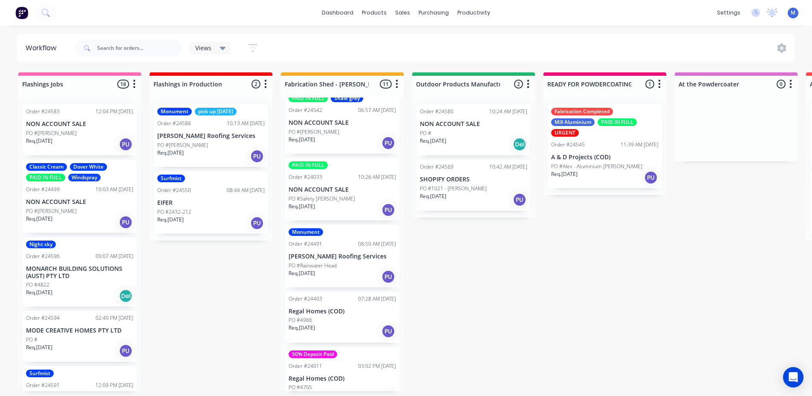
scroll to position [250, 0]
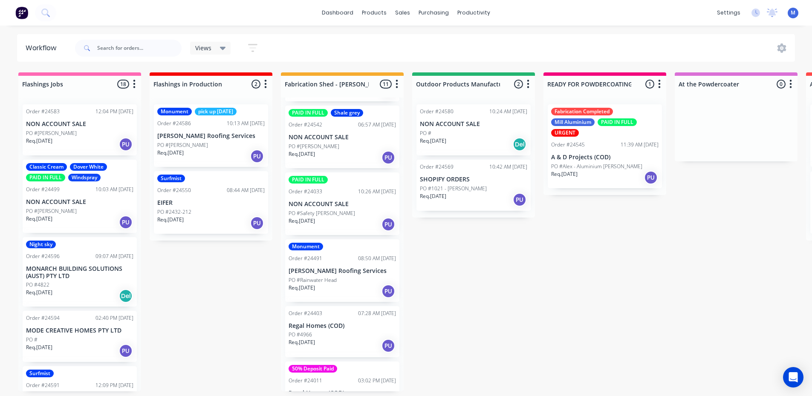
click at [336, 217] on div "Req. 10/06/25 PU" at bounding box center [341, 224] width 107 height 14
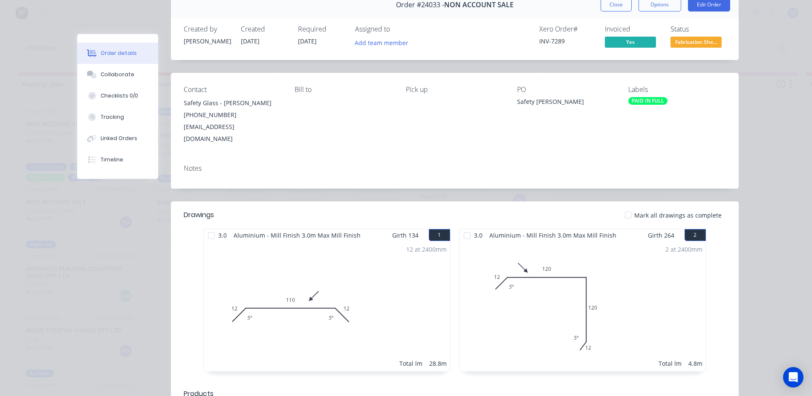
scroll to position [0, 0]
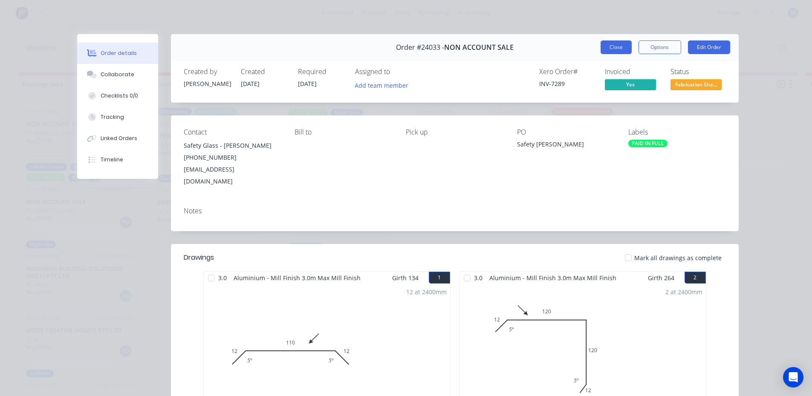
click at [615, 49] on button "Close" at bounding box center [615, 47] width 31 height 14
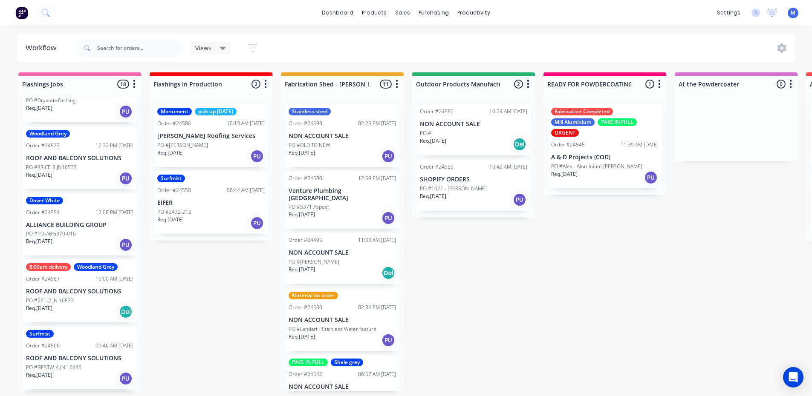
scroll to position [916, 0]
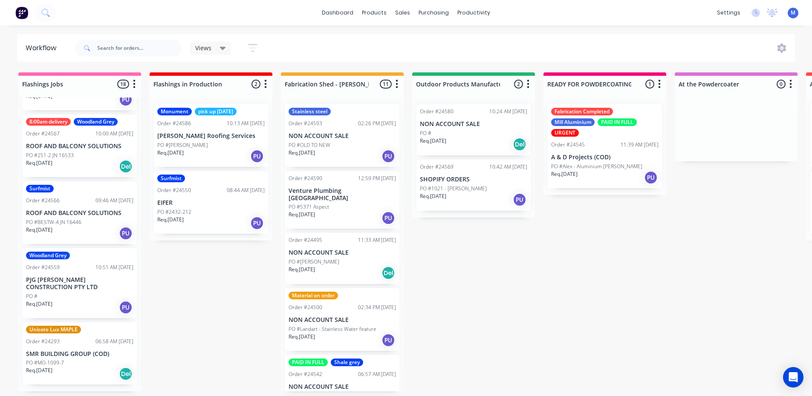
click at [68, 299] on div "PO #" at bounding box center [79, 297] width 107 height 8
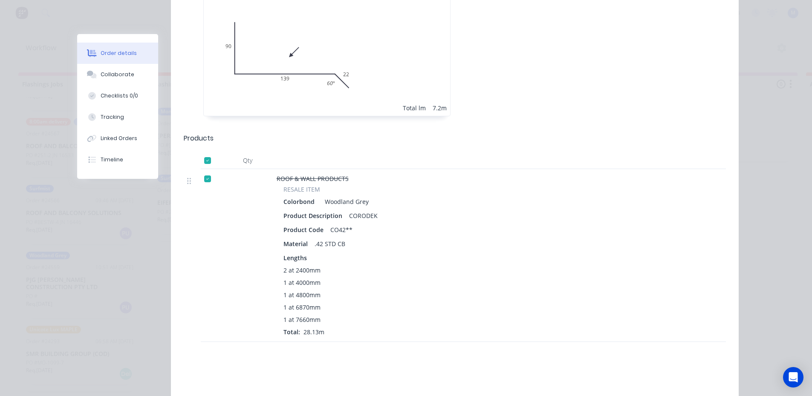
scroll to position [0, 0]
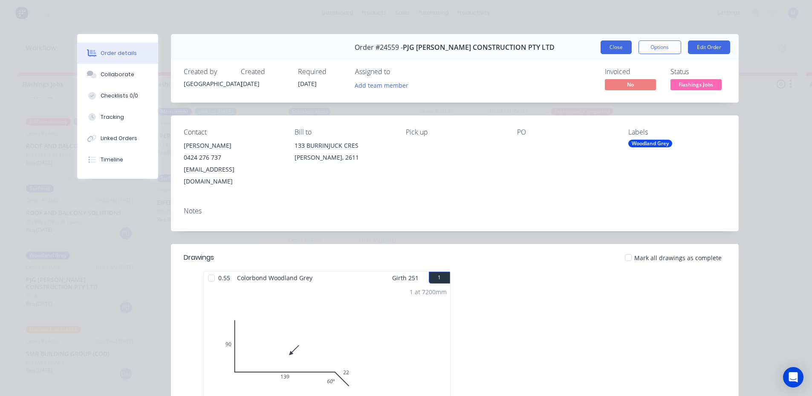
click at [616, 46] on button "Close" at bounding box center [615, 47] width 31 height 14
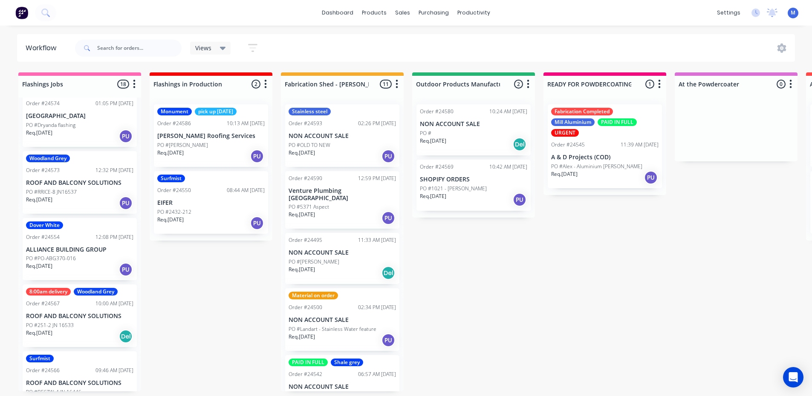
scroll to position [703, 0]
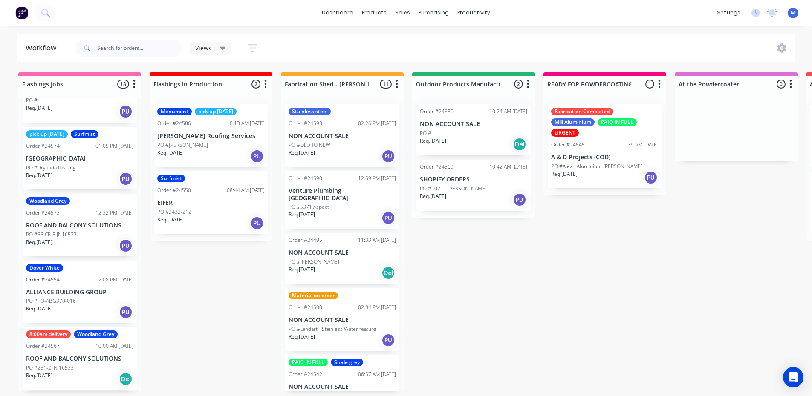
click at [89, 172] on div "PO #Dryanda flashing" at bounding box center [79, 168] width 107 height 8
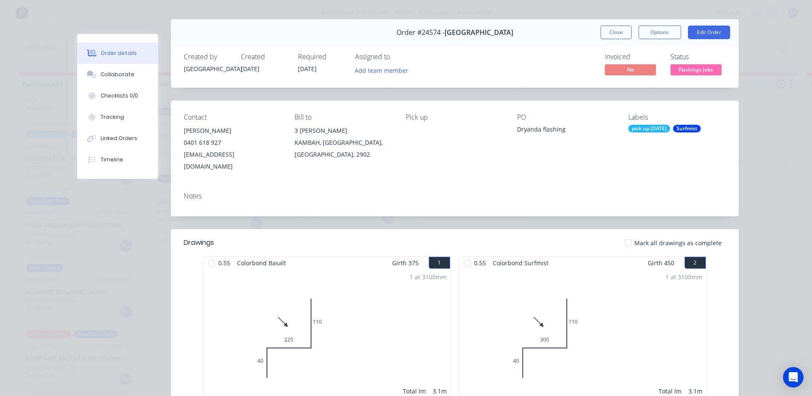
scroll to position [0, 0]
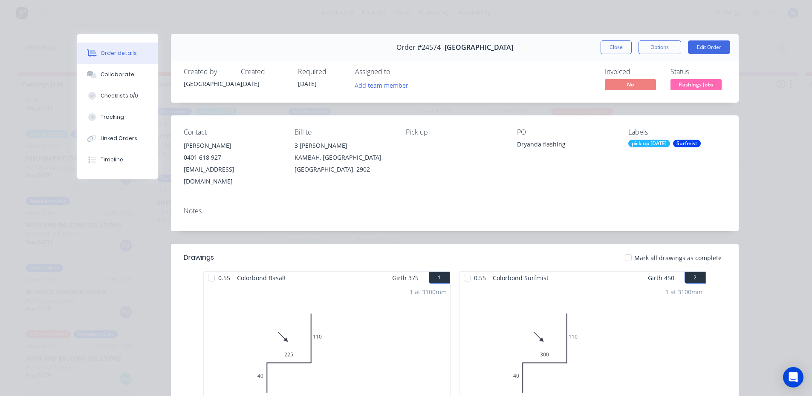
drag, startPoint x: 646, startPoint y: 52, endPoint x: 652, endPoint y: 58, distance: 7.8
click at [646, 52] on button "Options" at bounding box center [659, 47] width 43 height 14
click at [625, 84] on div "Work Order" at bounding box center [636, 86] width 74 height 12
click at [625, 98] on div "Standard" at bounding box center [636, 103] width 74 height 12
click at [611, 42] on button "Close" at bounding box center [615, 47] width 31 height 14
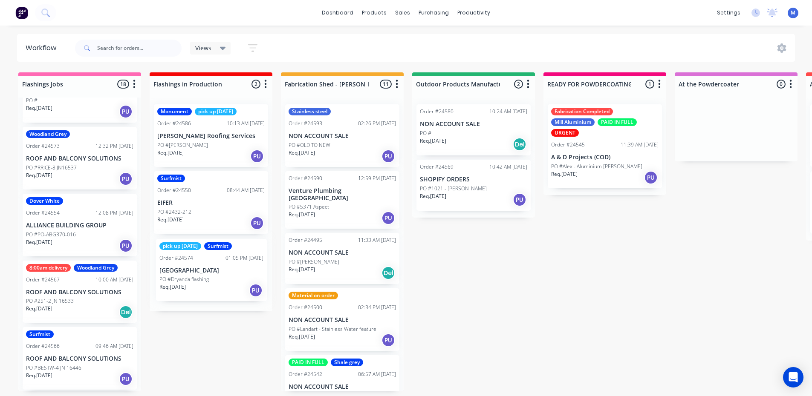
drag, startPoint x: 95, startPoint y: 182, endPoint x: 232, endPoint y: 289, distance: 174.2
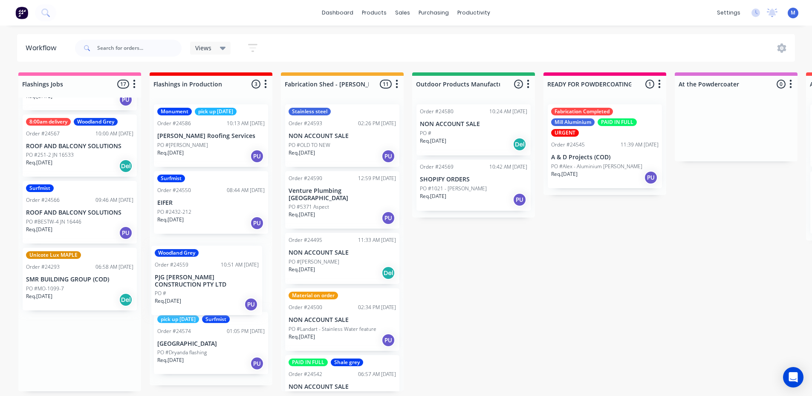
drag, startPoint x: 66, startPoint y: 308, endPoint x: 197, endPoint y: 302, distance: 131.0
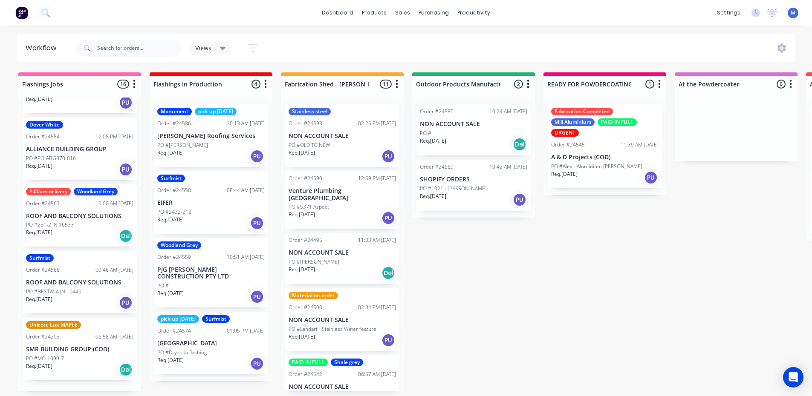
scroll to position [775, 0]
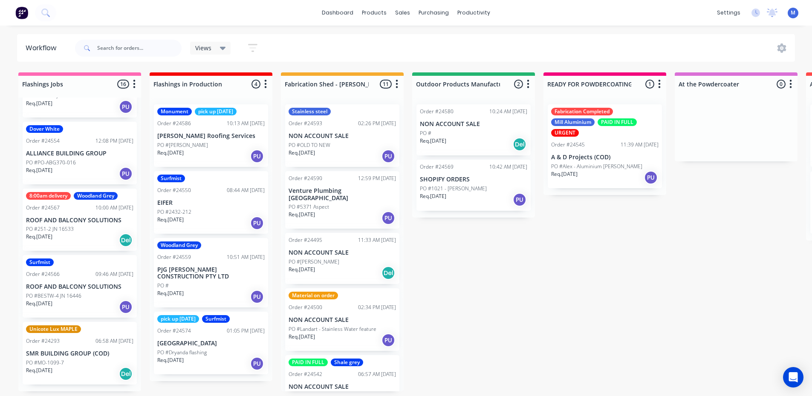
click at [62, 291] on p "ROOF AND BALCONY SOLUTIONS" at bounding box center [79, 286] width 107 height 7
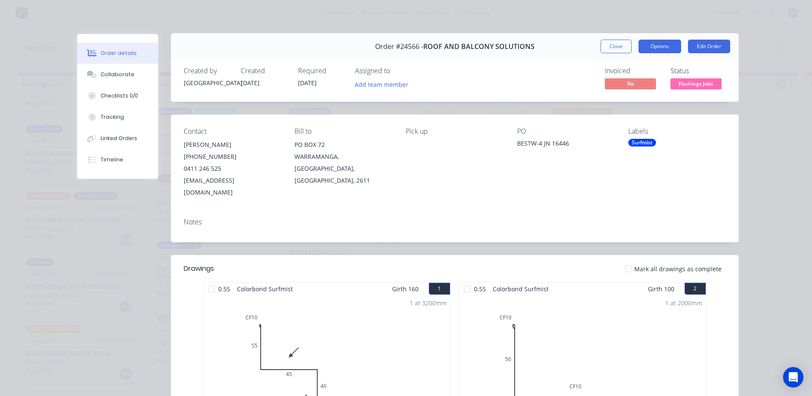
scroll to position [0, 0]
click at [653, 44] on button "Options" at bounding box center [659, 47] width 43 height 14
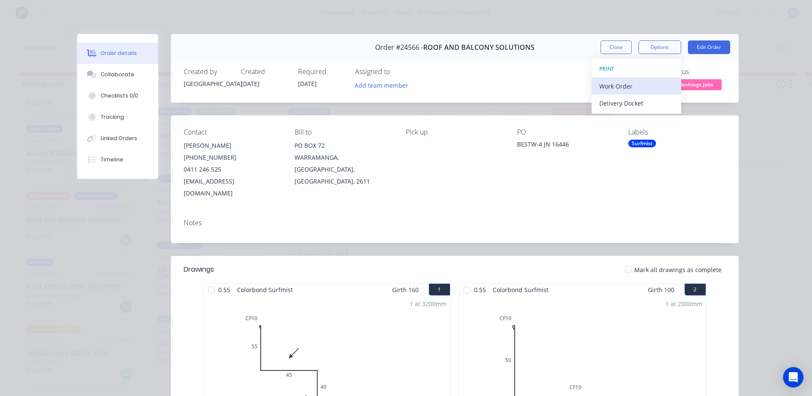
click at [628, 88] on div "Work Order" at bounding box center [636, 86] width 74 height 12
click at [626, 100] on div "Standard" at bounding box center [636, 103] width 74 height 12
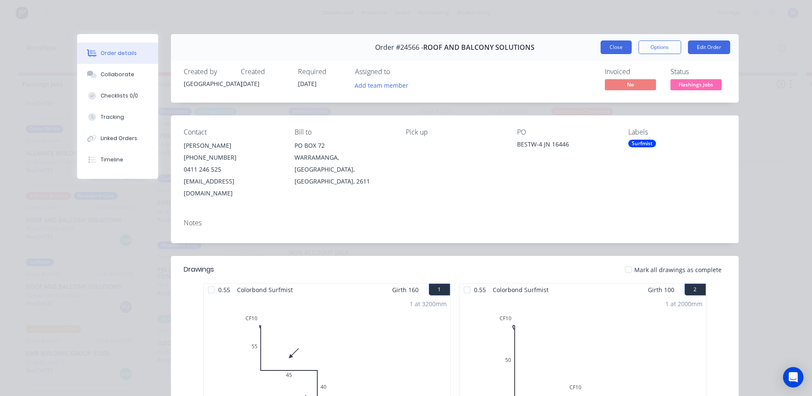
click at [611, 46] on button "Close" at bounding box center [615, 47] width 31 height 14
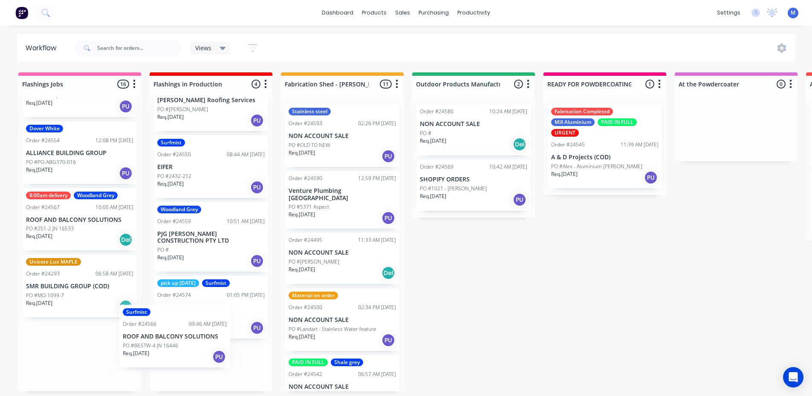
scroll to position [55, 0]
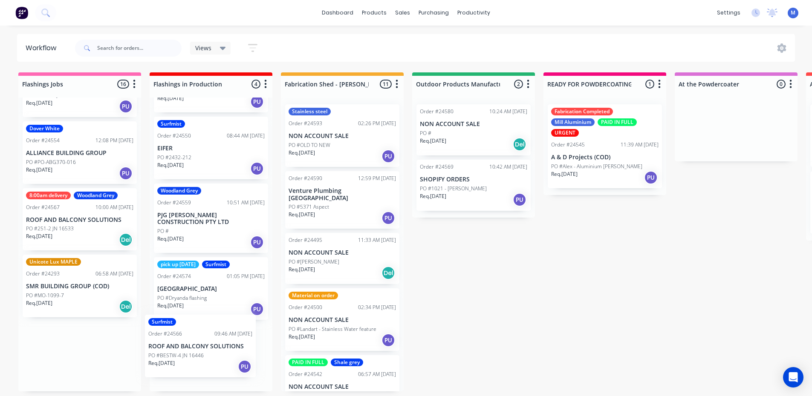
drag, startPoint x: 70, startPoint y: 304, endPoint x: 204, endPoint y: 282, distance: 135.1
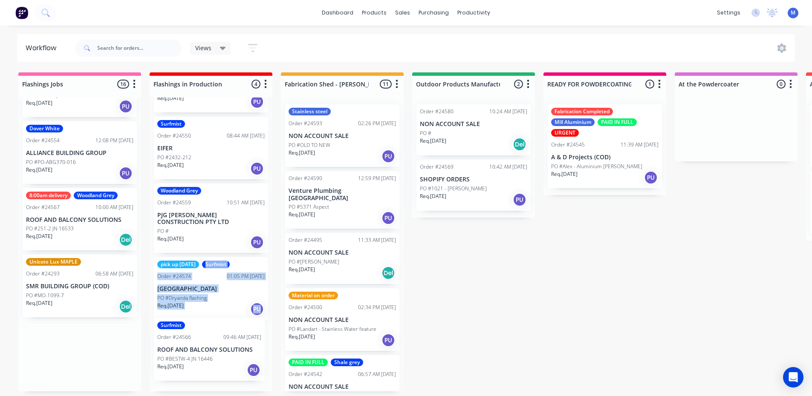
drag, startPoint x: 204, startPoint y: 282, endPoint x: 211, endPoint y: 201, distance: 81.7
click at [204, 253] on div "Monument pick up Friday Order #24586 10:13 AM 07/08/25 Dylan Roofing Services P…" at bounding box center [211, 245] width 123 height 294
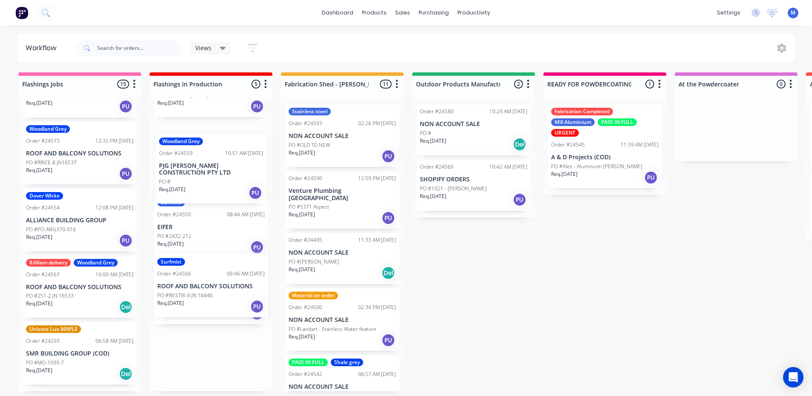
scroll to position [50, 0]
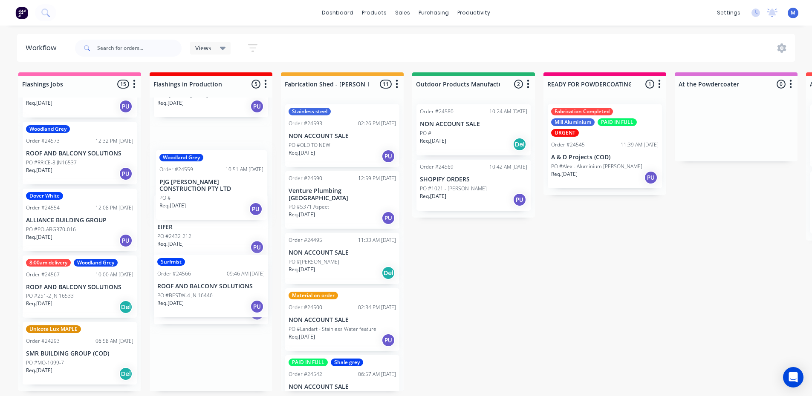
drag, startPoint x: 211, startPoint y: 201, endPoint x: 212, endPoint y: 187, distance: 14.1
click at [210, 206] on div "Monument pick up Friday Order #24586 10:13 AM 07/08/25 Dylan Roofing Services P…" at bounding box center [211, 245] width 123 height 294
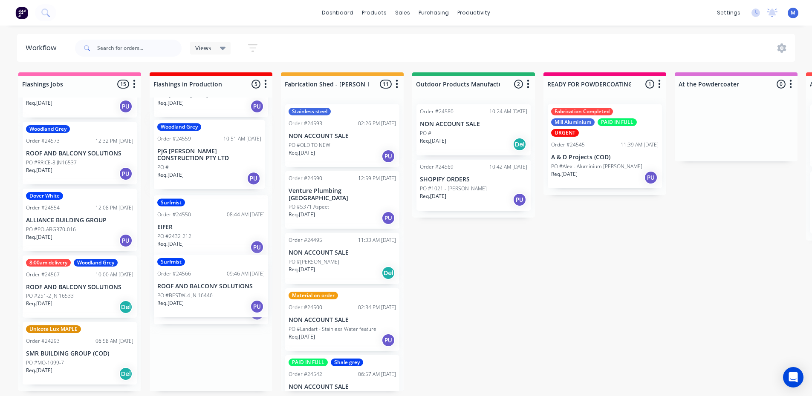
click at [212, 187] on div "Monument pick up Friday Order #24586 10:13 AM 07/08/25 Dylan Roofing Services P…" at bounding box center [211, 245] width 123 height 294
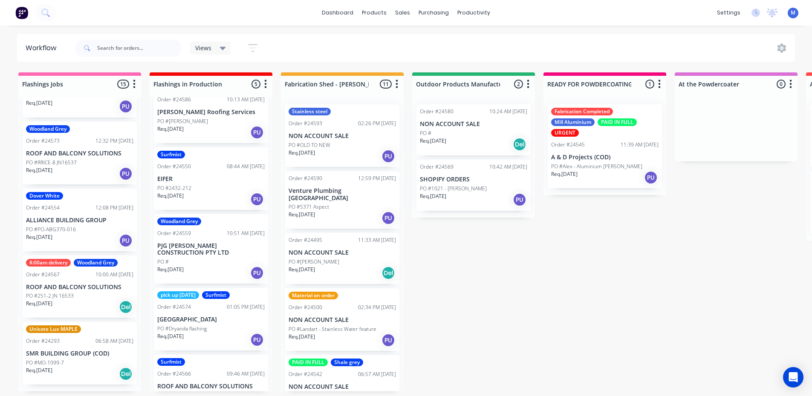
scroll to position [0, 0]
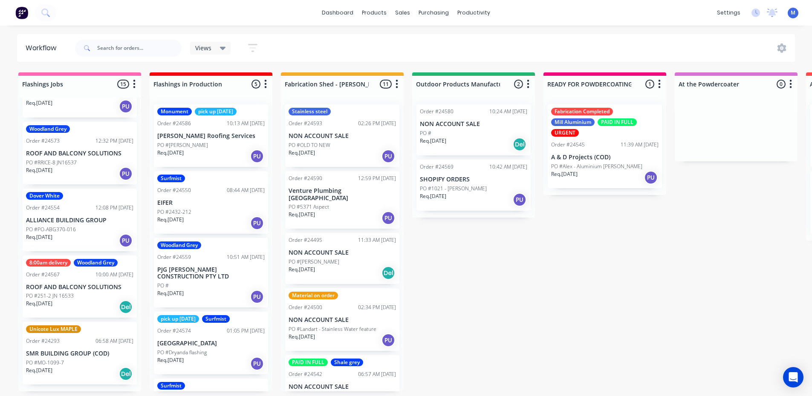
click at [198, 145] on div "PO #Dylan" at bounding box center [210, 145] width 107 height 8
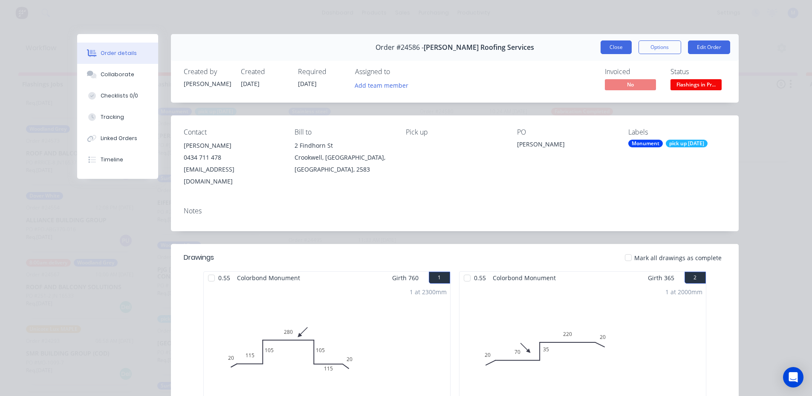
click at [605, 44] on button "Close" at bounding box center [615, 47] width 31 height 14
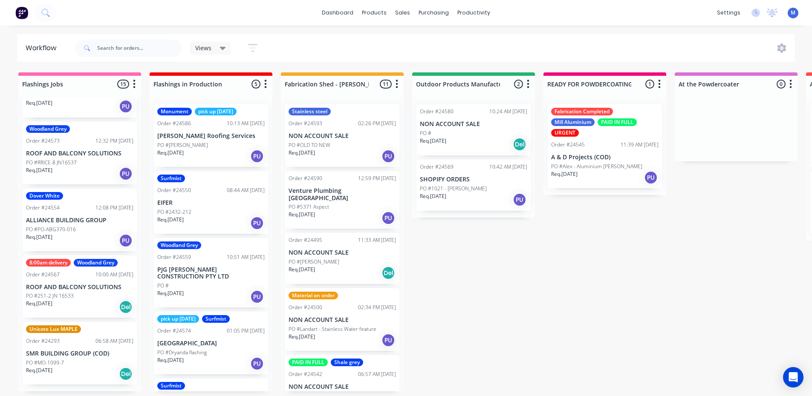
click at [228, 206] on p "EIFER" at bounding box center [210, 202] width 107 height 7
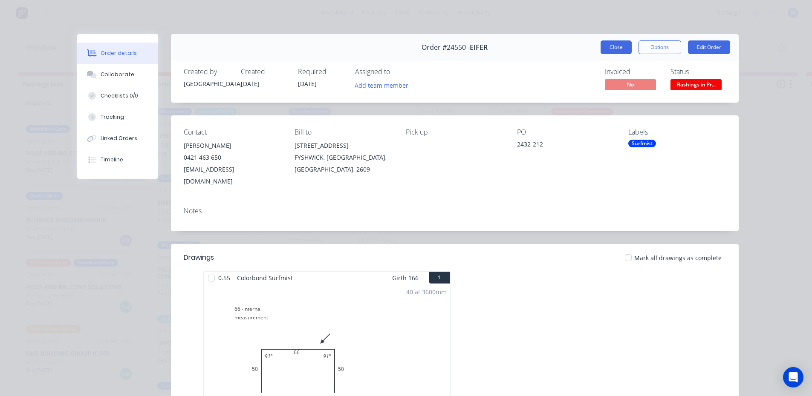
click at [615, 49] on button "Close" at bounding box center [615, 47] width 31 height 14
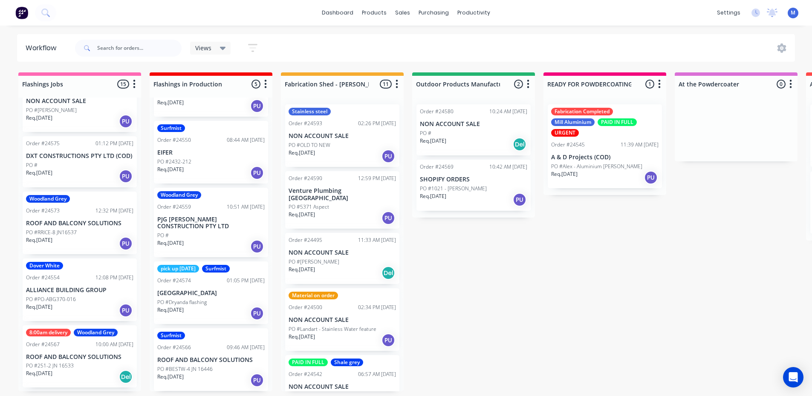
scroll to position [623, 0]
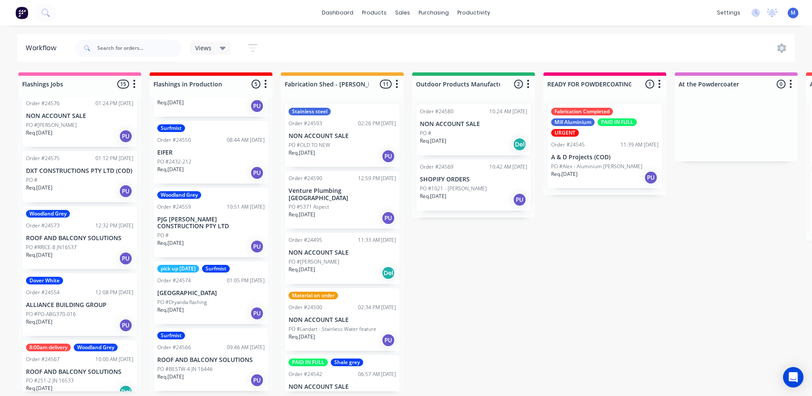
click at [75, 294] on div "Order #24554 12:08 PM 06/08/25" at bounding box center [79, 293] width 107 height 8
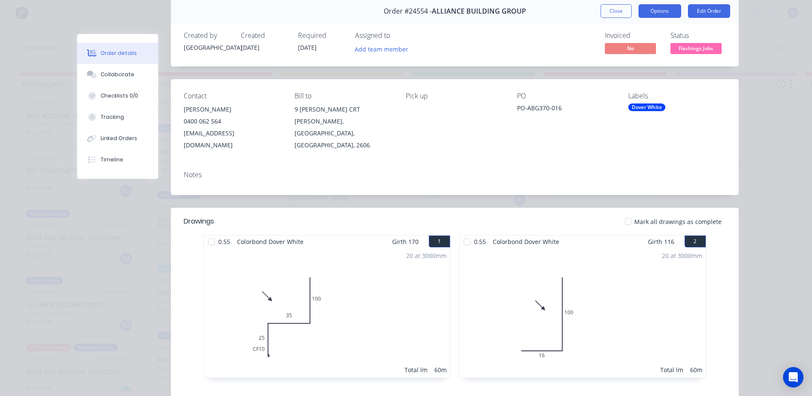
scroll to position [0, 0]
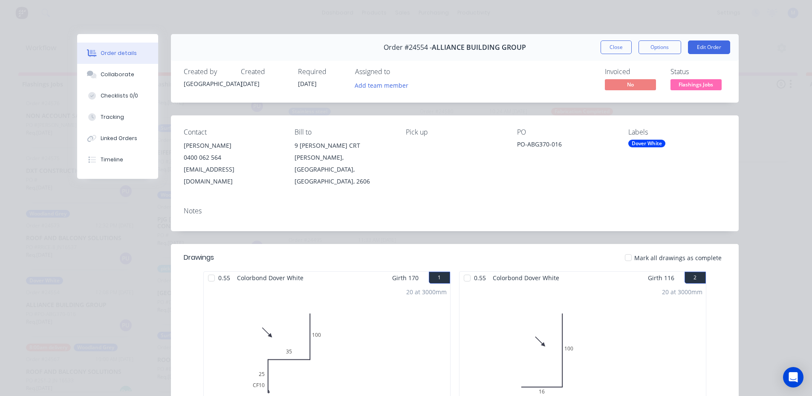
click at [612, 45] on button "Close" at bounding box center [615, 47] width 31 height 14
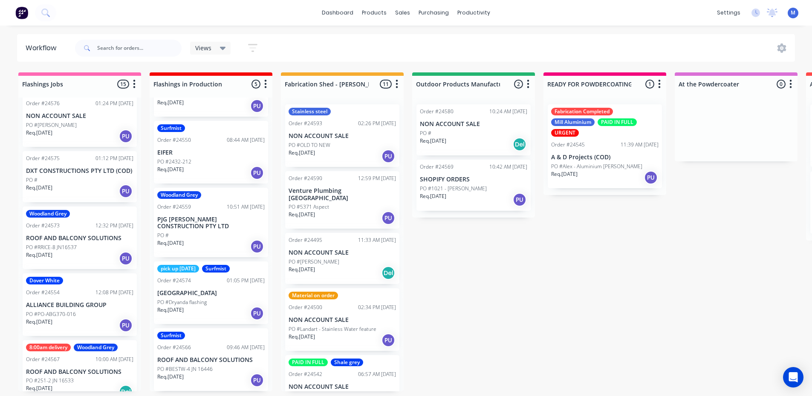
click at [476, 124] on p "NON ACCOUNT SALE" at bounding box center [473, 124] width 107 height 7
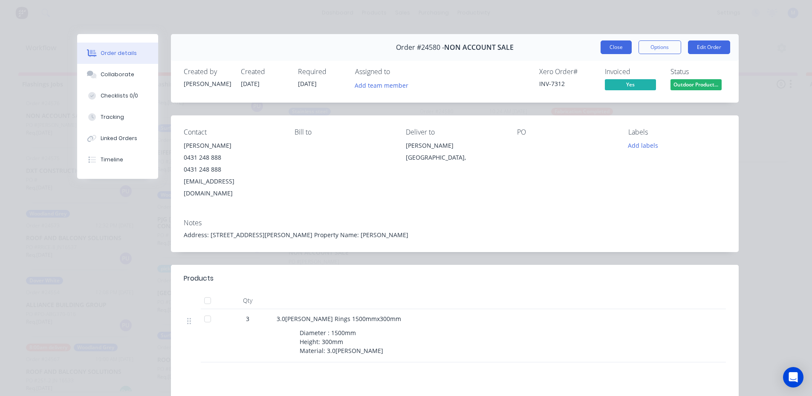
click at [618, 45] on button "Close" at bounding box center [615, 47] width 31 height 14
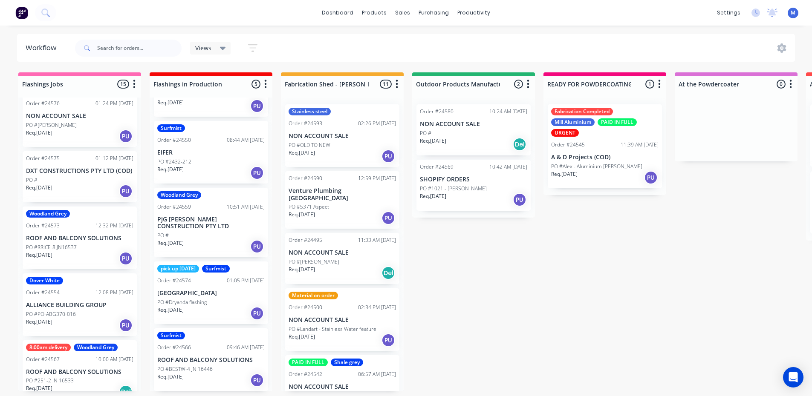
click at [495, 180] on p "SHOPIFY ORDERS" at bounding box center [473, 179] width 107 height 7
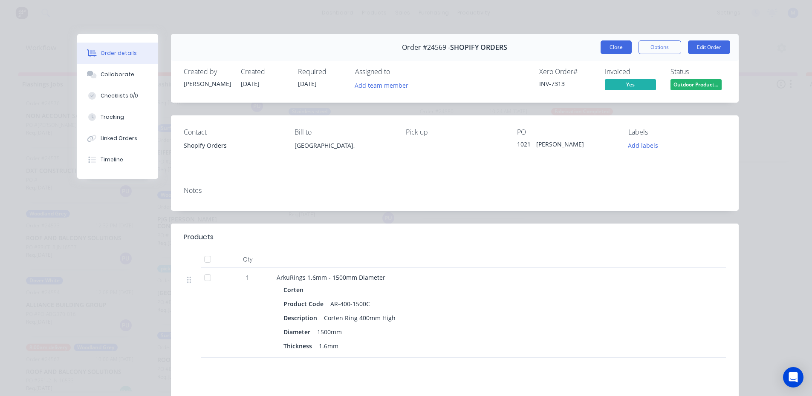
click at [614, 47] on button "Close" at bounding box center [615, 47] width 31 height 14
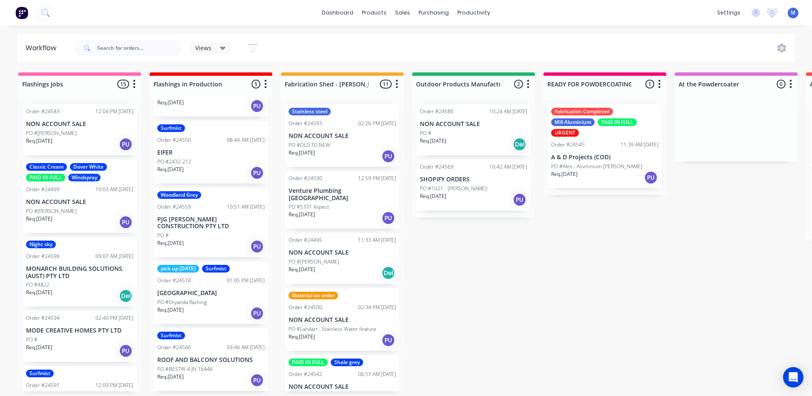
click at [81, 290] on div "Req. 08/08/25 Del" at bounding box center [79, 296] width 107 height 14
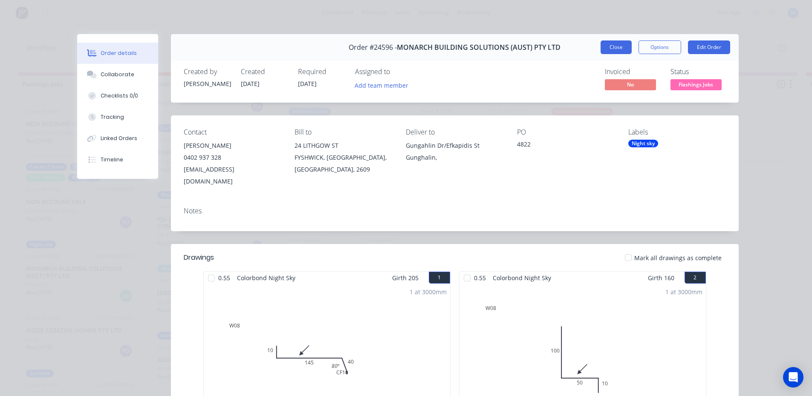
click at [613, 49] on button "Close" at bounding box center [615, 47] width 31 height 14
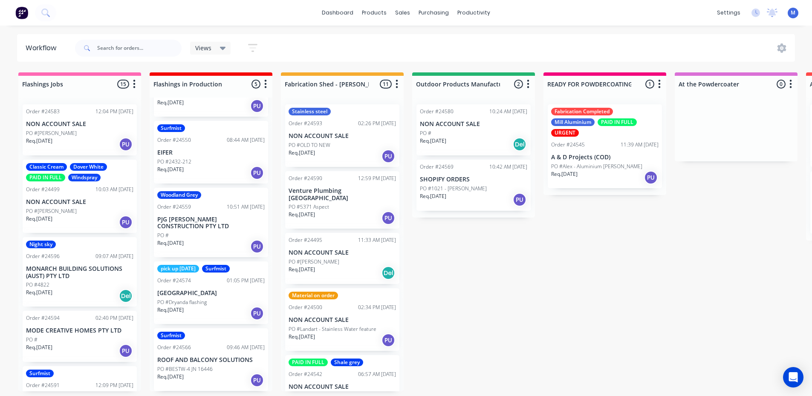
click at [474, 138] on div "Req. 06/08/25 Del" at bounding box center [473, 144] width 107 height 14
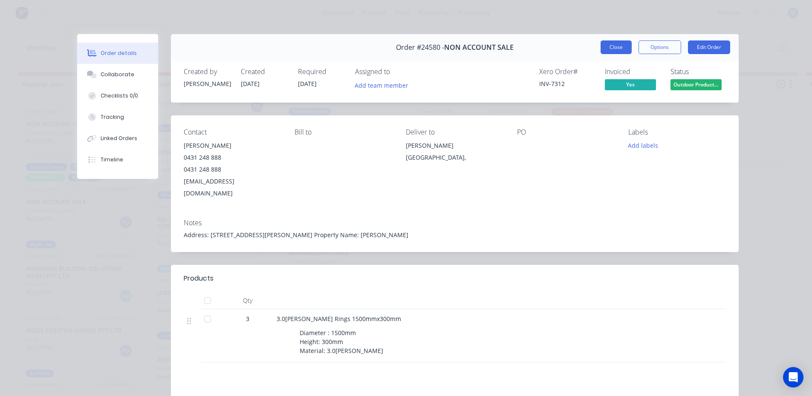
click at [611, 48] on button "Close" at bounding box center [615, 47] width 31 height 14
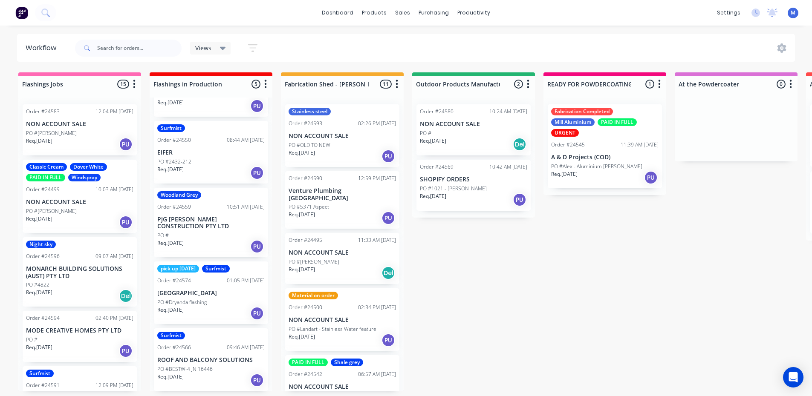
click at [458, 187] on p "PO #1021 - [PERSON_NAME]" at bounding box center [453, 189] width 67 height 8
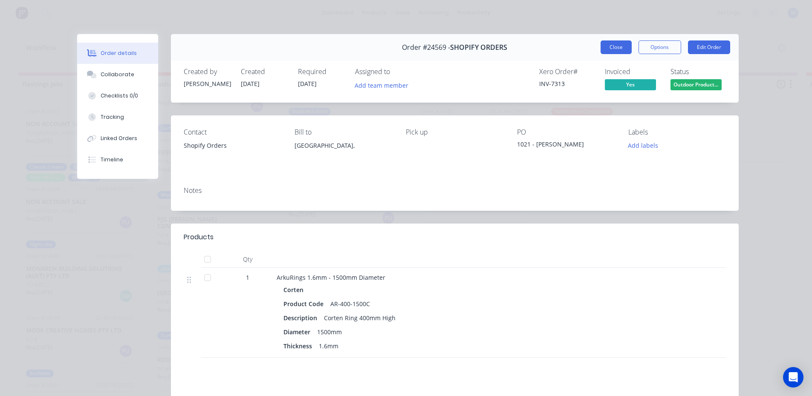
click at [610, 49] on button "Close" at bounding box center [615, 47] width 31 height 14
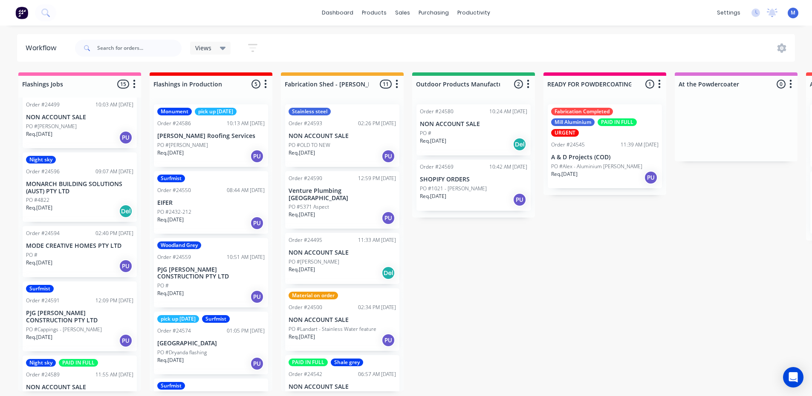
scroll to position [85, 0]
click at [73, 187] on p "MONARCH BUILDING SOLUTIONS (AUST) PTY LTD" at bounding box center [79, 187] width 107 height 14
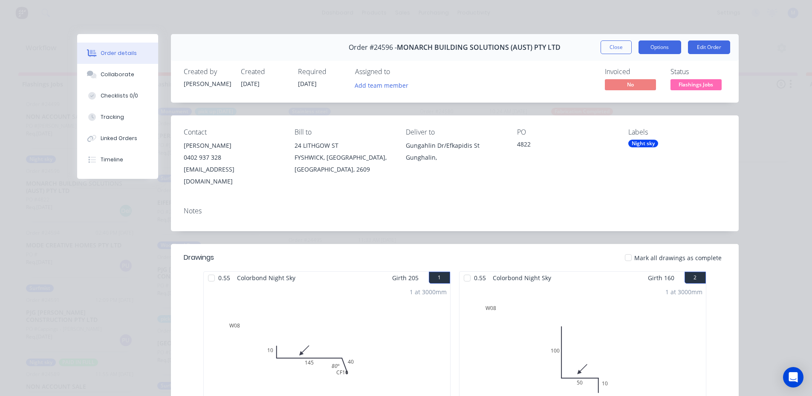
click at [666, 48] on button "Options" at bounding box center [659, 47] width 43 height 14
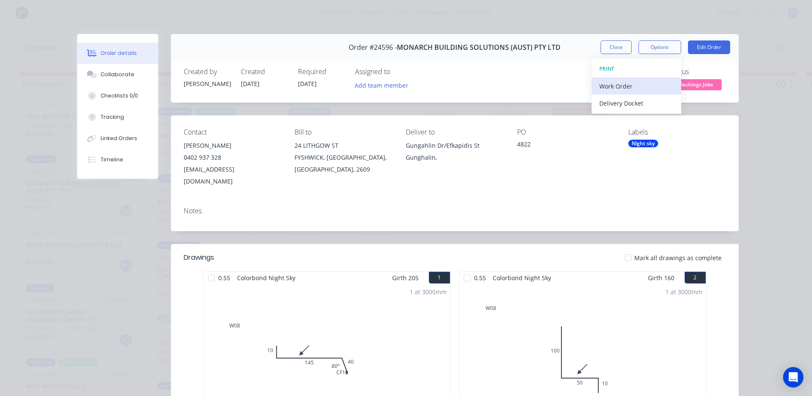
click at [650, 83] on div "Work Order" at bounding box center [636, 86] width 74 height 12
click at [647, 102] on div "Standard" at bounding box center [636, 103] width 74 height 12
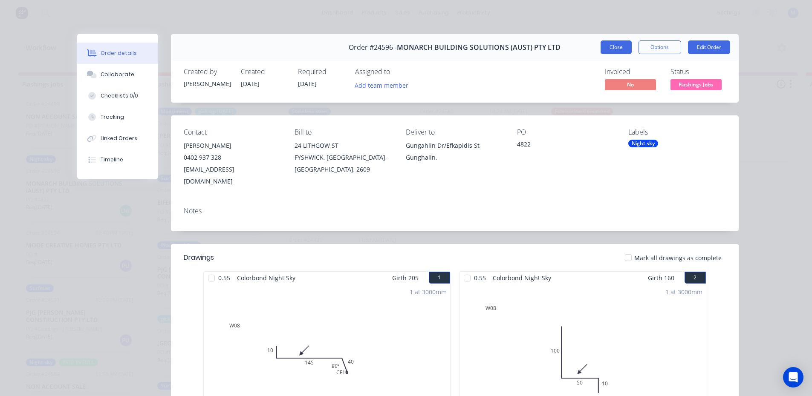
click at [614, 45] on button "Close" at bounding box center [615, 47] width 31 height 14
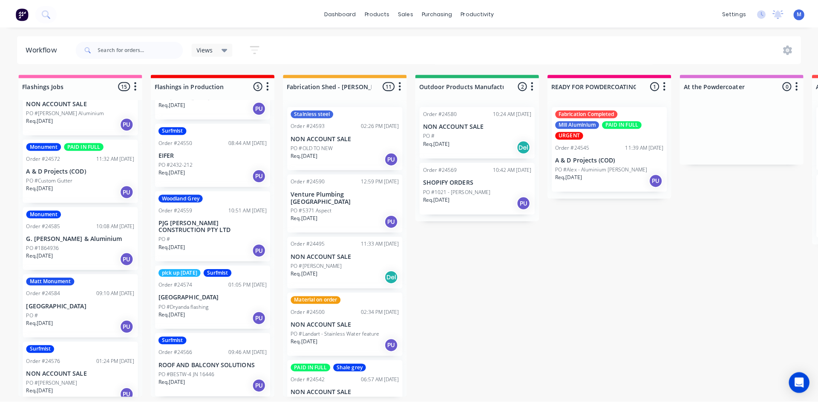
scroll to position [383, 0]
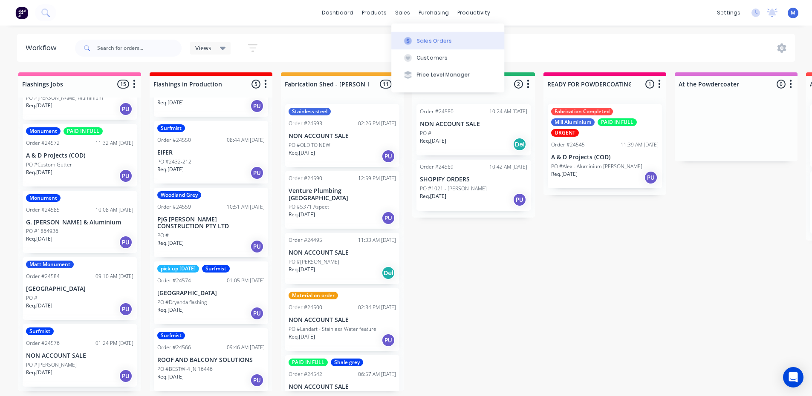
click at [433, 43] on div "Sales Orders" at bounding box center [434, 41] width 35 height 8
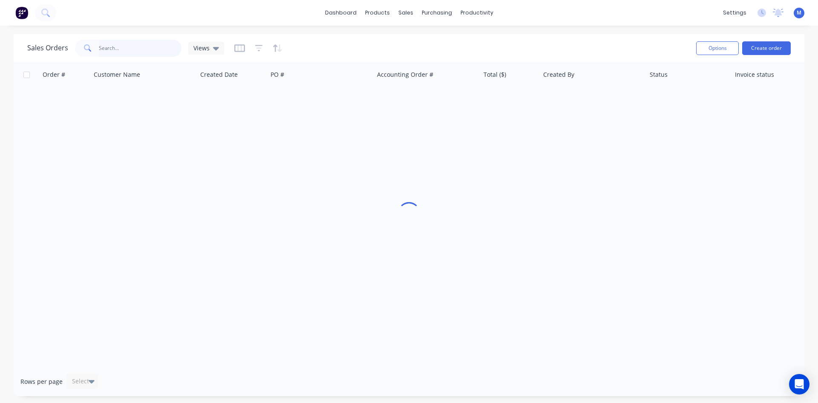
click at [130, 45] on input "text" at bounding box center [140, 48] width 83 height 17
type input "5"
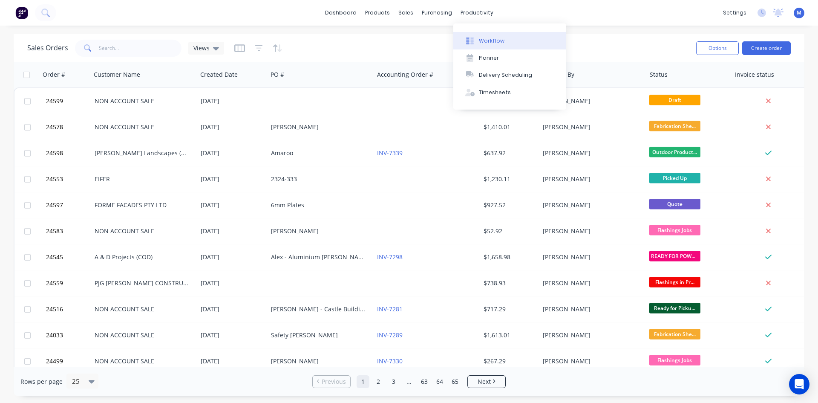
click at [503, 37] on button "Workflow" at bounding box center [509, 40] width 113 height 17
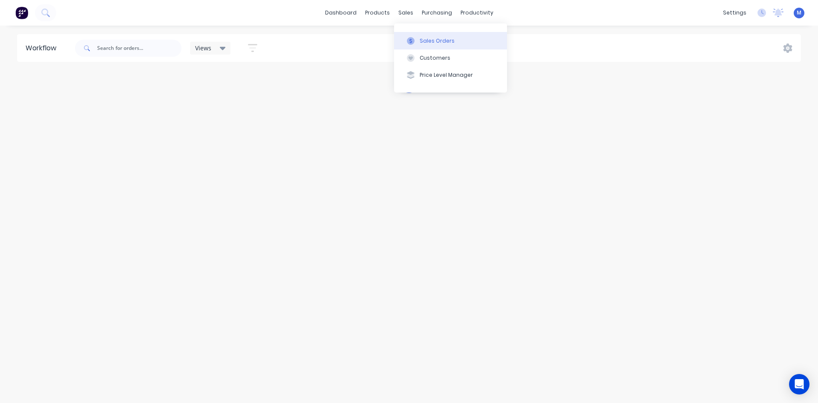
click at [434, 40] on div "Sales Orders" at bounding box center [437, 41] width 35 height 8
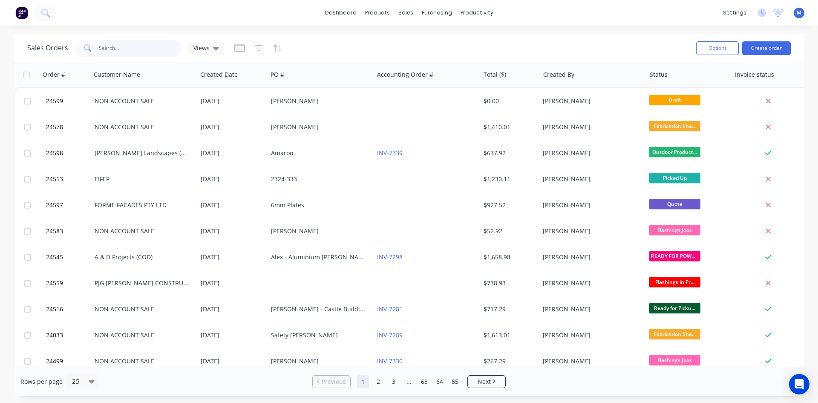
click at [107, 47] on input "text" at bounding box center [140, 48] width 83 height 17
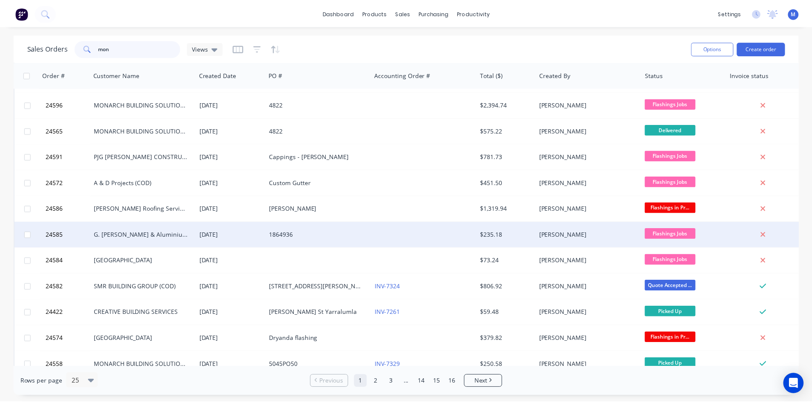
scroll to position [85, 0]
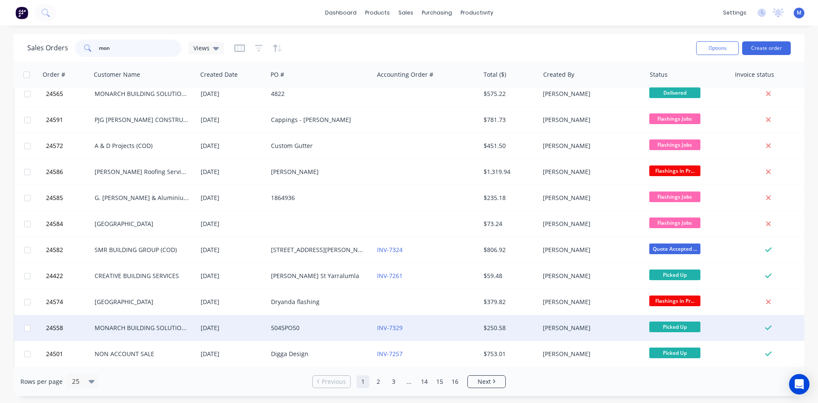
type input "mon"
click at [258, 328] on div "05 Aug 2025" at bounding box center [232, 327] width 63 height 9
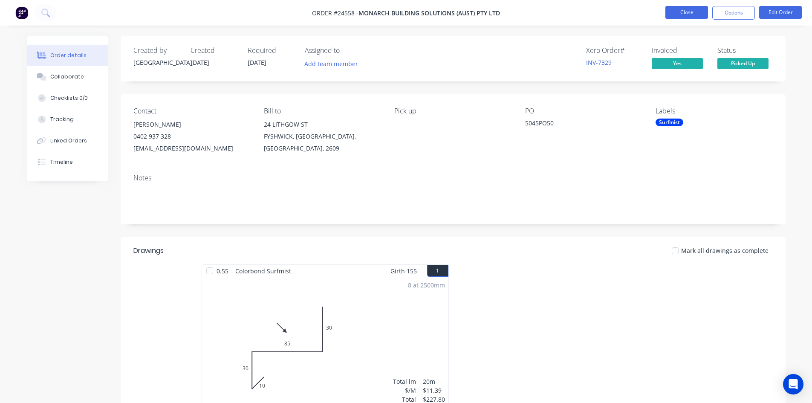
click at [672, 14] on button "Close" at bounding box center [686, 12] width 43 height 13
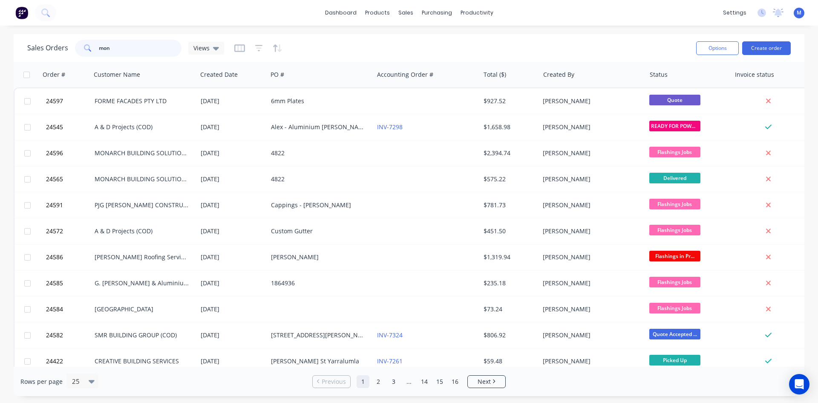
drag, startPoint x: 100, startPoint y: 47, endPoint x: 20, endPoint y: 47, distance: 80.1
click at [26, 46] on div "Sales Orders mon Views Options Create order" at bounding box center [409, 48] width 791 height 28
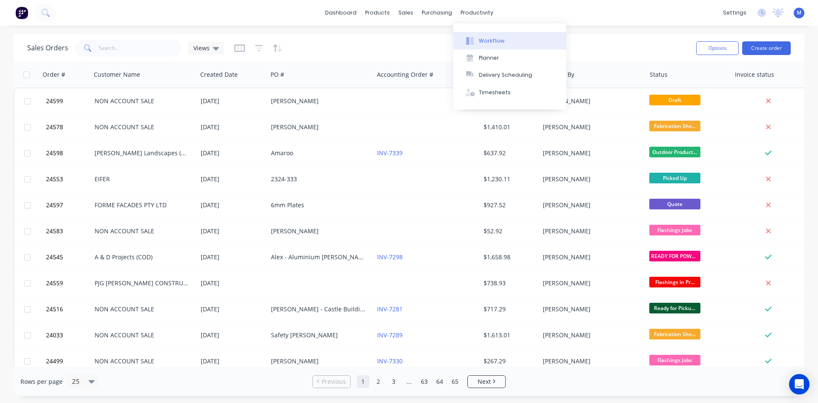
click at [494, 41] on div "Workflow" at bounding box center [492, 41] width 26 height 8
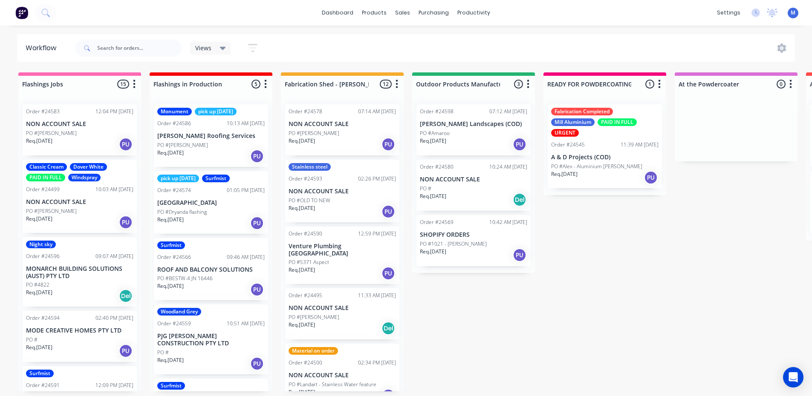
click at [91, 223] on div "Req. 30/07/25 PU" at bounding box center [79, 222] width 107 height 14
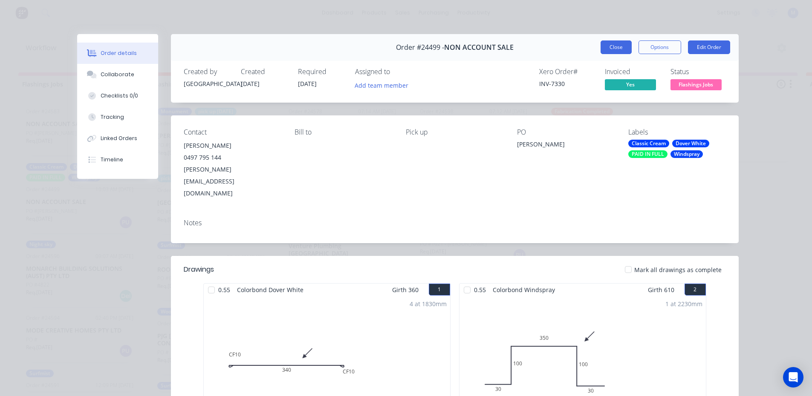
click at [614, 50] on button "Close" at bounding box center [615, 47] width 31 height 14
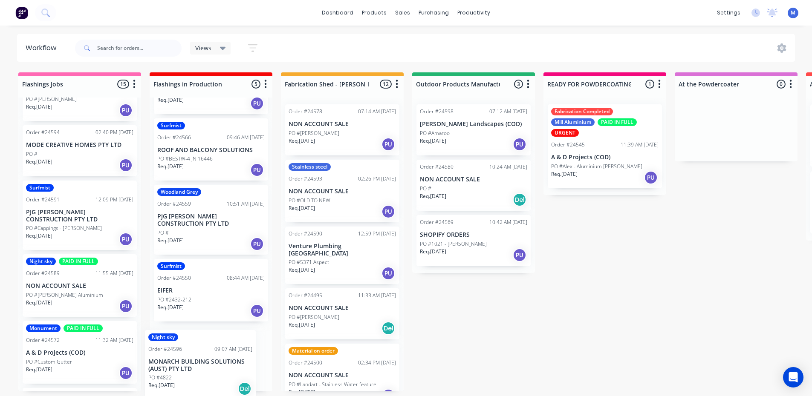
scroll to position [128, 0]
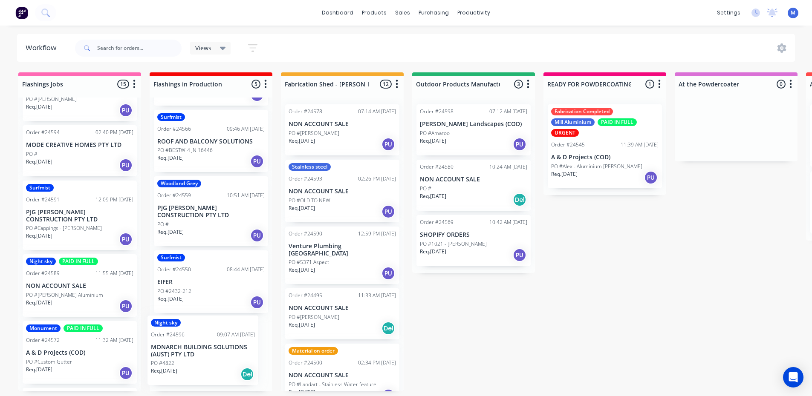
drag, startPoint x: 69, startPoint y: 173, endPoint x: 194, endPoint y: 367, distance: 231.2
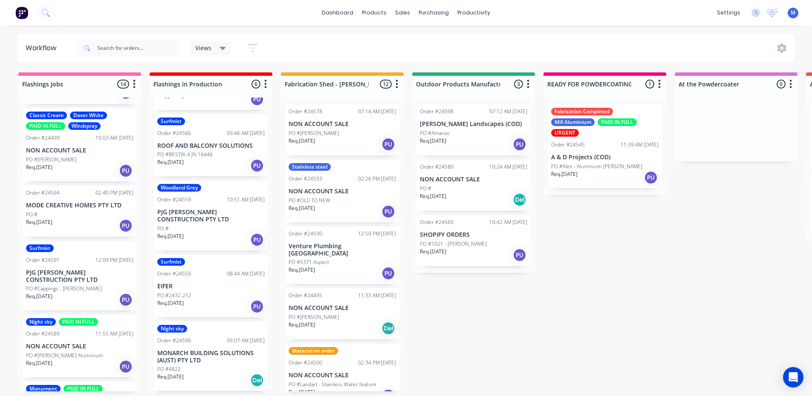
scroll to position [27, 0]
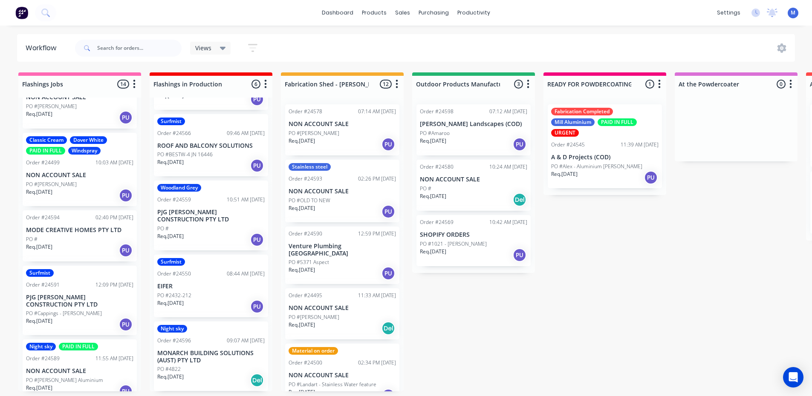
click at [81, 248] on div "Req. 07/08/25 PU" at bounding box center [79, 250] width 107 height 14
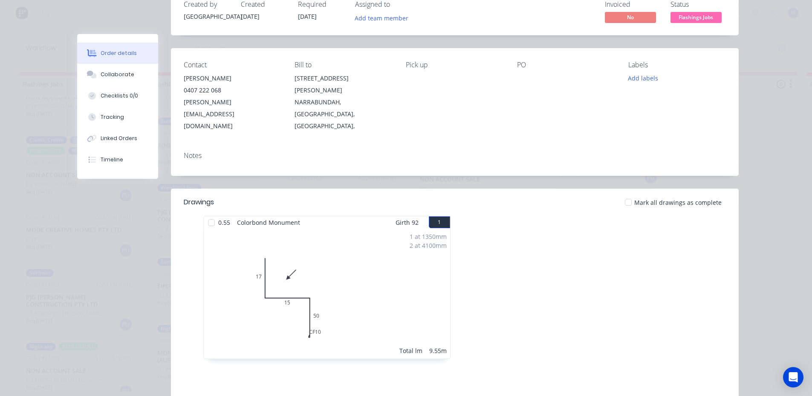
scroll to position [0, 0]
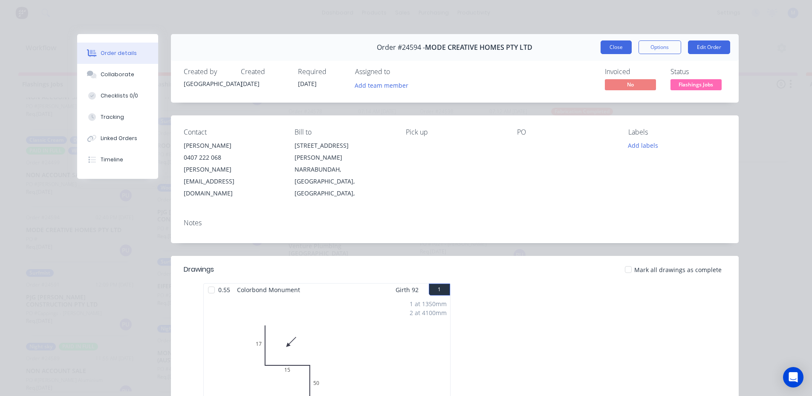
click at [607, 44] on button "Close" at bounding box center [615, 47] width 31 height 14
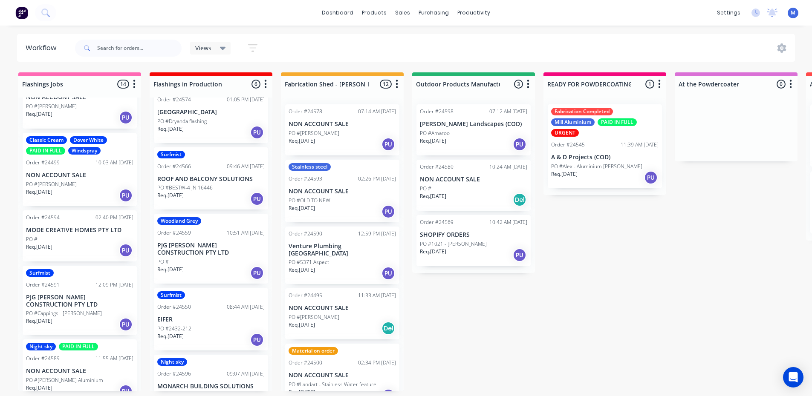
scroll to position [81, 0]
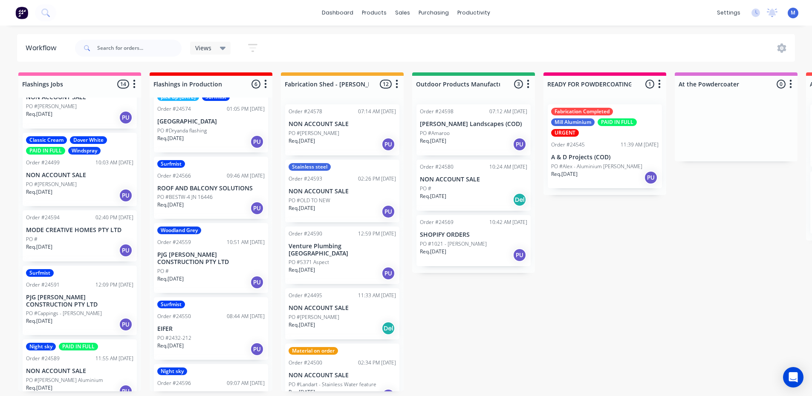
click at [343, 305] on p "NON ACCOUNT SALE" at bounding box center [341, 308] width 107 height 7
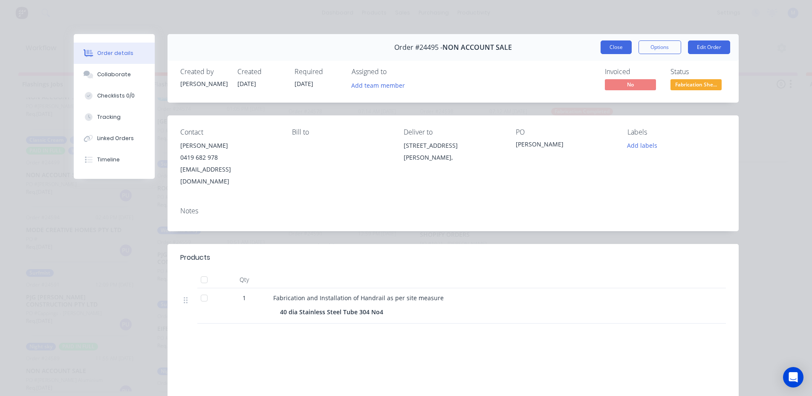
click at [607, 43] on button "Close" at bounding box center [615, 47] width 31 height 14
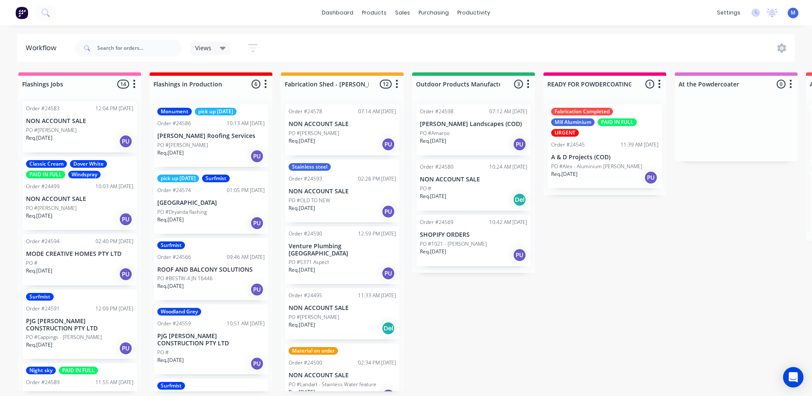
scroll to position [0, 0]
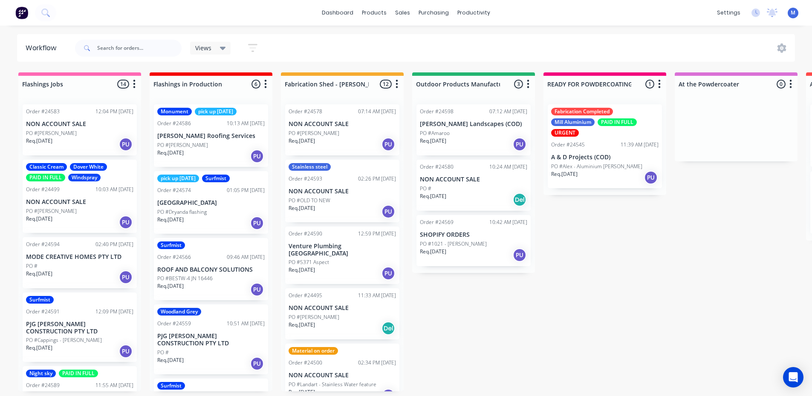
click at [472, 251] on div "Req. 06/08/25 PU" at bounding box center [473, 255] width 107 height 14
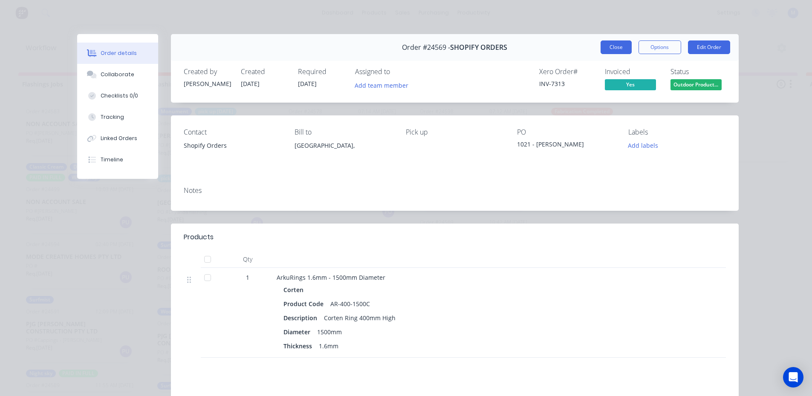
click at [614, 47] on button "Close" at bounding box center [615, 47] width 31 height 14
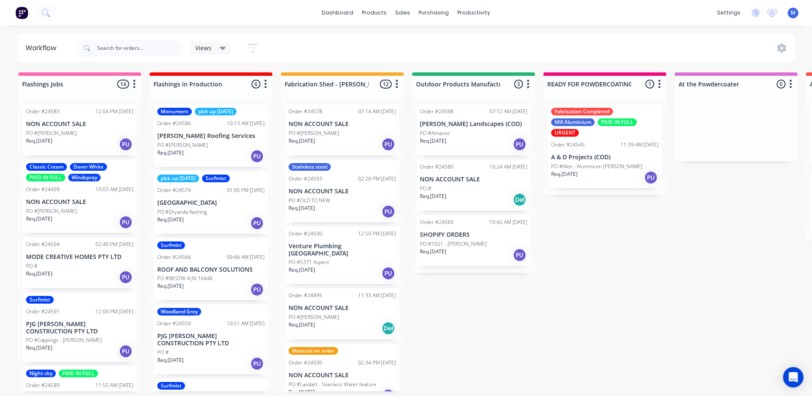
click at [465, 182] on p "NON ACCOUNT SALE" at bounding box center [473, 179] width 107 height 7
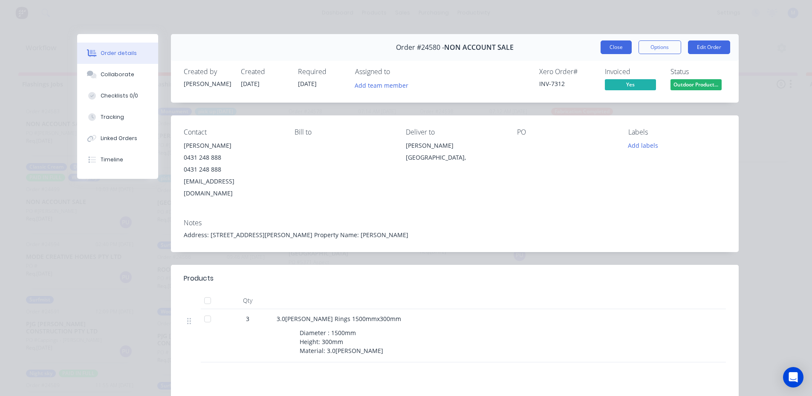
click at [614, 44] on button "Close" at bounding box center [615, 47] width 31 height 14
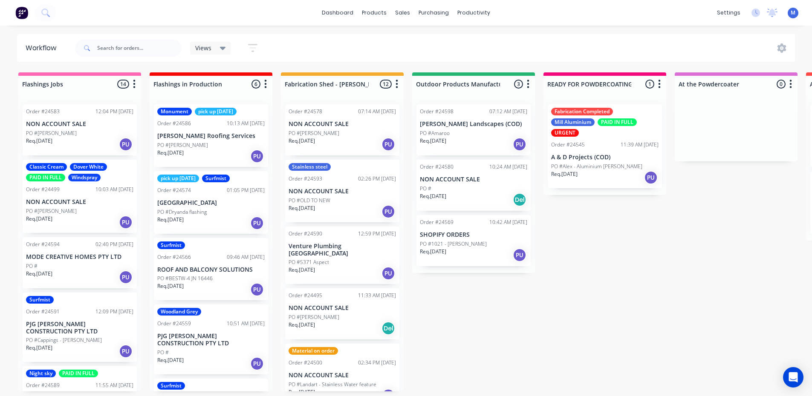
click at [499, 130] on div "PO #Amaroo" at bounding box center [473, 134] width 107 height 8
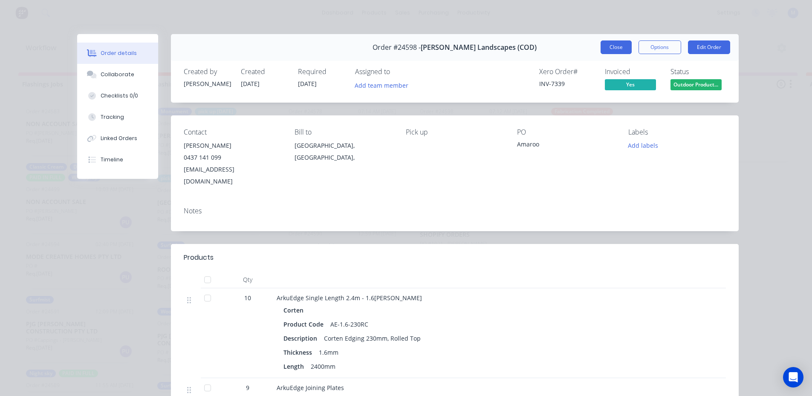
click at [613, 45] on button "Close" at bounding box center [615, 47] width 31 height 14
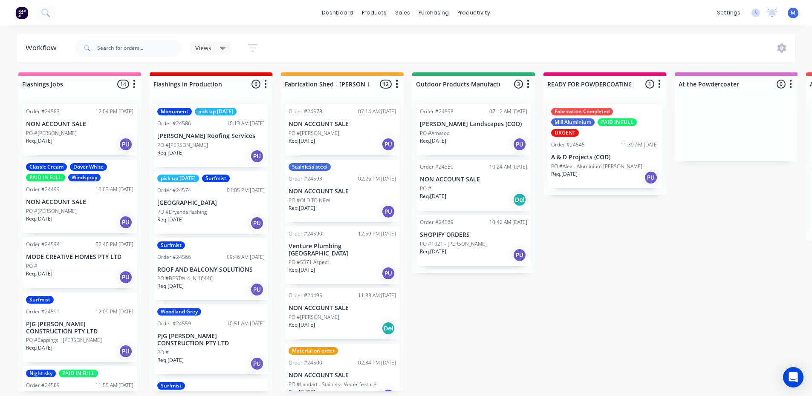
click at [105, 133] on div "PO #[PERSON_NAME]" at bounding box center [79, 134] width 107 height 8
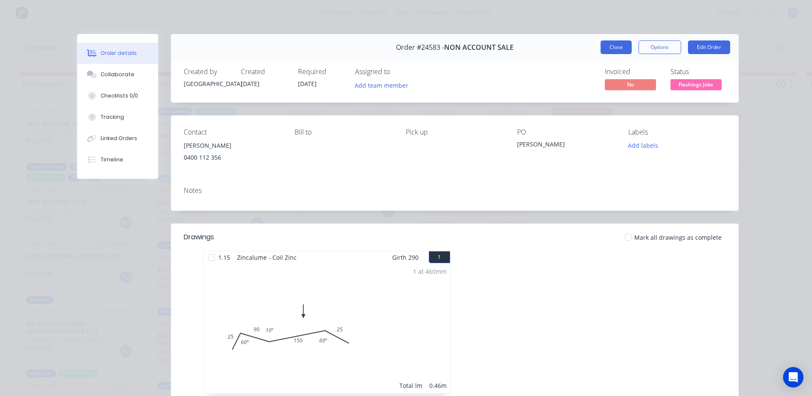
click at [613, 46] on button "Close" at bounding box center [615, 47] width 31 height 14
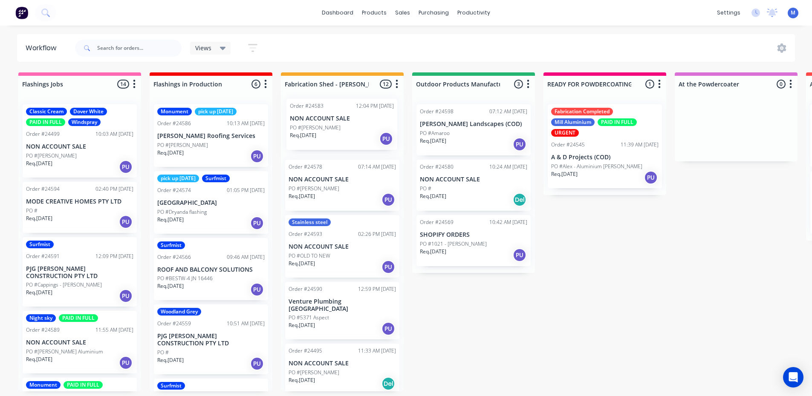
drag, startPoint x: 53, startPoint y: 130, endPoint x: 319, endPoint y: 126, distance: 266.3
click at [363, 126] on p "NON ACCOUNT SALE" at bounding box center [341, 124] width 107 height 7
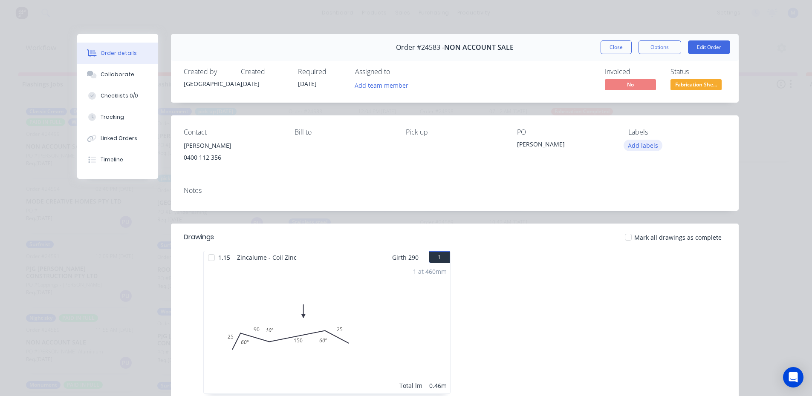
click at [642, 142] on button "Add labels" at bounding box center [642, 146] width 39 height 12
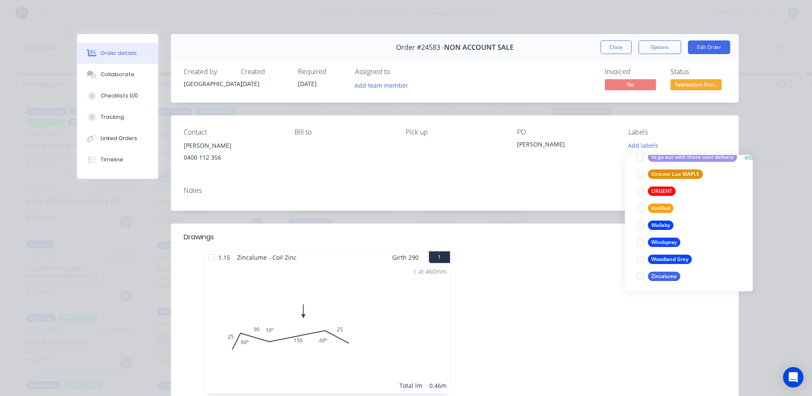
scroll to position [1687, 0]
click at [639, 188] on div at bounding box center [639, 189] width 17 height 17
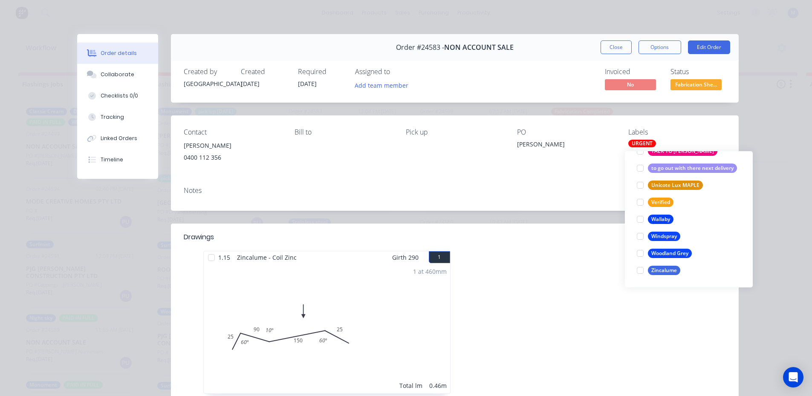
scroll to position [34, 0]
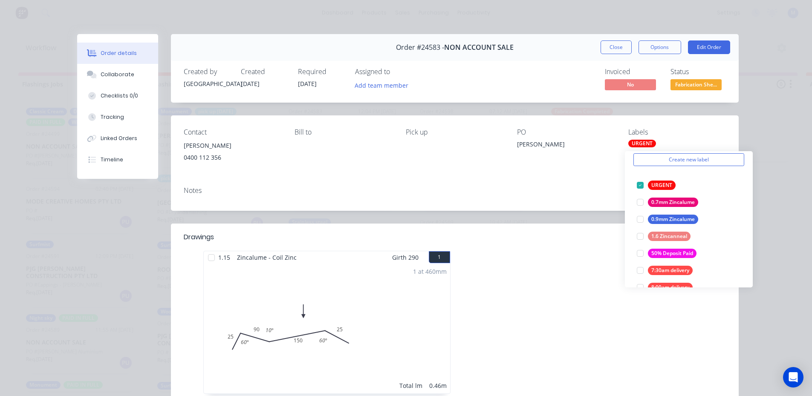
click at [551, 81] on div at bounding box center [566, 80] width 55 height 25
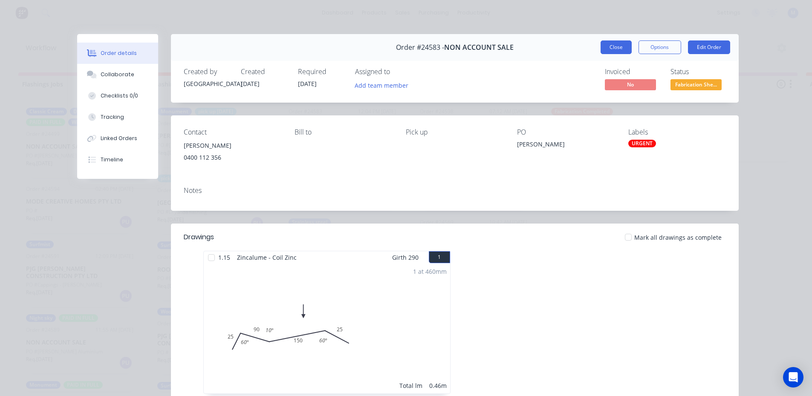
click at [617, 46] on button "Close" at bounding box center [615, 47] width 31 height 14
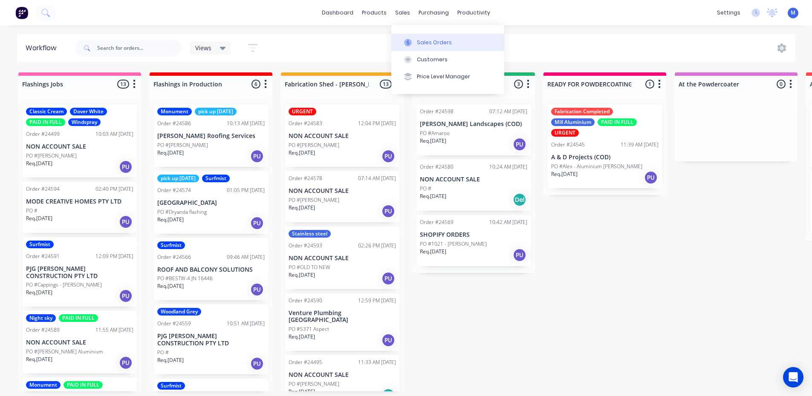
click at [436, 41] on div "Sales Orders" at bounding box center [434, 43] width 35 height 8
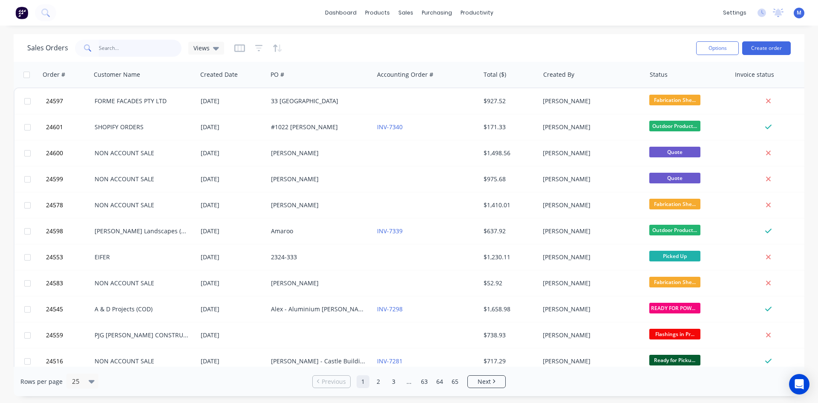
click at [153, 47] on input "text" at bounding box center [140, 48] width 83 height 17
click at [766, 46] on button "Create order" at bounding box center [766, 48] width 49 height 14
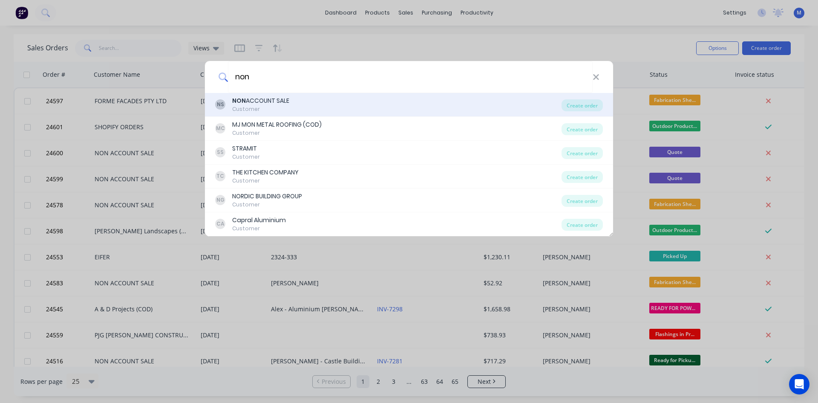
type input "non"
click at [278, 99] on div "NON ACCOUNT SALE" at bounding box center [260, 100] width 57 height 9
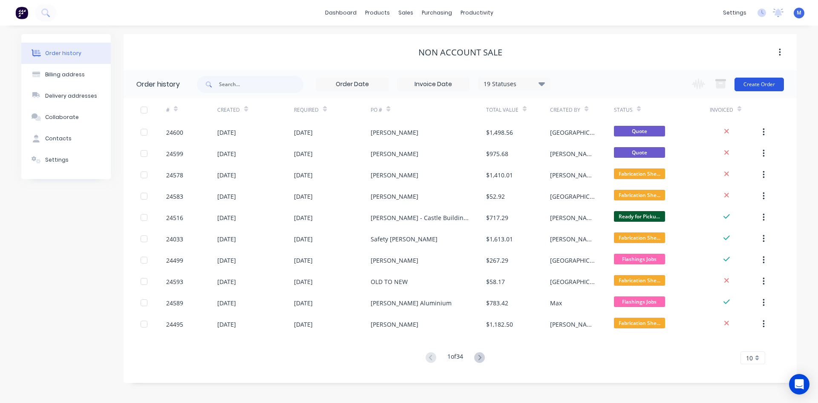
click at [752, 83] on button "Create Order" at bounding box center [759, 85] width 49 height 14
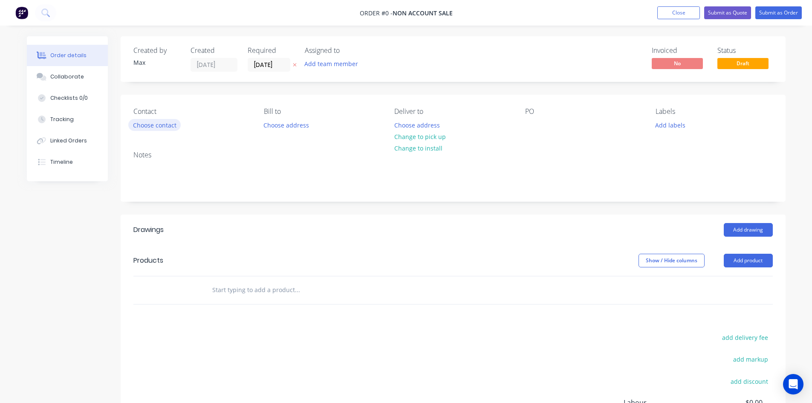
click at [171, 121] on button "Choose contact" at bounding box center [154, 125] width 52 height 12
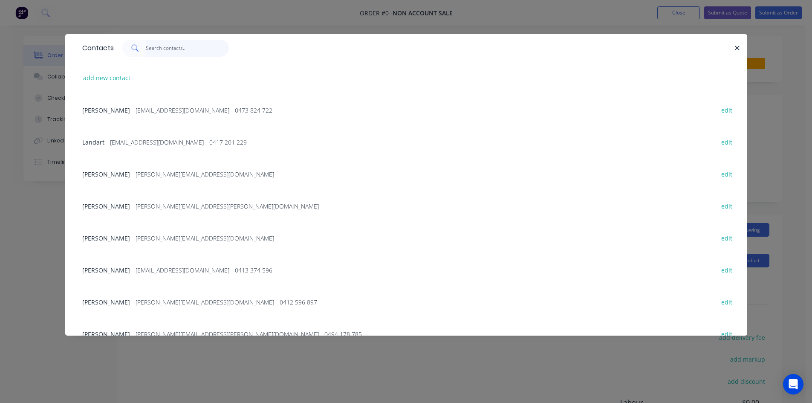
click at [158, 49] on input "text" at bounding box center [187, 48] width 83 height 17
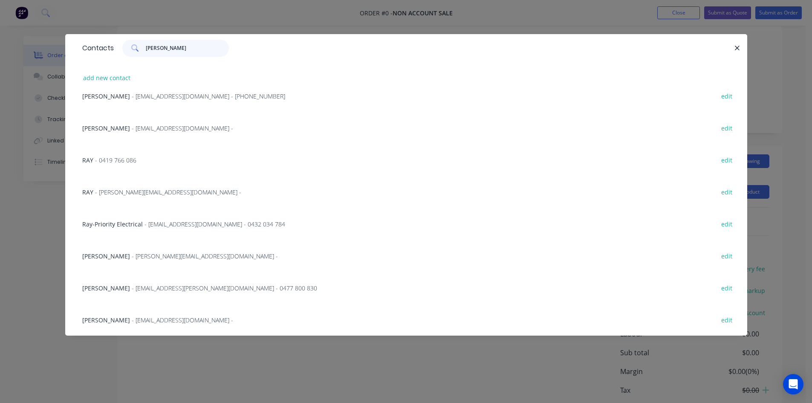
scroll to position [85, 0]
type input "Ray"
click at [176, 222] on span "- ray@priorityelectrical.com - 0432 034 784" at bounding box center [214, 224] width 141 height 8
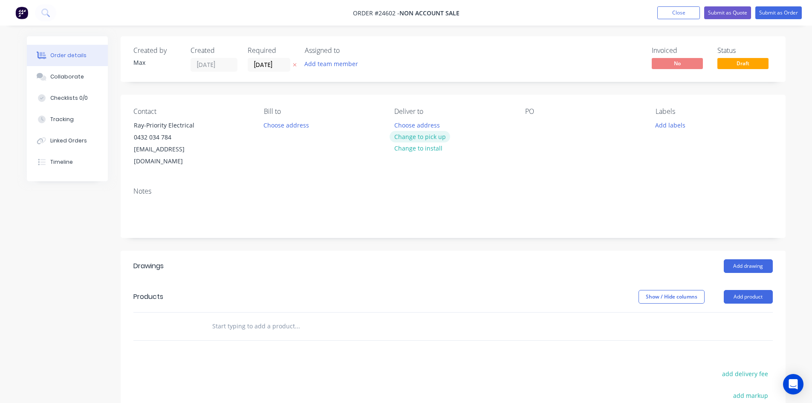
click at [436, 136] on button "Change to pick up" at bounding box center [419, 137] width 61 height 12
click at [529, 126] on div at bounding box center [532, 125] width 14 height 12
click at [543, 125] on div "Ray-Cable Tray Covers" at bounding box center [563, 125] width 77 height 12
click at [541, 124] on div "Ray- Cable Tray Covers" at bounding box center [564, 125] width 79 height 12
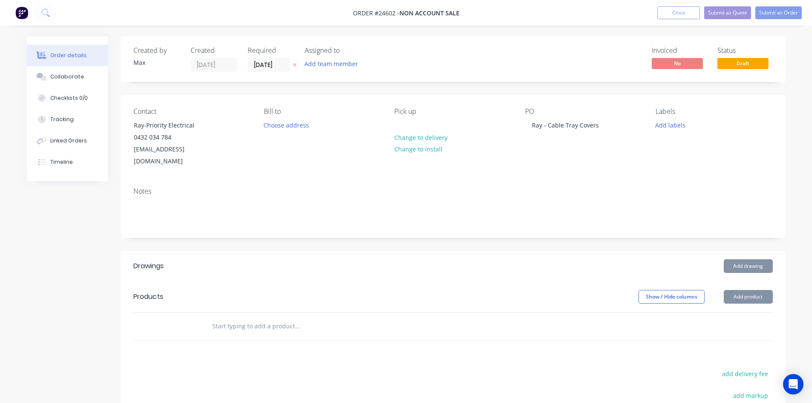
click at [585, 164] on div "Contact Ray-Priority Electrical 0432 034 784 ray@priorityelectrical.com Bill to…" at bounding box center [453, 138] width 665 height 86
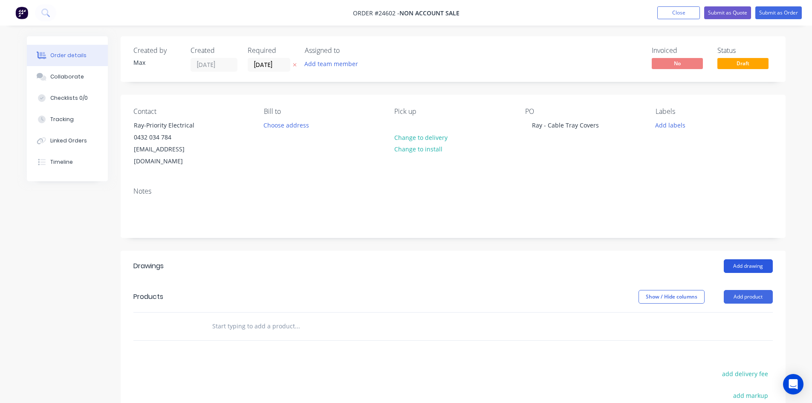
click at [760, 259] on button "Add drawing" at bounding box center [747, 266] width 49 height 14
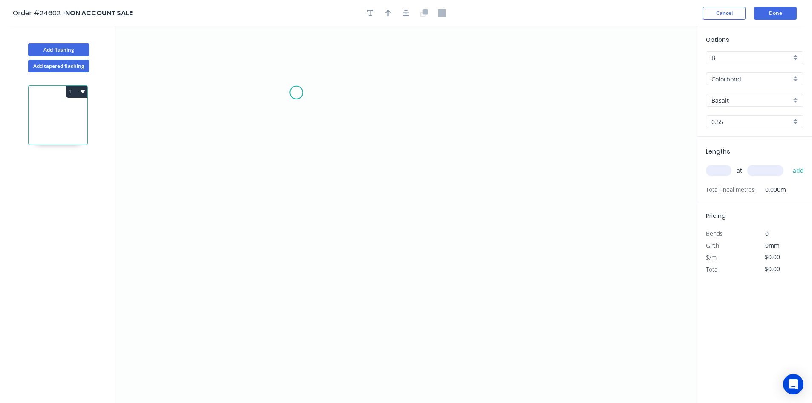
click at [297, 90] on icon "0" at bounding box center [406, 214] width 582 height 376
click at [466, 130] on icon "0" at bounding box center [406, 214] width 582 height 376
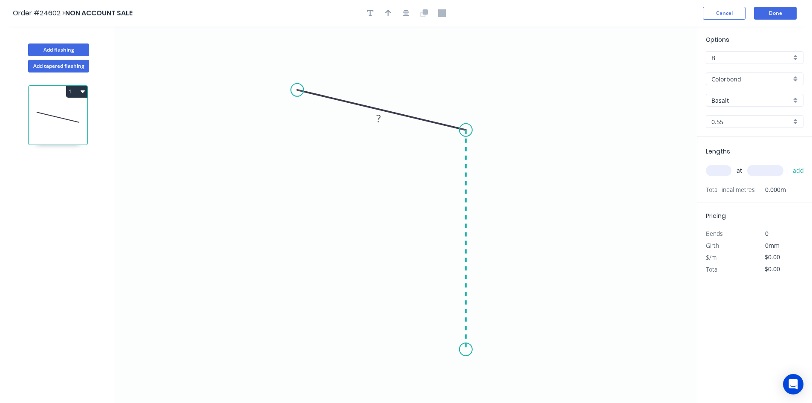
click at [459, 349] on icon "0 ?" at bounding box center [406, 214] width 582 height 376
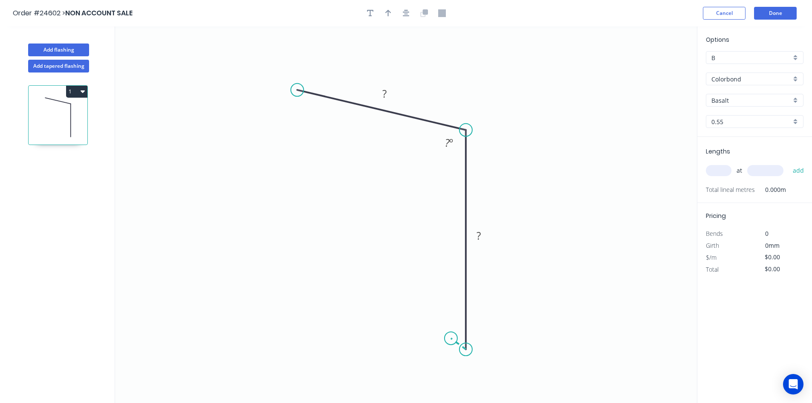
click at [451, 338] on icon at bounding box center [458, 343] width 15 height 11
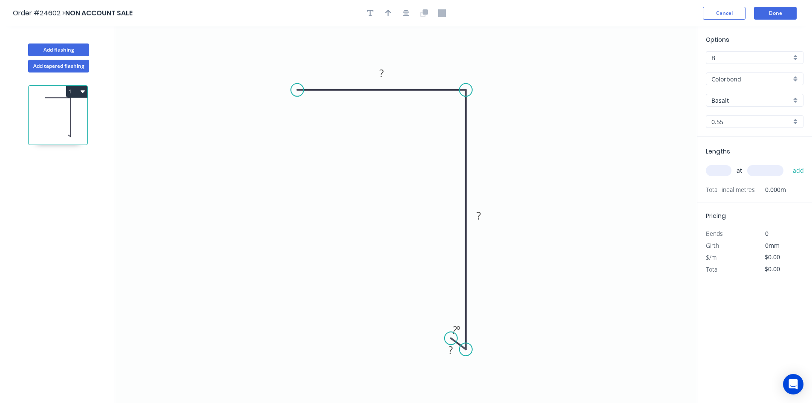
drag, startPoint x: 462, startPoint y: 128, endPoint x: 451, endPoint y: 81, distance: 48.3
click at [451, 81] on icon "0 ? ? ? ? º" at bounding box center [406, 214] width 582 height 376
drag, startPoint x: 294, startPoint y: 90, endPoint x: 318, endPoint y: 67, distance: 33.5
click at [318, 67] on circle at bounding box center [318, 67] width 13 height 13
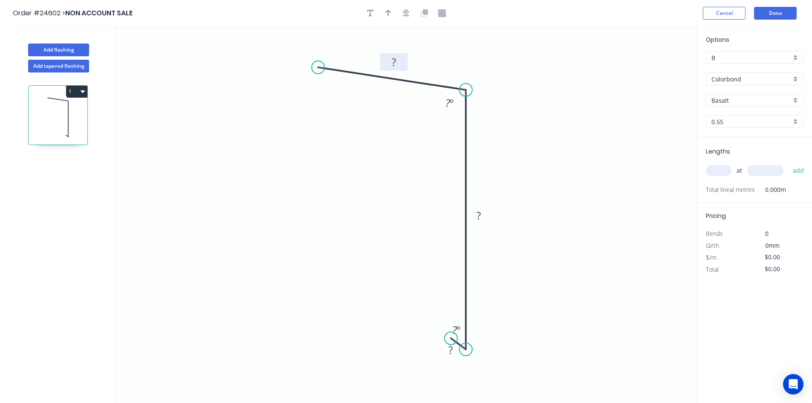
click at [398, 66] on rect at bounding box center [393, 63] width 17 height 12
click at [475, 358] on div "Hide angle" at bounding box center [501, 358] width 86 height 17
drag, startPoint x: 452, startPoint y: 338, endPoint x: 445, endPoint y: 330, distance: 10.8
click at [445, 330] on circle at bounding box center [444, 328] width 13 height 13
click at [449, 345] on rect at bounding box center [446, 344] width 17 height 12
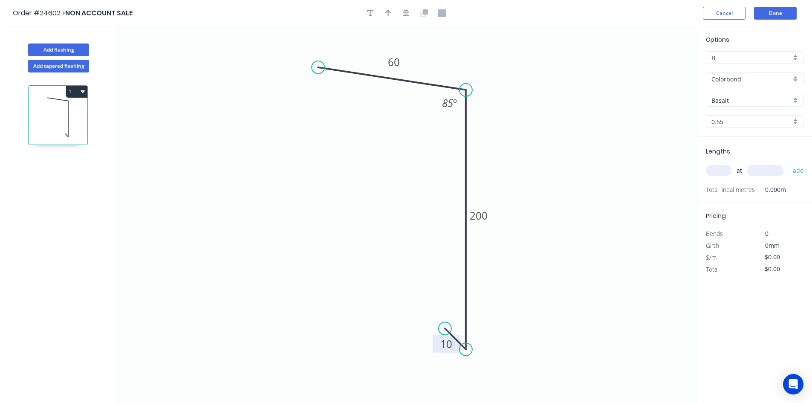
click at [578, 176] on icon "0 60 200 10 85 º" at bounding box center [406, 214] width 582 height 376
type input "$21.02"
click at [385, 15] on icon "button" at bounding box center [388, 13] width 6 height 8
drag, startPoint x: 654, startPoint y: 67, endPoint x: 489, endPoint y: 156, distance: 187.8
click at [489, 156] on icon at bounding box center [489, 145] width 8 height 27
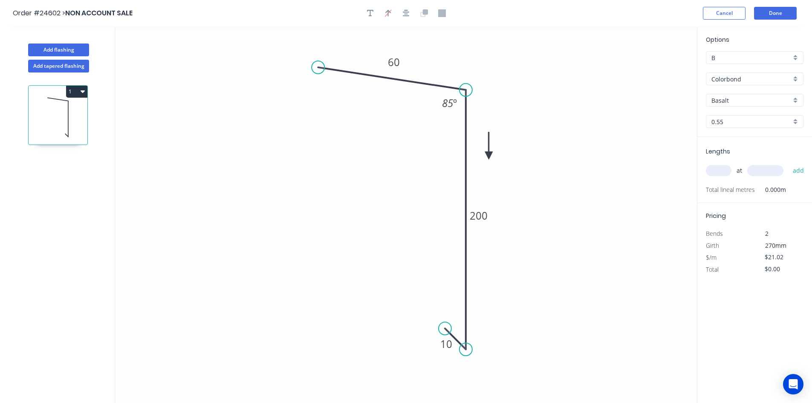
click at [489, 154] on icon at bounding box center [489, 145] width 8 height 27
click at [798, 55] on div "B" at bounding box center [755, 57] width 98 height 13
click at [736, 144] on div "F" at bounding box center [754, 148] width 97 height 15
type input "F"
type input "$10.74"
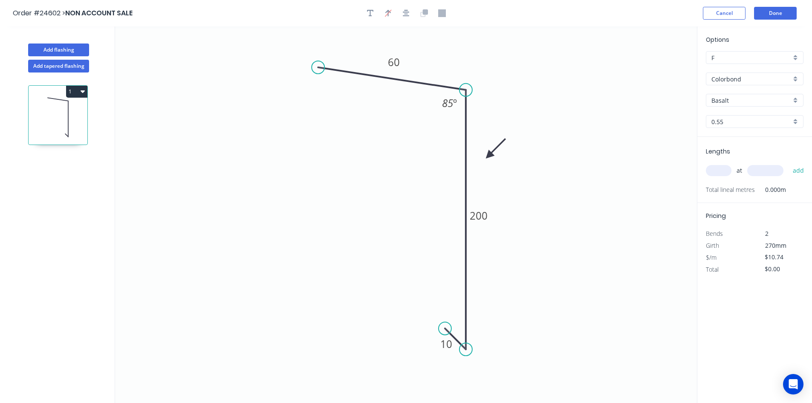
click at [796, 55] on div "F" at bounding box center [755, 57] width 98 height 13
click at [744, 92] on div "B" at bounding box center [754, 88] width 97 height 15
type input "B"
type input "$21.02"
click at [796, 59] on div "B" at bounding box center [755, 57] width 98 height 13
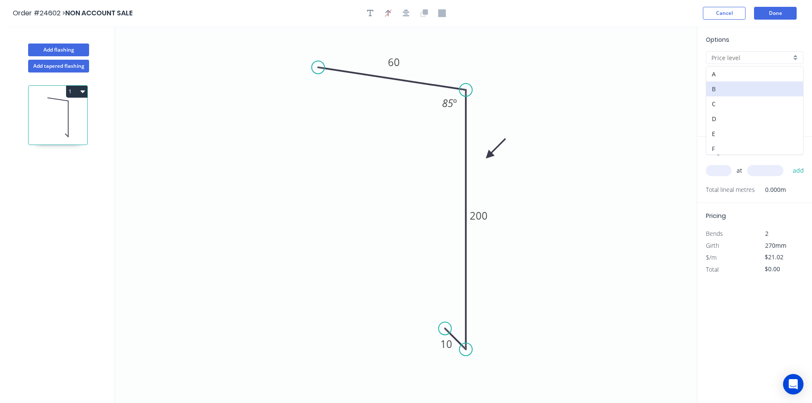
click at [730, 147] on div "F" at bounding box center [754, 148] width 97 height 15
type input "F"
type input "$10.74"
click at [796, 102] on div "Basalt" at bounding box center [755, 100] width 98 height 13
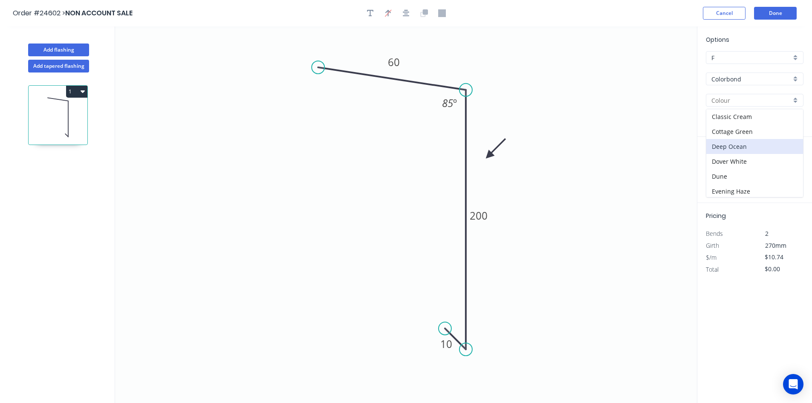
scroll to position [85, 0]
click at [794, 58] on div "F" at bounding box center [755, 57] width 98 height 13
click at [730, 120] on div "D" at bounding box center [754, 118] width 97 height 15
type input "D"
type input "$13.60"
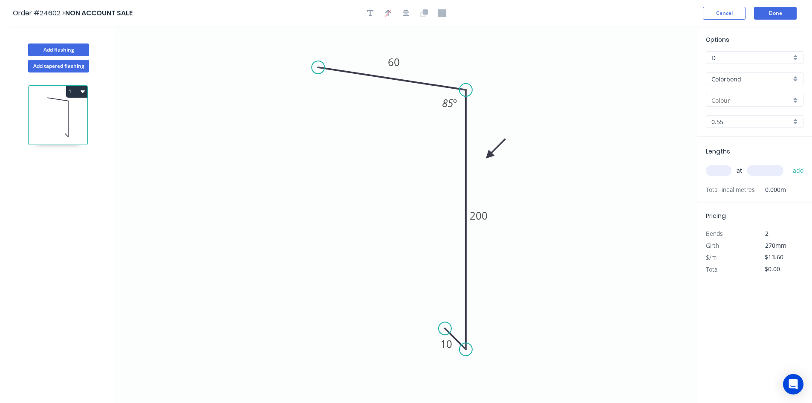
click at [764, 100] on input "text" at bounding box center [751, 100] width 80 height 9
click at [748, 189] on div "Woodland Grey" at bounding box center [754, 189] width 97 height 15
type input "Woodland Grey"
click at [715, 172] on input "text" at bounding box center [719, 170] width 26 height 11
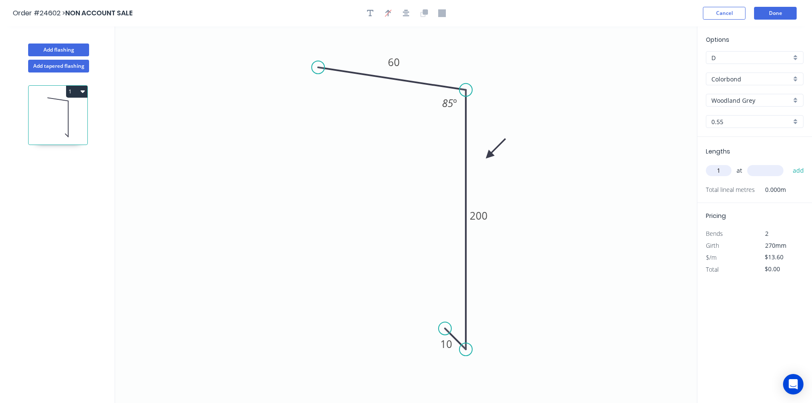
type input "1"
type input "2400"
click at [788, 163] on button "add" at bounding box center [798, 170] width 20 height 14
type input "$32.64"
click at [773, 14] on button "Done" at bounding box center [775, 13] width 43 height 13
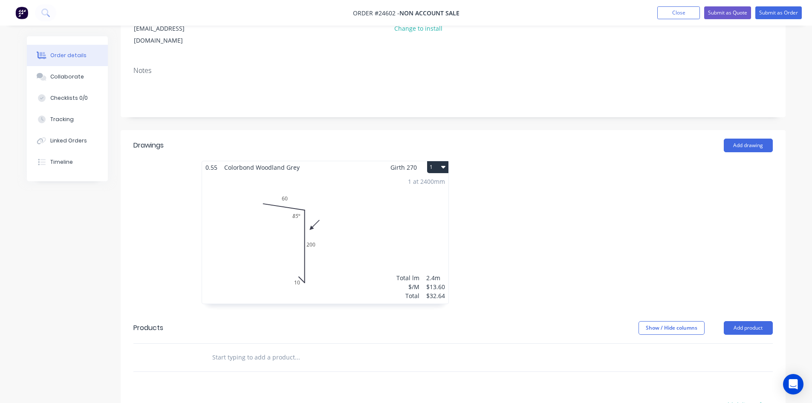
scroll to position [128, 0]
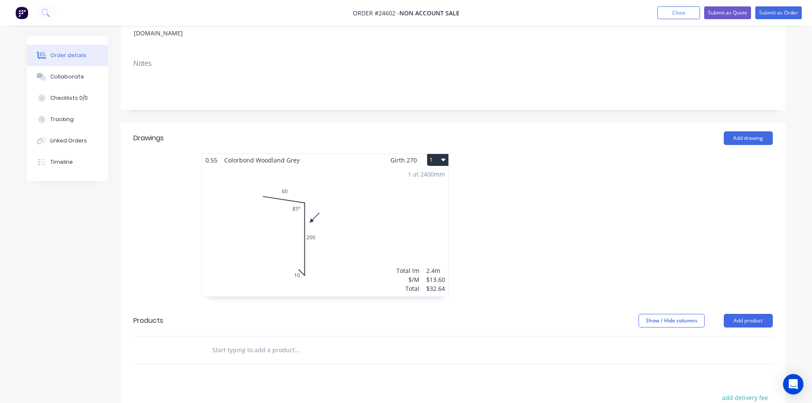
click at [444, 156] on icon "button" at bounding box center [443, 159] width 4 height 7
click at [404, 191] on div "Duplicate" at bounding box center [408, 197] width 66 height 12
click at [646, 213] on div "Total lm $/M Total 0m $13.60 $0.00" at bounding box center [581, 231] width 246 height 130
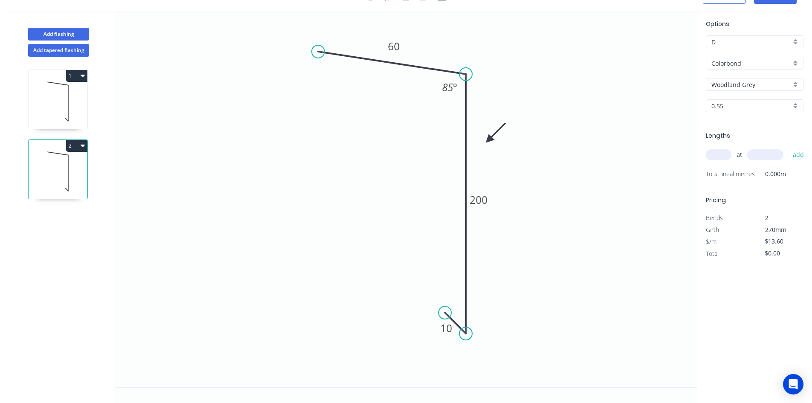
scroll to position [16, 0]
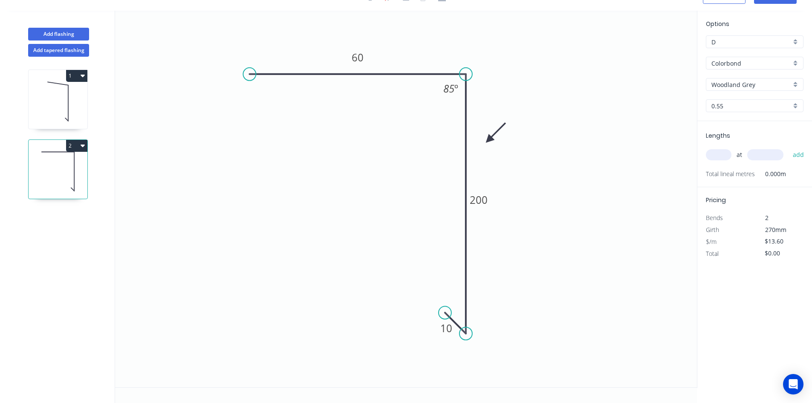
drag, startPoint x: 319, startPoint y: 52, endPoint x: 249, endPoint y: 76, distance: 74.0
click at [249, 76] on circle at bounding box center [249, 74] width 13 height 13
click at [478, 344] on div "Delete point" at bounding box center [504, 343] width 86 height 17
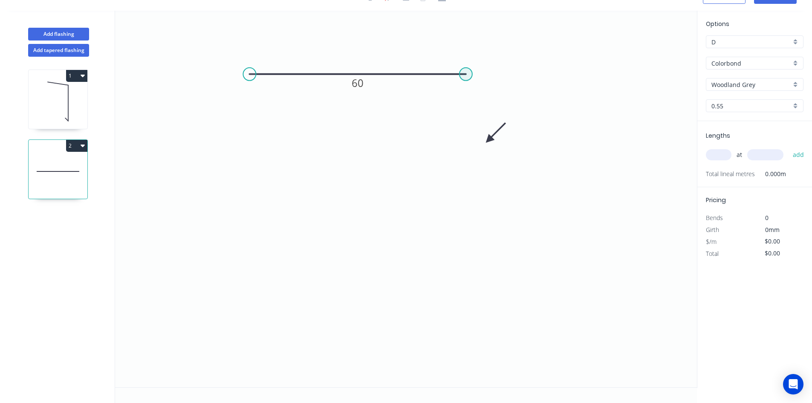
click at [465, 76] on circle at bounding box center [465, 74] width 13 height 13
click at [470, 306] on icon "0 60" at bounding box center [406, 199] width 582 height 376
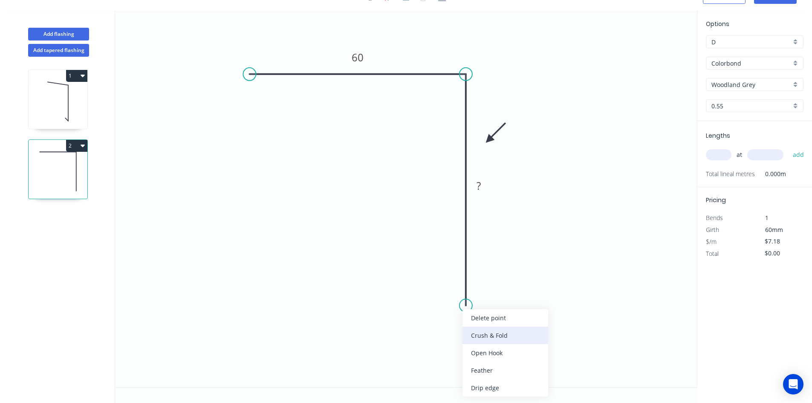
click at [482, 334] on div "Crush & Fold" at bounding box center [505, 334] width 86 height 17
drag, startPoint x: 471, startPoint y: 306, endPoint x: 464, endPoint y: 306, distance: 6.4
click at [489, 331] on div "Flip bend" at bounding box center [513, 334] width 86 height 17
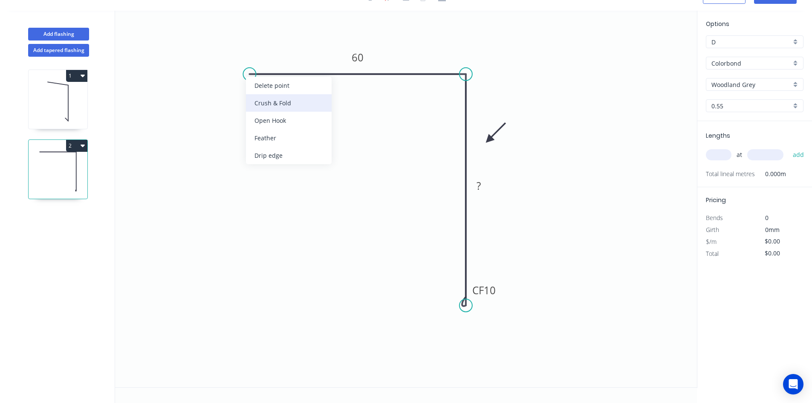
click at [275, 101] on div "Crush & Fold" at bounding box center [289, 102] width 86 height 17
click at [350, 58] on rect at bounding box center [357, 58] width 17 height 12
click at [559, 162] on icon "0 CF 10 50 CF 10 50" at bounding box center [406, 199] width 582 height 376
type input "$14.58"
click at [718, 157] on input "text" at bounding box center [719, 154] width 26 height 11
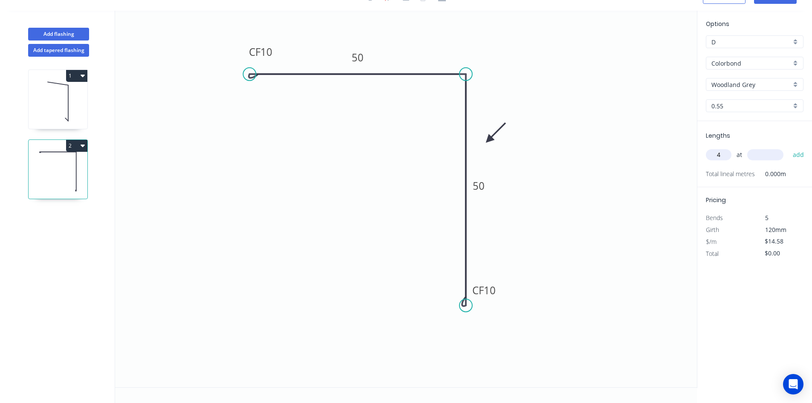
type input "4"
type input "2400"
click at [788, 147] on button "add" at bounding box center [798, 154] width 20 height 14
type input "$139.97"
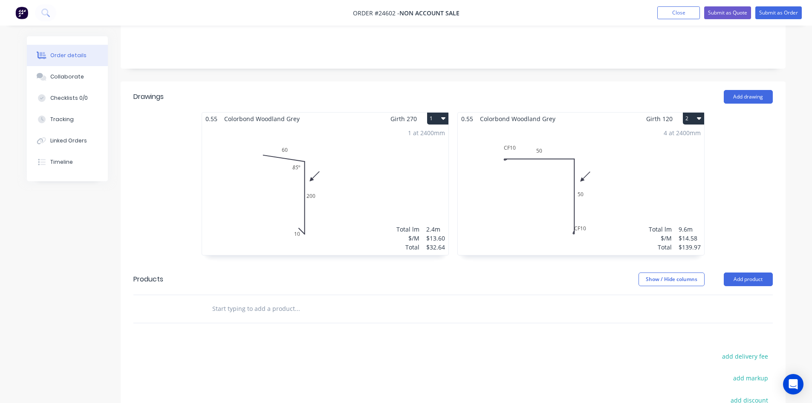
scroll to position [167, 0]
click at [691, 115] on button "2" at bounding box center [693, 121] width 21 height 12
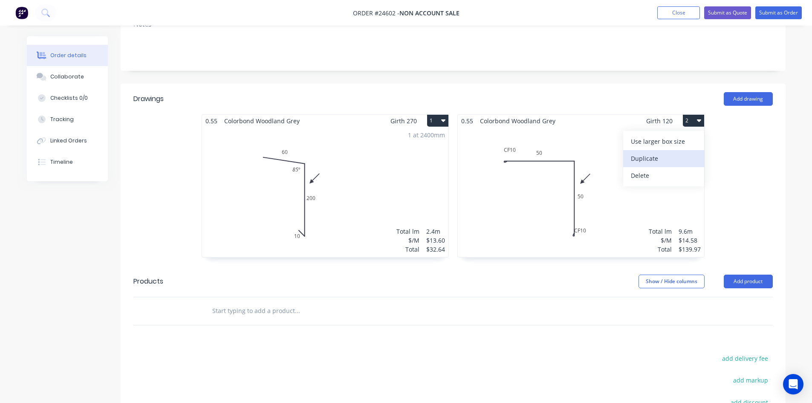
click at [653, 152] on div "Duplicate" at bounding box center [664, 158] width 66 height 12
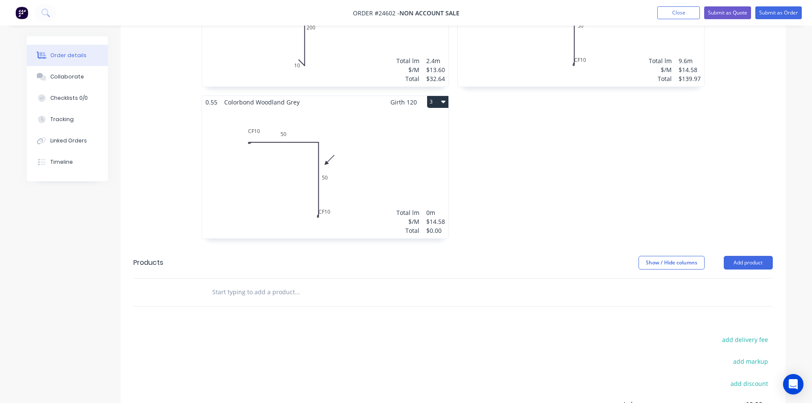
click at [393, 167] on div "Total lm $/M Total 0m $14.58 $0.00" at bounding box center [325, 173] width 246 height 130
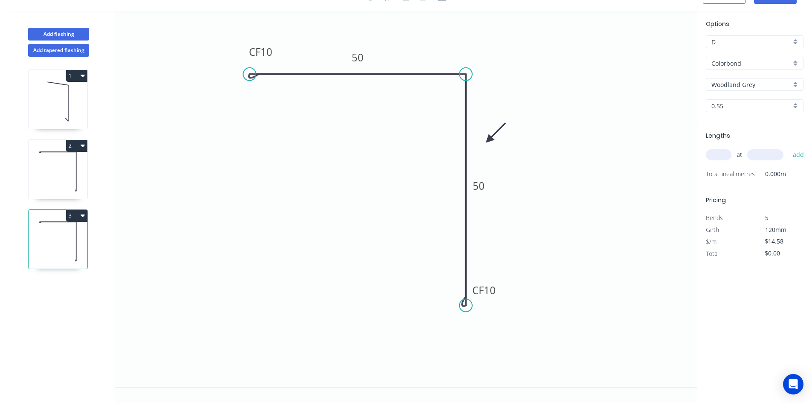
scroll to position [16, 0]
click at [285, 121] on div "Delete bend" at bounding box center [291, 121] width 86 height 17
click at [250, 73] on circle at bounding box center [249, 74] width 13 height 13
click at [248, 73] on circle at bounding box center [249, 74] width 13 height 13
click at [248, 81] on icon "0 50 CF 10 50" at bounding box center [406, 199] width 582 height 376
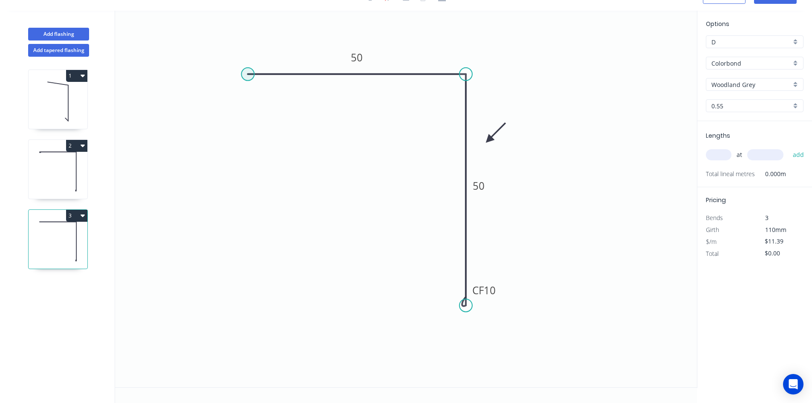
click at [248, 75] on circle at bounding box center [247, 74] width 13 height 13
click at [221, 119] on icon "0 50 CF 10 50" at bounding box center [406, 199] width 582 height 376
click at [465, 305] on circle at bounding box center [465, 305] width 13 height 13
click at [367, 308] on icon "0 ? 50 CF 10 50 ? º" at bounding box center [406, 199] width 582 height 376
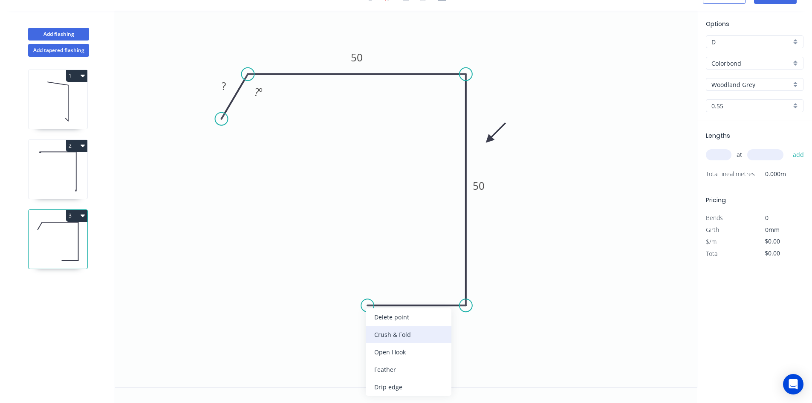
click at [403, 334] on div "Crush & Fold" at bounding box center [409, 334] width 86 height 17
click at [399, 330] on div "Flip bend" at bounding box center [412, 332] width 86 height 17
click at [414, 314] on rect at bounding box center [416, 314] width 17 height 12
click at [366, 206] on icon "0 ? 50 50 CF 10 40 ? º" at bounding box center [406, 199] width 582 height 376
click at [481, 187] on tspan "50" at bounding box center [479, 186] width 12 height 14
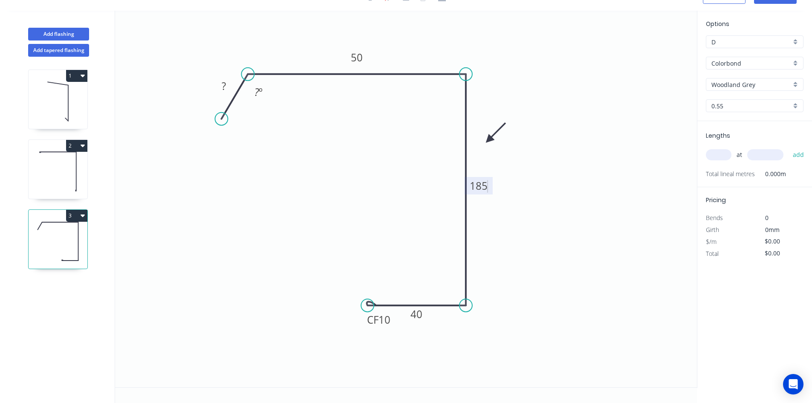
click at [561, 184] on icon "0 ? 50 185 CF 10 40 ? º" at bounding box center [406, 199] width 582 height 376
drag, startPoint x: 244, startPoint y: 74, endPoint x: 193, endPoint y: 74, distance: 51.1
click at [193, 74] on circle at bounding box center [193, 74] width 13 height 13
drag, startPoint x: 167, startPoint y: 108, endPoint x: 176, endPoint y: 104, distance: 10.4
click at [176, 104] on circle at bounding box center [176, 104] width 13 height 13
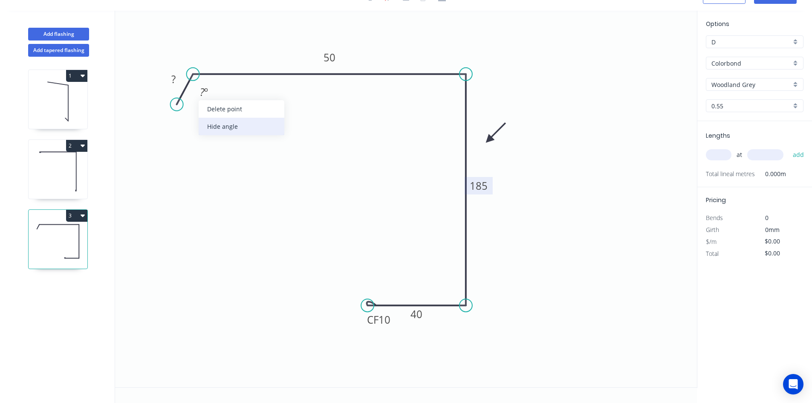
click at [251, 129] on div "Hide angle" at bounding box center [242, 126] width 86 height 17
click at [168, 77] on rect at bounding box center [173, 80] width 17 height 12
click at [323, 54] on tspan "50" at bounding box center [329, 57] width 12 height 14
click at [576, 208] on icon "0 30 150 185 CF 10 40" at bounding box center [406, 199] width 582 height 376
type input "$23.86"
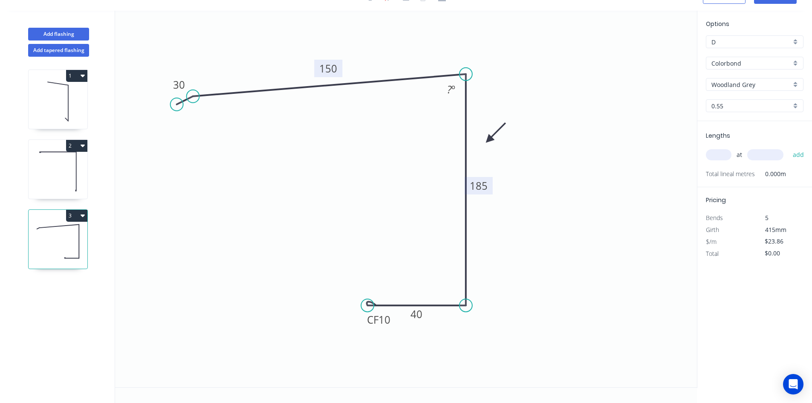
drag, startPoint x: 194, startPoint y: 75, endPoint x: 193, endPoint y: 96, distance: 21.3
click at [193, 96] on circle at bounding box center [193, 96] width 13 height 13
drag, startPoint x: 172, startPoint y: 125, endPoint x: 175, endPoint y: 130, distance: 6.5
click at [175, 130] on circle at bounding box center [175, 130] width 13 height 13
click at [450, 92] on tspan "?" at bounding box center [449, 89] width 5 height 14
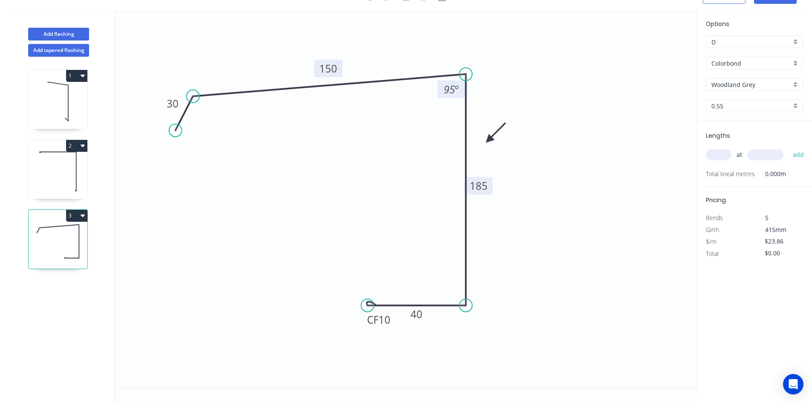
click at [722, 153] on input "text" at bounding box center [719, 154] width 26 height 11
type input "1"
type input "2400"
click at [788, 147] on button "add" at bounding box center [798, 154] width 20 height 14
type input "$57.26"
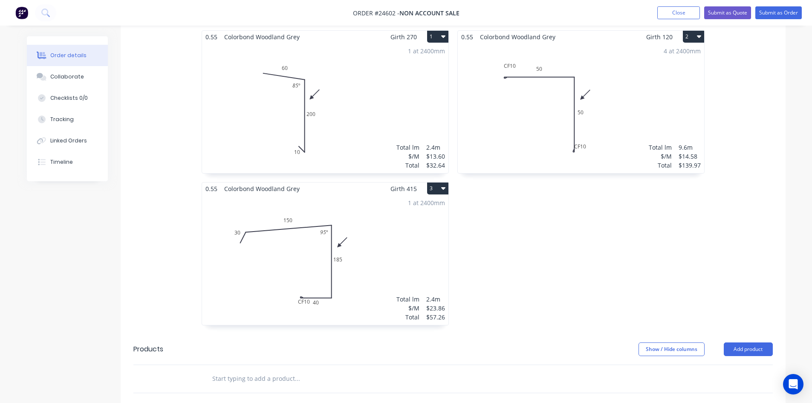
scroll to position [256, 0]
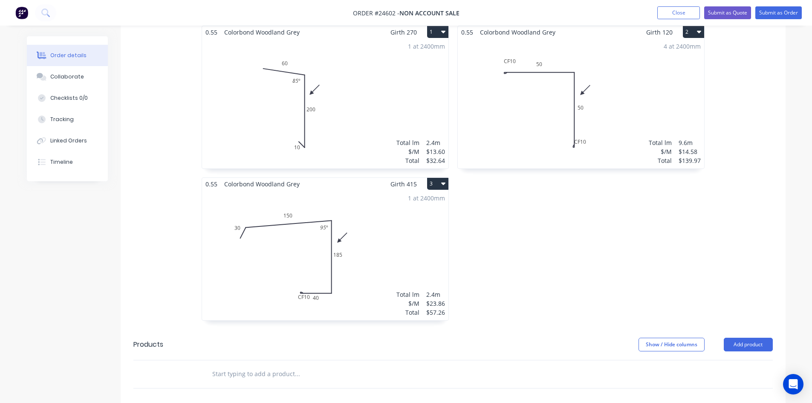
click at [434, 178] on button "3" at bounding box center [437, 184] width 21 height 12
click at [399, 215] on div "Duplicate" at bounding box center [408, 221] width 66 height 12
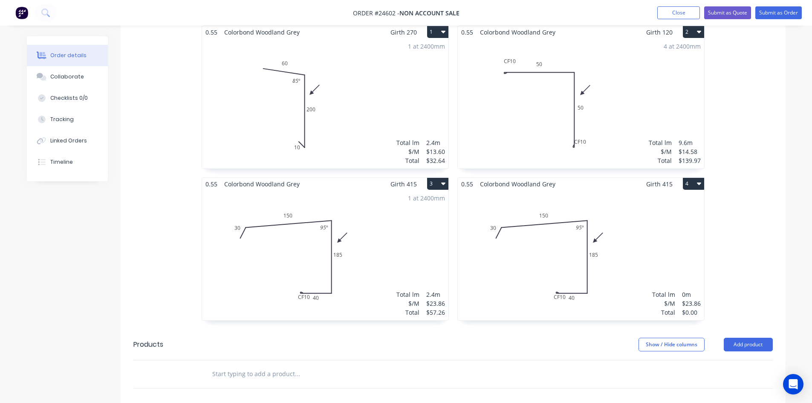
click at [527, 249] on div "Total lm $/M Total 0m $23.86 $0.00" at bounding box center [581, 255] width 246 height 130
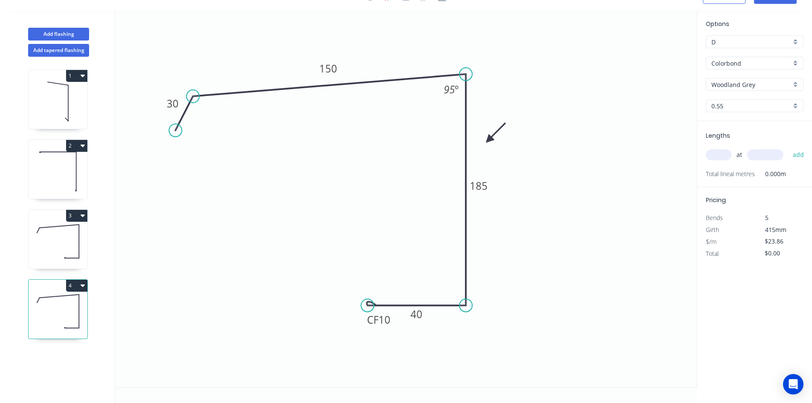
scroll to position [16, 0]
click at [484, 315] on div "Delete point" at bounding box center [509, 315] width 86 height 17
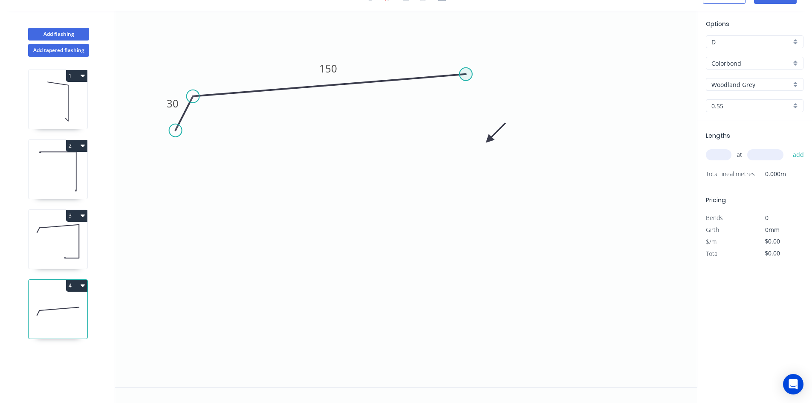
click at [468, 72] on circle at bounding box center [465, 74] width 13 height 13
click at [467, 303] on icon "0 30 150" at bounding box center [406, 199] width 582 height 376
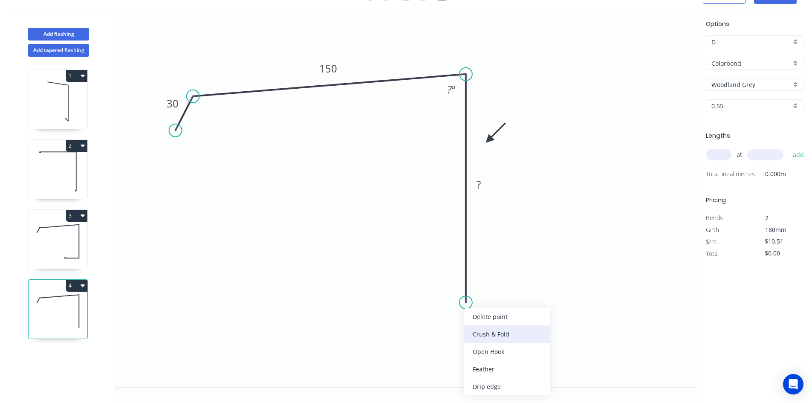
click at [487, 329] on div "Crush & Fold" at bounding box center [507, 333] width 86 height 17
click at [490, 329] on div "Flip bend" at bounding box center [505, 329] width 86 height 17
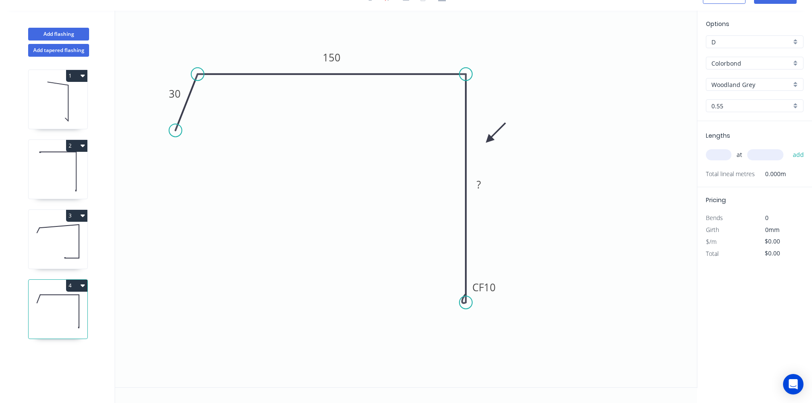
drag, startPoint x: 196, startPoint y: 95, endPoint x: 197, endPoint y: 78, distance: 17.1
click at [197, 78] on circle at bounding box center [197, 74] width 13 height 13
drag, startPoint x: 174, startPoint y: 129, endPoint x: 173, endPoint y: 109, distance: 20.1
click at [173, 109] on circle at bounding box center [173, 109] width 13 height 13
click at [331, 57] on tspan "150" at bounding box center [332, 57] width 18 height 14
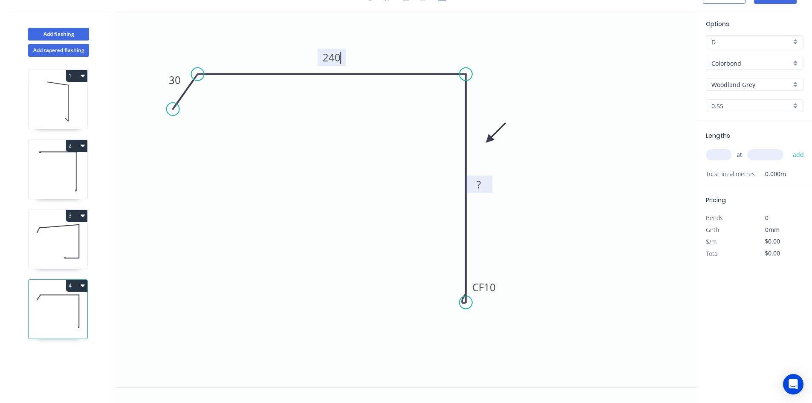
click at [484, 189] on rect at bounding box center [478, 185] width 17 height 12
click at [575, 180] on icon "0 30 240 CF 10 200" at bounding box center [406, 199] width 582 height 376
type input "$22.13"
click at [713, 153] on input "text" at bounding box center [719, 154] width 26 height 11
type input "2"
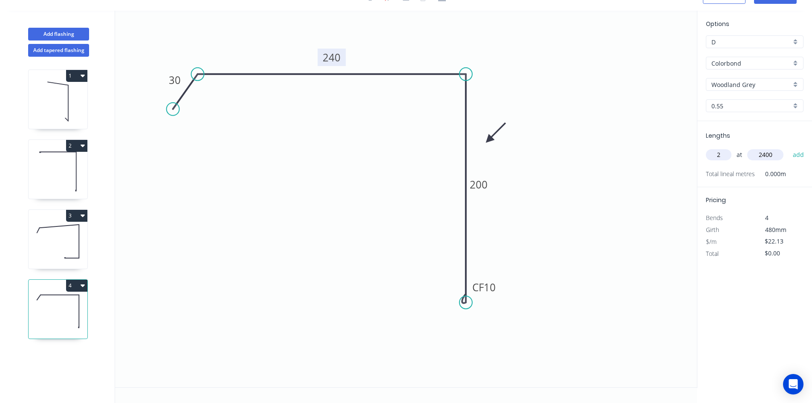
type input "2400"
click at [788, 147] on button "add" at bounding box center [798, 154] width 20 height 14
type input "$106.22"
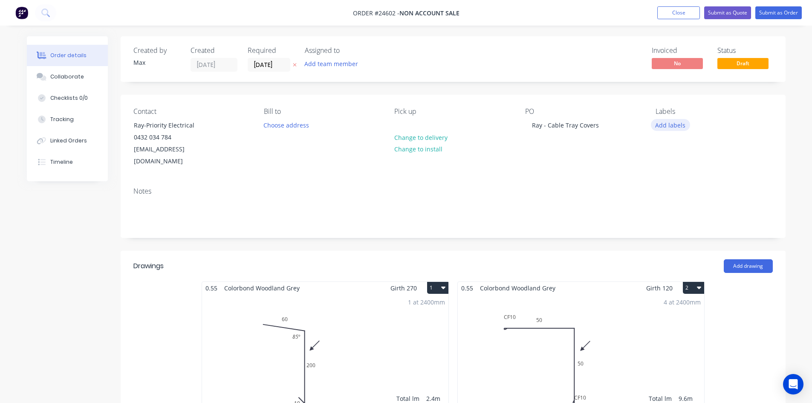
click at [674, 125] on button "Add labels" at bounding box center [670, 125] width 39 height 12
click at [623, 180] on div "Notes" at bounding box center [453, 208] width 665 height 57
click at [723, 14] on button "Submit as Quote" at bounding box center [727, 12] width 47 height 13
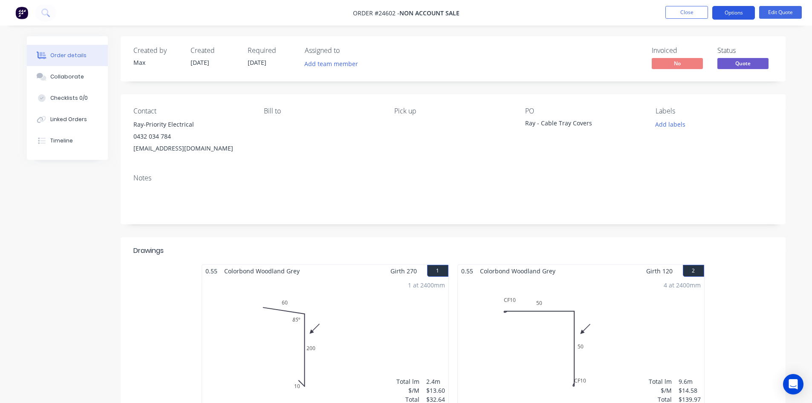
click at [732, 12] on button "Options" at bounding box center [733, 13] width 43 height 14
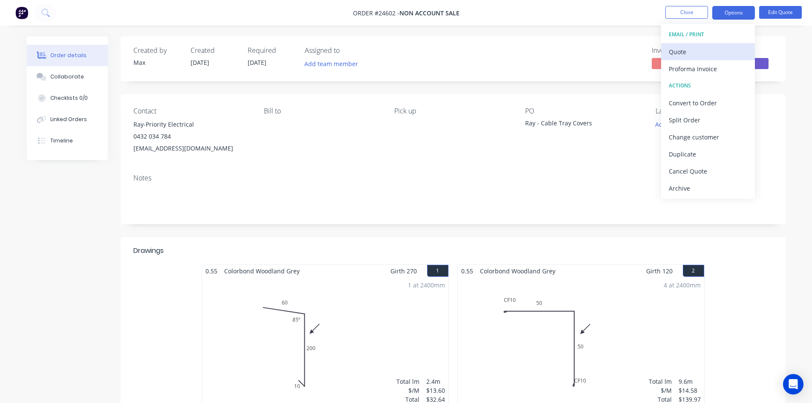
click at [713, 49] on div "Quote" at bounding box center [708, 52] width 78 height 12
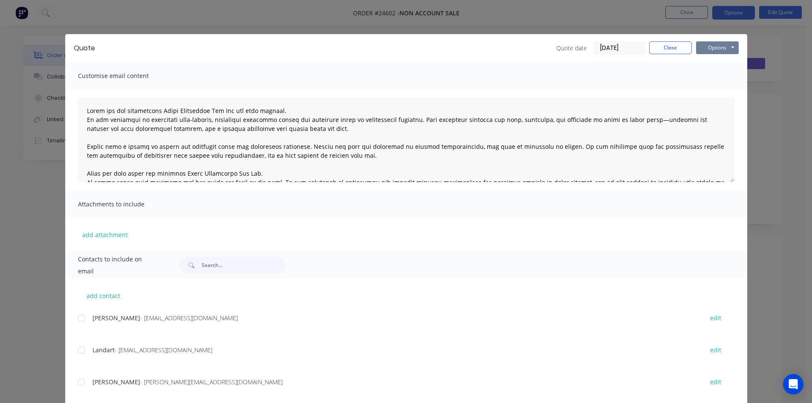
click at [711, 48] on button "Options" at bounding box center [717, 47] width 43 height 13
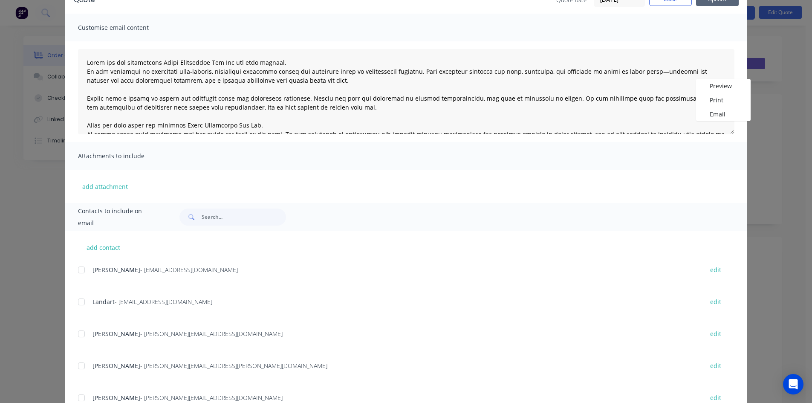
scroll to position [123, 0]
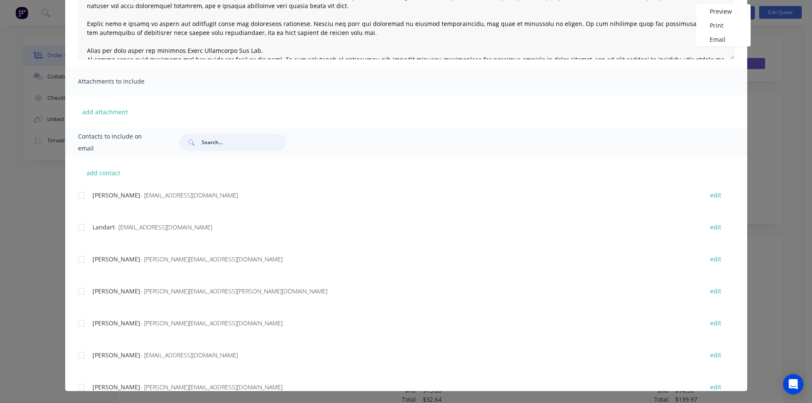
click at [213, 140] on input "text" at bounding box center [244, 142] width 84 height 17
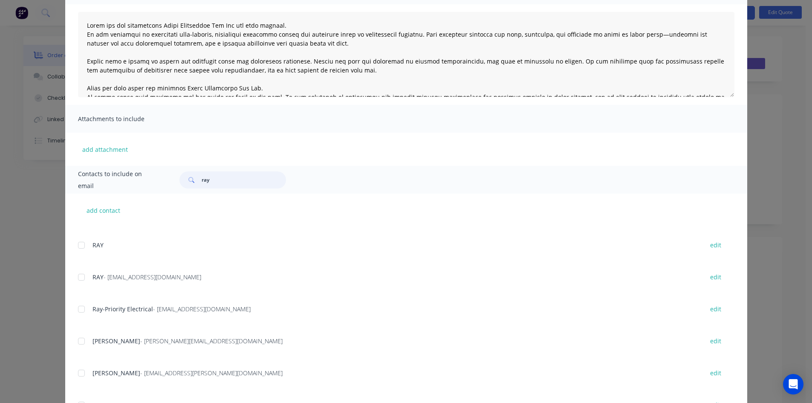
scroll to position [310, 0]
click at [77, 306] on div at bounding box center [81, 306] width 17 height 17
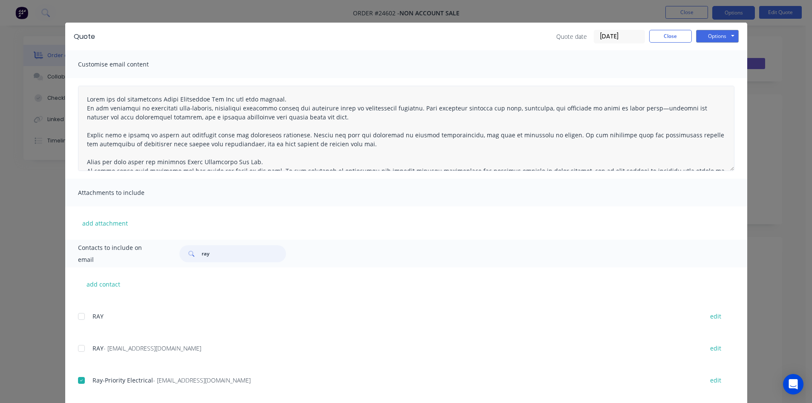
scroll to position [0, 0]
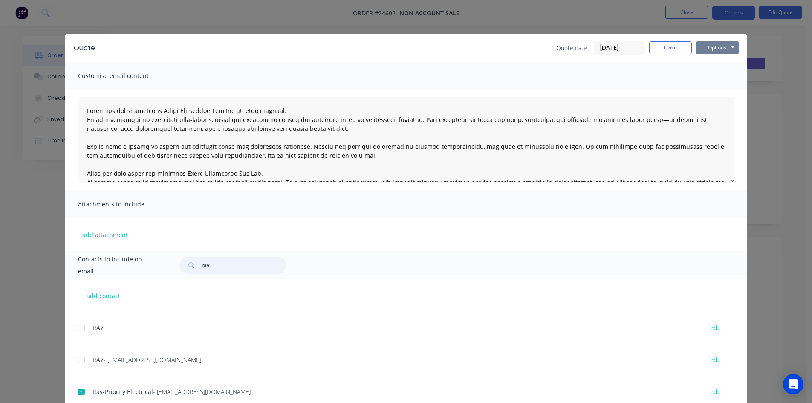
type input "ray"
click at [711, 46] on button "Options" at bounding box center [717, 47] width 43 height 13
click at [726, 88] on button "Email" at bounding box center [723, 91] width 55 height 14
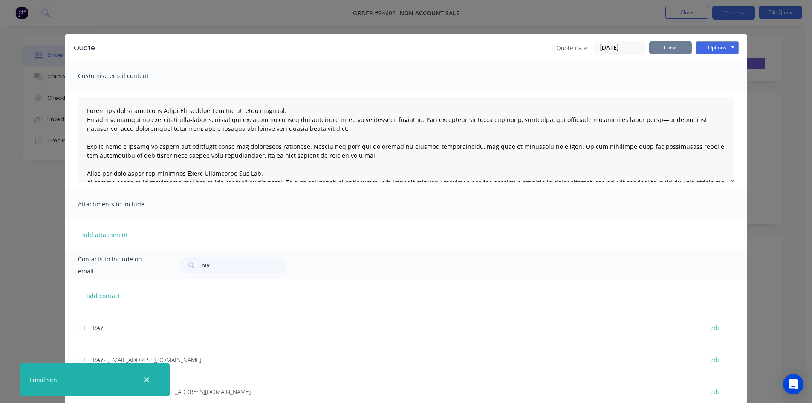
click at [668, 50] on button "Close" at bounding box center [670, 47] width 43 height 13
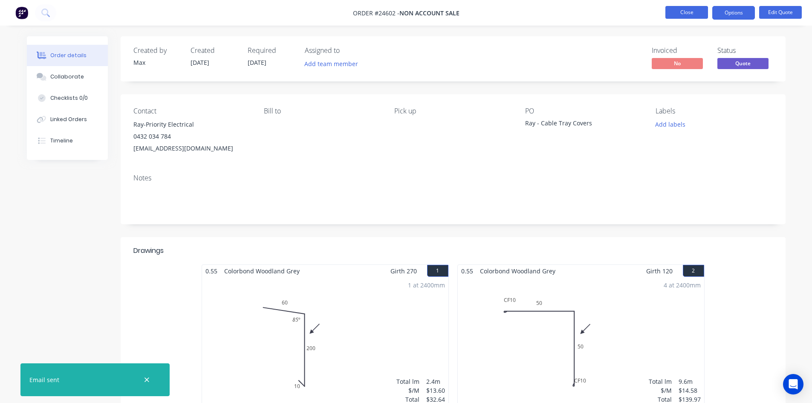
click at [687, 10] on button "Close" at bounding box center [686, 12] width 43 height 13
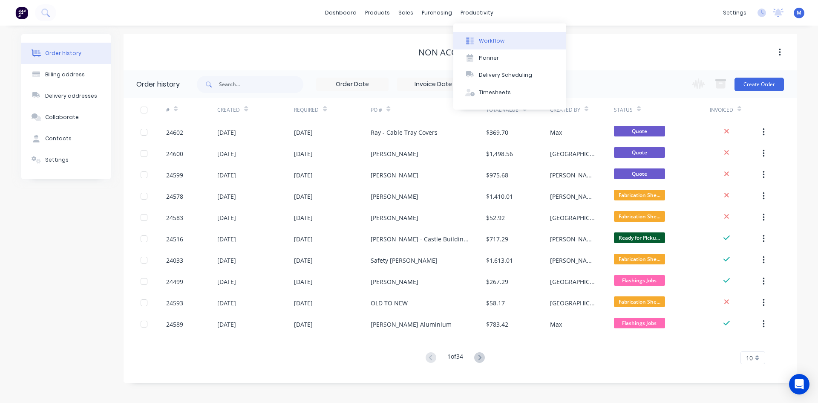
click at [496, 38] on div "Workflow" at bounding box center [492, 41] width 26 height 8
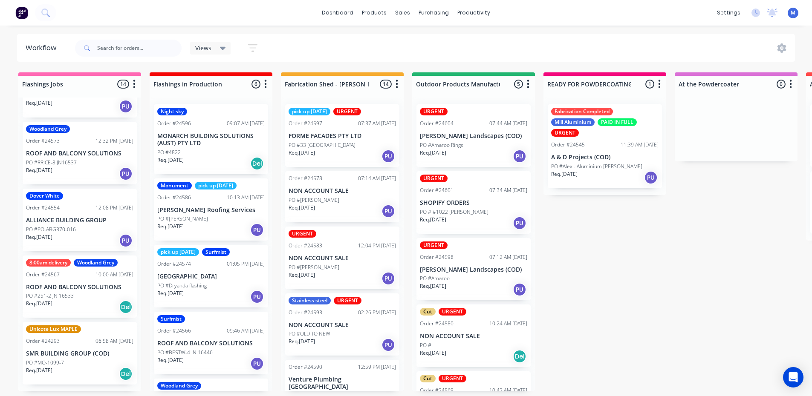
scroll to position [2, 0]
click at [79, 231] on div "PO #PO-ABG370-016" at bounding box center [79, 230] width 107 height 8
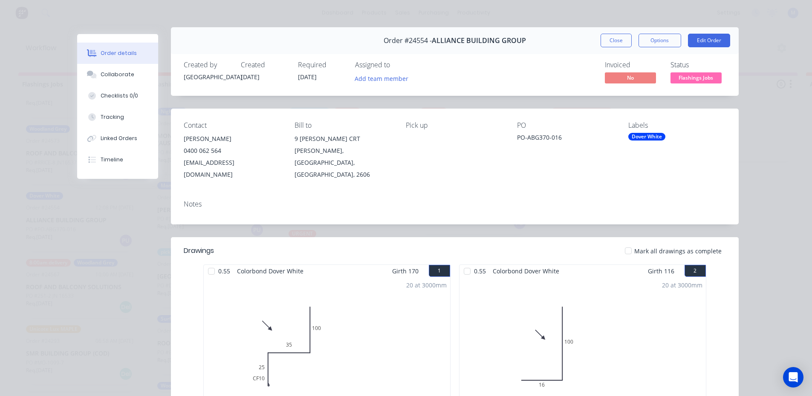
scroll to position [0, 0]
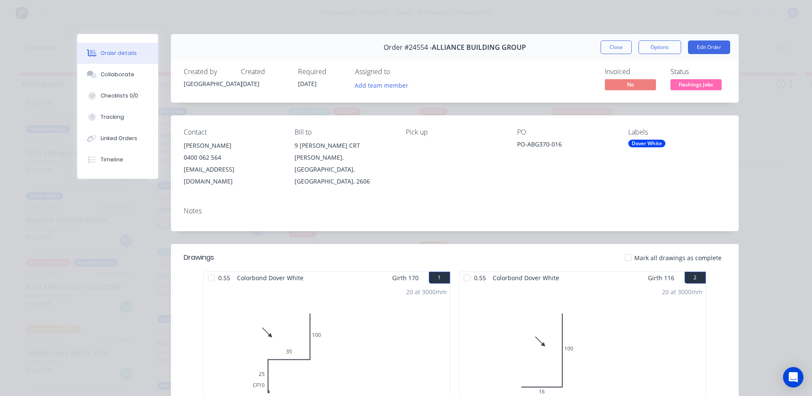
click at [608, 49] on button "Close" at bounding box center [615, 47] width 31 height 14
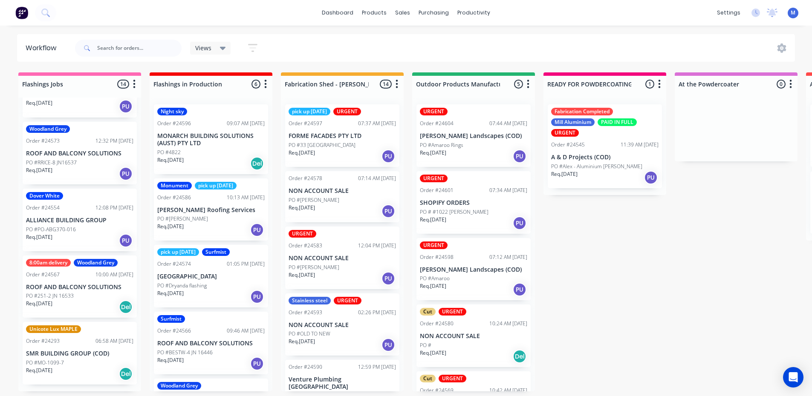
click at [207, 216] on div "PO #Dylan" at bounding box center [210, 219] width 107 height 8
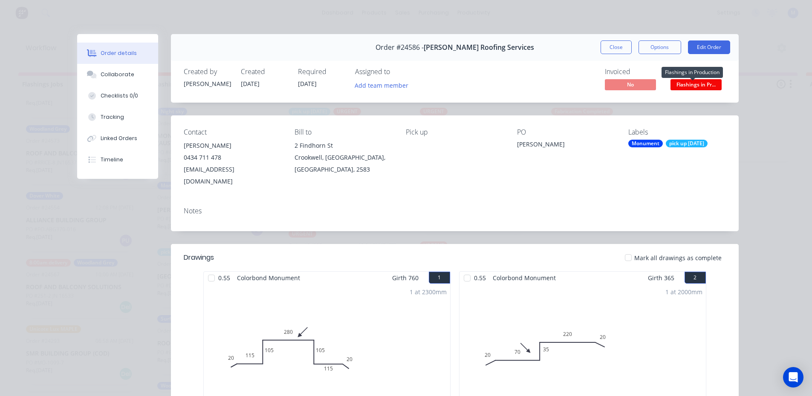
click at [685, 86] on span "Flashings in Pr..." at bounding box center [695, 84] width 51 height 11
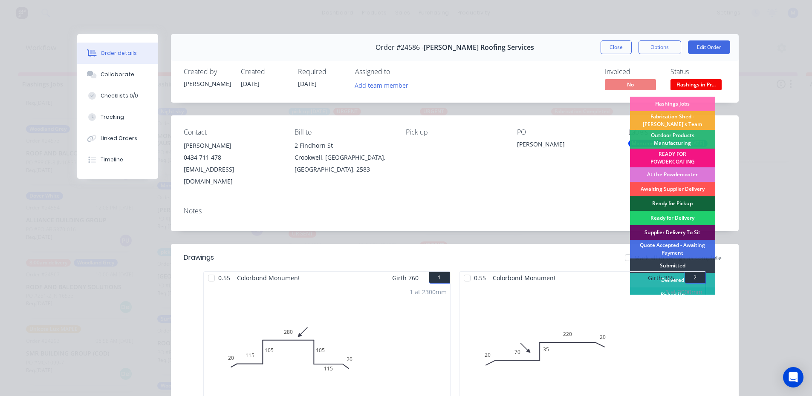
click at [708, 294] on div "Picked Up" at bounding box center [672, 295] width 85 height 14
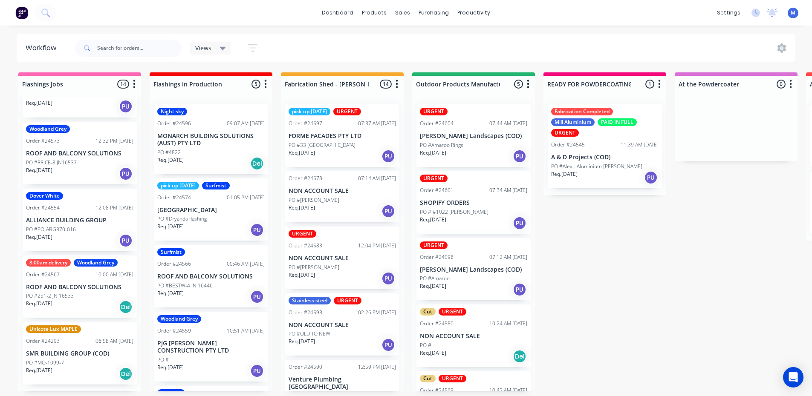
click at [73, 224] on p "ALLIANCE BUILDING GROUP" at bounding box center [79, 220] width 107 height 7
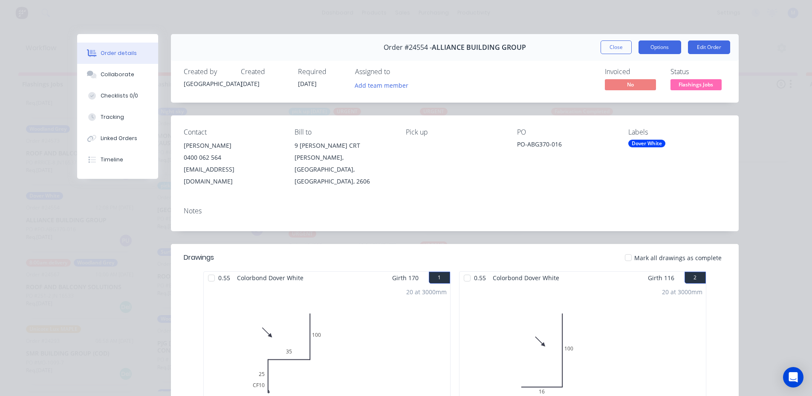
click at [666, 49] on button "Options" at bounding box center [659, 47] width 43 height 14
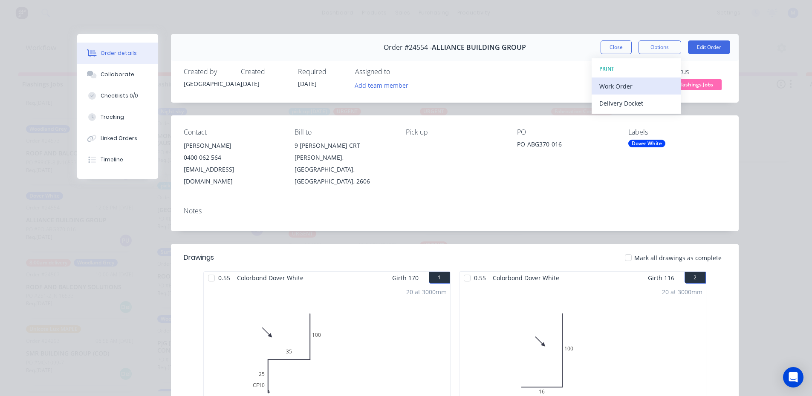
click at [647, 88] on div "Work Order" at bounding box center [636, 86] width 74 height 12
click at [638, 104] on div "Standard" at bounding box center [636, 103] width 74 height 12
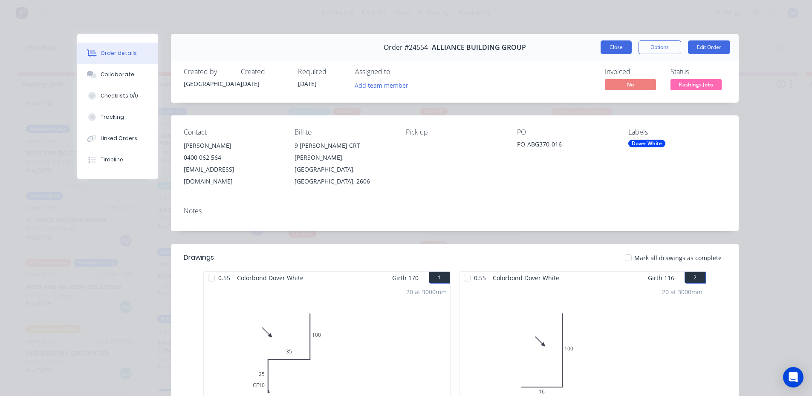
click at [605, 44] on button "Close" at bounding box center [615, 47] width 31 height 14
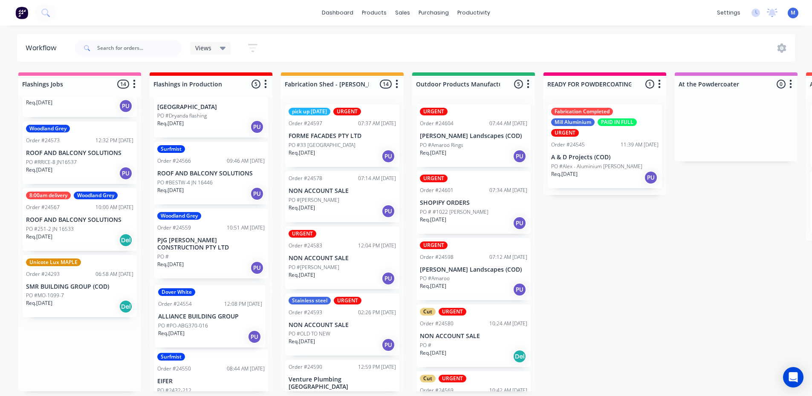
scroll to position [115, 0]
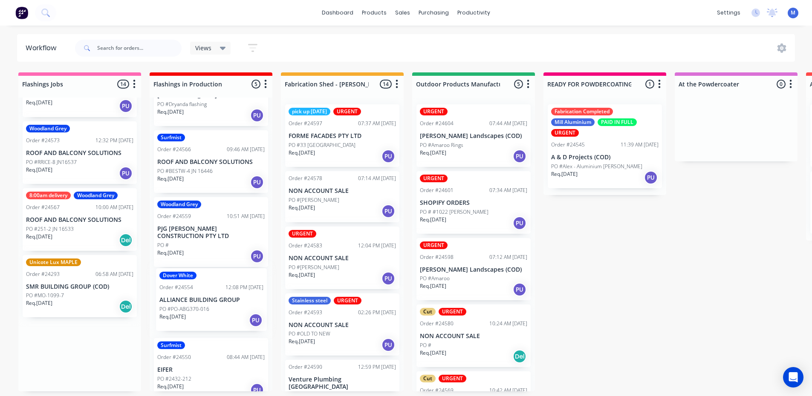
drag, startPoint x: 68, startPoint y: 228, endPoint x: 202, endPoint y: 304, distance: 154.4
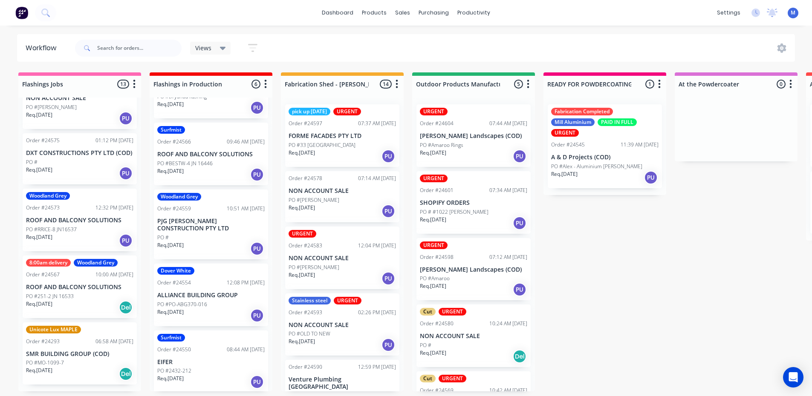
scroll to position [124, 0]
click at [186, 233] on div "PO #" at bounding box center [210, 236] width 107 height 8
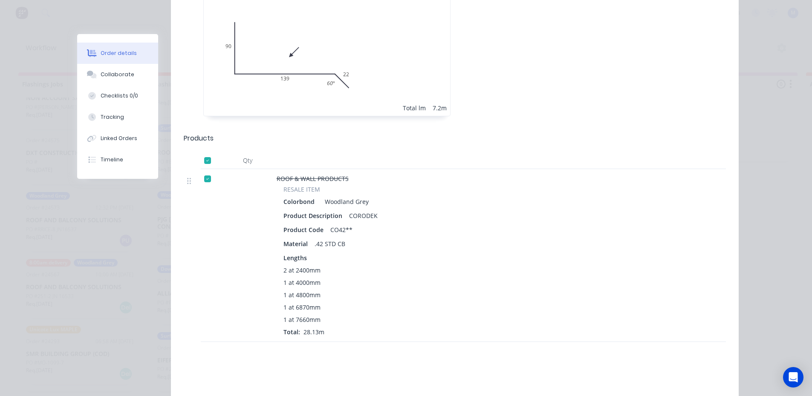
scroll to position [0, 0]
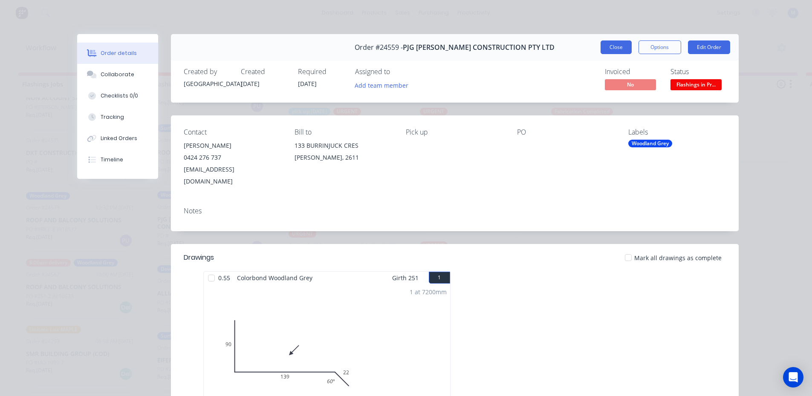
click at [619, 46] on button "Close" at bounding box center [615, 47] width 31 height 14
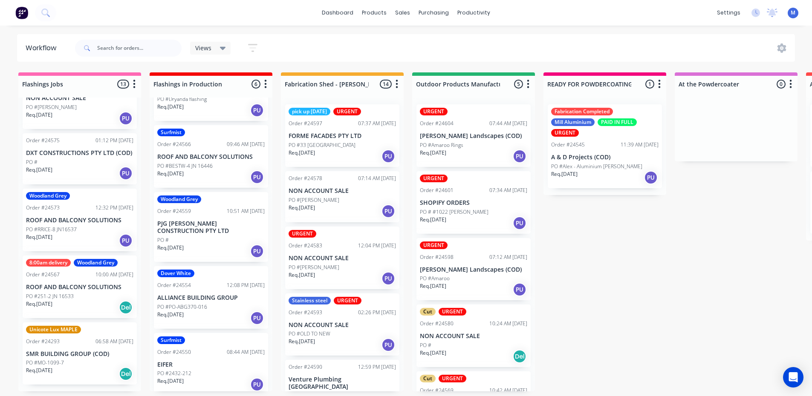
scroll to position [124, 0]
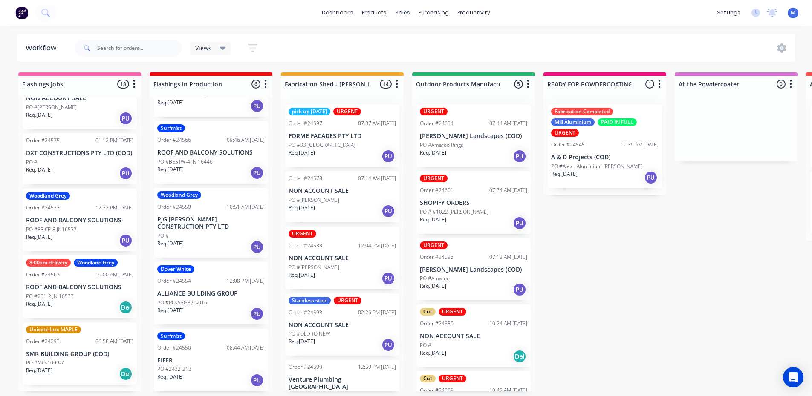
click at [186, 358] on p "EIFER" at bounding box center [210, 360] width 107 height 7
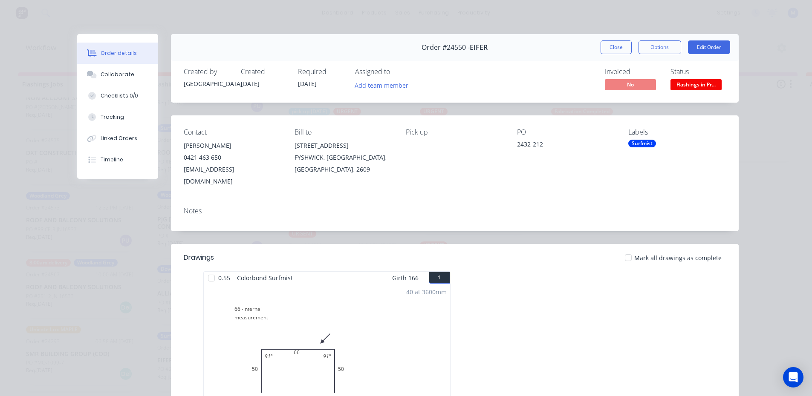
scroll to position [0, 0]
click at [614, 44] on button "Close" at bounding box center [615, 47] width 31 height 14
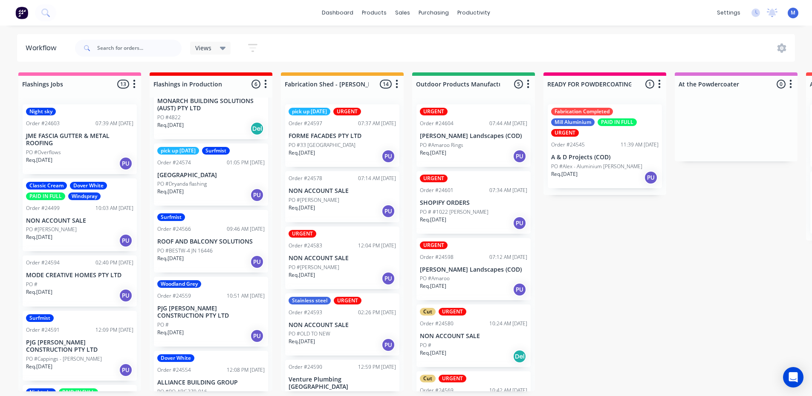
scroll to position [124, 0]
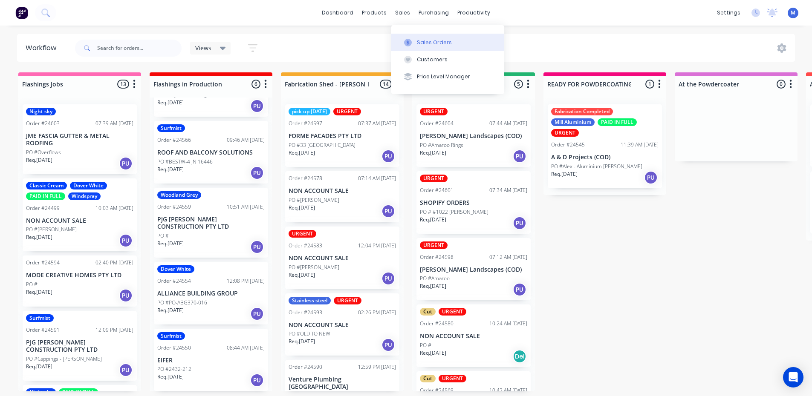
click at [440, 43] on div "Sales Orders" at bounding box center [434, 43] width 35 height 8
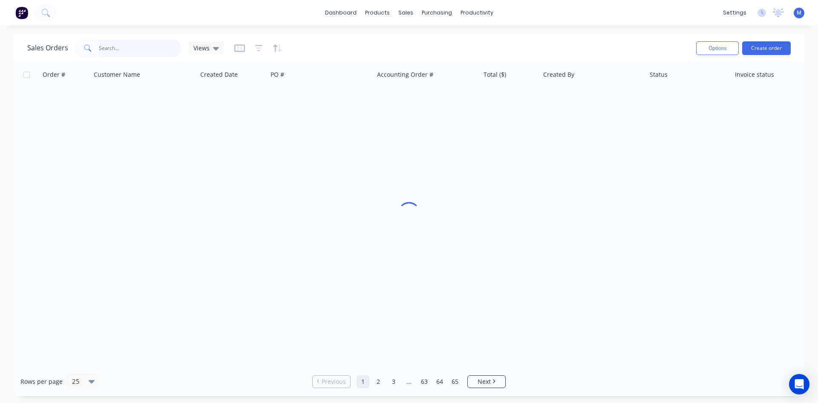
click at [155, 49] on input "text" at bounding box center [140, 48] width 83 height 17
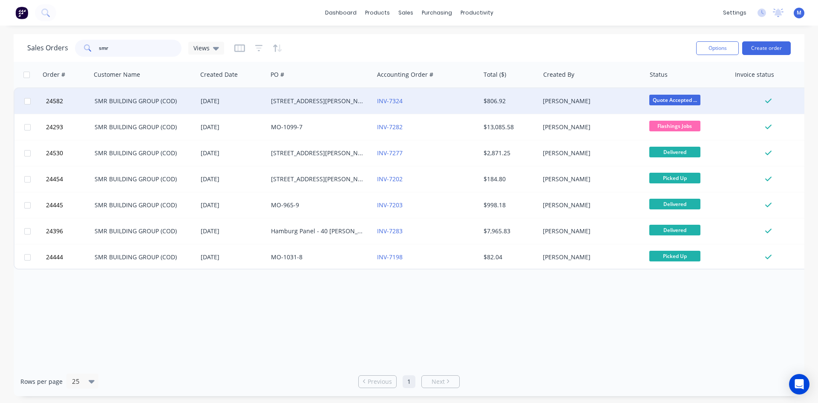
type input "smr"
click at [251, 101] on div "07 Aug 2025" at bounding box center [232, 101] width 63 height 9
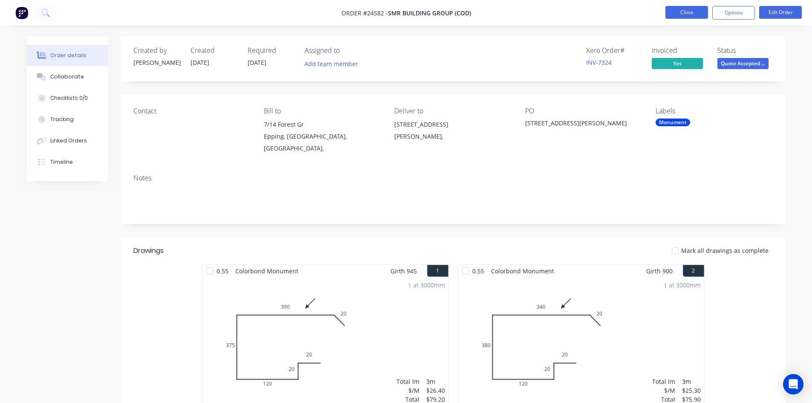
click at [683, 12] on button "Close" at bounding box center [686, 12] width 43 height 13
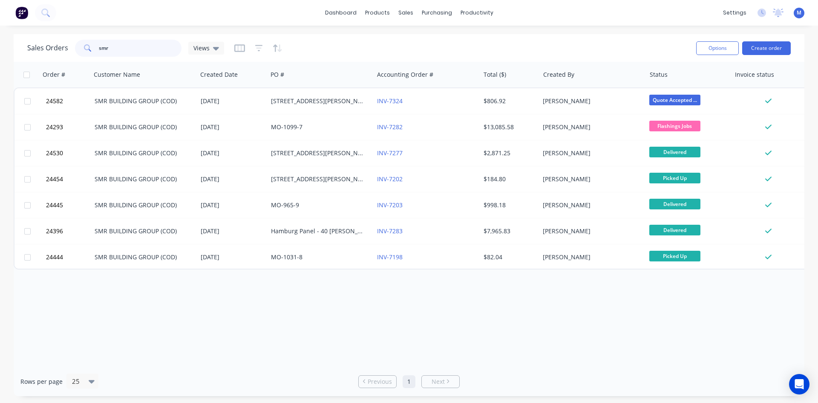
drag, startPoint x: 118, startPoint y: 48, endPoint x: 68, endPoint y: 48, distance: 50.3
click at [68, 48] on div "Sales Orders smr Views" at bounding box center [125, 48] width 197 height 17
click at [184, 16] on div "dashboard products sales purchasing productivity dashboard products Product Cat…" at bounding box center [409, 13] width 818 height 26
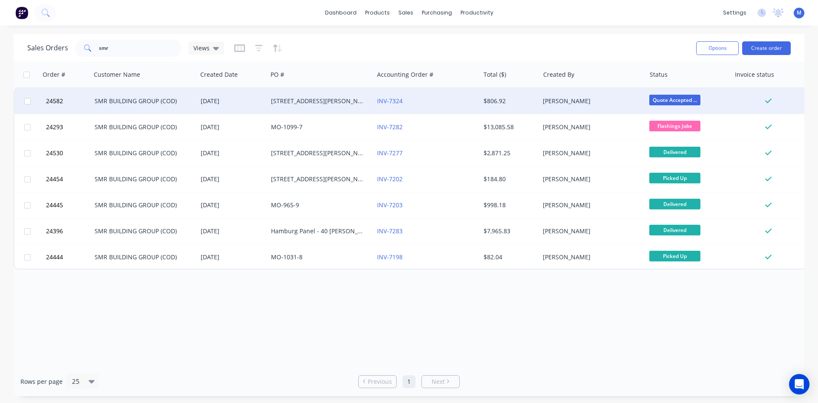
click at [346, 92] on div "34 Guise St Sutton" at bounding box center [321, 101] width 106 height 26
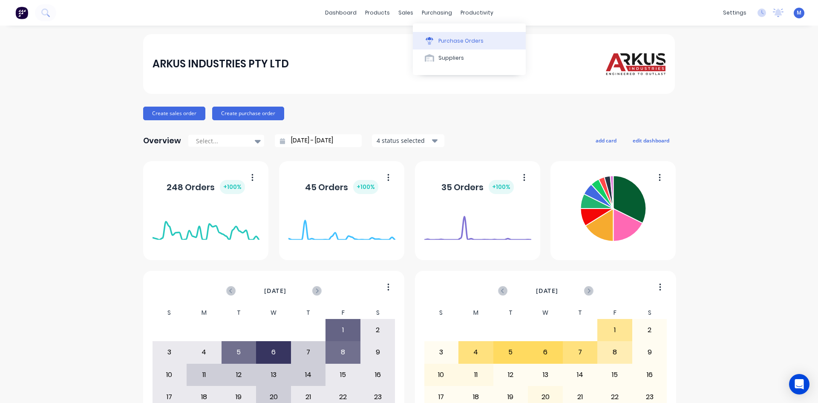
click at [447, 36] on button "Purchase Orders" at bounding box center [469, 40] width 113 height 17
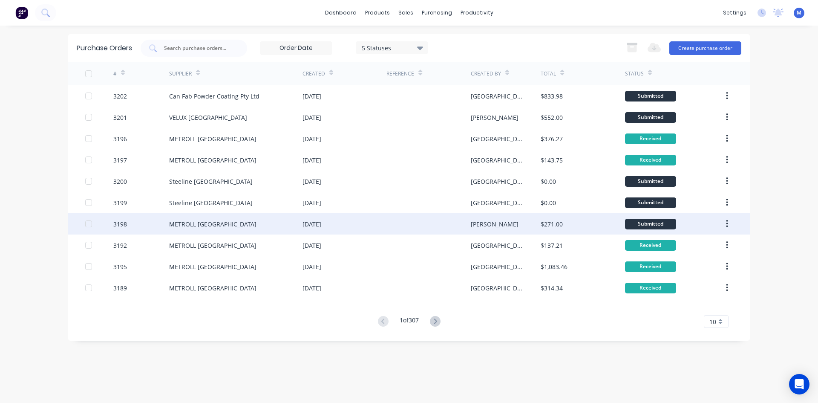
click at [197, 224] on div "METROLL CANBERRA" at bounding box center [212, 223] width 87 height 9
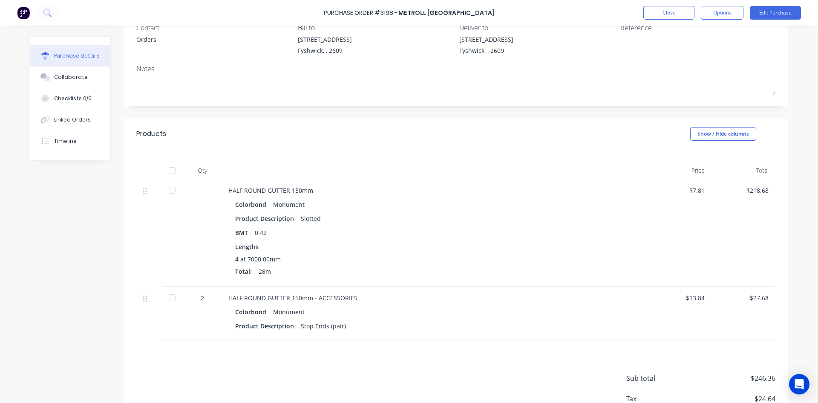
scroll to position [85, 0]
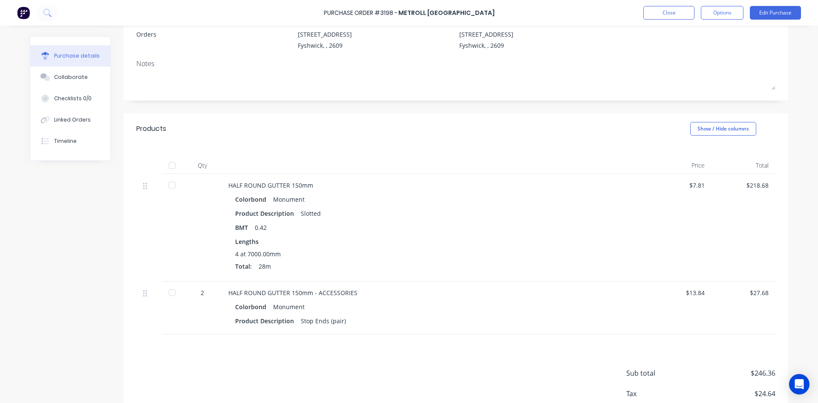
click at [167, 166] on div at bounding box center [172, 165] width 17 height 17
click at [77, 118] on div "Linked Orders" at bounding box center [72, 120] width 37 height 8
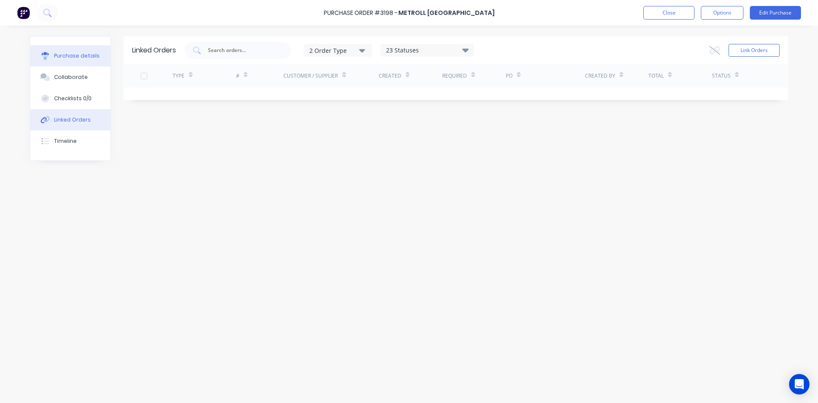
click at [79, 57] on div "Purchase details" at bounding box center [77, 56] width 46 height 8
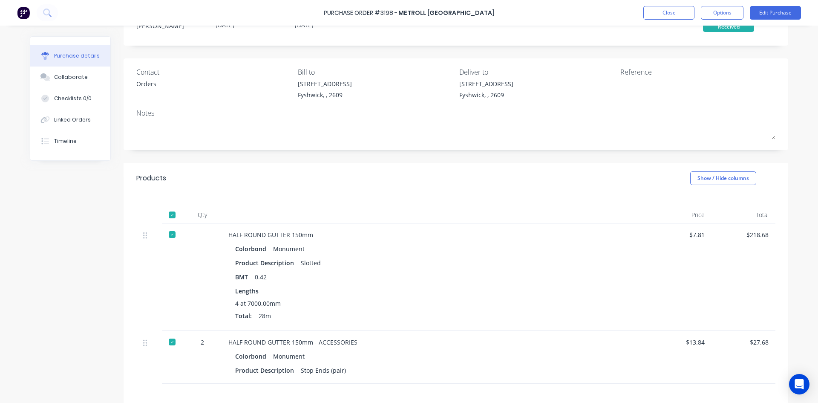
scroll to position [138, 0]
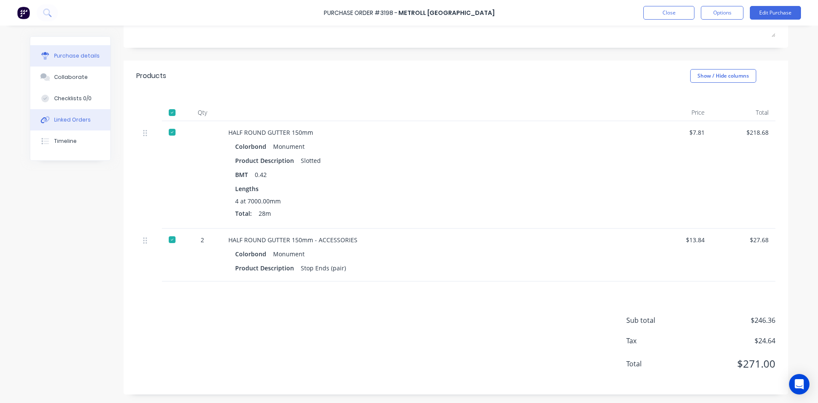
click at [79, 126] on button "Linked Orders" at bounding box center [70, 119] width 80 height 21
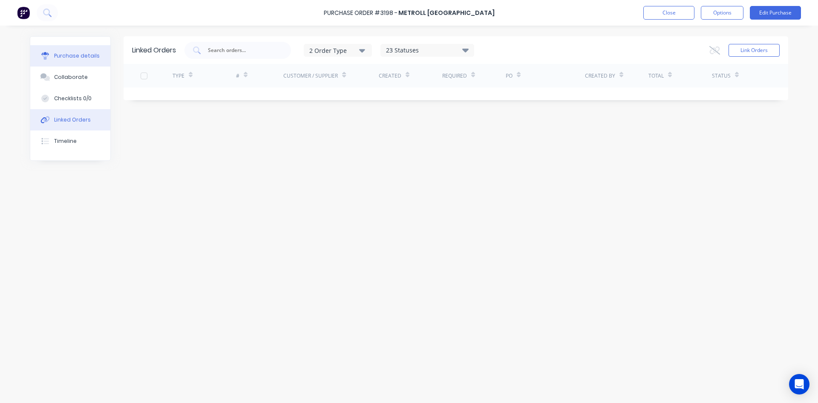
click at [69, 58] on div "Purchase details" at bounding box center [77, 56] width 46 height 8
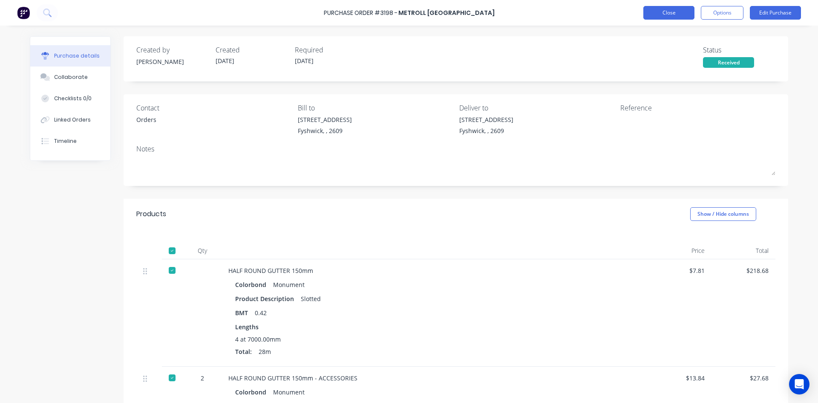
click at [681, 12] on button "Close" at bounding box center [668, 13] width 51 height 14
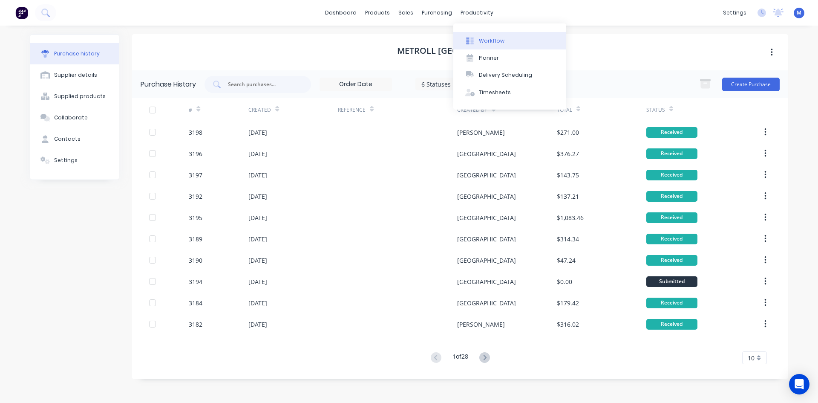
click at [501, 41] on div "Workflow" at bounding box center [492, 41] width 26 height 8
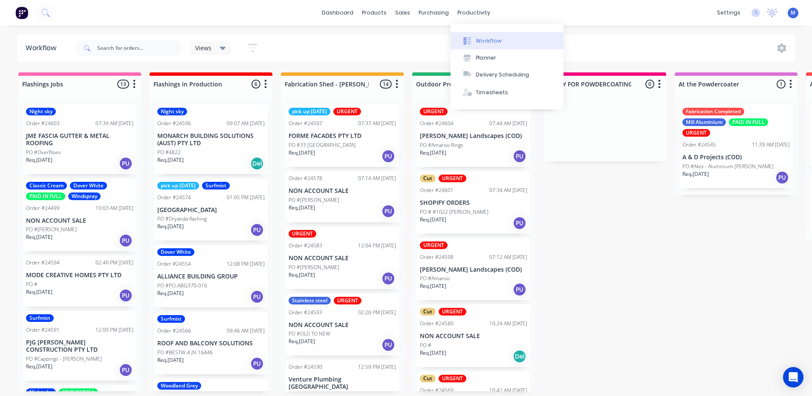
click at [490, 40] on div "Workflow" at bounding box center [489, 41] width 26 height 8
click at [62, 158] on div "Req. 11/08/25 PU" at bounding box center [79, 163] width 107 height 14
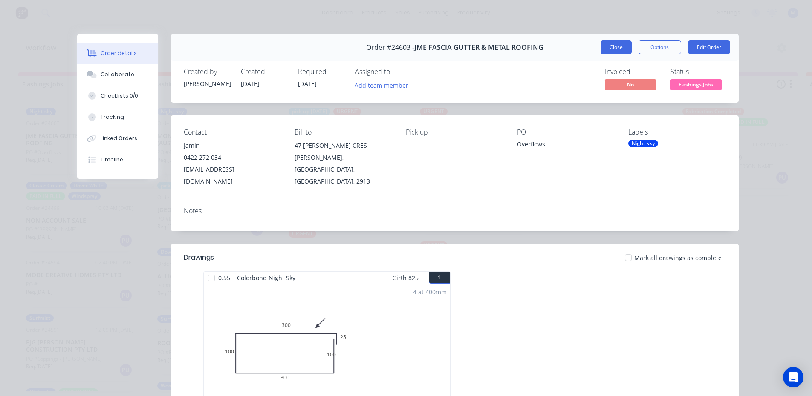
click at [621, 45] on button "Close" at bounding box center [615, 47] width 31 height 14
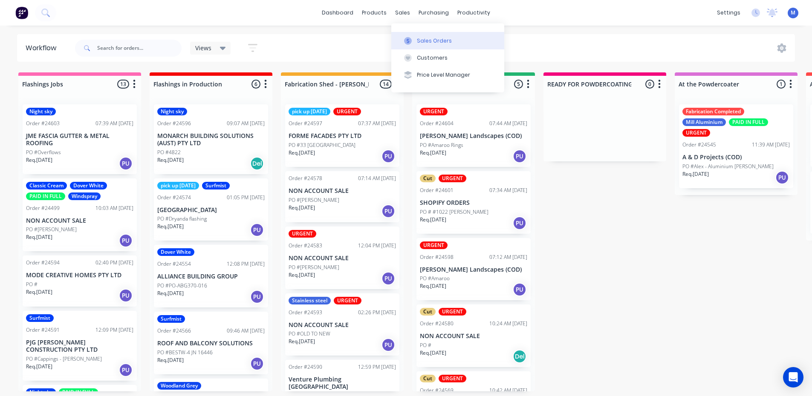
click at [453, 42] on button "Sales Orders" at bounding box center [447, 40] width 113 height 17
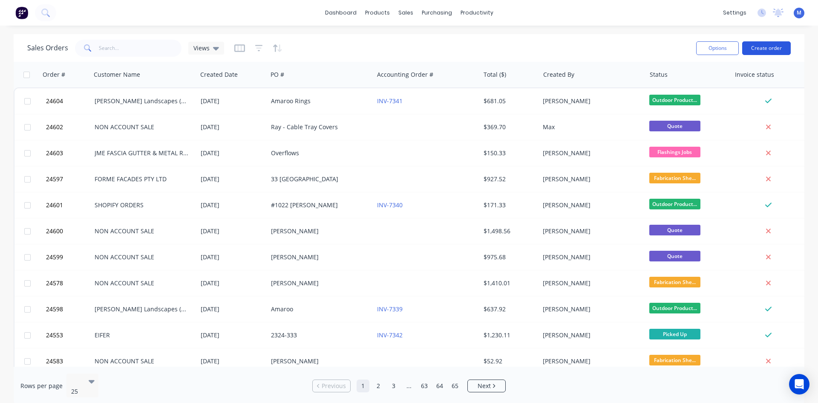
click at [766, 50] on button "Create order" at bounding box center [766, 48] width 49 height 14
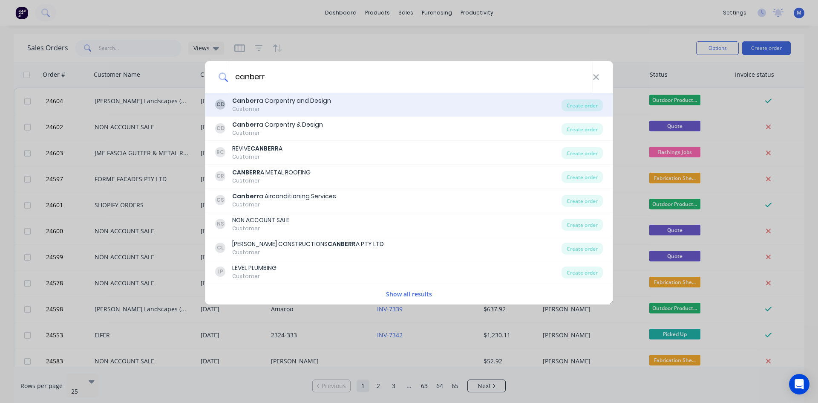
type input "canberr"
click at [295, 98] on div "Canberr a Carpentry and Design" at bounding box center [281, 100] width 99 height 9
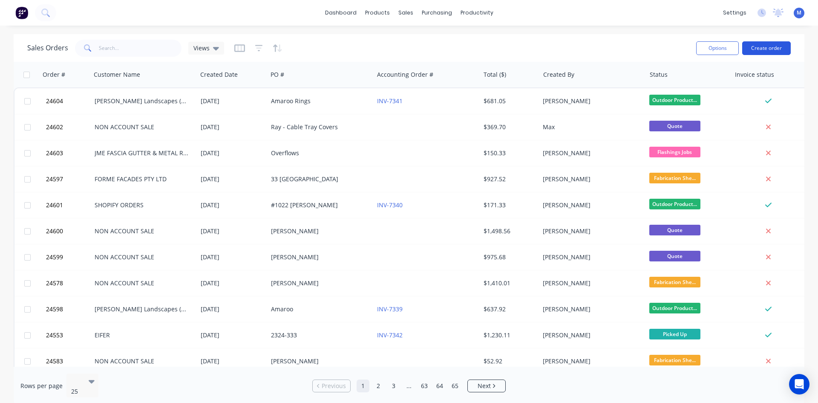
click at [778, 52] on button "Create order" at bounding box center [766, 48] width 49 height 14
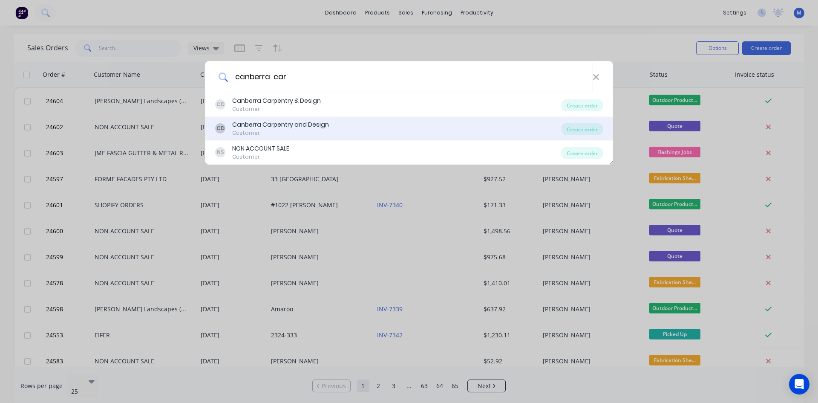
type input "canberra car"
click at [314, 126] on div "Canberra Carpentry and Design" at bounding box center [280, 124] width 97 height 9
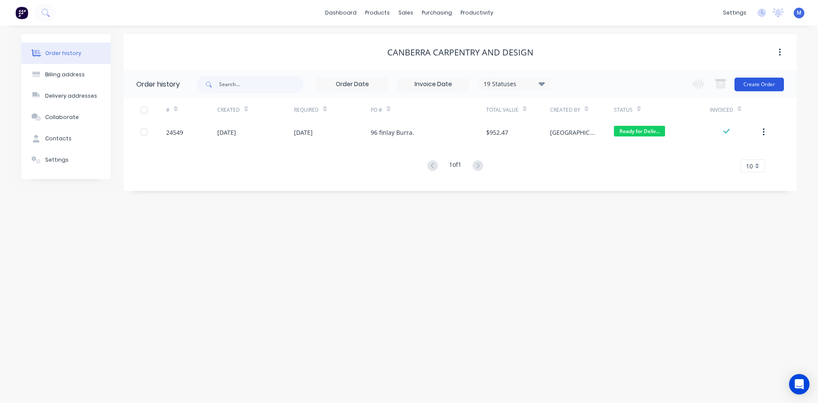
click at [757, 86] on button "Create Order" at bounding box center [759, 85] width 49 height 14
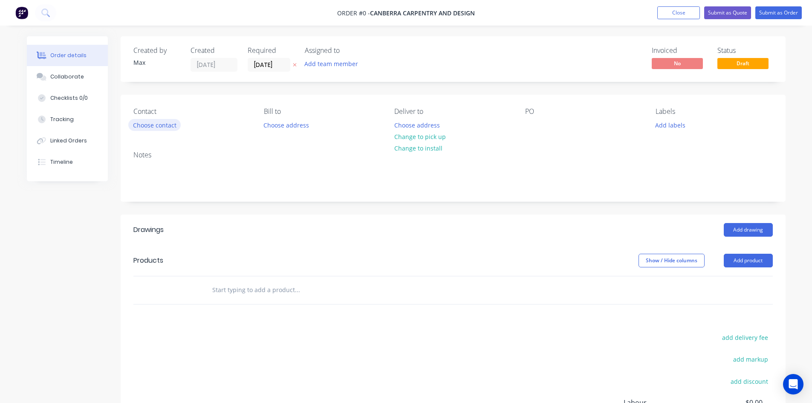
click at [162, 124] on button "Choose contact" at bounding box center [154, 125] width 52 height 12
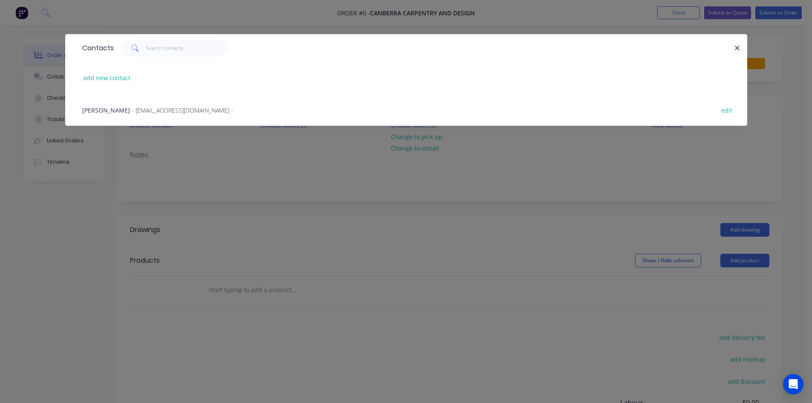
click at [132, 109] on span "- canberraCD@outlook.com -" at bounding box center [182, 110] width 101 height 8
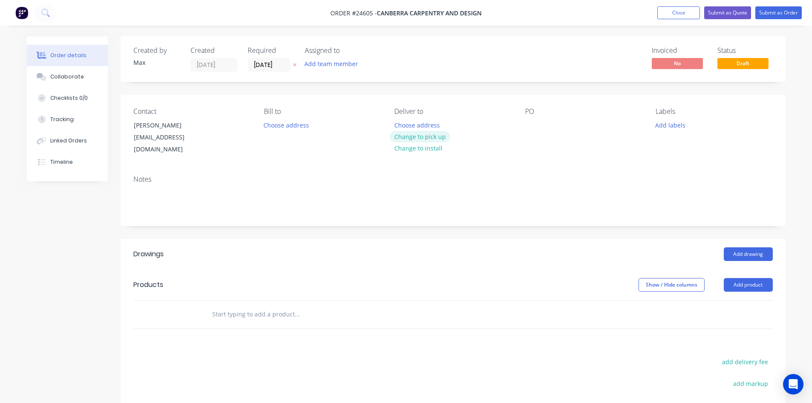
click at [430, 137] on button "Change to pick up" at bounding box center [419, 137] width 61 height 12
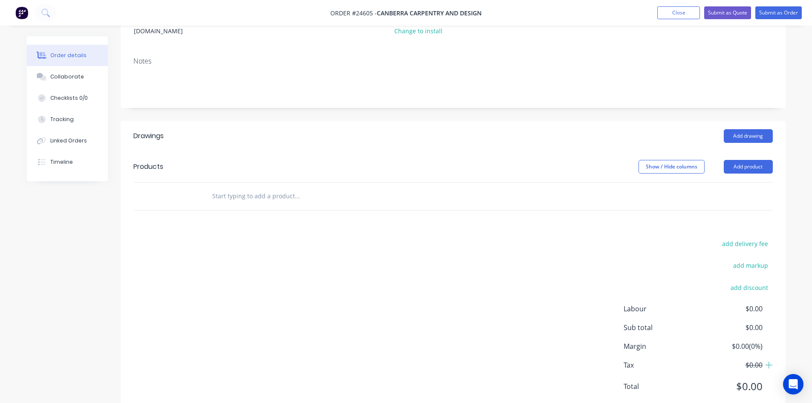
scroll to position [128, 0]
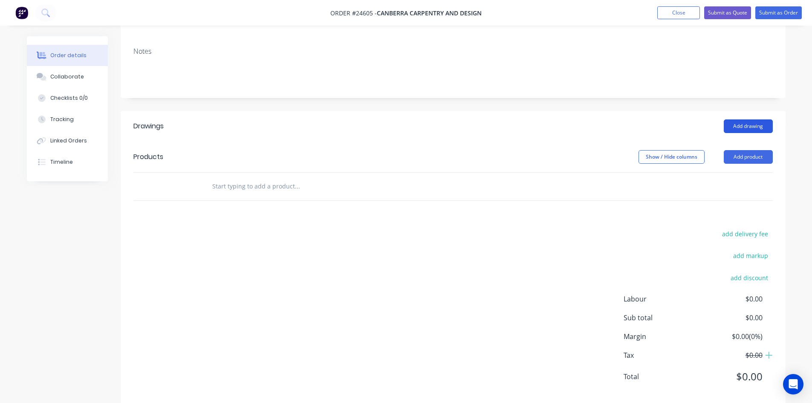
click at [745, 119] on button "Add drawing" at bounding box center [747, 126] width 49 height 14
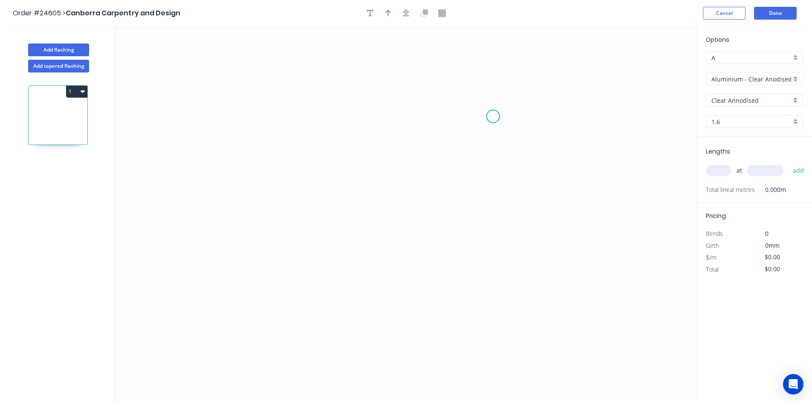
click at [493, 116] on icon "0" at bounding box center [406, 214] width 582 height 376
click at [448, 116] on icon at bounding box center [470, 116] width 45 height 0
click at [436, 282] on icon "0 ?" at bounding box center [406, 214] width 582 height 376
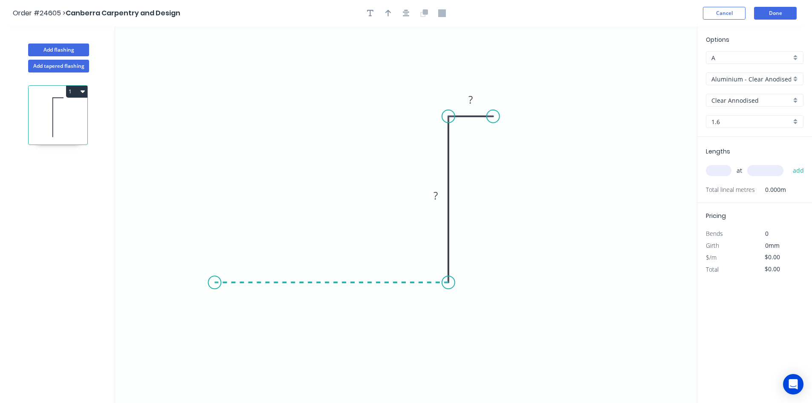
click at [214, 271] on icon "0 ? ?" at bounding box center [406, 214] width 582 height 376
click at [188, 319] on icon "0 ? ? ?" at bounding box center [406, 214] width 582 height 376
click at [387, 14] on icon "button" at bounding box center [388, 13] width 6 height 8
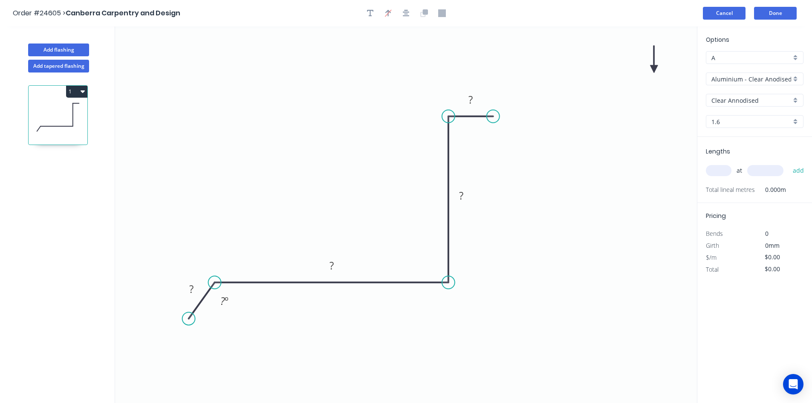
click at [716, 10] on button "Cancel" at bounding box center [724, 13] width 43 height 13
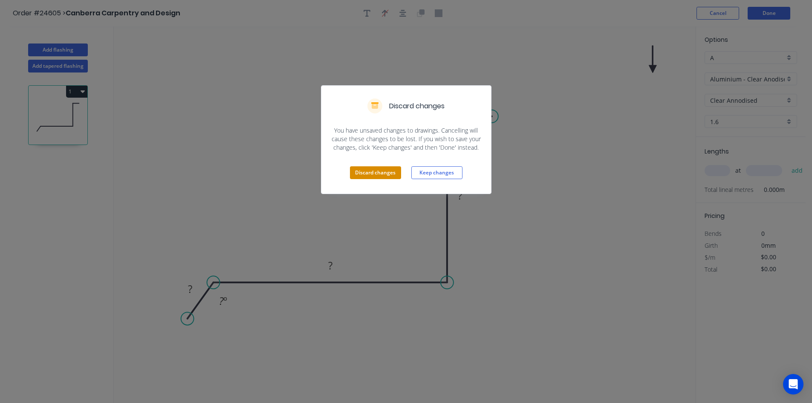
click at [375, 170] on button "Discard changes" at bounding box center [375, 172] width 51 height 13
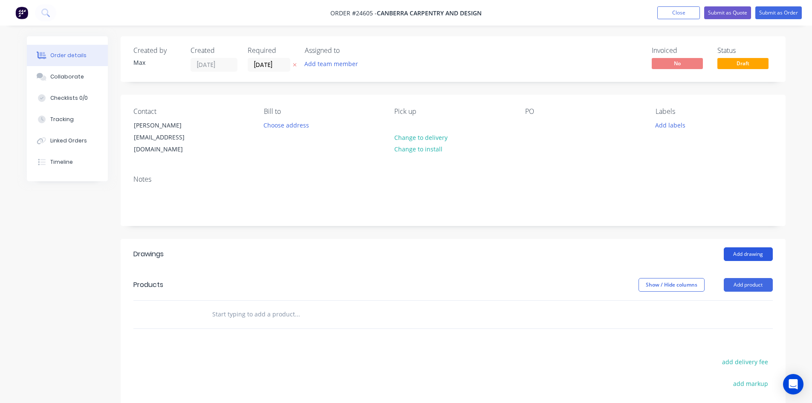
click at [747, 247] on button "Add drawing" at bounding box center [747, 254] width 49 height 14
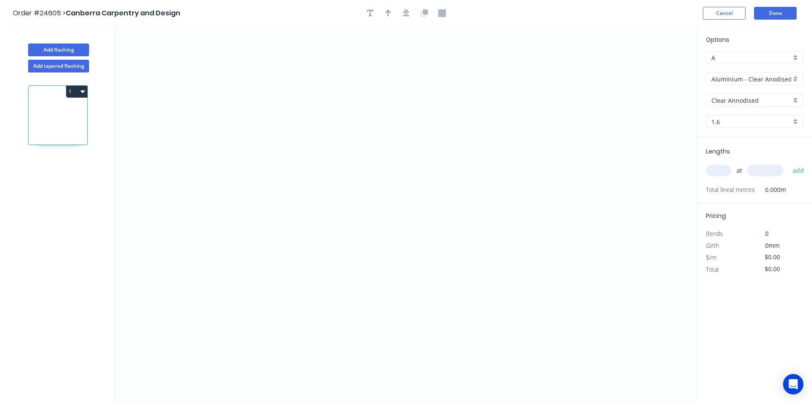
click at [795, 61] on div "A" at bounding box center [755, 57] width 98 height 13
click at [729, 143] on div "F" at bounding box center [754, 148] width 97 height 15
type input "F"
type input "Colorbond"
type input "Basalt"
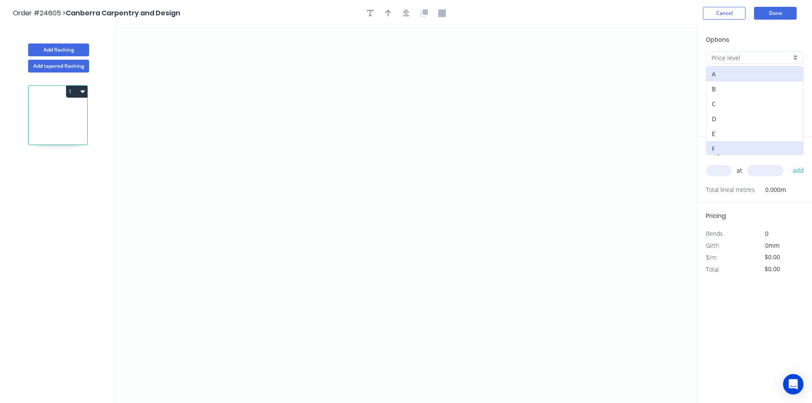
type input "0.55"
click at [761, 101] on input "Basalt" at bounding box center [751, 100] width 80 height 9
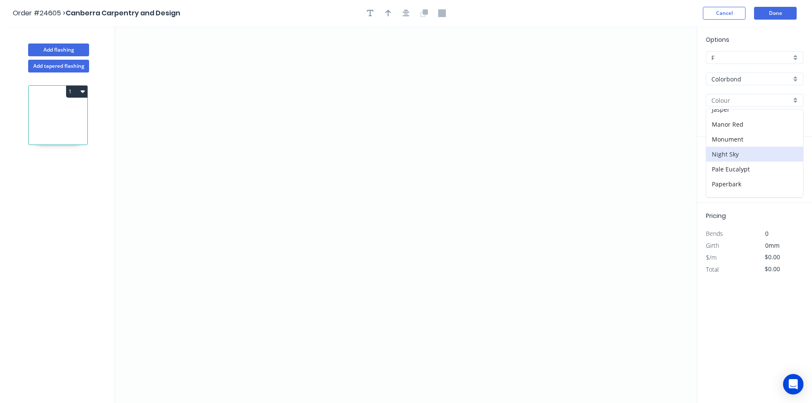
scroll to position [170, 0]
click at [744, 137] on div "Night Sky" at bounding box center [754, 140] width 97 height 15
type input "Night Sky"
click at [523, 96] on icon "0" at bounding box center [406, 214] width 582 height 376
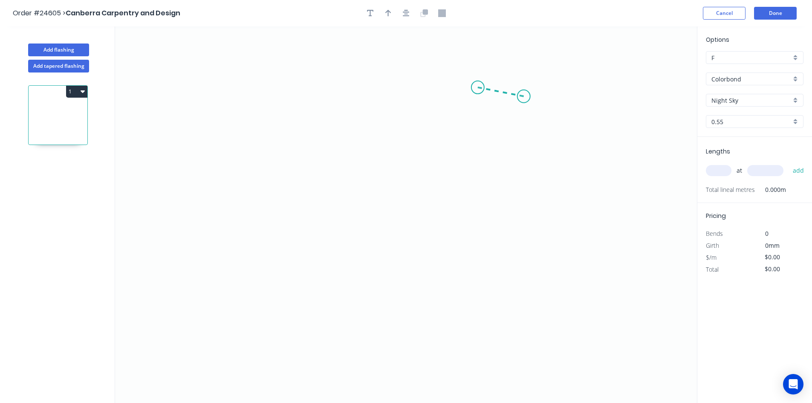
click at [478, 87] on icon at bounding box center [501, 91] width 46 height 9
click at [467, 314] on icon "0 ?" at bounding box center [406, 214] width 582 height 376
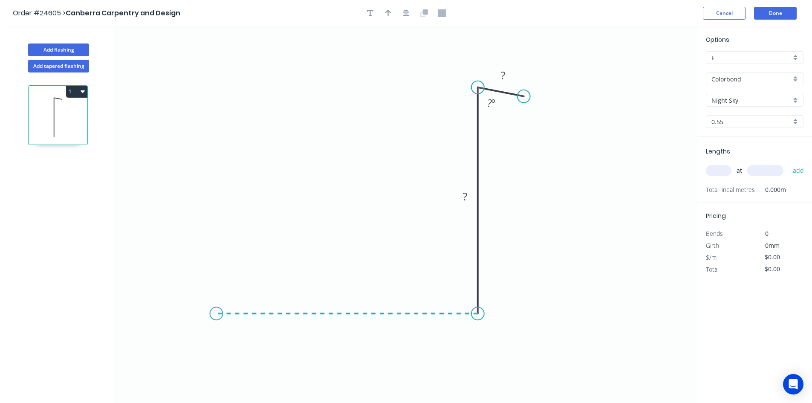
click at [213, 305] on icon "0 ? ? ? º" at bounding box center [406, 214] width 582 height 376
click at [189, 352] on icon "0 ? ? ? ? º" at bounding box center [406, 214] width 582 height 376
click at [187, 320] on rect at bounding box center [190, 322] width 17 height 12
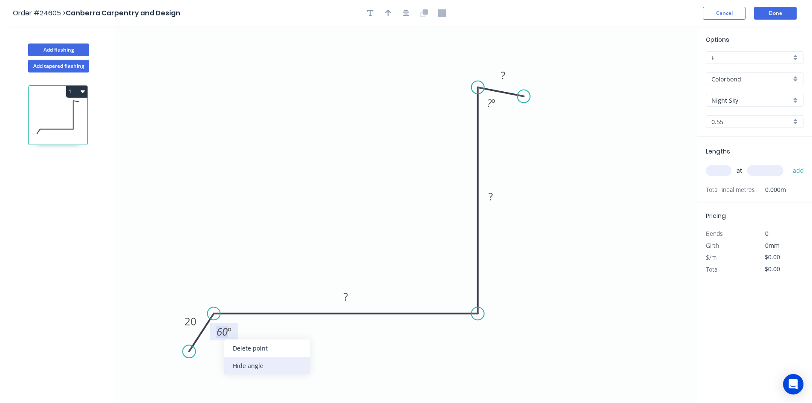
click at [257, 368] on div "Hide angle" at bounding box center [267, 365] width 86 height 17
click at [347, 300] on tspan "?" at bounding box center [345, 296] width 4 height 14
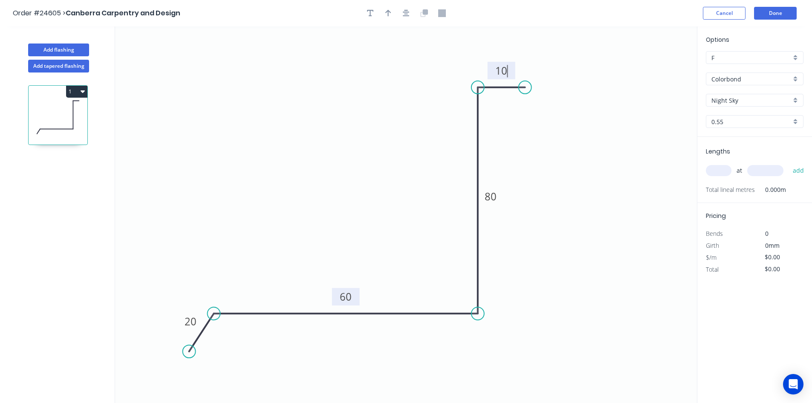
drag, startPoint x: 525, startPoint y: 95, endPoint x: 525, endPoint y: 89, distance: 6.8
click at [525, 89] on circle at bounding box center [525, 87] width 13 height 13
type input "$9.02"
click at [606, 108] on icon "0 20 60 80 10" at bounding box center [406, 214] width 582 height 376
click at [720, 171] on input "text" at bounding box center [719, 170] width 26 height 11
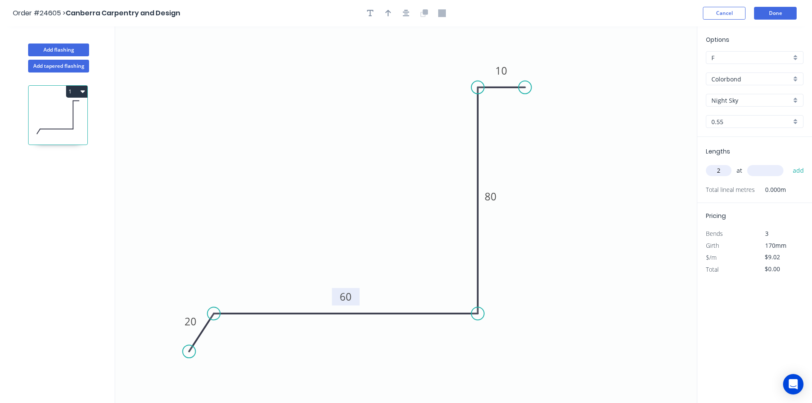
type input "2"
type input "1500"
click at [788, 163] on button "add" at bounding box center [798, 170] width 20 height 14
type input "$27.06"
click at [385, 14] on icon "button" at bounding box center [388, 13] width 6 height 8
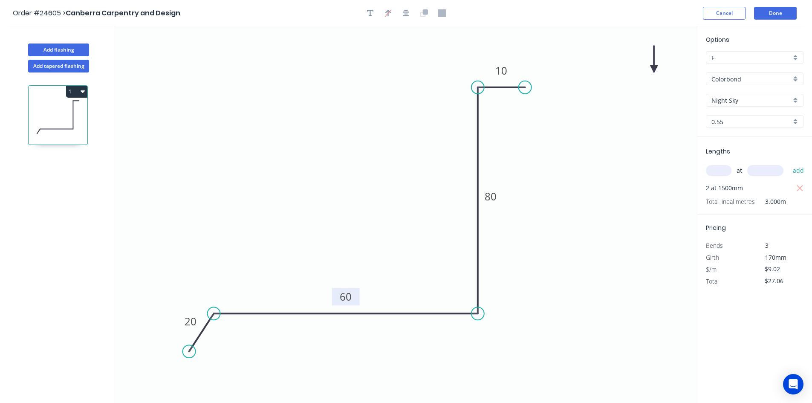
drag, startPoint x: 652, startPoint y: 64, endPoint x: 476, endPoint y: 226, distance: 239.2
click at [409, 230] on icon "0 20 60 80 10" at bounding box center [406, 214] width 582 height 376
drag, startPoint x: 654, startPoint y: 67, endPoint x: 424, endPoint y: 251, distance: 294.6
click at [424, 251] on icon at bounding box center [424, 241] width 8 height 27
click at [424, 251] on icon at bounding box center [425, 241] width 8 height 27
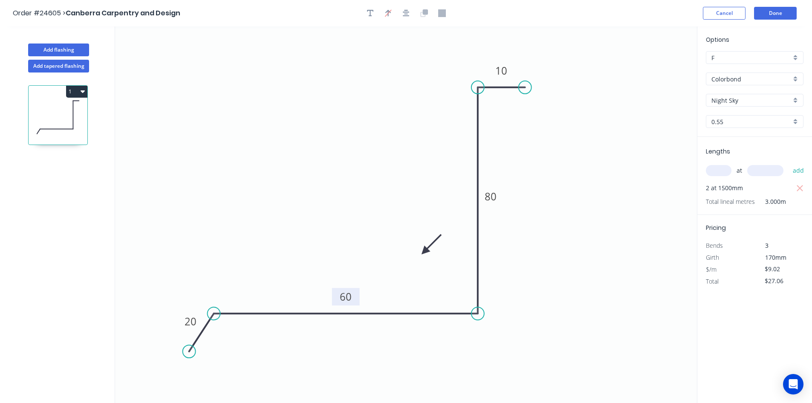
click at [424, 251] on icon at bounding box center [431, 244] width 25 height 25
click at [425, 251] on icon at bounding box center [434, 251] width 27 height 8
click at [426, 251] on icon at bounding box center [431, 258] width 25 height 25
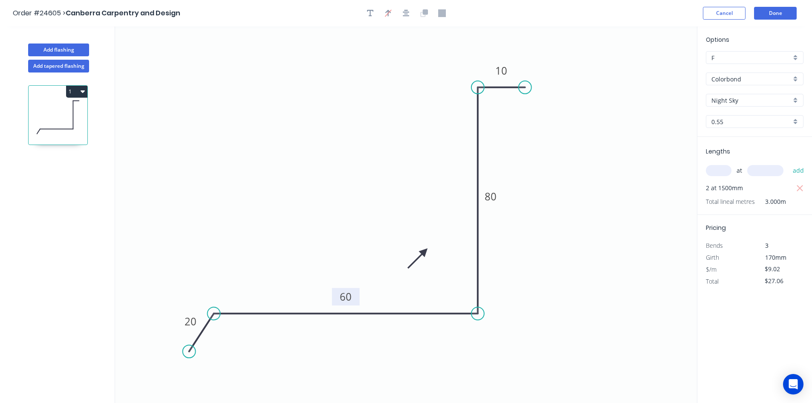
click at [426, 251] on icon at bounding box center [417, 258] width 25 height 25
click at [426, 251] on icon at bounding box center [414, 251] width 27 height 8
click at [771, 12] on button "Done" at bounding box center [775, 13] width 43 height 13
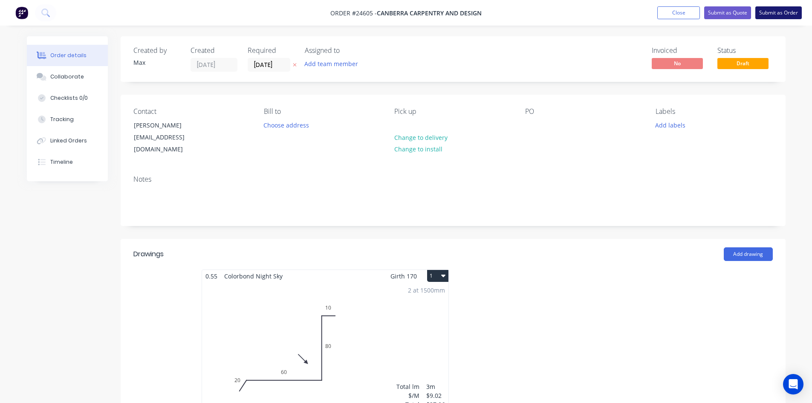
click at [776, 14] on button "Submit as Order" at bounding box center [778, 12] width 46 height 13
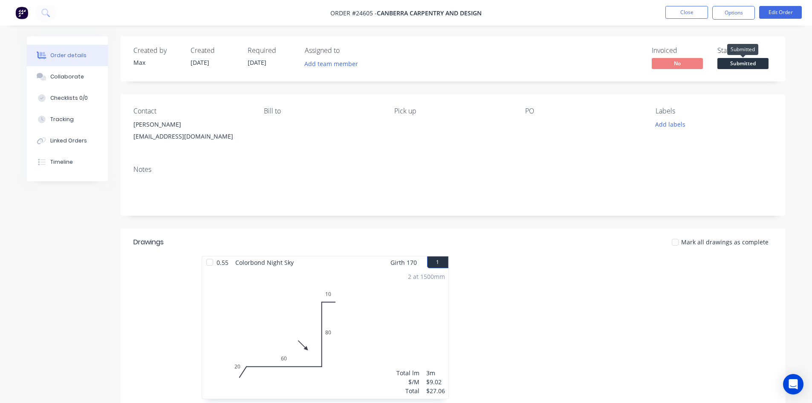
click at [757, 65] on span "Submitted" at bounding box center [742, 63] width 51 height 11
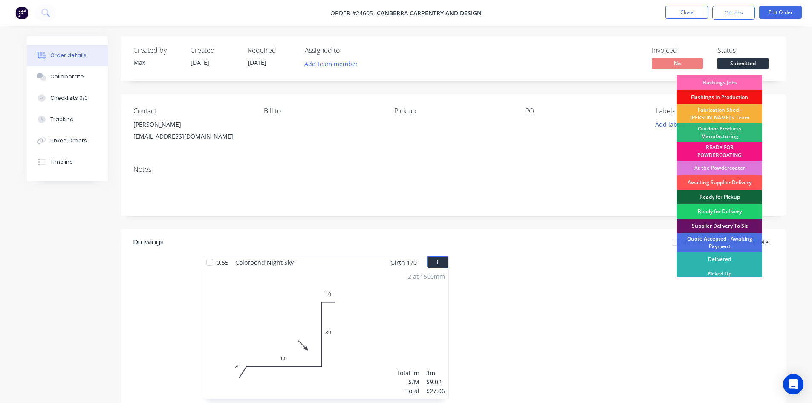
click at [743, 80] on div "Flashings Jobs" at bounding box center [719, 82] width 85 height 14
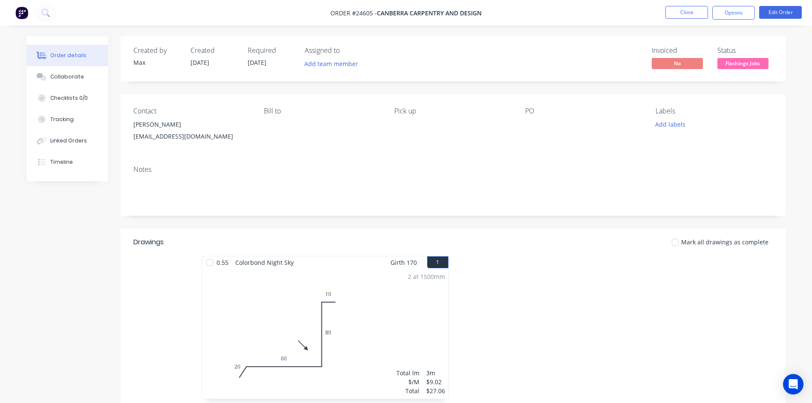
click at [591, 137] on div "PO" at bounding box center [583, 126] width 117 height 39
click at [673, 128] on button "Add labels" at bounding box center [670, 124] width 39 height 12
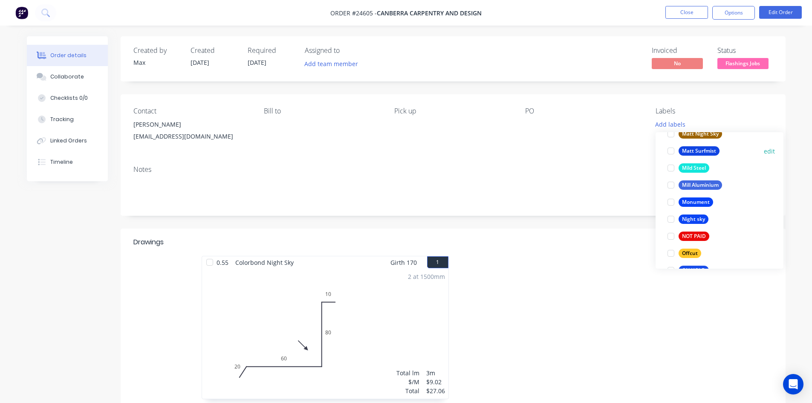
scroll to position [1150, 0]
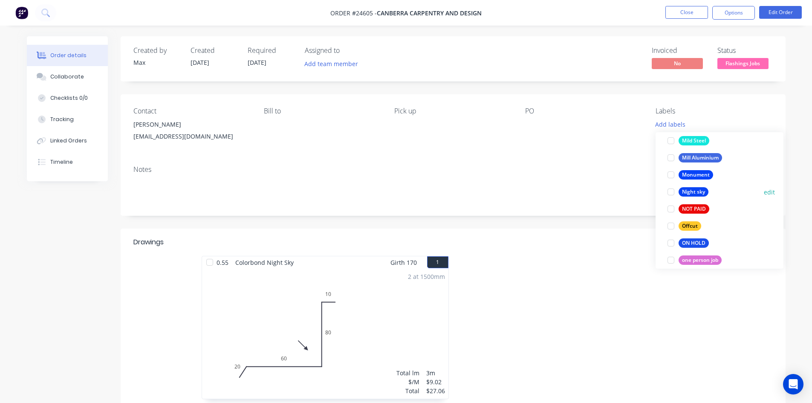
click at [672, 192] on div at bounding box center [670, 191] width 17 height 17
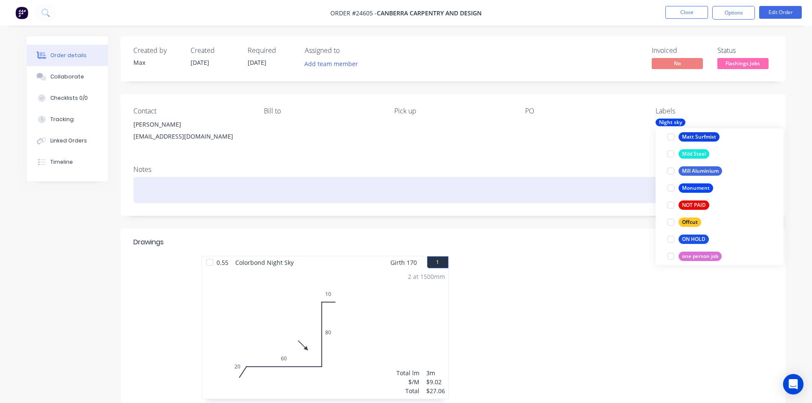
scroll to position [9, 0]
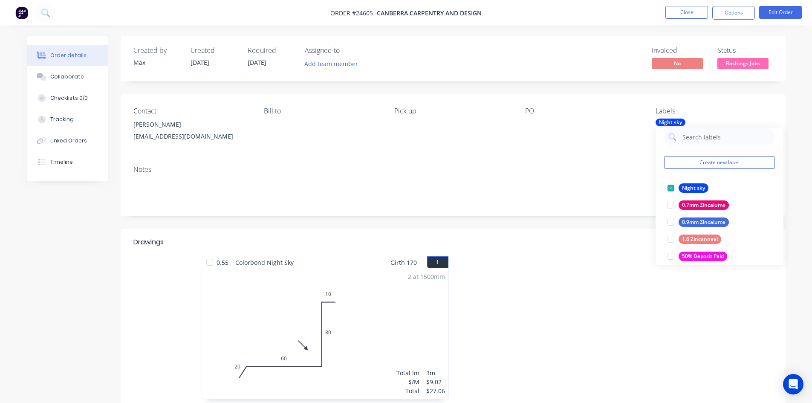
click at [614, 175] on div "Notes" at bounding box center [453, 187] width 665 height 57
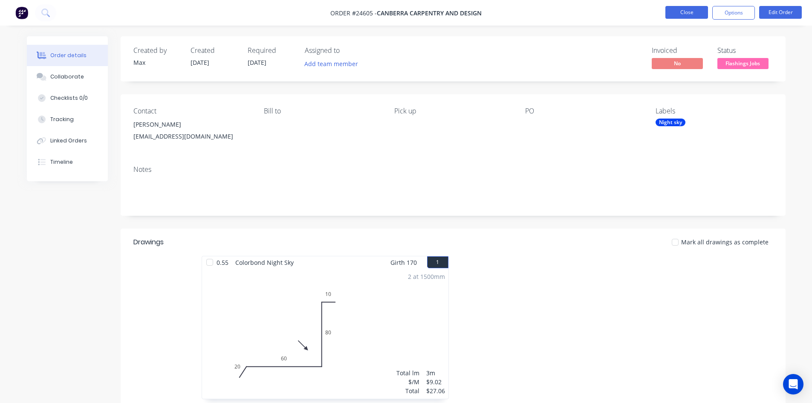
click at [680, 12] on button "Close" at bounding box center [686, 12] width 43 height 13
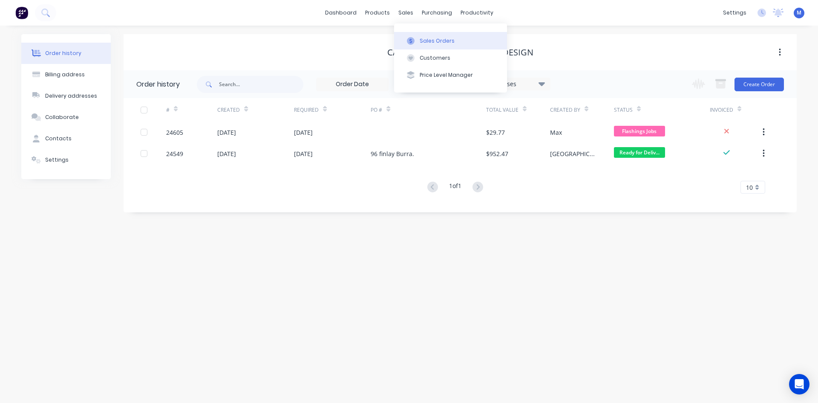
click at [429, 39] on div "Sales Orders" at bounding box center [437, 41] width 35 height 8
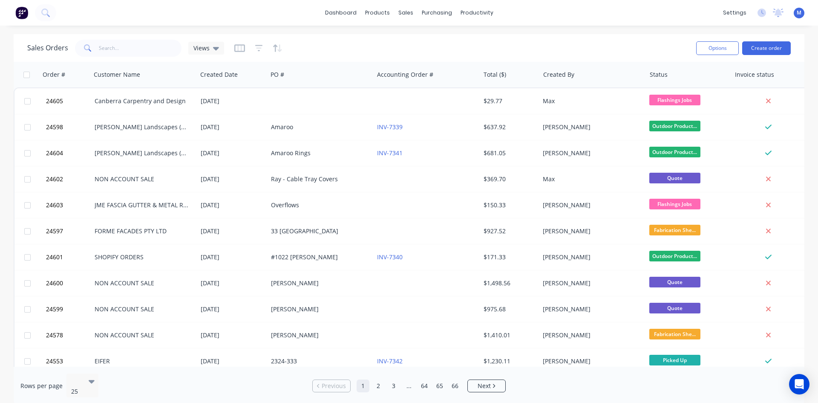
drag, startPoint x: 45, startPoint y: 282, endPoint x: 501, endPoint y: 17, distance: 527.9
click at [501, 17] on div "dashboard products sales purchasing productivity dashboard products Product Cat…" at bounding box center [409, 13] width 818 height 26
click at [116, 52] on input "text" at bounding box center [140, 48] width 83 height 17
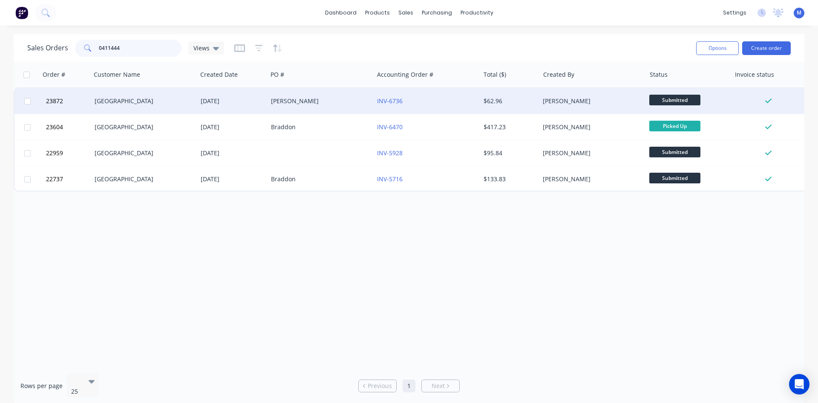
type input "0411444"
click at [331, 96] on div "John" at bounding box center [321, 101] width 106 height 26
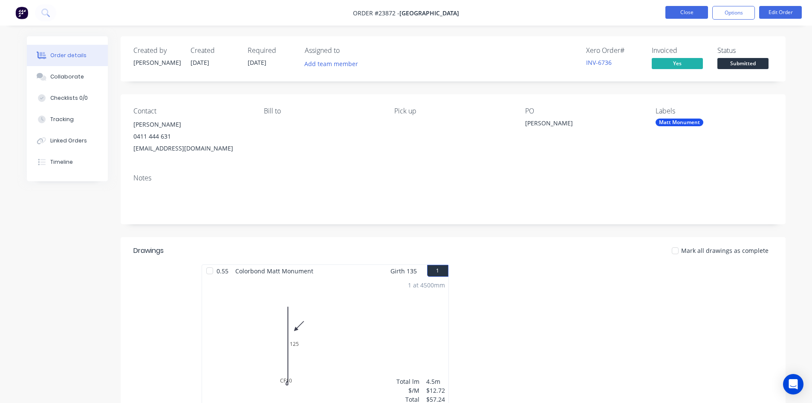
click at [681, 12] on button "Close" at bounding box center [686, 12] width 43 height 13
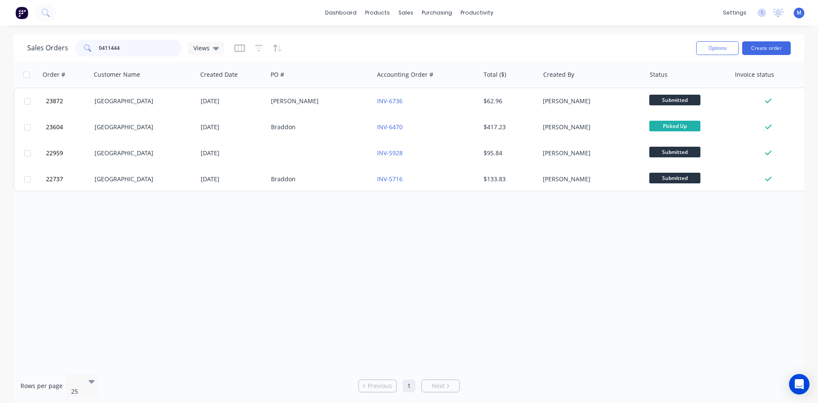
drag, startPoint x: 127, startPoint y: 47, endPoint x: 48, endPoint y: 49, distance: 78.9
click at [48, 49] on div "Sales Orders 0411444 Views" at bounding box center [125, 48] width 197 height 17
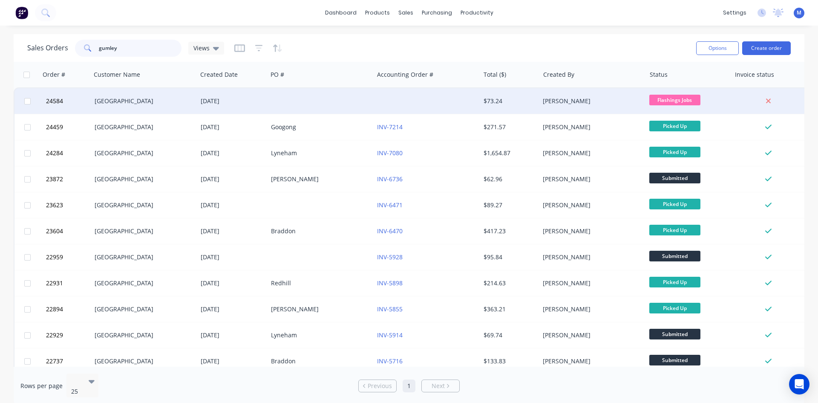
type input "gumley"
click at [304, 103] on div at bounding box center [321, 101] width 106 height 26
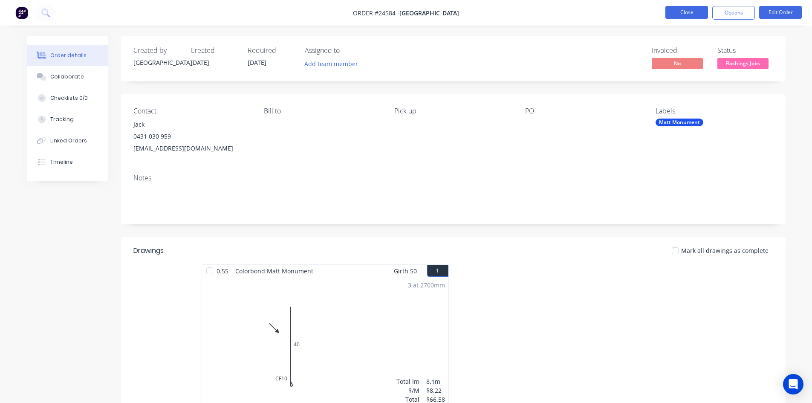
click at [680, 17] on button "Close" at bounding box center [686, 12] width 43 height 13
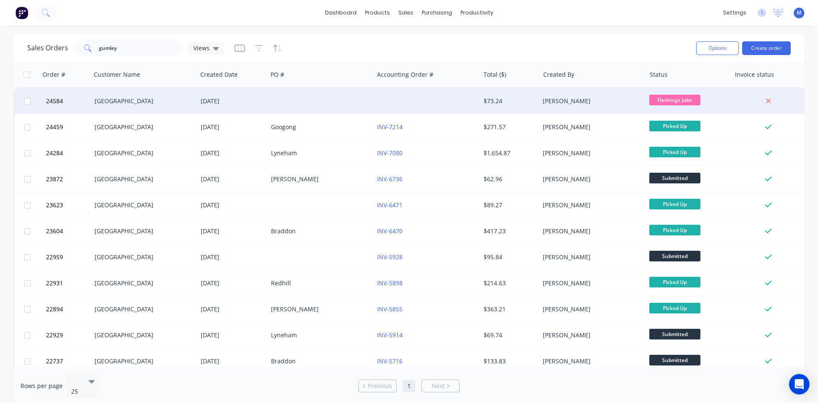
click at [283, 97] on div at bounding box center [321, 101] width 106 height 26
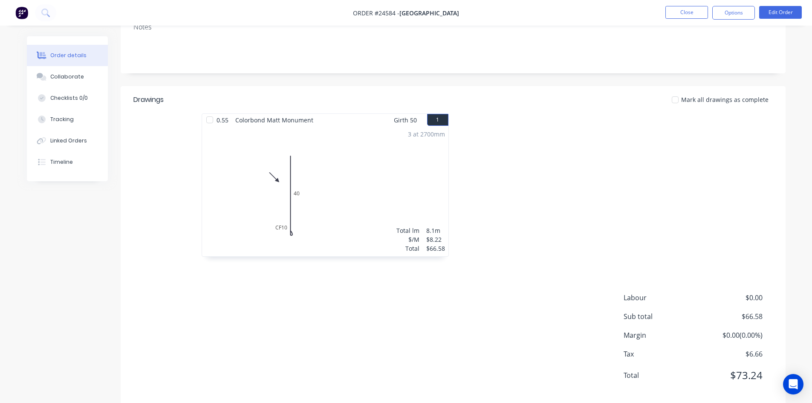
scroll to position [165, 0]
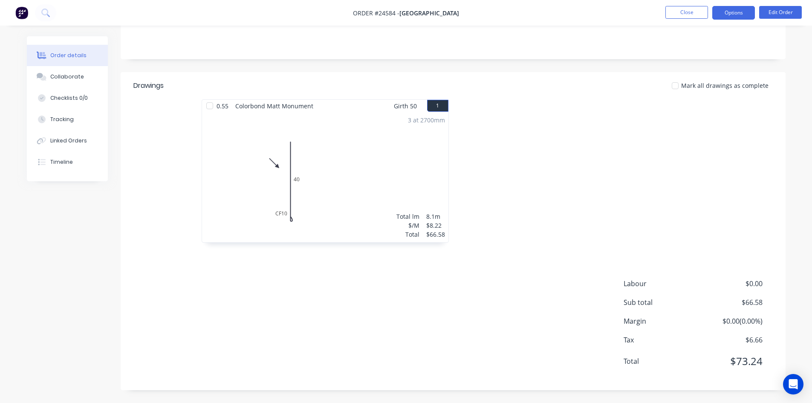
click at [738, 14] on button "Options" at bounding box center [733, 13] width 43 height 14
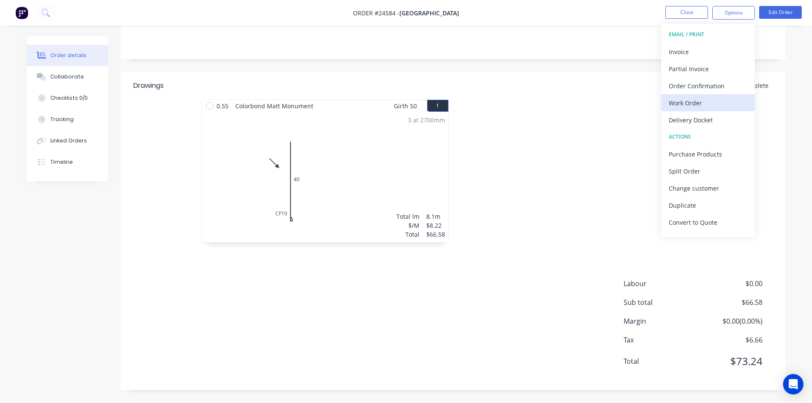
click at [700, 104] on div "Work Order" at bounding box center [708, 103] width 78 height 12
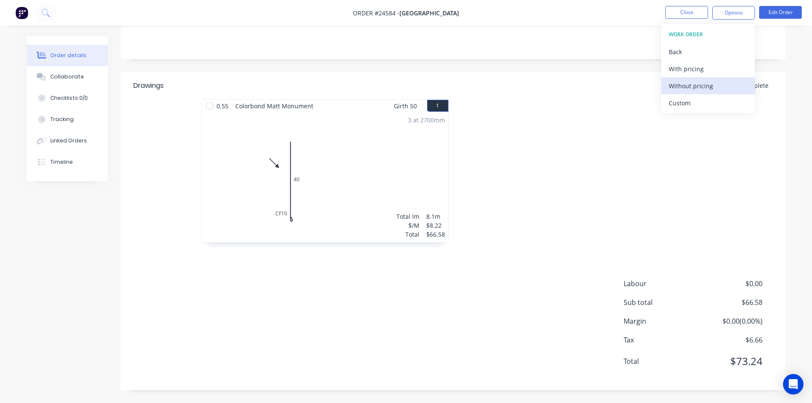
click at [700, 83] on div "Without pricing" at bounding box center [708, 86] width 78 height 12
click at [695, 8] on button "Close" at bounding box center [686, 12] width 43 height 13
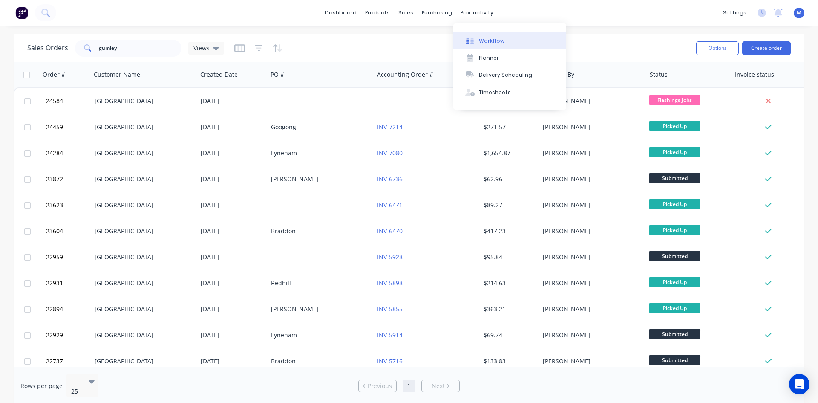
click at [497, 39] on div "Workflow" at bounding box center [492, 41] width 26 height 8
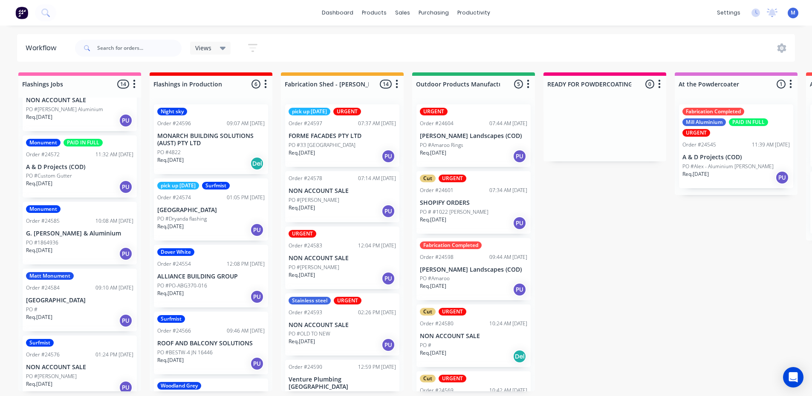
scroll to position [426, 0]
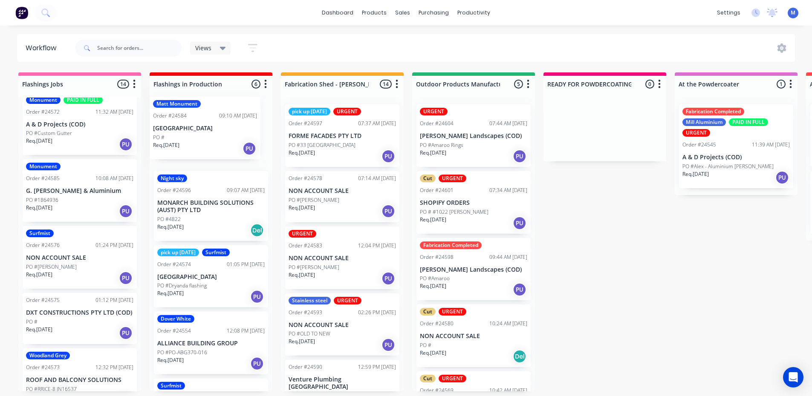
drag, startPoint x: 67, startPoint y: 275, endPoint x: 194, endPoint y: 149, distance: 179.0
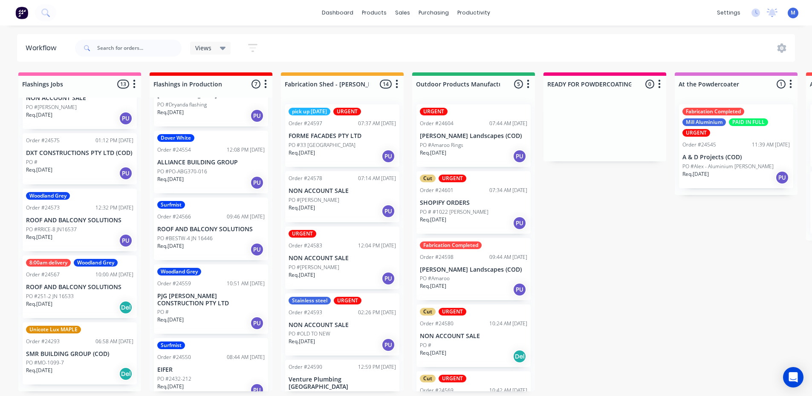
scroll to position [191, 0]
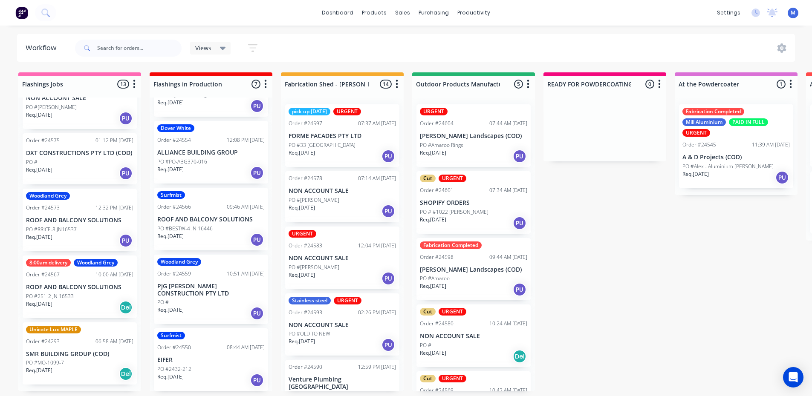
click at [195, 164] on p "PO #PO-ABG370-016" at bounding box center [182, 162] width 50 height 8
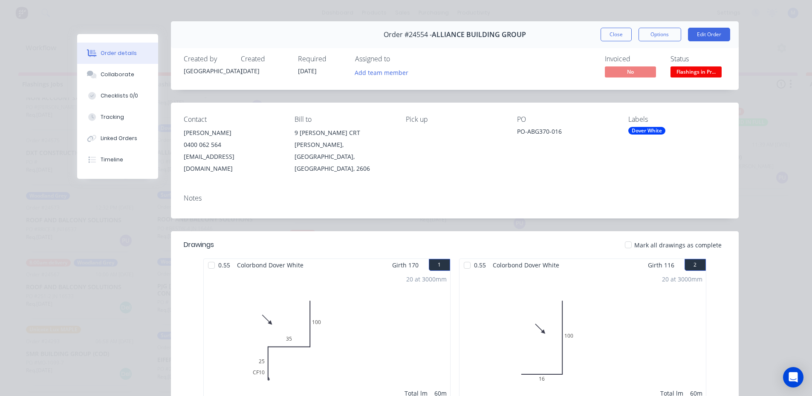
scroll to position [0, 0]
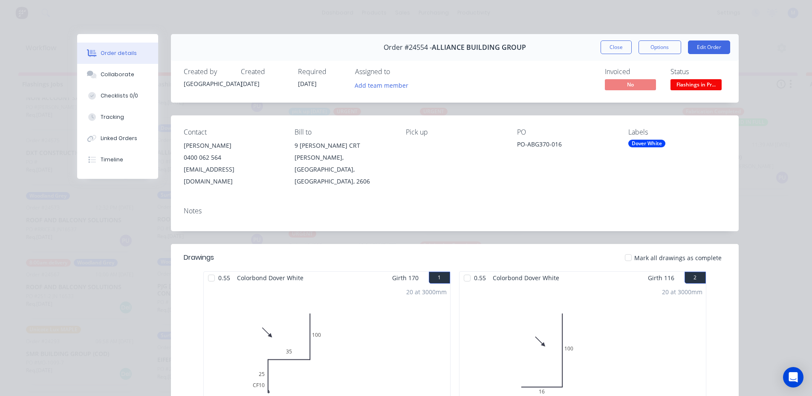
click at [770, 265] on div "Order details Collaborate Checklists 0/0 Tracking Linked Orders Timeline Order …" at bounding box center [406, 198] width 812 height 396
click at [706, 83] on span "Flashings in Pr..." at bounding box center [695, 84] width 51 height 11
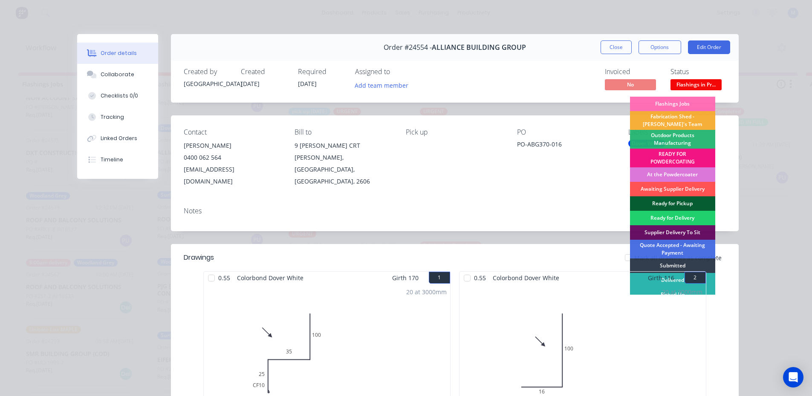
click at [676, 201] on div "Ready for Pickup" at bounding box center [672, 203] width 85 height 14
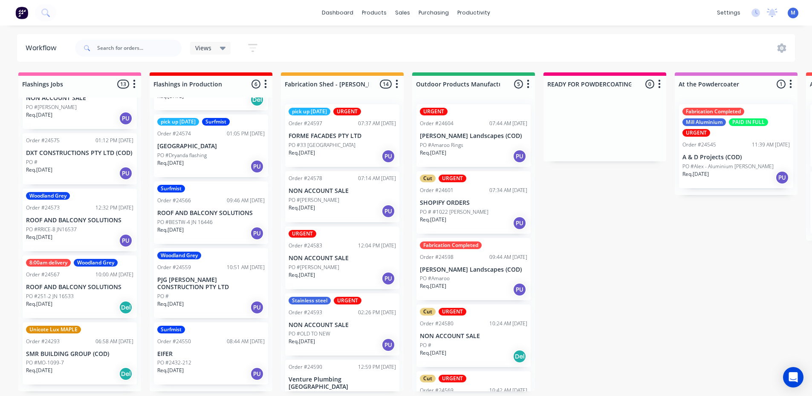
scroll to position [124, 0]
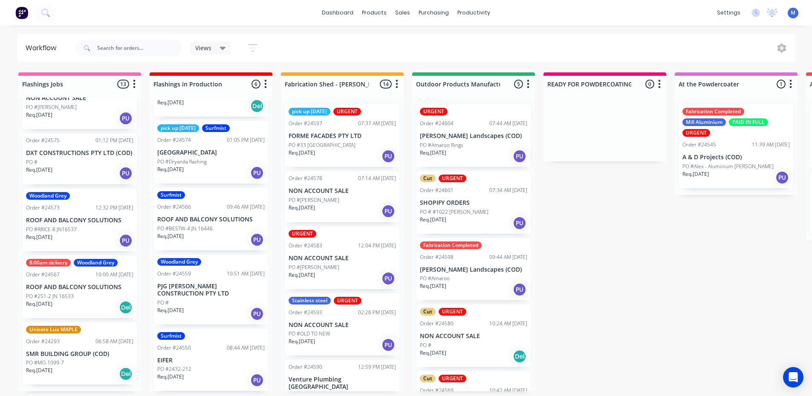
click at [213, 153] on p "[GEOGRAPHIC_DATA]" at bounding box center [210, 152] width 107 height 7
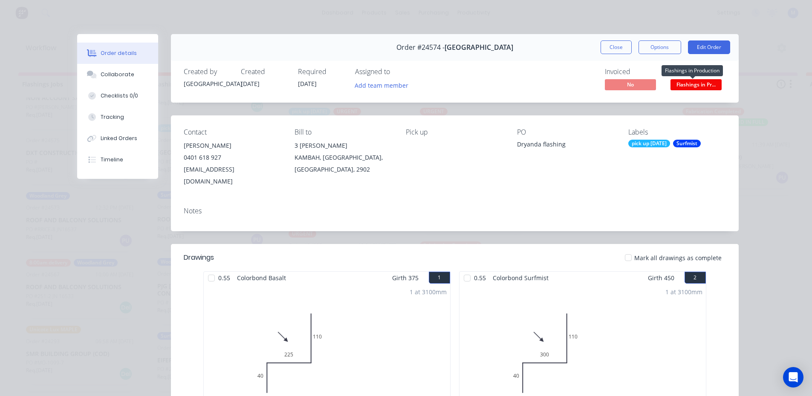
click at [700, 85] on span "Flashings in Pr..." at bounding box center [695, 84] width 51 height 11
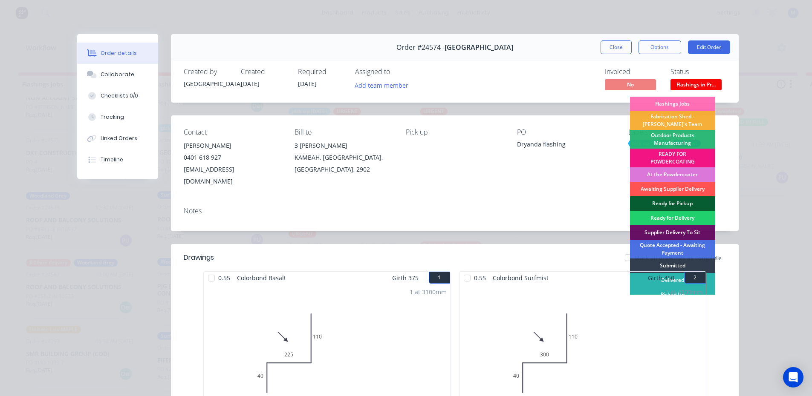
click at [687, 200] on div "Ready for Pickup" at bounding box center [672, 203] width 85 height 14
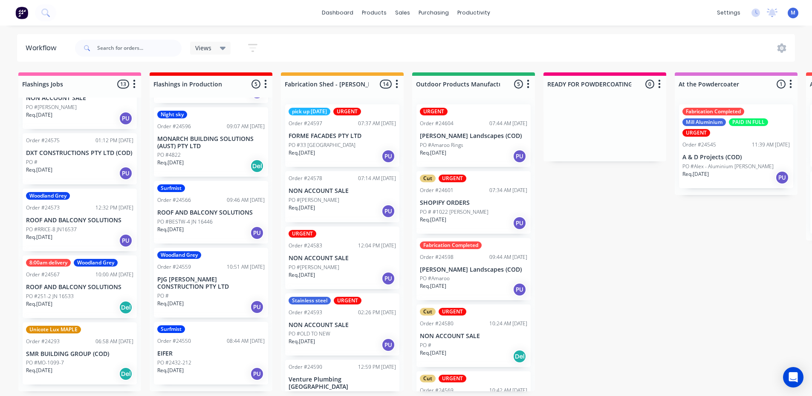
scroll to position [58, 0]
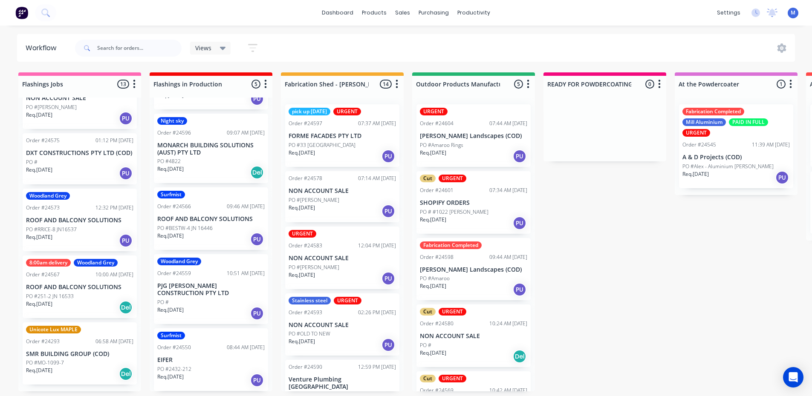
click at [224, 377] on div "Req. 05/08/25 PU" at bounding box center [210, 380] width 107 height 14
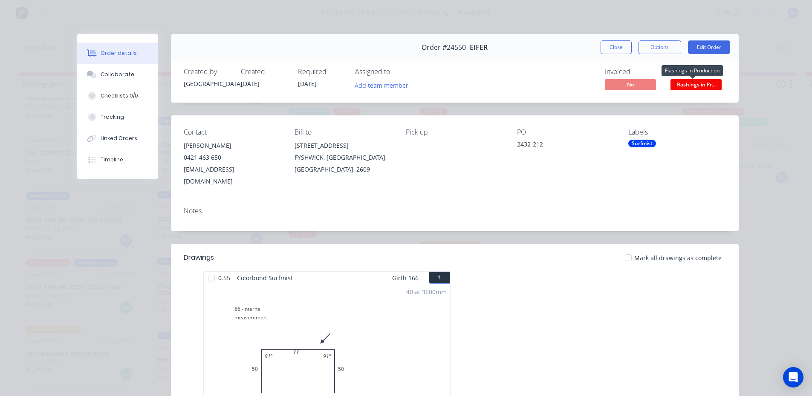
click at [685, 83] on span "Flashings in Pr..." at bounding box center [695, 84] width 51 height 11
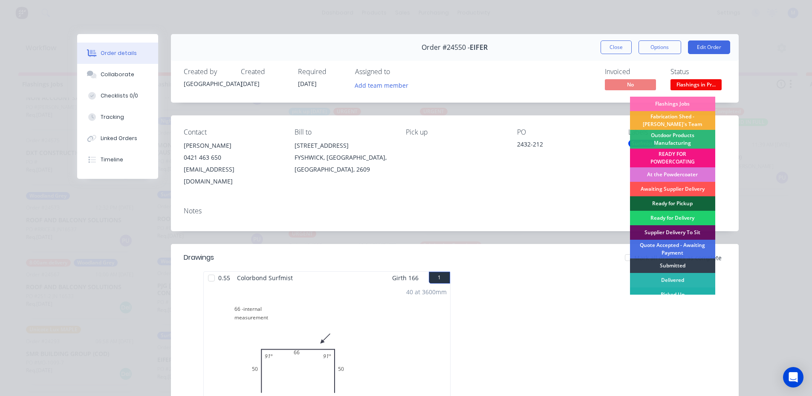
click at [671, 294] on div "Picked Up" at bounding box center [672, 295] width 85 height 14
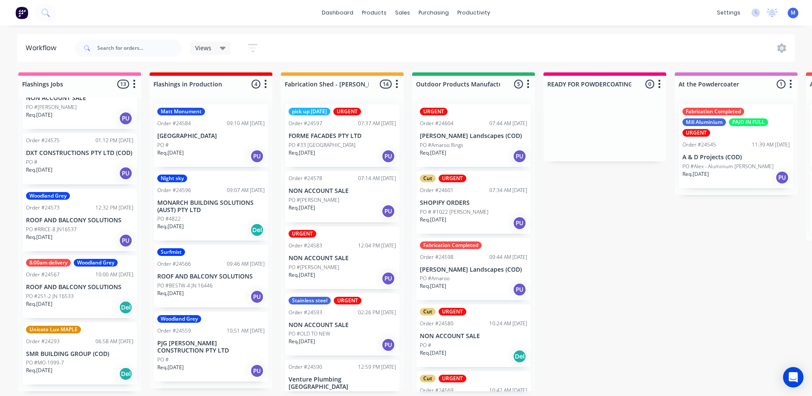
scroll to position [0, 0]
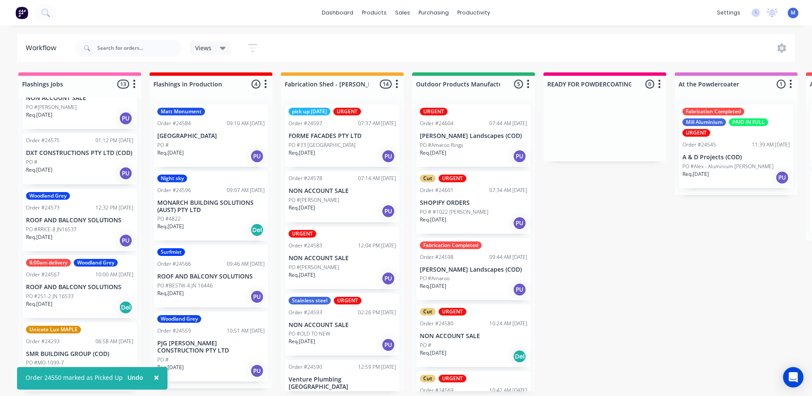
click at [180, 283] on p "PO #BESTW-4 JN 16446" at bounding box center [184, 286] width 55 height 8
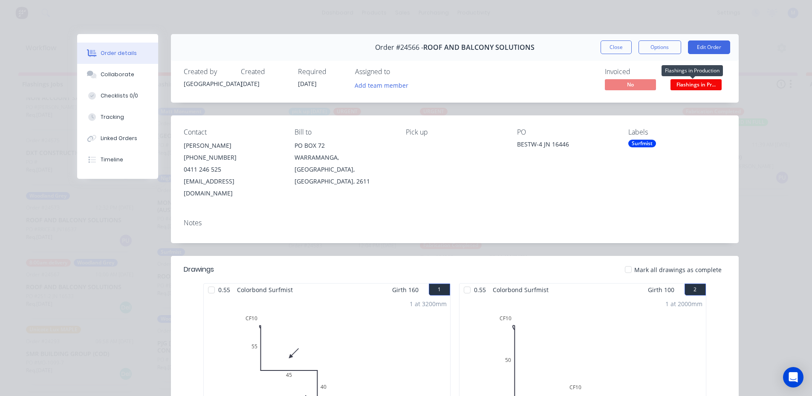
click at [707, 86] on span "Flashings in Pr..." at bounding box center [695, 84] width 51 height 11
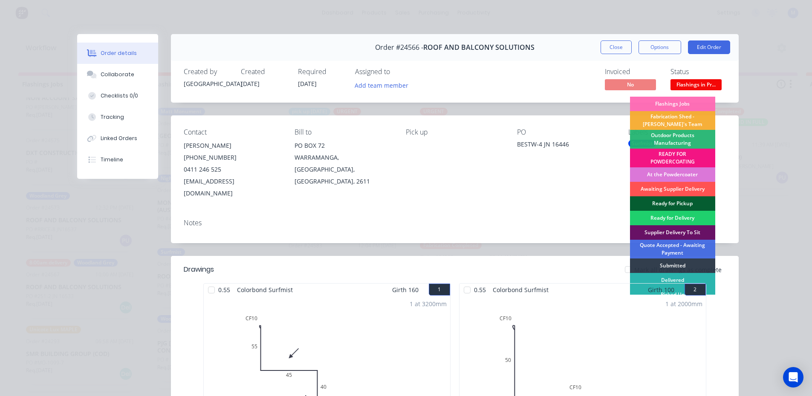
click at [672, 201] on div "Ready for Pickup" at bounding box center [672, 203] width 85 height 14
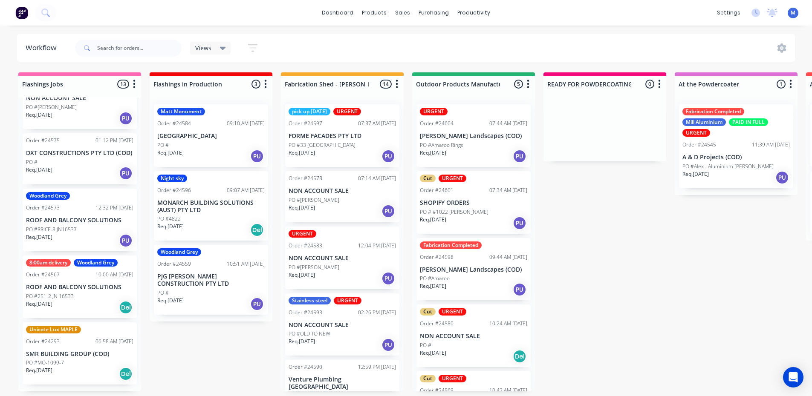
click at [193, 299] on div "Req. 05/08/25 PU" at bounding box center [210, 304] width 107 height 14
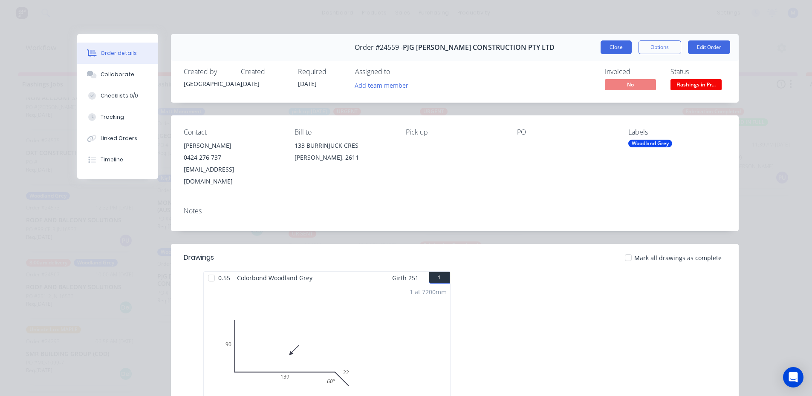
click at [615, 50] on button "Close" at bounding box center [615, 47] width 31 height 14
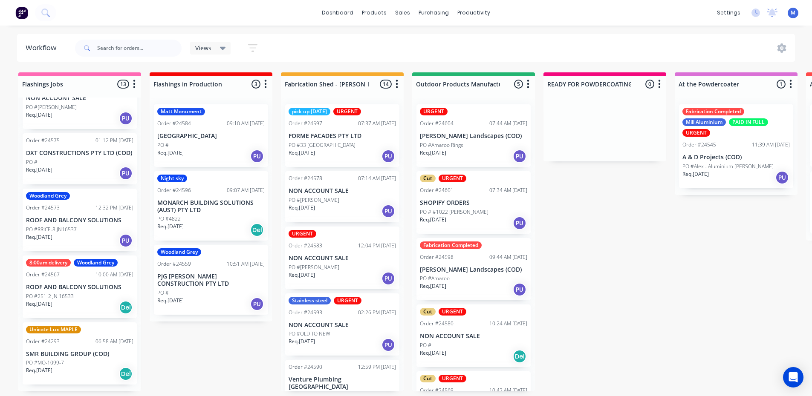
click at [203, 140] on div "Matt Monument Order #24584 09:10 AM 07/08/25 GUMLEY BUILDING PO # Req. 07/08/25…" at bounding box center [211, 135] width 114 height 63
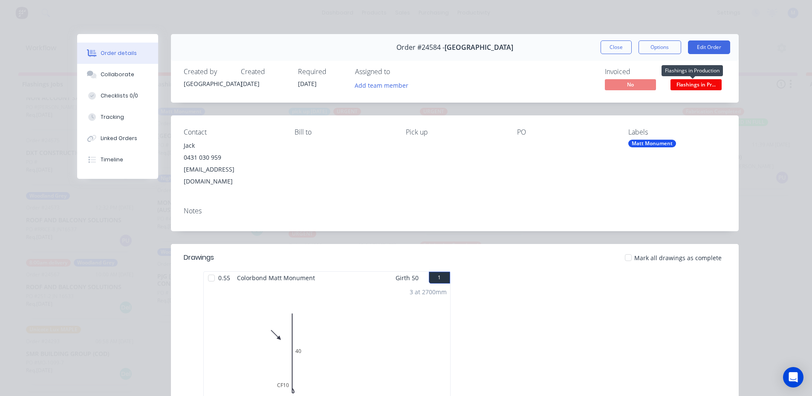
click at [681, 85] on span "Flashings in Pr..." at bounding box center [695, 84] width 51 height 11
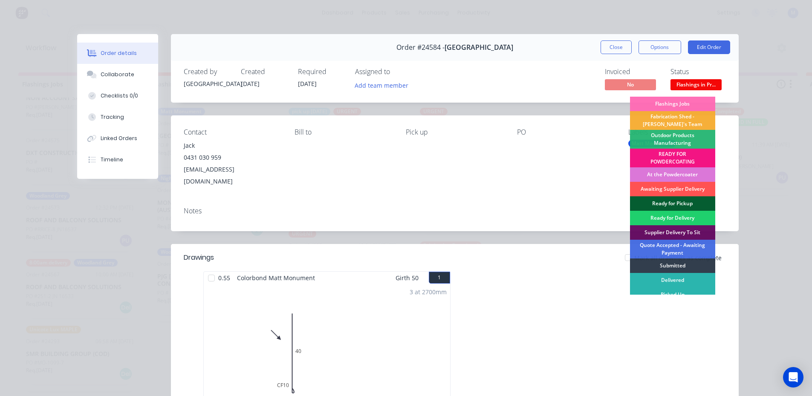
click at [653, 202] on div "Ready for Pickup" at bounding box center [672, 203] width 85 height 14
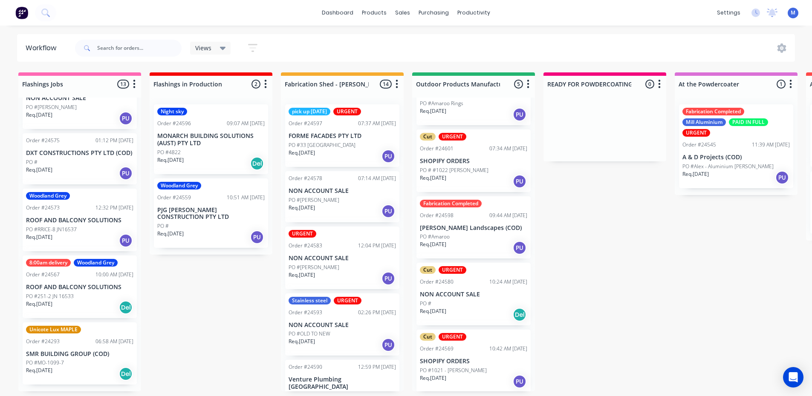
scroll to position [43, 0]
click at [481, 368] on p "PO #1021 - Rebecca Hearne" at bounding box center [453, 370] width 67 height 8
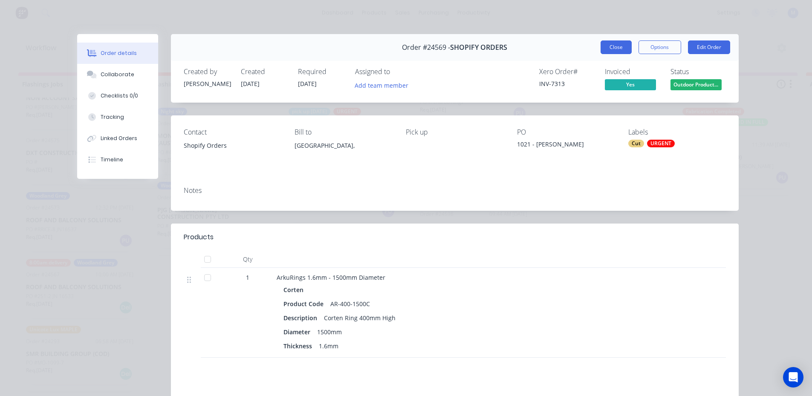
click at [608, 45] on button "Close" at bounding box center [615, 47] width 31 height 14
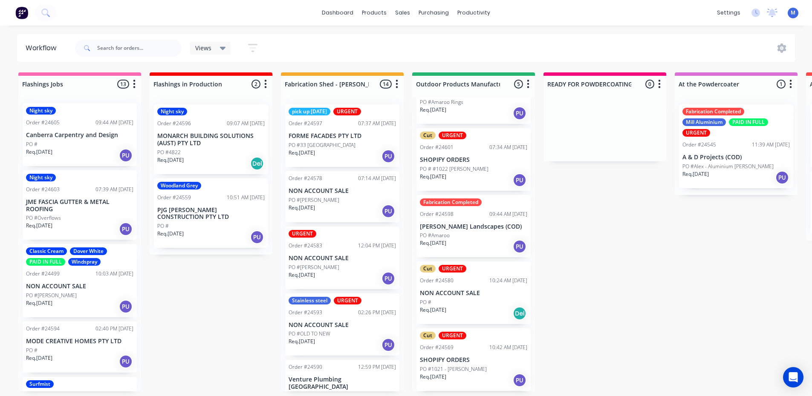
scroll to position [0, 0]
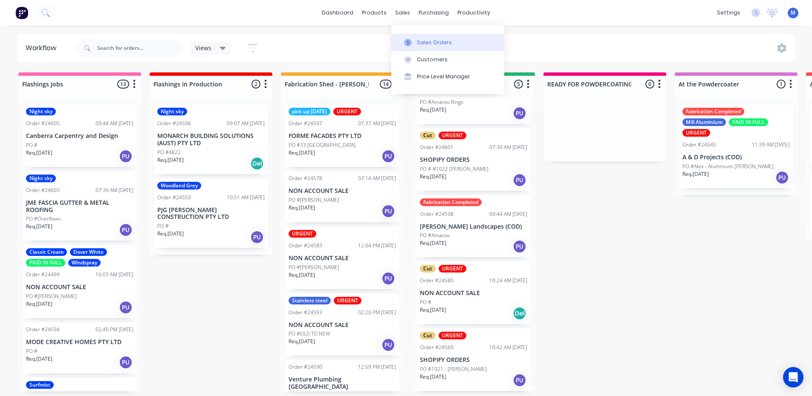
click at [429, 39] on div "Sales Orders" at bounding box center [434, 43] width 35 height 8
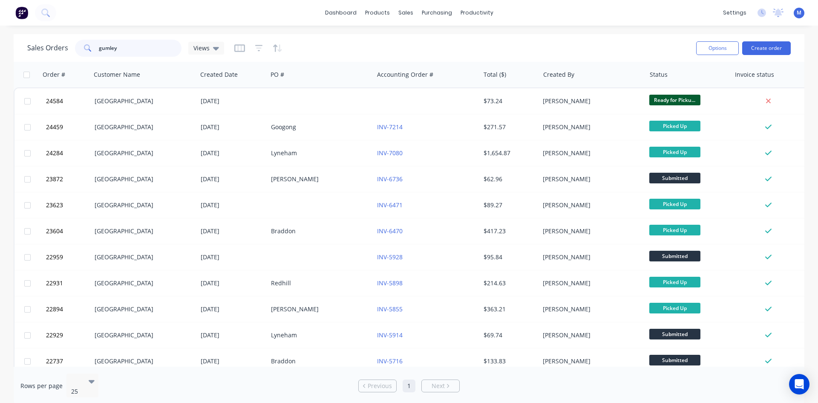
drag, startPoint x: 116, startPoint y: 48, endPoint x: 39, endPoint y: 52, distance: 77.7
click at [39, 52] on div "Sales Orders gumley Views" at bounding box center [125, 48] width 197 height 17
click at [774, 50] on button "Create order" at bounding box center [766, 48] width 49 height 14
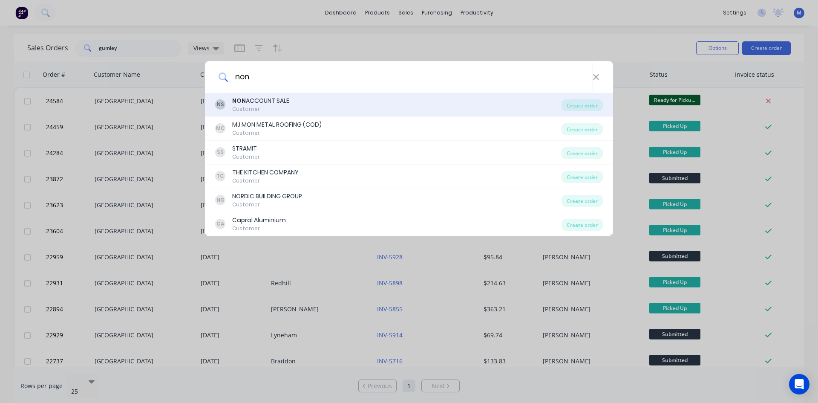
type input "non"
click at [306, 97] on div "NS NON ACCOUNT SALE Customer" at bounding box center [388, 104] width 346 height 17
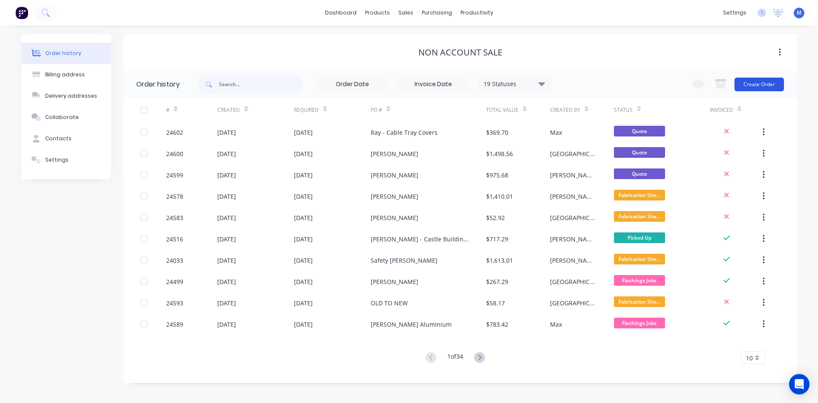
click at [754, 84] on button "Create Order" at bounding box center [759, 85] width 49 height 14
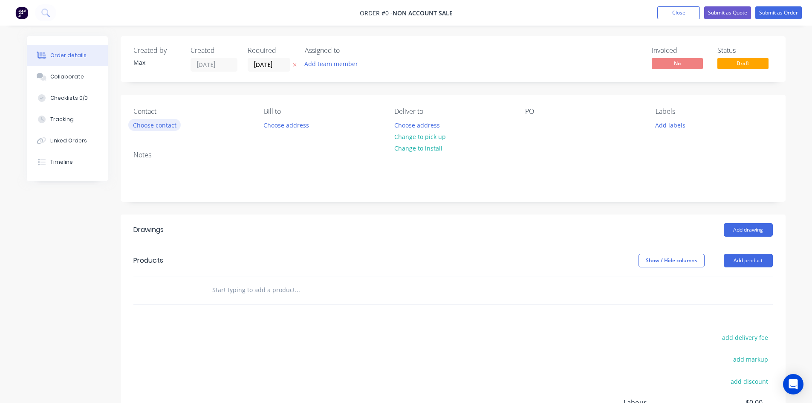
click at [164, 127] on button "Choose contact" at bounding box center [154, 125] width 52 height 12
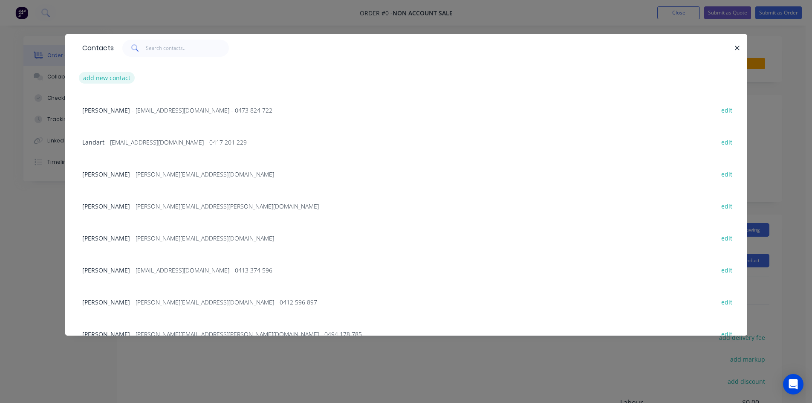
click at [107, 80] on button "add new contact" at bounding box center [107, 78] width 56 height 12
select select "AU"
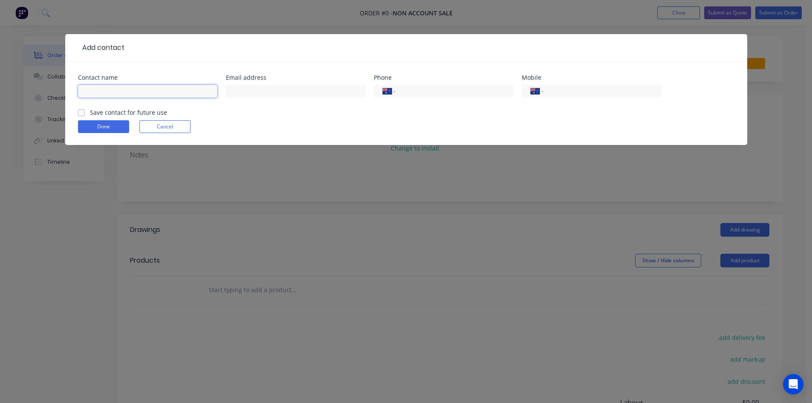
click at [112, 91] on input "text" at bounding box center [147, 91] width 139 height 13
type input "Kate - No1 Roofing"
click at [259, 90] on input "text" at bounding box center [295, 91] width 139 height 13
type input "k"
type input "Kate.Wurzer@no1roofing.com.au"
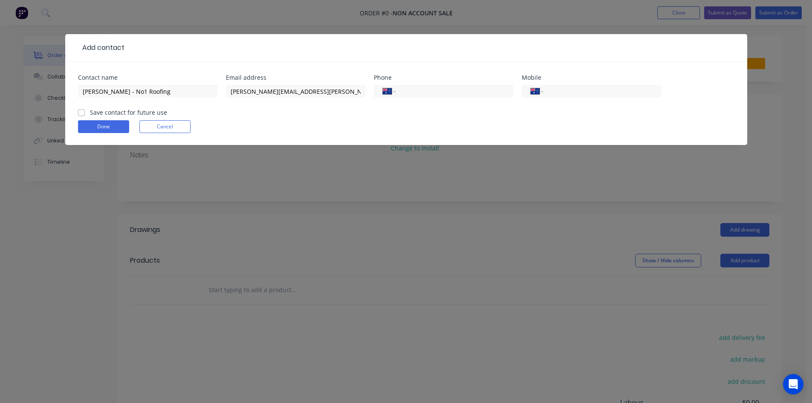
drag, startPoint x: 440, startPoint y: 95, endPoint x: 438, endPoint y: 55, distance: 39.2
click at [440, 95] on input "tel" at bounding box center [452, 91] width 102 height 10
click at [367, 75] on div "Contact name Kate - No1 Roofing Email address Kate.Wurzer@no1roofing.com.au Pho…" at bounding box center [406, 91] width 656 height 33
click at [417, 87] on input "51337650" at bounding box center [452, 91] width 102 height 10
type input "51337650"
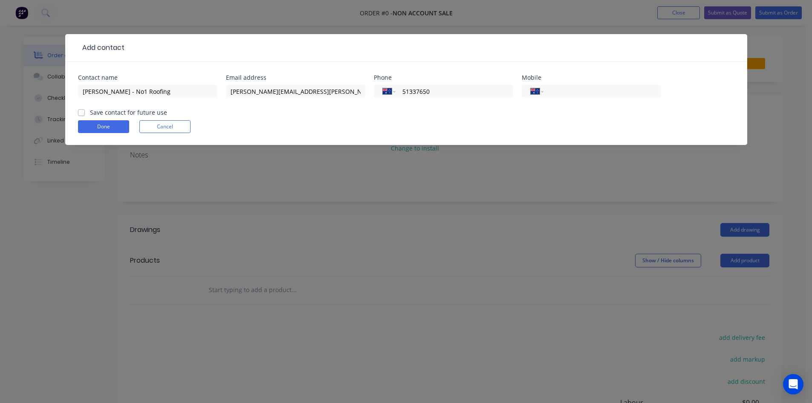
click at [90, 112] on label "Save contact for future use" at bounding box center [128, 112] width 77 height 9
click at [80, 112] on input "Save contact for future use" at bounding box center [81, 112] width 7 height 8
checkbox input "true"
click at [103, 127] on button "Done" at bounding box center [103, 126] width 51 height 13
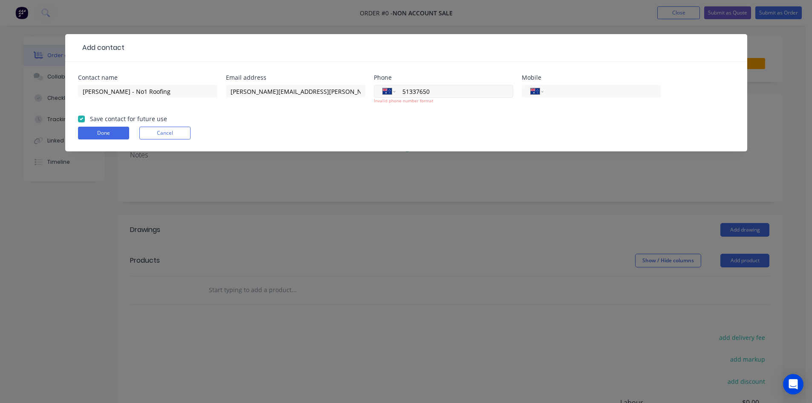
click at [401, 90] on input "51337650" at bounding box center [452, 91] width 102 height 10
type input "(02) 5133 7650"
click at [455, 134] on div "Done Cancel" at bounding box center [406, 133] width 656 height 13
click at [437, 51] on div at bounding box center [429, 48] width 610 height 10
click at [95, 135] on button "Done" at bounding box center [103, 133] width 51 height 13
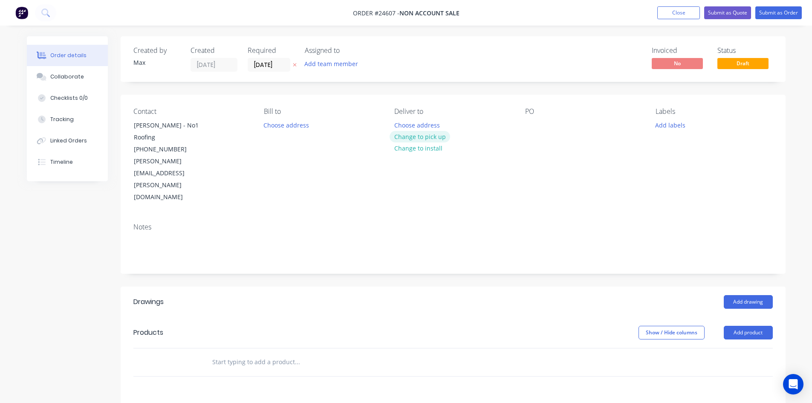
click at [439, 137] on button "Change to pick up" at bounding box center [419, 137] width 61 height 12
click at [531, 127] on div at bounding box center [532, 125] width 14 height 12
click at [525, 60] on div "Created by Max Created 11/08/25 Required 11/08/25 Assigned to Add team member I…" at bounding box center [453, 59] width 665 height 46
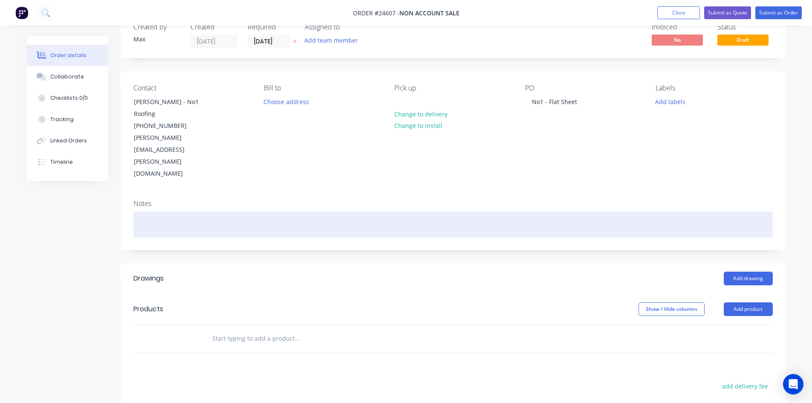
scroll to position [43, 0]
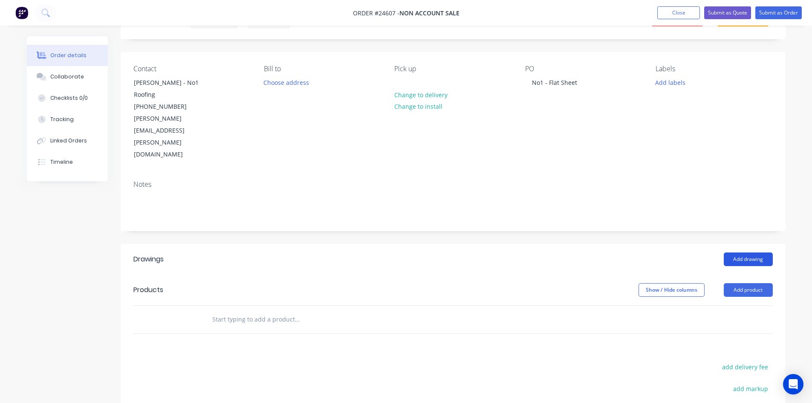
click at [764, 252] on button "Add drawing" at bounding box center [747, 259] width 49 height 14
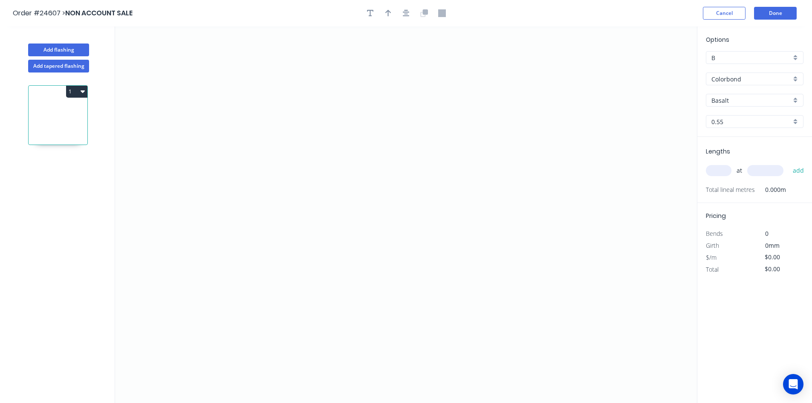
click at [798, 79] on div "Colorbond" at bounding box center [755, 78] width 98 height 13
click at [769, 108] on div "Colorbond Matt" at bounding box center [754, 110] width 97 height 15
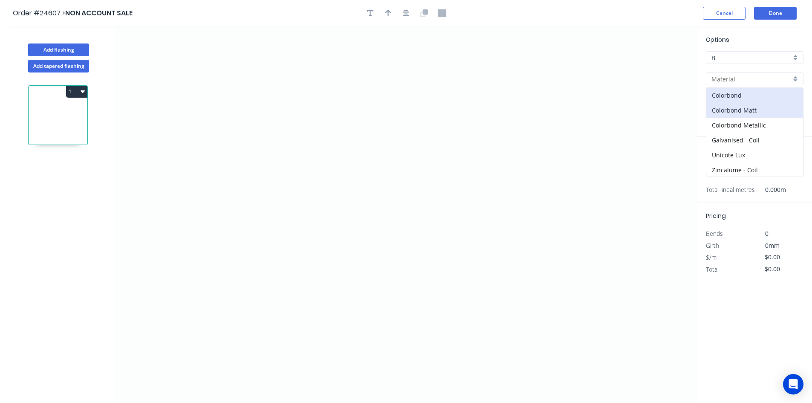
type input "Colorbond Matt"
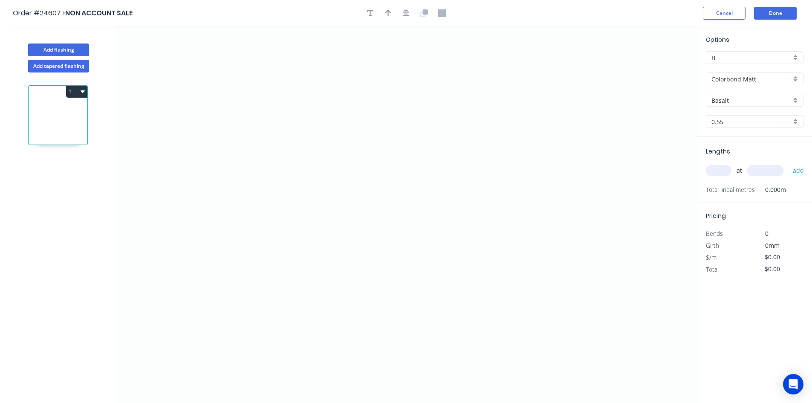
click at [795, 58] on div "B" at bounding box center [755, 57] width 98 height 13
click at [749, 145] on div "G" at bounding box center [754, 146] width 97 height 15
type input "G"
click at [739, 101] on input "Basalt" at bounding box center [751, 100] width 80 height 9
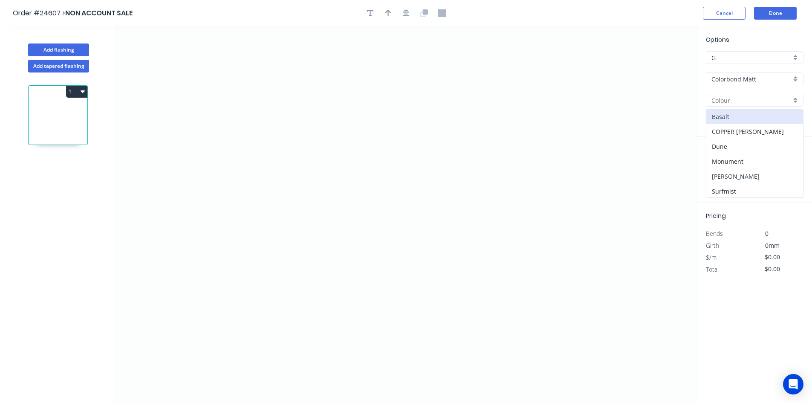
click at [747, 171] on div "Shale Grey" at bounding box center [754, 176] width 97 height 15
type input "Shale Grey"
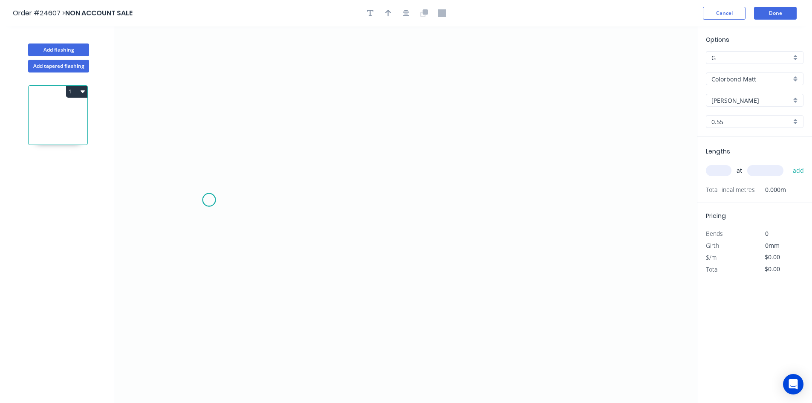
drag, startPoint x: 209, startPoint y: 200, endPoint x: 248, endPoint y: 199, distance: 39.6
click at [210, 199] on icon "0" at bounding box center [406, 214] width 582 height 376
click at [517, 201] on icon "0" at bounding box center [406, 214] width 582 height 376
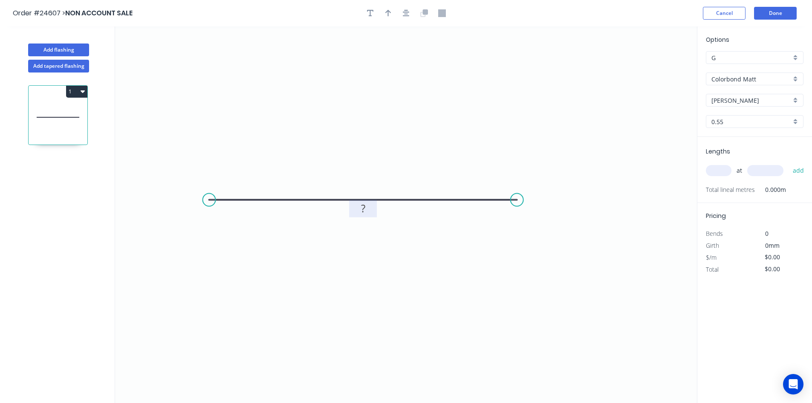
click at [363, 214] on tspan "?" at bounding box center [363, 208] width 4 height 14
click at [719, 173] on input "text" at bounding box center [719, 170] width 26 height 11
type input "$14.82"
type input "2"
type input "6400"
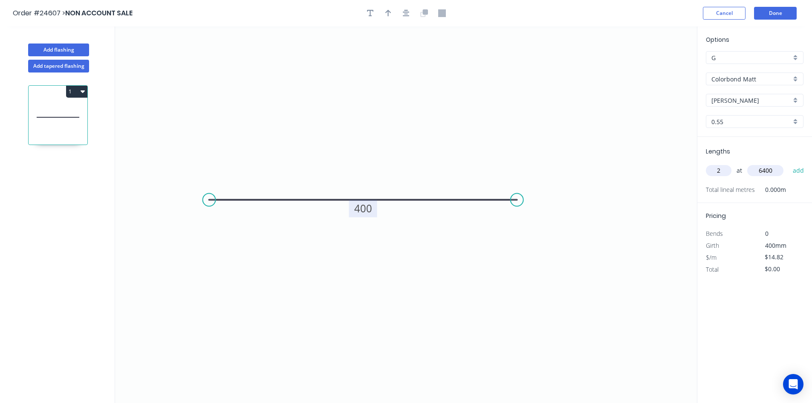
click at [788, 163] on button "add" at bounding box center [798, 170] width 20 height 14
type input "$189.70"
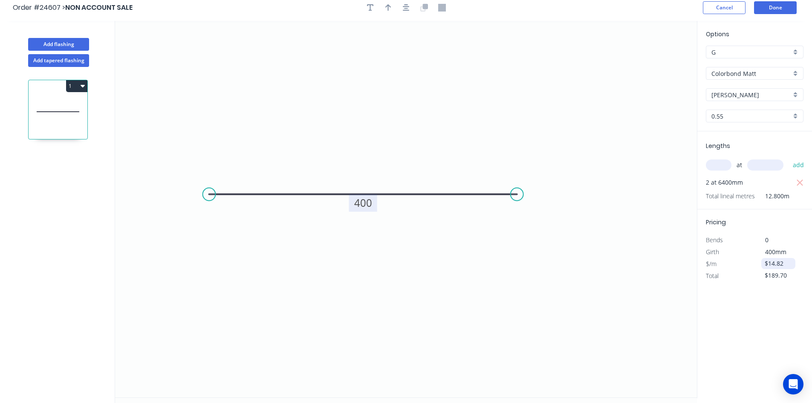
scroll to position [0, 0]
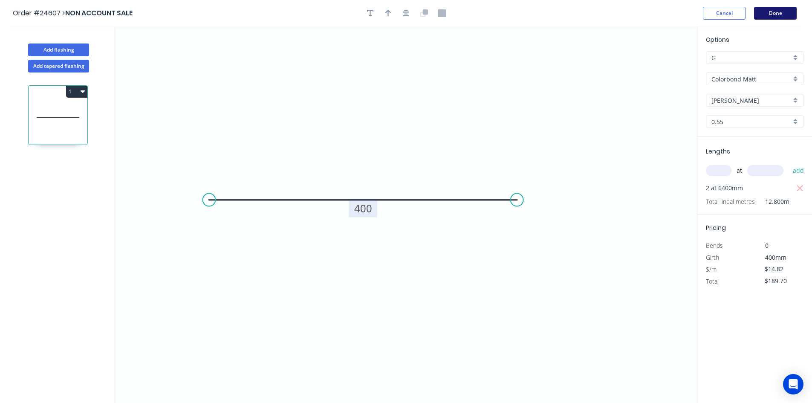
click at [767, 13] on button "Done" at bounding box center [775, 13] width 43 height 13
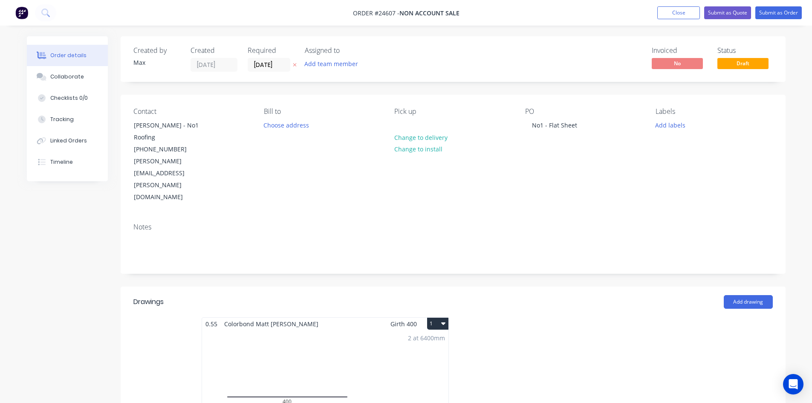
scroll to position [170, 0]
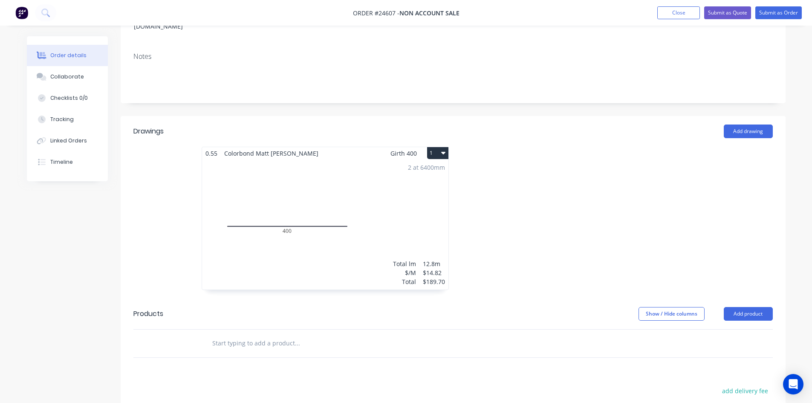
click at [417, 159] on div "2 at 6400mm Total lm $/M Total 12.8m $14.82 $189.70" at bounding box center [325, 224] width 246 height 130
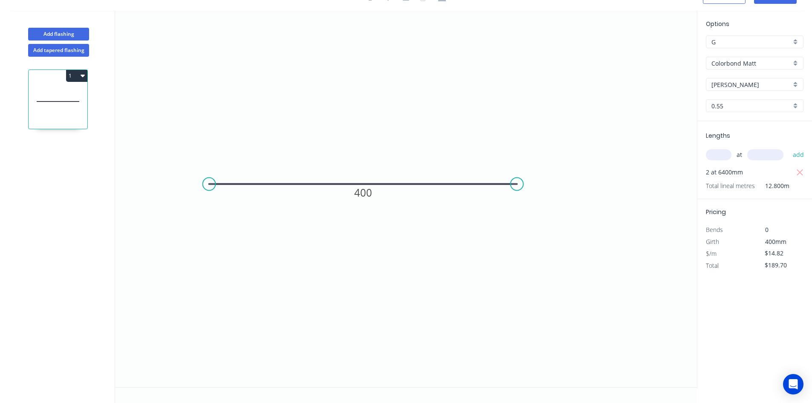
scroll to position [16, 0]
click at [799, 173] on icon "button" at bounding box center [800, 172] width 8 height 10
type input "$0.00"
click at [715, 152] on input "text" at bounding box center [719, 154] width 26 height 11
type input "2"
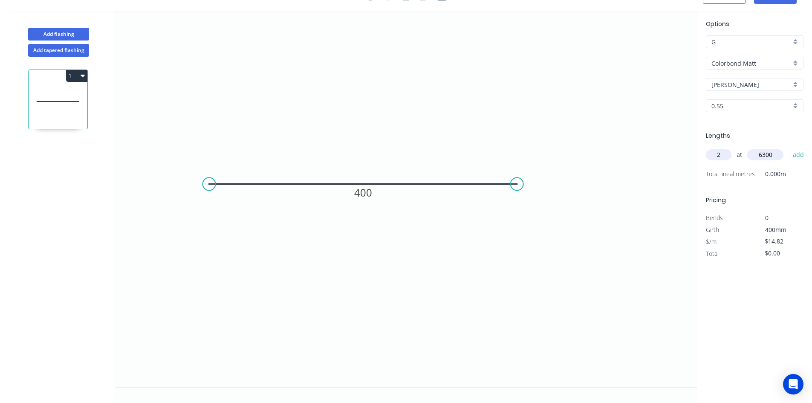
type input "6300"
click at [788, 147] on button "add" at bounding box center [798, 154] width 20 height 14
type input "$186.73"
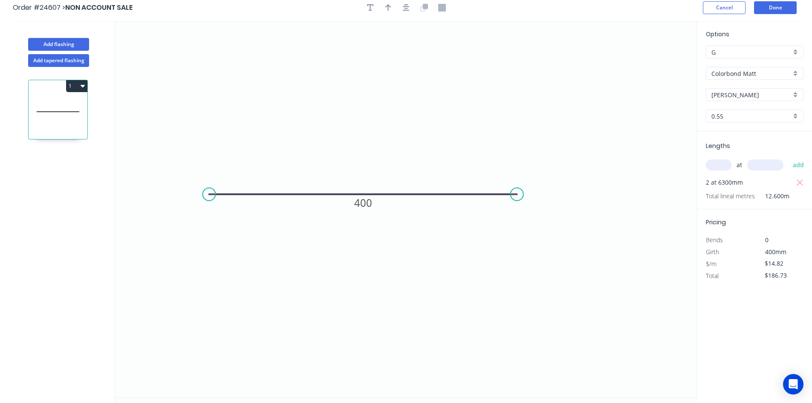
scroll to position [0, 0]
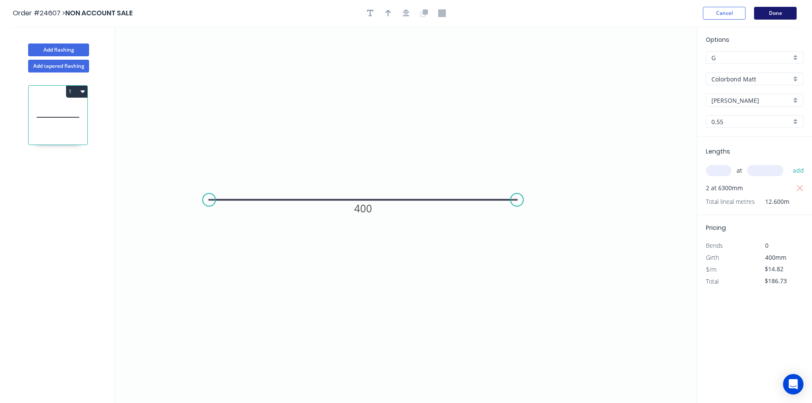
click at [764, 15] on button "Done" at bounding box center [775, 13] width 43 height 13
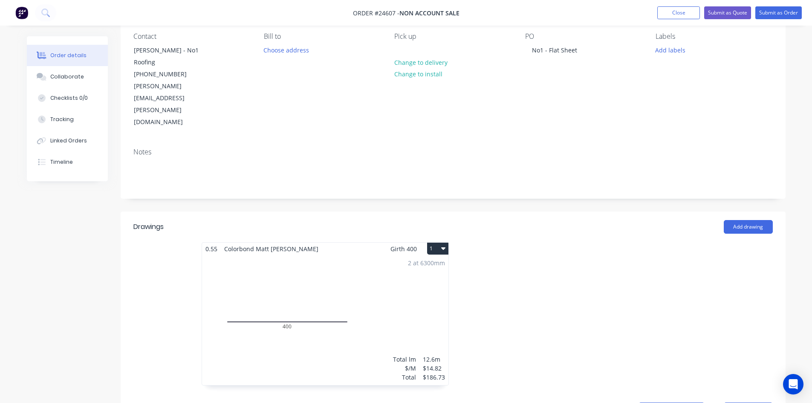
scroll to position [85, 0]
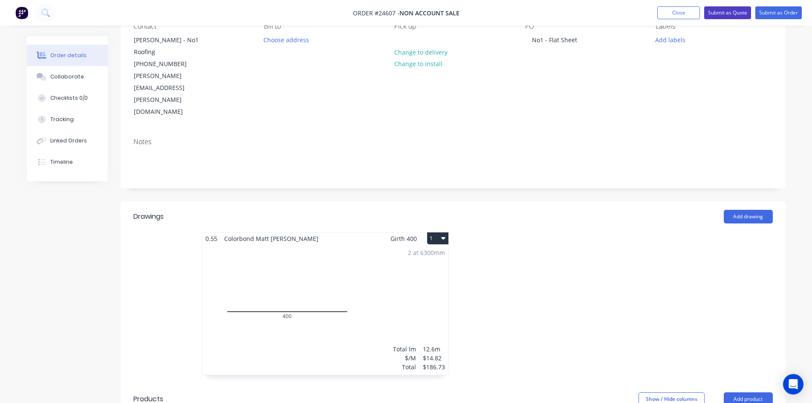
click at [717, 11] on button "Submit as Quote" at bounding box center [727, 12] width 47 height 13
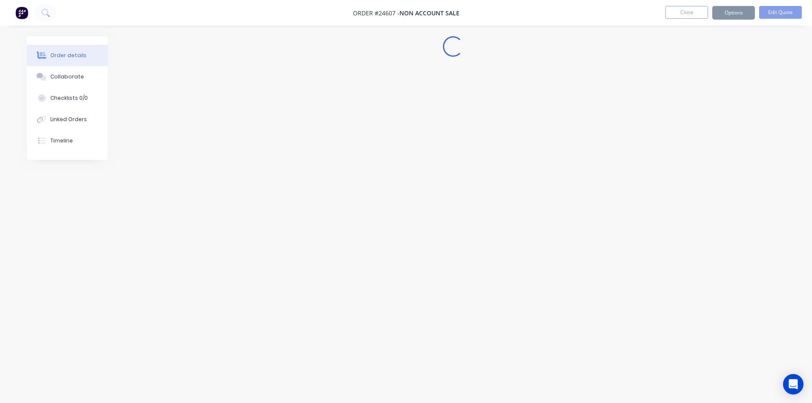
scroll to position [0, 0]
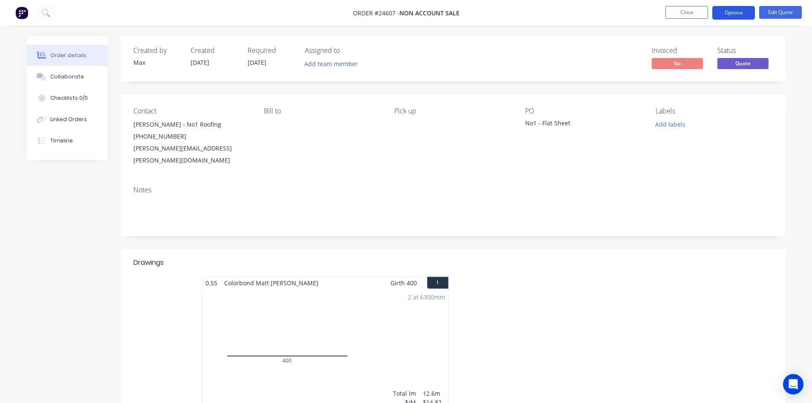
click at [738, 15] on button "Options" at bounding box center [733, 13] width 43 height 14
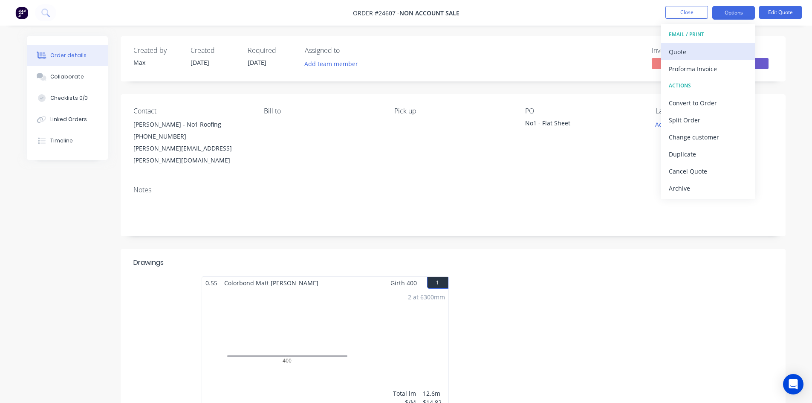
click at [698, 53] on div "Quote" at bounding box center [708, 52] width 78 height 12
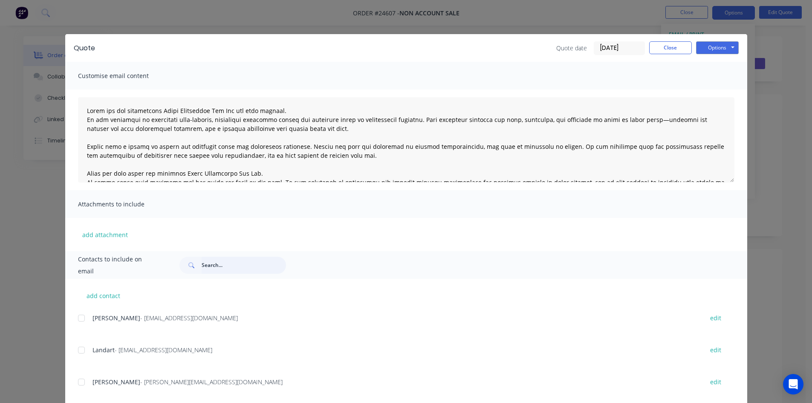
click at [247, 268] on input "text" at bounding box center [244, 265] width 84 height 17
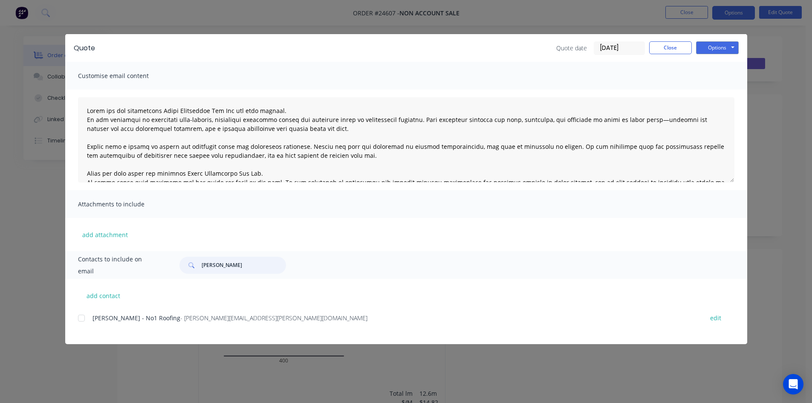
click at [80, 320] on div at bounding box center [81, 317] width 17 height 17
type input "kate"
click at [731, 47] on button "Options" at bounding box center [717, 47] width 43 height 13
click at [733, 88] on button "Email" at bounding box center [723, 91] width 55 height 14
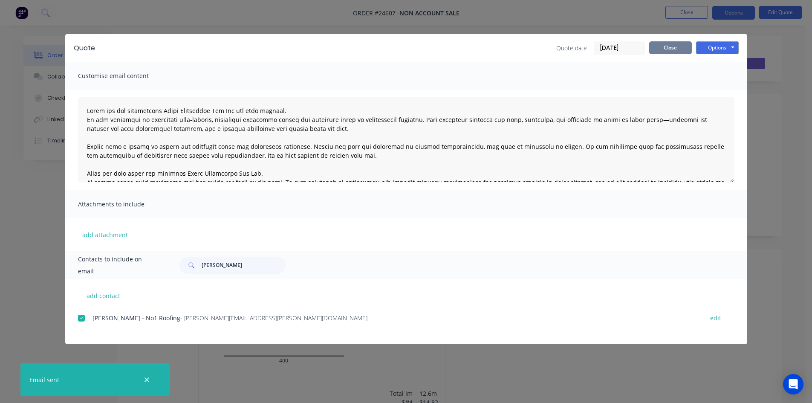
click at [680, 49] on button "Close" at bounding box center [670, 47] width 43 height 13
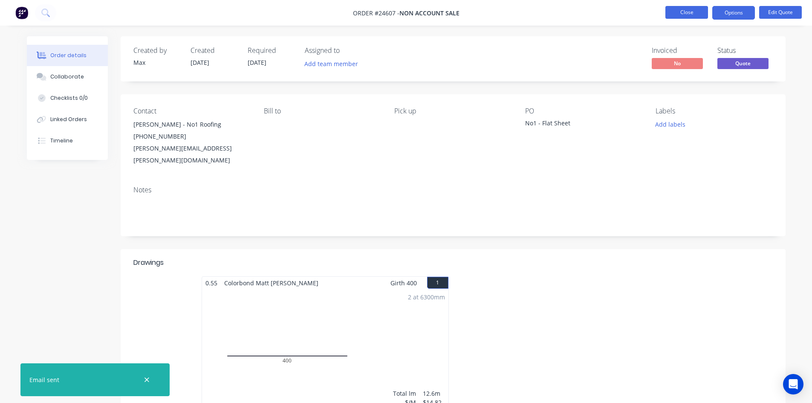
click at [679, 12] on button "Close" at bounding box center [686, 12] width 43 height 13
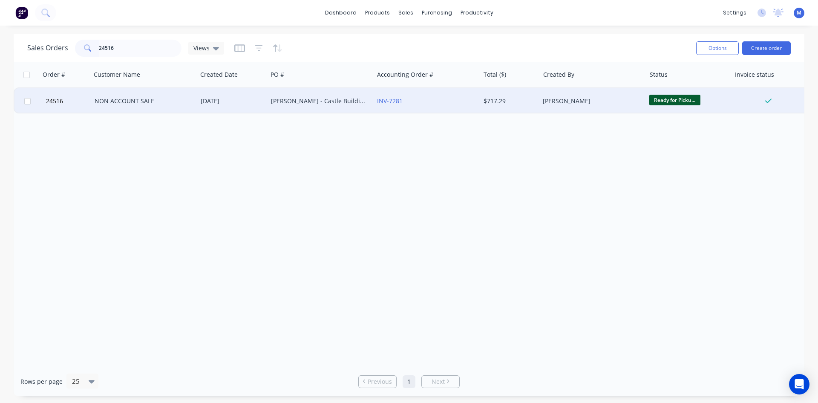
type input "24516"
click at [319, 105] on div "[PERSON_NAME] - Castle Building Supplies" at bounding box center [321, 101] width 106 height 26
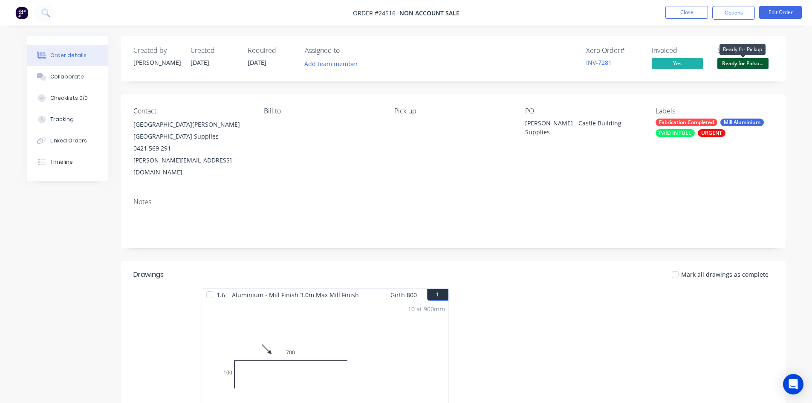
click at [739, 62] on span "Ready for Picku..." at bounding box center [742, 63] width 51 height 11
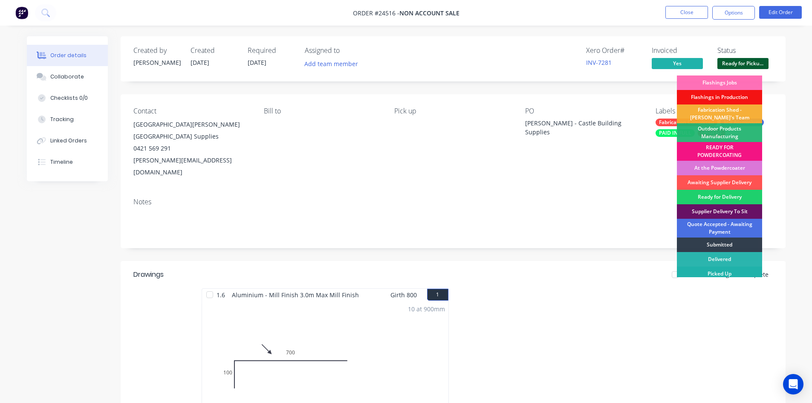
click at [746, 272] on div "Picked Up" at bounding box center [719, 273] width 85 height 14
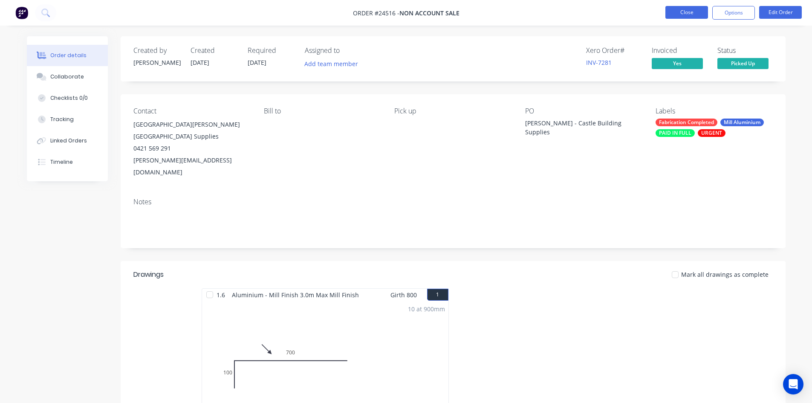
click at [677, 12] on button "Close" at bounding box center [686, 12] width 43 height 13
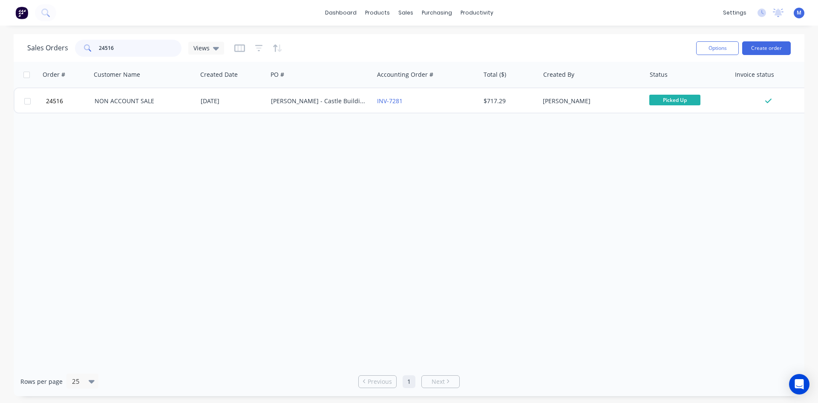
drag, startPoint x: 62, startPoint y: 49, endPoint x: 56, endPoint y: 49, distance: 5.6
click at [56, 49] on div "Sales Orders 24516 Views" at bounding box center [125, 48] width 197 height 17
drag, startPoint x: 112, startPoint y: 48, endPoint x: 21, endPoint y: 43, distance: 91.7
click at [21, 43] on div "Sales Orders 24516 Views Options Create order" at bounding box center [409, 48] width 791 height 28
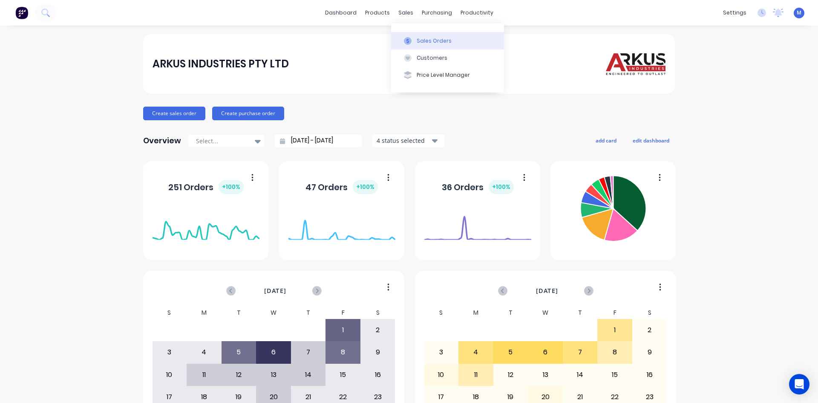
click at [424, 38] on div "Sales Orders" at bounding box center [434, 41] width 35 height 8
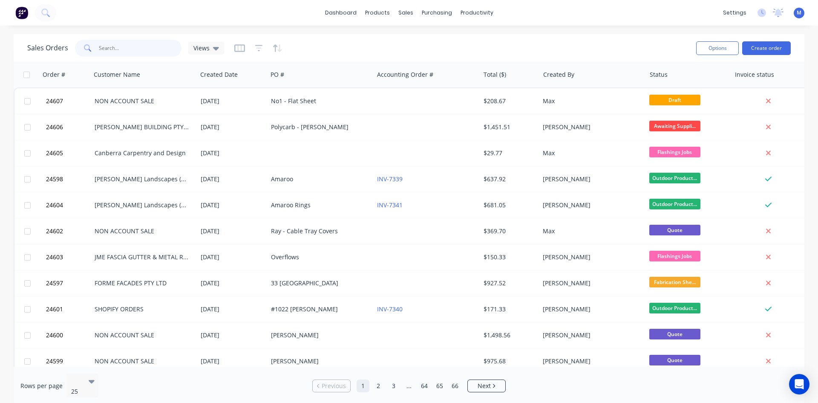
click at [108, 49] on input "text" at bounding box center [140, 48] width 83 height 17
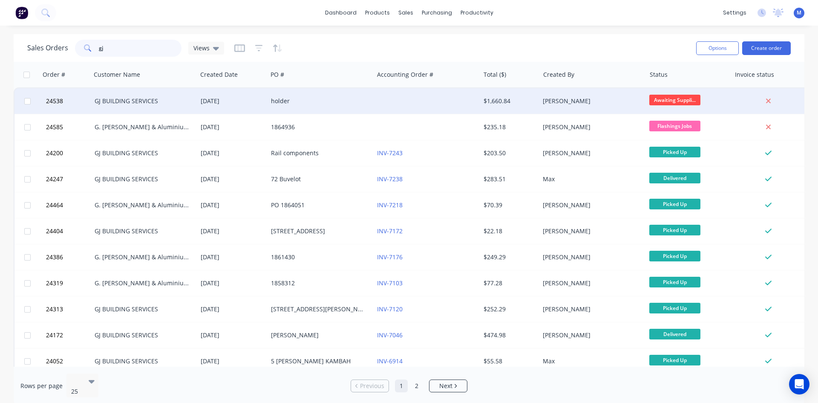
type input "gj"
click at [331, 103] on div "holder" at bounding box center [318, 101] width 95 height 9
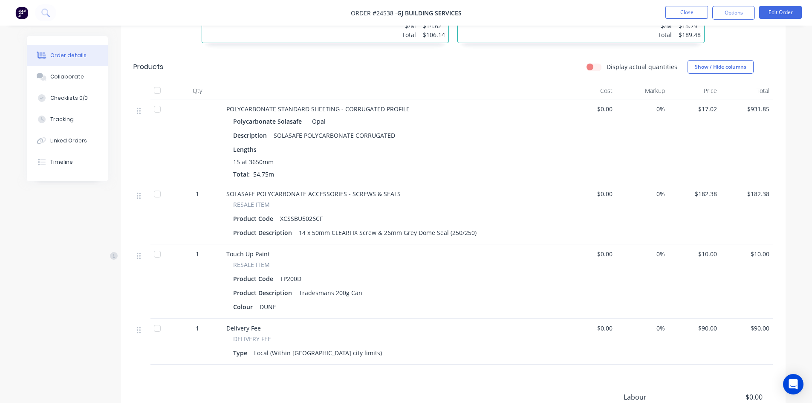
scroll to position [383, 0]
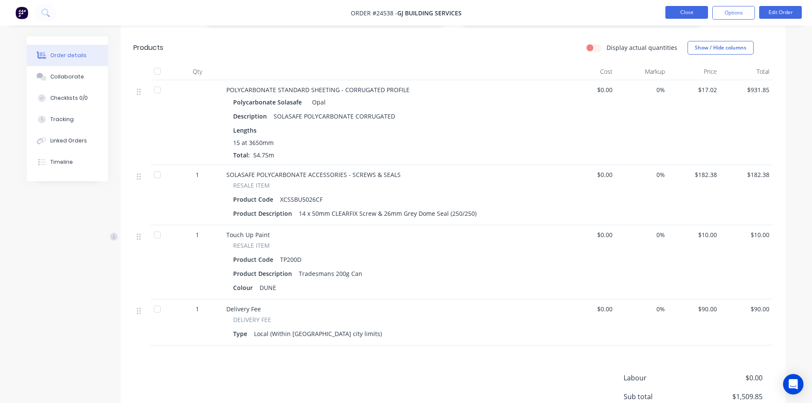
click at [692, 14] on button "Close" at bounding box center [686, 12] width 43 height 13
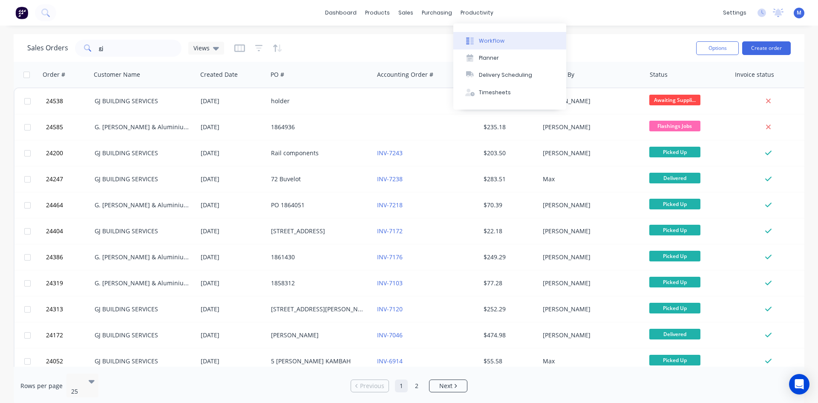
click at [485, 36] on button "Workflow" at bounding box center [509, 40] width 113 height 17
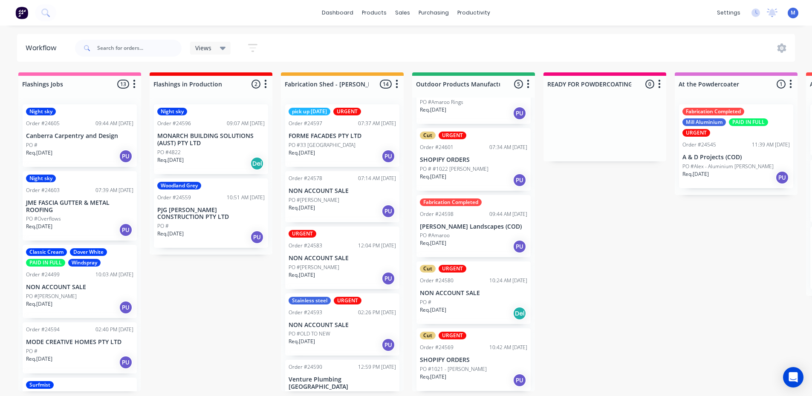
scroll to position [2, 0]
click at [475, 357] on p "SHOPIFY ORDERS" at bounding box center [473, 360] width 107 height 7
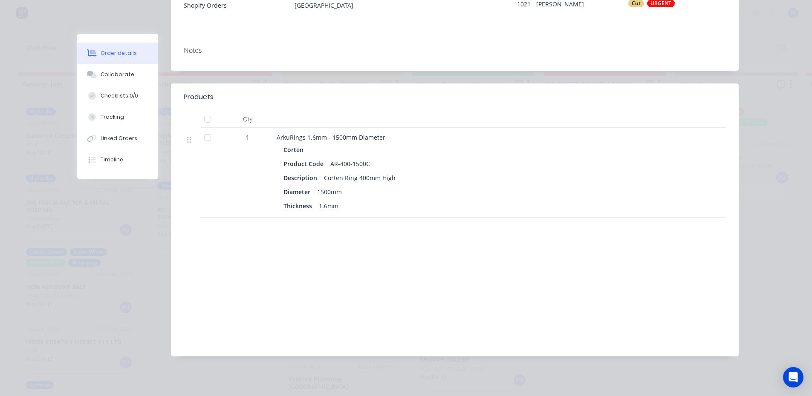
scroll to position [0, 0]
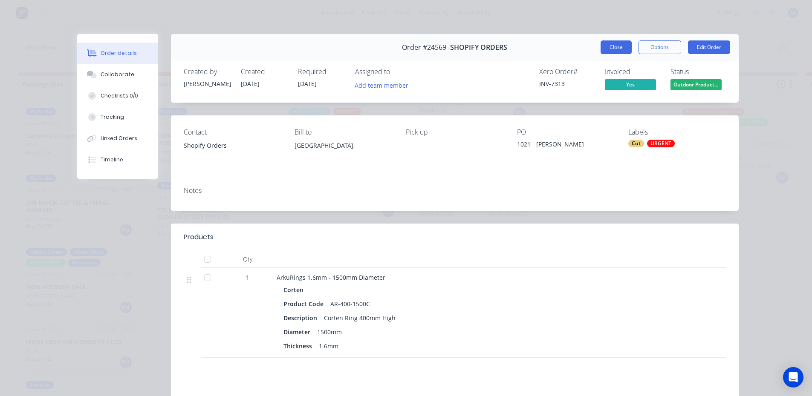
click at [600, 47] on button "Close" at bounding box center [615, 47] width 31 height 14
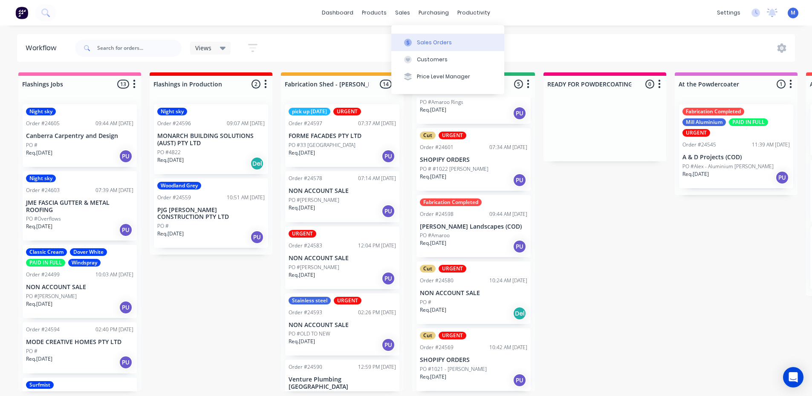
click at [439, 43] on div "Sales Orders" at bounding box center [434, 43] width 35 height 8
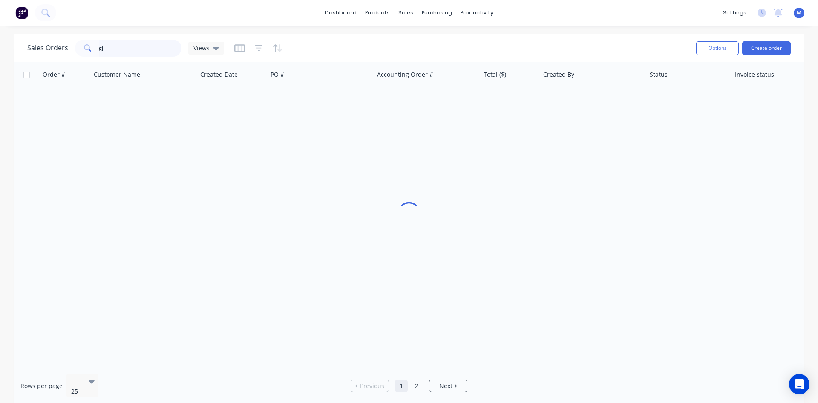
click at [145, 49] on input "gj" at bounding box center [140, 48] width 83 height 17
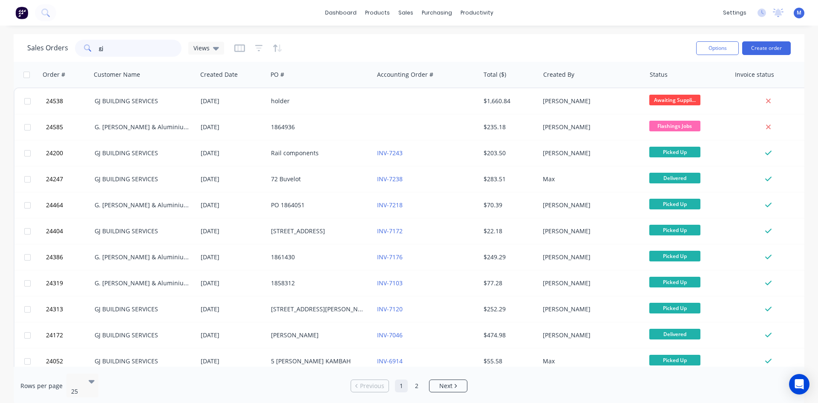
type input "g"
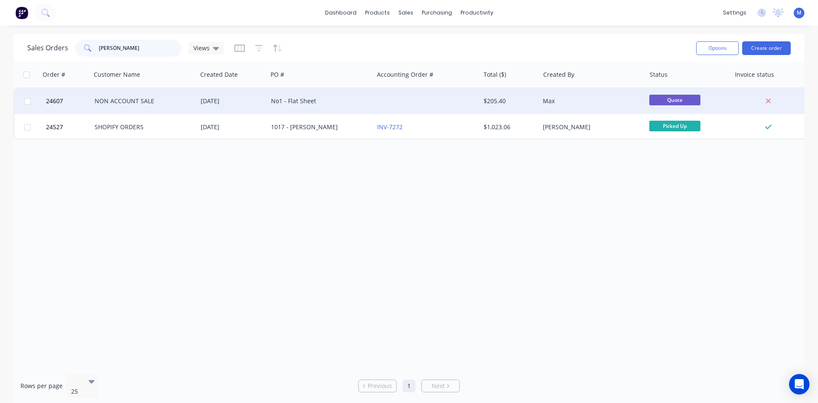
type input "[PERSON_NAME]"
click at [337, 97] on div "No1 - Flat Sheet" at bounding box center [318, 101] width 95 height 9
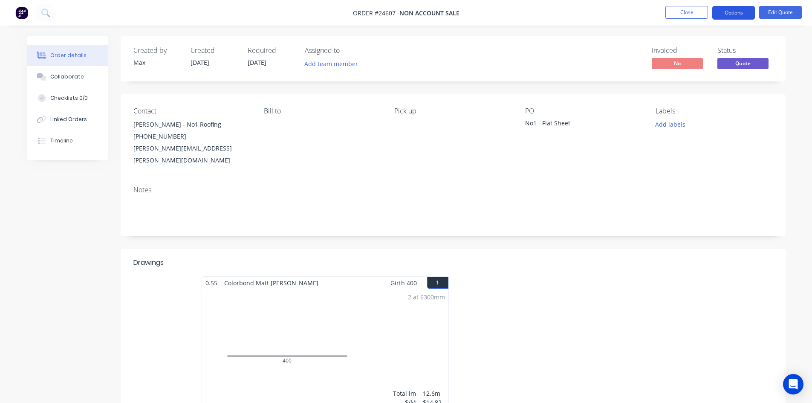
click at [727, 12] on button "Options" at bounding box center [733, 13] width 43 height 14
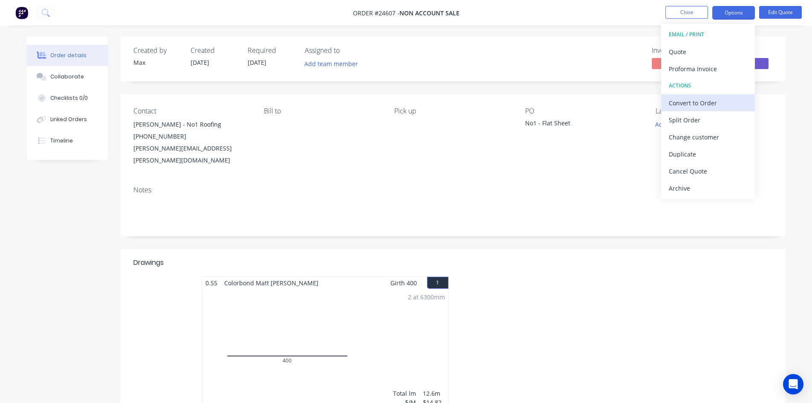
click at [710, 102] on div "Convert to Order" at bounding box center [708, 103] width 78 height 12
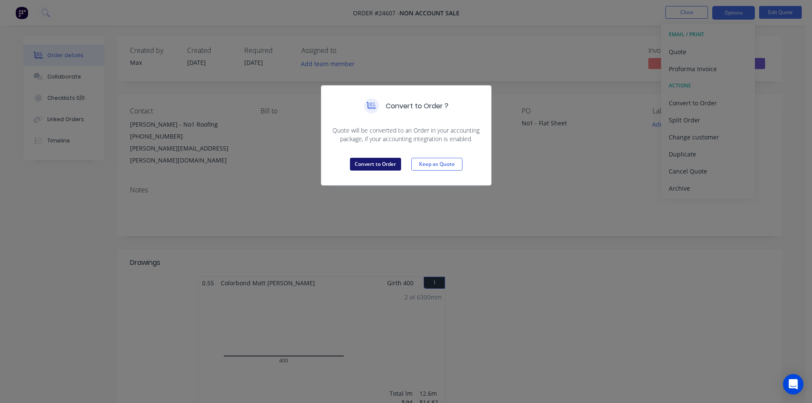
click at [379, 161] on button "Convert to Order" at bounding box center [375, 164] width 51 height 13
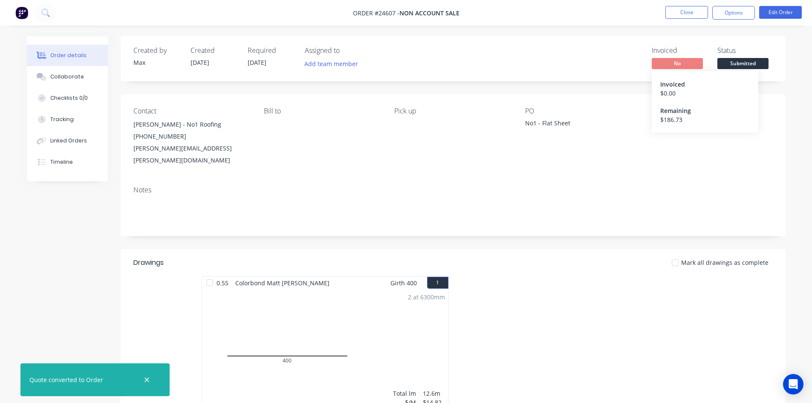
click at [683, 63] on span "No" at bounding box center [676, 63] width 51 height 11
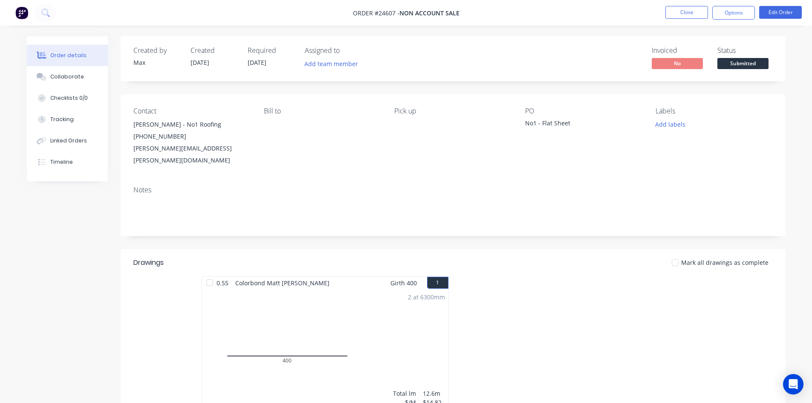
click at [662, 50] on div "Invoiced" at bounding box center [678, 50] width 55 height 8
click at [735, 63] on span "Submitted" at bounding box center [742, 63] width 51 height 11
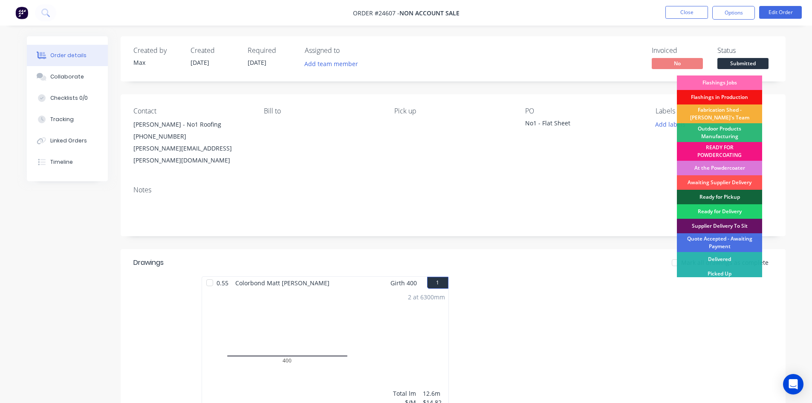
click at [717, 82] on div "Flashings Jobs" at bounding box center [719, 82] width 85 height 14
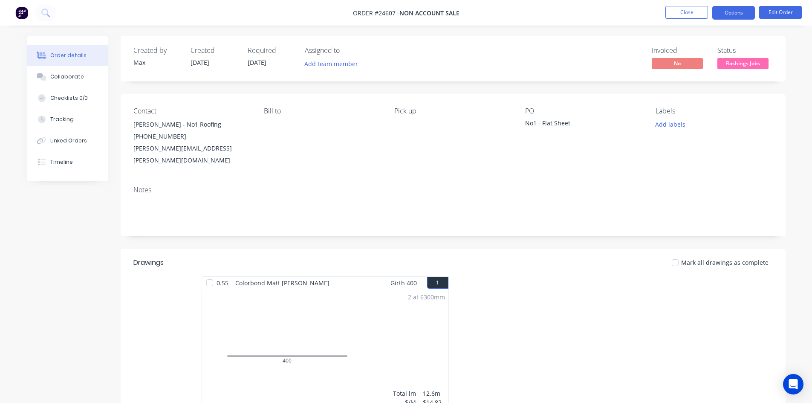
click at [733, 12] on button "Options" at bounding box center [733, 13] width 43 height 14
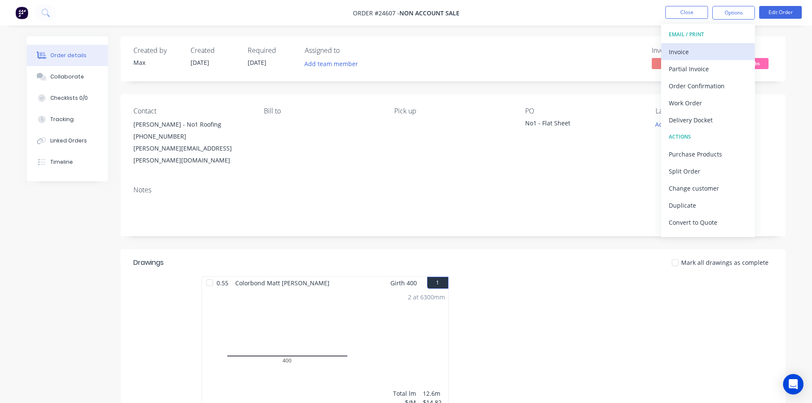
click at [696, 53] on div "Invoice" at bounding box center [708, 52] width 78 height 12
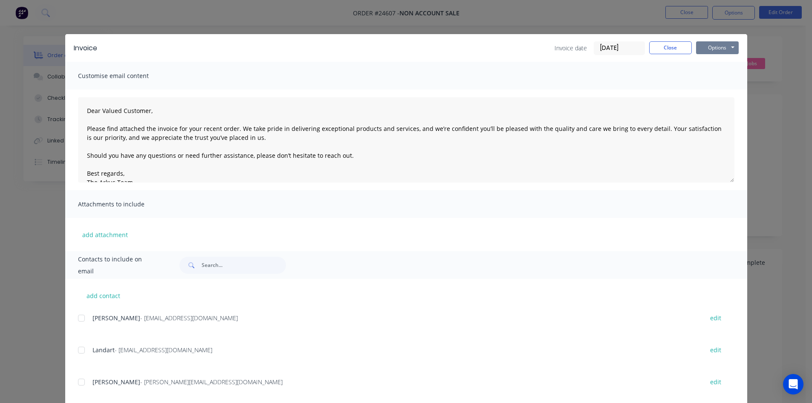
click at [700, 50] on button "Options" at bounding box center [717, 47] width 43 height 13
click at [726, 76] on button "Print" at bounding box center [723, 77] width 55 height 14
click at [657, 46] on button "Close" at bounding box center [670, 47] width 43 height 13
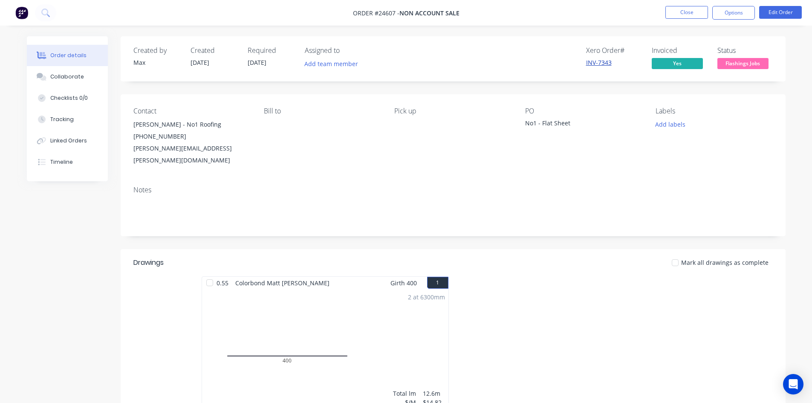
click at [604, 61] on link "INV-7343" at bounding box center [599, 62] width 26 height 8
click at [655, 121] on button "Add labels" at bounding box center [670, 124] width 39 height 12
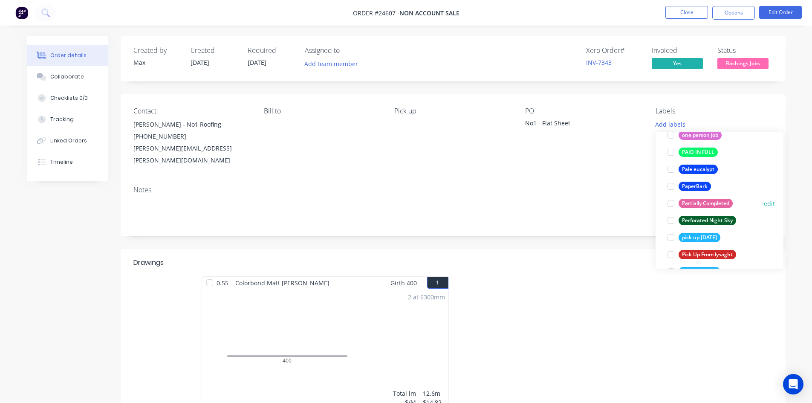
scroll to position [1261, 0]
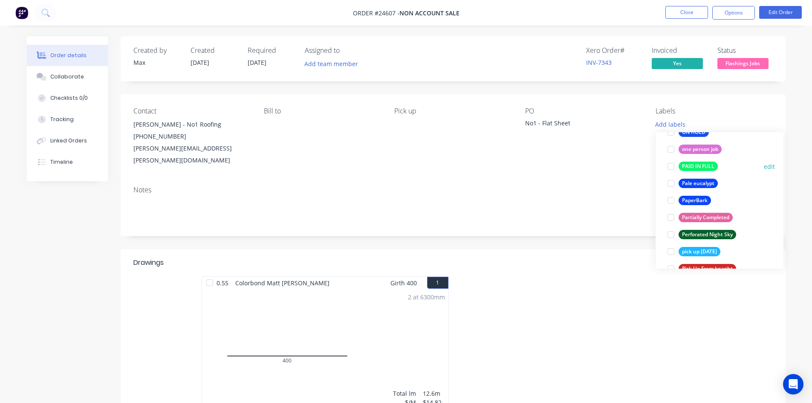
click at [671, 166] on div at bounding box center [670, 166] width 17 height 17
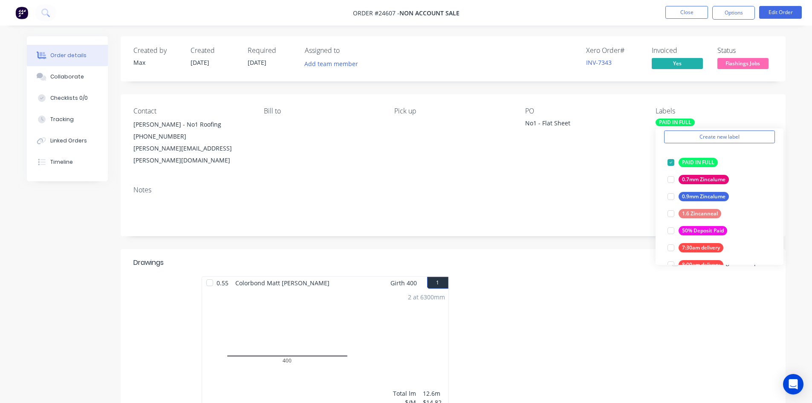
click at [608, 186] on div "Notes" at bounding box center [452, 190] width 639 height 8
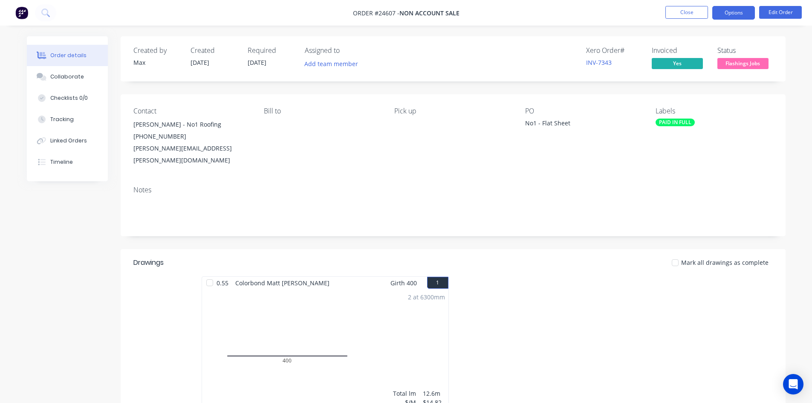
click at [740, 13] on button "Options" at bounding box center [733, 13] width 43 height 14
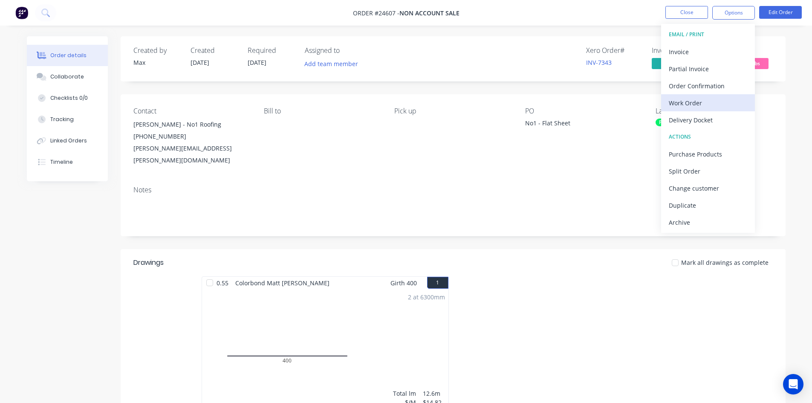
click at [703, 104] on div "Work Order" at bounding box center [708, 103] width 78 height 12
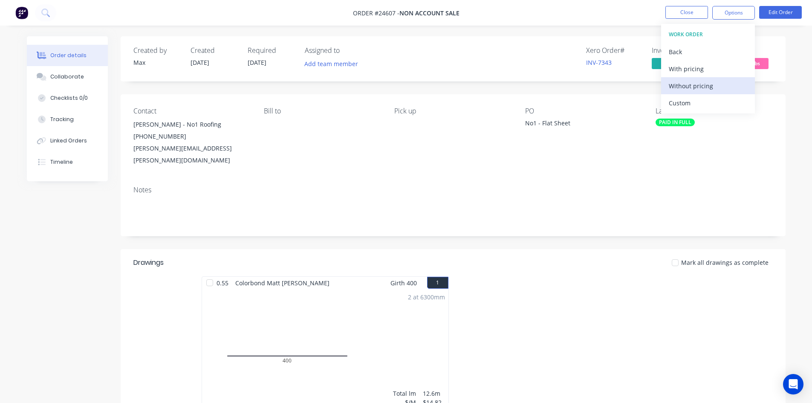
click at [703, 83] on div "Without pricing" at bounding box center [708, 86] width 78 height 12
click at [418, 179] on div "Notes" at bounding box center [453, 207] width 665 height 57
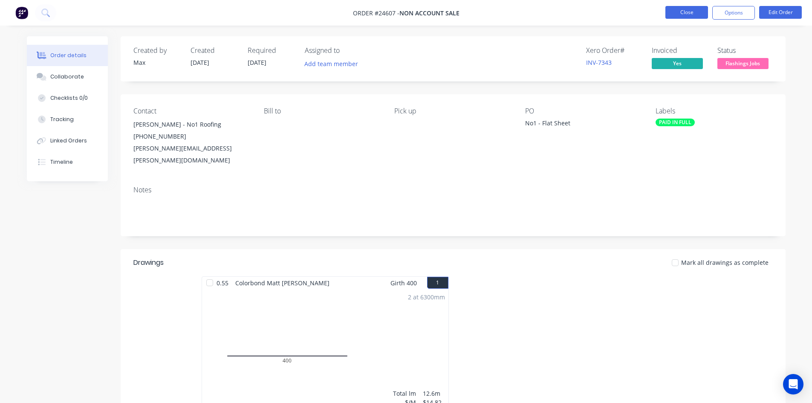
click at [677, 12] on button "Close" at bounding box center [686, 12] width 43 height 13
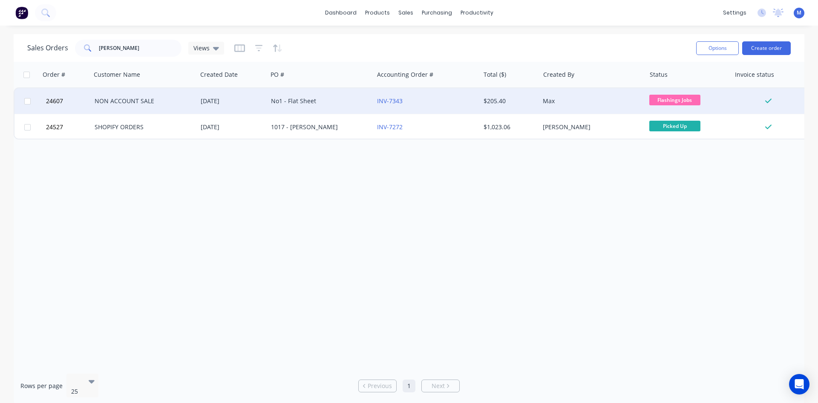
click at [327, 103] on div "No1 - Flat Sheet" at bounding box center [318, 101] width 95 height 9
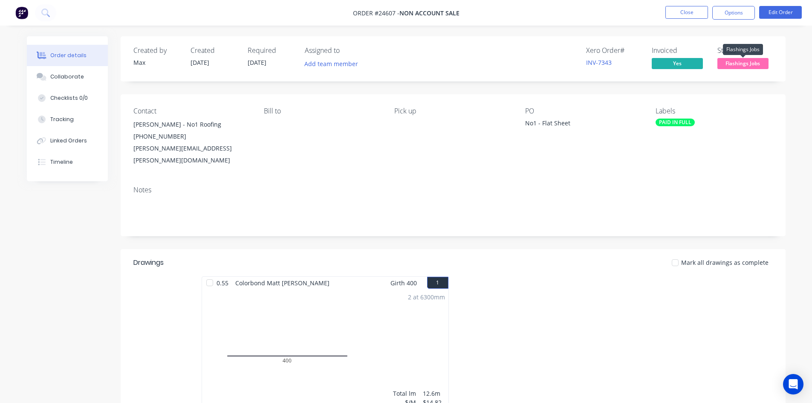
click at [743, 61] on span "Flashings Jobs" at bounding box center [742, 63] width 51 height 11
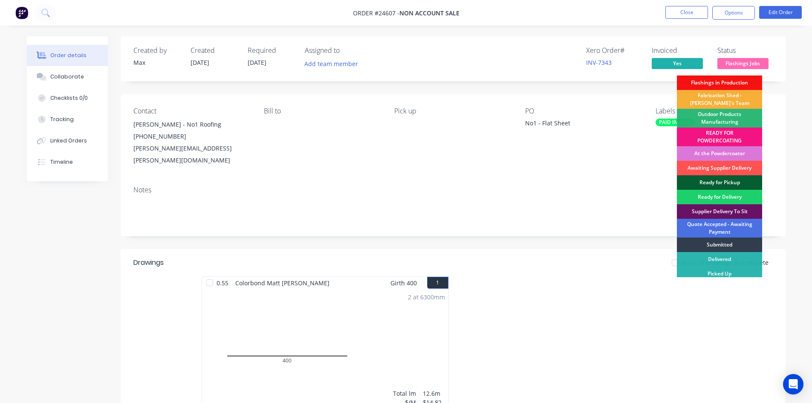
click at [735, 179] on div "Ready for Pickup" at bounding box center [719, 182] width 85 height 14
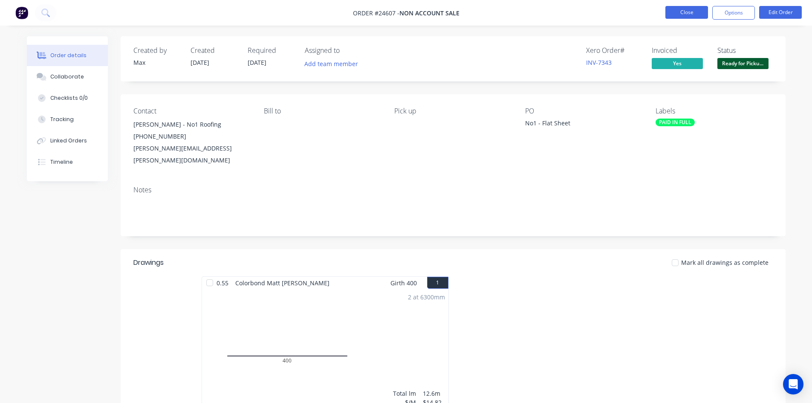
click at [694, 12] on button "Close" at bounding box center [686, 12] width 43 height 13
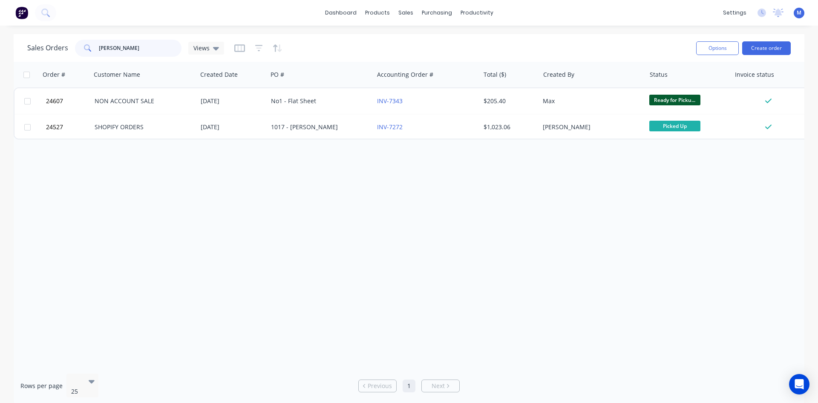
drag, startPoint x: 117, startPoint y: 46, endPoint x: 3, endPoint y: 49, distance: 113.8
click at [6, 48] on div "Sales Orders kate Views Options Create order Order # Customer Name Created Date…" at bounding box center [409, 219] width 818 height 371
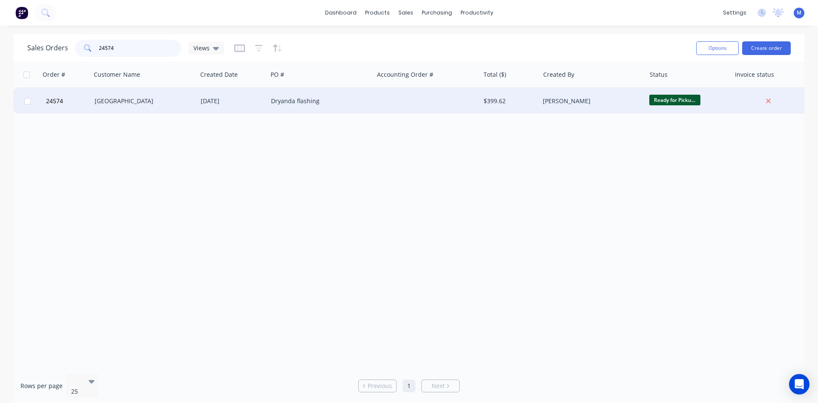
type input "24574"
click at [343, 98] on div "Dryanda flashing" at bounding box center [318, 101] width 95 height 9
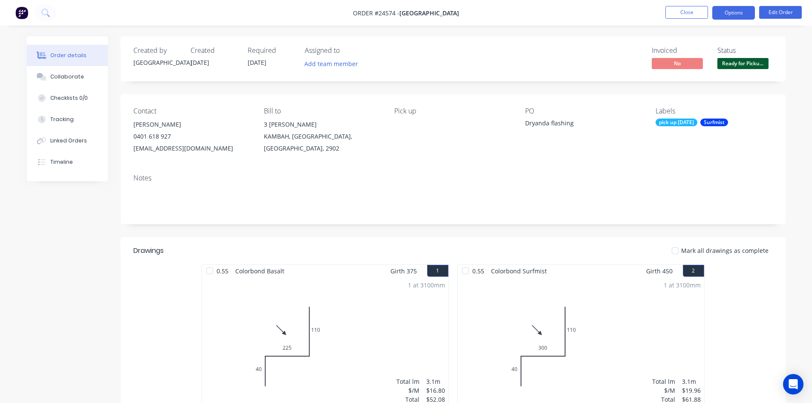
click at [733, 13] on button "Options" at bounding box center [733, 13] width 43 height 14
click at [760, 63] on span "Ready for Picku..." at bounding box center [742, 63] width 51 height 11
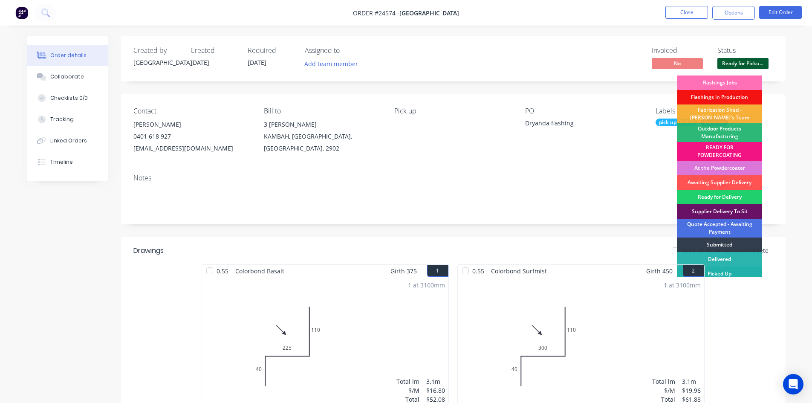
click at [729, 274] on div "Picked Up" at bounding box center [719, 273] width 85 height 14
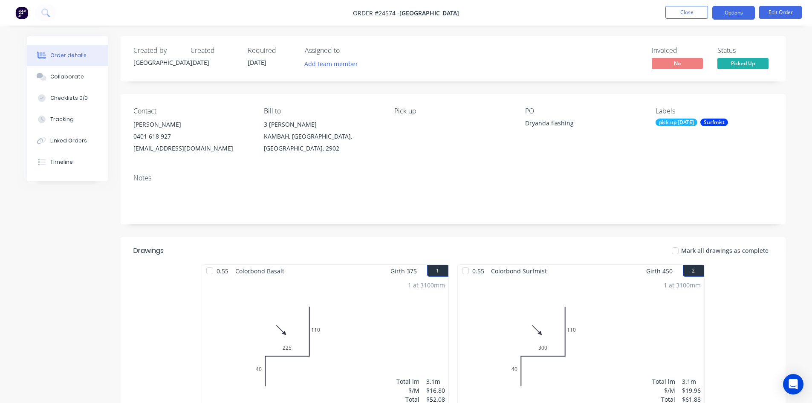
click at [721, 12] on button "Options" at bounding box center [733, 13] width 43 height 14
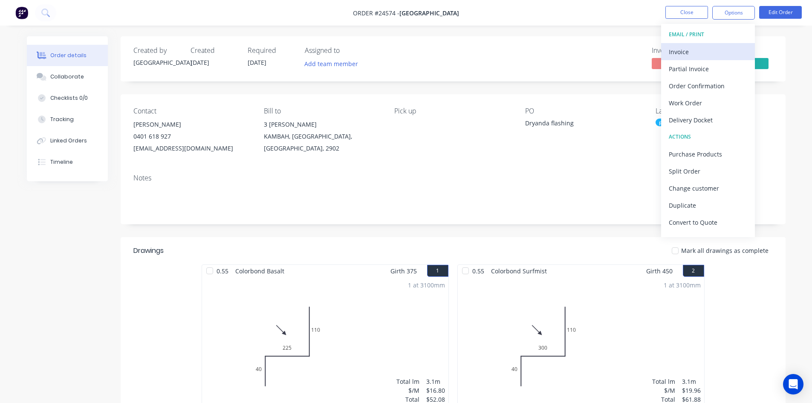
click at [710, 47] on div "Invoice" at bounding box center [708, 52] width 78 height 12
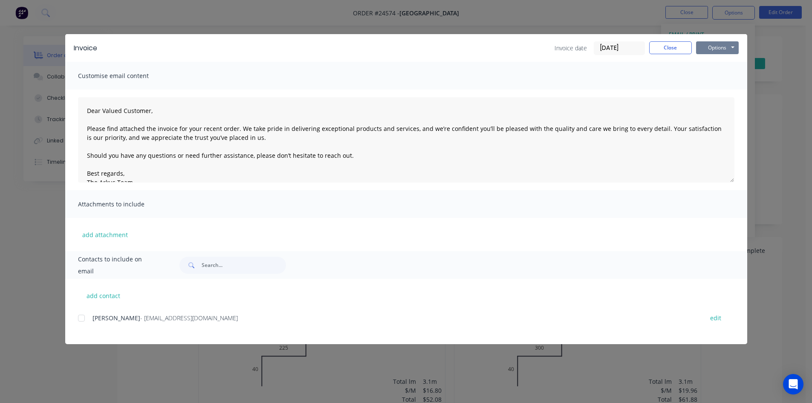
click at [709, 48] on button "Options" at bounding box center [717, 47] width 43 height 13
click at [725, 75] on button "Print" at bounding box center [723, 77] width 55 height 14
click at [670, 46] on button "Close" at bounding box center [670, 47] width 43 height 13
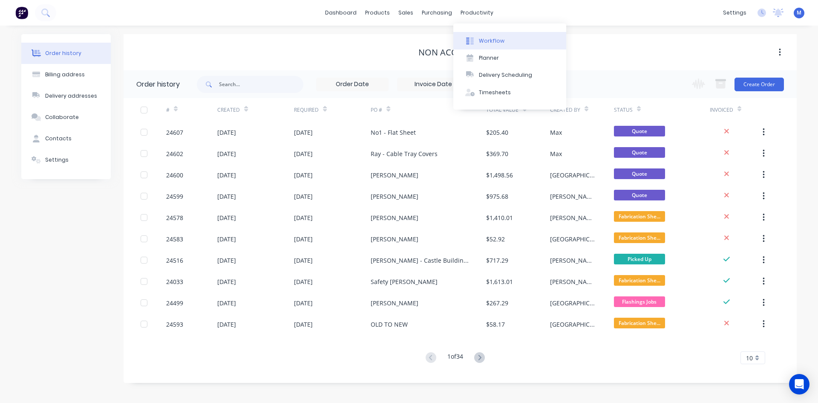
click at [506, 41] on button "Workflow" at bounding box center [509, 40] width 113 height 17
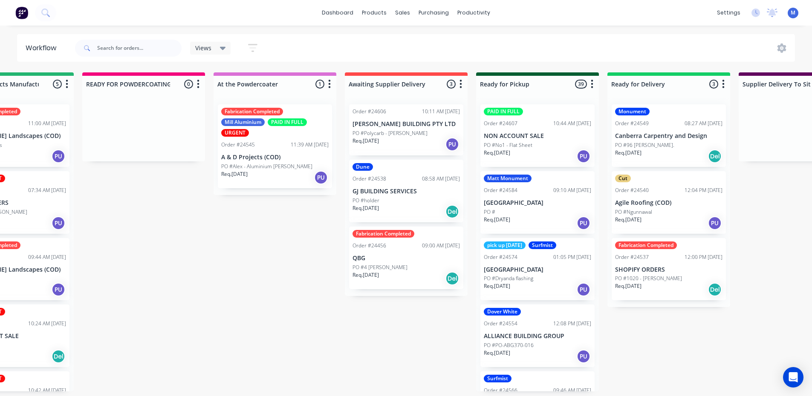
scroll to position [0, 463]
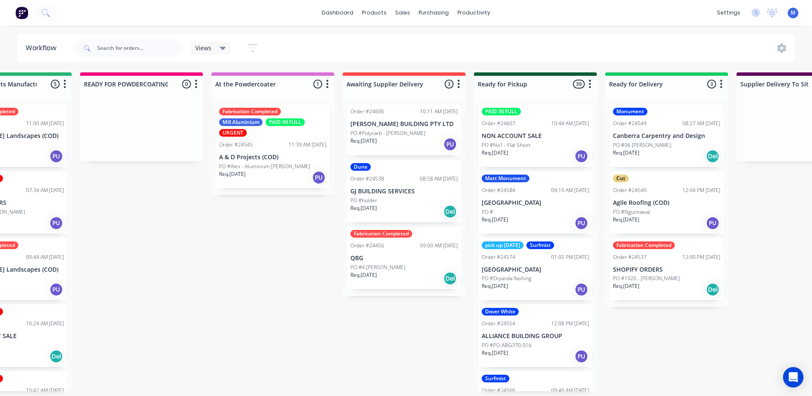
click at [525, 288] on div "Req. [DATE] PU" at bounding box center [534, 289] width 107 height 14
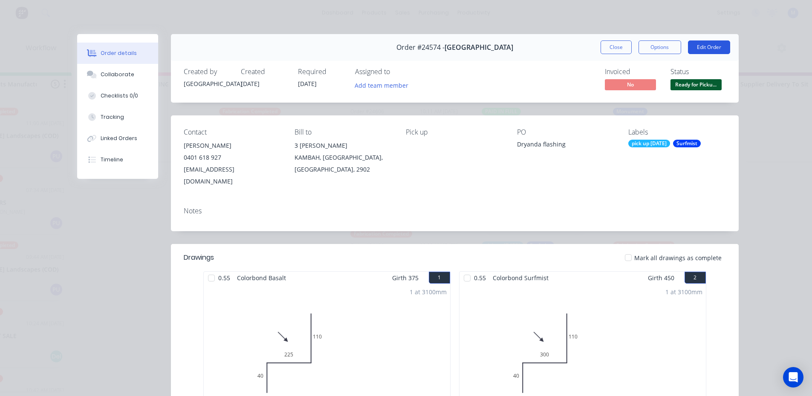
click at [699, 43] on button "Edit Order" at bounding box center [709, 47] width 42 height 14
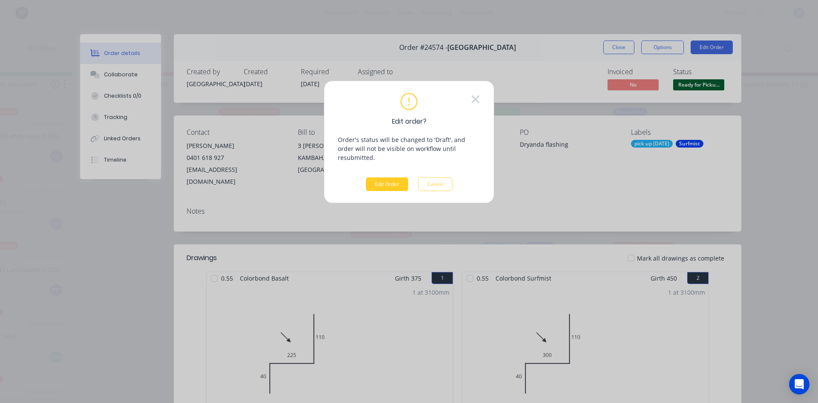
click at [393, 177] on button "Edit Order" at bounding box center [387, 184] width 42 height 14
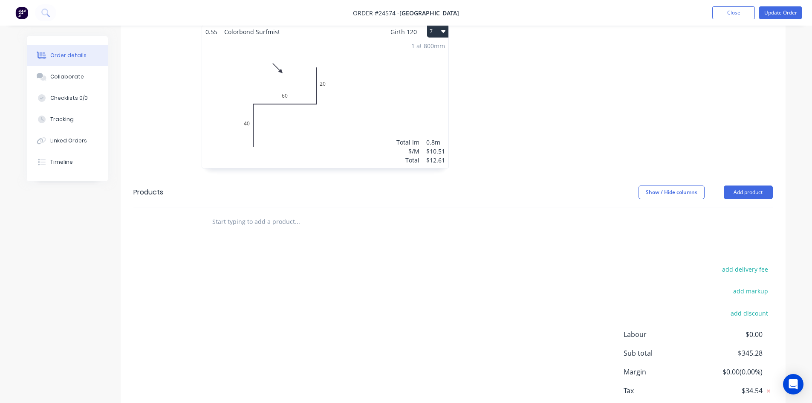
scroll to position [724, 0]
click at [733, 184] on button "Add product" at bounding box center [747, 191] width 49 height 14
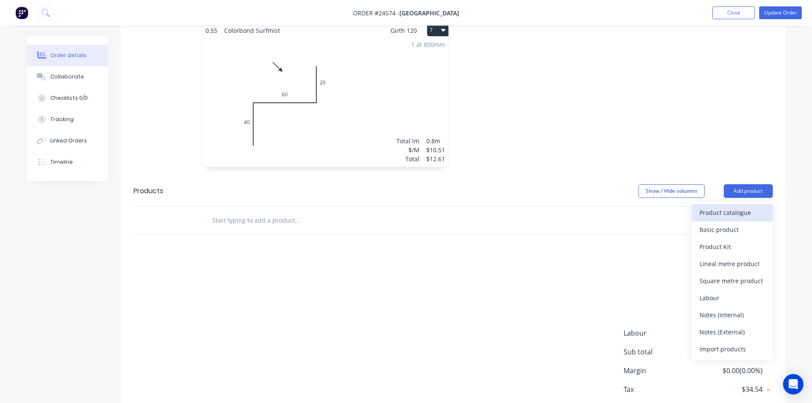
click at [737, 206] on div "Product catalogue" at bounding box center [732, 212] width 66 height 12
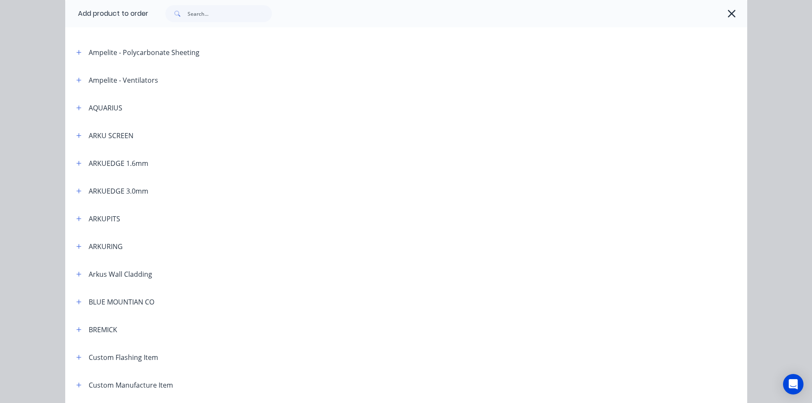
scroll to position [128, 0]
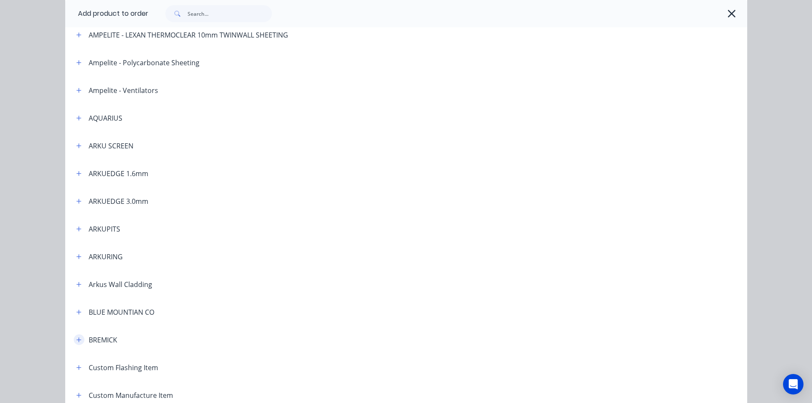
click at [77, 341] on icon "button" at bounding box center [78, 340] width 5 height 6
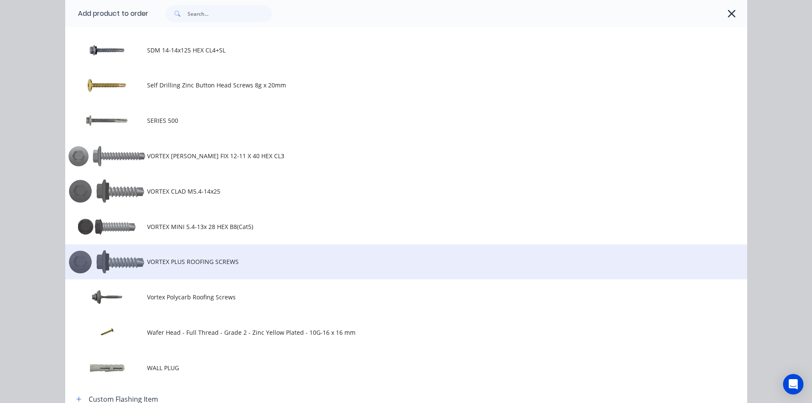
scroll to position [810, 0]
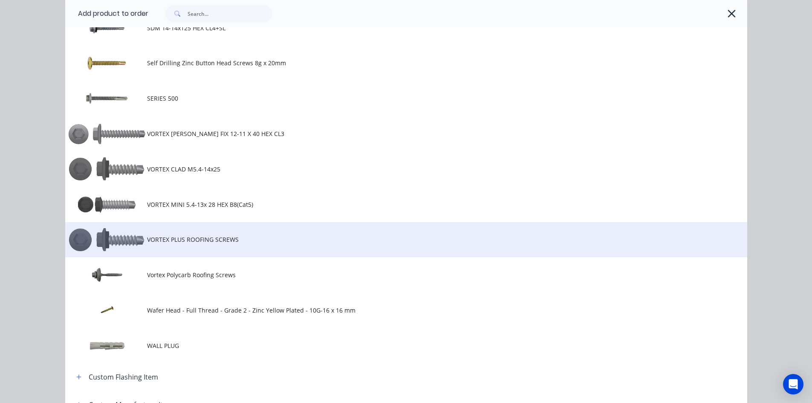
click at [259, 236] on span "VORTEX PLUS ROOFING SCREWS" at bounding box center [387, 239] width 480 height 9
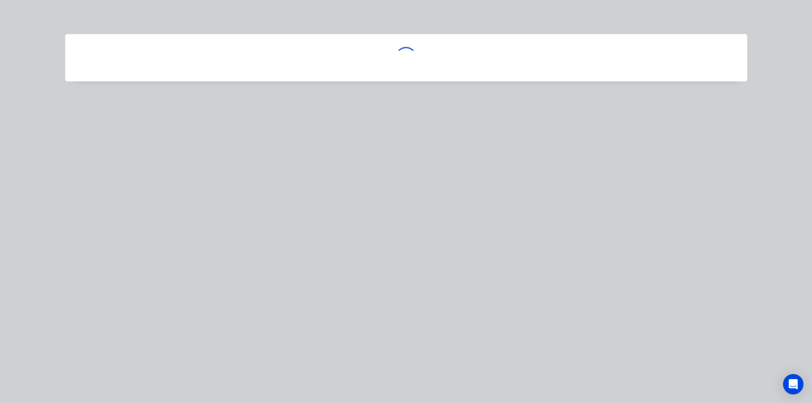
scroll to position [0, 0]
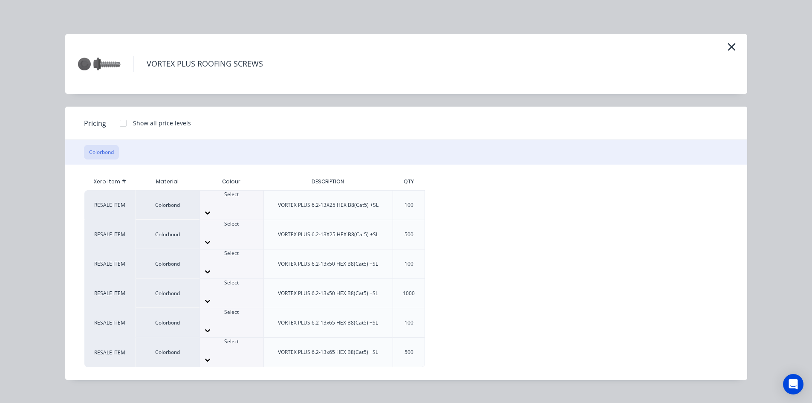
click at [242, 198] on div at bounding box center [231, 202] width 63 height 8
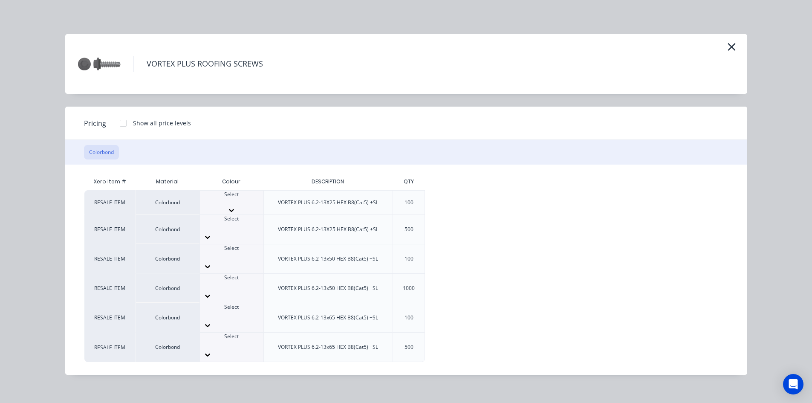
scroll to position [270, 0]
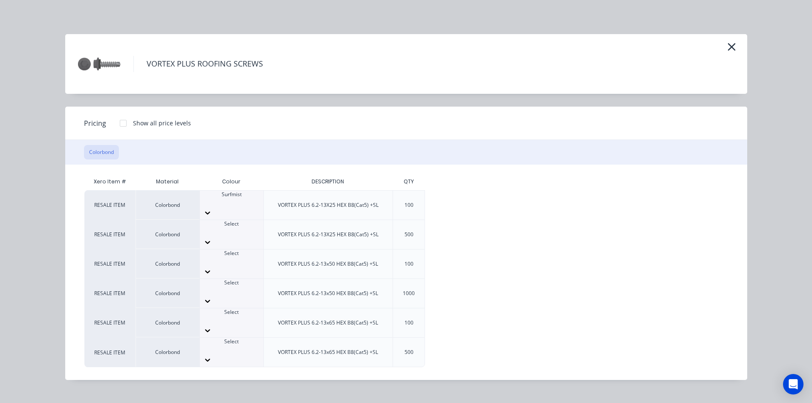
click at [121, 123] on div at bounding box center [123, 123] width 17 height 17
click at [431, 196] on div "$18.00" at bounding box center [453, 204] width 57 height 29
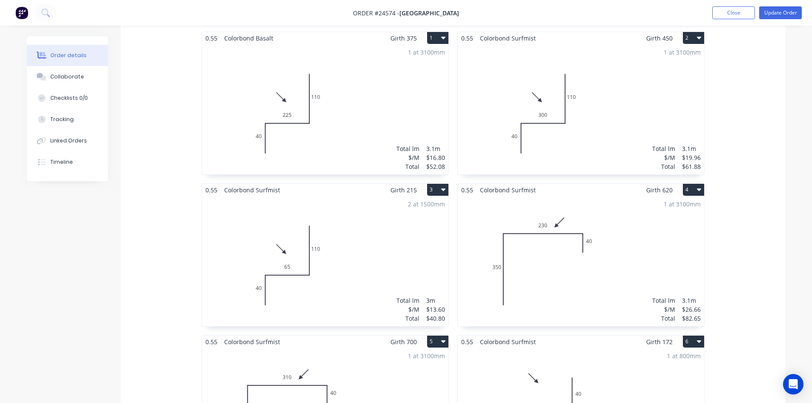
scroll to position [256, 0]
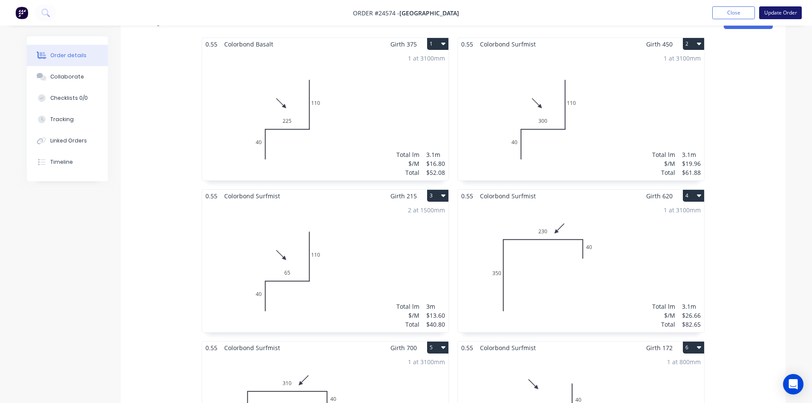
click at [772, 12] on button "Update Order" at bounding box center [780, 12] width 43 height 13
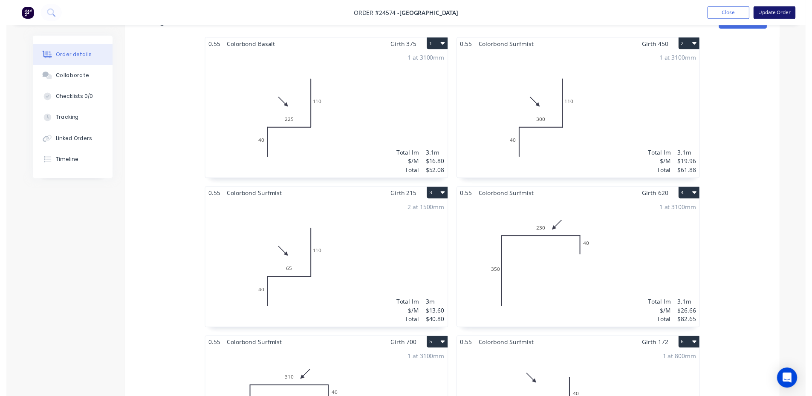
scroll to position [0, 0]
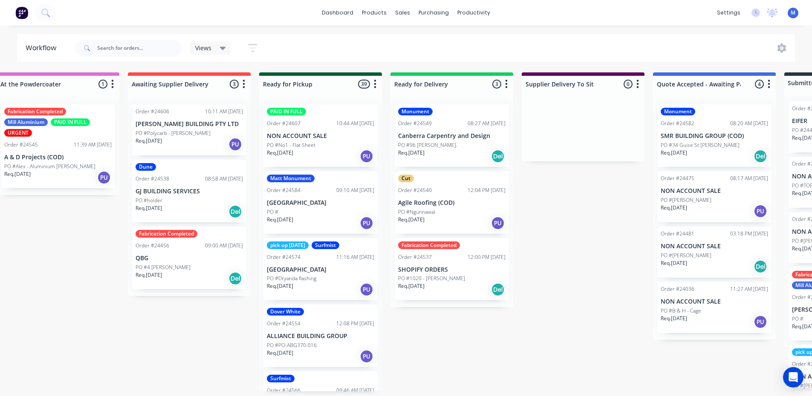
scroll to position [0, 679]
click at [310, 274] on div "pick up [DATE] Surfmist Order #24574 11:16 AM [DATE][GEOGRAPHIC_DATA] PO #Dryan…" at bounding box center [319, 269] width 114 height 63
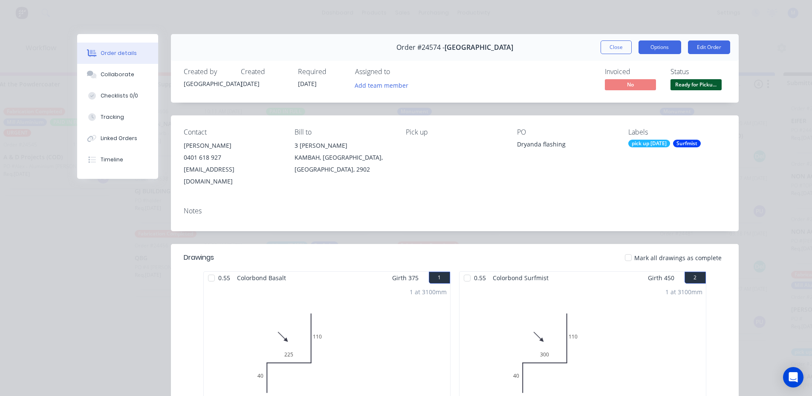
click at [639, 43] on button "Options" at bounding box center [659, 47] width 43 height 14
click at [527, 64] on div "Created by [PERSON_NAME] Created [DATE] Required [DATE] Assigned to Add team me…" at bounding box center [455, 80] width 568 height 45
click at [623, 51] on button "Close" at bounding box center [615, 47] width 31 height 14
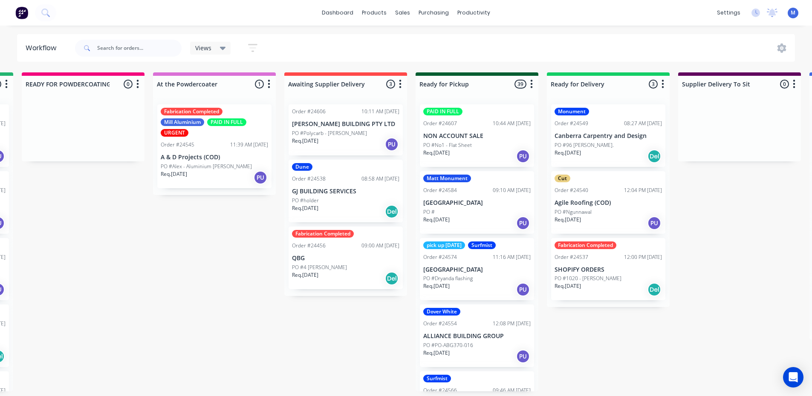
scroll to position [2, 520]
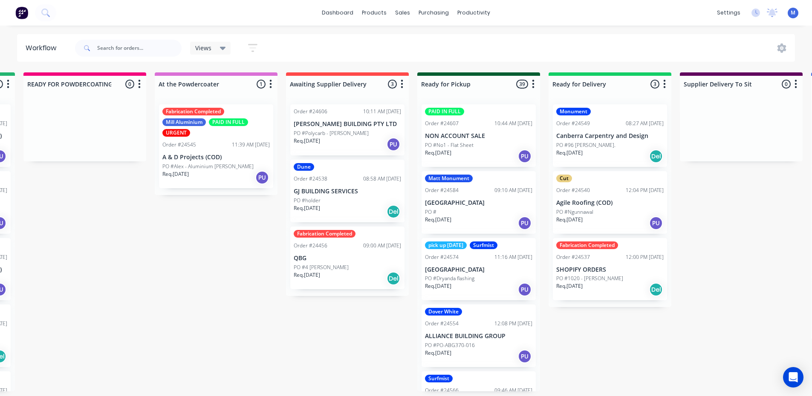
click at [343, 265] on div "PO #4 [PERSON_NAME]" at bounding box center [347, 268] width 107 height 8
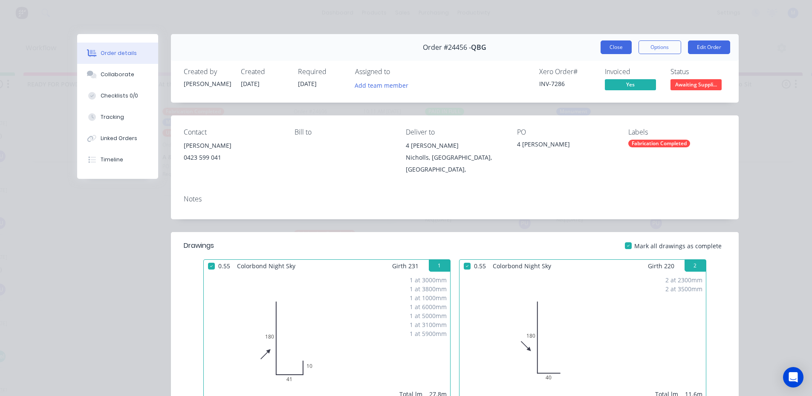
click at [615, 46] on button "Close" at bounding box center [615, 47] width 31 height 14
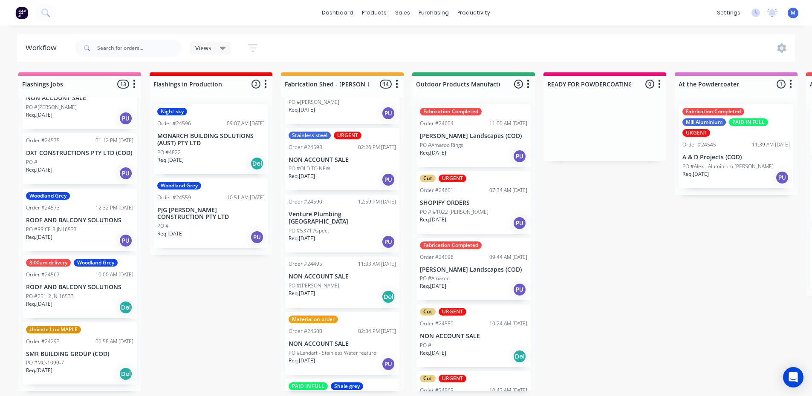
scroll to position [170, 0]
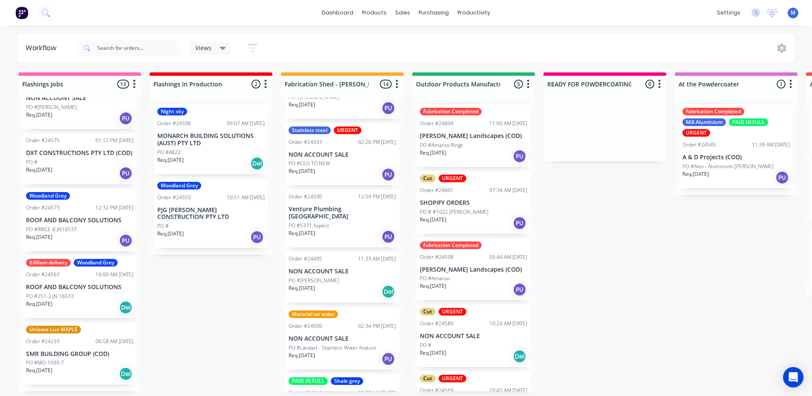
click at [349, 169] on div "Req. [DATE] PU" at bounding box center [341, 174] width 107 height 14
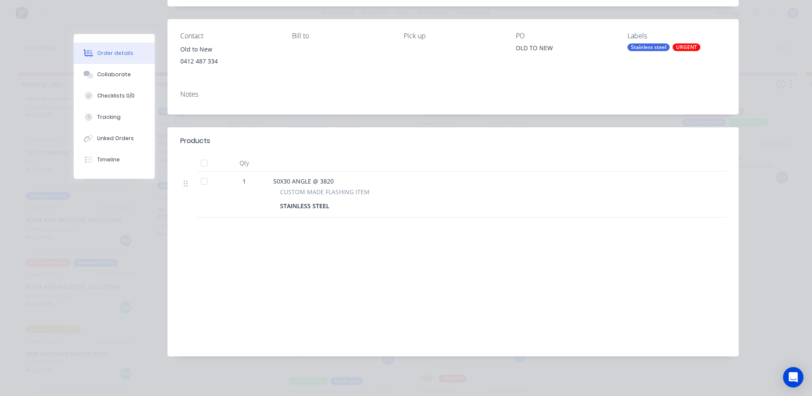
scroll to position [0, 0]
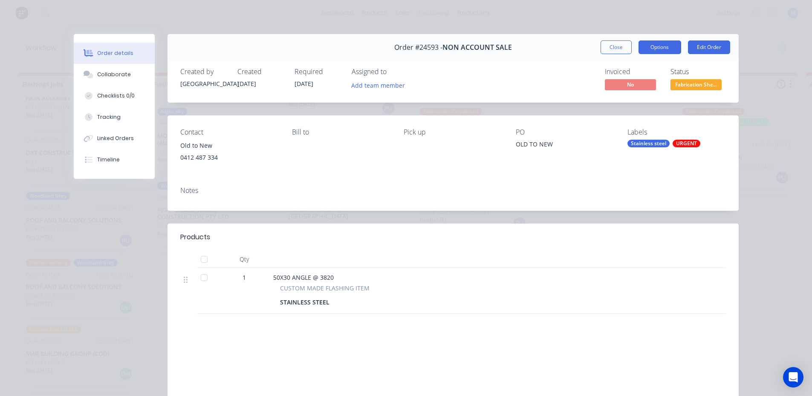
click at [655, 47] on button "Options" at bounding box center [659, 47] width 43 height 14
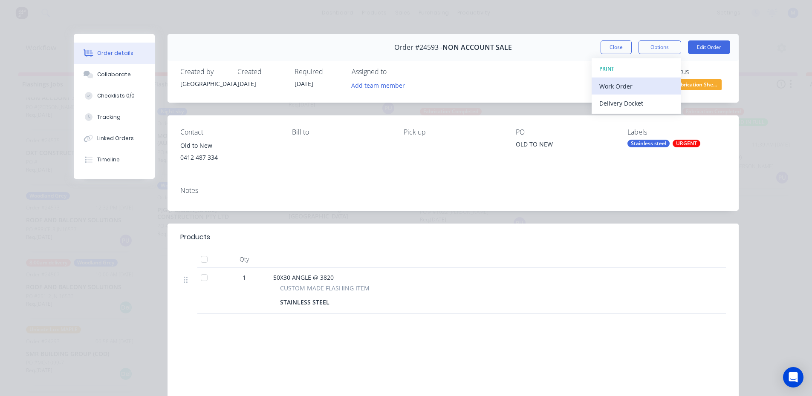
click at [640, 85] on div "Work Order" at bounding box center [636, 86] width 74 height 12
click at [640, 104] on div "Standard" at bounding box center [636, 103] width 74 height 12
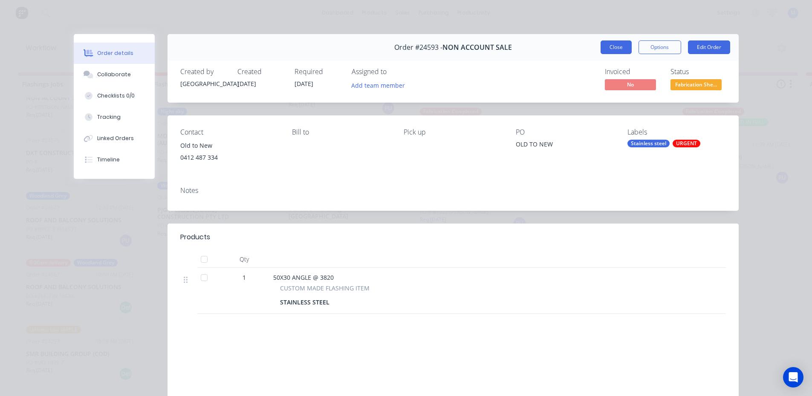
click at [608, 46] on button "Close" at bounding box center [615, 47] width 31 height 14
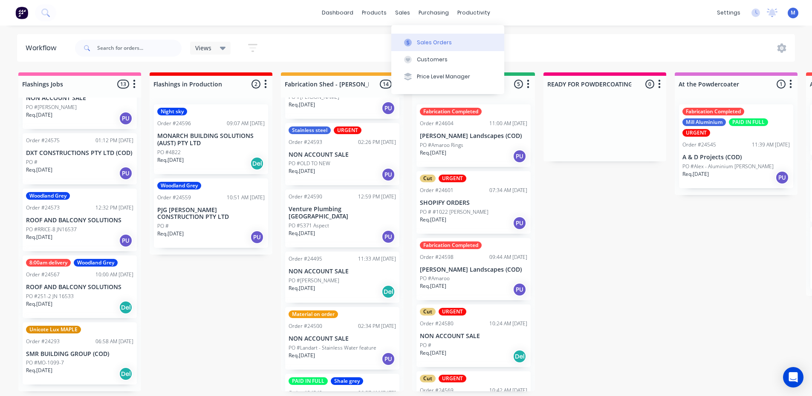
click at [427, 39] on div "Sales Orders" at bounding box center [434, 43] width 35 height 8
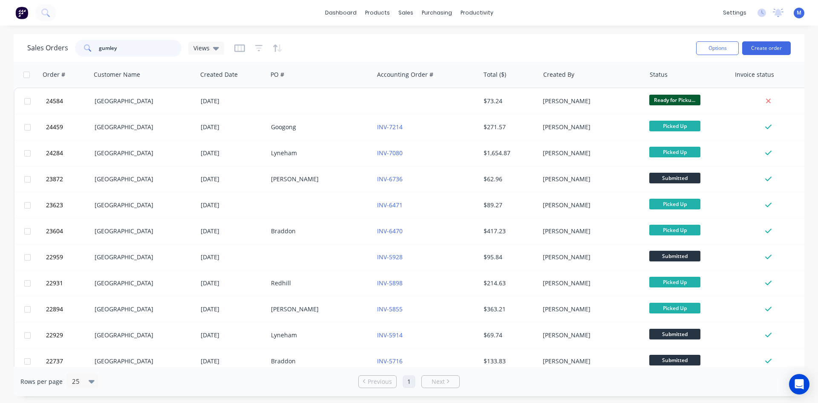
drag, startPoint x: 125, startPoint y: 47, endPoint x: 7, endPoint y: 47, distance: 117.6
click at [7, 47] on div "Sales Orders gumley Views Options Create order Order # Customer Name Created Da…" at bounding box center [409, 215] width 818 height 362
click at [773, 45] on button "Create order" at bounding box center [766, 48] width 49 height 14
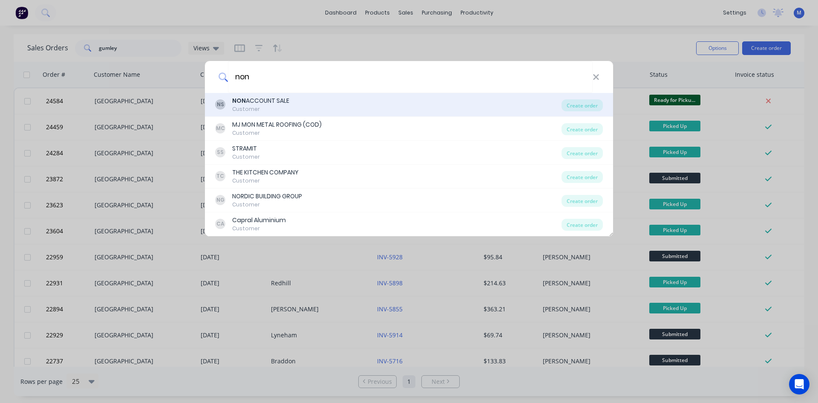
type input "non"
drag, startPoint x: 259, startPoint y: 94, endPoint x: 255, endPoint y: 103, distance: 9.7
click at [258, 97] on div "NS NON ACCOUNT SALE Customer Create order" at bounding box center [409, 105] width 408 height 24
click at [352, 103] on div "NS NON ACCOUNT SALE Customer" at bounding box center [388, 104] width 346 height 17
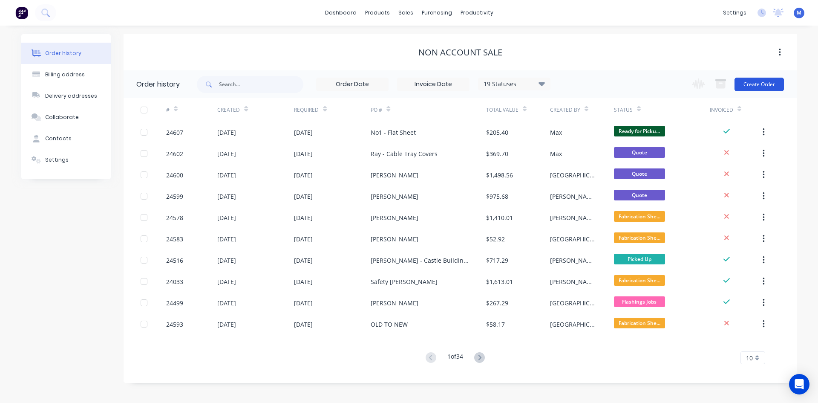
click at [777, 83] on button "Create Order" at bounding box center [759, 85] width 49 height 14
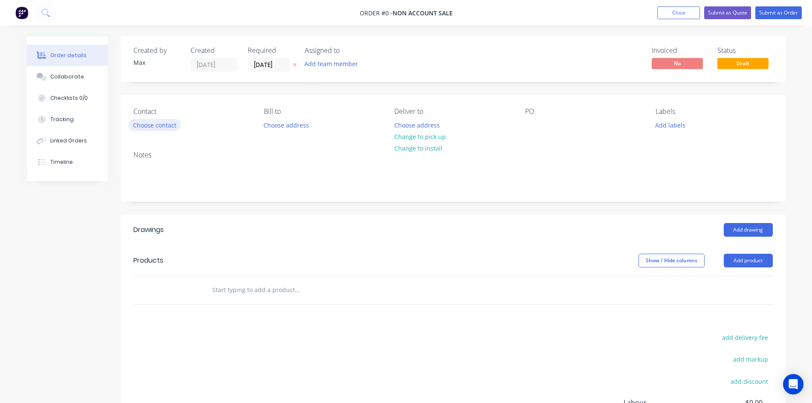
click at [161, 123] on button "Choose contact" at bounding box center [154, 125] width 52 height 12
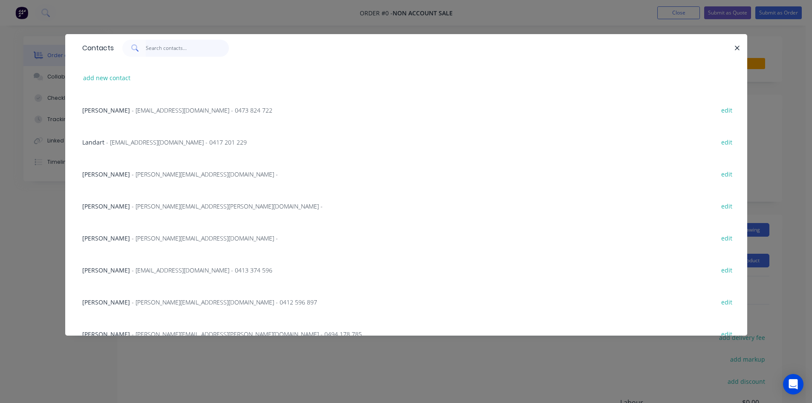
click at [161, 51] on input "text" at bounding box center [187, 48] width 83 height 17
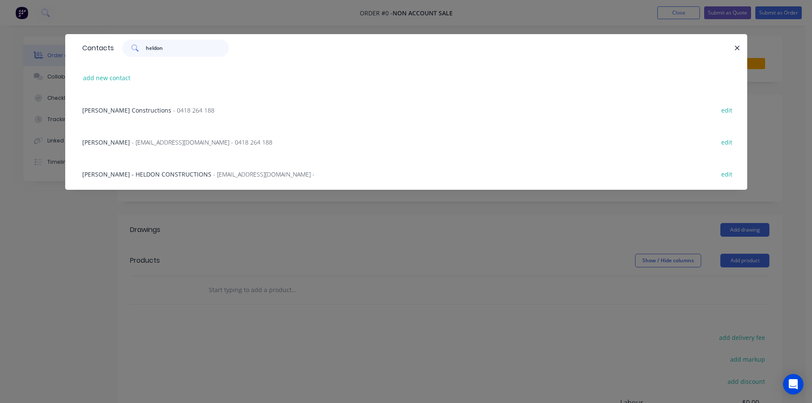
type input "heldon"
click at [149, 110] on span "[PERSON_NAME] Constructions" at bounding box center [126, 110] width 89 height 8
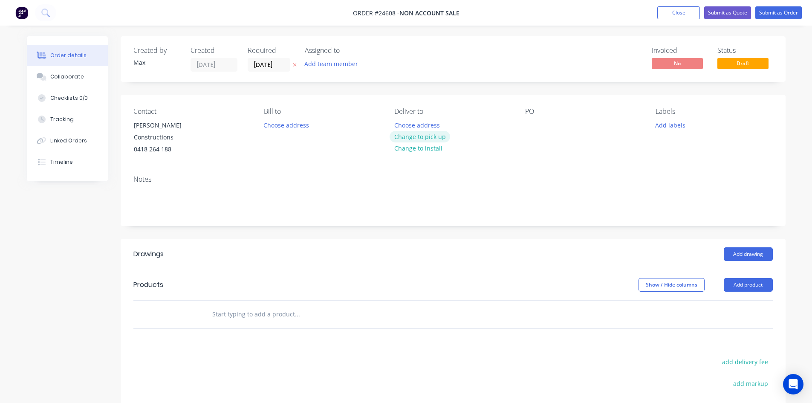
click at [433, 138] on button "Change to pick up" at bounding box center [419, 137] width 61 height 12
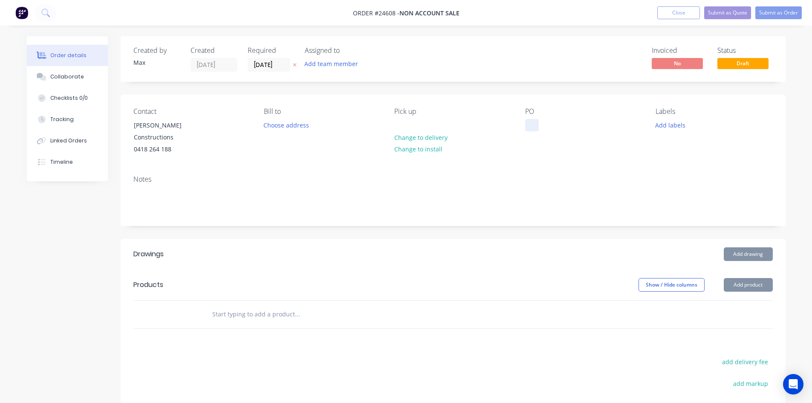
click at [525, 126] on div at bounding box center [532, 125] width 14 height 12
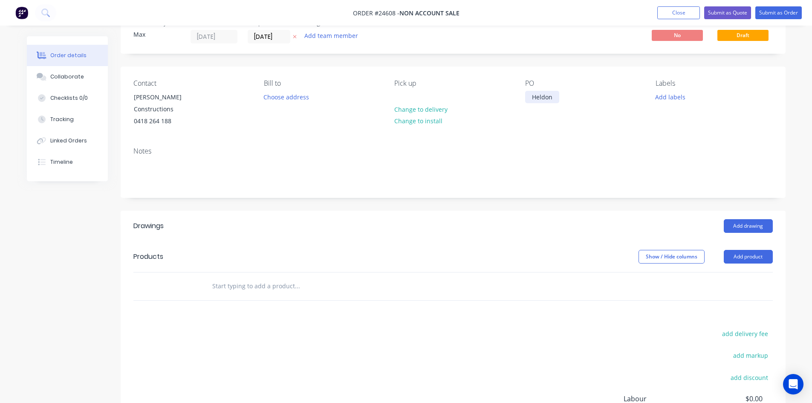
scroll to position [43, 0]
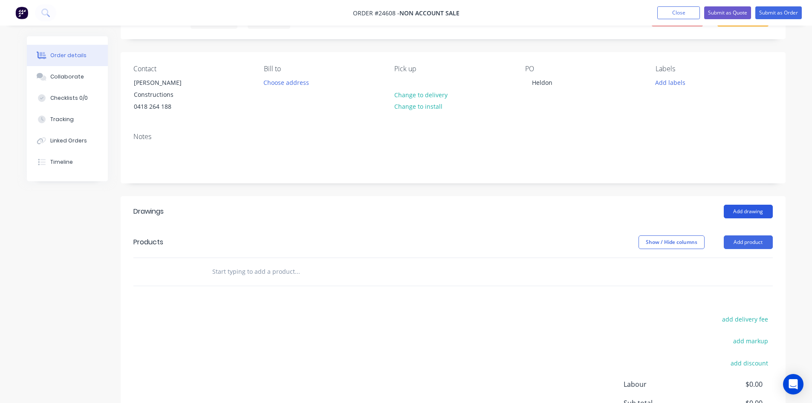
click at [755, 210] on button "Add drawing" at bounding box center [747, 212] width 49 height 14
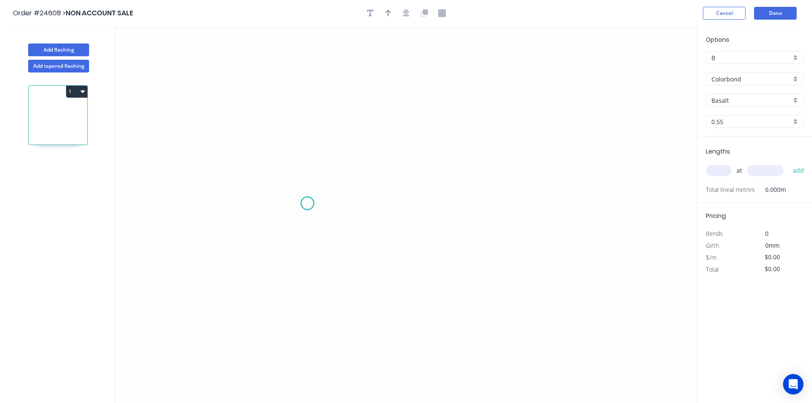
click at [307, 203] on icon "0" at bounding box center [406, 214] width 582 height 376
click at [490, 205] on icon "0" at bounding box center [406, 214] width 582 height 376
click at [398, 215] on tspan "?" at bounding box center [399, 212] width 4 height 14
click at [404, 213] on rect at bounding box center [398, 212] width 17 height 12
type input "$16.25"
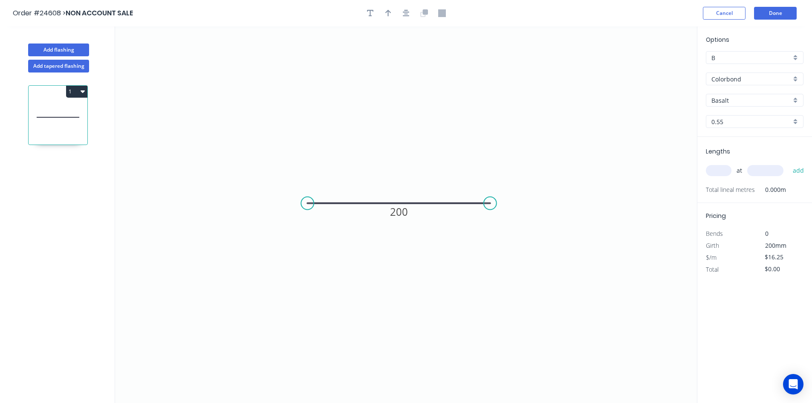
click at [725, 171] on input "text" at bounding box center [719, 170] width 26 height 11
type input "1"
type input "200"
click at [788, 163] on button "add" at bounding box center [798, 170] width 20 height 14
type input "$19.50"
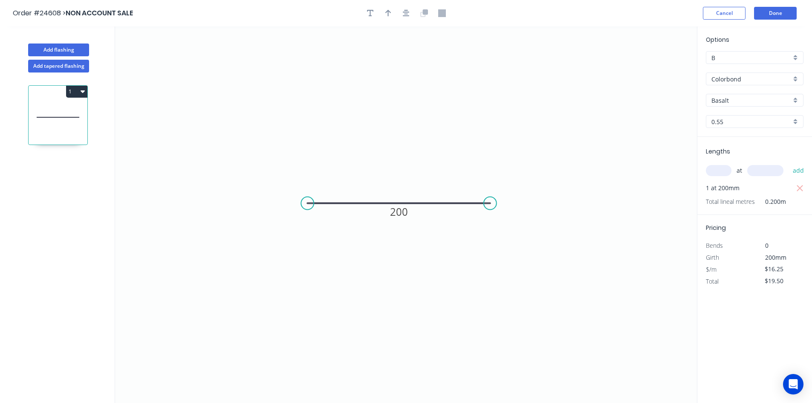
click at [797, 56] on div "B" at bounding box center [755, 57] width 98 height 13
click at [726, 132] on div "E" at bounding box center [754, 133] width 97 height 15
type input "E"
type input "$1.00"
type input "$1.20"
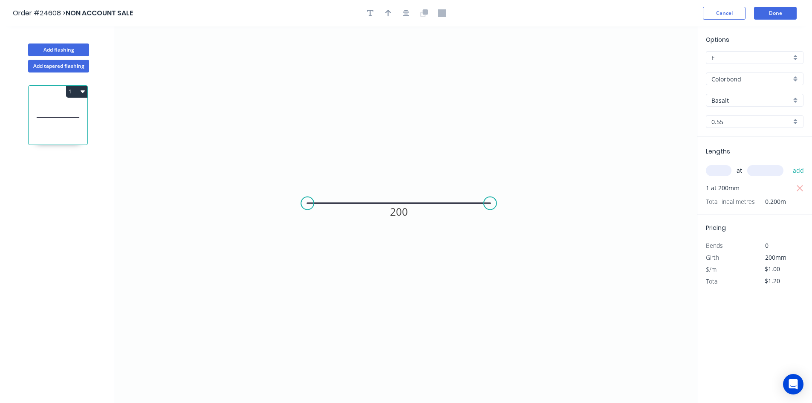
click at [795, 59] on div "E" at bounding box center [755, 57] width 98 height 13
click at [718, 148] on div "F" at bounding box center [754, 148] width 97 height 15
type input "F"
type input "$8.31"
click at [798, 187] on icon "button" at bounding box center [799, 188] width 6 height 6
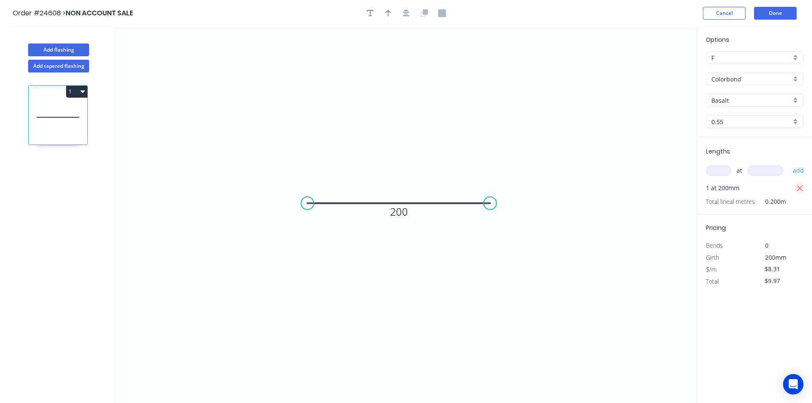
type input "$0.00"
click at [713, 169] on input "text" at bounding box center [719, 170] width 26 height 11
type input "4"
type input "200"
click at [788, 163] on button "add" at bounding box center [798, 170] width 20 height 14
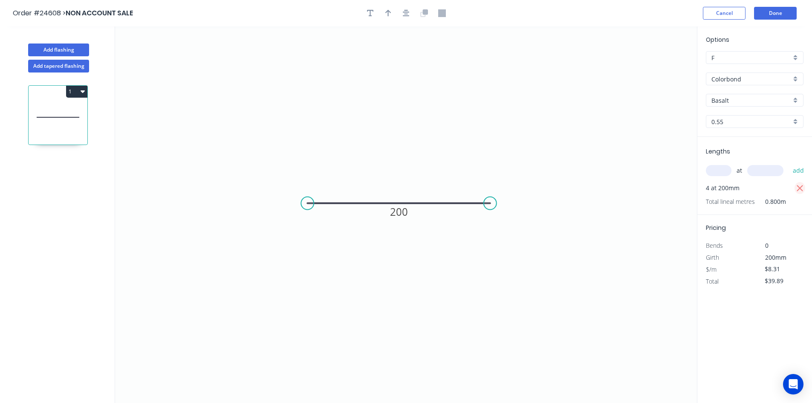
click at [802, 190] on icon "button" at bounding box center [799, 188] width 6 height 6
type input "$0.00"
click at [797, 61] on div "F" at bounding box center [755, 57] width 98 height 13
click at [755, 118] on div "D" at bounding box center [754, 118] width 97 height 15
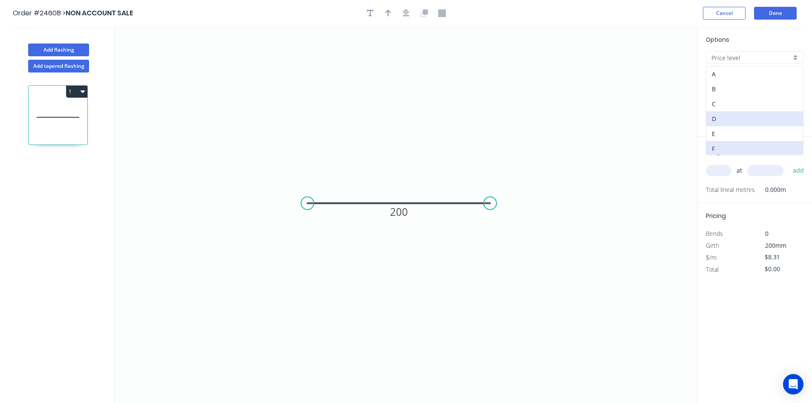
type input "D"
type input "$10.51"
click at [719, 171] on input "text" at bounding box center [719, 170] width 26 height 11
type input "1"
type input "200"
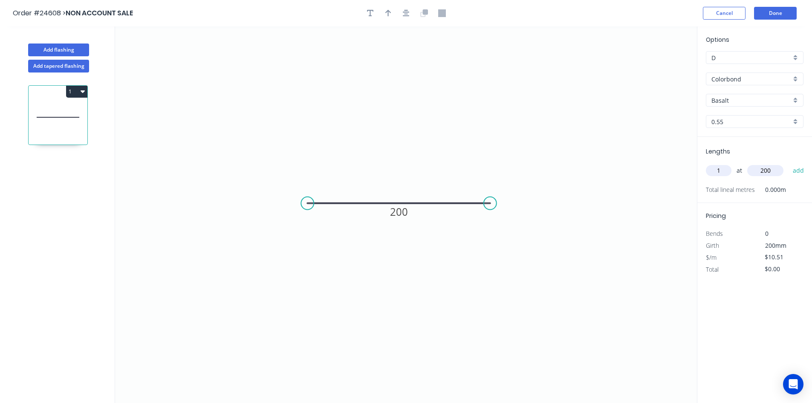
click at [788, 163] on button "add" at bounding box center [798, 170] width 20 height 14
type input "$12.61"
click at [768, 13] on button "Done" at bounding box center [775, 13] width 43 height 13
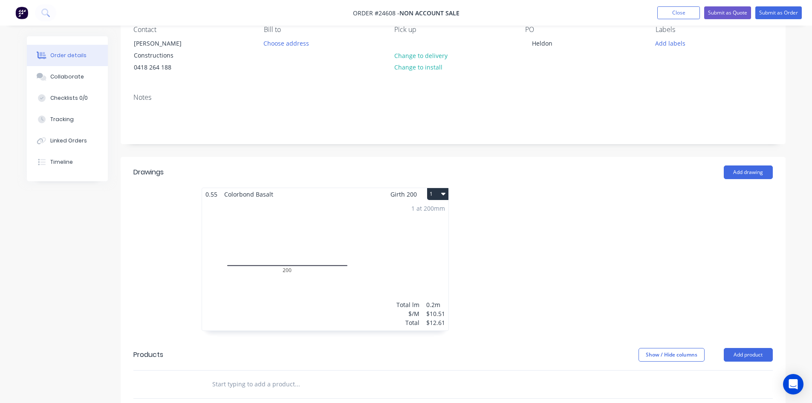
click at [311, 211] on div "1 at 200mm Total lm $/M Total 0.2m $10.51 $12.61" at bounding box center [325, 265] width 246 height 130
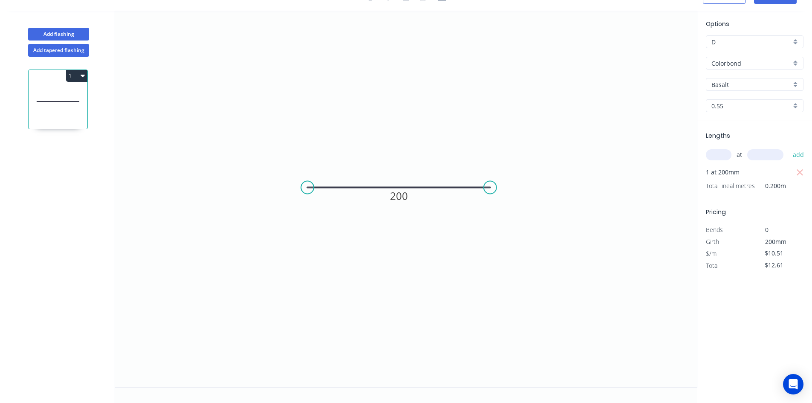
scroll to position [16, 0]
click at [793, 85] on div "Basalt" at bounding box center [755, 84] width 98 height 13
click at [729, 126] on div "Paperbark" at bounding box center [754, 126] width 97 height 15
type input "Paperbark"
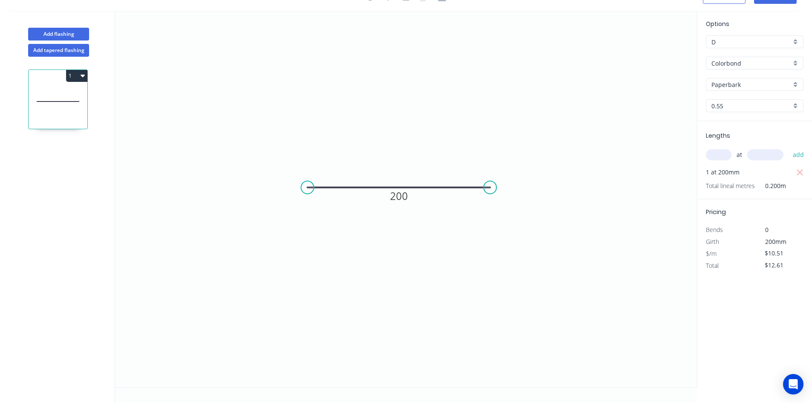
click at [616, 131] on icon "0 200" at bounding box center [406, 199] width 582 height 376
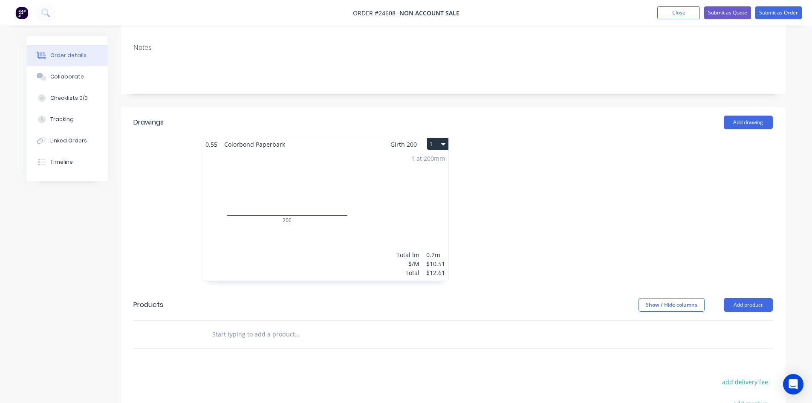
scroll to position [170, 0]
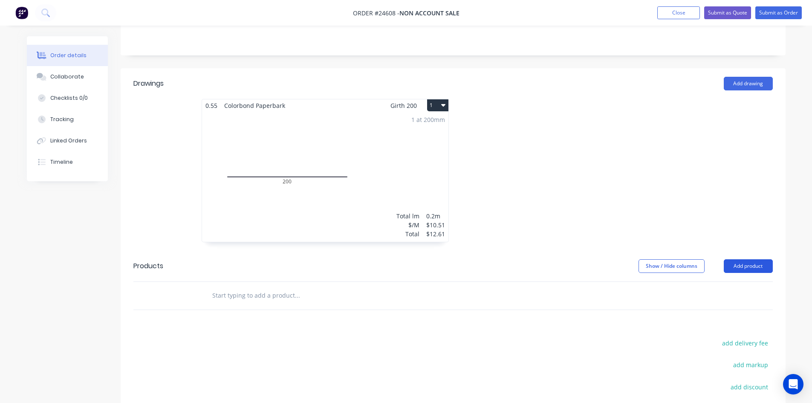
click at [751, 262] on button "Add product" at bounding box center [747, 266] width 49 height 14
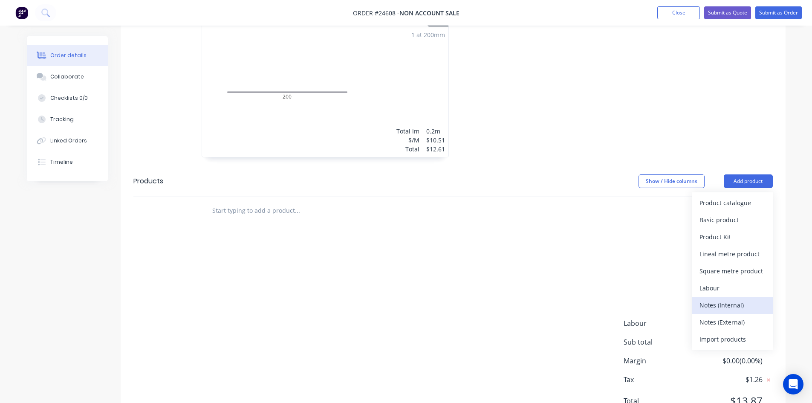
scroll to position [256, 0]
click at [731, 200] on div "Product catalogue" at bounding box center [732, 202] width 66 height 12
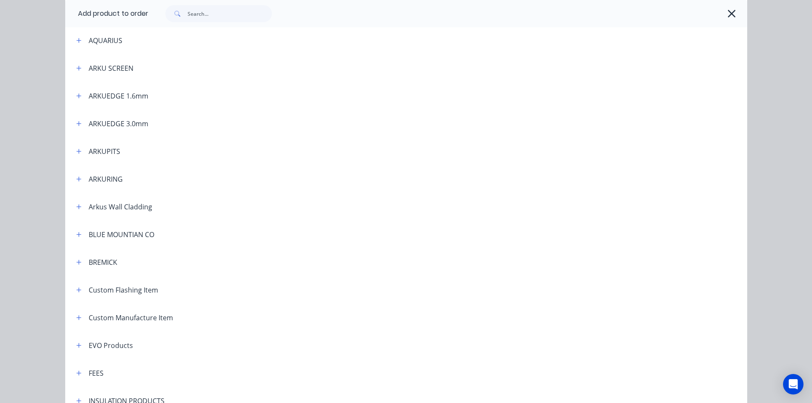
scroll to position [213, 0]
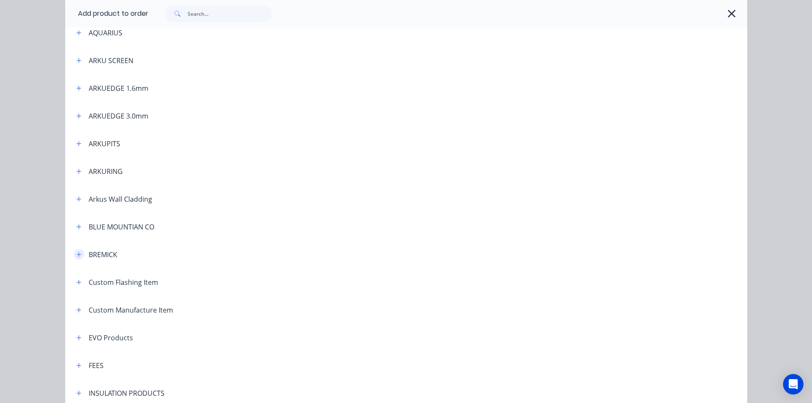
click at [76, 255] on icon "button" at bounding box center [78, 254] width 5 height 5
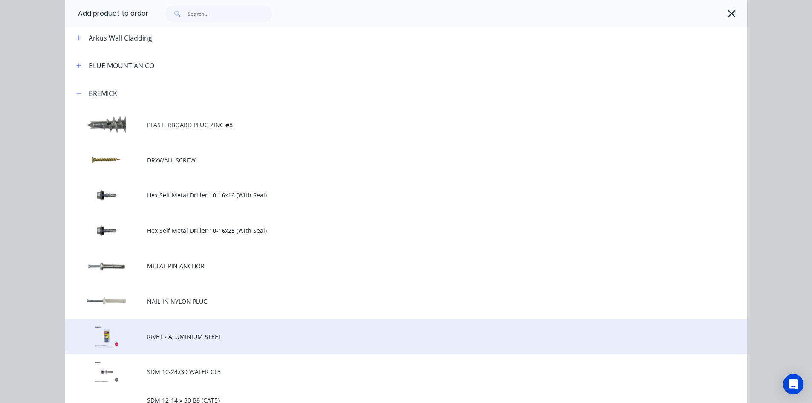
scroll to position [469, 0]
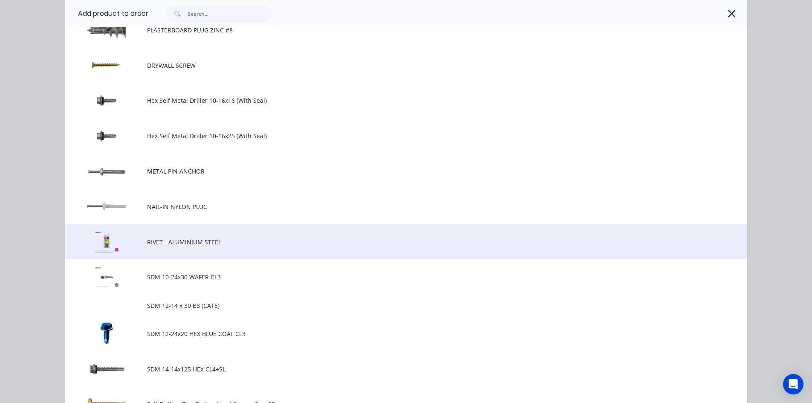
click at [181, 249] on td "RIVET - ALUMINIUM STEEL" at bounding box center [447, 241] width 600 height 35
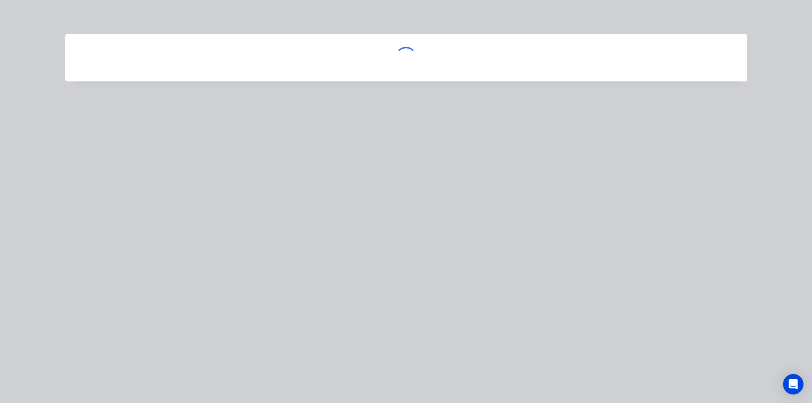
scroll to position [0, 0]
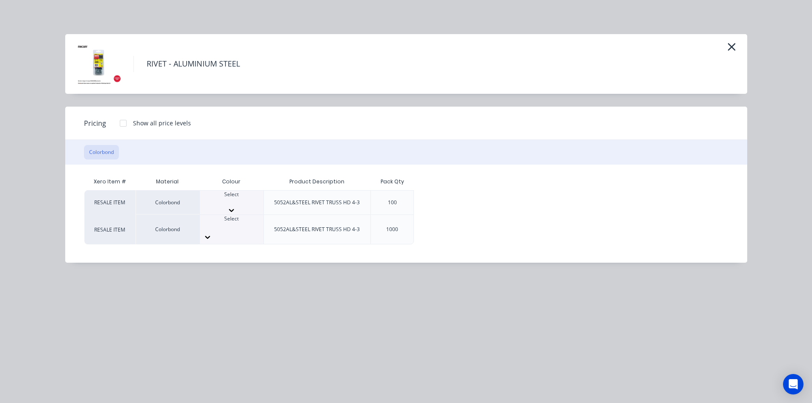
click at [229, 201] on div at bounding box center [231, 202] width 63 height 8
click at [396, 201] on div "100" at bounding box center [392, 205] width 9 height 8
click at [119, 124] on div at bounding box center [123, 123] width 17 height 17
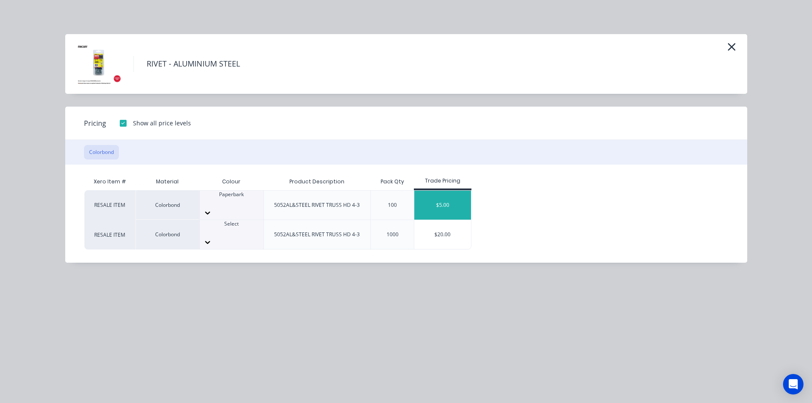
click at [460, 194] on div "$5.00" at bounding box center [442, 204] width 57 height 29
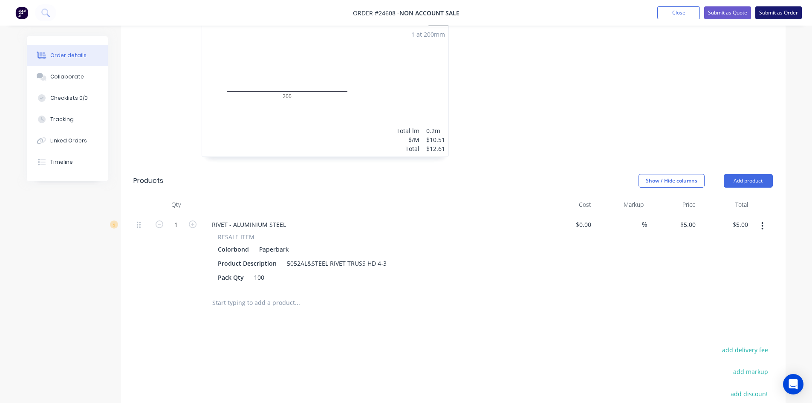
click at [770, 13] on button "Submit as Order" at bounding box center [778, 12] width 46 height 13
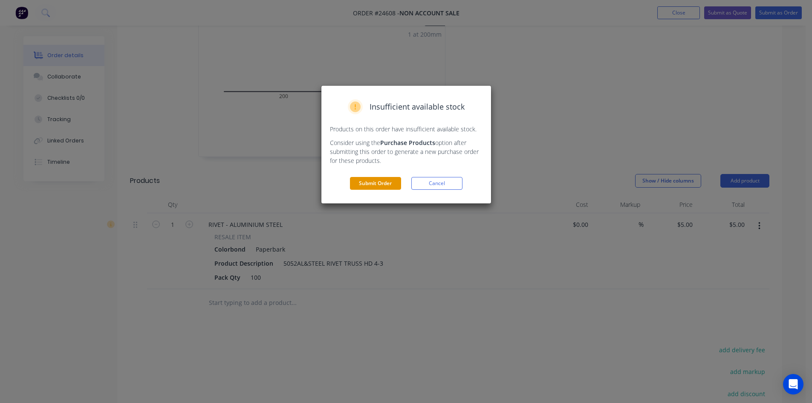
click at [380, 185] on button "Submit Order" at bounding box center [375, 183] width 51 height 13
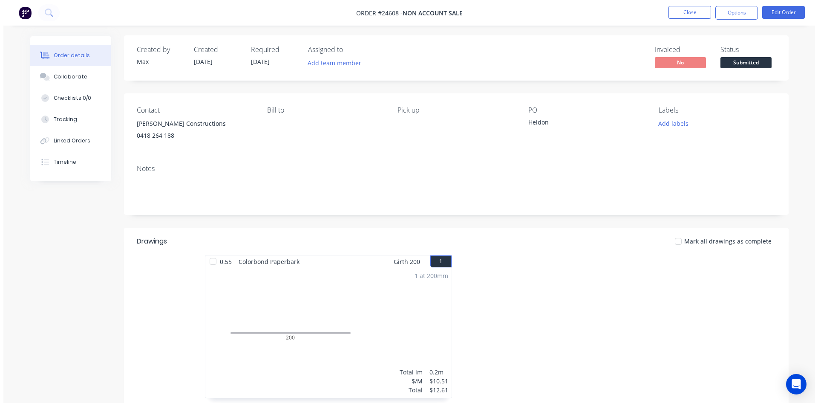
scroll to position [0, 0]
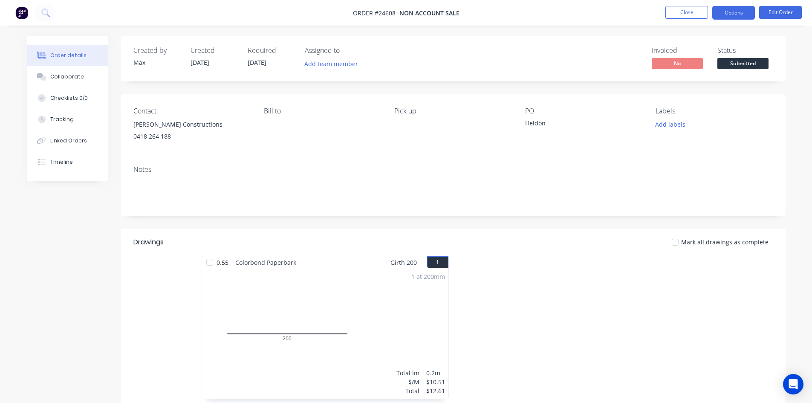
click at [740, 14] on button "Options" at bounding box center [733, 13] width 43 height 14
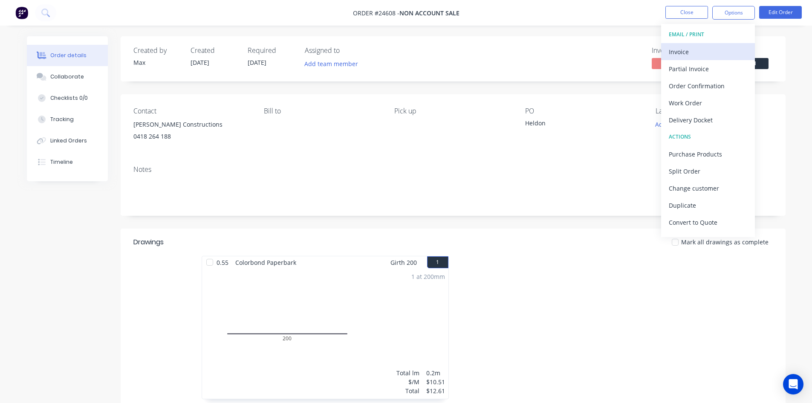
click at [708, 47] on div "Invoice" at bounding box center [708, 52] width 78 height 12
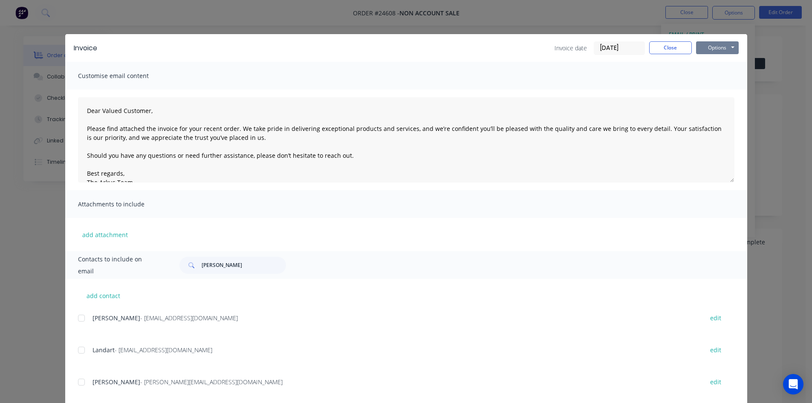
click at [711, 45] on button "Options" at bounding box center [717, 47] width 43 height 13
click at [723, 77] on button "Print" at bounding box center [723, 77] width 55 height 14
click at [668, 46] on button "Close" at bounding box center [670, 47] width 43 height 13
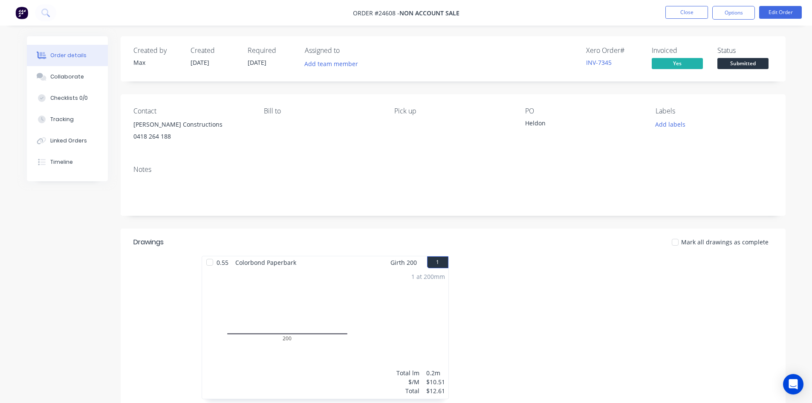
click at [739, 63] on span "Submitted" at bounding box center [742, 63] width 51 height 11
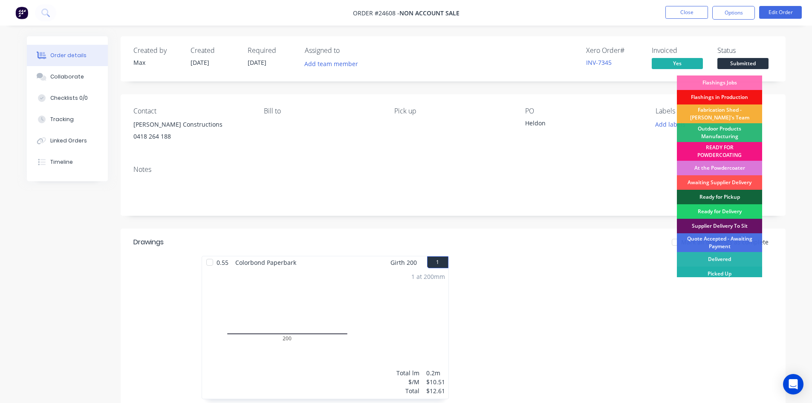
click at [732, 274] on div "Picked Up" at bounding box center [719, 273] width 85 height 14
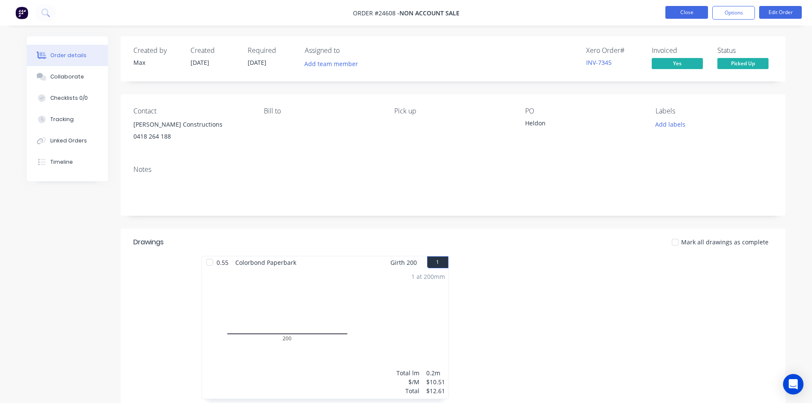
click at [684, 12] on button "Close" at bounding box center [686, 12] width 43 height 13
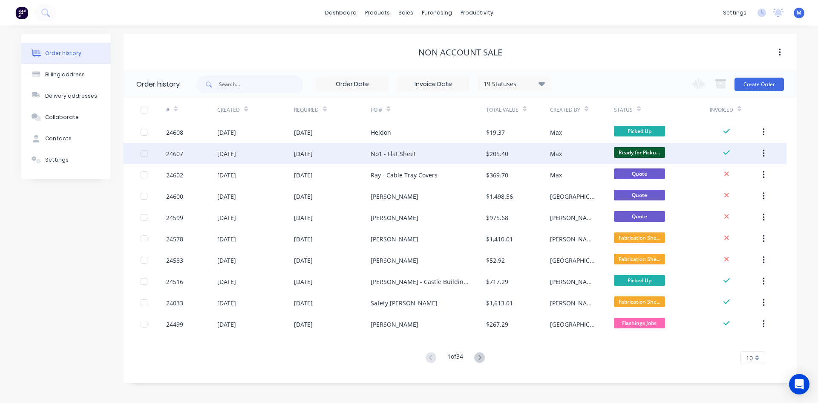
click at [380, 156] on div "No1 - Flat Sheet" at bounding box center [393, 153] width 45 height 9
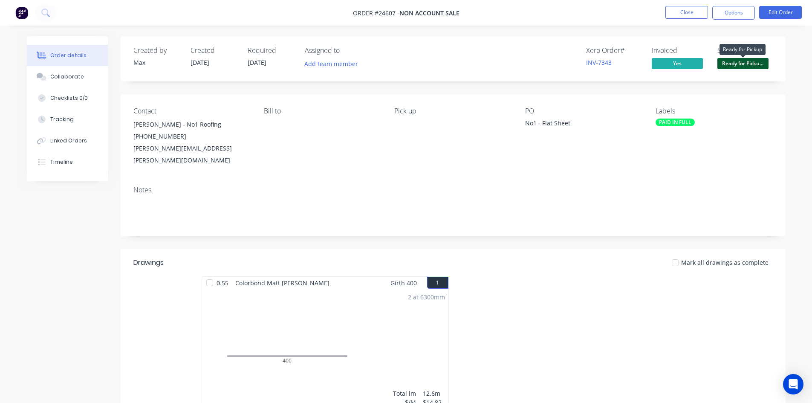
click at [745, 66] on span "Ready for Picku..." at bounding box center [742, 63] width 51 height 11
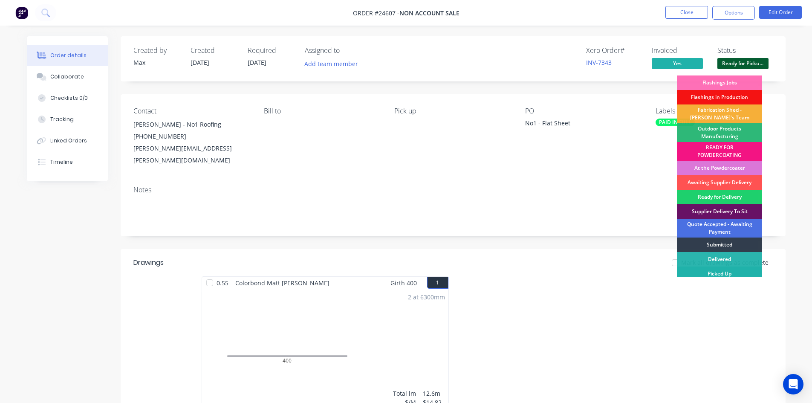
click at [743, 269] on div "Picked Up" at bounding box center [719, 273] width 85 height 14
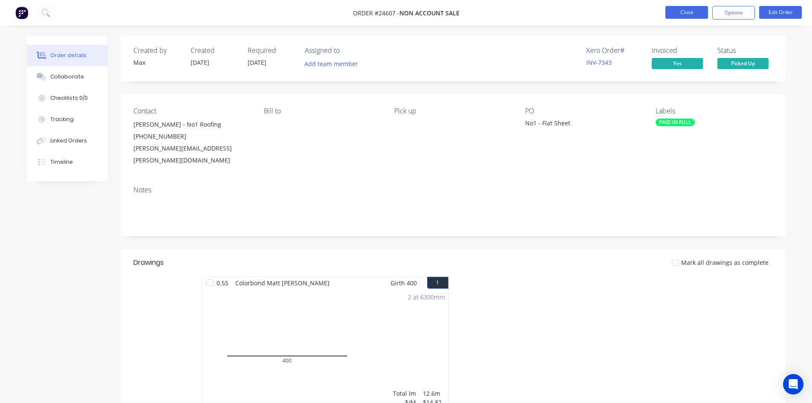
click at [685, 12] on button "Close" at bounding box center [686, 12] width 43 height 13
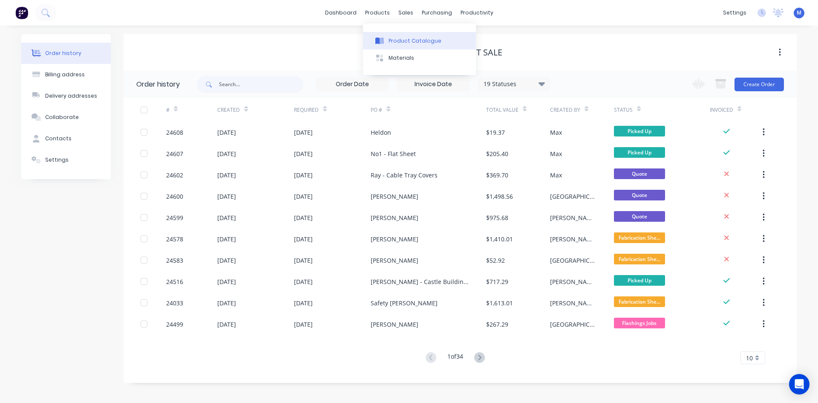
click at [407, 45] on button "Product Catalogue" at bounding box center [419, 40] width 113 height 17
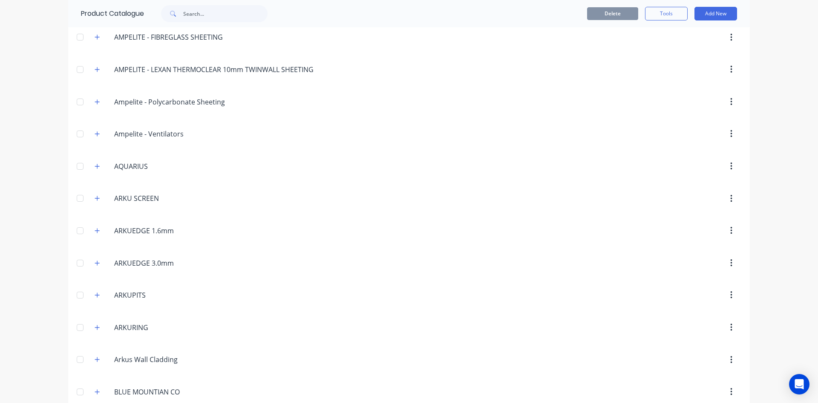
scroll to position [170, 0]
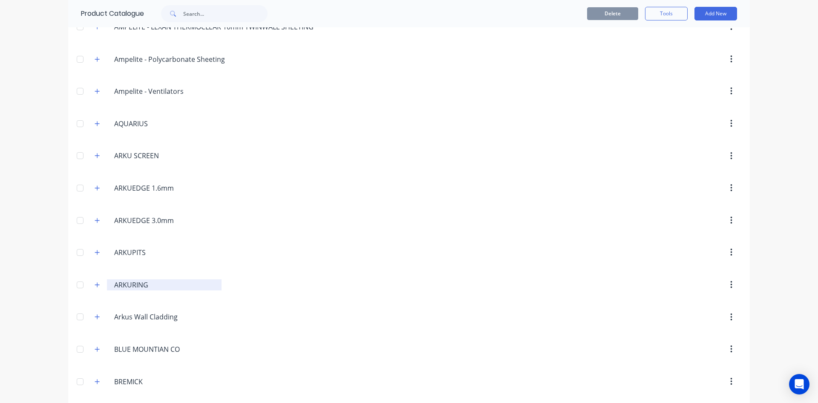
click at [124, 286] on input "ARKURING" at bounding box center [164, 285] width 101 height 10
click at [95, 284] on icon "button" at bounding box center [97, 285] width 5 height 6
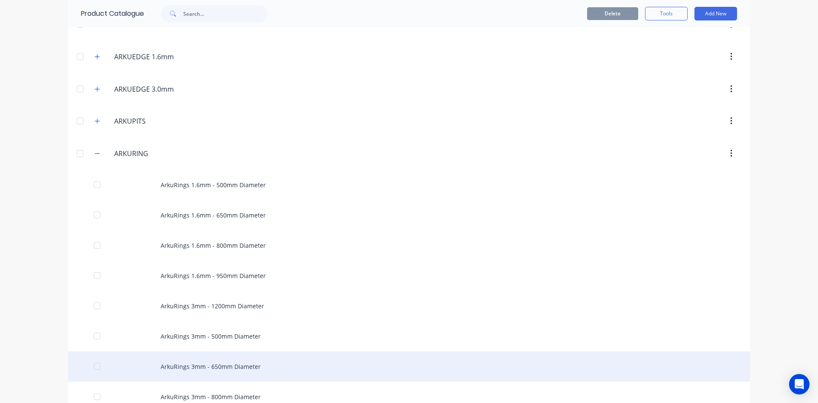
scroll to position [298, 0]
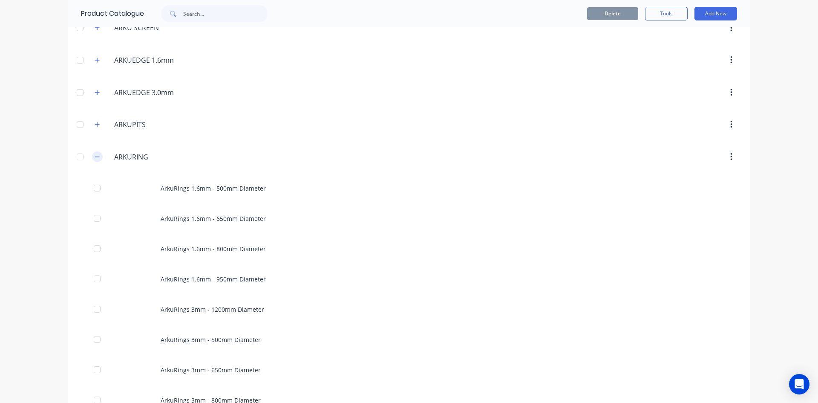
click at [95, 159] on icon "button" at bounding box center [97, 157] width 5 height 6
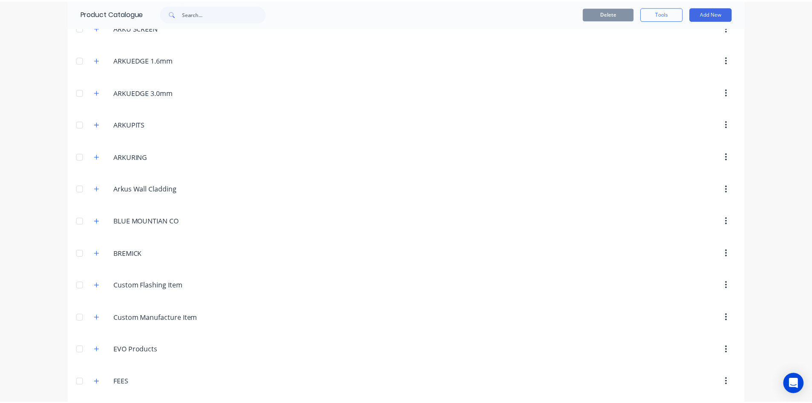
scroll to position [0, 0]
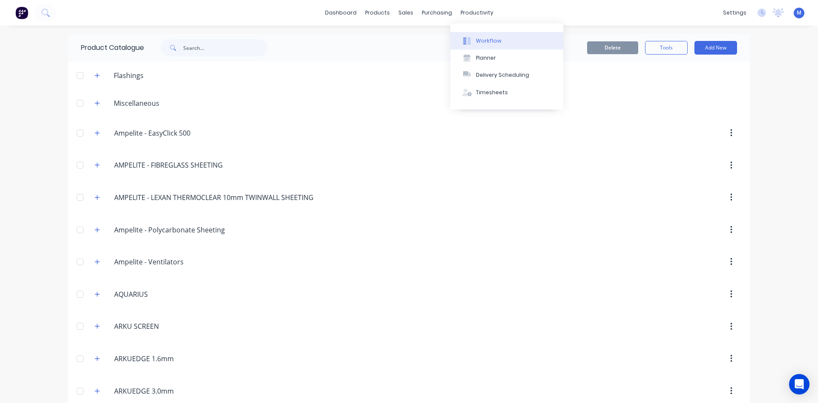
click at [490, 40] on div "Workflow" at bounding box center [489, 41] width 26 height 8
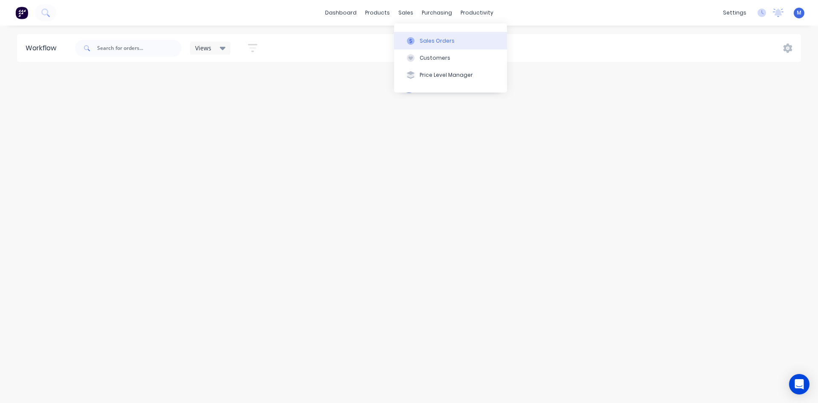
click at [433, 39] on div "Sales Orders" at bounding box center [437, 41] width 35 height 8
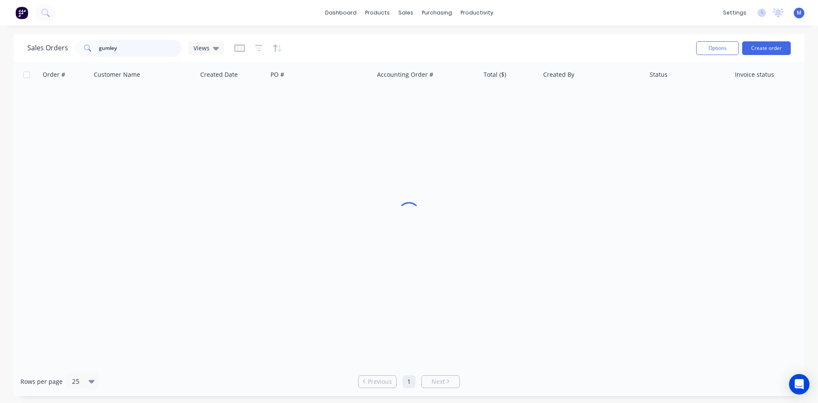
click at [63, 51] on div "Sales Orders gumley Views" at bounding box center [125, 48] width 197 height 17
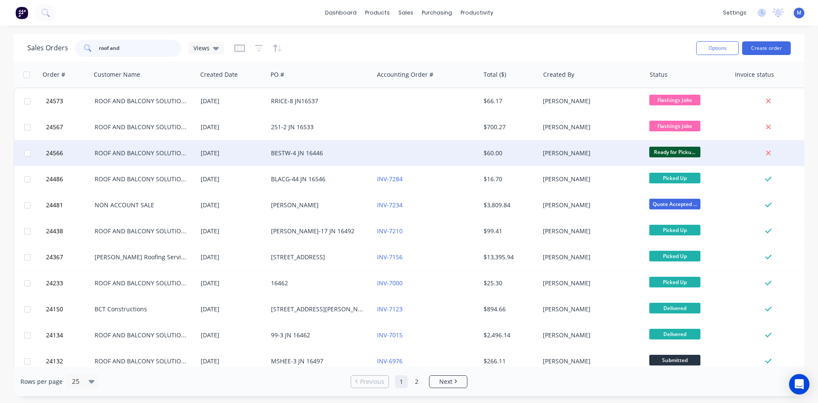
type input "roof and"
click at [340, 156] on div "BESTW-4 JN 16446" at bounding box center [318, 153] width 95 height 9
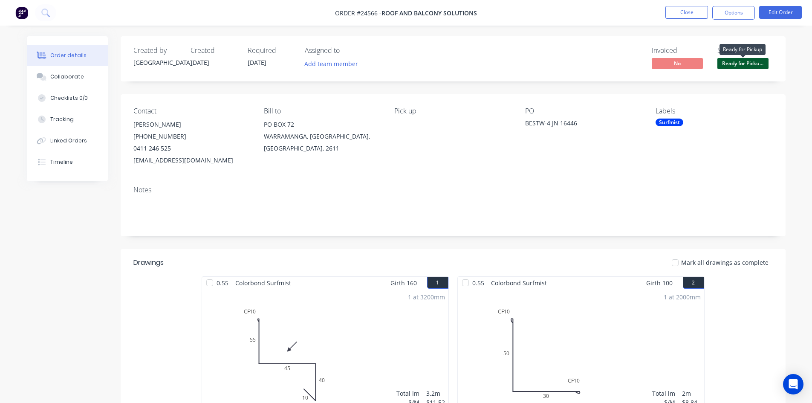
click at [740, 65] on span "Ready for Picku..." at bounding box center [742, 63] width 51 height 11
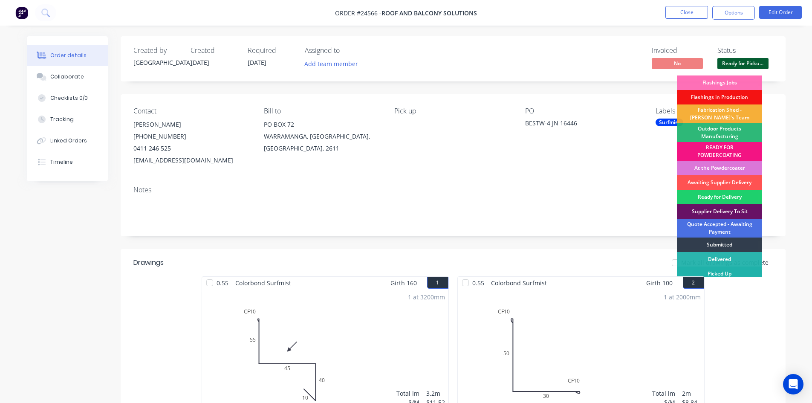
click at [722, 273] on div "Picked Up" at bounding box center [719, 273] width 85 height 14
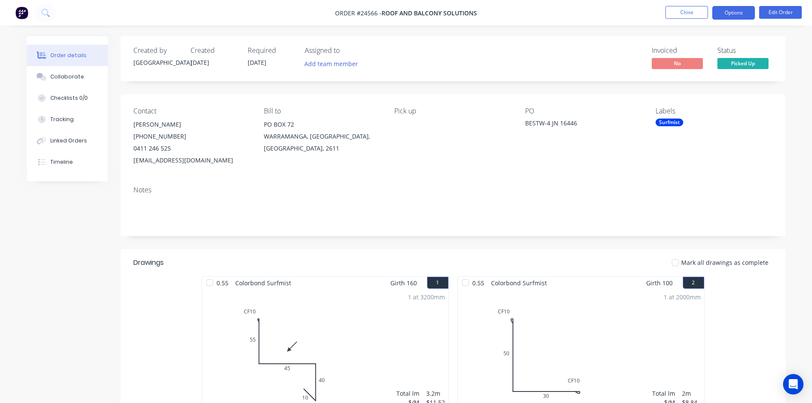
click at [736, 12] on button "Options" at bounding box center [733, 13] width 43 height 14
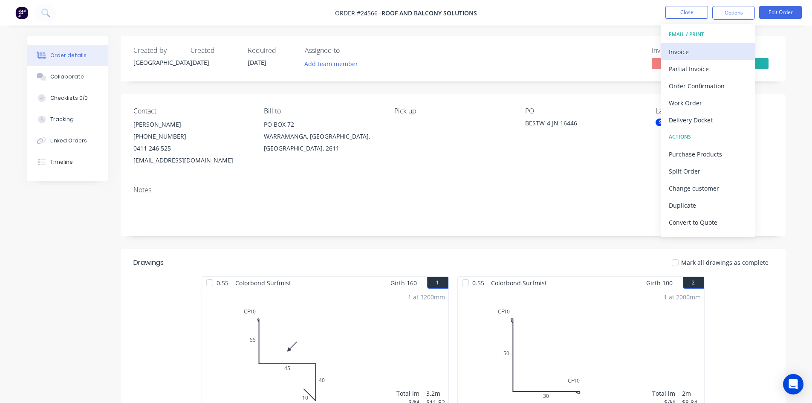
click at [706, 49] on div "Invoice" at bounding box center [708, 52] width 78 height 12
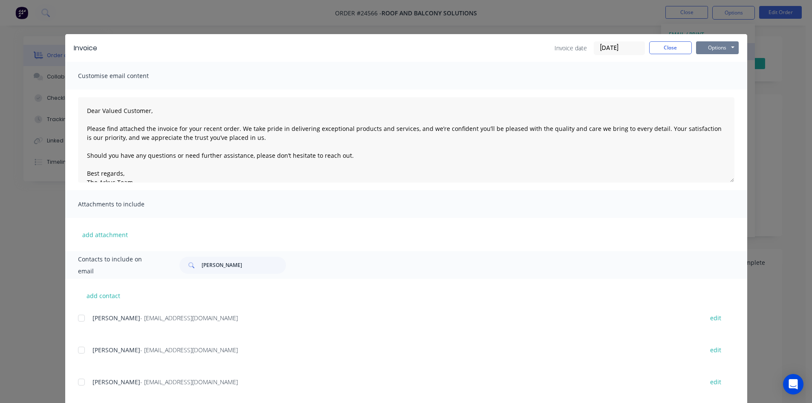
click at [706, 50] on button "Options" at bounding box center [717, 47] width 43 height 13
click at [706, 74] on button "Print" at bounding box center [723, 77] width 55 height 14
click at [685, 48] on button "Close" at bounding box center [670, 47] width 43 height 13
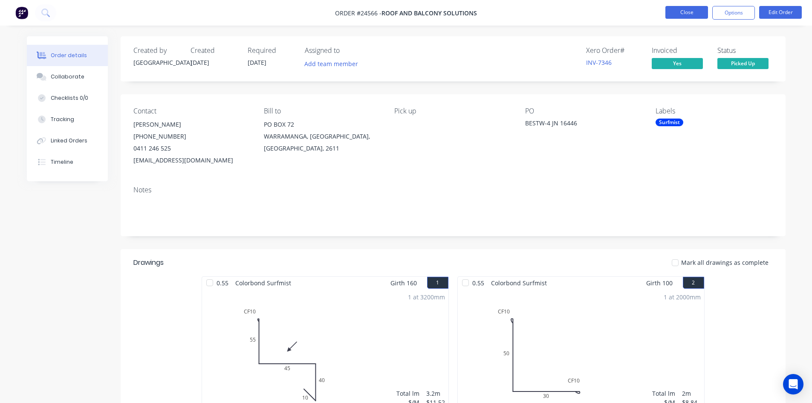
click at [679, 12] on button "Close" at bounding box center [686, 12] width 43 height 13
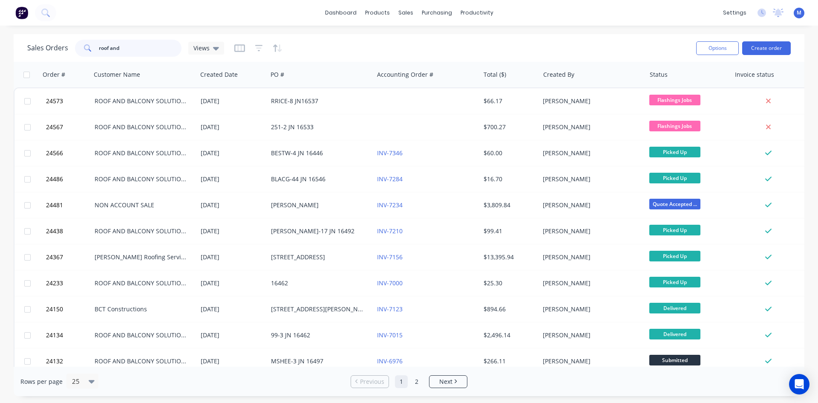
drag, startPoint x: 132, startPoint y: 47, endPoint x: -38, endPoint y: 50, distance: 170.5
click at [0, 50] on html "dashboard products sales purchasing productivity dashboard products Product Cat…" at bounding box center [409, 201] width 818 height 403
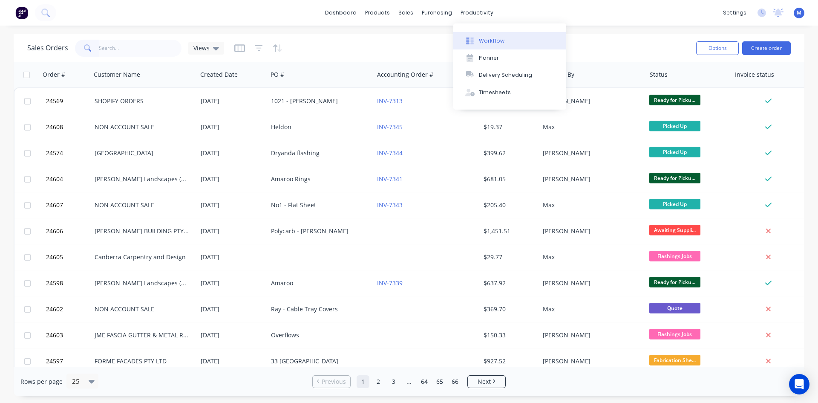
click at [514, 39] on button "Workflow" at bounding box center [509, 40] width 113 height 17
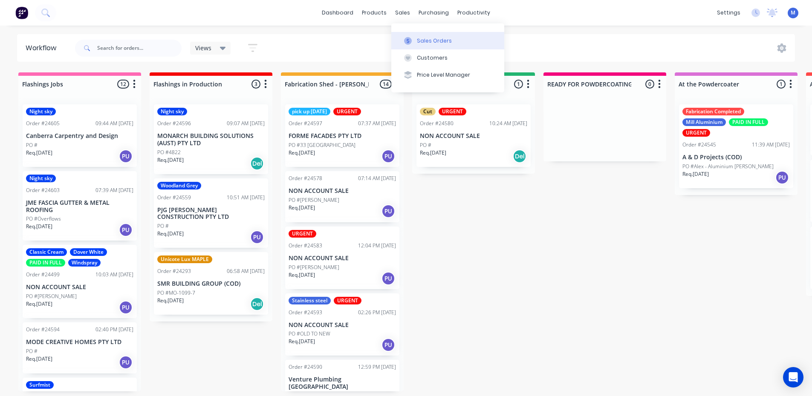
click at [426, 40] on div "Sales Orders" at bounding box center [434, 41] width 35 height 8
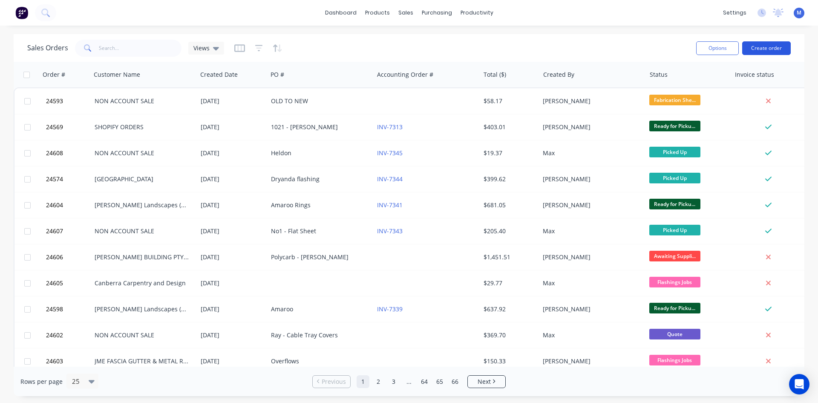
click at [766, 47] on button "Create order" at bounding box center [766, 48] width 49 height 14
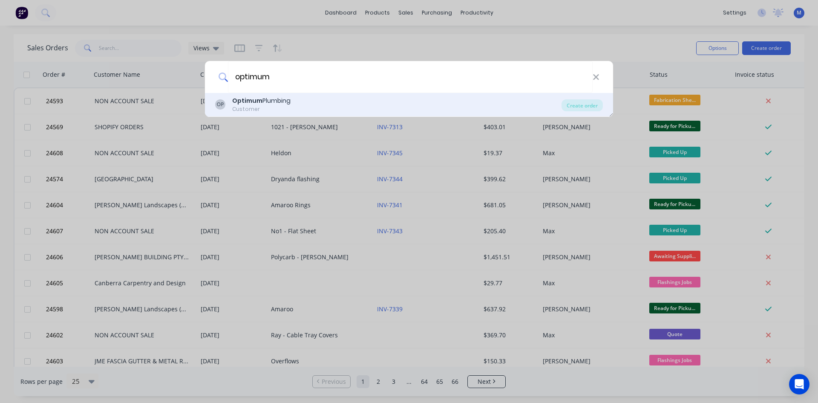
type input "optimum"
click at [273, 107] on div "Customer" at bounding box center [261, 109] width 58 height 8
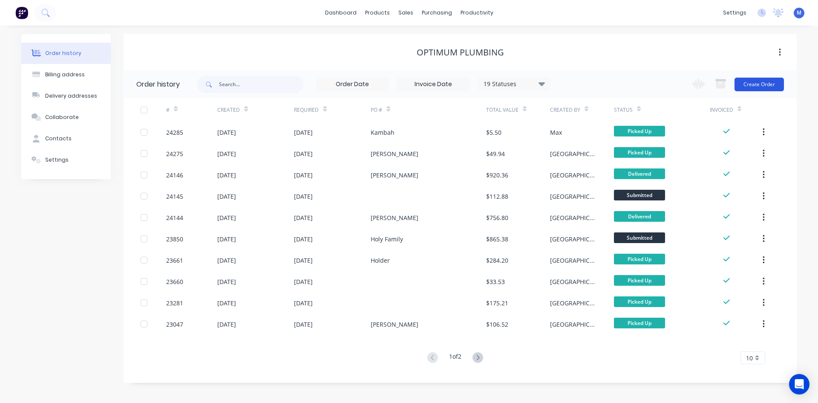
click at [768, 83] on button "Create Order" at bounding box center [759, 85] width 49 height 14
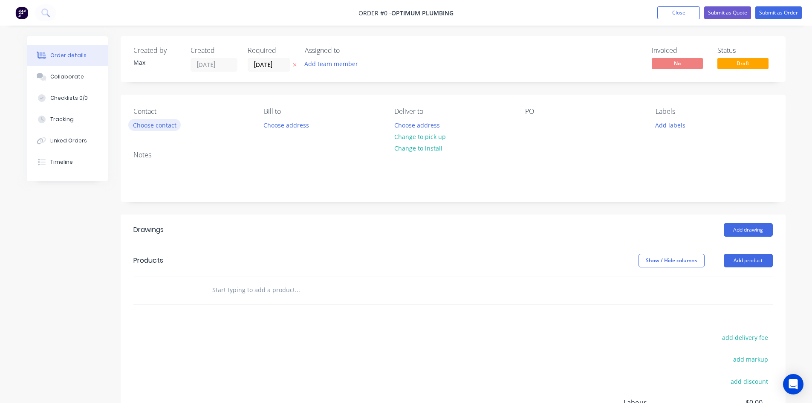
click at [157, 124] on button "Choose contact" at bounding box center [154, 125] width 52 height 12
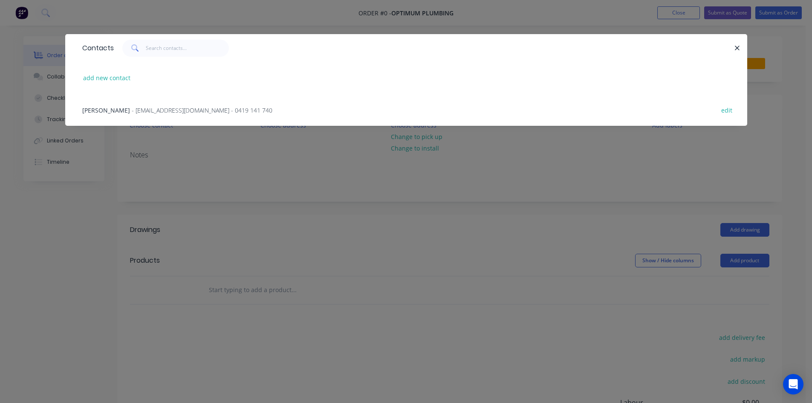
click at [153, 109] on span "- Bills@optimumplumbing.com.au - 0419 141 740" at bounding box center [202, 110] width 141 height 8
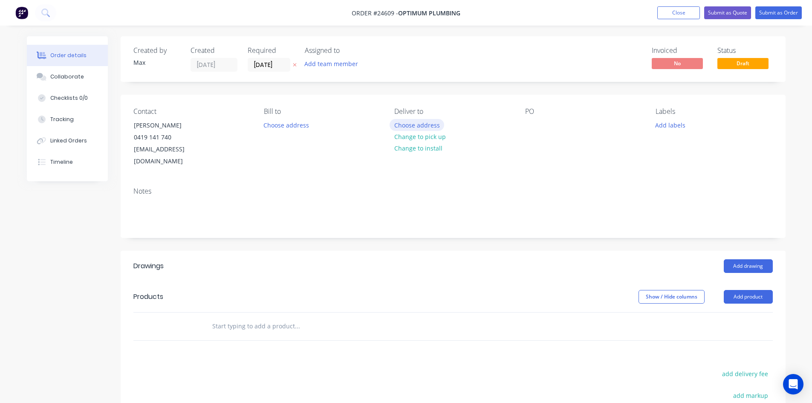
click at [424, 125] on button "Choose address" at bounding box center [416, 125] width 55 height 12
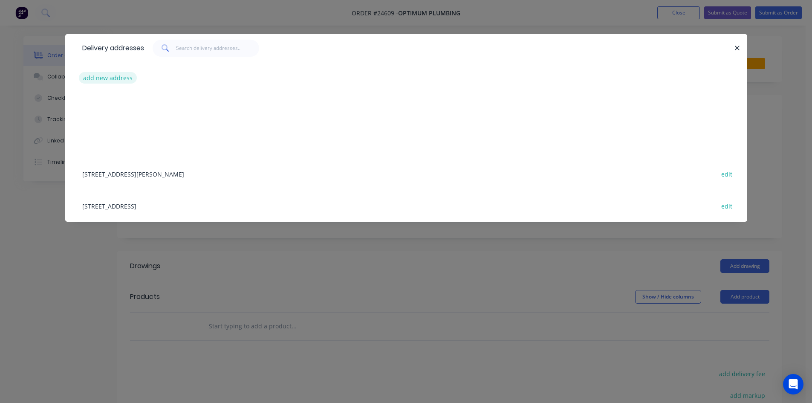
click at [120, 78] on button "add new address" at bounding box center [108, 78] width 58 height 12
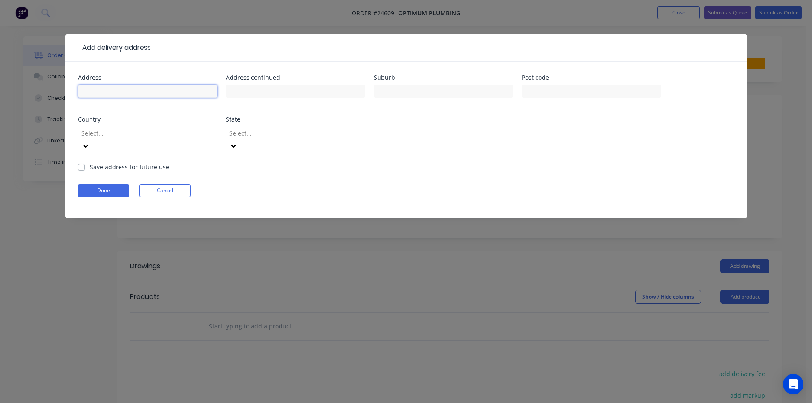
click at [134, 86] on input "text" at bounding box center [147, 91] width 139 height 13
type input "Saint Bedes Primary"
click at [476, 91] on input "text" at bounding box center [443, 91] width 139 height 13
type input "RED HILL"
click at [126, 136] on div at bounding box center [142, 133] width 123 height 11
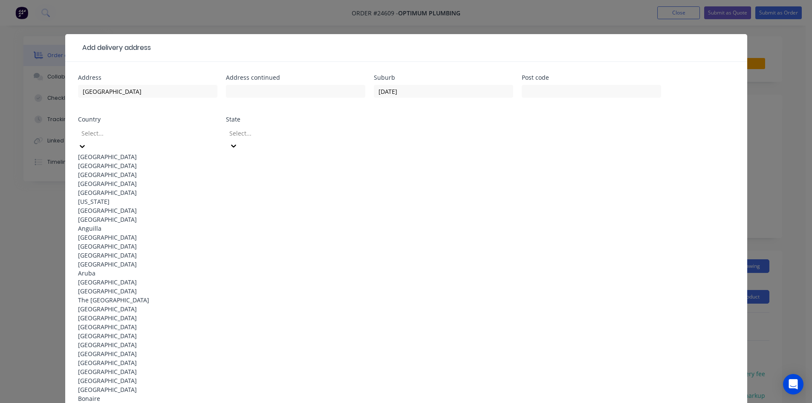
click at [115, 153] on div "Australia" at bounding box center [147, 156] width 139 height 9
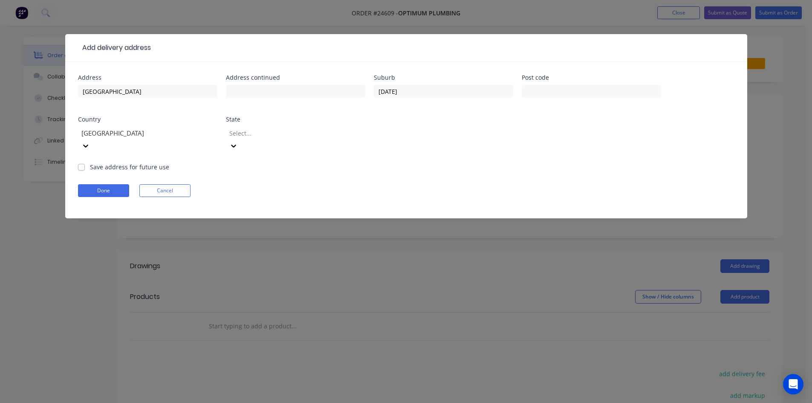
click at [314, 135] on div at bounding box center [289, 133] width 123 height 11
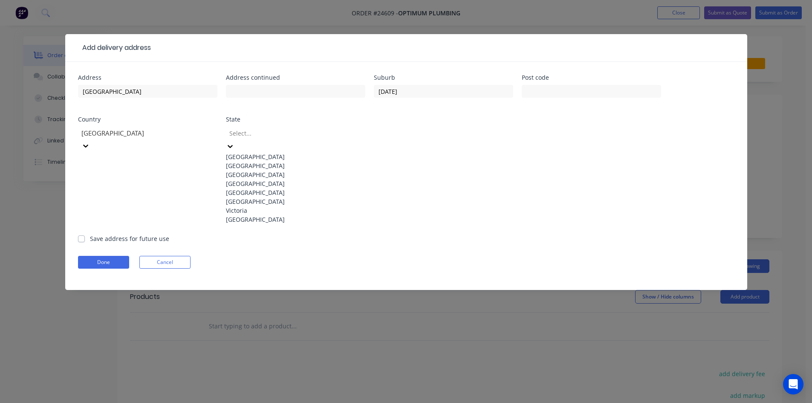
drag, startPoint x: 305, startPoint y: 153, endPoint x: 275, endPoint y: 153, distance: 29.4
click at [304, 153] on div "Australian Capital Territory" at bounding box center [295, 156] width 139 height 9
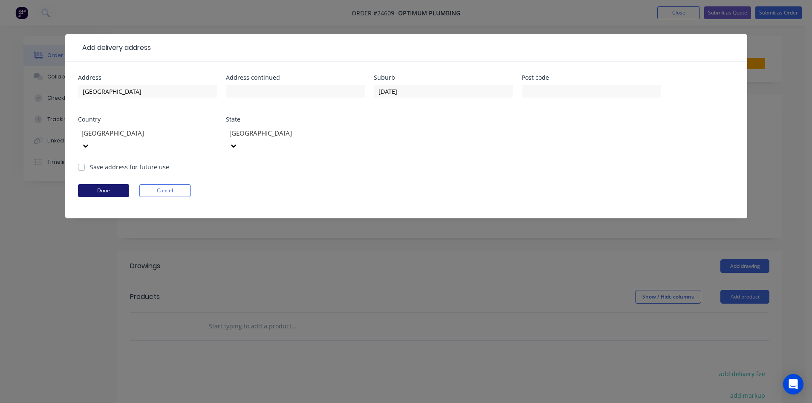
click at [98, 184] on button "Done" at bounding box center [103, 190] width 51 height 13
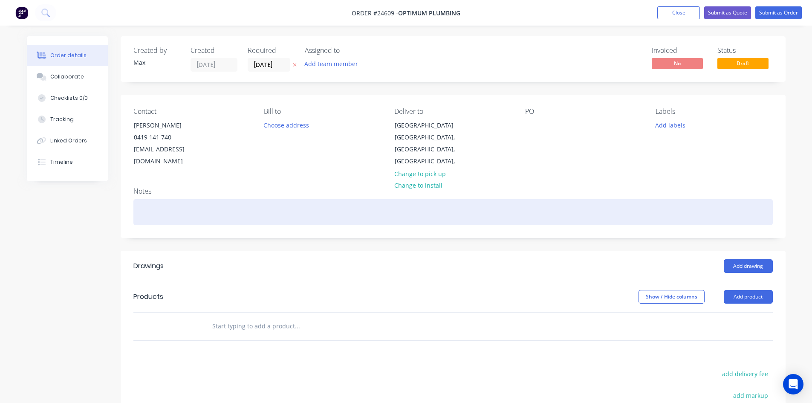
click at [140, 207] on div at bounding box center [452, 212] width 639 height 26
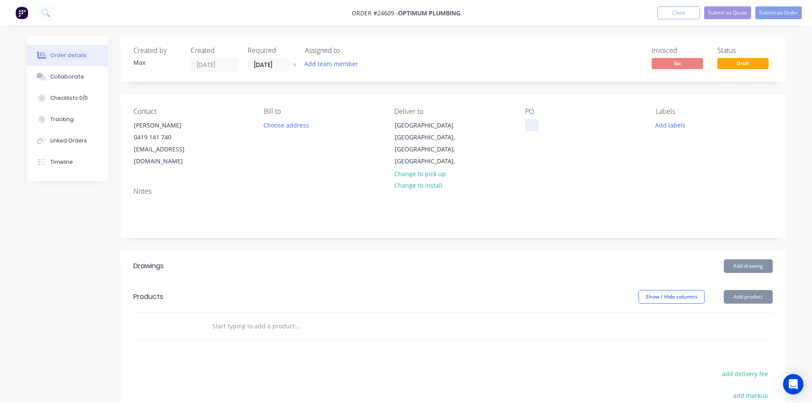
drag, startPoint x: 529, startPoint y: 120, endPoint x: 525, endPoint y: 126, distance: 7.6
click at [525, 122] on div "PO" at bounding box center [583, 137] width 117 height 60
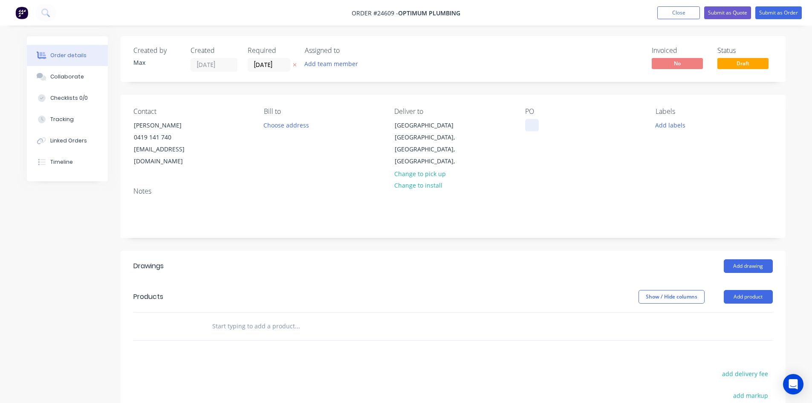
drag, startPoint x: 525, startPoint y: 126, endPoint x: 536, endPoint y: 118, distance: 12.9
click at [526, 126] on div at bounding box center [532, 125] width 14 height 12
click at [530, 122] on div at bounding box center [532, 125] width 14 height 12
click at [535, 126] on div at bounding box center [532, 125] width 14 height 12
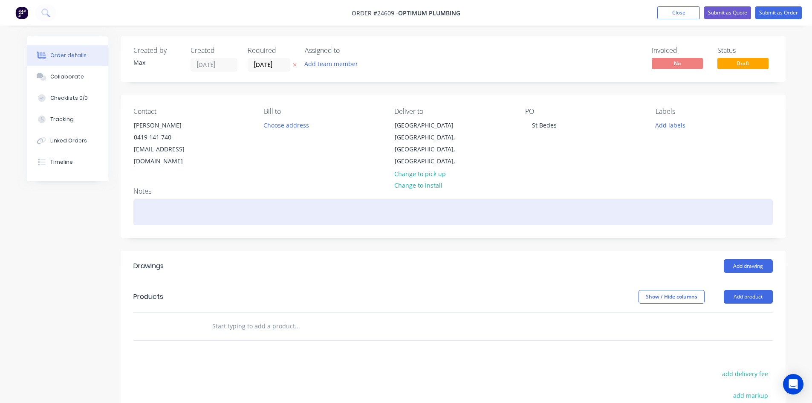
click at [167, 210] on div at bounding box center [452, 212] width 639 height 26
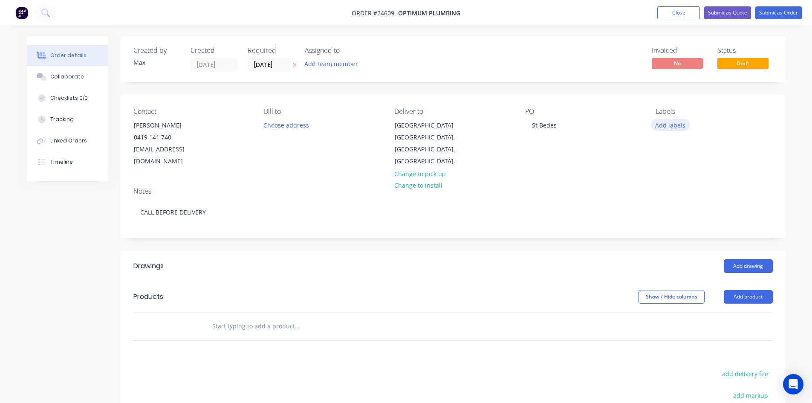
click at [663, 127] on button "Add labels" at bounding box center [670, 125] width 39 height 12
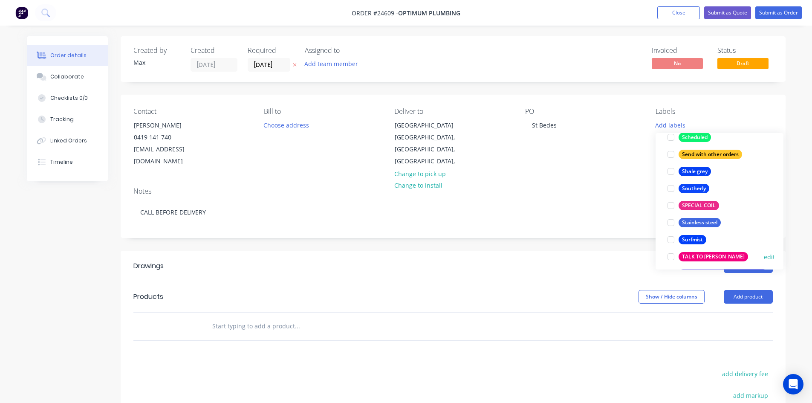
scroll to position [1534, 0]
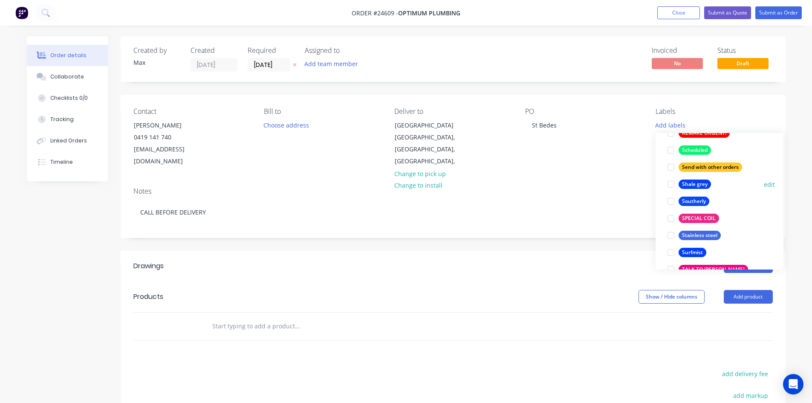
click at [671, 185] on div at bounding box center [670, 184] width 17 height 17
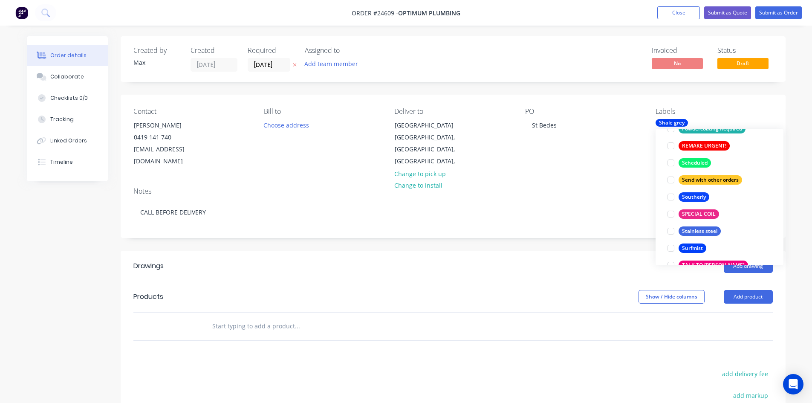
scroll to position [17, 0]
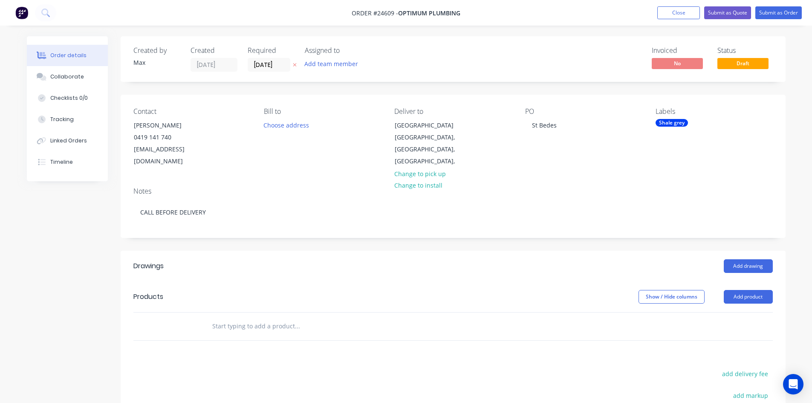
click at [570, 185] on div "Notes CALL BEFORE DELIVERY" at bounding box center [453, 208] width 665 height 57
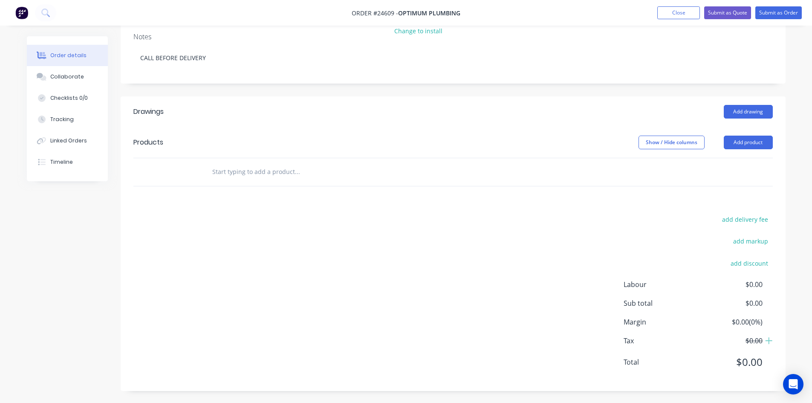
scroll to position [155, 0]
click at [727, 105] on button "Add drawing" at bounding box center [747, 111] width 49 height 14
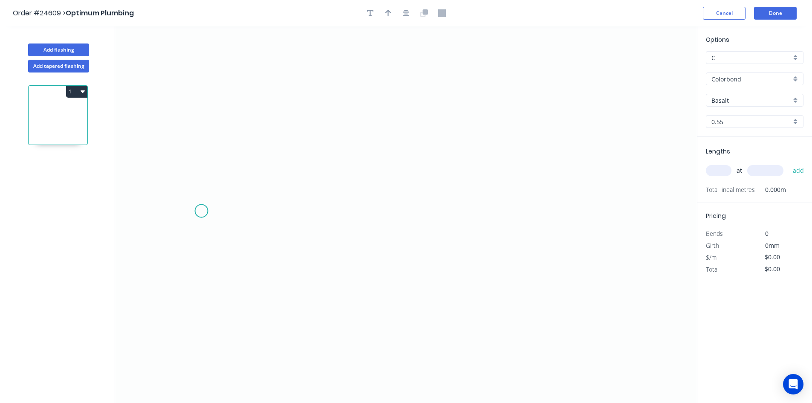
click at [201, 211] on icon "0" at bounding box center [406, 214] width 582 height 376
click at [227, 173] on icon at bounding box center [215, 192] width 26 height 38
click at [530, 181] on icon "0 ?" at bounding box center [406, 214] width 582 height 376
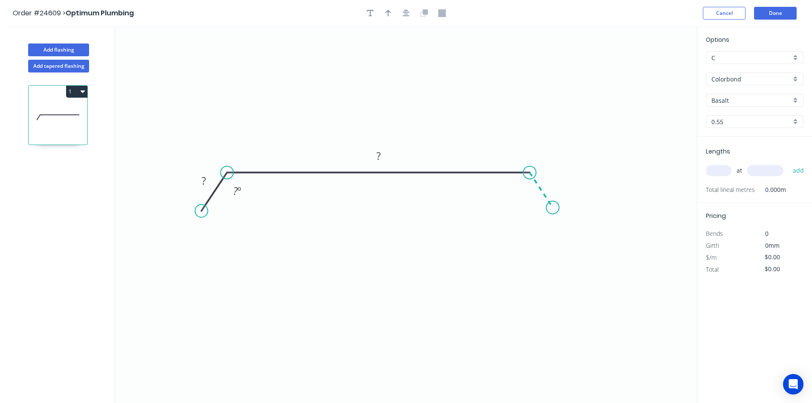
click at [553, 208] on icon "0 ? ? ? º" at bounding box center [406, 214] width 582 height 376
click at [204, 183] on tspan "?" at bounding box center [204, 180] width 4 height 14
click at [241, 190] on rect at bounding box center [236, 191] width 17 height 12
click at [276, 219] on div "Hide angle" at bounding box center [282, 219] width 86 height 17
click at [553, 219] on div "Hide angle" at bounding box center [562, 218] width 86 height 17
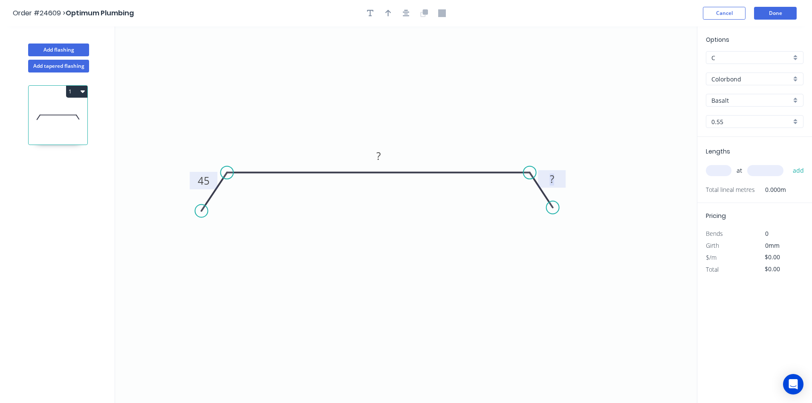
click at [553, 185] on tspan "?" at bounding box center [552, 179] width 4 height 14
click at [381, 156] on rect at bounding box center [378, 156] width 17 height 12
click at [474, 103] on icon "0 45 500 45" at bounding box center [406, 214] width 582 height 376
type input "$29.90"
click at [772, 104] on input "Basalt" at bounding box center [751, 100] width 80 height 9
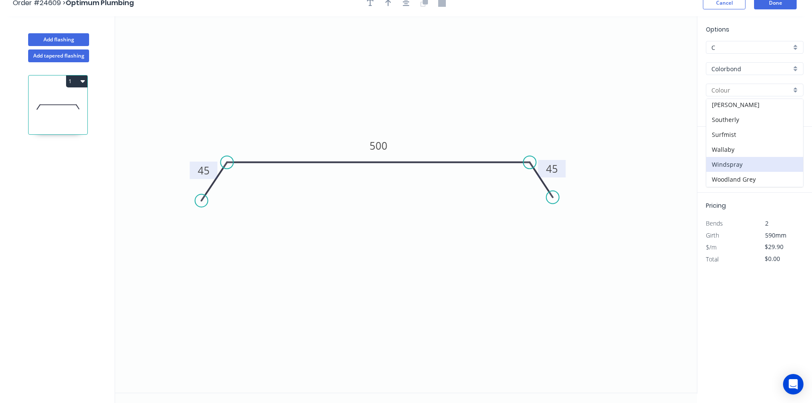
scroll to position [16, 0]
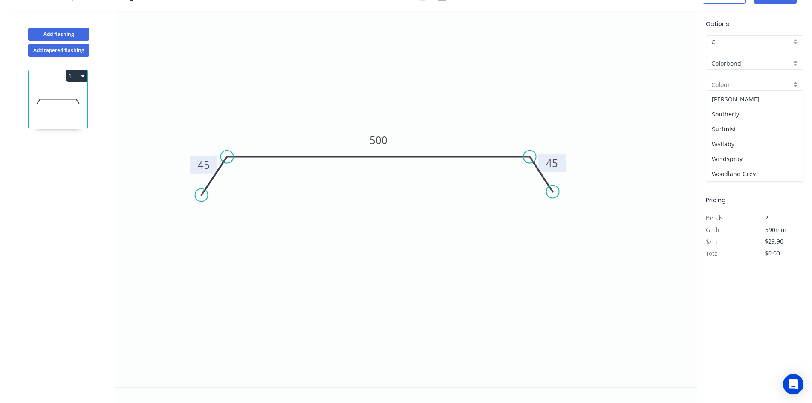
click at [731, 98] on div "Shale Grey" at bounding box center [754, 99] width 97 height 15
type input "Shale Grey"
drag, startPoint x: 654, startPoint y: 52, endPoint x: 434, endPoint y: 141, distance: 237.0
click at [434, 141] on icon at bounding box center [434, 131] width 8 height 27
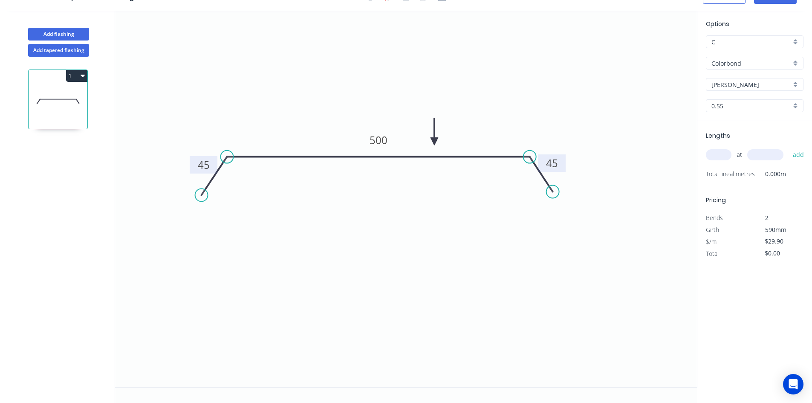
click at [434, 141] on icon at bounding box center [434, 131] width 8 height 27
click at [723, 158] on input "text" at bounding box center [719, 154] width 26 height 11
type input "3"
type input "4000"
click at [788, 147] on button "add" at bounding box center [798, 154] width 20 height 14
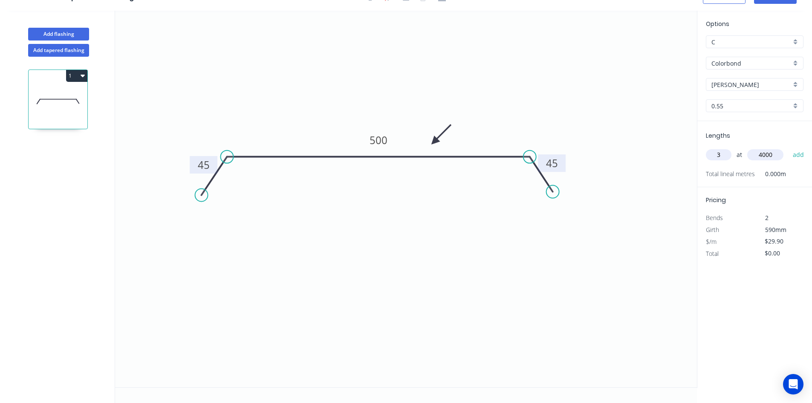
type input "$358.80"
type input "1"
type input "2000"
click at [788, 147] on button "add" at bounding box center [798, 154] width 20 height 14
type input "$418.60"
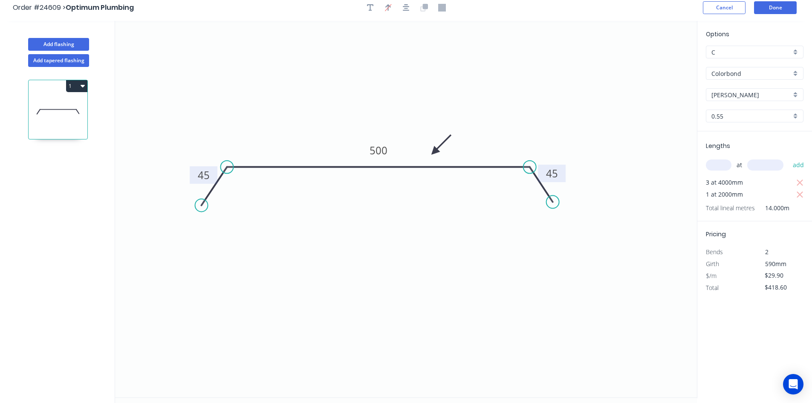
scroll to position [0, 0]
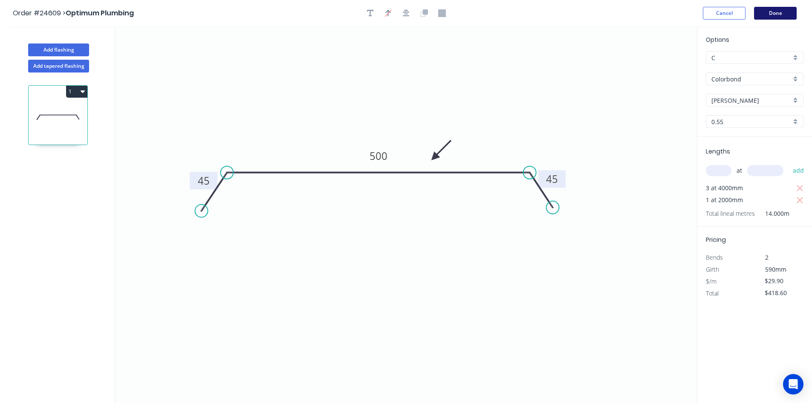
click at [775, 12] on button "Done" at bounding box center [775, 13] width 43 height 13
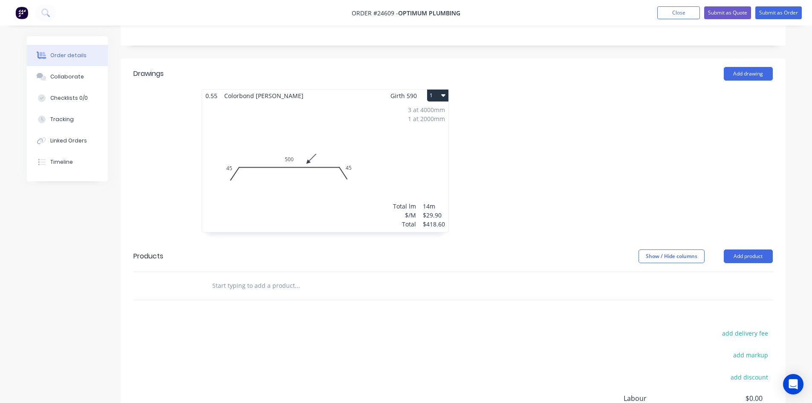
scroll to position [298, 0]
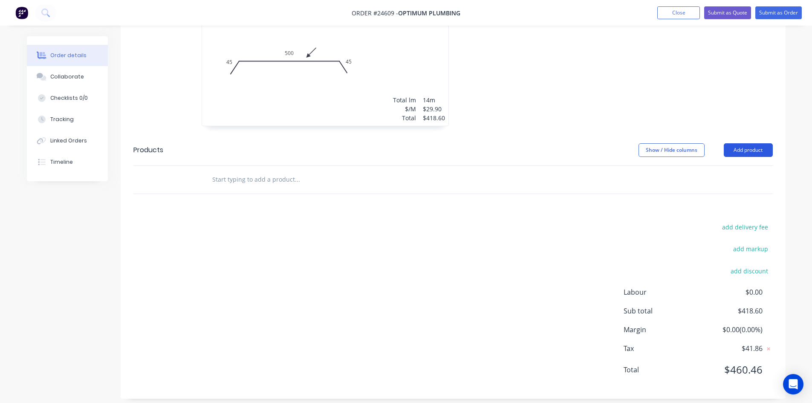
click at [750, 148] on button "Add product" at bounding box center [747, 150] width 49 height 14
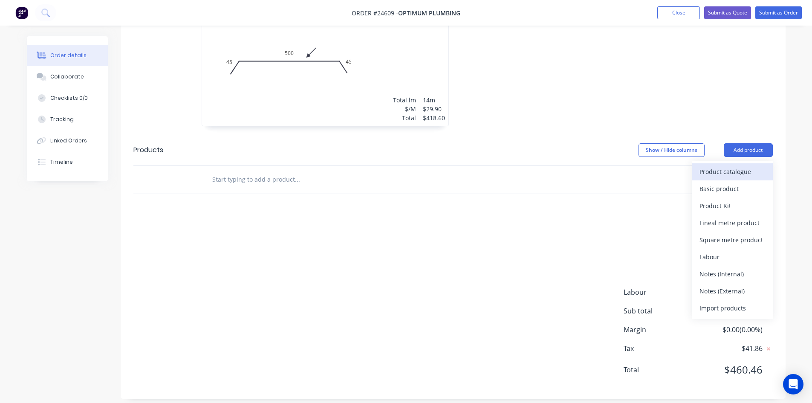
click at [735, 173] on div "Product catalogue" at bounding box center [732, 171] width 66 height 12
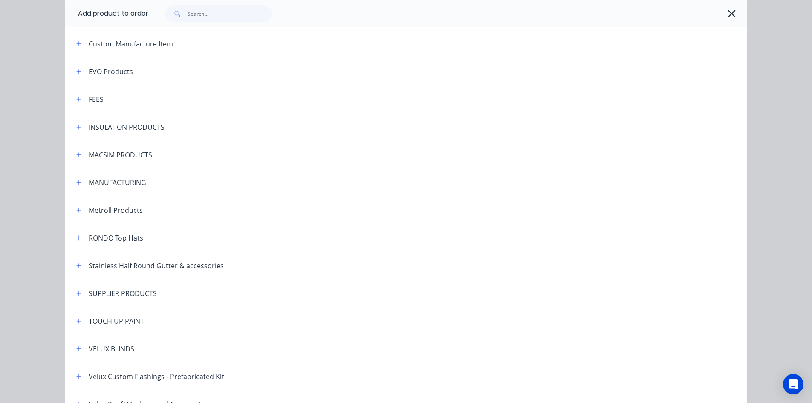
scroll to position [474, 0]
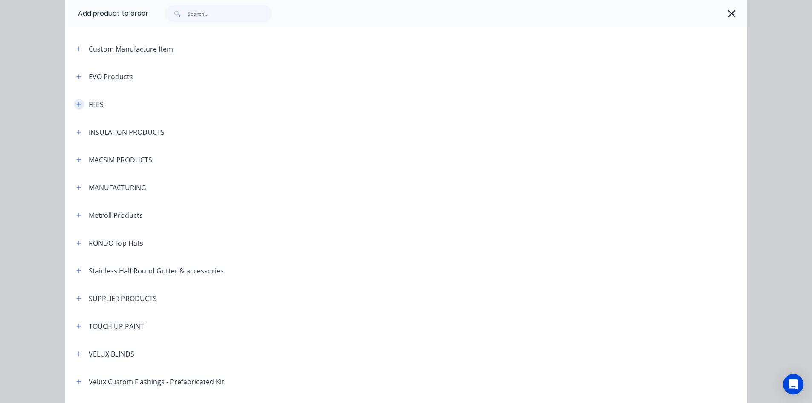
click at [76, 106] on icon "button" at bounding box center [78, 104] width 5 height 6
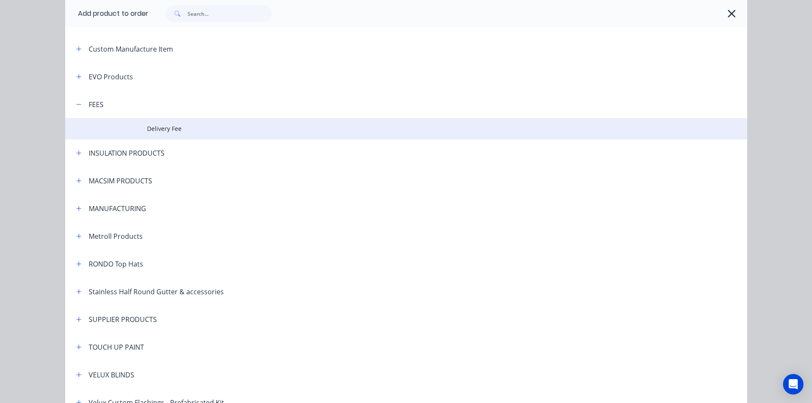
click at [153, 127] on span "Delivery Fee" at bounding box center [387, 128] width 480 height 9
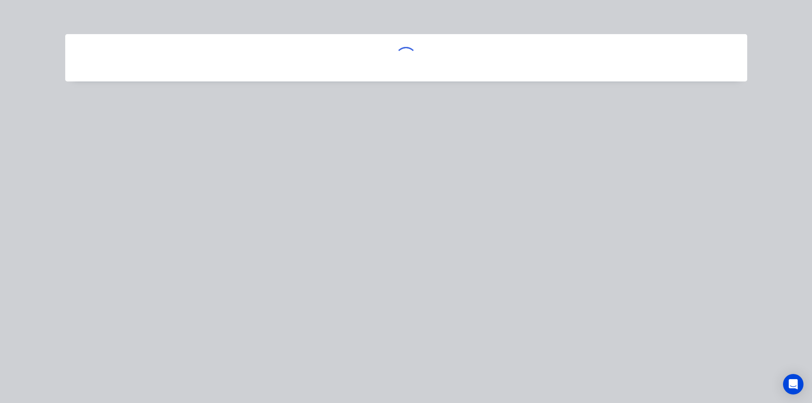
scroll to position [0, 0]
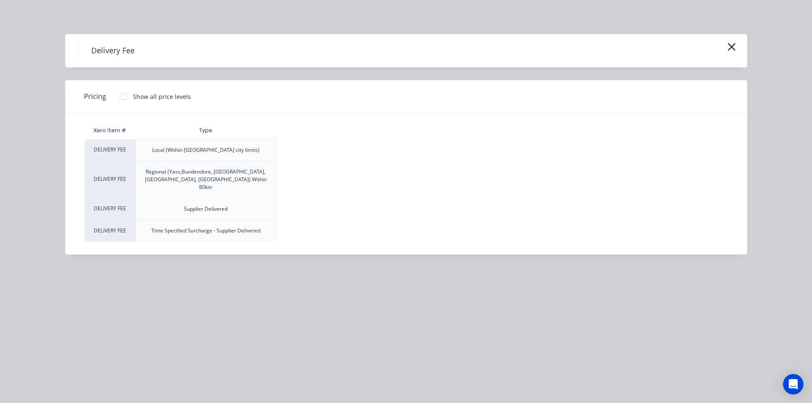
click at [124, 95] on div at bounding box center [123, 96] width 17 height 17
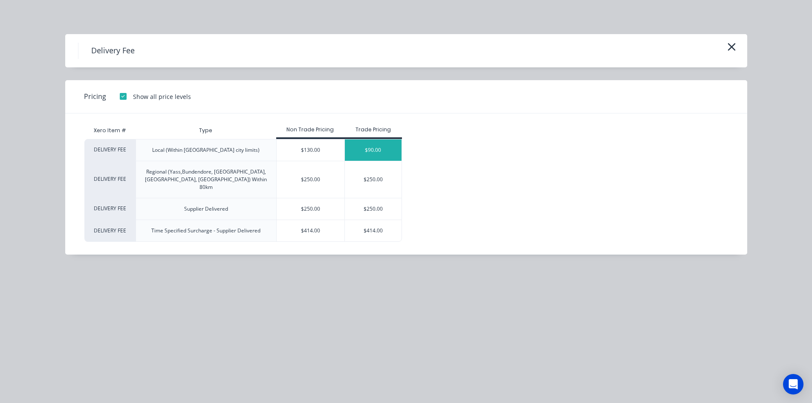
click at [396, 144] on div "$90.00" at bounding box center [373, 149] width 57 height 21
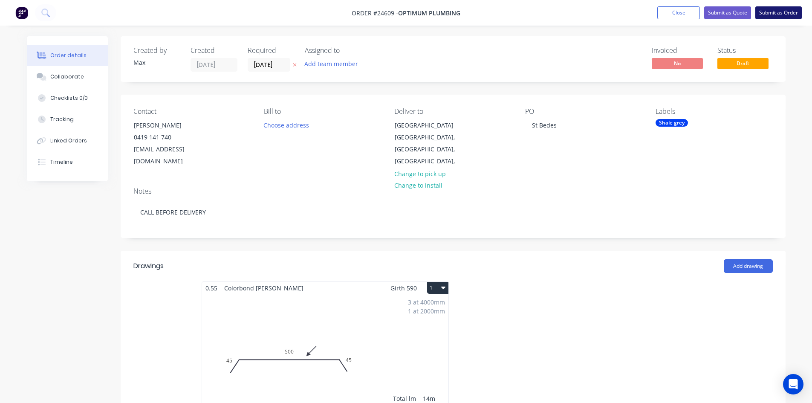
click at [774, 11] on button "Submit as Order" at bounding box center [778, 12] width 46 height 13
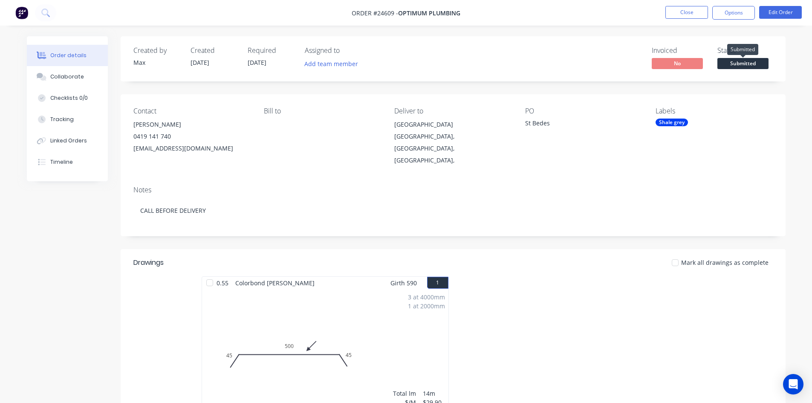
click at [759, 64] on span "Submitted" at bounding box center [742, 63] width 51 height 11
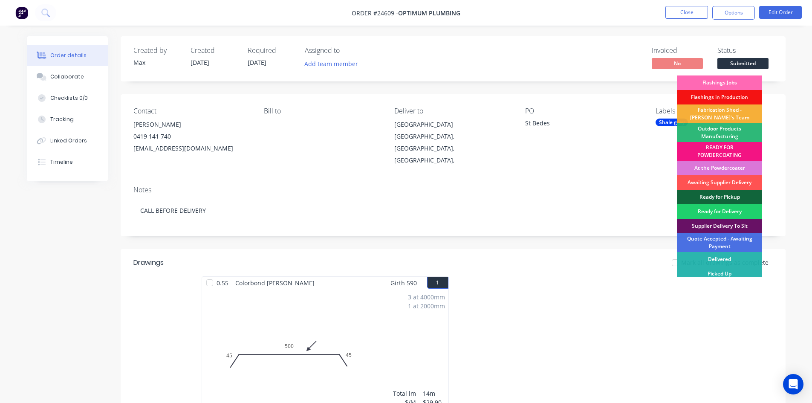
click at [730, 78] on div "Flashings Jobs" at bounding box center [719, 82] width 85 height 14
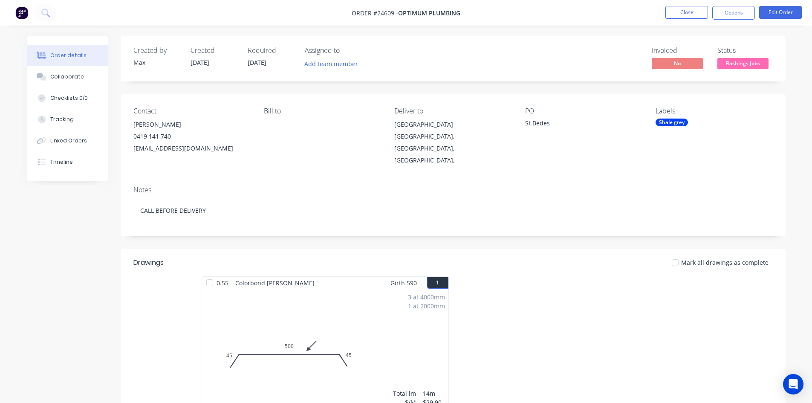
click at [586, 49] on div at bounding box center [613, 58] width 55 height 25
click at [688, 14] on button "Close" at bounding box center [686, 12] width 43 height 13
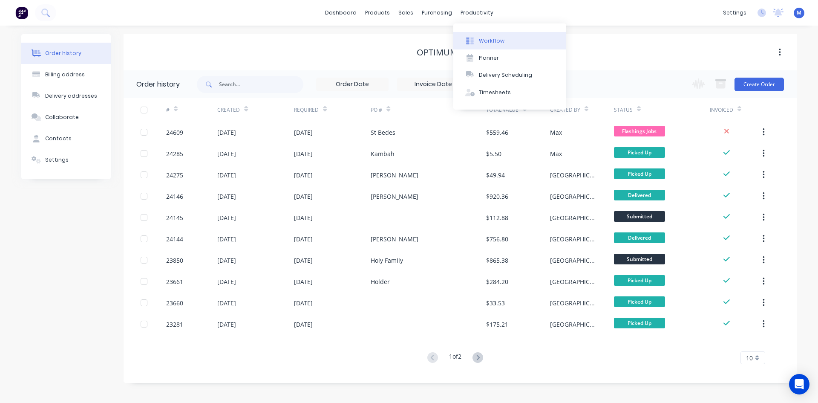
click at [499, 40] on div "Workflow" at bounding box center [492, 41] width 26 height 8
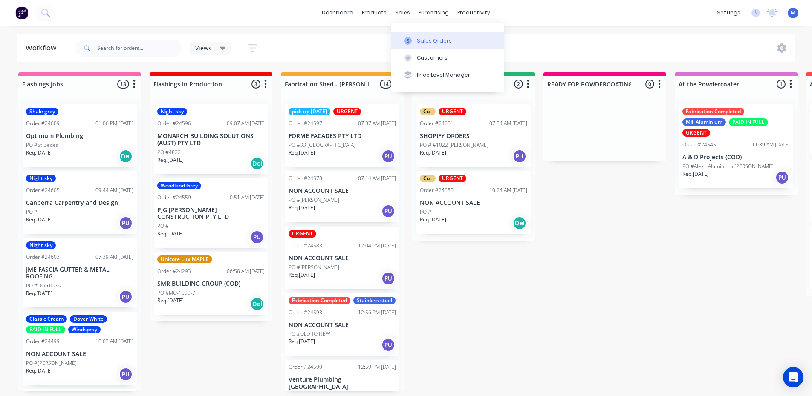
click at [442, 38] on div "Sales Orders" at bounding box center [434, 41] width 35 height 8
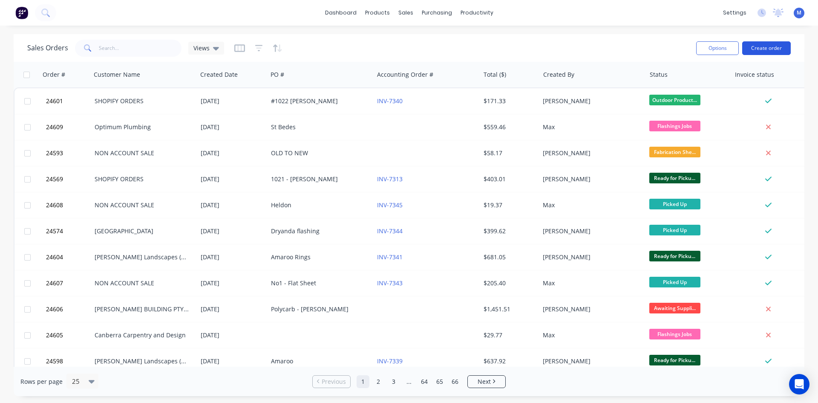
click at [775, 48] on button "Create order" at bounding box center [766, 48] width 49 height 14
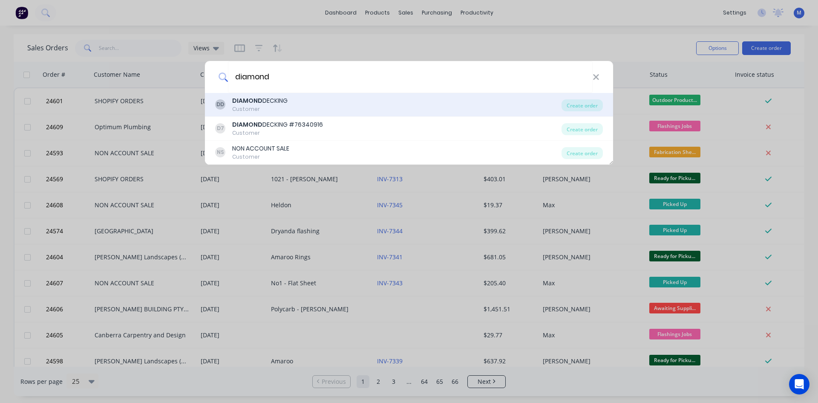
type input "diamond"
click at [329, 106] on div "DD DIAMOND DECKING Customer" at bounding box center [388, 104] width 346 height 17
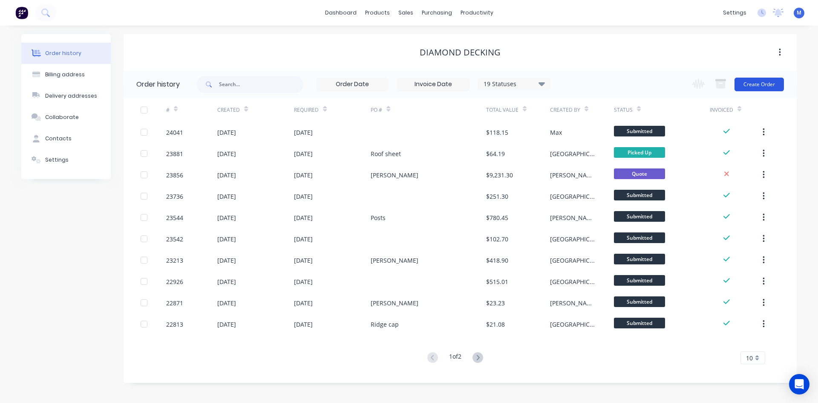
click at [751, 85] on button "Create Order" at bounding box center [759, 85] width 49 height 14
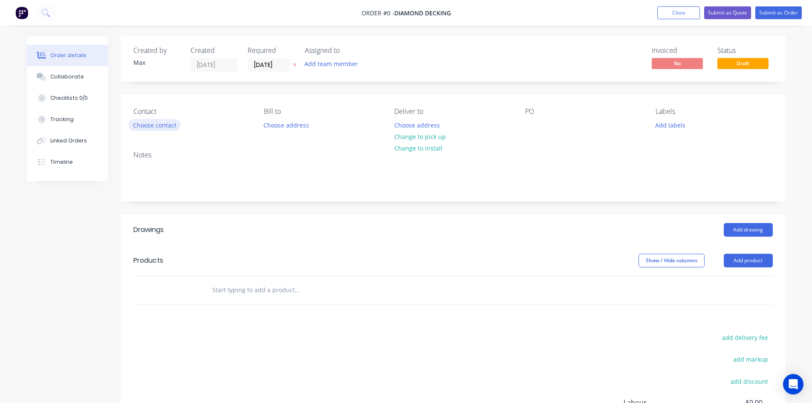
click at [175, 127] on button "Choose contact" at bounding box center [154, 125] width 52 height 12
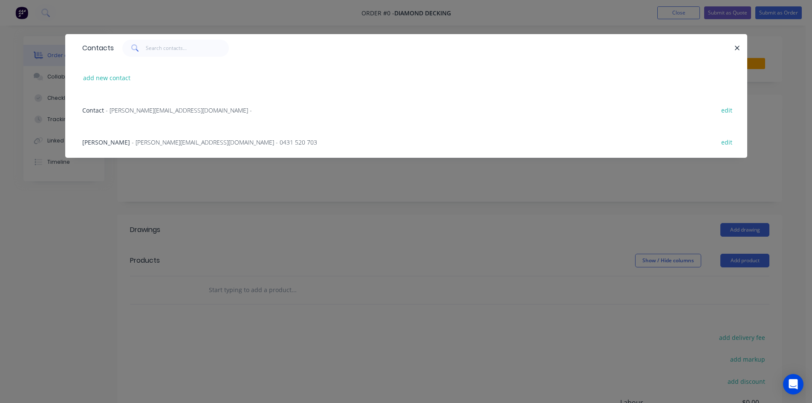
click at [171, 140] on span "- nathan@diamonddecking.biz - 0431 520 703" at bounding box center [224, 142] width 185 height 8
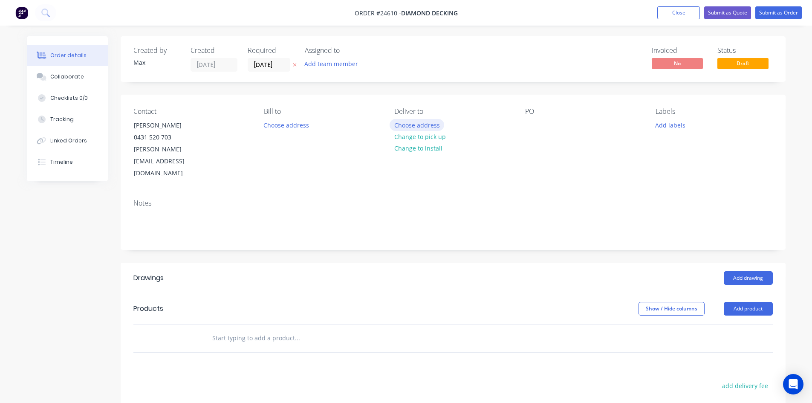
click at [433, 125] on button "Choose address" at bounding box center [416, 125] width 55 height 12
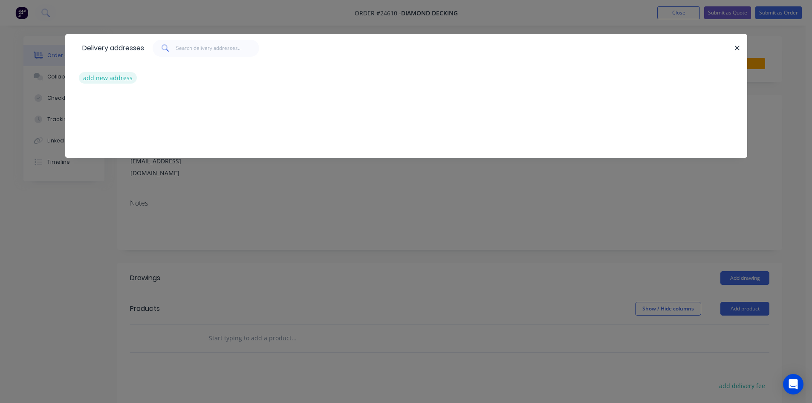
click at [107, 81] on button "add new address" at bounding box center [108, 78] width 58 height 12
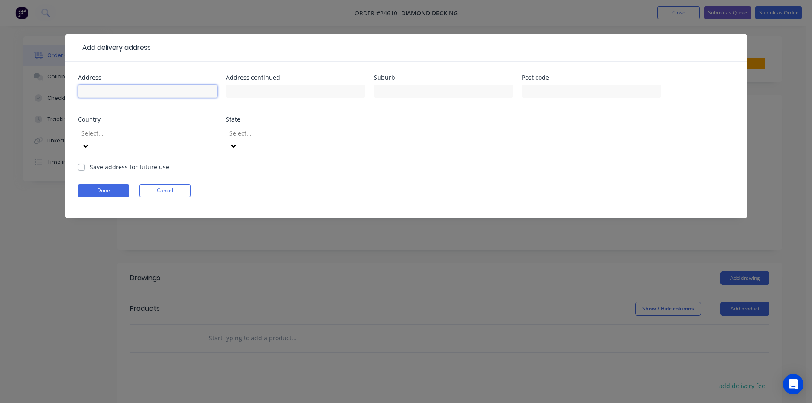
click at [125, 95] on input "text" at bounding box center [147, 91] width 139 height 13
type input "12 Finlayson Pl"
drag, startPoint x: 470, startPoint y: 92, endPoint x: 475, endPoint y: 76, distance: 16.9
click at [470, 92] on input "text" at bounding box center [443, 91] width 139 height 13
type input "GILMORE"
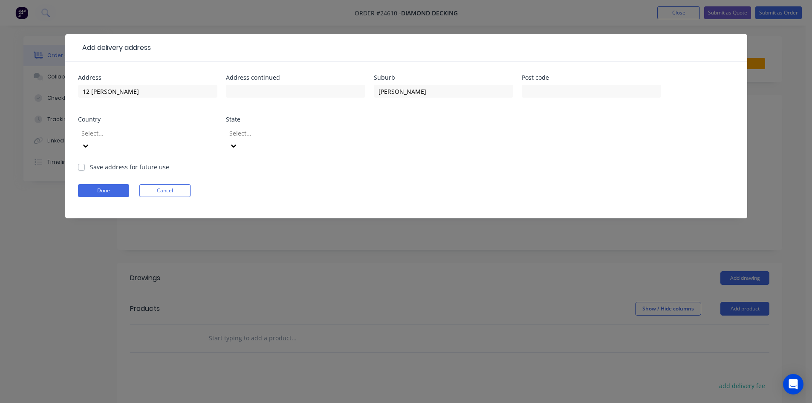
click at [108, 131] on div at bounding box center [142, 133] width 123 height 11
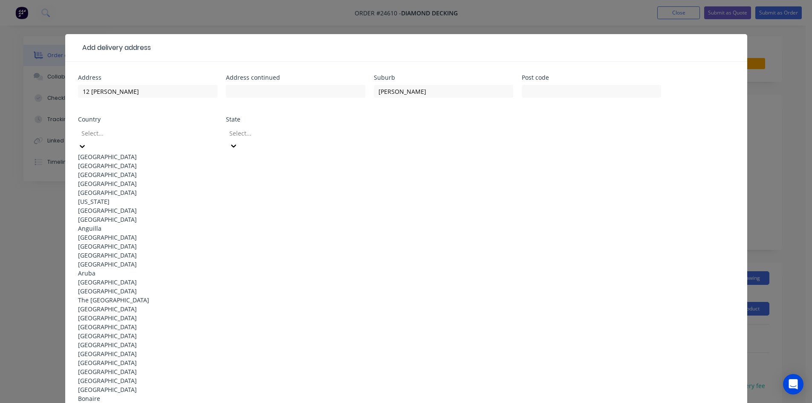
click at [116, 152] on div "Australia" at bounding box center [147, 156] width 139 height 9
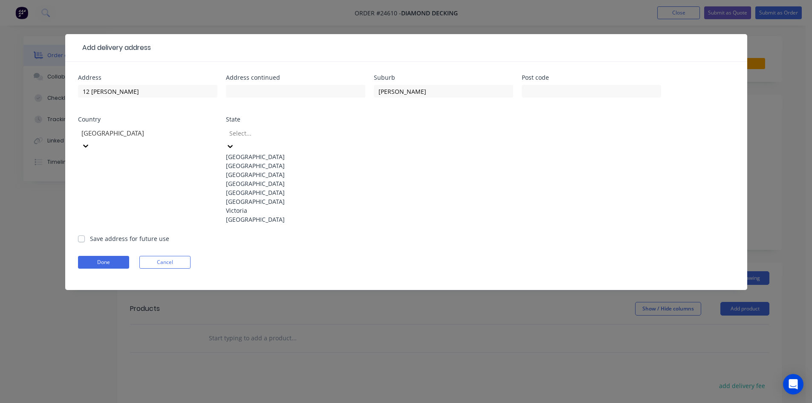
click at [271, 135] on div at bounding box center [289, 133] width 123 height 11
click at [282, 153] on div "Australian Capital Territory" at bounding box center [295, 156] width 139 height 9
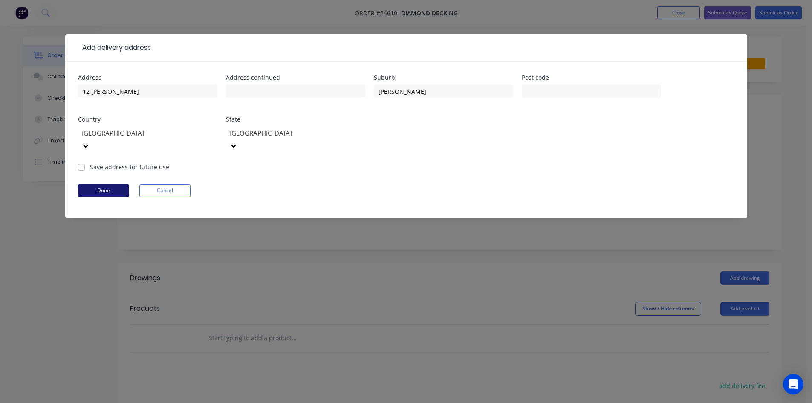
click at [107, 184] on button "Done" at bounding box center [103, 190] width 51 height 13
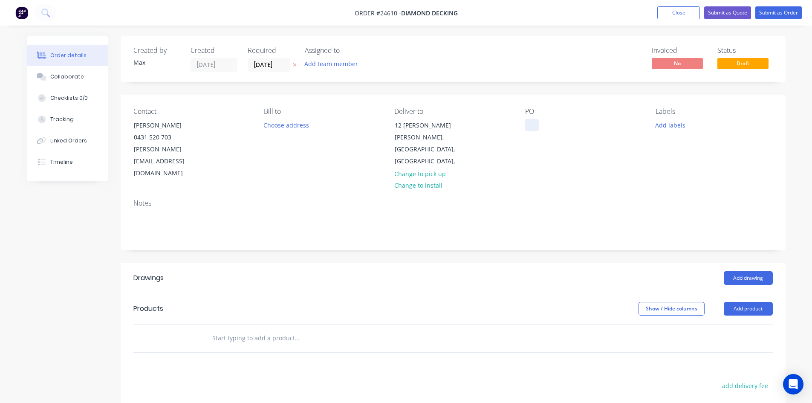
click at [532, 122] on div at bounding box center [532, 125] width 14 height 12
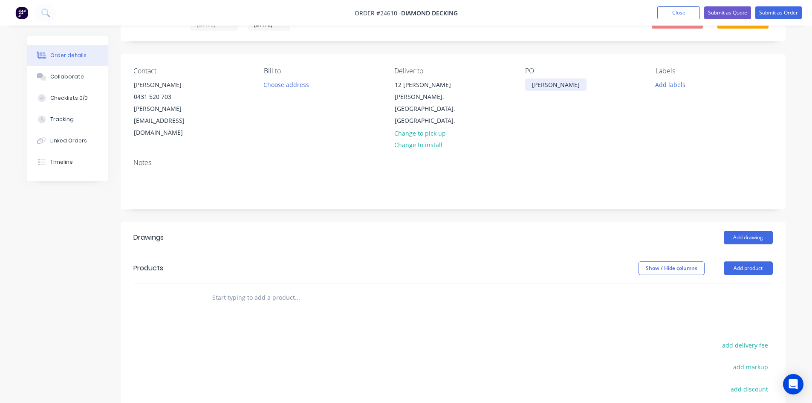
scroll to position [155, 0]
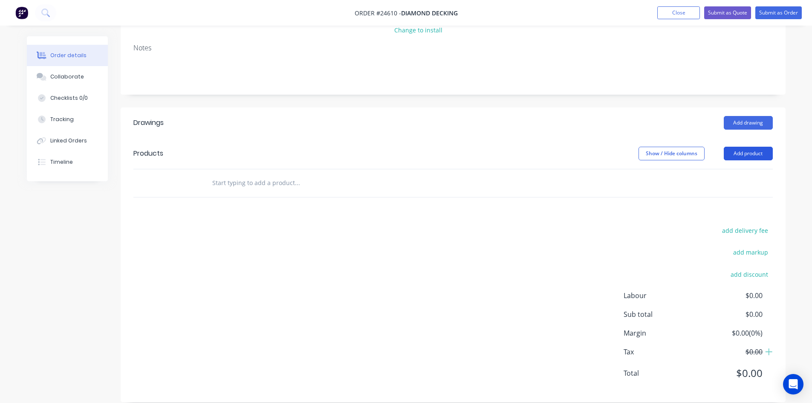
click at [751, 147] on button "Add product" at bounding box center [747, 154] width 49 height 14
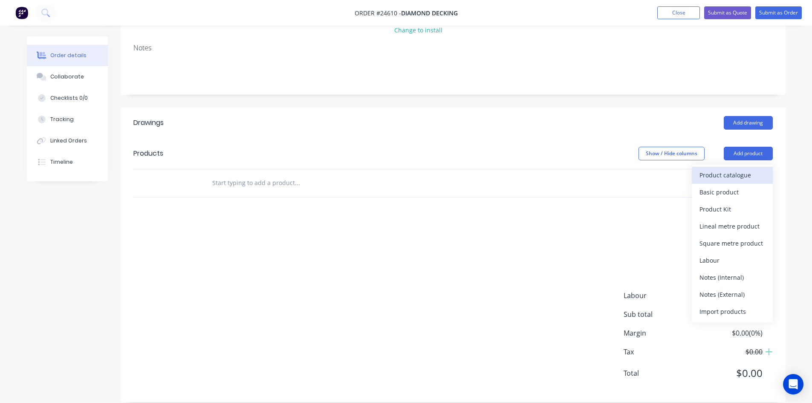
click at [758, 169] on div "Product catalogue" at bounding box center [732, 175] width 66 height 12
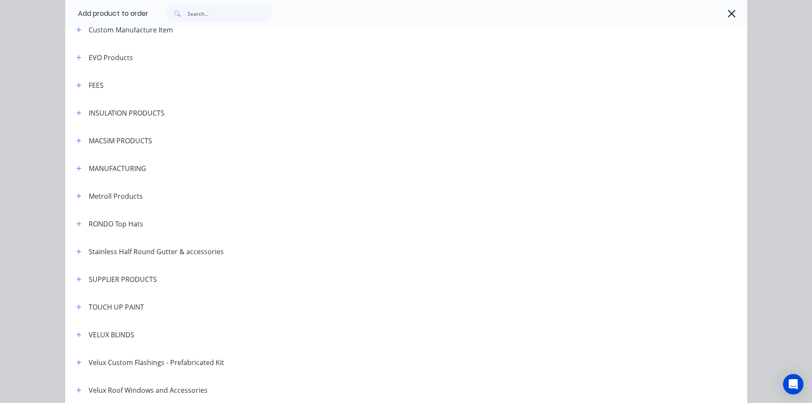
scroll to position [511, 0]
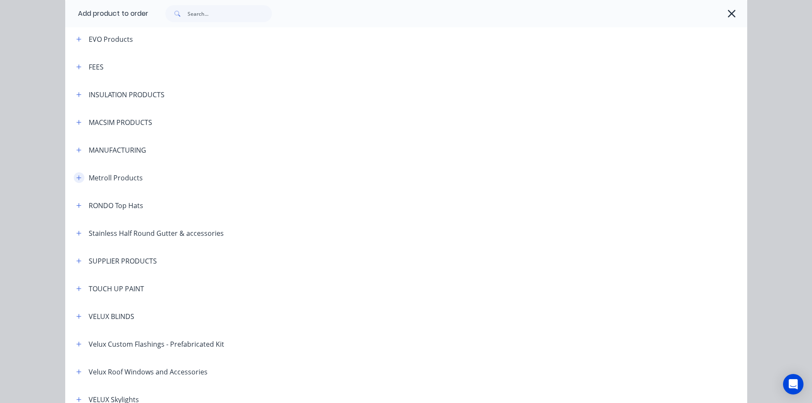
click at [76, 180] on icon "button" at bounding box center [78, 178] width 5 height 6
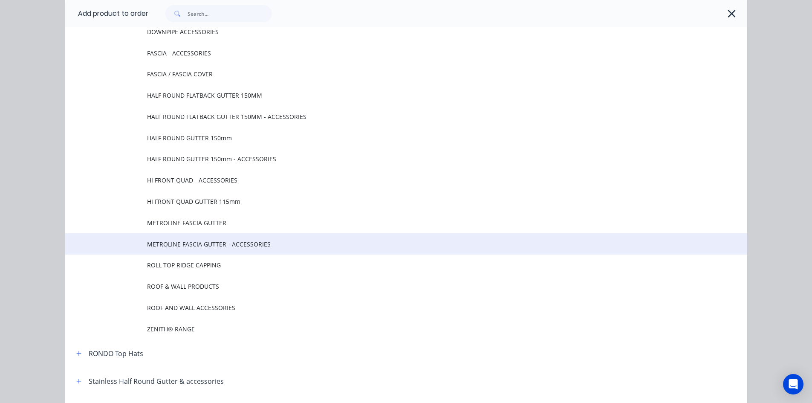
scroll to position [810, 0]
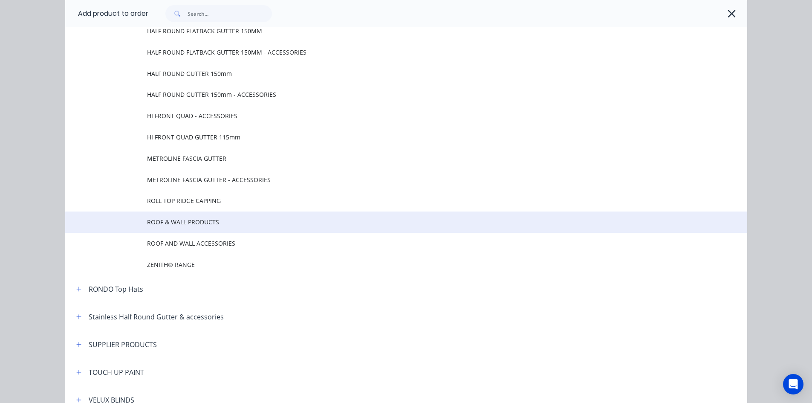
click at [225, 221] on span "ROOF & WALL PRODUCTS" at bounding box center [387, 221] width 480 height 9
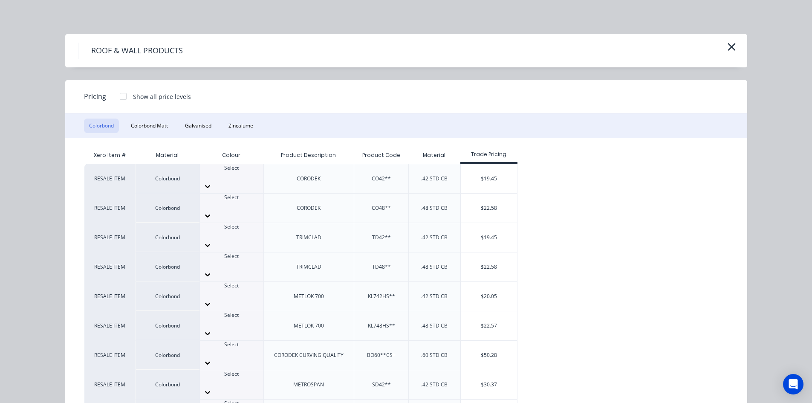
click at [118, 97] on div at bounding box center [123, 96] width 17 height 17
click at [240, 173] on div at bounding box center [231, 176] width 63 height 8
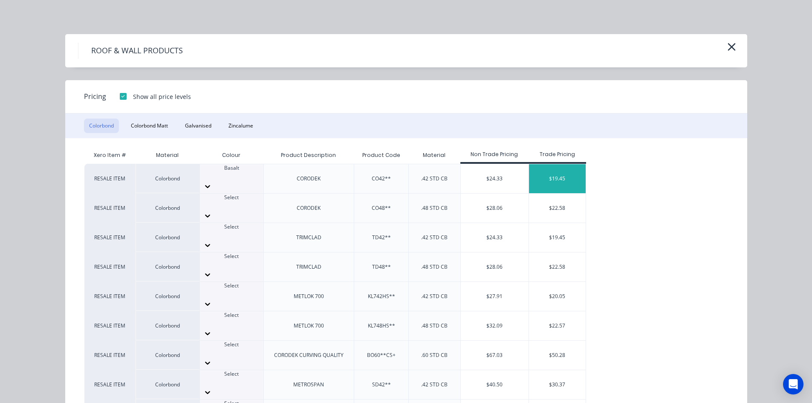
click at [531, 171] on div "$19.45" at bounding box center [557, 178] width 57 height 29
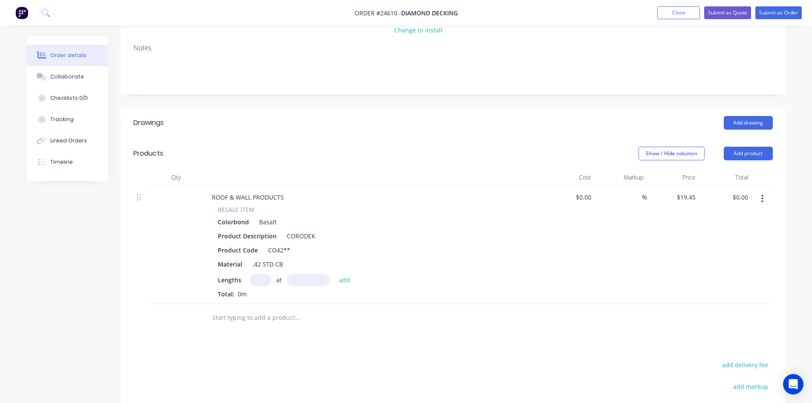
click at [260, 274] on input "text" at bounding box center [260, 280] width 21 height 12
type input "4"
type input "1500"
click at [334, 274] on button "add" at bounding box center [344, 280] width 20 height 12
type input "$116.70"
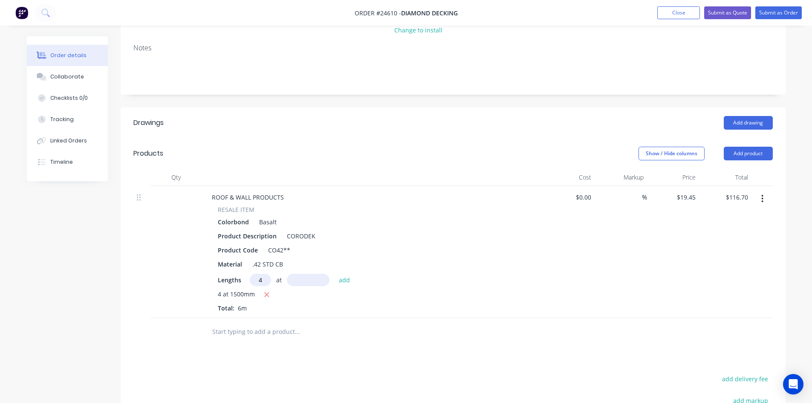
type input "4"
type input "2200"
click at [334, 274] on button "add" at bounding box center [344, 280] width 20 height 12
type input "$287.86"
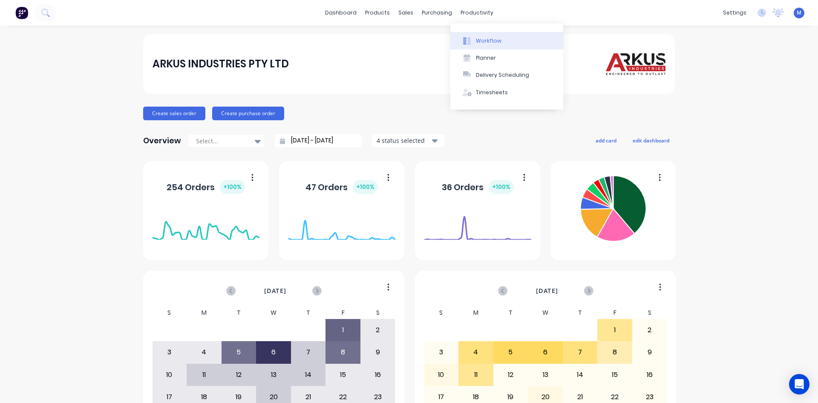
click at [500, 43] on button "Workflow" at bounding box center [506, 40] width 113 height 17
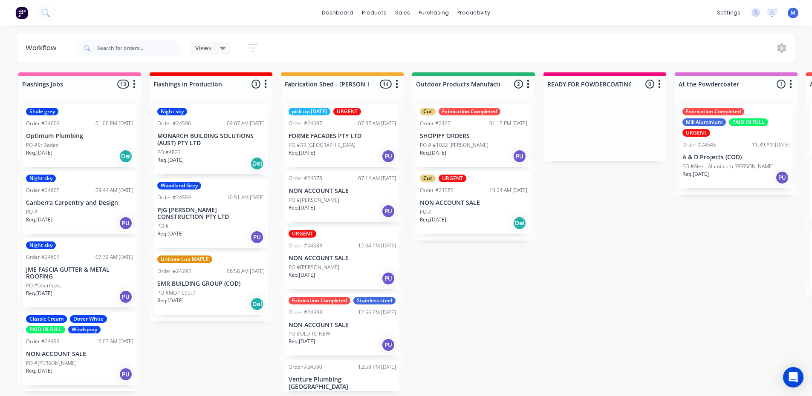
click at [195, 205] on div "Woodland Grey Order #24559 10:51 AM [DATE] PJG [PERSON_NAME] CONSTRUCTION PTY L…" at bounding box center [211, 214] width 114 height 70
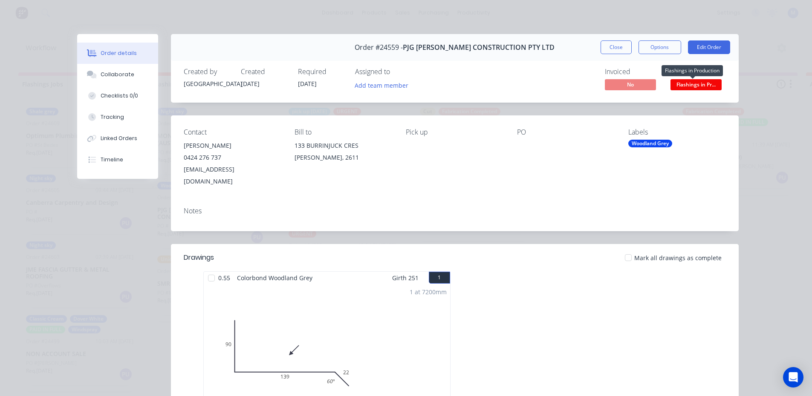
click at [697, 84] on span "Flashings in Pr..." at bounding box center [695, 84] width 51 height 11
click at [658, 49] on button "Options" at bounding box center [659, 47] width 43 height 14
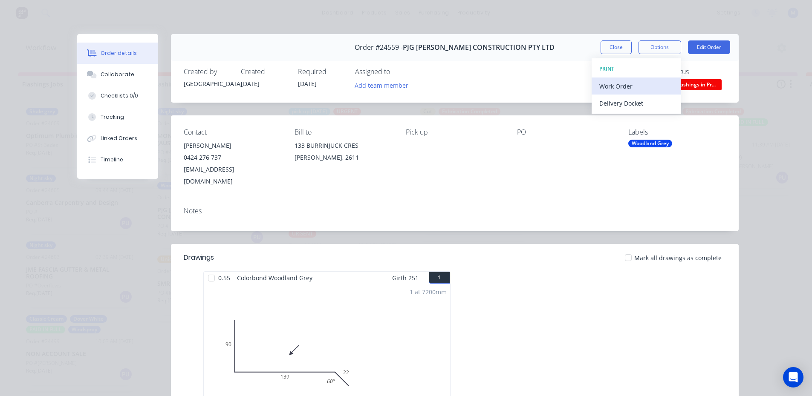
click at [638, 86] on div "Work Order" at bounding box center [636, 86] width 74 height 12
click at [641, 105] on div "Standard" at bounding box center [636, 103] width 74 height 12
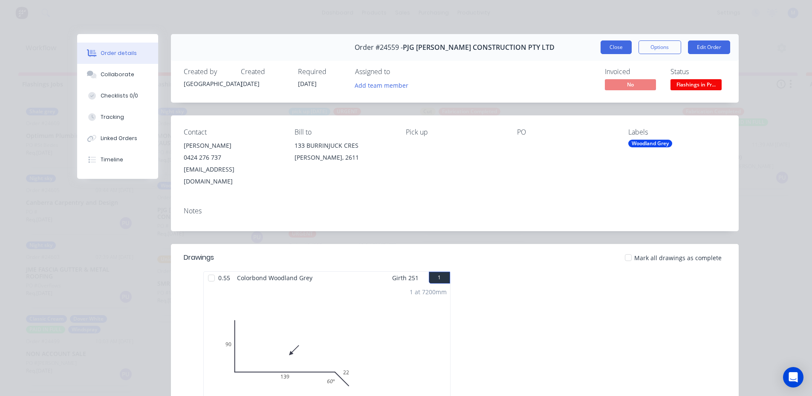
click at [610, 43] on button "Close" at bounding box center [615, 47] width 31 height 14
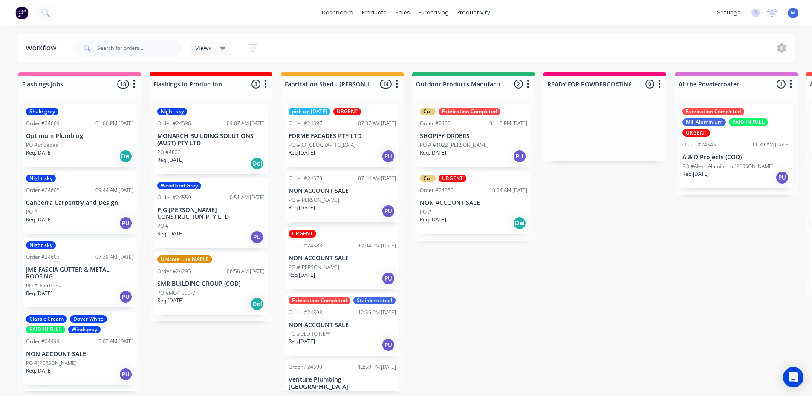
click at [191, 141] on p "MONARCH BUILDING SOLUTIONS (AUST) PTY LTD" at bounding box center [210, 140] width 107 height 14
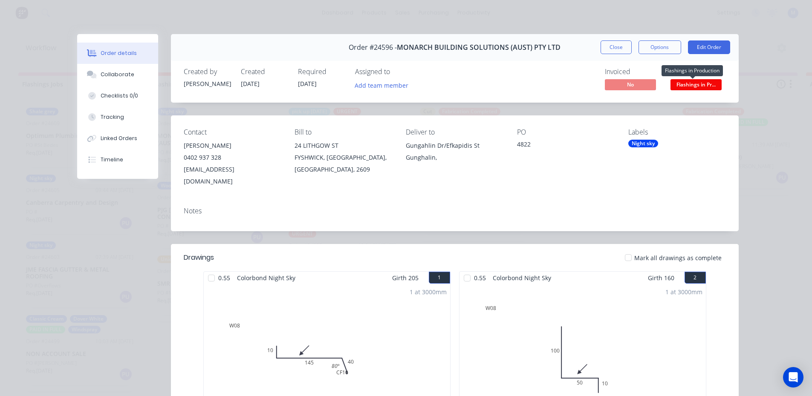
click at [674, 85] on span "Flashings in Pr..." at bounding box center [695, 84] width 51 height 11
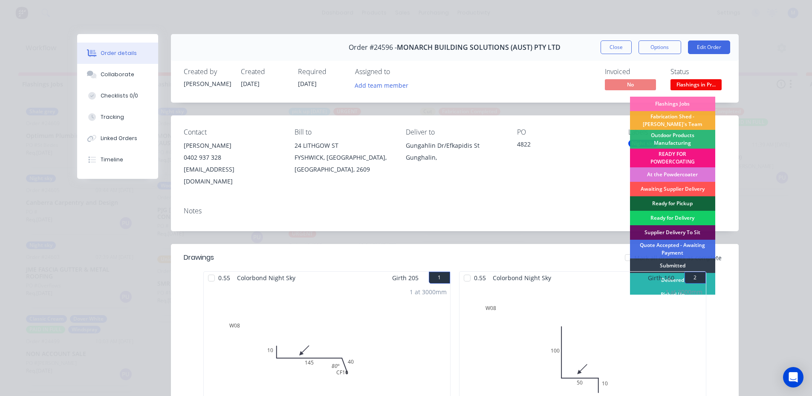
click at [684, 216] on div "Ready for Delivery" at bounding box center [672, 218] width 85 height 14
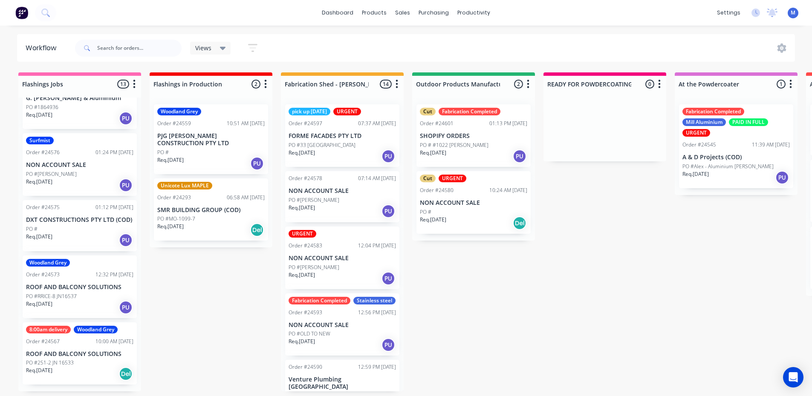
scroll to position [2, 0]
click at [63, 232] on div "PO #" at bounding box center [79, 229] width 107 height 8
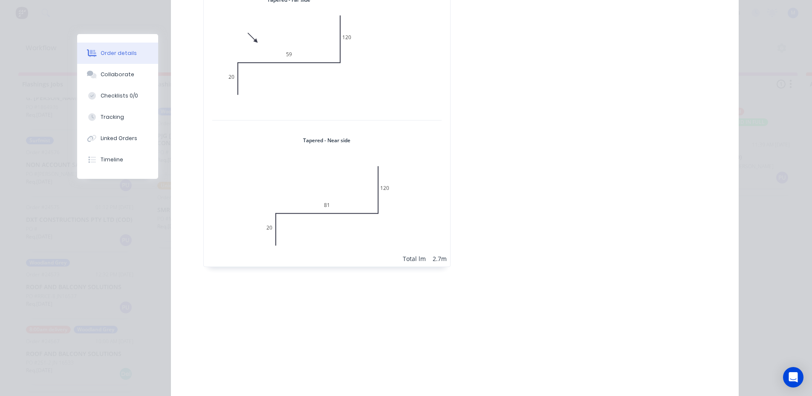
scroll to position [0, 0]
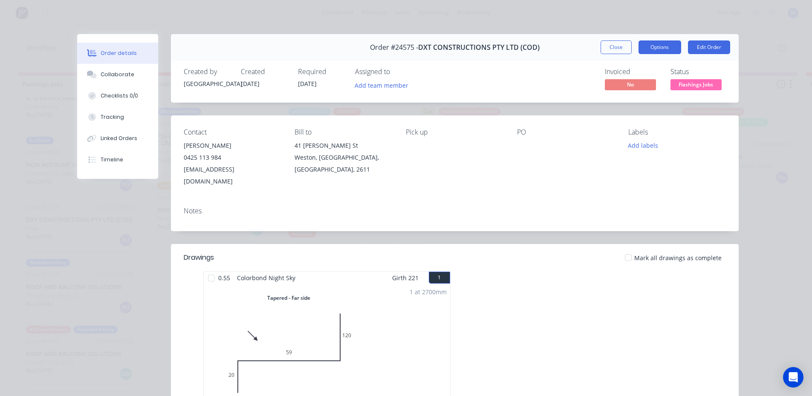
click at [673, 47] on button "Options" at bounding box center [659, 47] width 43 height 14
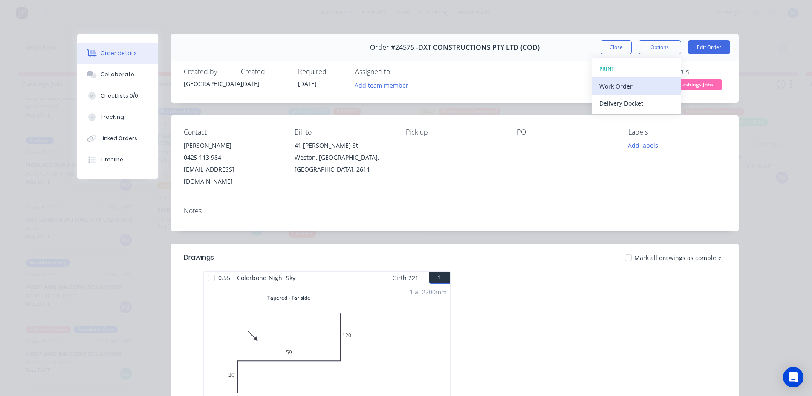
click at [634, 84] on div "Work Order" at bounding box center [636, 86] width 74 height 12
click at [633, 106] on div "Standard" at bounding box center [636, 103] width 74 height 12
click at [612, 39] on div "Order #24575 - DXT CONSTRUCTIONS PTY LTD (COD) Close Options Edit Order" at bounding box center [455, 47] width 568 height 27
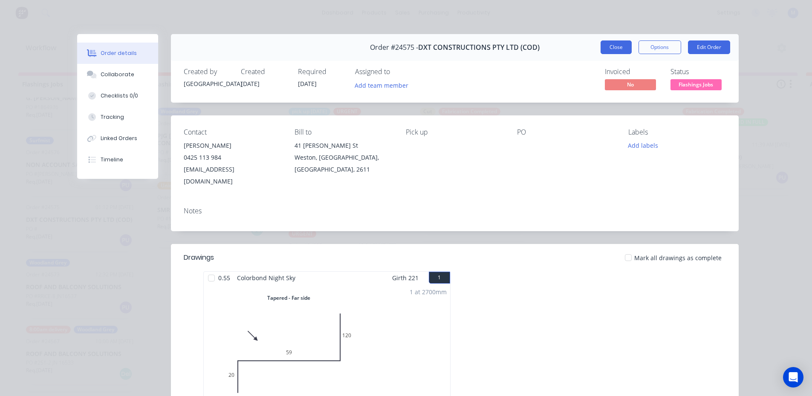
click at [614, 45] on button "Close" at bounding box center [615, 47] width 31 height 14
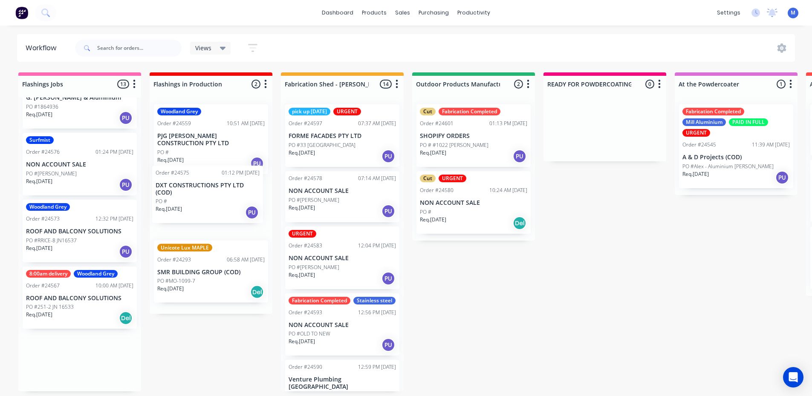
drag, startPoint x: 62, startPoint y: 237, endPoint x: 197, endPoint y: 206, distance: 138.6
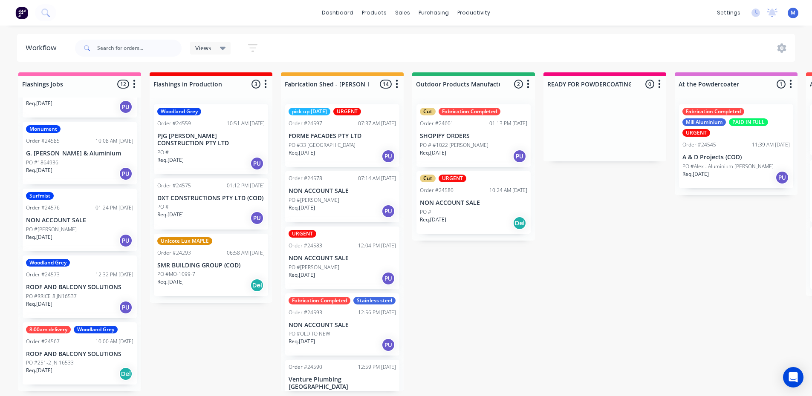
scroll to position [524, 0]
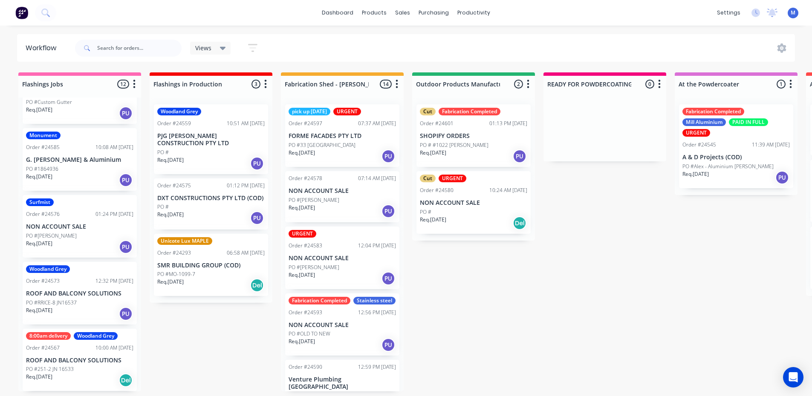
click at [88, 299] on div "PO #RRICE-8 JN16537" at bounding box center [79, 303] width 107 height 8
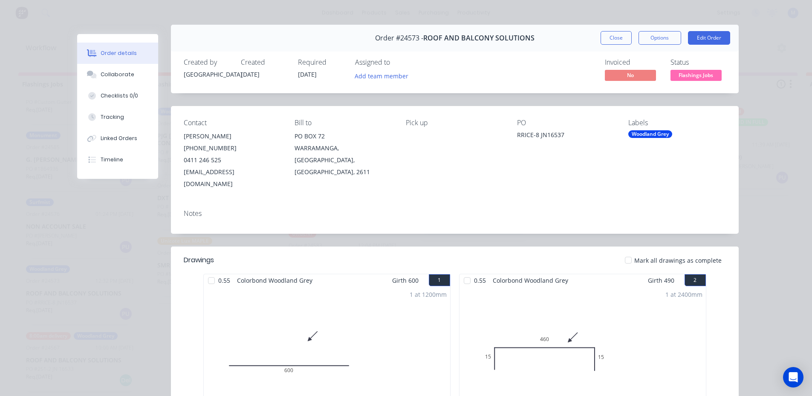
scroll to position [0, 0]
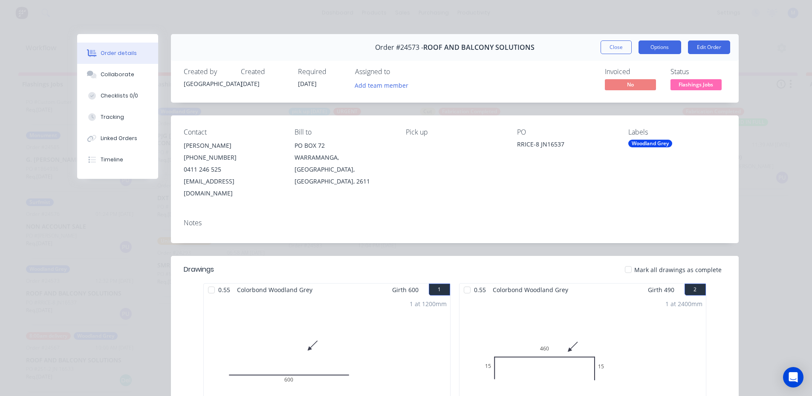
click at [650, 50] on button "Options" at bounding box center [659, 47] width 43 height 14
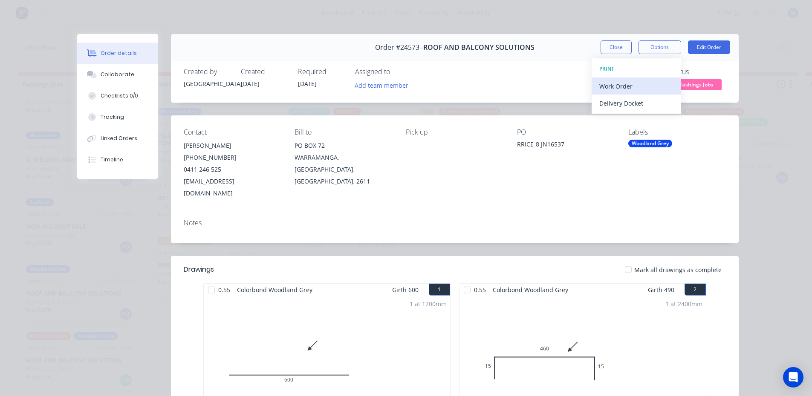
click at [635, 85] on div "Work Order" at bounding box center [636, 86] width 74 height 12
click at [638, 99] on div "Standard" at bounding box center [636, 103] width 74 height 12
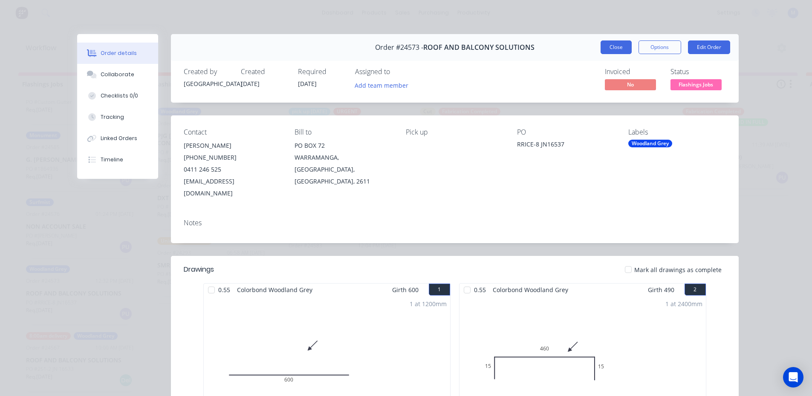
click at [614, 46] on button "Close" at bounding box center [615, 47] width 31 height 14
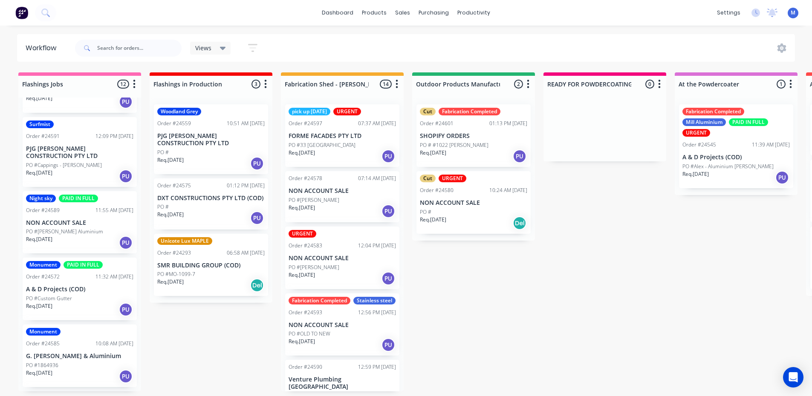
scroll to position [383, 0]
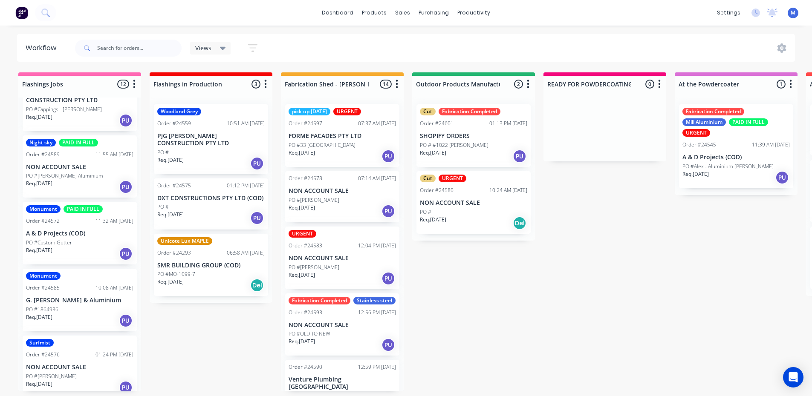
click at [80, 291] on div "Monument Order #24585 10:08 AM [DATE] G. [PERSON_NAME] & Aluminium PO #1864936 …" at bounding box center [80, 300] width 114 height 63
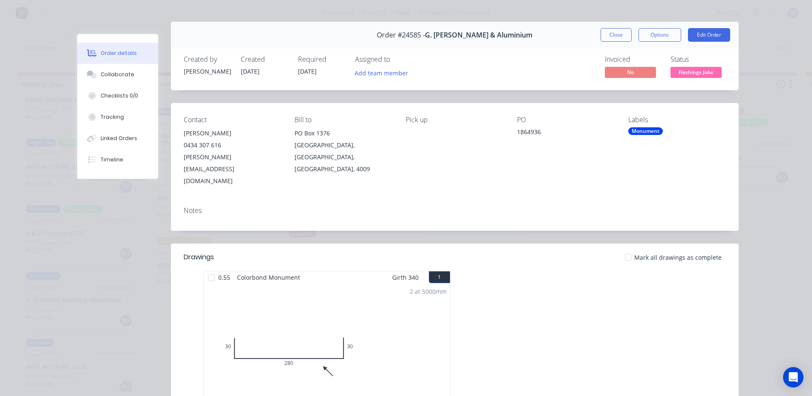
scroll to position [0, 0]
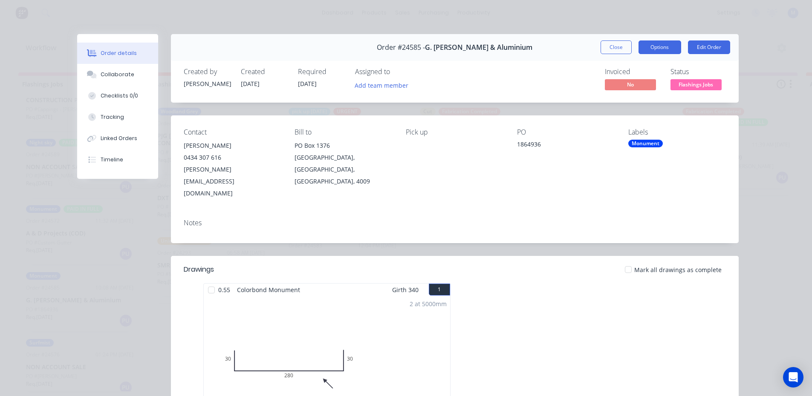
click at [659, 48] on button "Options" at bounding box center [659, 47] width 43 height 14
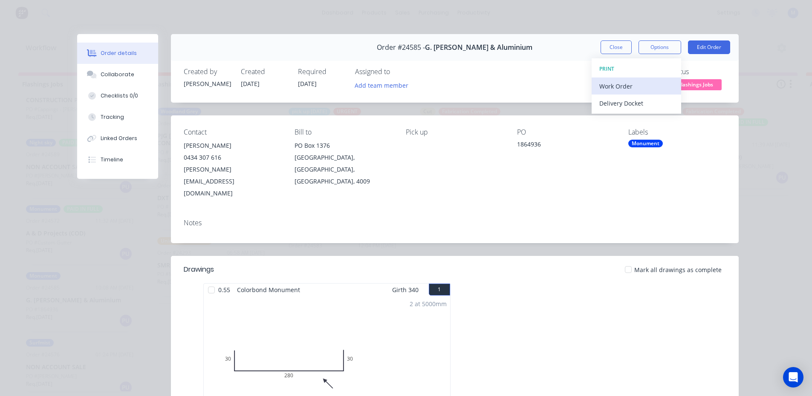
click at [648, 85] on div "Work Order" at bounding box center [636, 86] width 74 height 12
click at [648, 100] on div "Standard" at bounding box center [636, 103] width 74 height 12
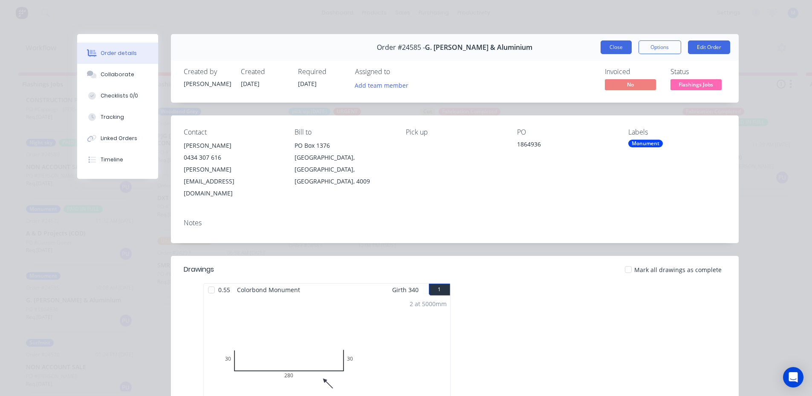
click at [618, 45] on button "Close" at bounding box center [615, 47] width 31 height 14
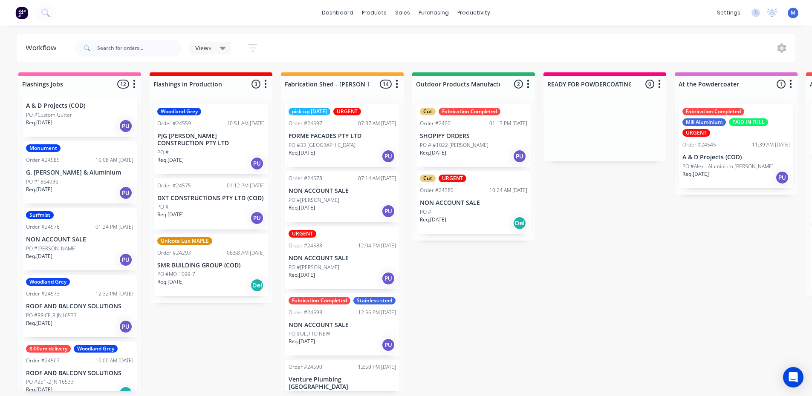
scroll to position [524, 0]
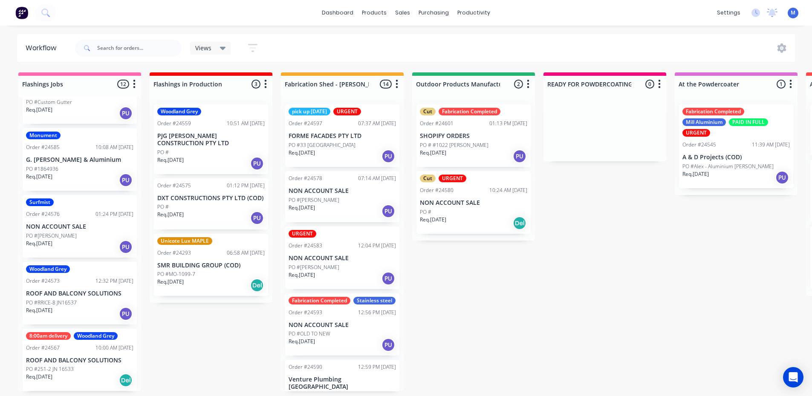
click at [42, 299] on p "PO #RRICE-8 JN16537" at bounding box center [51, 303] width 51 height 8
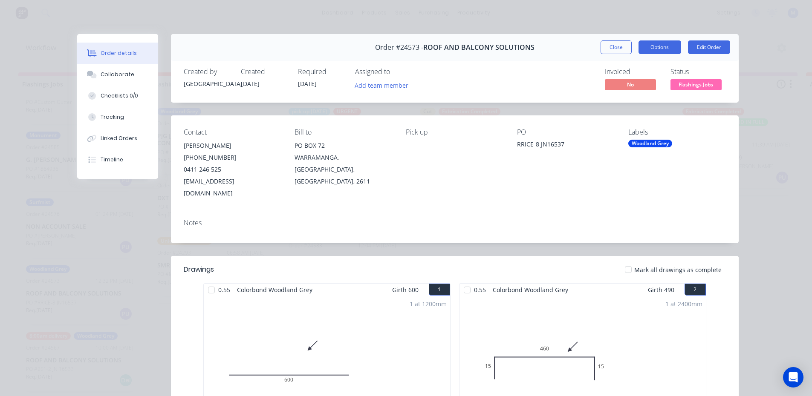
click at [665, 50] on button "Options" at bounding box center [659, 47] width 43 height 14
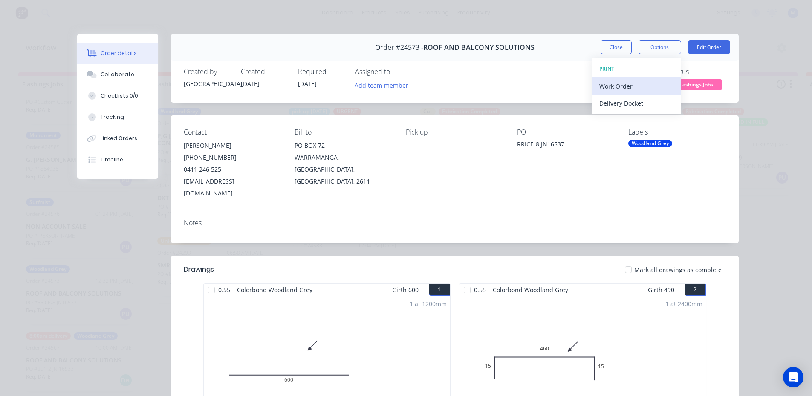
click at [623, 88] on div "Work Order" at bounding box center [636, 86] width 74 height 12
click at [633, 103] on div "Standard" at bounding box center [636, 103] width 74 height 12
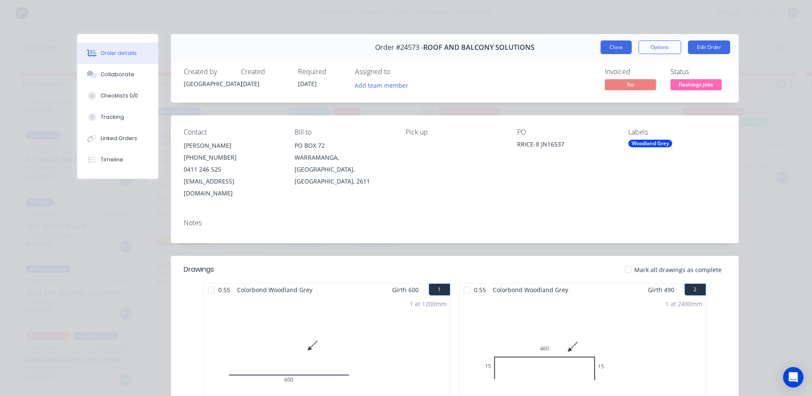
click at [610, 50] on button "Close" at bounding box center [615, 47] width 31 height 14
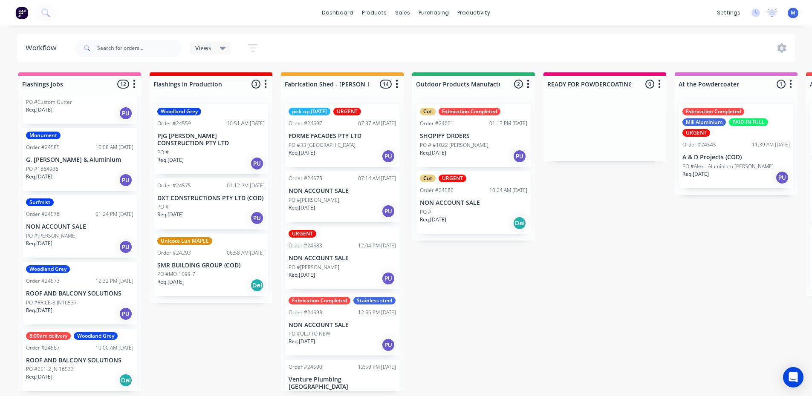
click at [89, 232] on div "Surfmist Order #24576 01:24 PM 06/08/25 NON ACCOUNT SALE PO #mickey Gubas Req. …" at bounding box center [80, 226] width 114 height 63
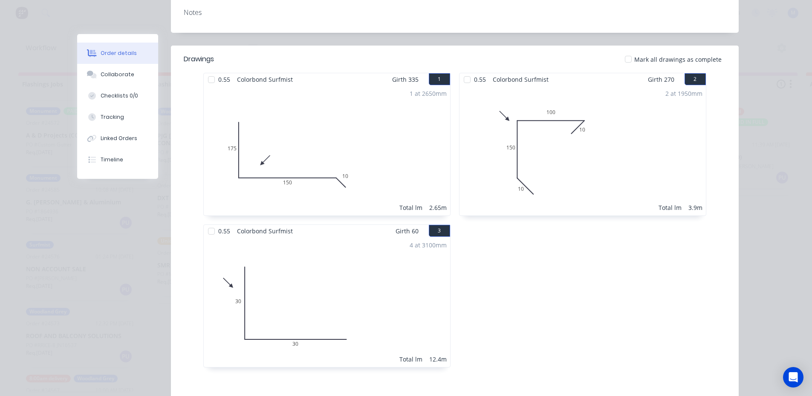
scroll to position [43, 0]
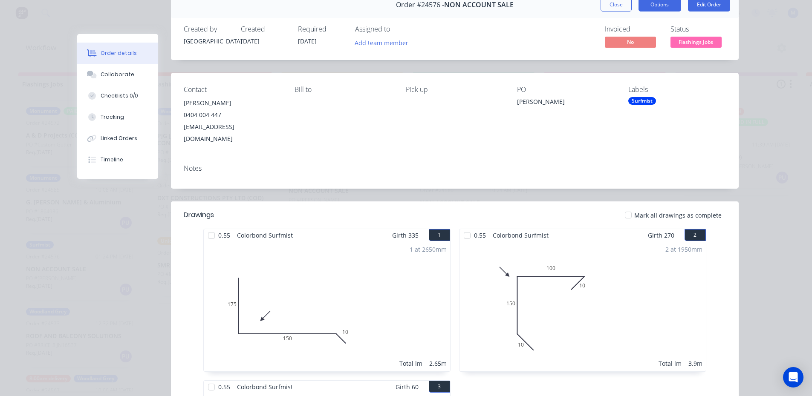
click at [663, 5] on button "Options" at bounding box center [659, 5] width 43 height 14
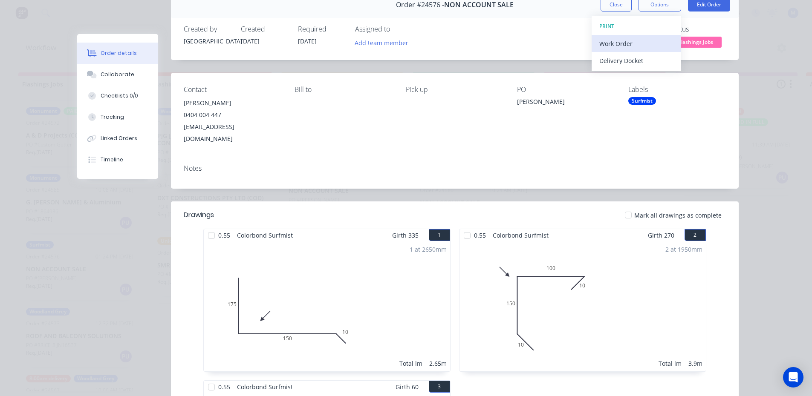
click at [630, 42] on div "Work Order" at bounding box center [636, 43] width 74 height 12
click at [629, 61] on div "Standard" at bounding box center [636, 61] width 74 height 12
click at [610, 5] on button "Close" at bounding box center [615, 5] width 31 height 14
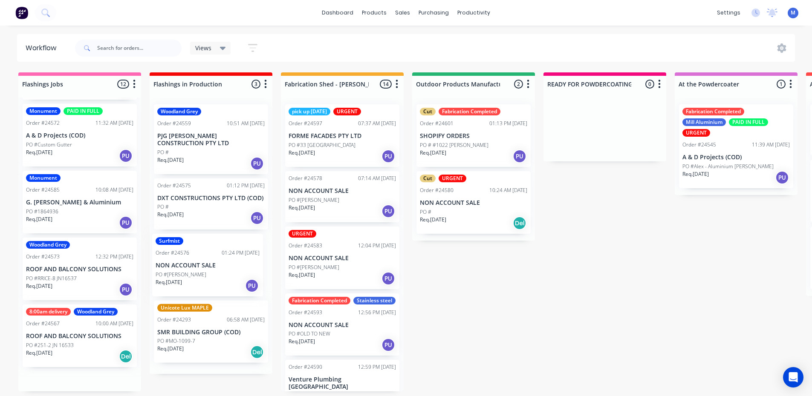
drag, startPoint x: 73, startPoint y: 277, endPoint x: 274, endPoint y: 260, distance: 201.4
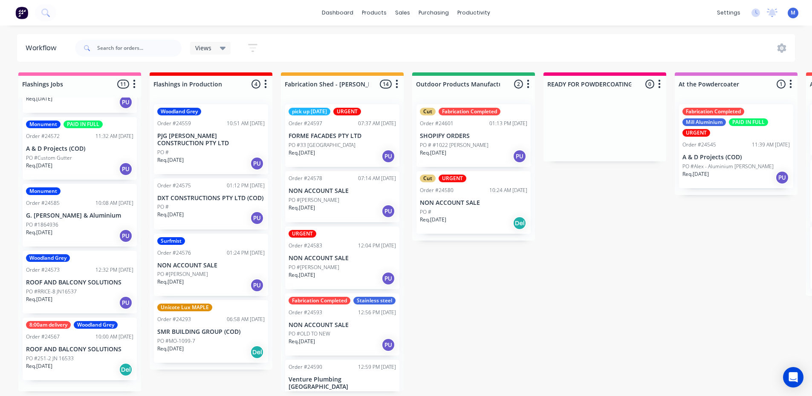
scroll to position [458, 0]
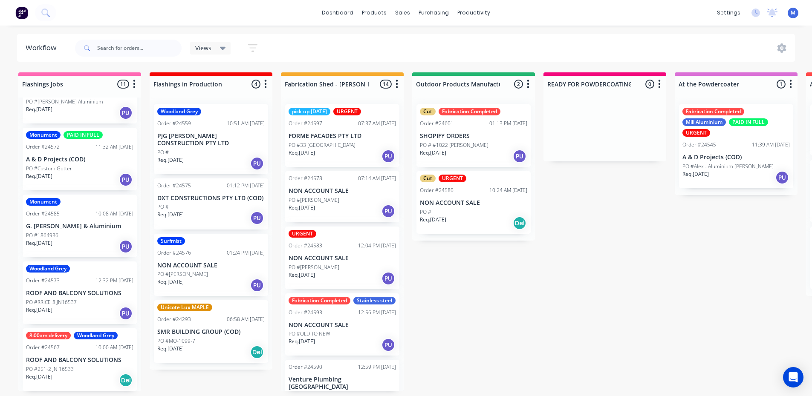
click at [72, 290] on p "ROOF AND BALCONY SOLUTIONS" at bounding box center [79, 293] width 107 height 7
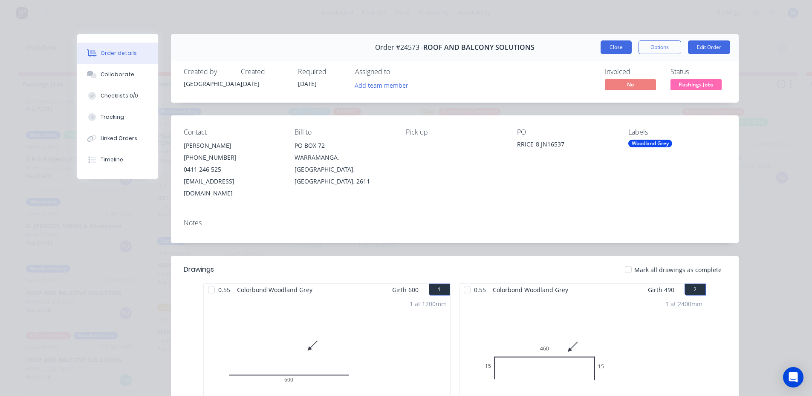
click at [618, 51] on button "Close" at bounding box center [615, 47] width 31 height 14
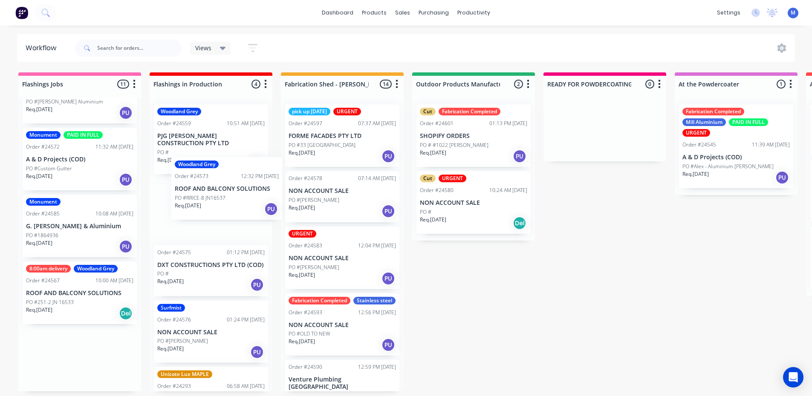
drag, startPoint x: 58, startPoint y: 302, endPoint x: 208, endPoint y: 199, distance: 183.0
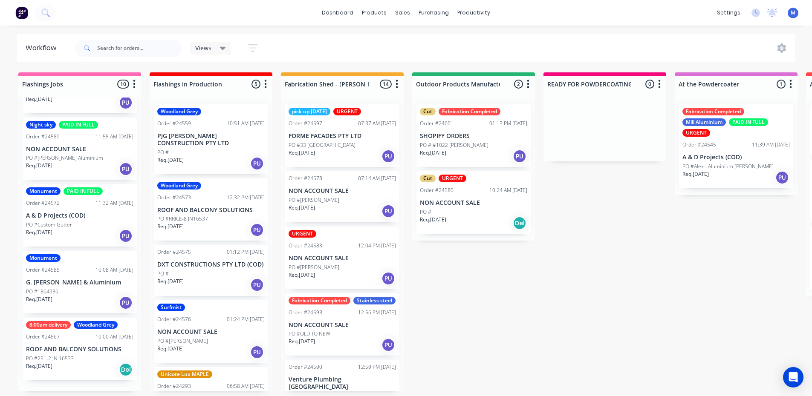
scroll to position [391, 0]
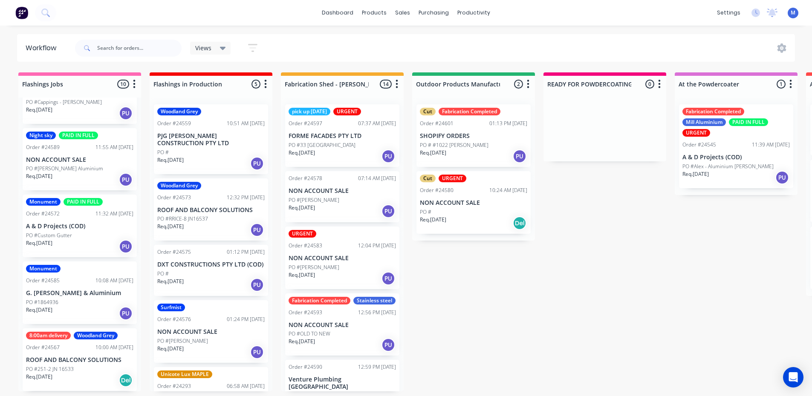
click at [187, 151] on div "PO #" at bounding box center [210, 153] width 107 height 8
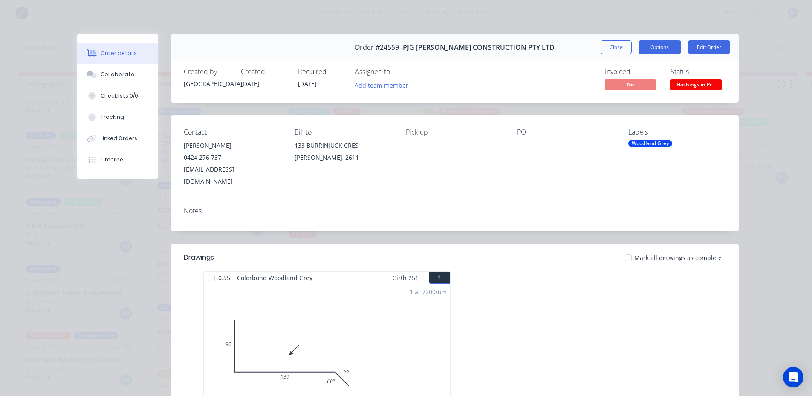
click at [662, 50] on button "Options" at bounding box center [659, 47] width 43 height 14
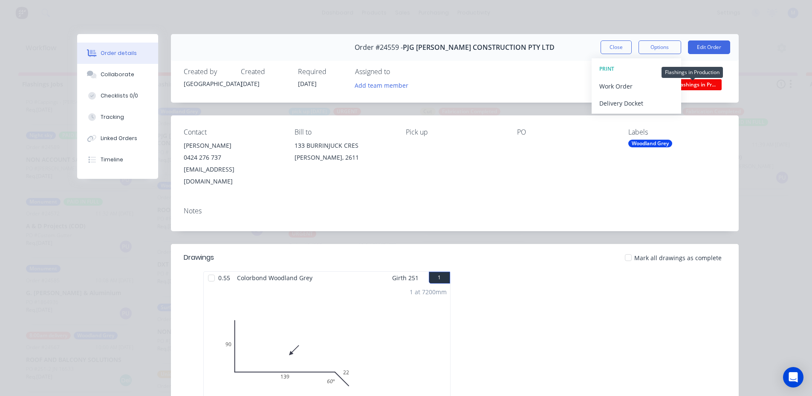
click at [691, 86] on span "Flashings in Pr..." at bounding box center [695, 84] width 51 height 11
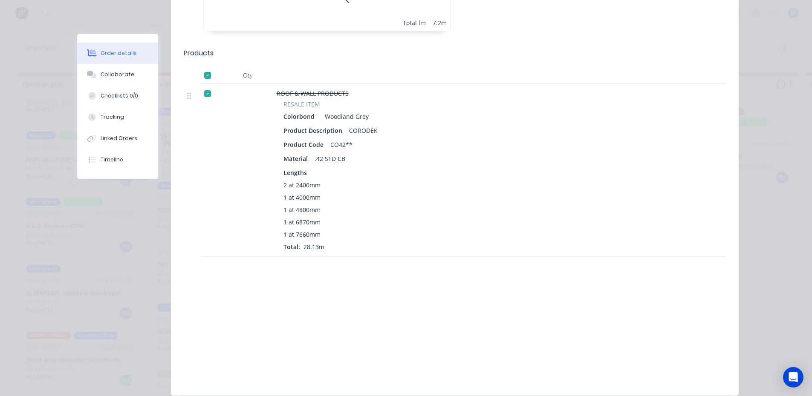
scroll to position [0, 0]
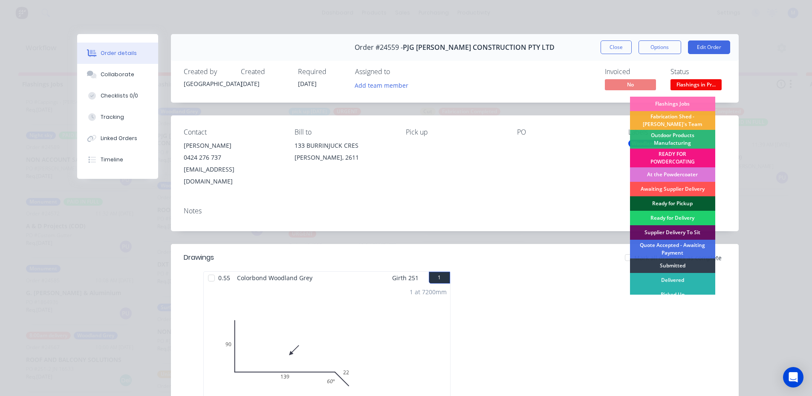
click at [680, 199] on div "Ready for Pickup" at bounding box center [672, 203] width 85 height 14
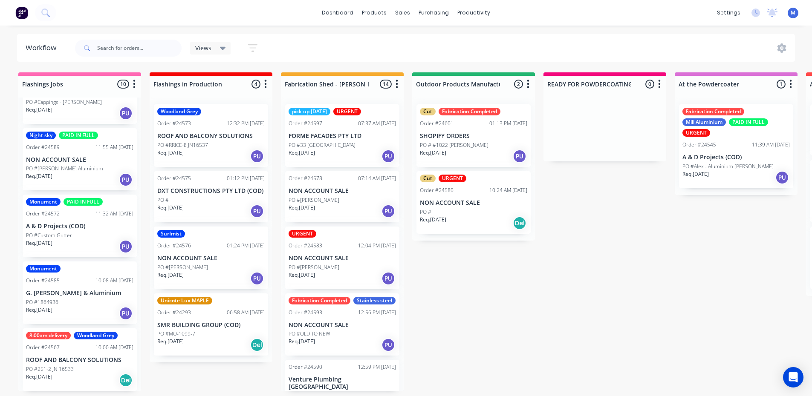
click at [68, 293] on p "G. [PERSON_NAME] & Aluminium" at bounding box center [79, 293] width 107 height 7
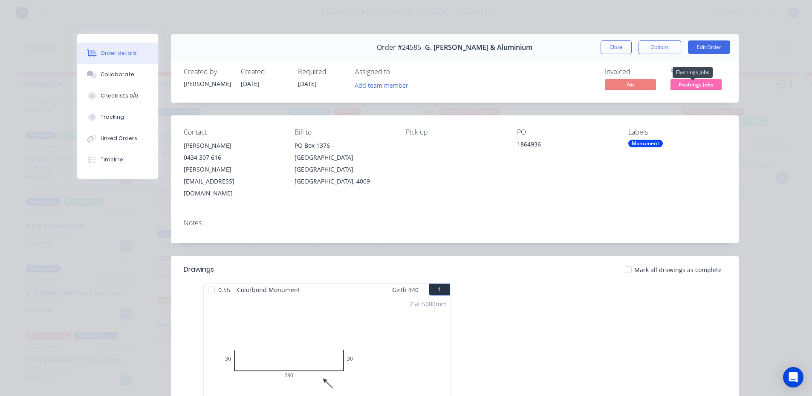
click at [706, 86] on span "Flashings Jobs" at bounding box center [695, 84] width 51 height 11
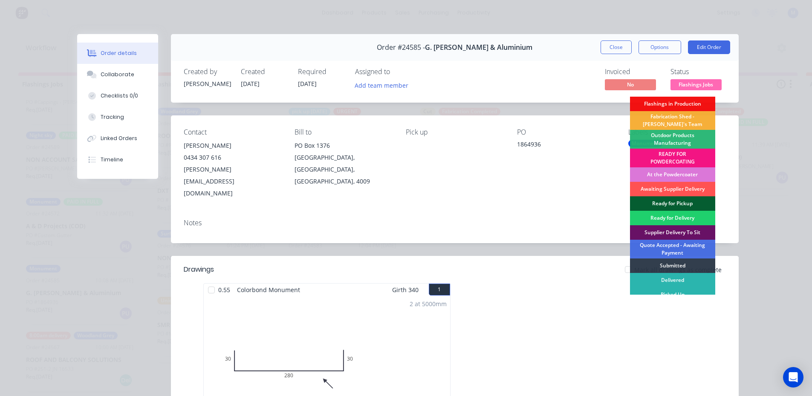
click at [688, 198] on div "Ready for Pickup" at bounding box center [672, 203] width 85 height 14
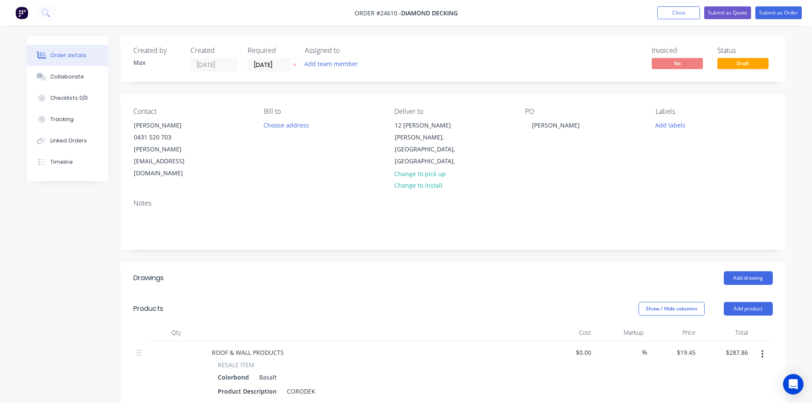
scroll to position [155, 0]
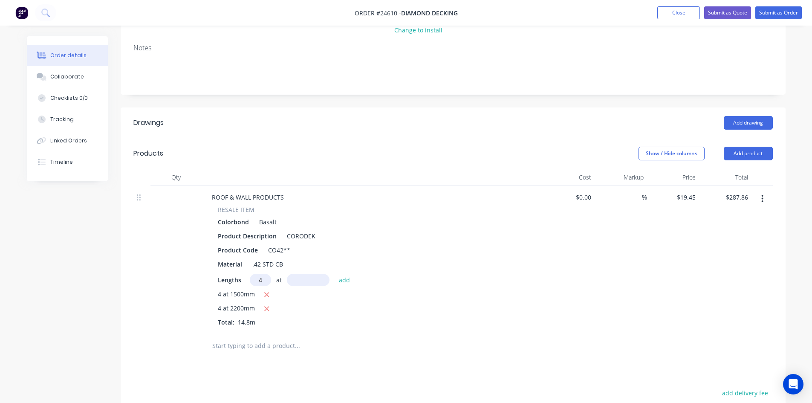
type input "4"
type input "2100"
click at [334, 274] on button "add" at bounding box center [344, 280] width 20 height 12
type input "$451.24"
type input "4"
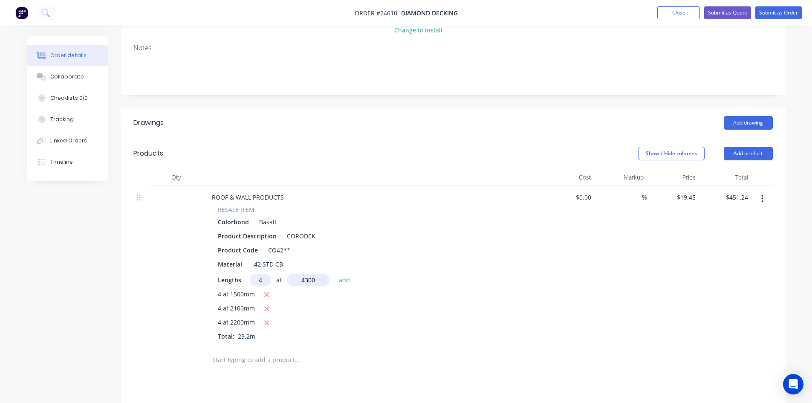
type input "4300"
click at [334, 274] on button "add" at bounding box center [344, 280] width 20 height 12
click at [268, 333] on icon "button" at bounding box center [267, 337] width 6 height 8
type input "$451.24"
type input "$4,300.00"
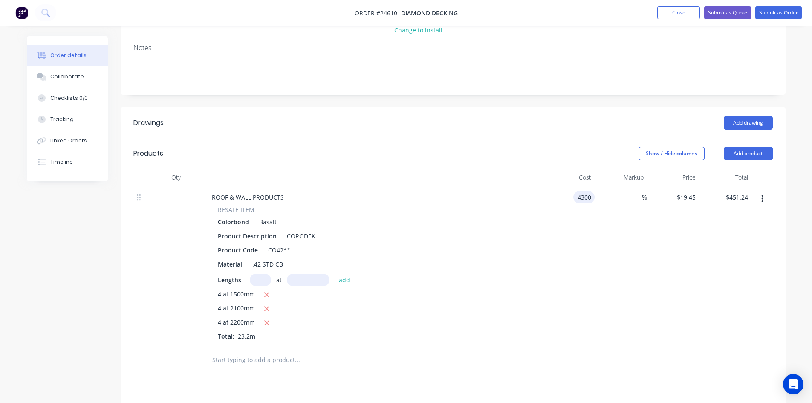
type input "$4,300.00"
type input "$99,760.00"
click at [264, 274] on input "text" at bounding box center [260, 280] width 21 height 12
type input "3"
type input "4300"
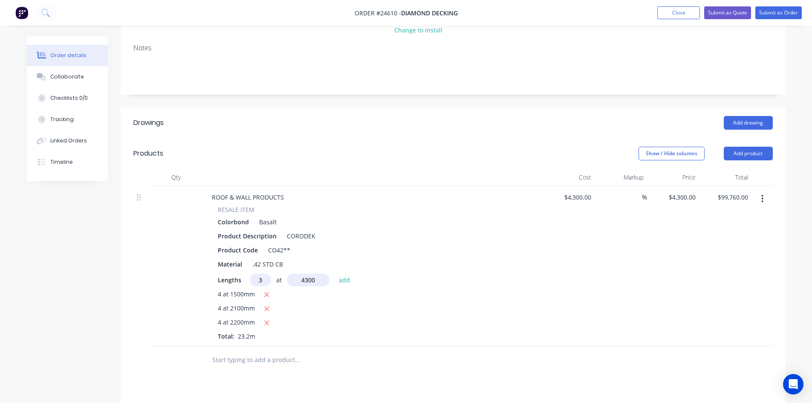
click at [334, 274] on button "add" at bounding box center [344, 280] width 20 height 12
type input "$155,230.00"
type input "2"
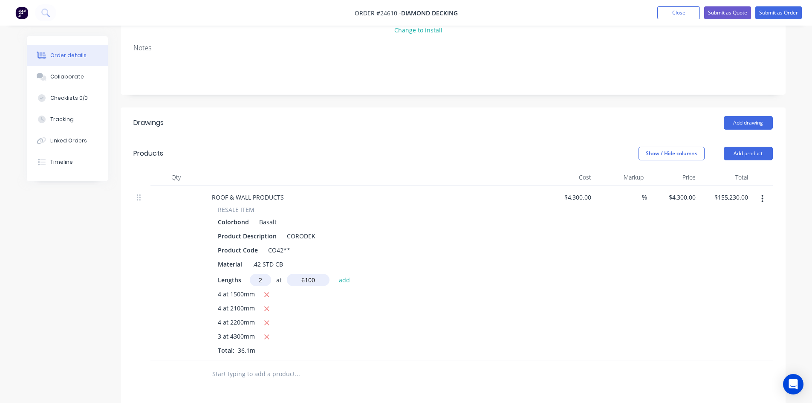
type input "6100"
click at [334, 274] on button "add" at bounding box center [344, 280] width 20 height 12
type input "$207,690.00"
click at [259, 274] on input "text" at bounding box center [260, 280] width 21 height 12
type input "2"
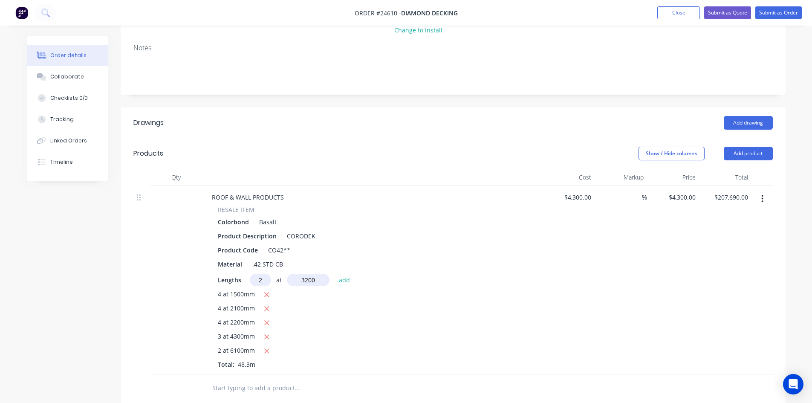
type input "3200"
click at [334, 274] on button "add" at bounding box center [344, 280] width 20 height 12
type input "$235,210.00"
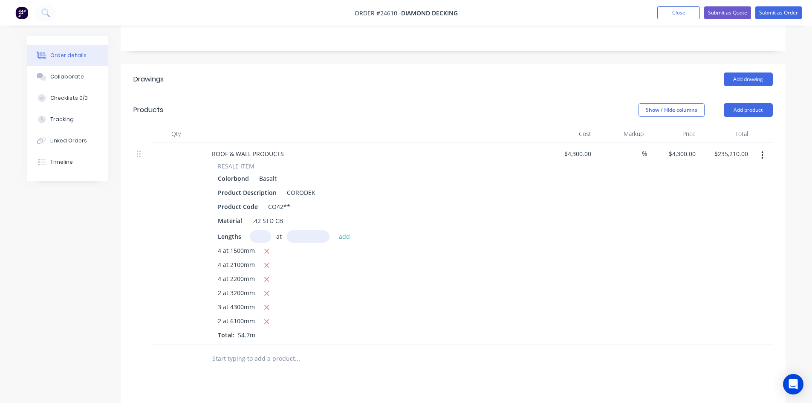
scroll to position [240, 0]
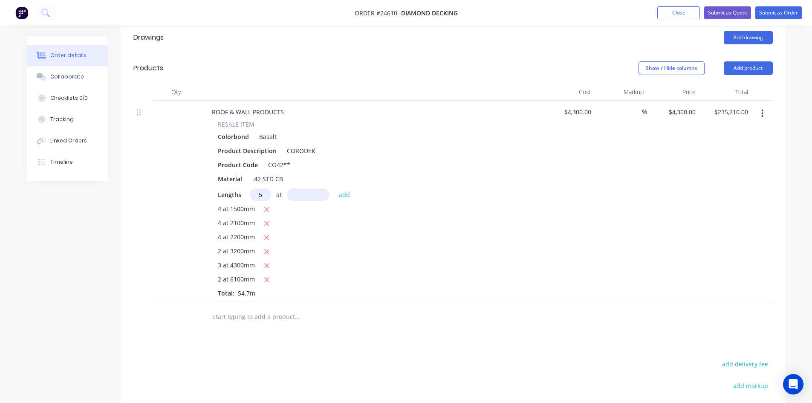
type input "5"
type input "4300."
click at [334, 188] on button "add" at bounding box center [344, 194] width 20 height 12
type input "$327,660.00"
type input "1"
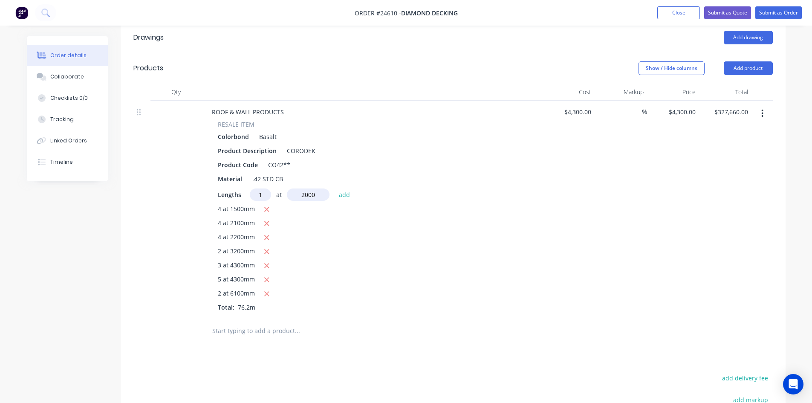
type input "2000"
click at [334, 188] on button "add" at bounding box center [344, 194] width 20 height 12
type input "$336,260.00"
click at [731, 61] on button "Add product" at bounding box center [747, 68] width 49 height 14
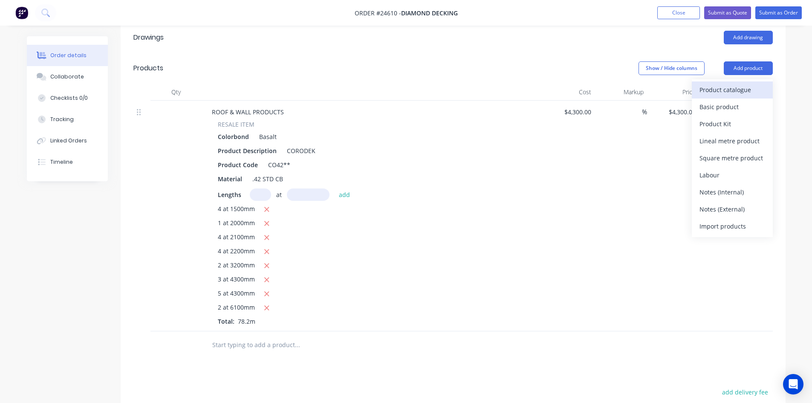
click at [732, 84] on div "Product catalogue" at bounding box center [732, 90] width 66 height 12
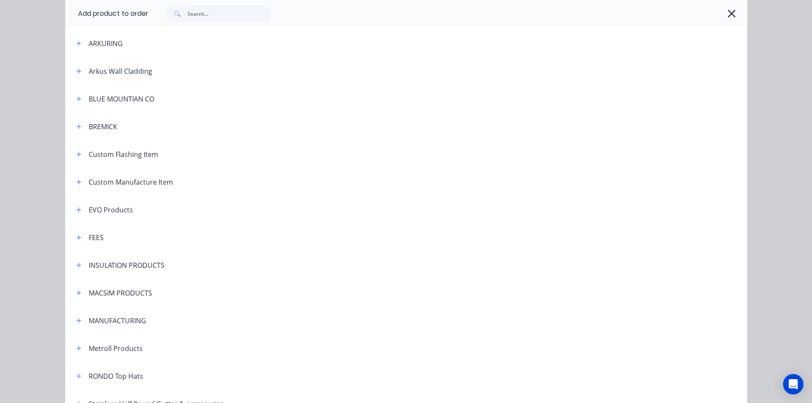
scroll to position [511, 0]
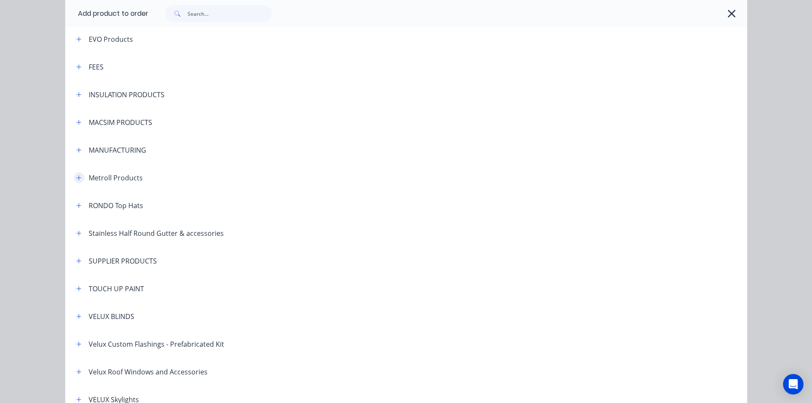
click at [76, 179] on icon "button" at bounding box center [78, 178] width 5 height 6
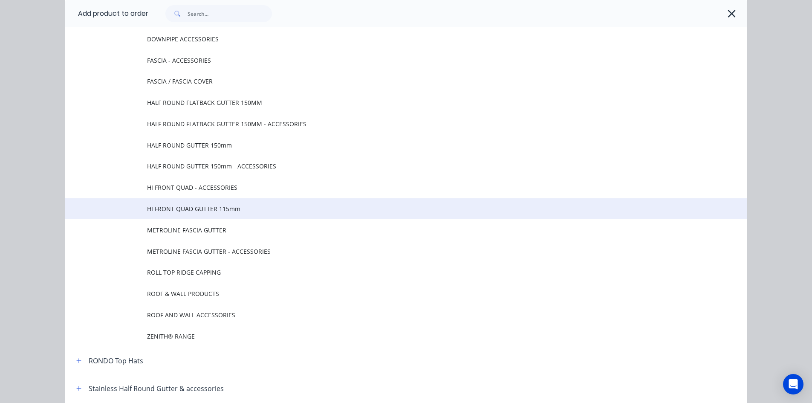
scroll to position [767, 0]
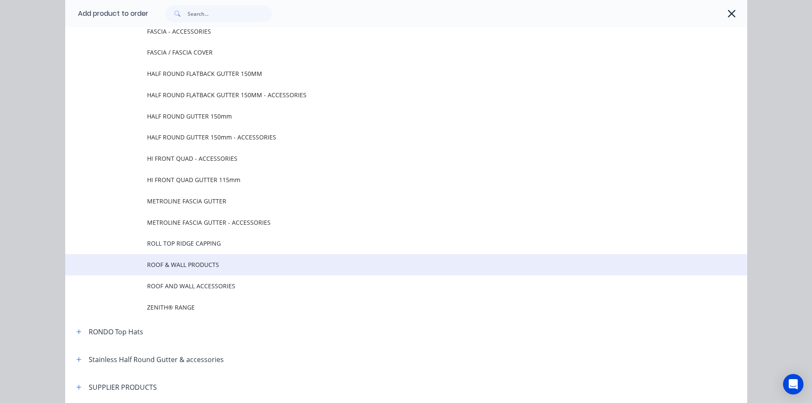
click at [186, 259] on td "ROOF & WALL PRODUCTS" at bounding box center [447, 264] width 600 height 21
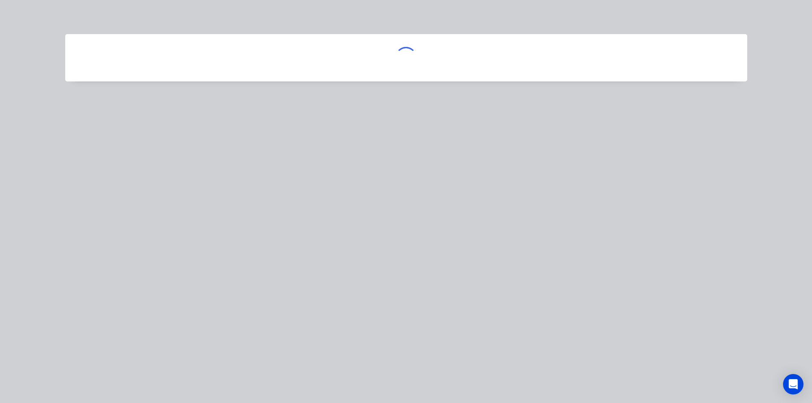
scroll to position [0, 0]
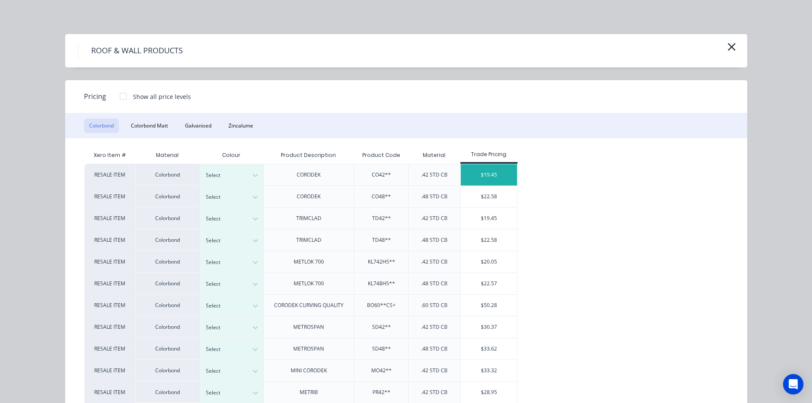
click at [493, 173] on div "$19.45" at bounding box center [489, 174] width 57 height 21
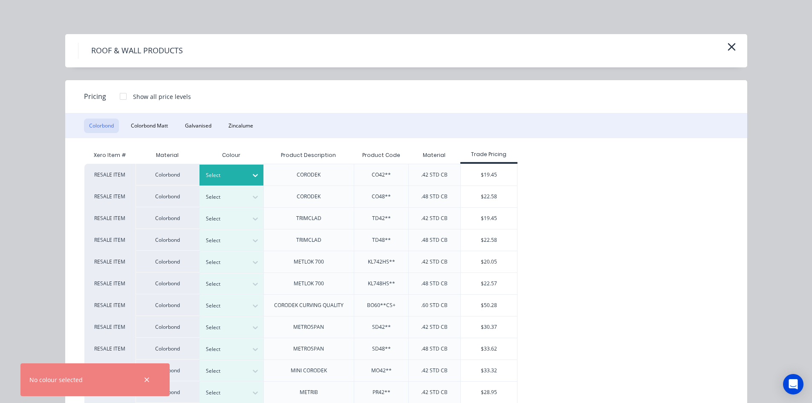
click at [244, 179] on div "Select" at bounding box center [224, 175] width 48 height 11
click at [499, 170] on div "$19.45" at bounding box center [489, 174] width 57 height 21
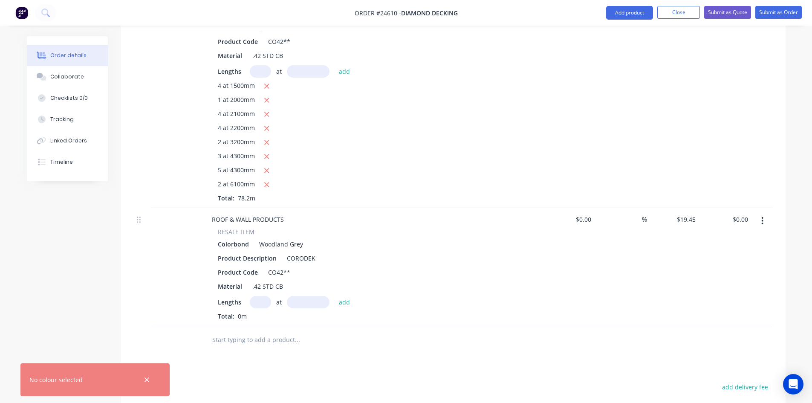
scroll to position [368, 0]
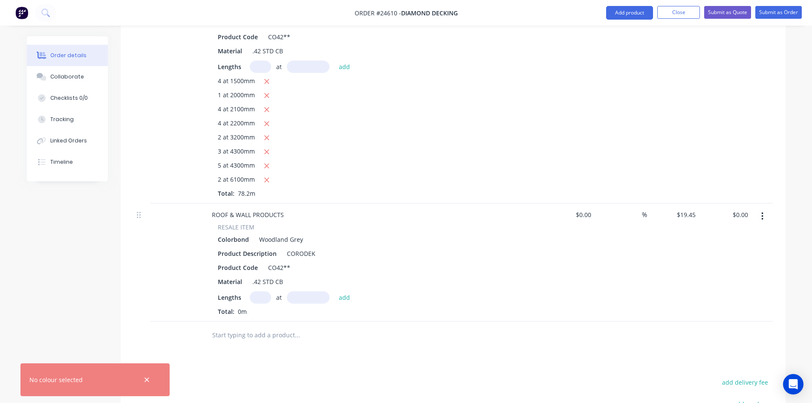
click at [259, 291] on input "text" at bounding box center [260, 297] width 21 height 12
click at [147, 377] on icon "button" at bounding box center [147, 380] width 6 height 8
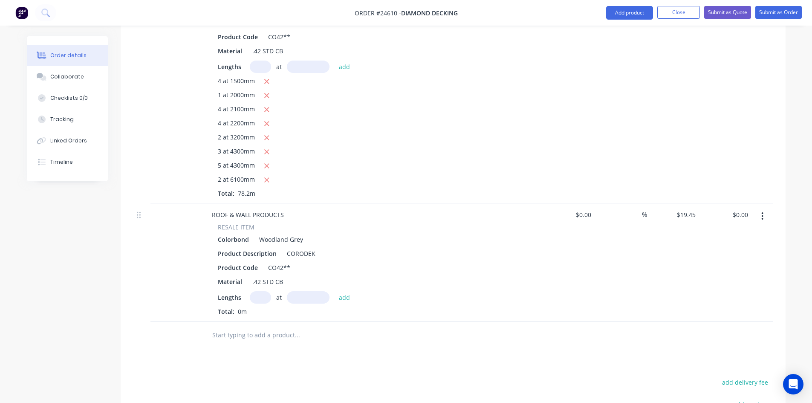
click at [250, 291] on input "text" at bounding box center [260, 297] width 21 height 12
type input "14"
type input "2200"
click at [334, 291] on button "add" at bounding box center [344, 297] width 20 height 12
type input "$599.06"
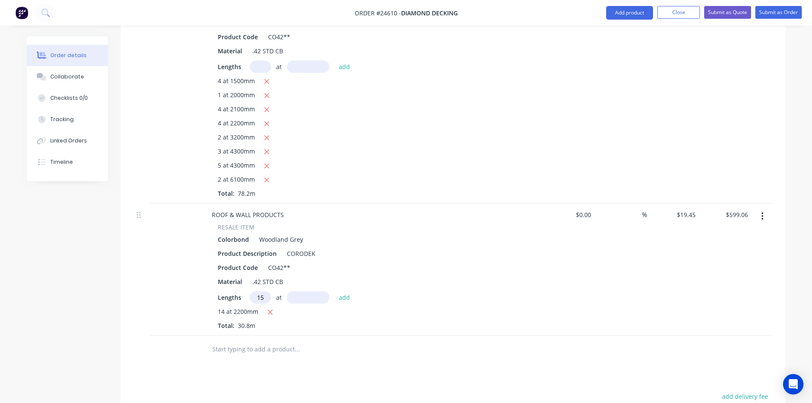
type input "15"
type input "2700"
click at [334, 291] on button "add" at bounding box center [344, 297] width 20 height 12
type input "$1,386.79"
type input "14"
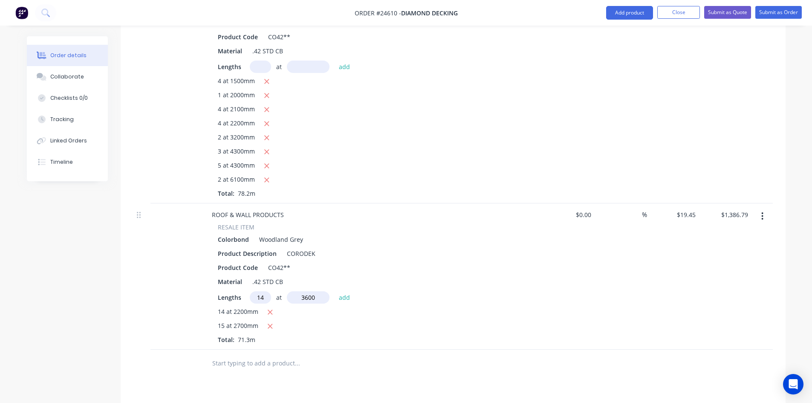
type input "3600"
click at [334, 291] on button "add" at bounding box center [344, 297] width 20 height 12
type input "$2,367.07"
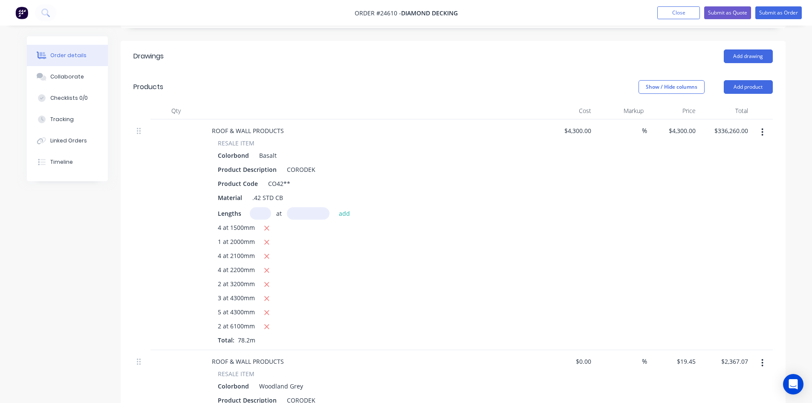
scroll to position [221, 0]
click at [761, 81] on button "Add product" at bounding box center [747, 88] width 49 height 14
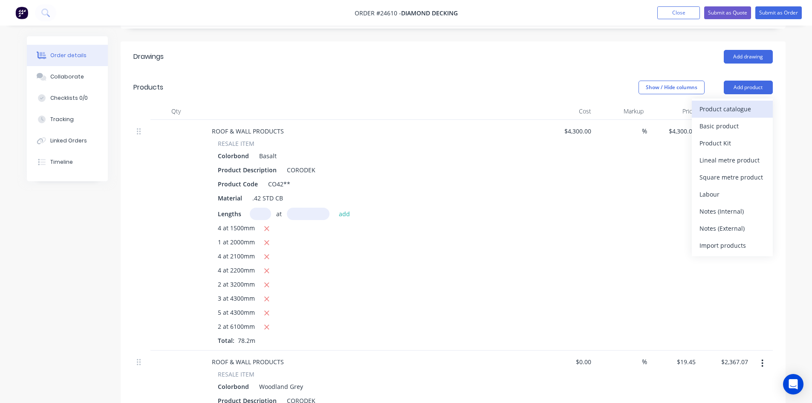
click at [749, 103] on div "Product catalogue" at bounding box center [732, 109] width 66 height 12
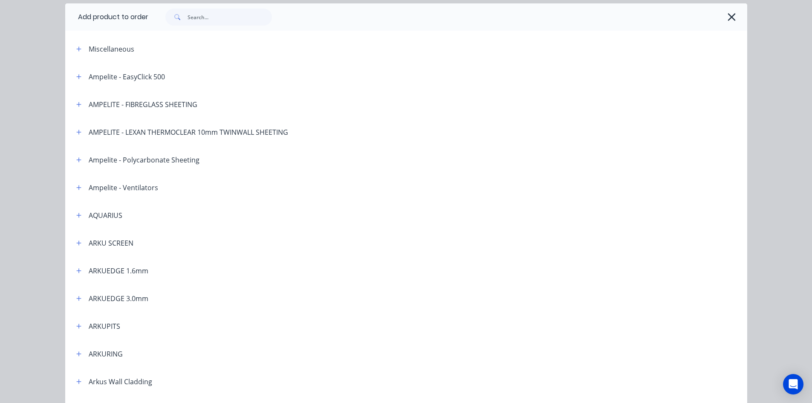
scroll to position [0, 0]
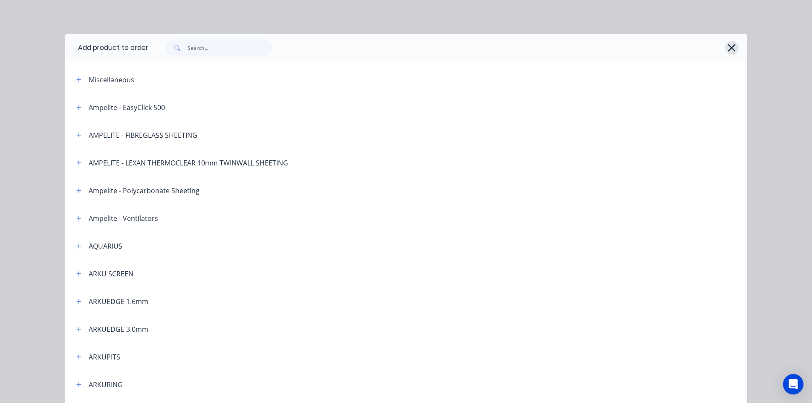
click at [729, 52] on icon "button" at bounding box center [731, 48] width 9 height 12
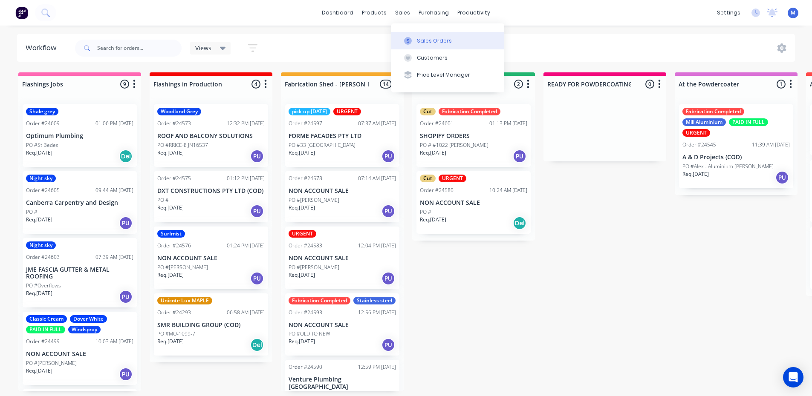
click at [436, 38] on div "Sales Orders" at bounding box center [434, 41] width 35 height 8
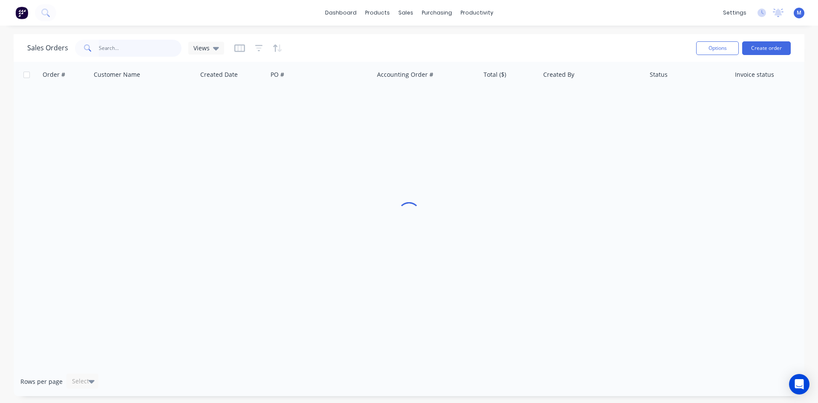
click at [106, 49] on input "text" at bounding box center [140, 48] width 83 height 17
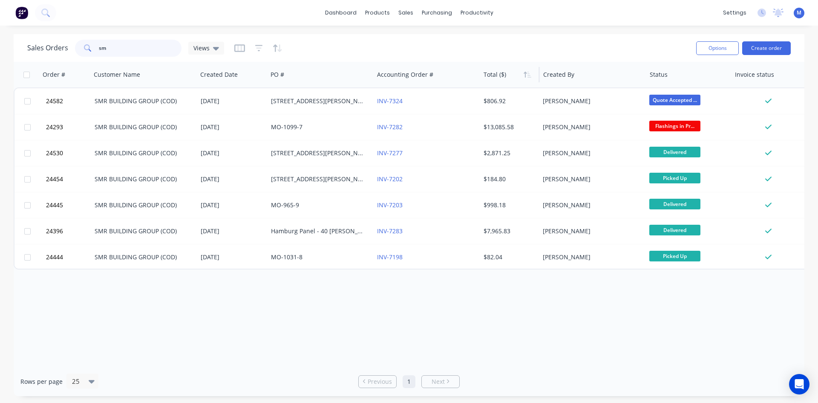
type input "s"
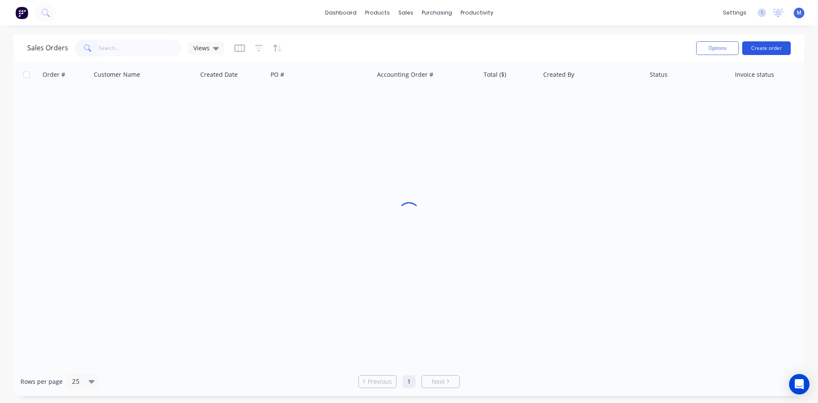
click at [765, 44] on button "Create order" at bounding box center [766, 48] width 49 height 14
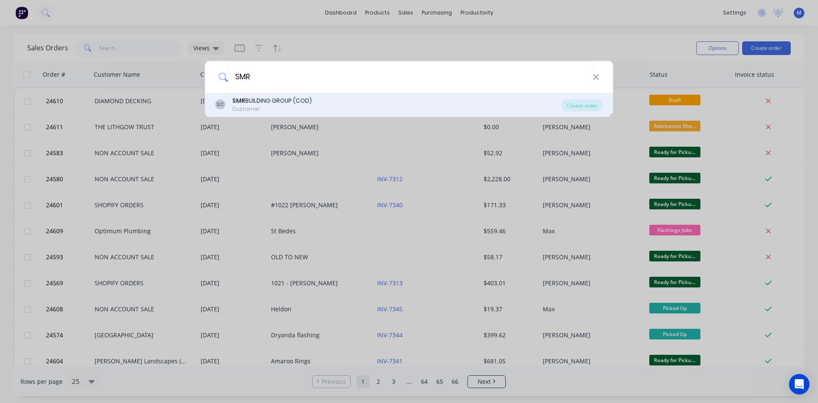
type input "SMR"
click at [262, 107] on div "Customer" at bounding box center [272, 109] width 80 height 8
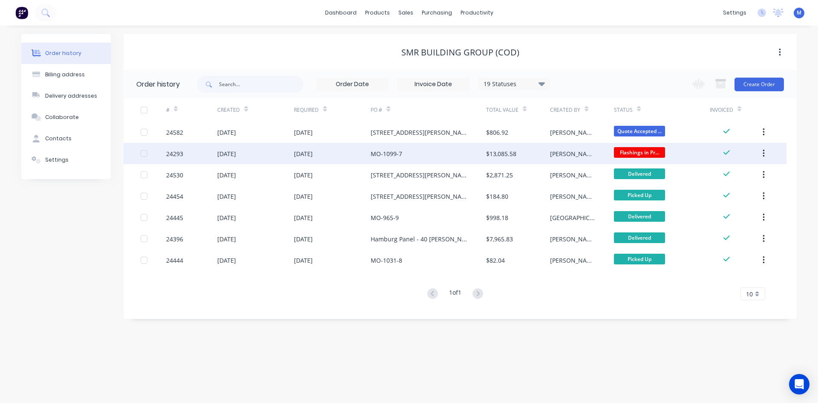
click at [441, 156] on div "MO-1099-7" at bounding box center [428, 153] width 115 height 21
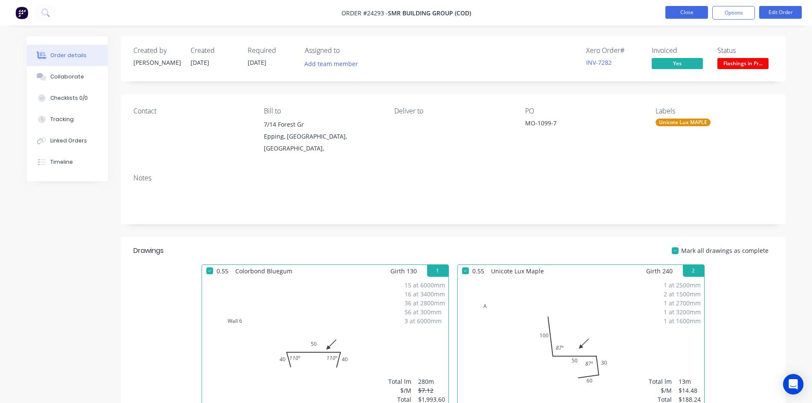
click at [668, 11] on button "Close" at bounding box center [686, 12] width 43 height 13
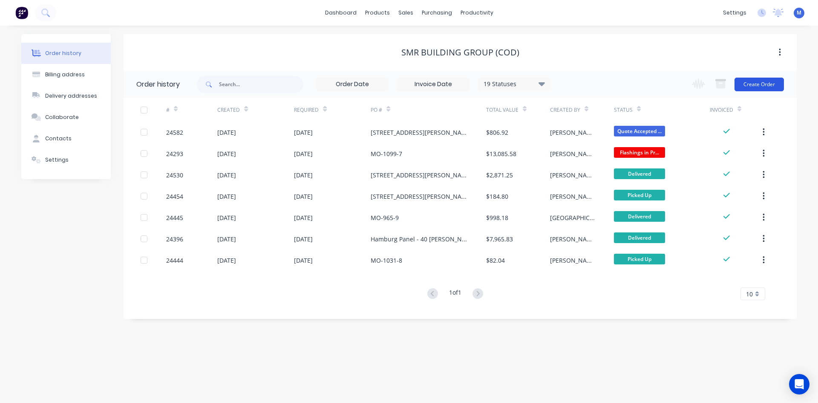
click at [756, 86] on button "Create Order" at bounding box center [759, 85] width 49 height 14
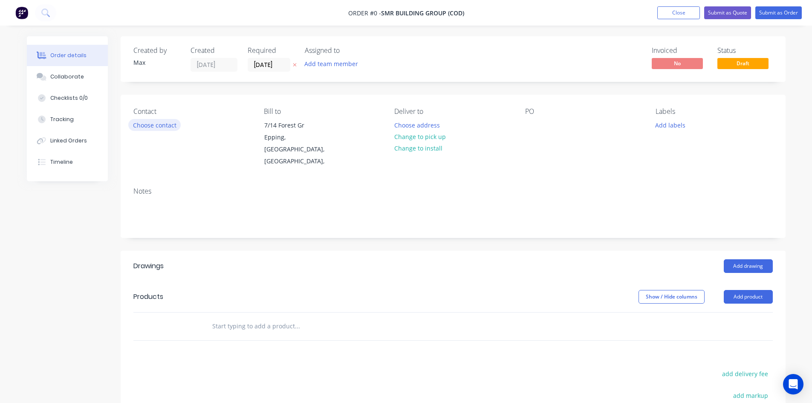
click at [157, 127] on button "Choose contact" at bounding box center [154, 125] width 52 height 12
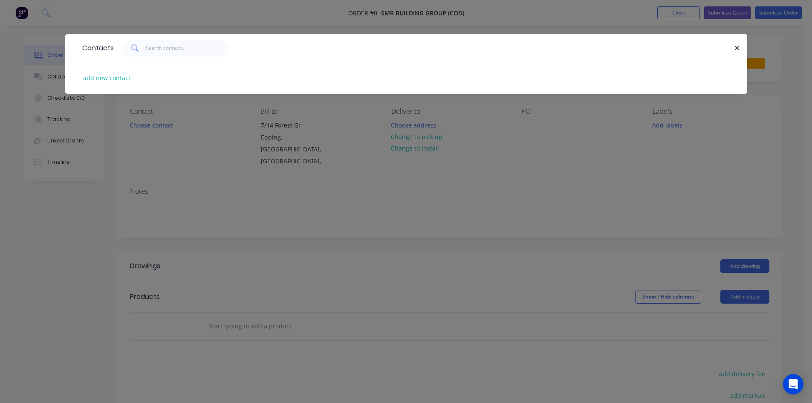
click at [208, 187] on div "Contacts add new contact" at bounding box center [406, 201] width 812 height 403
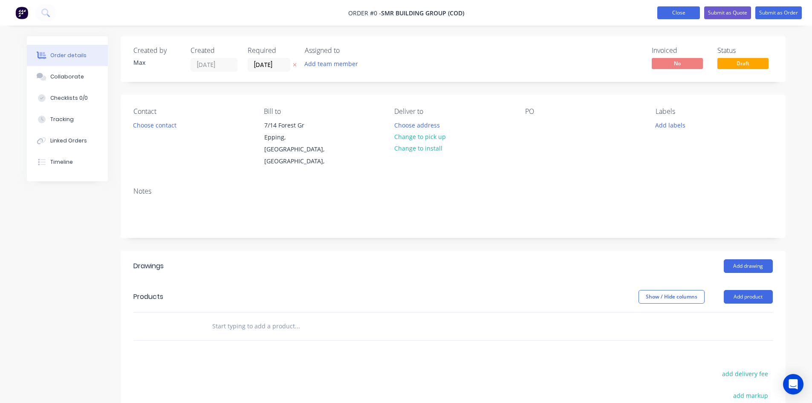
click at [678, 13] on button "Close" at bounding box center [678, 12] width 43 height 13
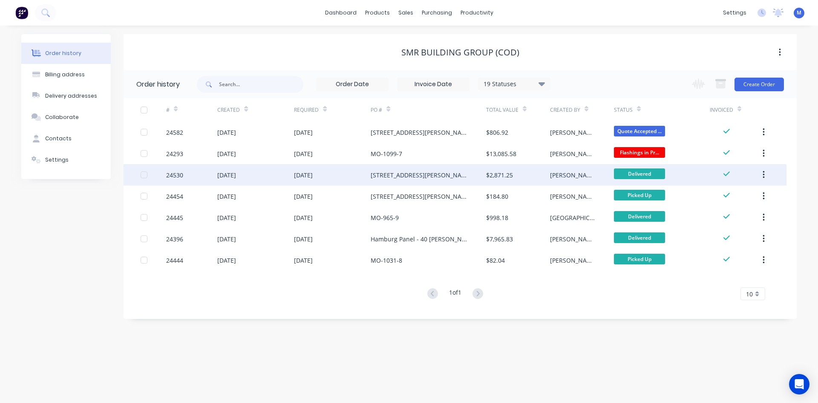
click at [358, 176] on div "[DATE]" at bounding box center [332, 174] width 77 height 21
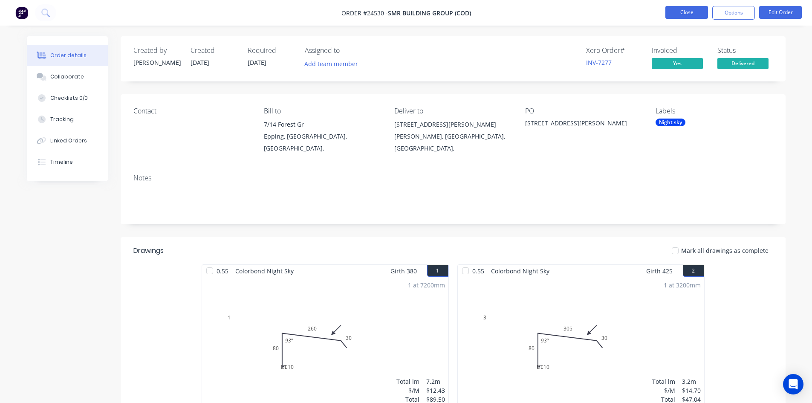
click at [675, 14] on button "Close" at bounding box center [686, 12] width 43 height 13
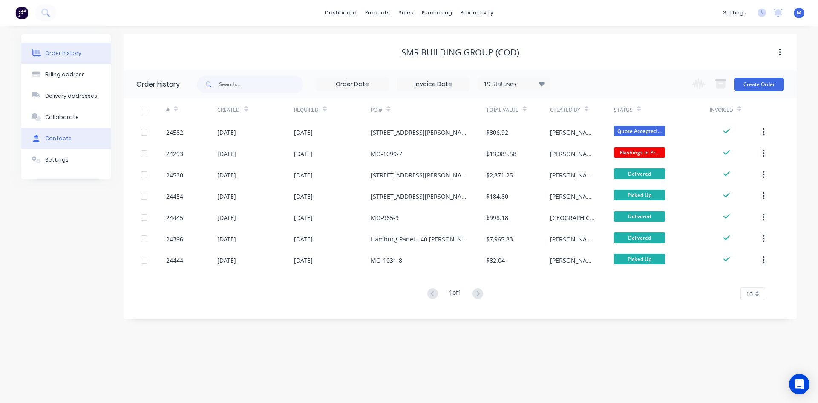
click at [67, 138] on div "Contacts" at bounding box center [58, 139] width 26 height 8
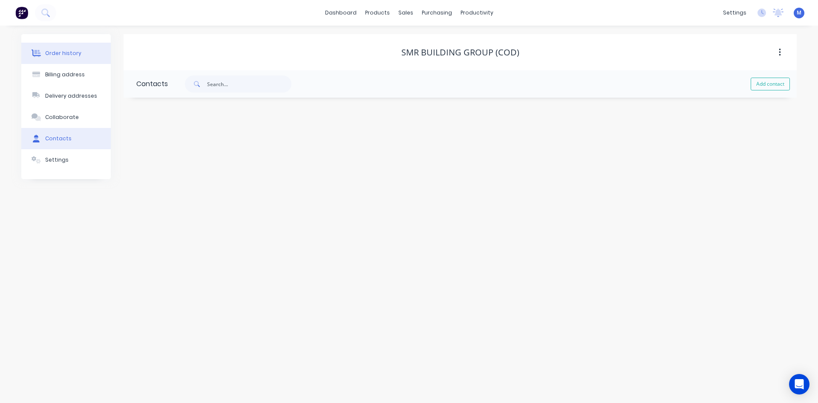
click at [72, 50] on div "Order history" at bounding box center [63, 53] width 36 height 8
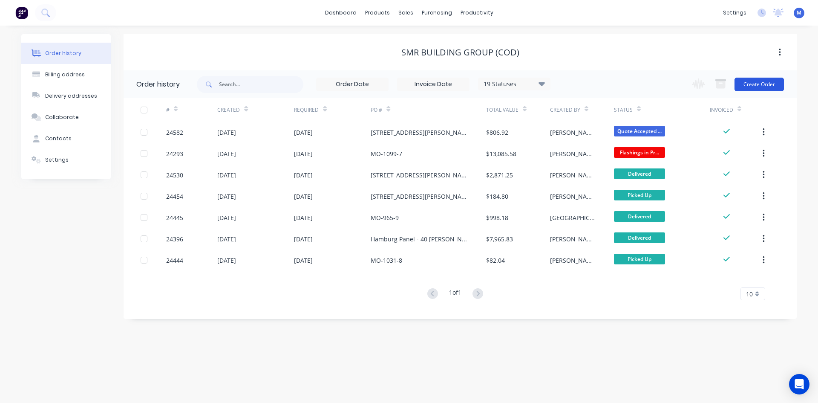
click at [744, 84] on button "Create Order" at bounding box center [759, 85] width 49 height 14
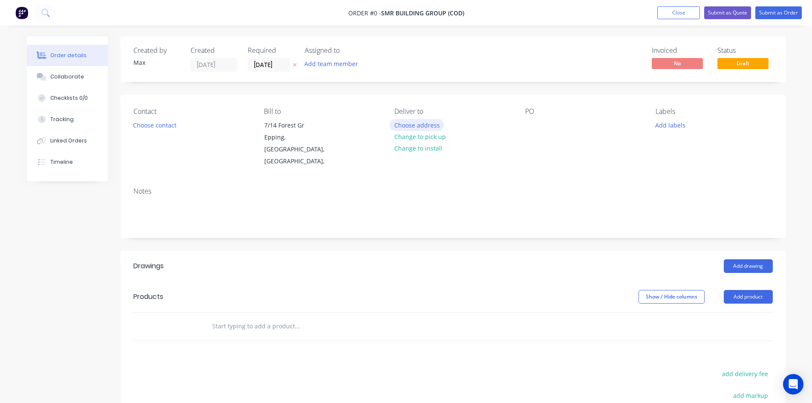
click at [431, 124] on button "Choose address" at bounding box center [416, 125] width 55 height 12
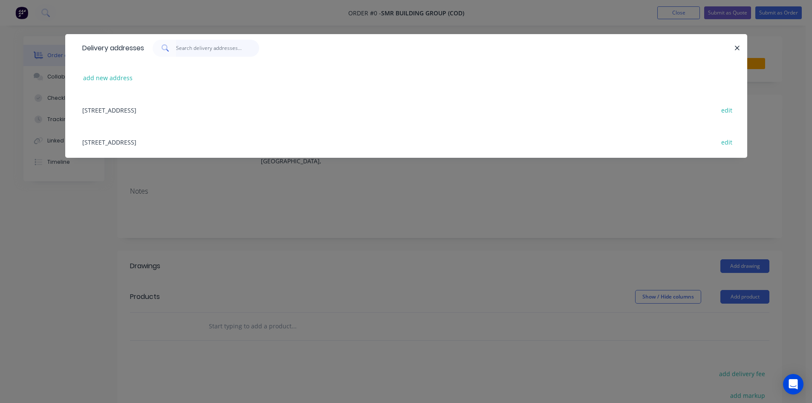
click at [195, 49] on input "text" at bounding box center [217, 48] width 83 height 17
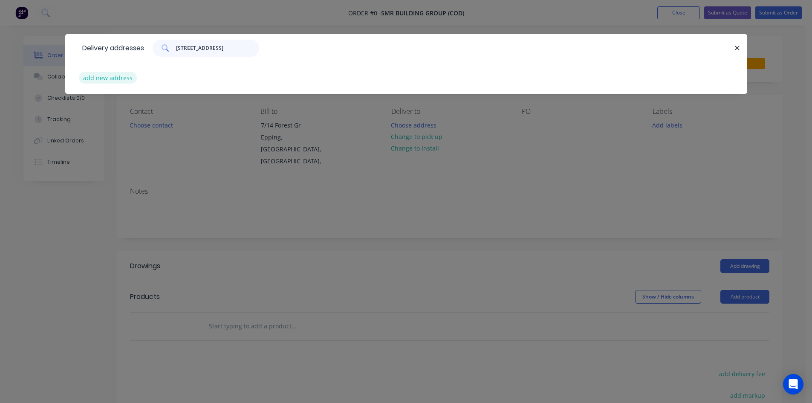
type input "[STREET_ADDRESS]"
click at [123, 78] on button "add new address" at bounding box center [108, 78] width 58 height 12
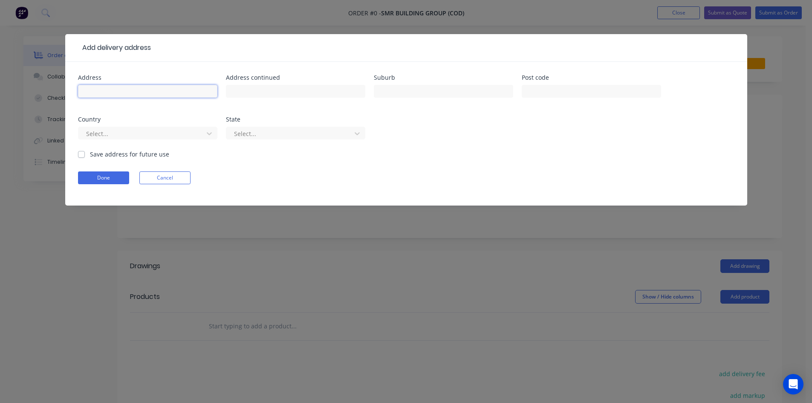
click at [199, 93] on input "text" at bounding box center [147, 91] width 139 height 13
click at [99, 92] on input "[STREET_ADDRESS]" at bounding box center [147, 91] width 139 height 13
type input "[STREET_ADDRESS]"
click at [476, 93] on input "text" at bounding box center [443, 91] width 139 height 13
type input "[PERSON_NAME]"
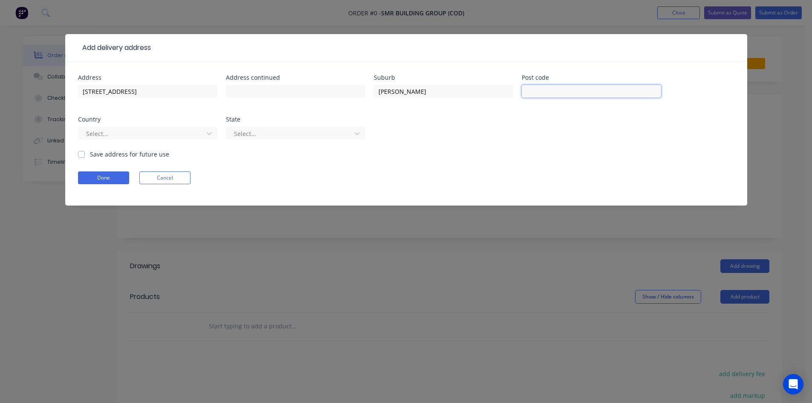
click at [569, 89] on input "text" at bounding box center [591, 91] width 139 height 13
click at [184, 130] on div at bounding box center [142, 133] width 114 height 11
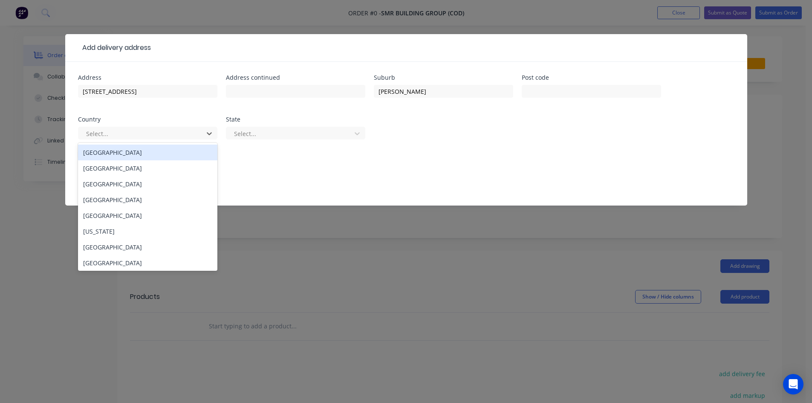
click at [184, 151] on div "[GEOGRAPHIC_DATA]" at bounding box center [147, 152] width 139 height 16
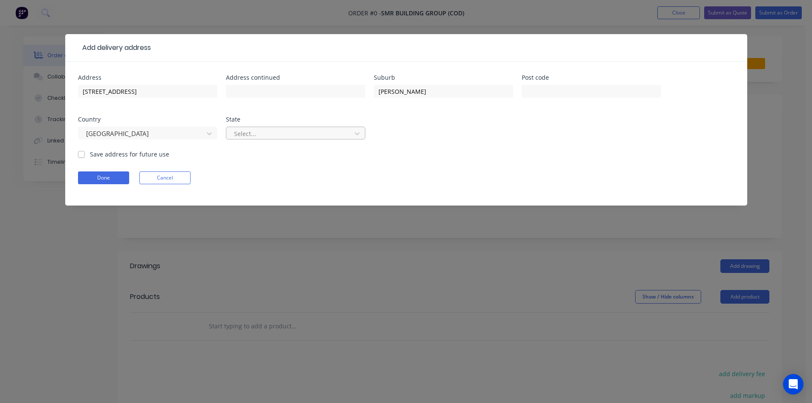
drag, startPoint x: 253, startPoint y: 131, endPoint x: 282, endPoint y: 135, distance: 29.7
click at [254, 131] on div at bounding box center [290, 133] width 114 height 11
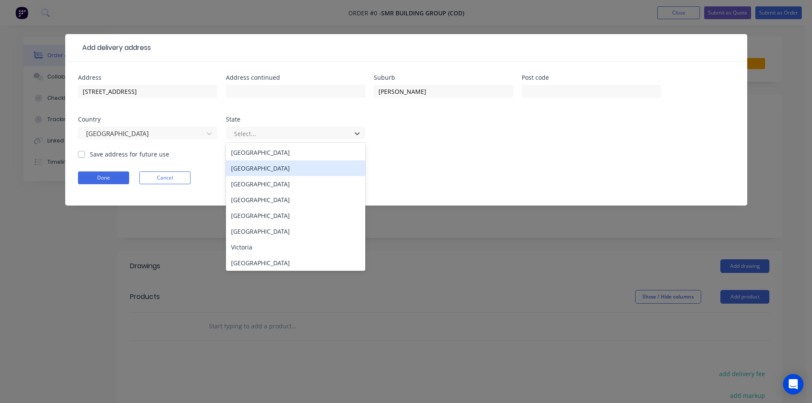
click at [296, 167] on div "[GEOGRAPHIC_DATA]" at bounding box center [295, 168] width 139 height 16
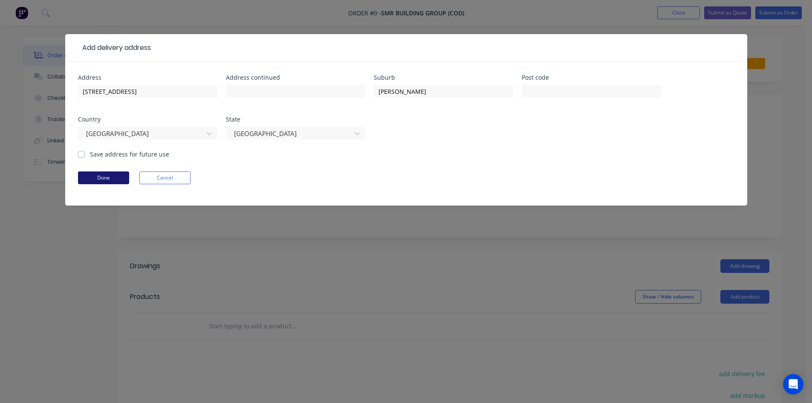
click at [105, 177] on button "Done" at bounding box center [103, 177] width 51 height 13
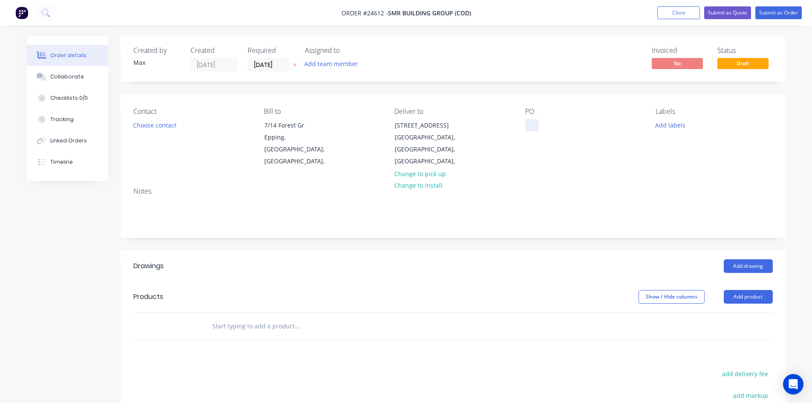
click at [534, 125] on div at bounding box center [532, 125] width 14 height 12
click at [751, 259] on button "Add drawing" at bounding box center [747, 266] width 49 height 14
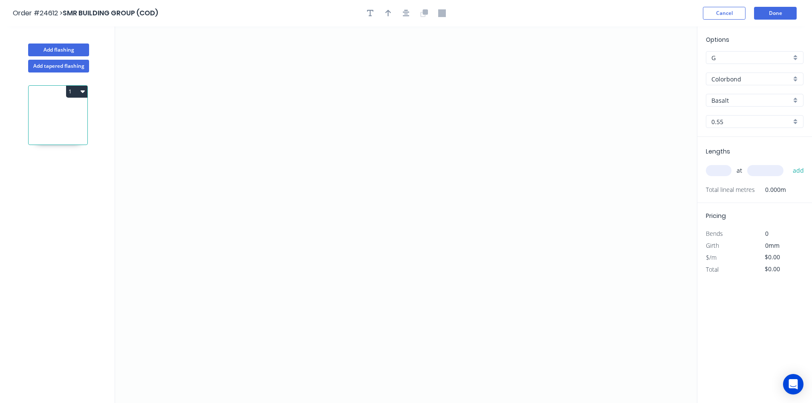
click at [776, 101] on input "Basalt" at bounding box center [751, 100] width 80 height 9
click at [749, 167] on div "Monument" at bounding box center [754, 167] width 97 height 15
type input "Monument"
click at [308, 76] on icon "0" at bounding box center [406, 214] width 582 height 376
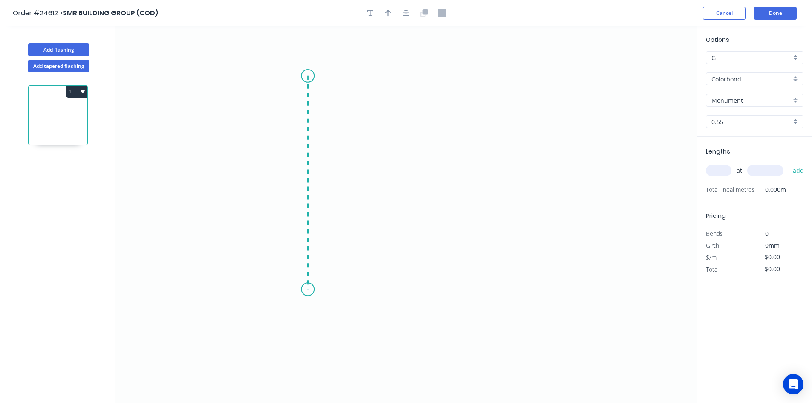
click at [308, 289] on icon "0" at bounding box center [406, 214] width 582 height 376
click at [510, 286] on icon "0 ?" at bounding box center [406, 214] width 582 height 376
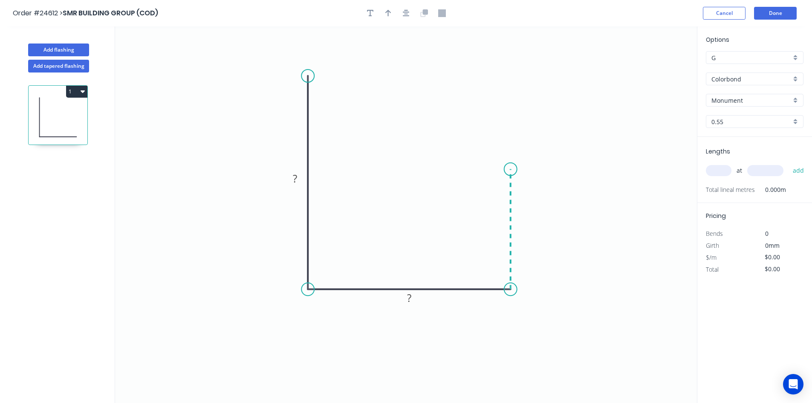
click at [510, 169] on icon at bounding box center [510, 229] width 0 height 120
click at [533, 199] on div "Crush & Fold" at bounding box center [553, 197] width 86 height 17
click at [293, 179] on tspan "?" at bounding box center [295, 178] width 4 height 14
type input "$8.11"
click at [724, 168] on input "text" at bounding box center [719, 170] width 26 height 11
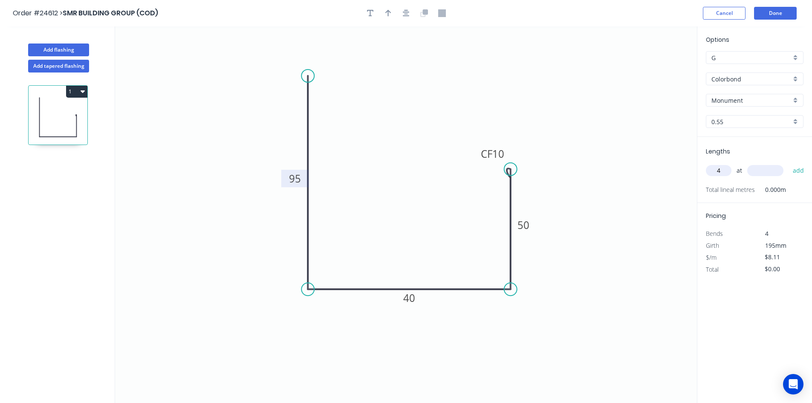
type input "4"
type input "1200"
click at [788, 163] on button "add" at bounding box center [798, 170] width 20 height 14
type input "$38.93"
type input "2"
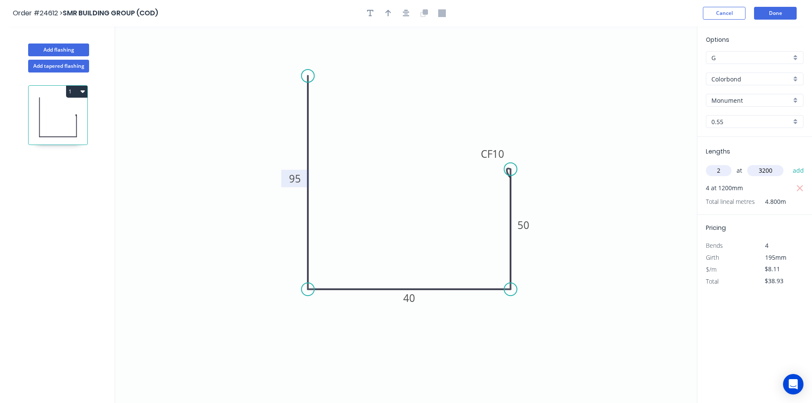
type input "3200"
click at [788, 163] on button "add" at bounding box center [798, 170] width 20 height 14
type input "$90.83"
type input "12"
type input "2600"
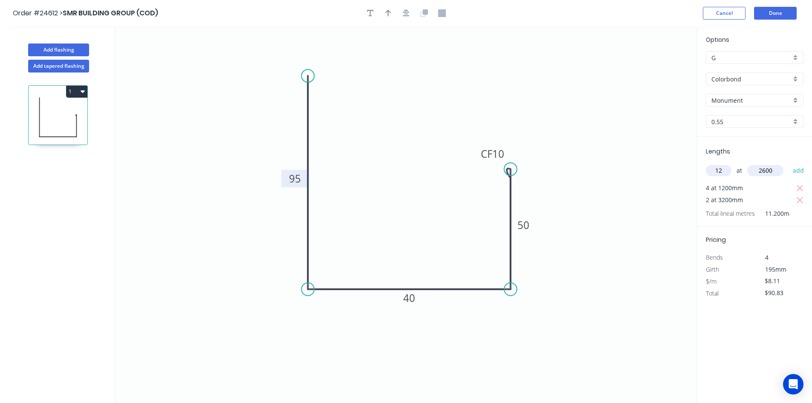
click at [788, 163] on button "add" at bounding box center [798, 170] width 20 height 14
type input "$343.86"
click at [779, 16] on button "Done" at bounding box center [775, 13] width 43 height 13
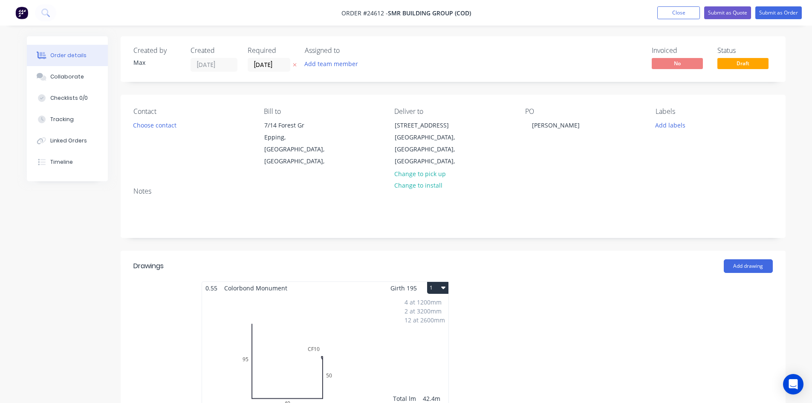
click at [311, 299] on div "4 at 1200mm 2 at 3200mm 12 at 2600mm Total lm $/M Total 42.4m $8.11 $343.86" at bounding box center [325, 359] width 246 height 130
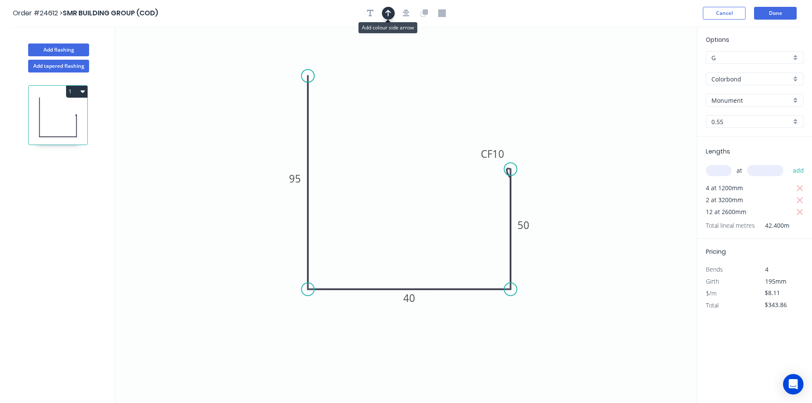
click at [386, 15] on icon "button" at bounding box center [388, 13] width 6 height 8
drag, startPoint x: 654, startPoint y: 66, endPoint x: 284, endPoint y: 268, distance: 422.1
click at [284, 268] on icon at bounding box center [284, 257] width 8 height 27
click at [284, 268] on icon at bounding box center [291, 260] width 25 height 25
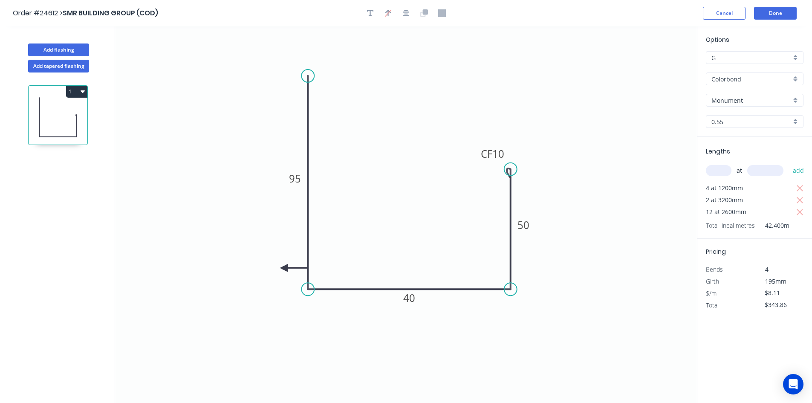
click at [284, 268] on icon at bounding box center [293, 268] width 27 height 8
click at [284, 268] on icon at bounding box center [284, 277] width 8 height 27
click at [284, 268] on icon at bounding box center [277, 274] width 25 height 25
click at [784, 14] on button "Done" at bounding box center [775, 13] width 43 height 13
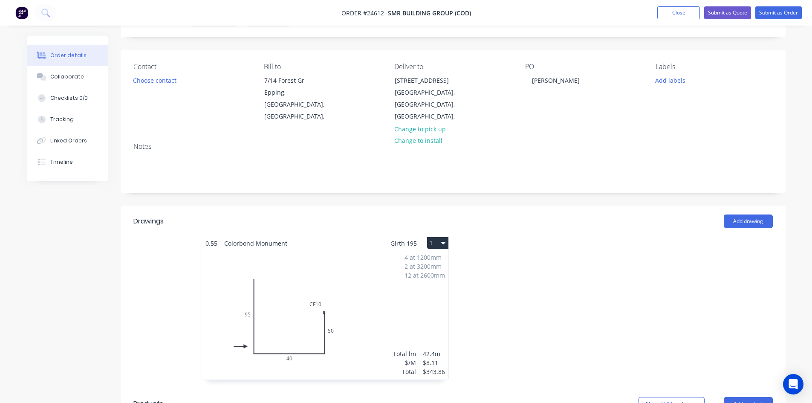
scroll to position [85, 0]
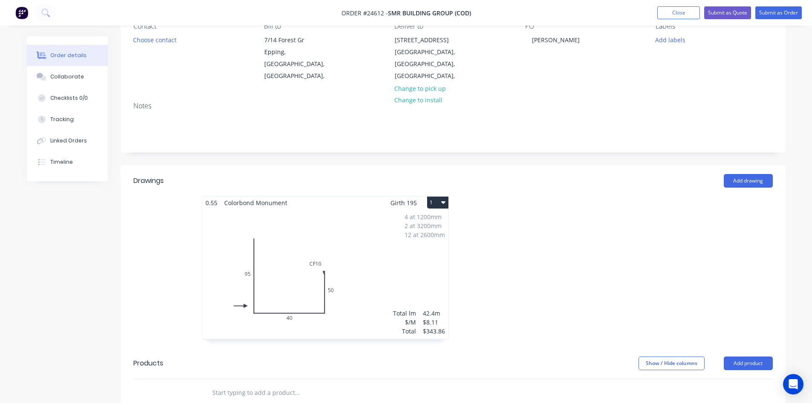
click at [443, 196] on button "1" at bounding box center [437, 202] width 21 height 12
click at [413, 234] on div "Duplicate" at bounding box center [408, 240] width 66 height 12
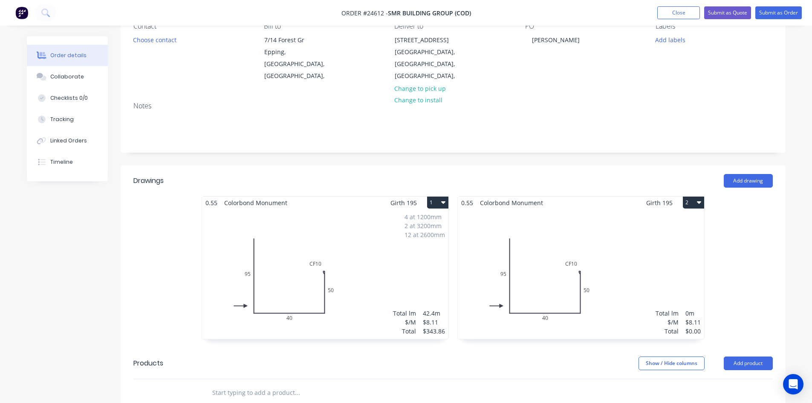
click at [571, 216] on div "Total lm $/M Total 0m $8.11 $0.00" at bounding box center [581, 274] width 246 height 130
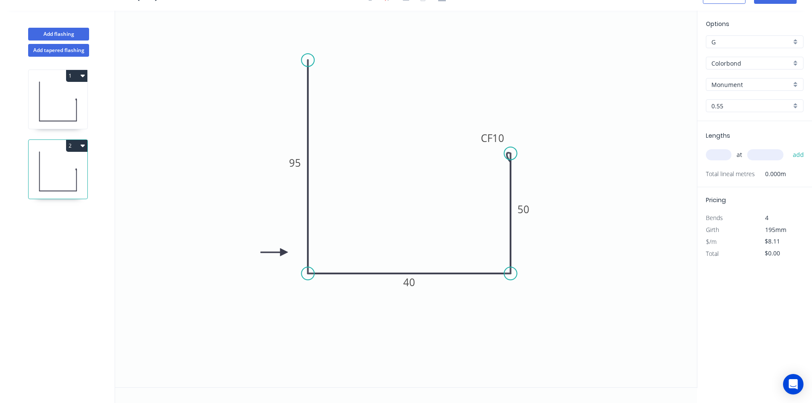
scroll to position [16, 0]
click at [310, 63] on circle at bounding box center [307, 60] width 13 height 13
click at [329, 69] on div "Delete point" at bounding box center [352, 72] width 86 height 17
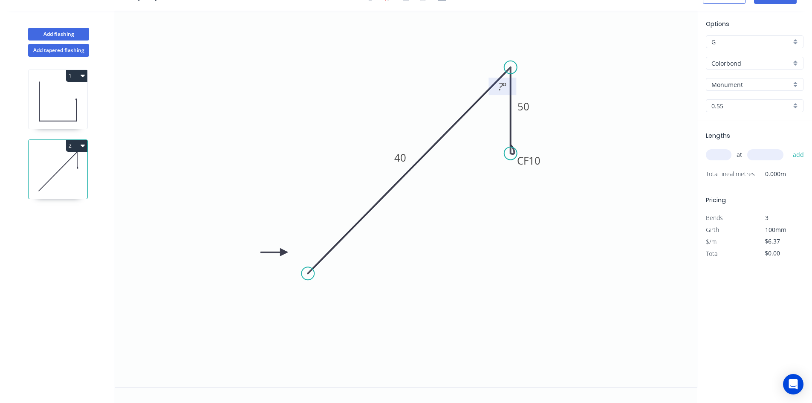
drag, startPoint x: 509, startPoint y: 276, endPoint x: 514, endPoint y: 89, distance: 187.1
click at [514, 89] on g "? º" at bounding box center [502, 78] width 28 height 34
drag, startPoint x: 308, startPoint y: 266, endPoint x: 311, endPoint y: 139, distance: 127.4
click at [308, 116] on icon "0 40 CF 10 50 ? º" at bounding box center [406, 199] width 582 height 376
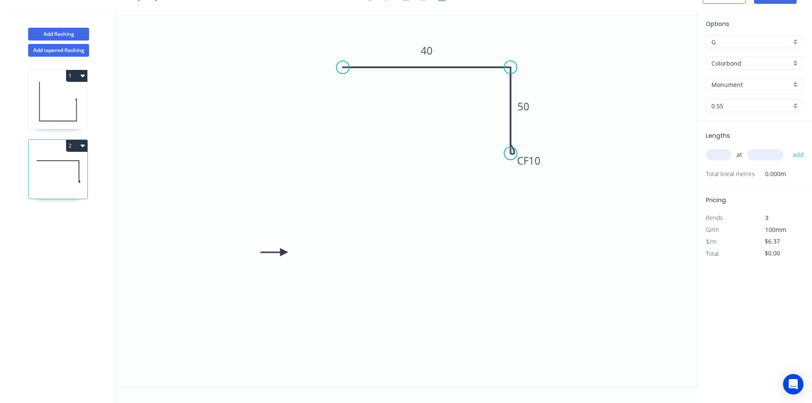
drag, startPoint x: 306, startPoint y: 92, endPoint x: 343, endPoint y: 72, distance: 42.0
click at [343, 72] on circle at bounding box center [342, 67] width 13 height 13
drag, startPoint x: 507, startPoint y: 155, endPoint x: 507, endPoint y: 251, distance: 95.4
click at [507, 251] on circle at bounding box center [510, 250] width 13 height 13
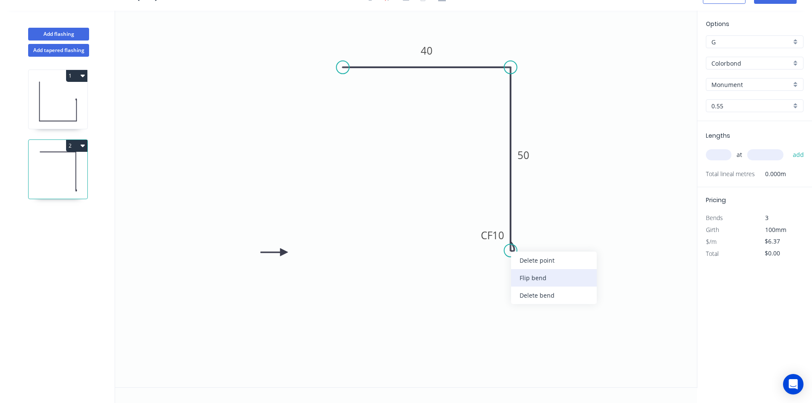
click at [549, 276] on div "Flip bend" at bounding box center [554, 277] width 86 height 17
drag, startPoint x: 281, startPoint y: 250, endPoint x: 538, endPoint y: 115, distance: 289.7
click at [538, 115] on icon at bounding box center [527, 115] width 27 height 8
click at [539, 115] on icon at bounding box center [530, 108] width 25 height 25
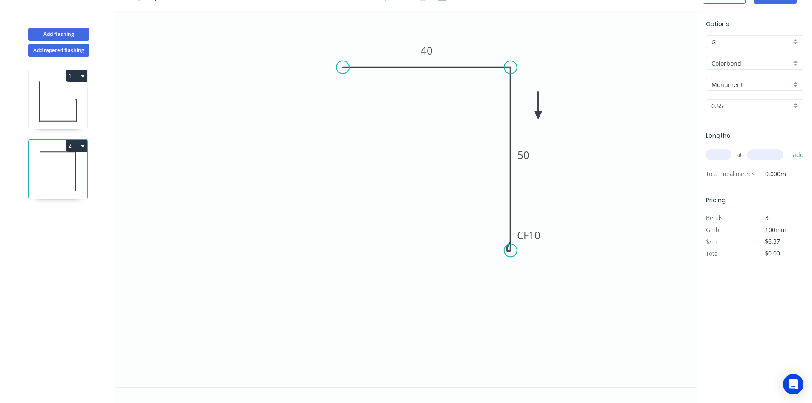
click at [538, 115] on icon at bounding box center [538, 105] width 8 height 27
click at [536, 118] on icon at bounding box center [538, 105] width 8 height 27
click at [537, 119] on icon at bounding box center [537, 108] width 8 height 27
drag, startPoint x: 342, startPoint y: 66, endPoint x: 344, endPoint y: 54, distance: 13.0
click at [343, 53] on icon "0 40 CF 10 50 ? º" at bounding box center [406, 199] width 582 height 376
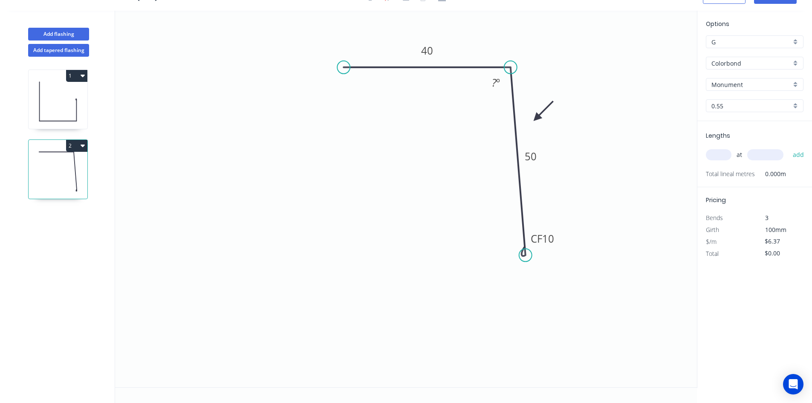
drag, startPoint x: 508, startPoint y: 250, endPoint x: 525, endPoint y: 255, distance: 17.9
click at [525, 255] on circle at bounding box center [525, 254] width 13 height 13
click at [490, 82] on rect at bounding box center [495, 83] width 17 height 12
click at [432, 46] on tspan "40" at bounding box center [427, 50] width 12 height 14
type input "$7.61"
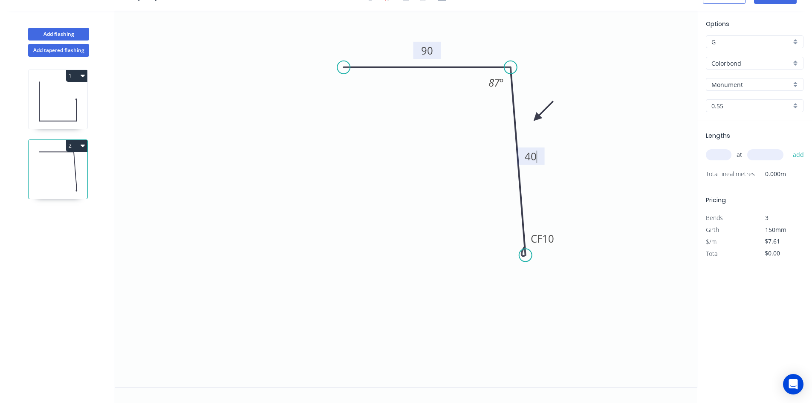
click at [717, 156] on input "text" at bounding box center [719, 154] width 26 height 11
type input "1"
type input "2300"
click at [788, 147] on button "add" at bounding box center [798, 154] width 20 height 14
type input "$17.50"
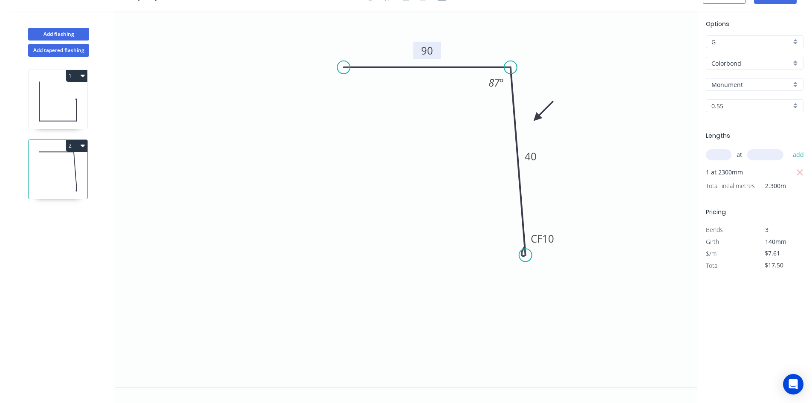
click at [788, 147] on button "add" at bounding box center [798, 154] width 20 height 14
click at [724, 155] on input "text" at bounding box center [719, 154] width 26 height 11
type input "1"
type input "2600"
click at [788, 147] on button "add" at bounding box center [798, 154] width 20 height 14
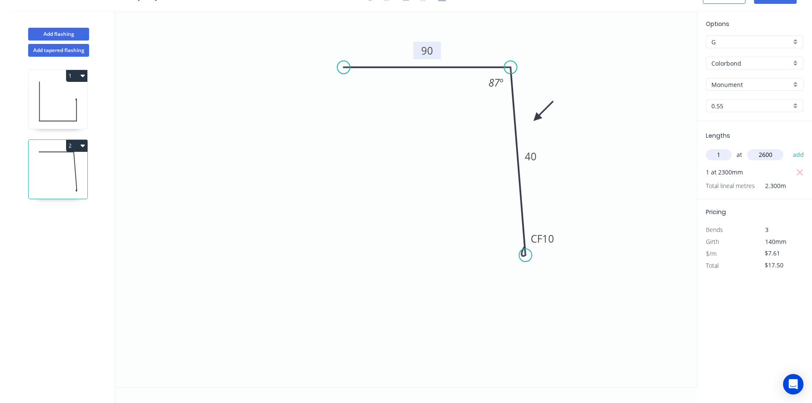
type input "$37.29"
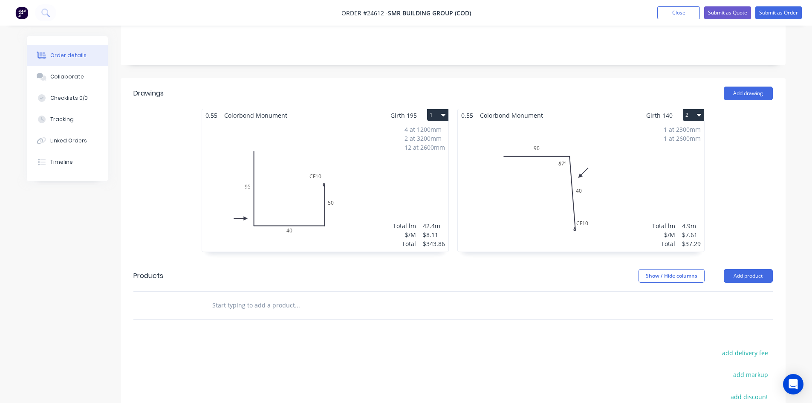
scroll to position [213, 0]
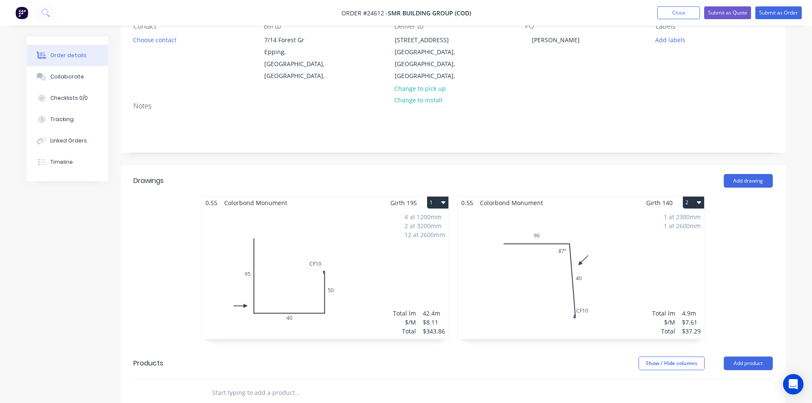
click at [338, 209] on div "4 at 1200mm 2 at 3200mm 12 at 2600mm Total lm $/M Total 42.4m $8.11 $343.86" at bounding box center [325, 274] width 246 height 130
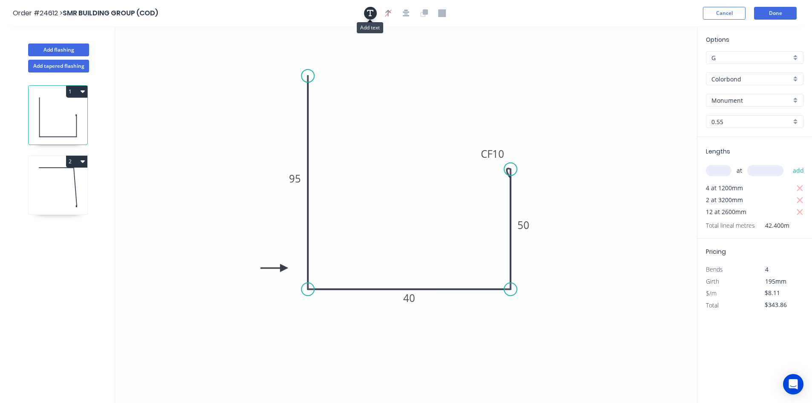
click at [367, 14] on icon "button" at bounding box center [370, 13] width 7 height 8
drag, startPoint x: 198, startPoint y: 74, endPoint x: 190, endPoint y: 121, distance: 48.0
click at [190, 121] on textarea at bounding box center [161, 108] width 69 height 32
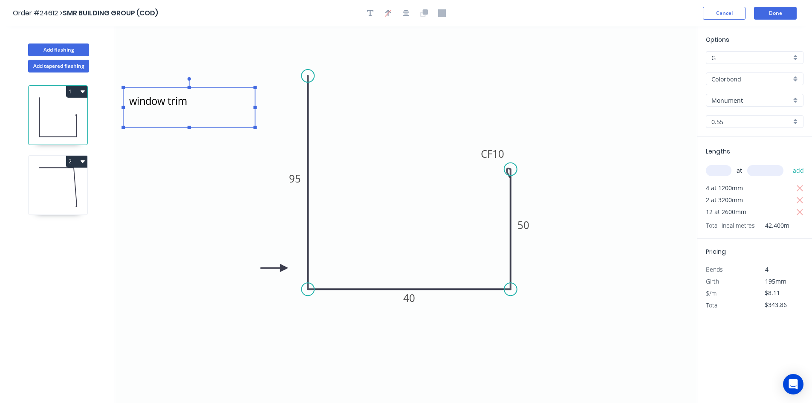
drag, startPoint x: 204, startPoint y: 107, endPoint x: 255, endPoint y: 107, distance: 51.6
click at [255, 107] on rect at bounding box center [255, 107] width 3 height 3
click at [179, 199] on icon "window trim 95 40 CF 10 50" at bounding box center [406, 214] width 582 height 376
type textarea "window trim"
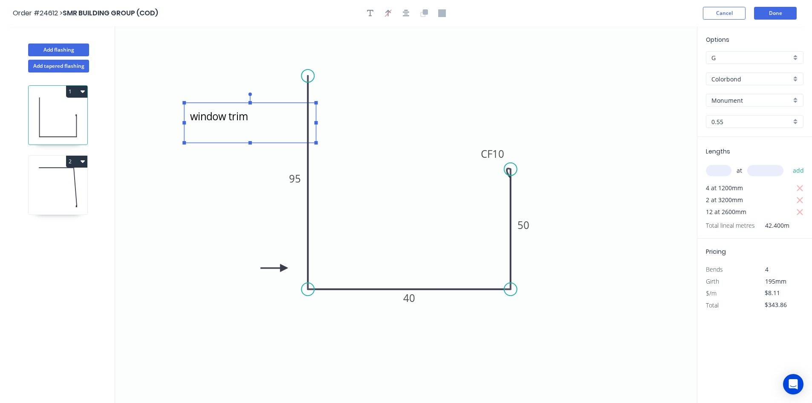
drag, startPoint x: 171, startPoint y: 118, endPoint x: 232, endPoint y: 135, distance: 63.3
click at [232, 135] on textarea "window trim" at bounding box center [249, 123] width 123 height 32
drag, startPoint x: 138, startPoint y: 227, endPoint x: 147, endPoint y: 228, distance: 9.0
click at [140, 227] on icon "window trim 95 40 CF 10 50" at bounding box center [406, 214] width 582 height 376
click at [782, 12] on button "Done" at bounding box center [775, 13] width 43 height 13
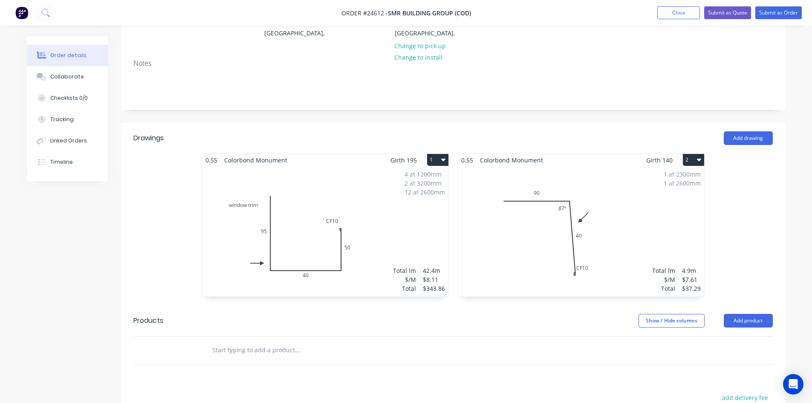
click at [520, 239] on div "1 at 2300mm 1 at 2600mm Total lm $/M Total 4.9m $7.61 $37.29" at bounding box center [581, 231] width 246 height 130
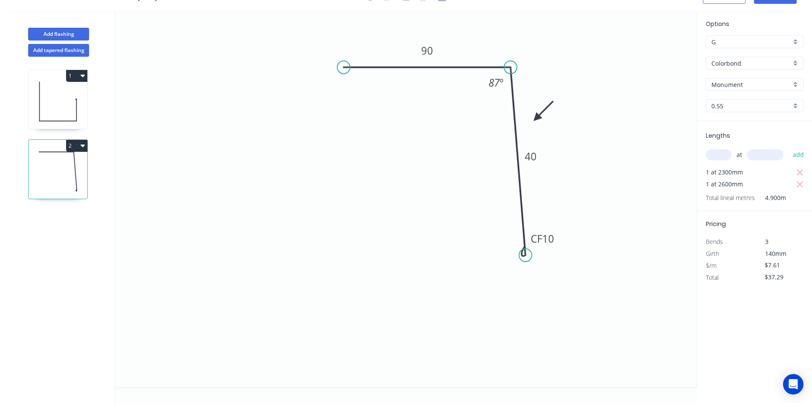
scroll to position [16, 0]
drag, startPoint x: 150, startPoint y: 58, endPoint x: 292, endPoint y: 182, distance: 189.0
click at [292, 182] on textarea at bounding box center [309, 172] width 69 height 32
click at [390, 249] on icon "bottom trim 90 CF 10 40 87 º" at bounding box center [406, 199] width 582 height 376
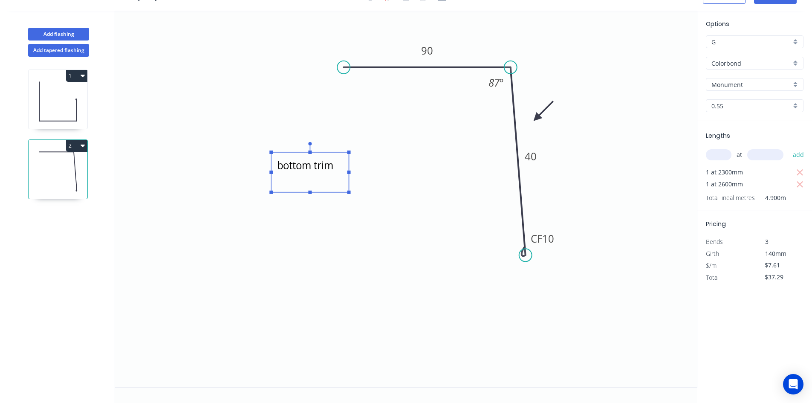
type textarea "bottom trim"
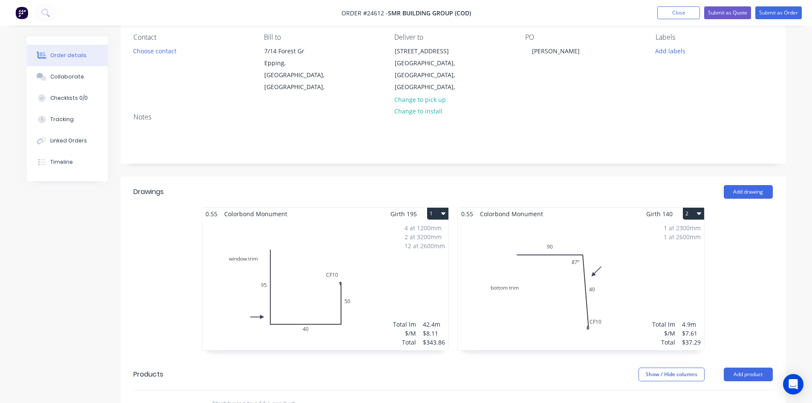
scroll to position [213, 0]
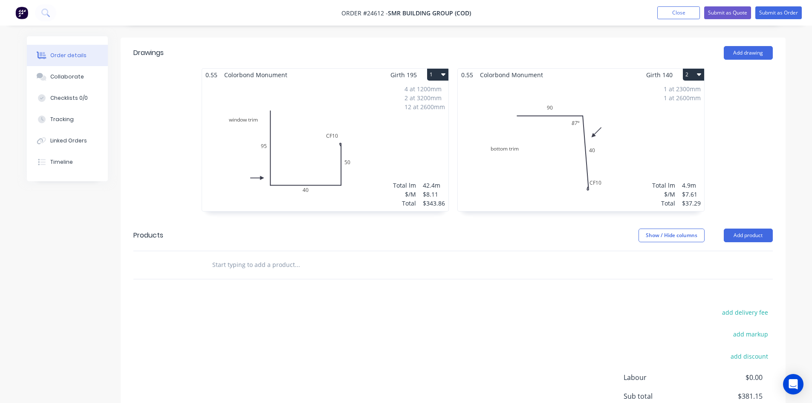
click at [442, 73] on icon "button" at bounding box center [443, 74] width 4 height 3
click at [412, 106] on div "Duplicate" at bounding box center [408, 112] width 66 height 12
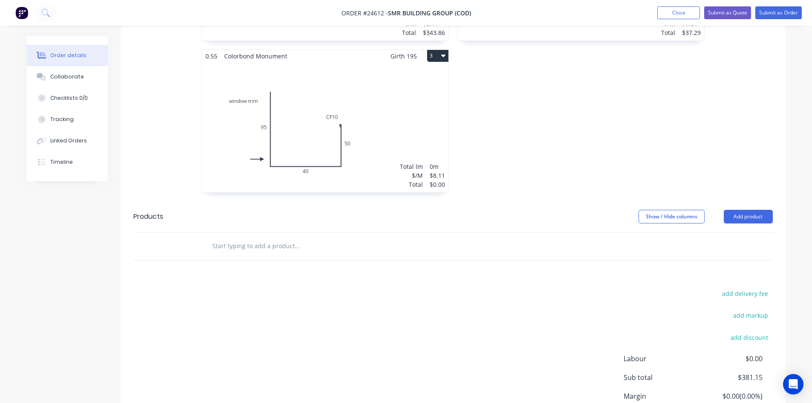
click at [378, 100] on div "Total lm $/M Total 0m $8.11 $0.00" at bounding box center [325, 127] width 246 height 130
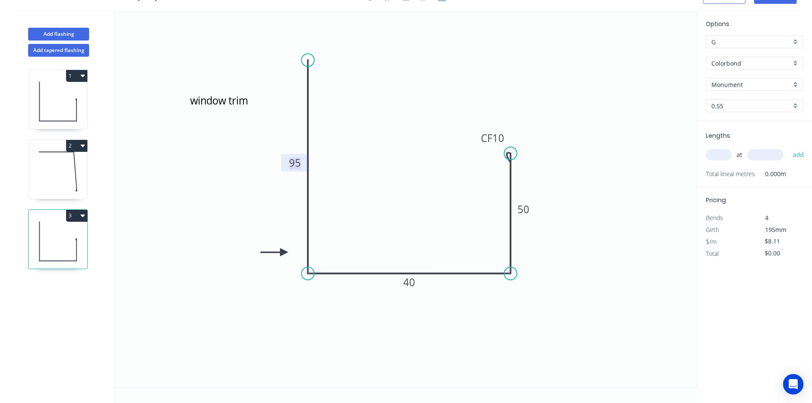
click at [294, 163] on tspan "95" at bounding box center [295, 163] width 12 height 14
click at [329, 86] on div "Crush & Fold" at bounding box center [351, 88] width 86 height 17
click at [333, 86] on div "Flip bend" at bounding box center [349, 89] width 86 height 17
click at [543, 165] on div "Delete point" at bounding box center [552, 165] width 86 height 17
click at [510, 274] on circle at bounding box center [510, 273] width 13 height 13
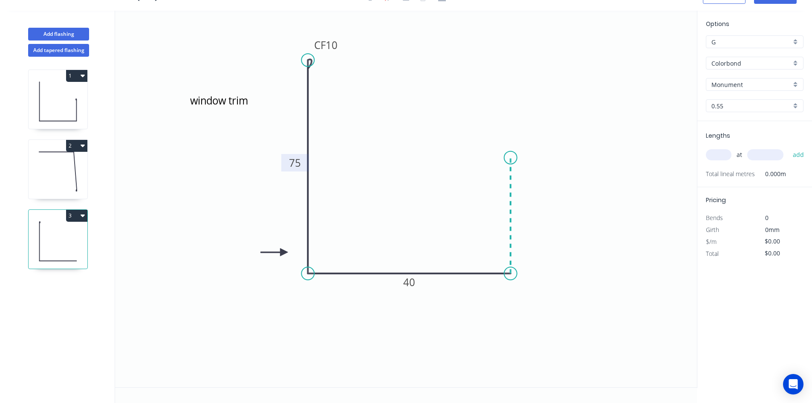
click at [514, 158] on icon "window trim CF 10 75 40" at bounding box center [406, 199] width 582 height 376
type input "$8.11"
click at [522, 212] on tspan "?" at bounding box center [523, 211] width 4 height 14
click at [580, 193] on icon "window trim CF 10 75 40 40" at bounding box center [406, 199] width 582 height 376
click at [718, 149] on input "text" at bounding box center [719, 154] width 26 height 11
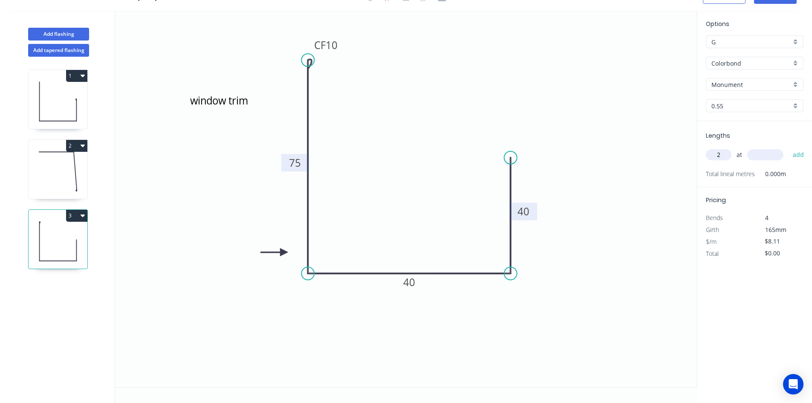
type input "2"
type input "2600"
click at [788, 147] on button "add" at bounding box center [798, 154] width 20 height 14
type input "$42.17"
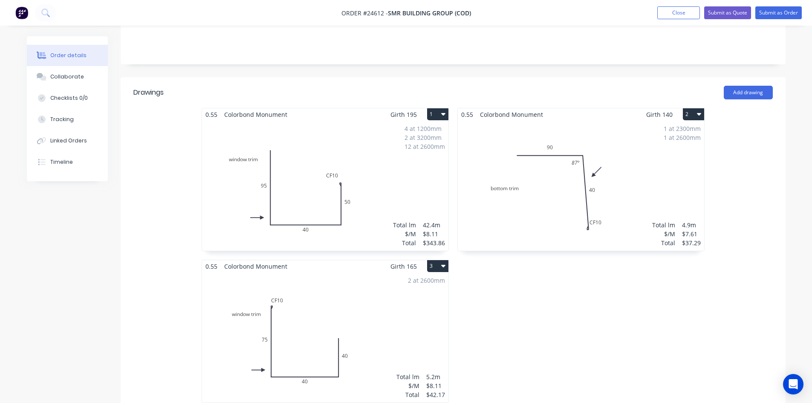
scroll to position [170, 0]
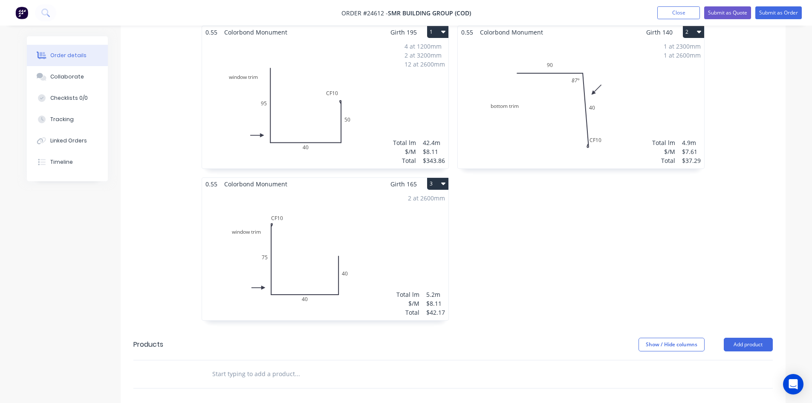
click at [544, 133] on div "1 at 2300mm 1 at 2600mm Total lm $/M Total 4.9m $7.61 $37.29" at bounding box center [581, 103] width 246 height 130
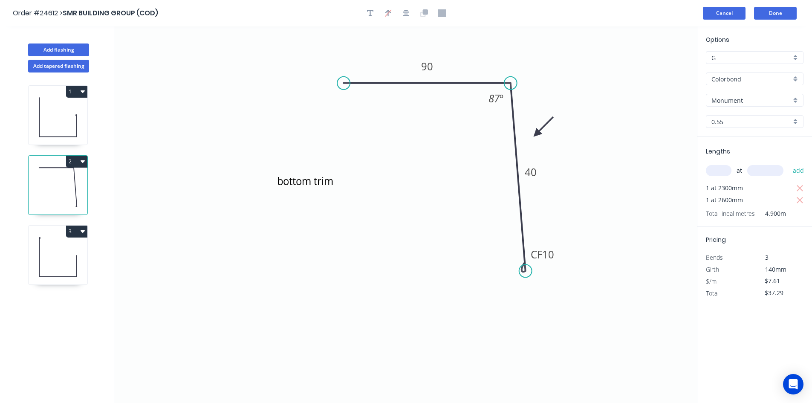
click at [732, 16] on button "Cancel" at bounding box center [724, 13] width 43 height 13
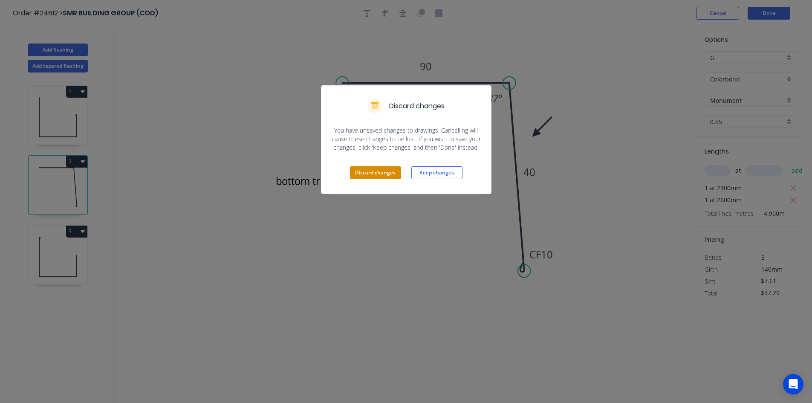
click at [387, 171] on button "Discard changes" at bounding box center [375, 172] width 51 height 13
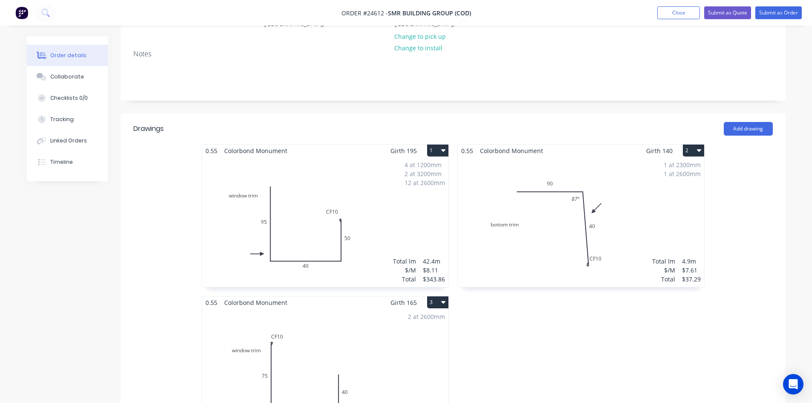
scroll to position [213, 0]
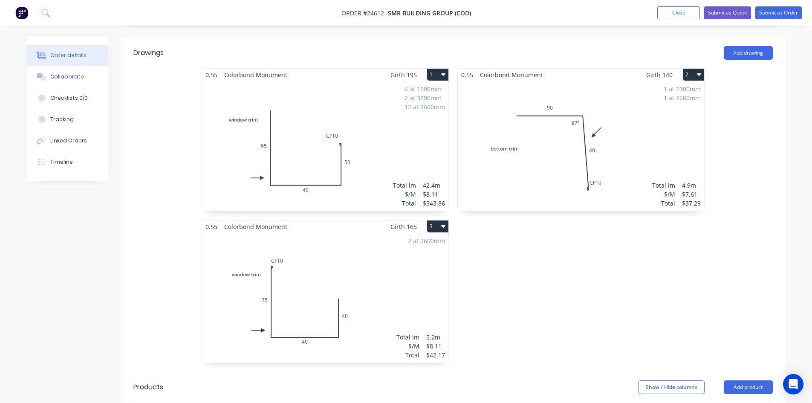
click at [537, 138] on div "1 at 2300mm 1 at 2600mm Total lm $/M Total 4.9m $7.61 $37.29" at bounding box center [581, 146] width 246 height 130
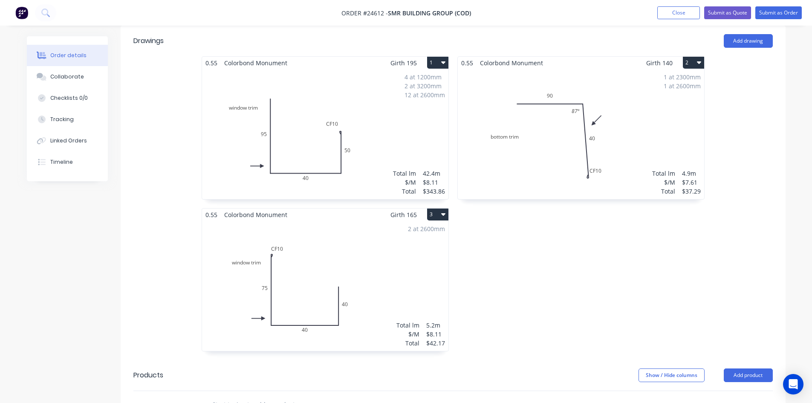
scroll to position [256, 0]
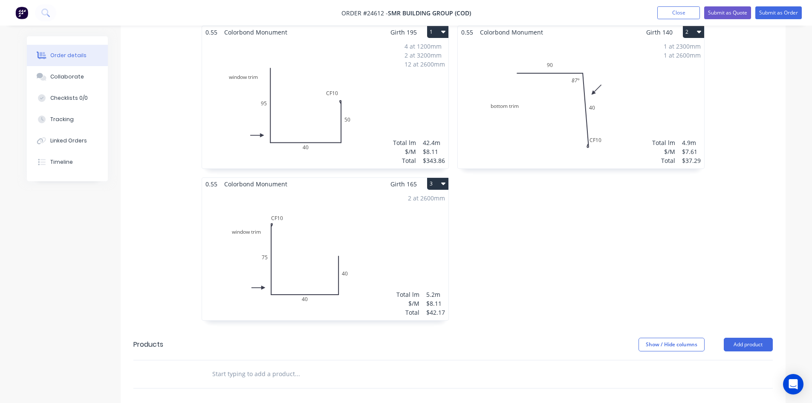
click at [553, 81] on div "1 at 2300mm 1 at 2600mm Total lm $/M Total 4.9m $7.61 $37.29" at bounding box center [581, 103] width 246 height 130
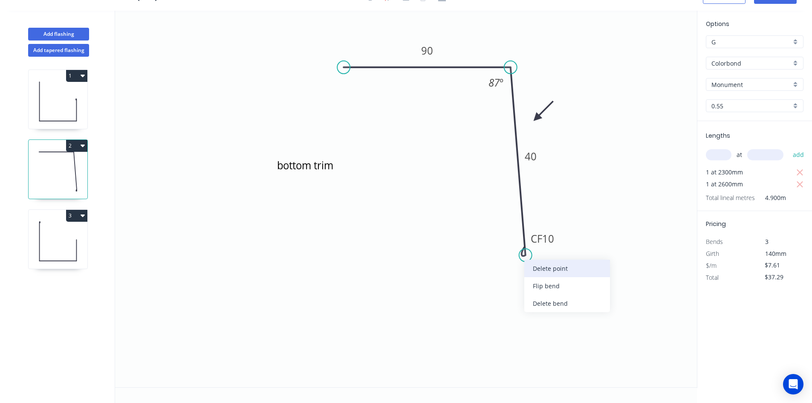
click at [561, 268] on div "Delete point" at bounding box center [567, 267] width 86 height 17
type input "$0.00"
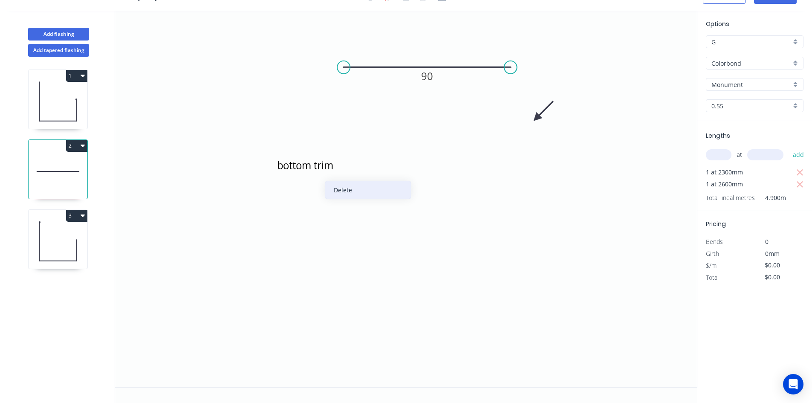
click at [356, 188] on div "Delete" at bounding box center [368, 189] width 86 height 17
drag, startPoint x: 342, startPoint y: 68, endPoint x: 341, endPoint y: 88, distance: 19.6
click at [342, 69] on circle at bounding box center [343, 67] width 13 height 13
click at [341, 67] on circle at bounding box center [343, 67] width 13 height 13
click at [334, 258] on icon "90" at bounding box center [406, 199] width 582 height 376
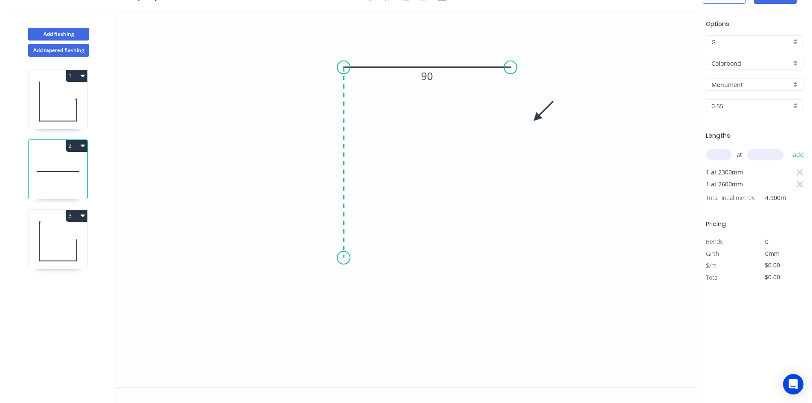
type input "$5.39"
type input "$26.41"
click at [333, 257] on icon "? 90" at bounding box center [406, 199] width 582 height 376
type input "$0.00"
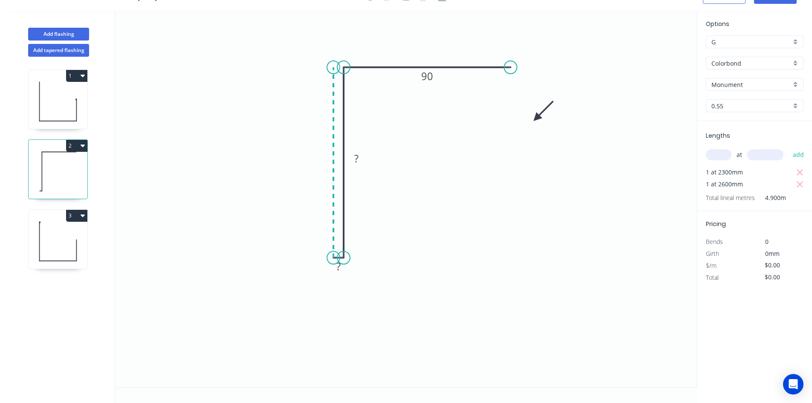
click at [327, 67] on icon "? ? 90" at bounding box center [406, 199] width 582 height 376
click at [478, 26] on icon "? ? ? 90" at bounding box center [406, 199] width 582 height 376
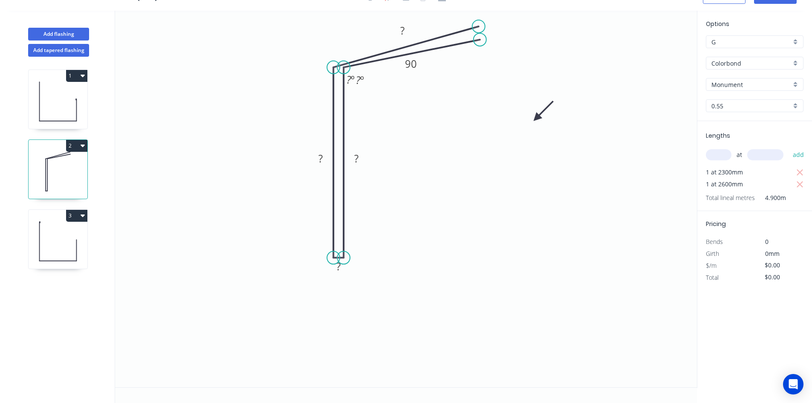
drag, startPoint x: 506, startPoint y: 65, endPoint x: 480, endPoint y: 40, distance: 36.2
click at [480, 40] on circle at bounding box center [479, 39] width 13 height 13
drag, startPoint x: 345, startPoint y: 71, endPoint x: 345, endPoint y: 84, distance: 13.2
click at [345, 84] on rect at bounding box center [351, 92] width 28 height 17
drag, startPoint x: 343, startPoint y: 68, endPoint x: 344, endPoint y: 77, distance: 8.6
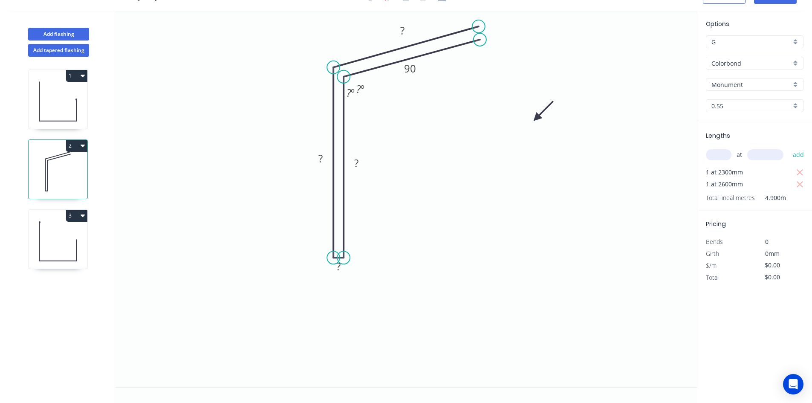
click at [344, 77] on circle at bounding box center [343, 76] width 13 height 13
click at [382, 120] on div "Hide angle" at bounding box center [392, 119] width 86 height 17
click at [282, 119] on icon "? ? ? ? 90 ? º" at bounding box center [406, 199] width 582 height 376
click at [332, 265] on rect at bounding box center [338, 267] width 17 height 12
click at [316, 157] on rect at bounding box center [320, 159] width 17 height 12
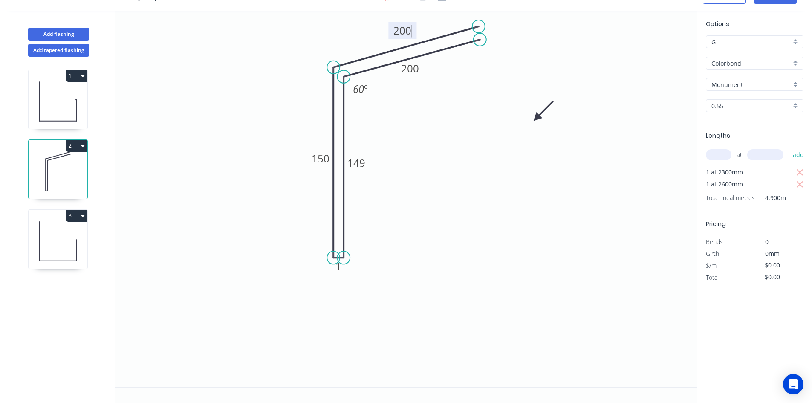
click at [454, 209] on icon "200 150 1 149 200 60 º" at bounding box center [406, 199] width 582 height 376
type input "$20.15"
click at [713, 156] on input "text" at bounding box center [719, 154] width 26 height 11
click at [798, 184] on icon "button" at bounding box center [800, 184] width 8 height 10
click at [803, 173] on icon "button" at bounding box center [800, 172] width 8 height 10
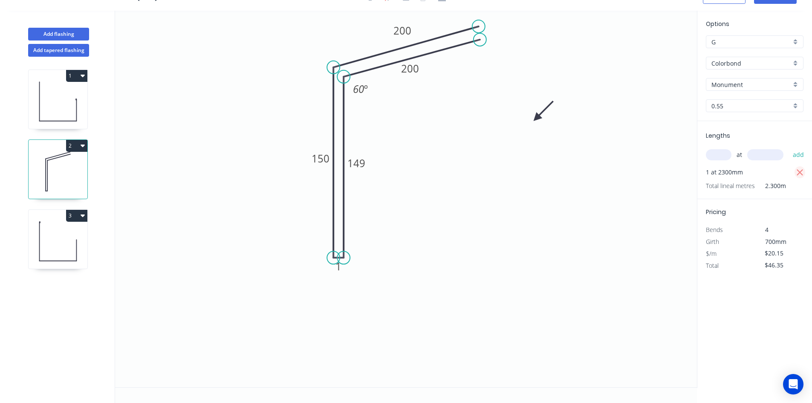
type input "$0.00"
click at [710, 152] on input "text" at bounding box center [719, 154] width 26 height 11
type input "1"
type input "3800"
click at [788, 147] on button "add" at bounding box center [798, 154] width 20 height 14
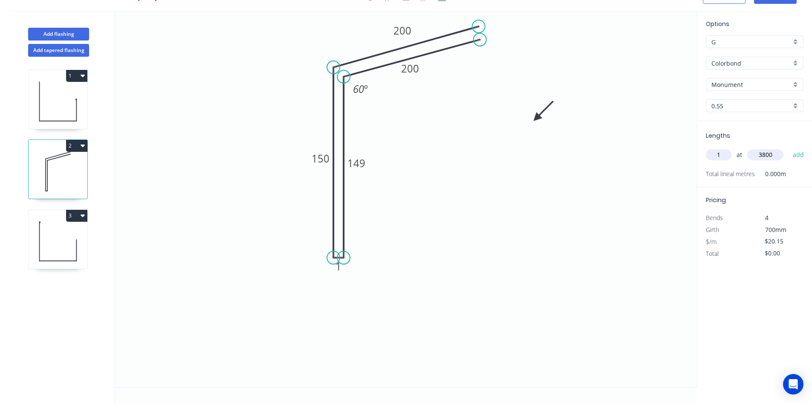
type input "$76.57"
type input "1"
type input "4200"
click at [788, 147] on button "add" at bounding box center [798, 154] width 20 height 14
type input "$161.20"
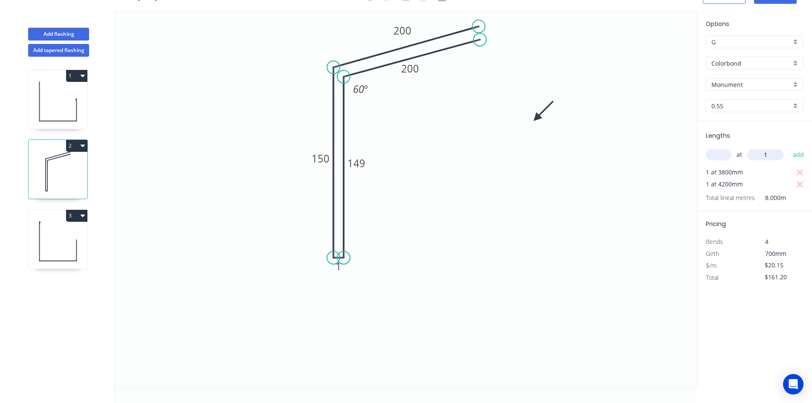
type input "1"
click at [717, 159] on input "text" at bounding box center [719, 154] width 26 height 11
type input "1"
type input "6700"
click at [788, 147] on button "add" at bounding box center [798, 154] width 20 height 14
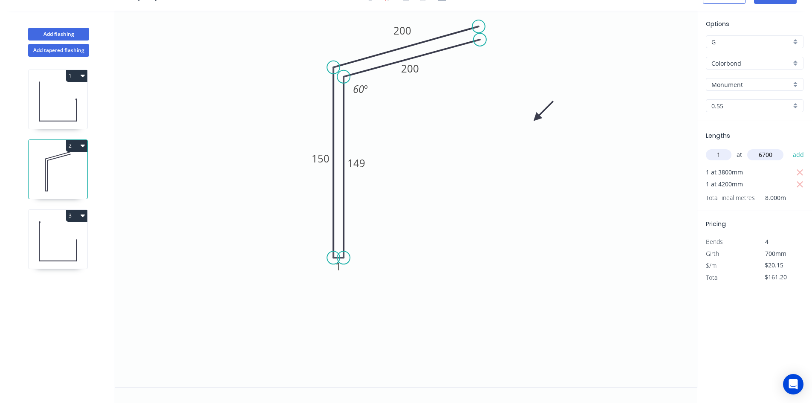
type input "$296.21"
type input "1"
type input "3100"
click at [788, 147] on button "add" at bounding box center [798, 154] width 20 height 14
click at [800, 196] on icon "button" at bounding box center [799, 196] width 6 height 6
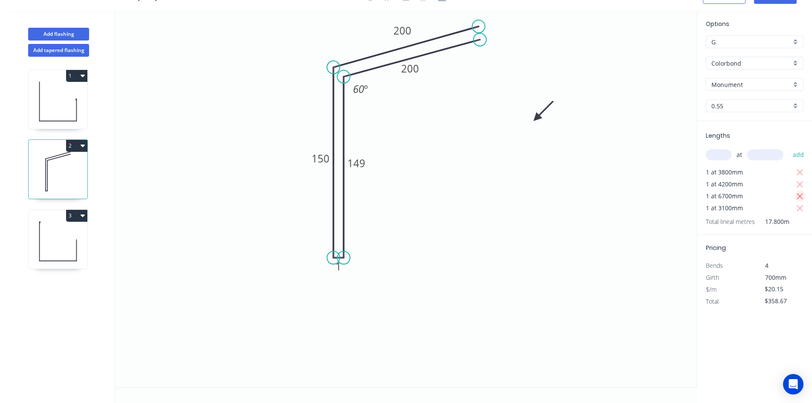
type input "$223.67"
click at [721, 155] on input "text" at bounding box center [719, 154] width 26 height 11
type input "3"
click at [630, 196] on icon "200 150 1 149 200 60 º" at bounding box center [406, 199] width 582 height 376
type input "6700"
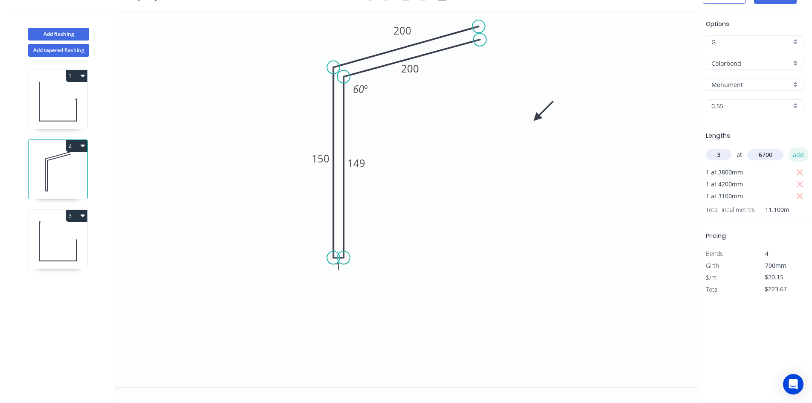
click at [801, 150] on button "add" at bounding box center [798, 154] width 20 height 14
type input "$628.68"
type input "2"
type input "5300"
click at [788, 147] on button "add" at bounding box center [798, 154] width 20 height 14
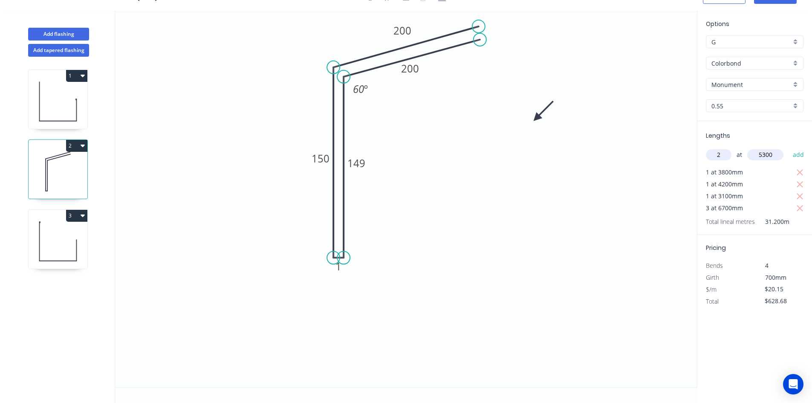
type input "$842.27"
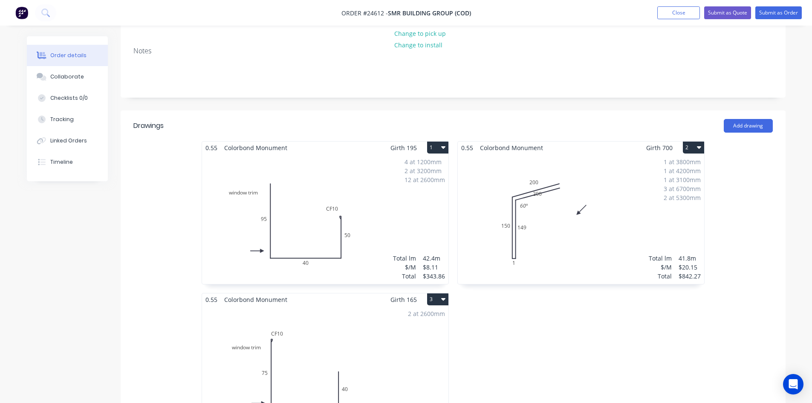
scroll to position [170, 0]
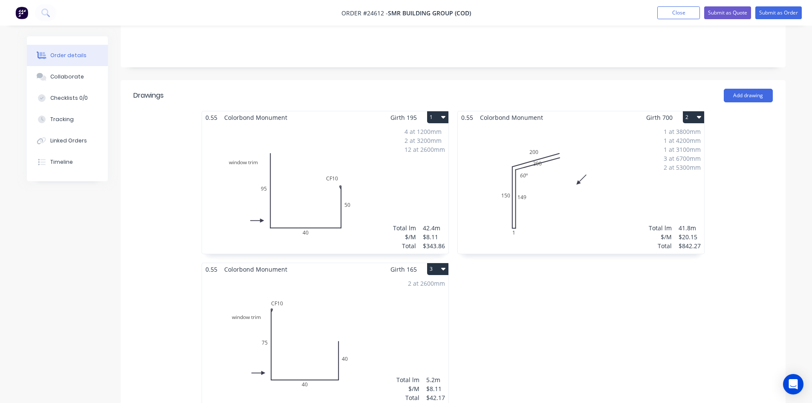
click at [581, 171] on div "1 at 3800mm 1 at 4200mm 1 at 3100mm 3 at 6700mm 2 at 5300mm Total lm $/M Total …" at bounding box center [581, 189] width 246 height 130
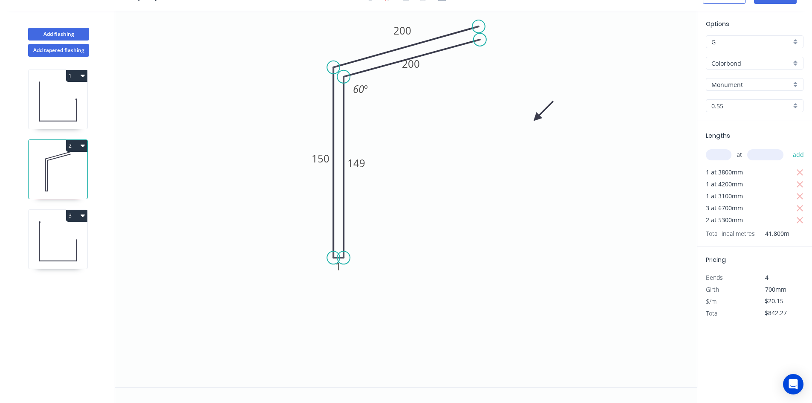
scroll to position [16, 0]
click at [536, 116] on icon at bounding box center [543, 111] width 25 height 25
drag, startPoint x: 536, startPoint y: 116, endPoint x: 378, endPoint y: 110, distance: 158.6
click at [377, 110] on icon at bounding box center [386, 110] width 27 height 8
click at [378, 110] on icon at bounding box center [386, 110] width 27 height 8
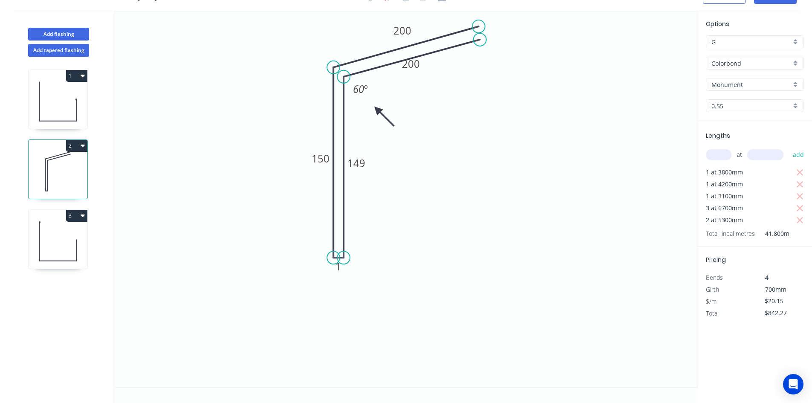
click at [378, 110] on icon at bounding box center [384, 116] width 25 height 25
click at [377, 110] on icon at bounding box center [377, 119] width 8 height 27
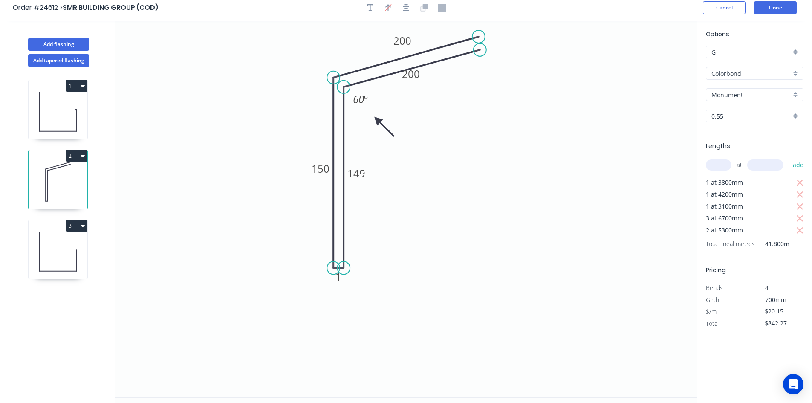
scroll to position [0, 0]
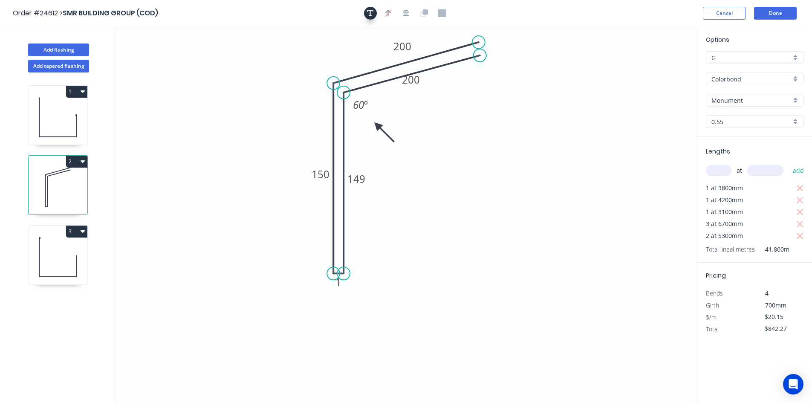
click at [367, 13] on icon "button" at bounding box center [370, 13] width 7 height 8
click at [155, 57] on textarea at bounding box center [169, 60] width 69 height 32
drag, startPoint x: 182, startPoint y: 72, endPoint x: 208, endPoint y: 93, distance: 33.3
click at [208, 93] on icon "gutter flashing 200 150 1 149 200 60 º" at bounding box center [406, 214] width 582 height 376
type textarea "gutter flashing"
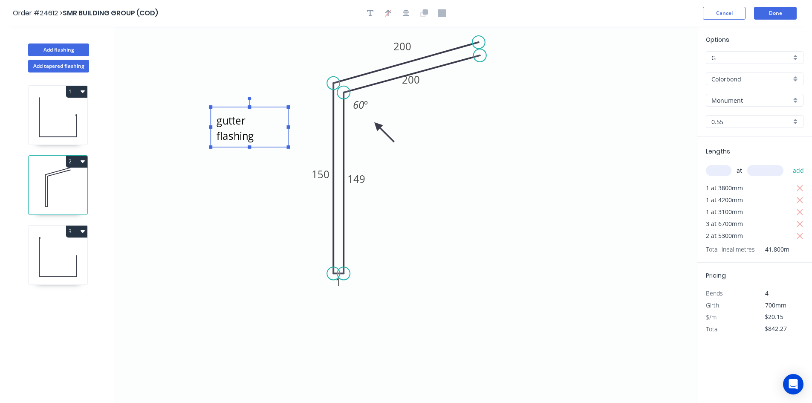
drag, startPoint x: 156, startPoint y: 65, endPoint x: 236, endPoint y: 132, distance: 103.7
click at [236, 132] on textarea "gutter flashing" at bounding box center [249, 127] width 69 height 32
click at [537, 228] on icon "gutter flashing 200 150 1 149 200 60 º" at bounding box center [406, 214] width 582 height 376
click at [774, 15] on button "Done" at bounding box center [775, 13] width 43 height 13
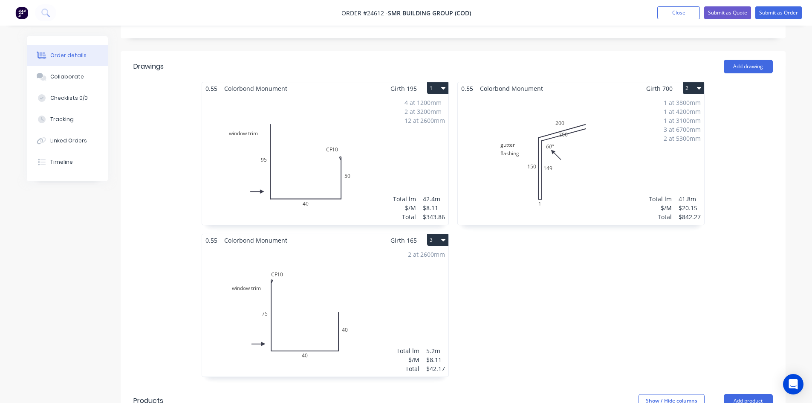
scroll to position [213, 0]
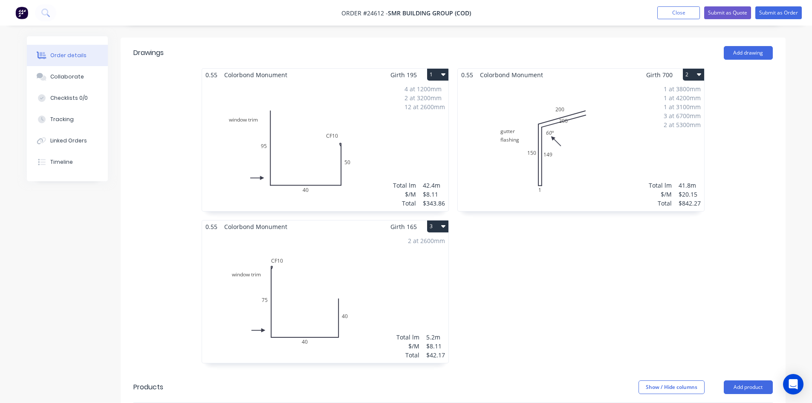
click at [697, 71] on icon "button" at bounding box center [699, 74] width 4 height 7
click at [652, 106] on div "Duplicate" at bounding box center [664, 112] width 66 height 12
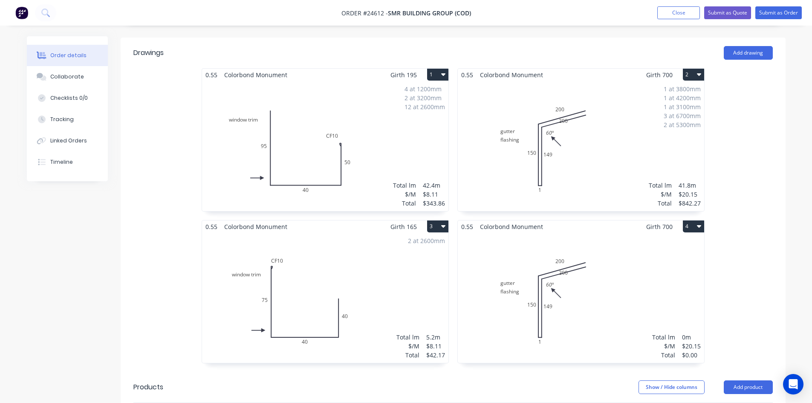
click at [635, 264] on div "Total lm $/M Total 0m $20.15 $0.00" at bounding box center [581, 298] width 246 height 130
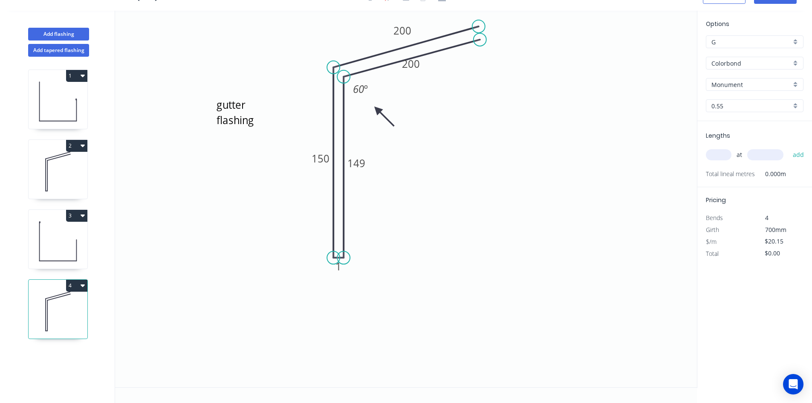
scroll to position [16, 0]
click at [342, 77] on circle at bounding box center [343, 76] width 13 height 13
click at [515, 49] on div "Delete point" at bounding box center [521, 50] width 86 height 17
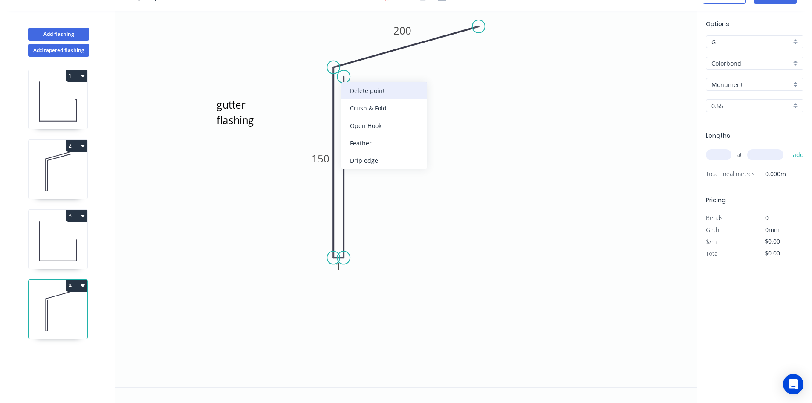
click at [389, 91] on div "Delete point" at bounding box center [384, 90] width 86 height 17
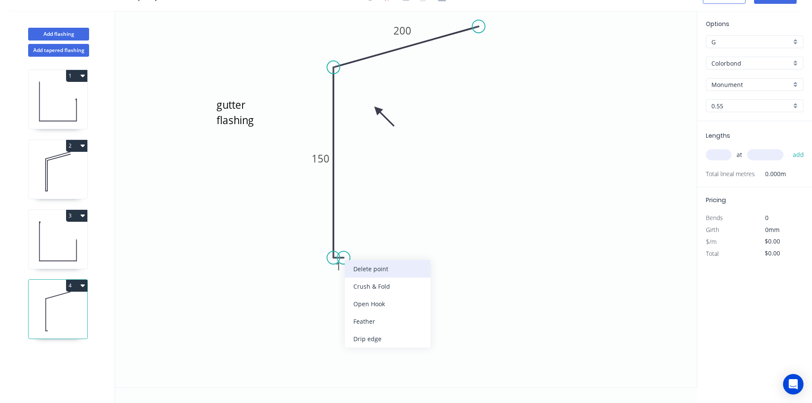
click at [371, 267] on div "Delete point" at bounding box center [388, 268] width 86 height 17
click at [368, 291] on div "Crush & Fold" at bounding box center [375, 288] width 86 height 17
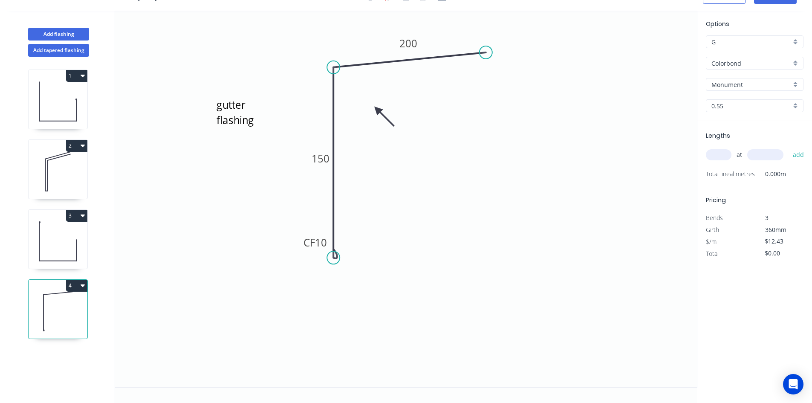
drag, startPoint x: 479, startPoint y: 29, endPoint x: 486, endPoint y: 52, distance: 24.3
click at [486, 52] on circle at bounding box center [485, 52] width 13 height 13
click at [360, 106] on div "Show angle" at bounding box center [379, 99] width 86 height 17
click at [354, 101] on rect at bounding box center [349, 93] width 28 height 17
drag, startPoint x: 349, startPoint y: 95, endPoint x: 354, endPoint y: 83, distance: 13.2
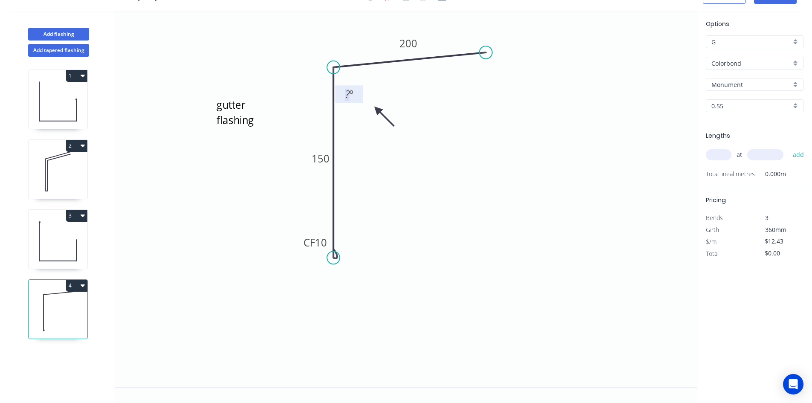
click at [352, 82] on icon "gutter flashing CF 10 150 200 ? º" at bounding box center [406, 199] width 582 height 376
drag, startPoint x: 355, startPoint y: 91, endPoint x: 360, endPoint y: 73, distance: 18.0
click at [360, 73] on icon "gutter flashing CF 10 150 200 ? º" at bounding box center [406, 199] width 582 height 376
click at [346, 95] on tspan "?" at bounding box center [347, 94] width 5 height 14
click at [484, 187] on icon "gutter flashing CF 10 150 200 97 º" at bounding box center [406, 199] width 582 height 376
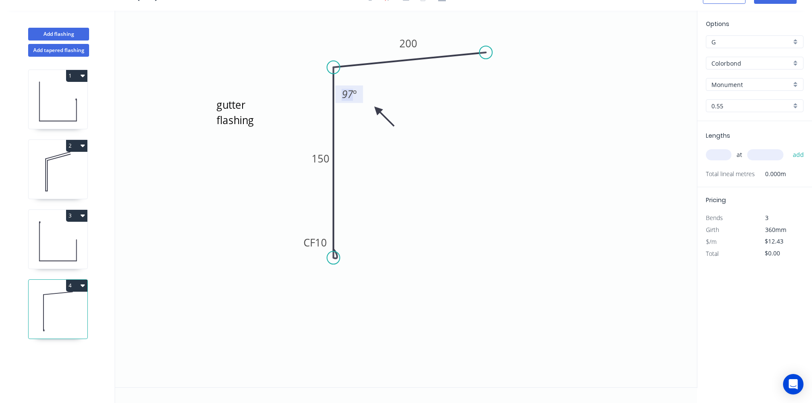
click at [349, 93] on tspan "97" at bounding box center [348, 94] width 12 height 14
drag, startPoint x: 377, startPoint y: 110, endPoint x: 310, endPoint y: 104, distance: 67.2
click at [311, 104] on icon at bounding box center [312, 111] width 25 height 25
click at [309, 104] on icon at bounding box center [318, 111] width 25 height 25
click at [309, 104] on icon at bounding box center [311, 114] width 8 height 27
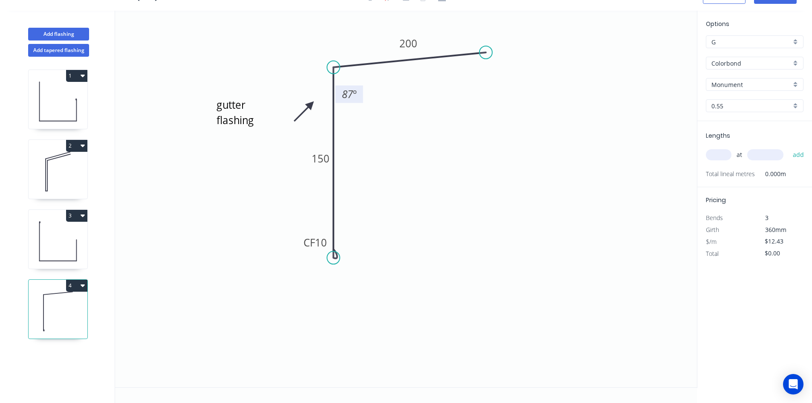
click at [309, 104] on icon at bounding box center [303, 111] width 25 height 25
click at [320, 161] on tspan "150" at bounding box center [320, 158] width 18 height 14
click at [414, 41] on tspan "200" at bounding box center [408, 43] width 18 height 14
click at [179, 212] on icon "gutter flashing CF 10 40 90 87 º" at bounding box center [406, 199] width 582 height 376
type input "$7.61"
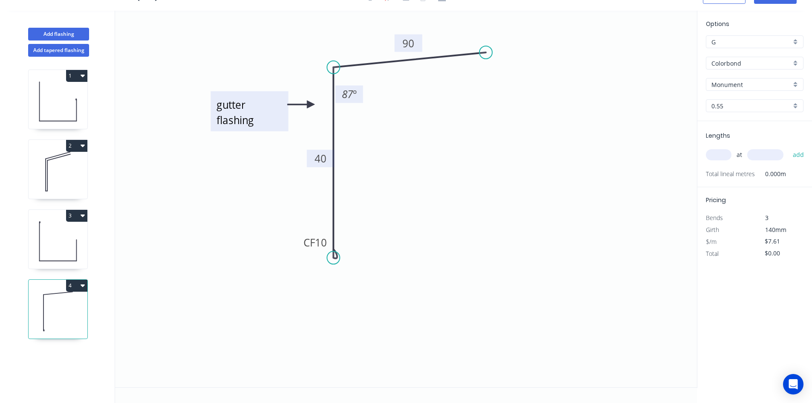
click at [233, 107] on textarea "gutter flashing" at bounding box center [249, 111] width 69 height 32
click at [232, 211] on icon "bottom trim CF 10 40 90 87 º" at bounding box center [406, 199] width 582 height 376
type textarea "bottom trim"
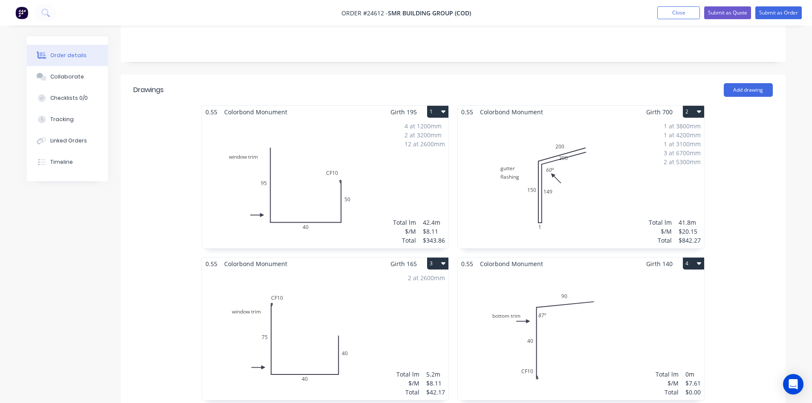
scroll to position [170, 0]
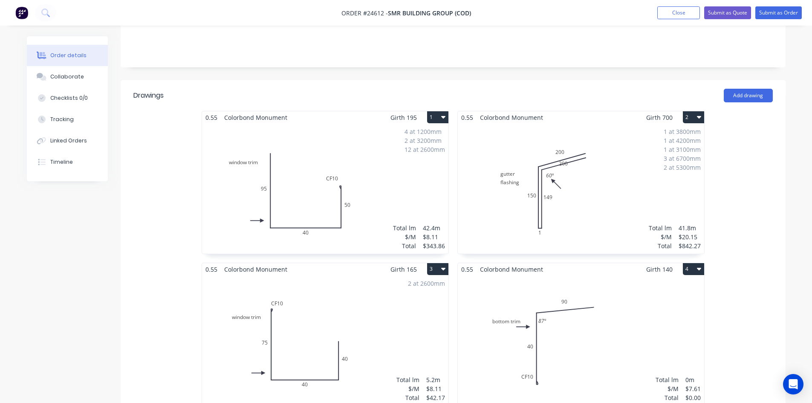
click at [692, 111] on button "2" at bounding box center [693, 117] width 21 height 12
click at [656, 149] on div "Duplicate" at bounding box center [664, 155] width 66 height 12
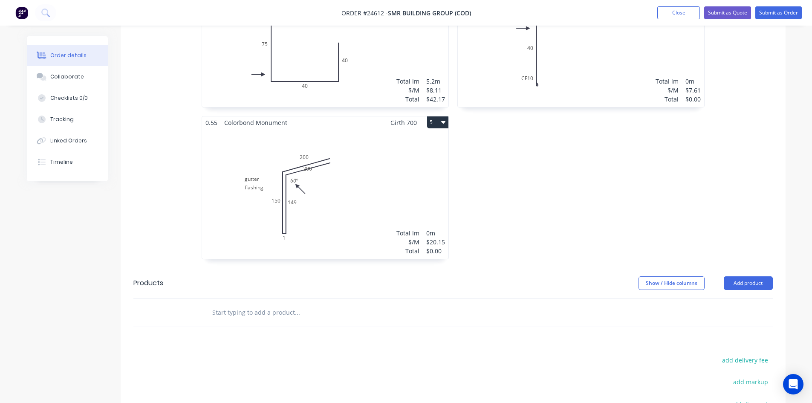
click at [349, 180] on div "Total lm $/M Total 0m $20.15 $0.00" at bounding box center [325, 194] width 246 height 130
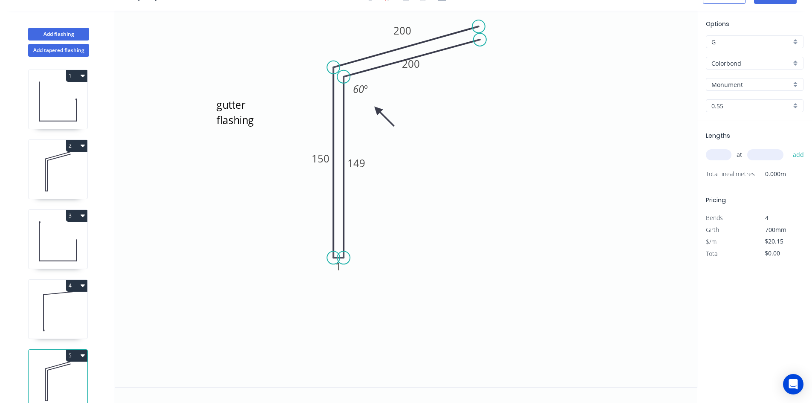
scroll to position [16, 0]
click at [370, 92] on rect at bounding box center [360, 88] width 28 height 17
click at [363, 92] on tspan "60" at bounding box center [358, 89] width 11 height 14
click at [489, 133] on icon "gutter flashing 200 150 1 149 200 85 º" at bounding box center [406, 199] width 582 height 376
click at [713, 156] on input "text" at bounding box center [719, 154] width 26 height 11
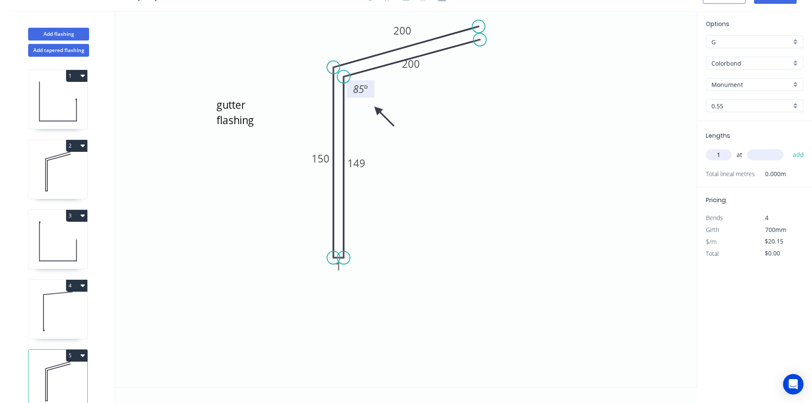
type input "1"
type input "5400"
click at [788, 147] on button "add" at bounding box center [798, 154] width 20 height 14
type input "$108.81"
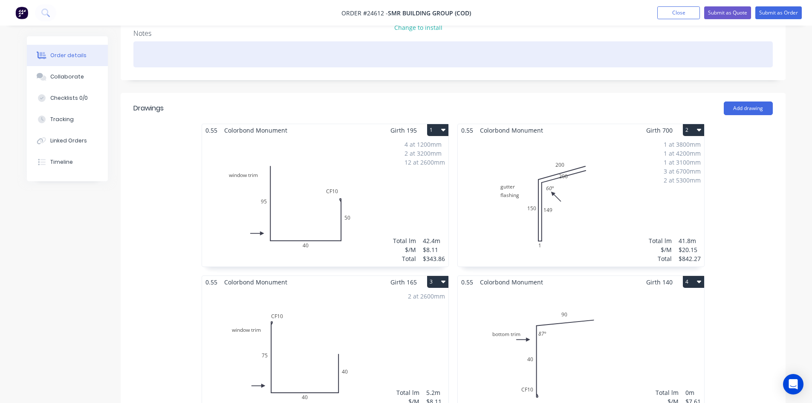
scroll to position [341, 0]
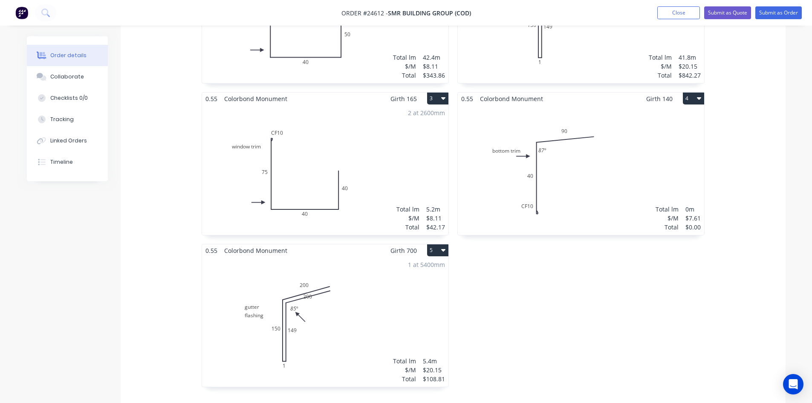
click at [440, 244] on button "5" at bounding box center [437, 250] width 21 height 12
click at [401, 282] on div "Duplicate" at bounding box center [408, 288] width 66 height 12
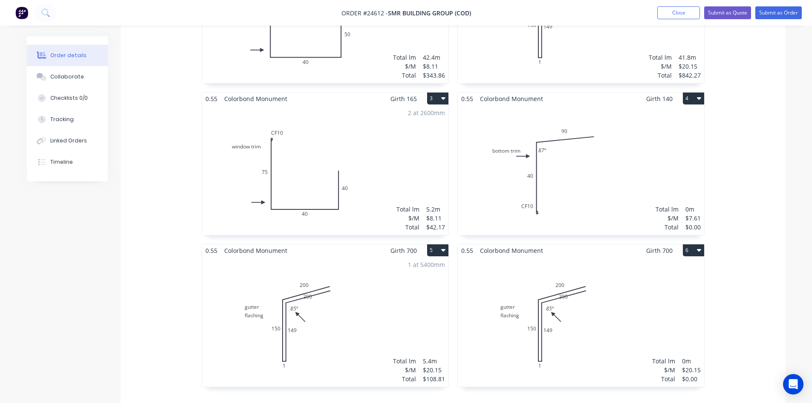
click at [495, 267] on div "Total lm $/M Total 0m $20.15 $0.00" at bounding box center [581, 322] width 246 height 130
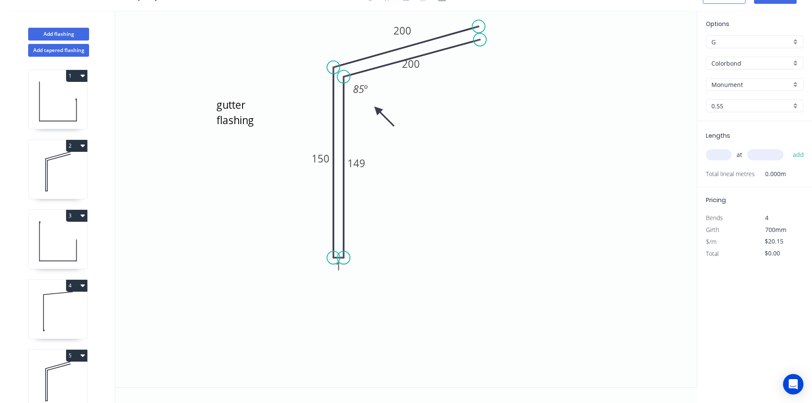
scroll to position [16, 0]
drag, startPoint x: 481, startPoint y: 41, endPoint x: 391, endPoint y: 75, distance: 96.3
click at [391, 75] on circle at bounding box center [391, 76] width 13 height 13
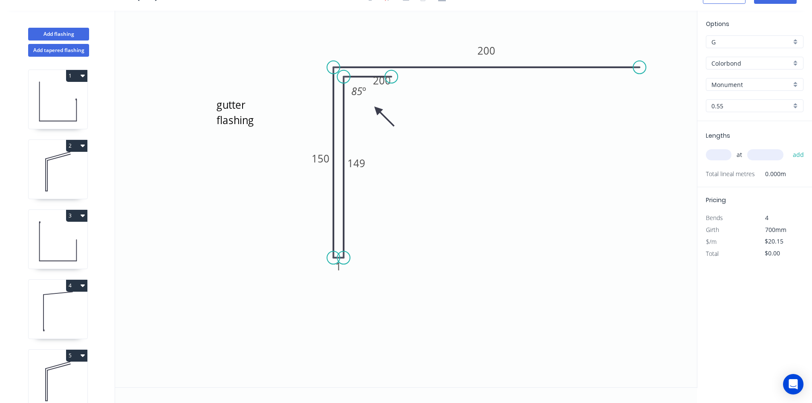
drag, startPoint x: 481, startPoint y: 28, endPoint x: 640, endPoint y: 79, distance: 166.7
click at [640, 79] on icon "gutter flashing 200 149 1 150 200 85 º" at bounding box center [406, 199] width 582 height 376
click at [640, 69] on circle at bounding box center [639, 67] width 13 height 13
click at [657, 111] on icon "gutter flashing 200 149 1 150 200 85 º" at bounding box center [406, 199] width 582 height 376
drag, startPoint x: 378, startPoint y: 109, endPoint x: 292, endPoint y: 89, distance: 88.8
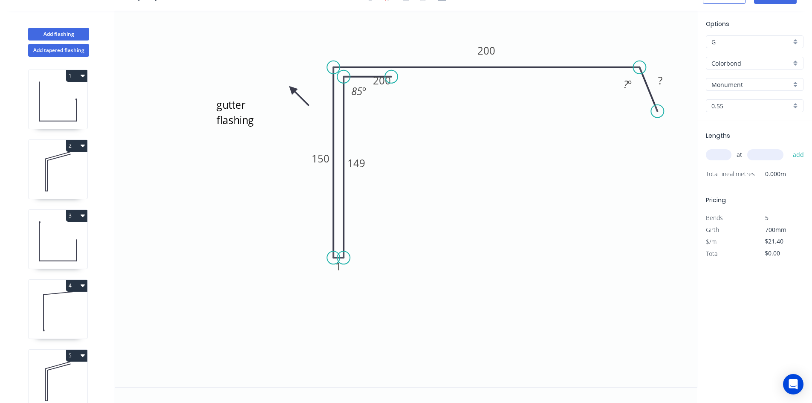
click at [292, 89] on icon at bounding box center [299, 96] width 25 height 25
click at [290, 89] on icon at bounding box center [299, 96] width 25 height 25
click at [290, 89] on icon "gutter flashing 200 149 1 150 200 ? 85 º ? º" at bounding box center [406, 199] width 582 height 376
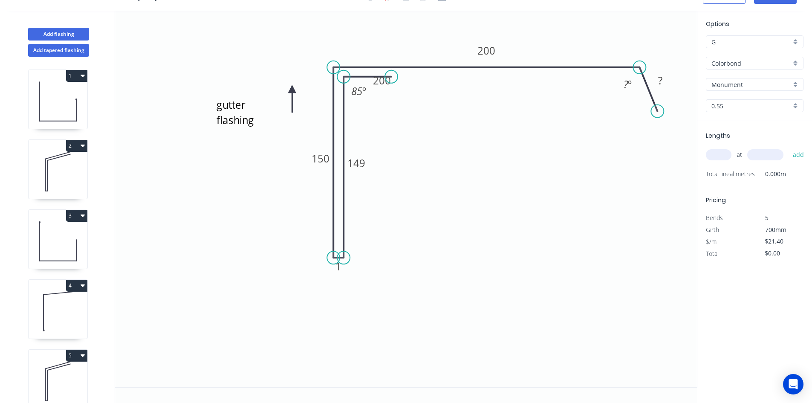
click at [291, 91] on icon at bounding box center [292, 98] width 8 height 27
click at [291, 91] on icon at bounding box center [285, 96] width 25 height 25
click at [291, 91] on icon at bounding box center [281, 89] width 27 height 8
drag, startPoint x: 290, startPoint y: 89, endPoint x: 334, endPoint y: 55, distance: 55.7
click at [334, 55] on icon at bounding box center [327, 48] width 25 height 25
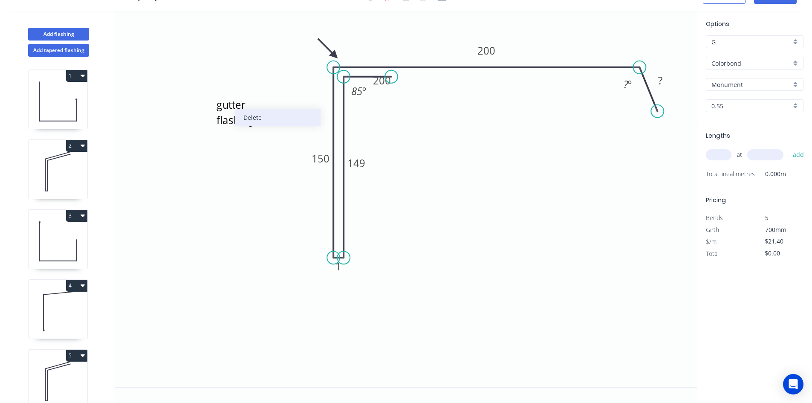
click at [271, 112] on div "Delete" at bounding box center [278, 117] width 86 height 17
click at [360, 93] on tspan "85" at bounding box center [356, 91] width 11 height 14
click at [383, 84] on tspan "200" at bounding box center [382, 80] width 18 height 14
drag, startPoint x: 385, startPoint y: 89, endPoint x: 351, endPoint y: 111, distance: 40.3
click at [351, 111] on icon "200 149 1 150 200 ? 85 º ? º" at bounding box center [406, 199] width 582 height 376
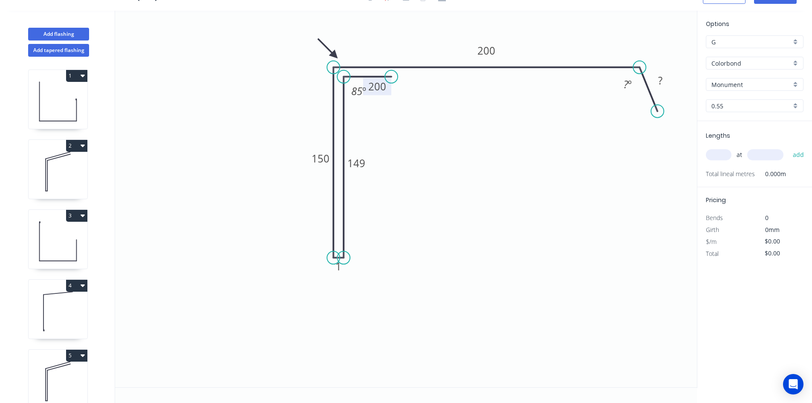
click at [380, 84] on tspan "200" at bounding box center [377, 86] width 18 height 14
click at [434, 138] on icon "95 149 1 150 200 ? 85 º ? º" at bounding box center [406, 199] width 582 height 376
click at [381, 89] on tspan "95" at bounding box center [377, 86] width 12 height 14
click at [323, 159] on tspan "150" at bounding box center [320, 158] width 18 height 14
click at [383, 91] on rect at bounding box center [377, 87] width 17 height 12
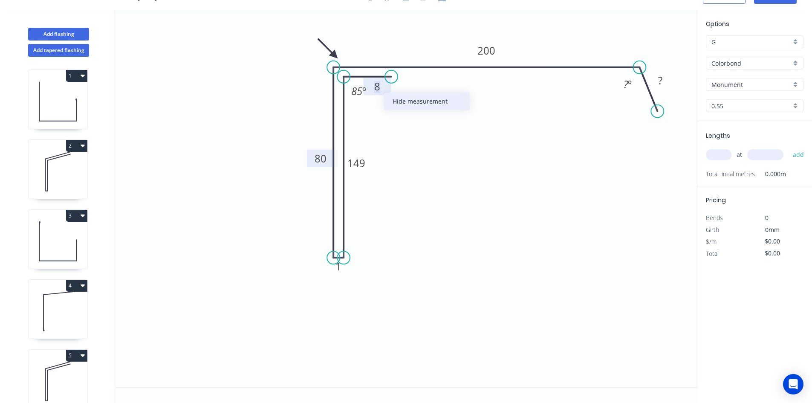
click at [414, 103] on div "Hide measurement" at bounding box center [427, 100] width 86 height 17
click at [376, 79] on icon "149 1 80 200 ? 85 º ? º" at bounding box center [406, 199] width 582 height 376
click at [377, 75] on icon "149 1 80 200 ? 85 º ? º" at bounding box center [406, 199] width 582 height 376
click at [377, 77] on icon at bounding box center [367, 77] width 48 height 0
click at [405, 88] on div "Show measurement" at bounding box center [423, 87] width 86 height 17
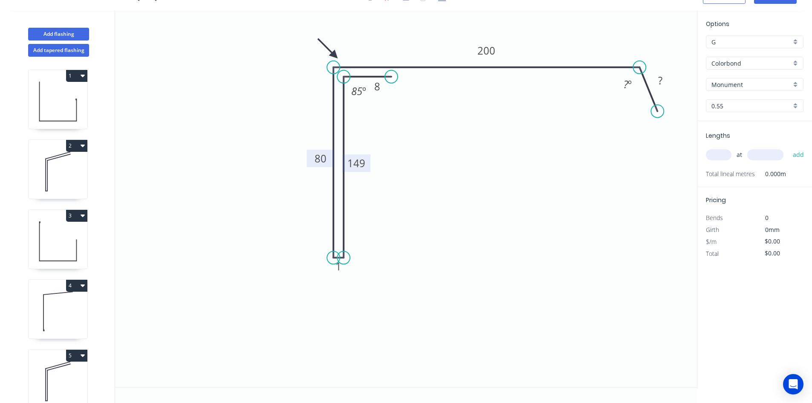
click at [368, 158] on rect at bounding box center [356, 162] width 28 height 17
click at [360, 162] on tspan "149" at bounding box center [356, 163] width 18 height 14
click at [660, 115] on div "Hide angle" at bounding box center [675, 112] width 86 height 17
click at [660, 79] on tspan "?" at bounding box center [660, 80] width 4 height 14
click at [718, 152] on input "text" at bounding box center [719, 154] width 26 height 11
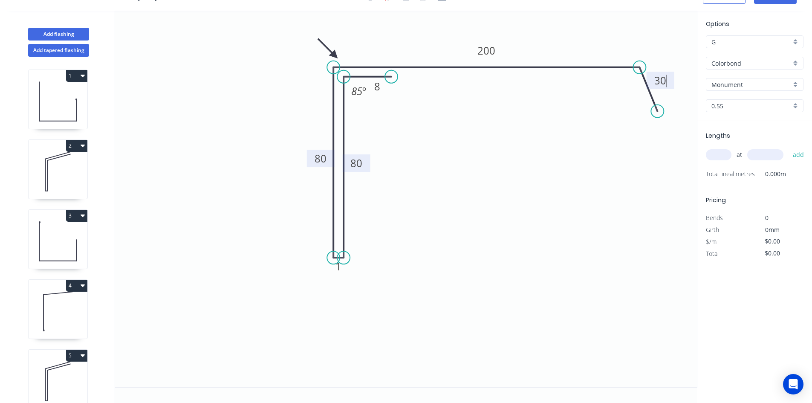
type input "$13.95"
type input "1"
type input "5400"
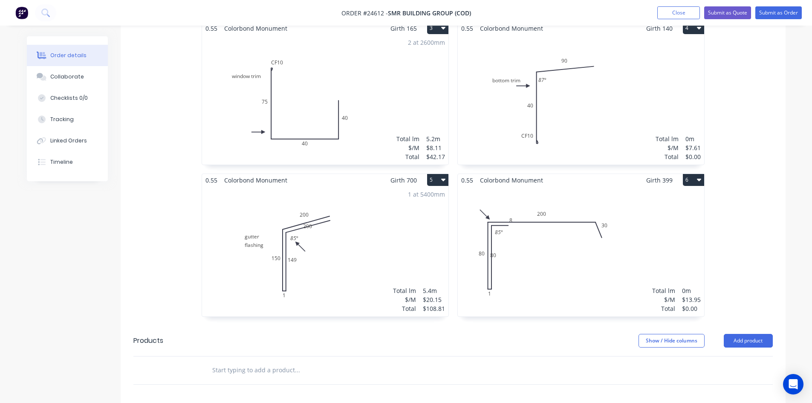
scroll to position [426, 0]
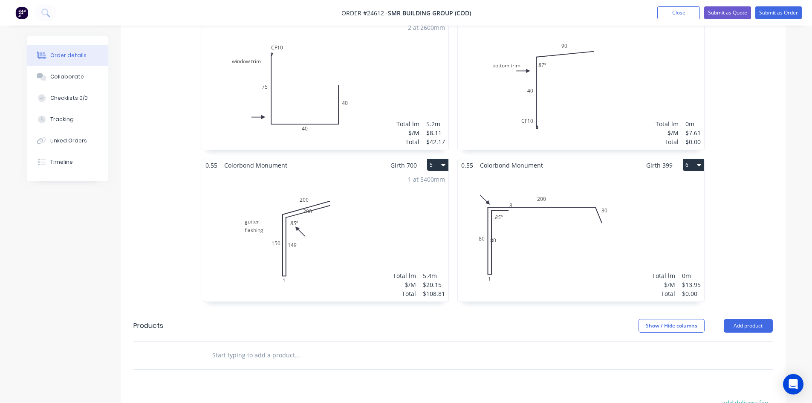
click at [527, 212] on div "Total lm $/M Total 0m $13.95 $0.00" at bounding box center [581, 236] width 246 height 130
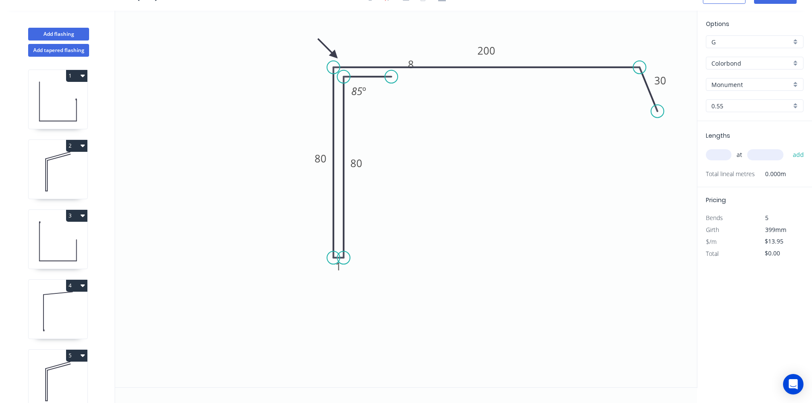
scroll to position [16, 0]
drag, startPoint x: 415, startPoint y: 73, endPoint x: 391, endPoint y: 101, distance: 37.5
click at [391, 101] on rect at bounding box center [387, 92] width 28 height 17
drag, startPoint x: 392, startPoint y: 78, endPoint x: 427, endPoint y: 83, distance: 35.3
click at [427, 83] on circle at bounding box center [427, 76] width 13 height 13
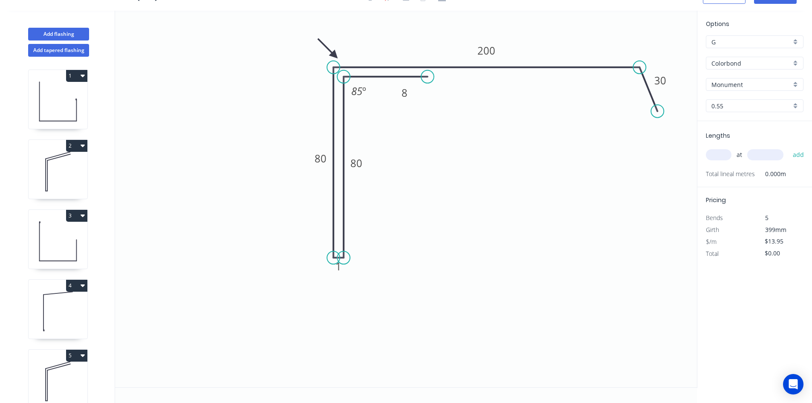
click at [408, 40] on icon "0 8 80 1 80 200 30 85 º" at bounding box center [406, 199] width 582 height 376
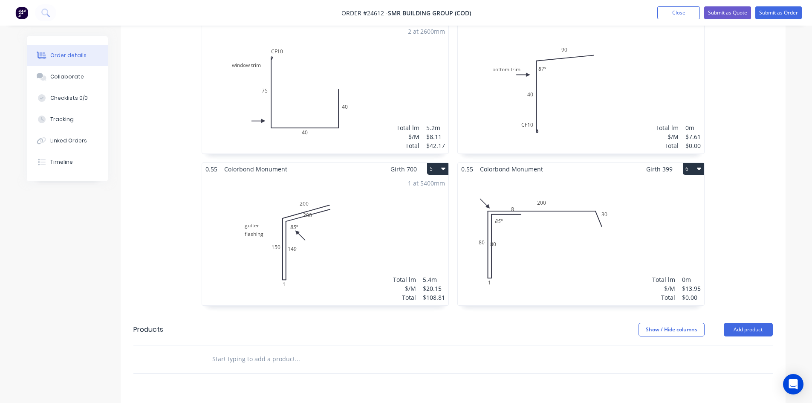
scroll to position [426, 0]
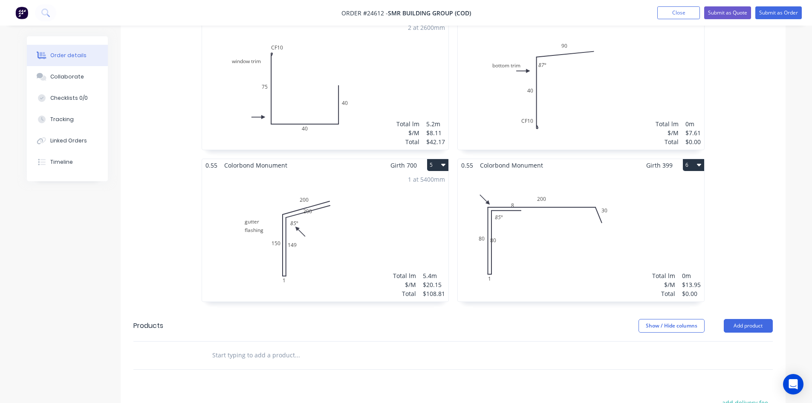
click at [365, 215] on div "1 at 5400mm Total lm $/M Total 5.4m $20.15 $108.81" at bounding box center [325, 236] width 246 height 130
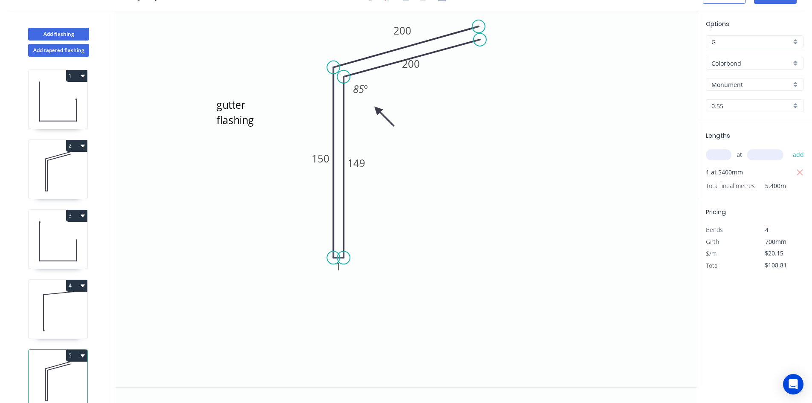
scroll to position [16, 0]
click at [254, 131] on div "Delete" at bounding box center [270, 129] width 86 height 17
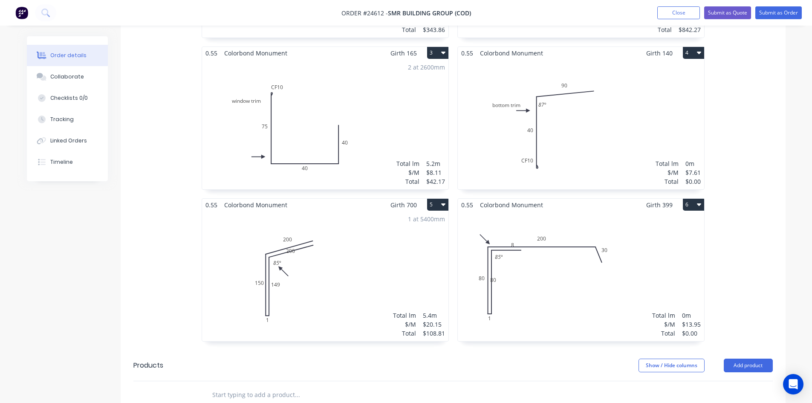
scroll to position [341, 0]
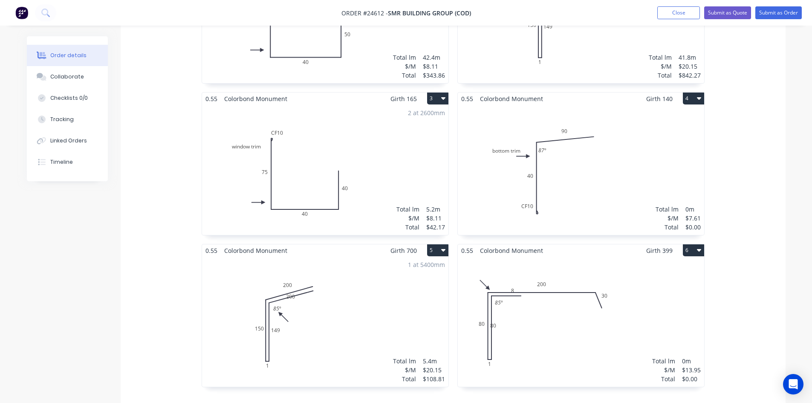
click at [692, 92] on button "4" at bounding box center [693, 98] width 21 height 12
click at [666, 130] on div "Duplicate" at bounding box center [664, 136] width 66 height 12
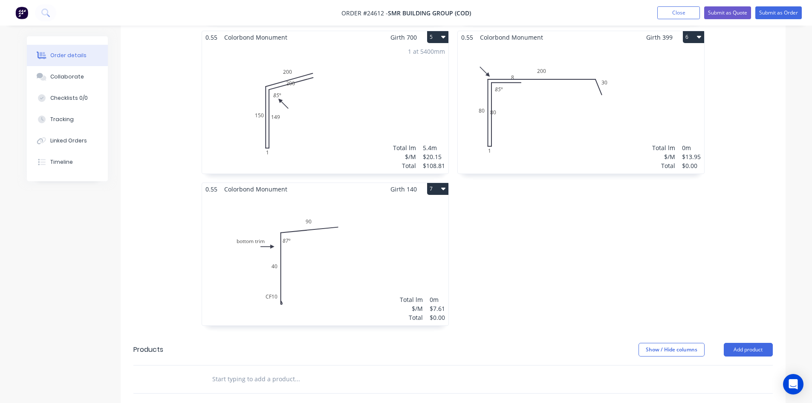
click at [354, 218] on div "Total lm $/M Total 0m $7.61 $0.00" at bounding box center [325, 260] width 246 height 130
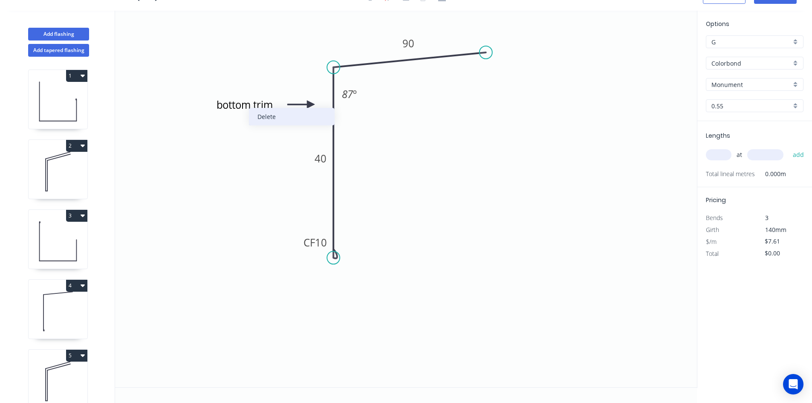
click at [274, 121] on div "Delete" at bounding box center [292, 116] width 86 height 17
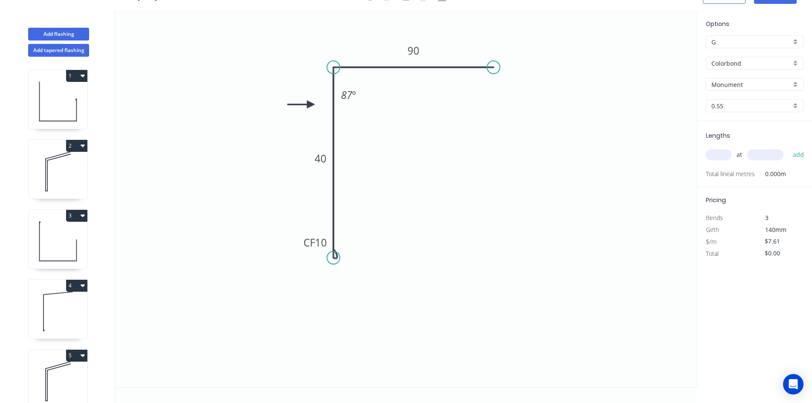
drag, startPoint x: 485, startPoint y: 52, endPoint x: 493, endPoint y: 76, distance: 24.8
click at [493, 76] on icon "CF 10 40 90 87 º" at bounding box center [406, 199] width 582 height 376
click at [496, 70] on circle at bounding box center [493, 67] width 13 height 13
click at [511, 59] on icon "CF 10 40 90 87 º" at bounding box center [406, 199] width 582 height 376
click at [362, 269] on div "Delete point" at bounding box center [375, 267] width 86 height 17
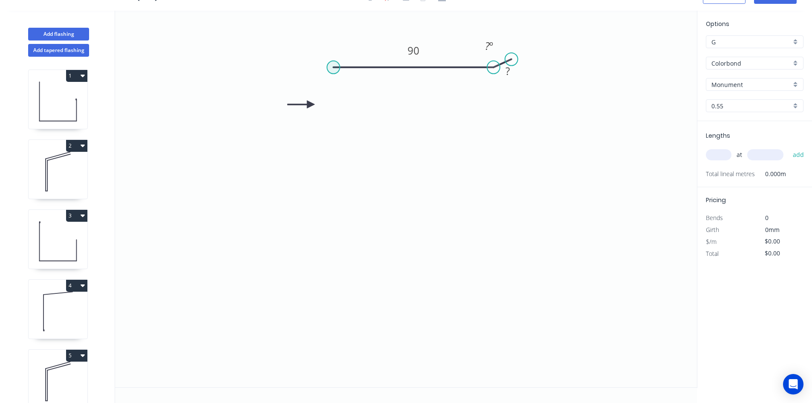
click at [333, 69] on circle at bounding box center [333, 67] width 13 height 13
click at [340, 245] on icon "90 ? ? º" at bounding box center [406, 199] width 582 height 376
click at [312, 262] on icon "? 90 ? ? º" at bounding box center [406, 199] width 582 height 376
drag, startPoint x: 308, startPoint y: 105, endPoint x: 419, endPoint y: 131, distance: 113.9
click at [419, 131] on icon at bounding box center [408, 131] width 27 height 8
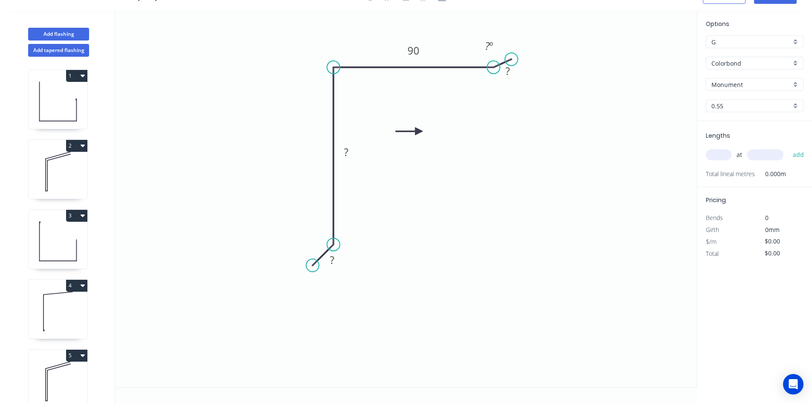
click at [419, 131] on icon at bounding box center [408, 131] width 27 height 8
click at [419, 131] on icon at bounding box center [412, 124] width 25 height 25
click at [419, 131] on icon at bounding box center [419, 121] width 8 height 27
click at [419, 131] on icon at bounding box center [425, 124] width 25 height 25
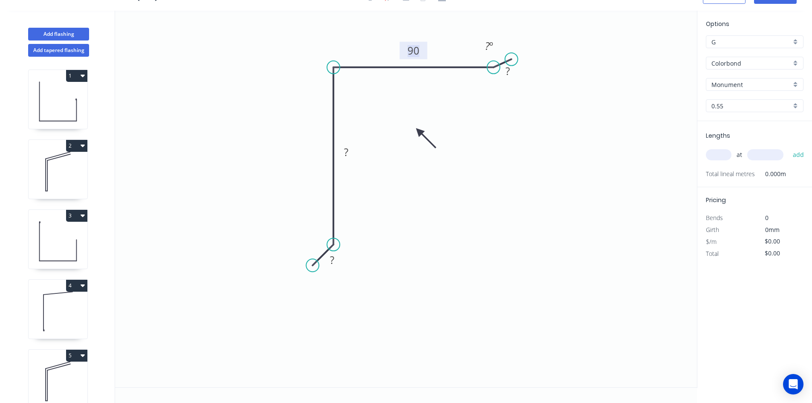
click at [408, 44] on tspan "90" at bounding box center [413, 50] width 12 height 14
click at [492, 42] on tspan "º" at bounding box center [491, 46] width 4 height 14
click at [359, 151] on rect at bounding box center [346, 151] width 28 height 17
click at [338, 151] on rect at bounding box center [345, 153] width 17 height 12
drag, startPoint x: 312, startPoint y: 262, endPoint x: 325, endPoint y: 267, distance: 14.0
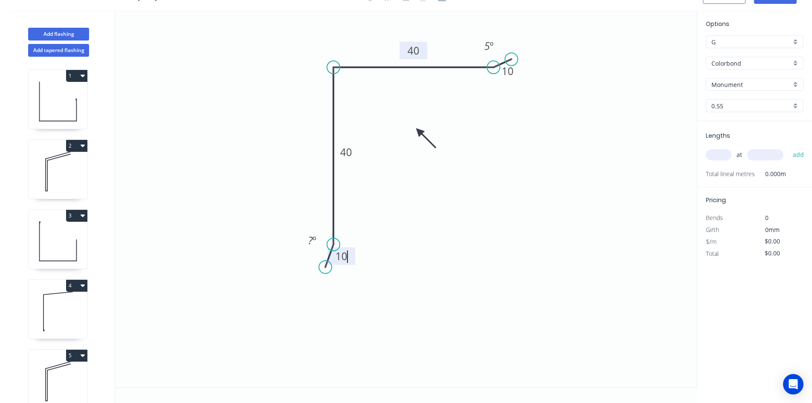
click at [325, 267] on circle at bounding box center [325, 266] width 13 height 13
type input "$6.37"
click at [309, 243] on tspan "?" at bounding box center [310, 240] width 5 height 14
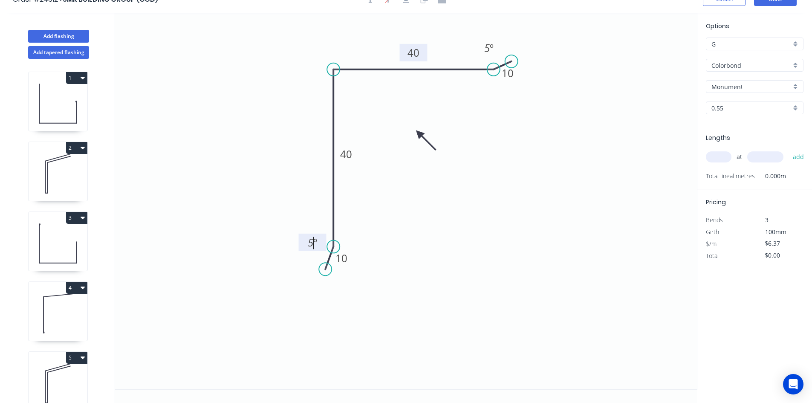
scroll to position [0, 0]
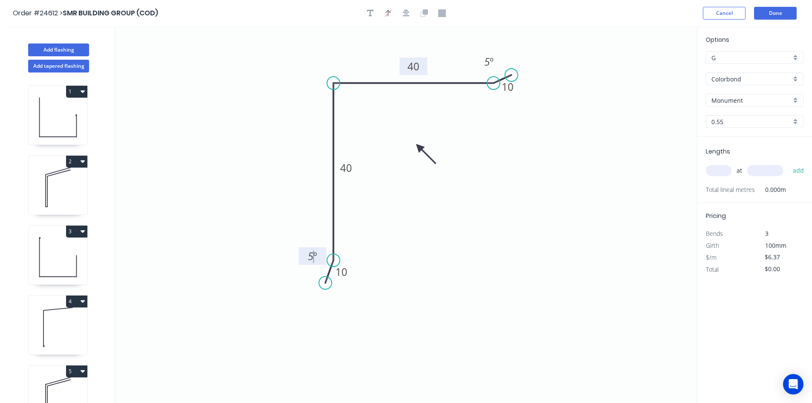
click at [726, 170] on input "text" at bounding box center [719, 170] width 26 height 11
type input "3"
type input "3600"
click at [788, 163] on button "add" at bounding box center [798, 170] width 20 height 14
type input "$68.80"
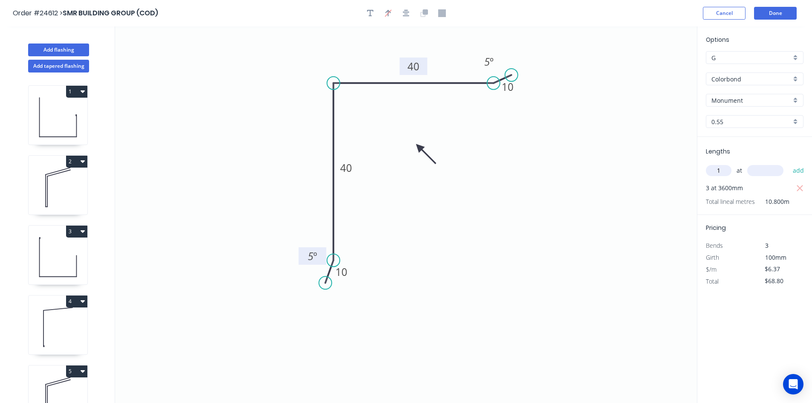
type input "1"
type input "3800"
click at [788, 163] on button "add" at bounding box center [798, 170] width 20 height 14
type input "$93.00"
click at [767, 14] on button "Done" at bounding box center [775, 13] width 43 height 13
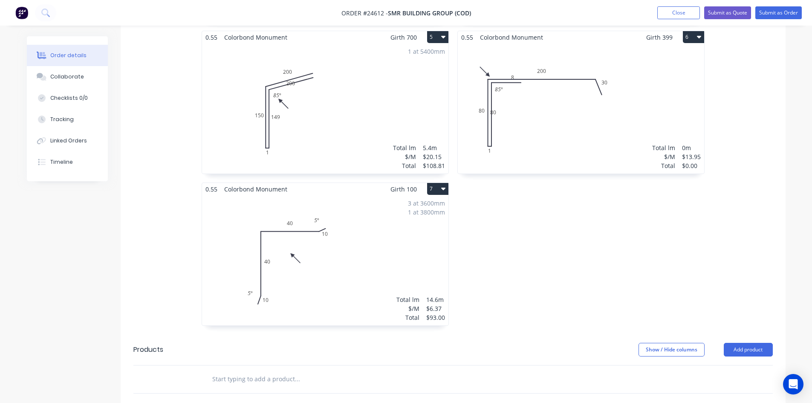
click at [524, 96] on div "Total lm $/M Total 0m $13.95 $0.00" at bounding box center [581, 108] width 246 height 130
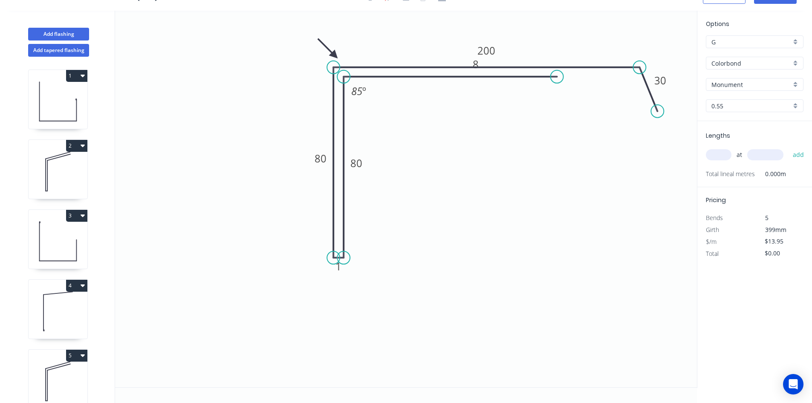
drag, startPoint x: 429, startPoint y: 76, endPoint x: 566, endPoint y: 83, distance: 137.4
click at [563, 83] on circle at bounding box center [556, 76] width 13 height 13
drag, startPoint x: 493, startPoint y: 59, endPoint x: 548, endPoint y: 97, distance: 66.9
click at [548, 97] on icon "0 8 80 1 80 200 30 85 º" at bounding box center [406, 199] width 582 height 376
click at [467, 101] on tspan "8" at bounding box center [466, 102] width 6 height 14
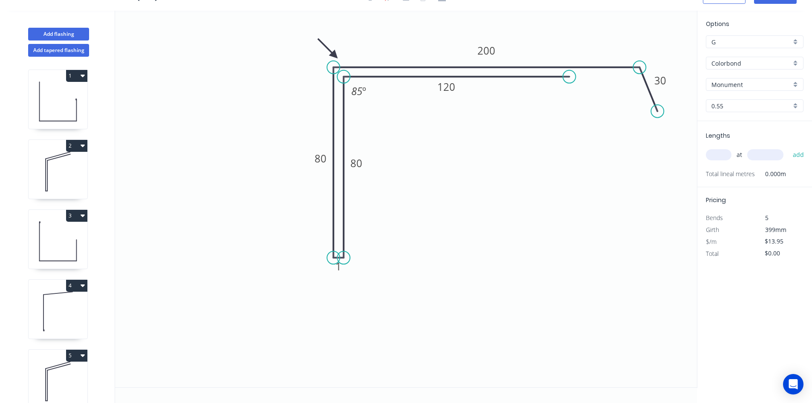
drag, startPoint x: 467, startPoint y: 110, endPoint x: 502, endPoint y: 132, distance: 42.0
click at [502, 132] on icon "0 120 80 1 80 200 30 85 º" at bounding box center [406, 199] width 582 height 376
type input "$18.52"
click at [502, 132] on icon "0 120 80 1 80 200 30 85 º" at bounding box center [406, 199] width 582 height 376
click at [723, 155] on input "text" at bounding box center [719, 154] width 26 height 11
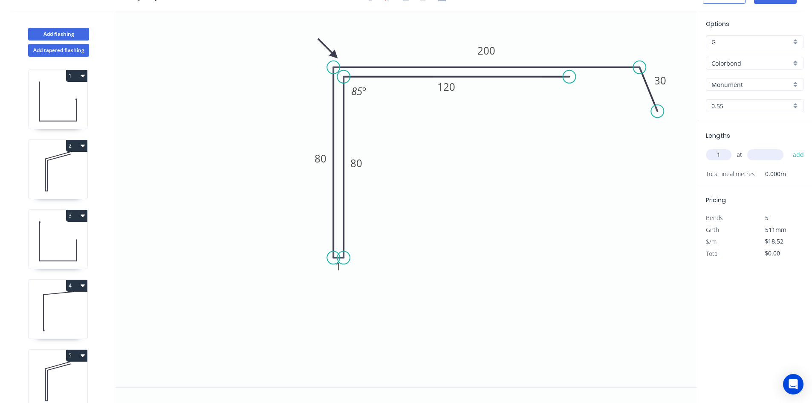
type input "1"
type input "5400"
click at [788, 147] on button "add" at bounding box center [798, 154] width 20 height 14
type input "$100.01"
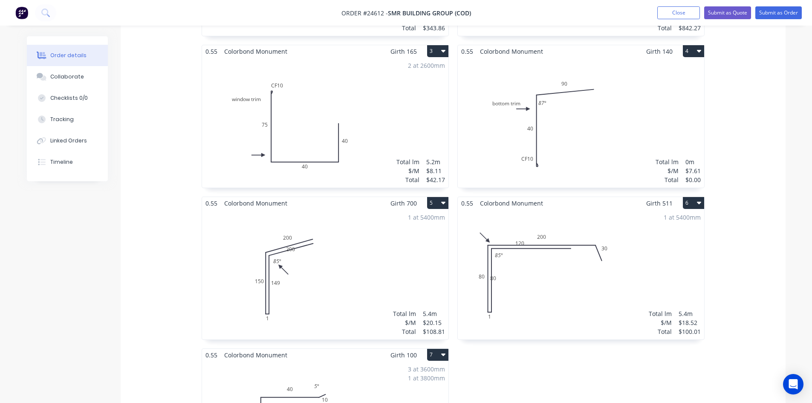
scroll to position [426, 0]
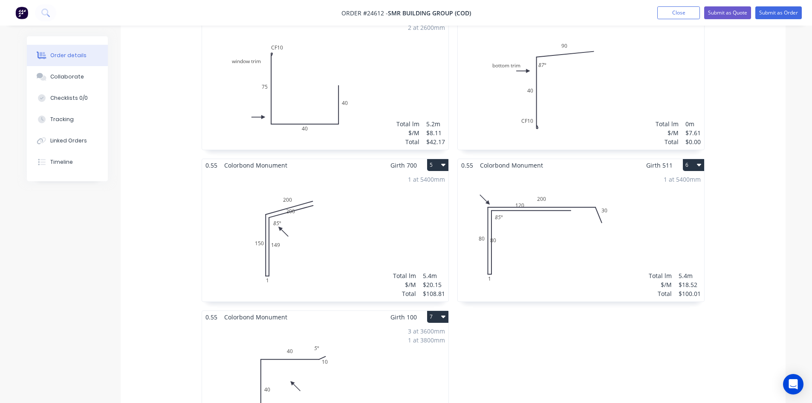
click at [530, 247] on div "1 at 5400mm Total lm $/M Total 5.4m $18.52 $100.01" at bounding box center [581, 236] width 246 height 130
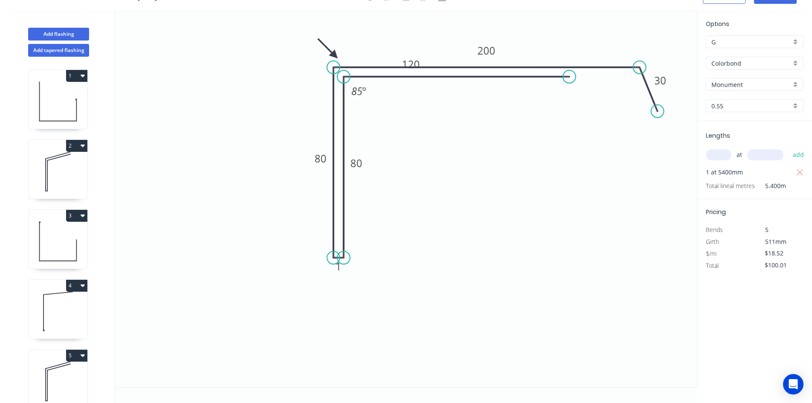
scroll to position [16, 0]
drag, startPoint x: 418, startPoint y: 61, endPoint x: 419, endPoint y: 103, distance: 41.8
click at [419, 103] on icon "0 120 80 1 80 200 30 85 º" at bounding box center [406, 199] width 582 height 376
drag, startPoint x: 419, startPoint y: 72, endPoint x: 467, endPoint y: 124, distance: 70.8
click at [467, 124] on rect at bounding box center [459, 115] width 28 height 17
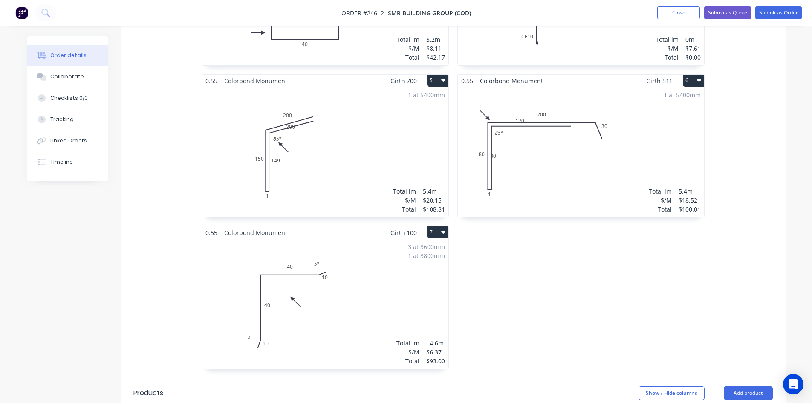
scroll to position [597, 0]
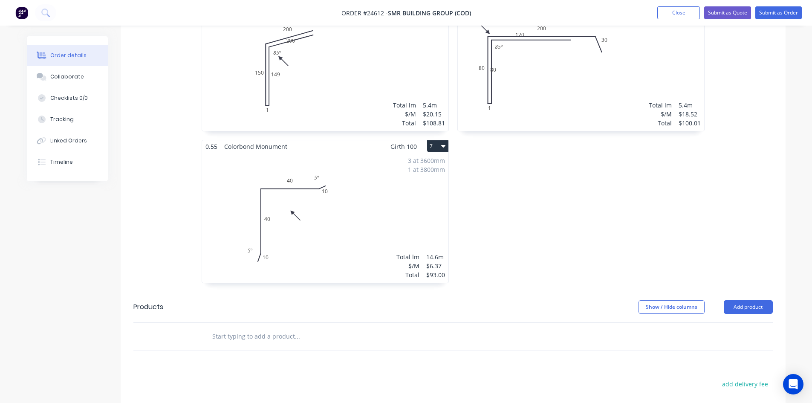
click at [439, 140] on button "7" at bounding box center [437, 146] width 21 height 12
click at [360, 223] on div "3 at 3600mm 1 at 3800mm Total lm $/M Total 14.6m $6.37 $93.00" at bounding box center [325, 218] width 246 height 130
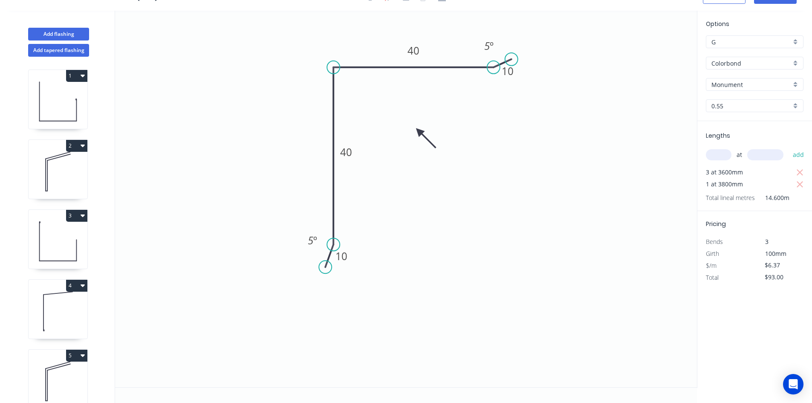
scroll to position [16, 0]
drag, startPoint x: 173, startPoint y: 37, endPoint x: 254, endPoint y: 113, distance: 111.5
click at [254, 113] on textarea at bounding box center [250, 121] width 69 height 32
click at [242, 268] on icon "wall trim 1 10 40 40 10 5 º 5 º" at bounding box center [406, 199] width 582 height 376
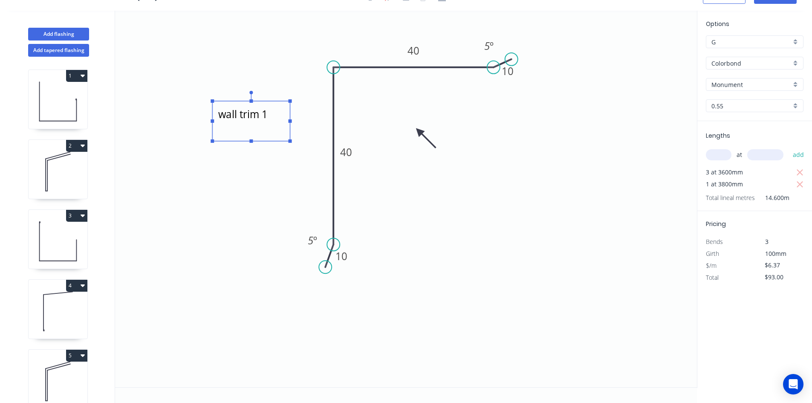
type textarea "wall trim 1"
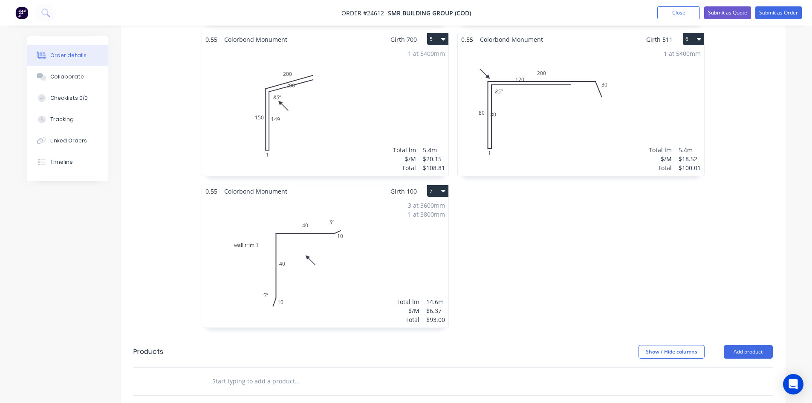
scroll to position [554, 0]
click at [440, 183] on button "7" at bounding box center [437, 189] width 21 height 12
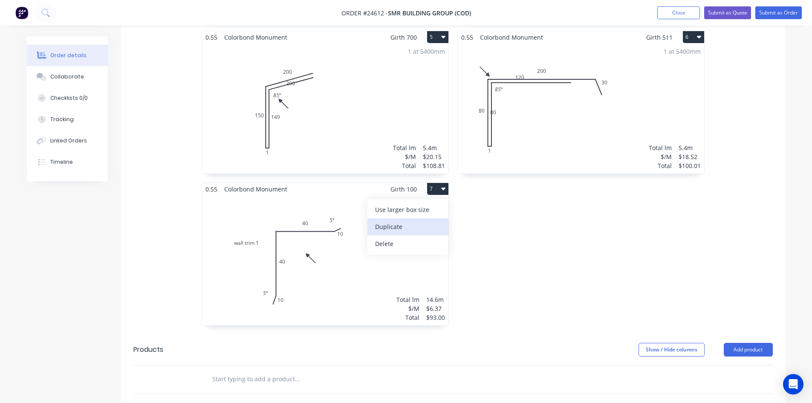
click at [403, 220] on div "Duplicate" at bounding box center [408, 226] width 66 height 12
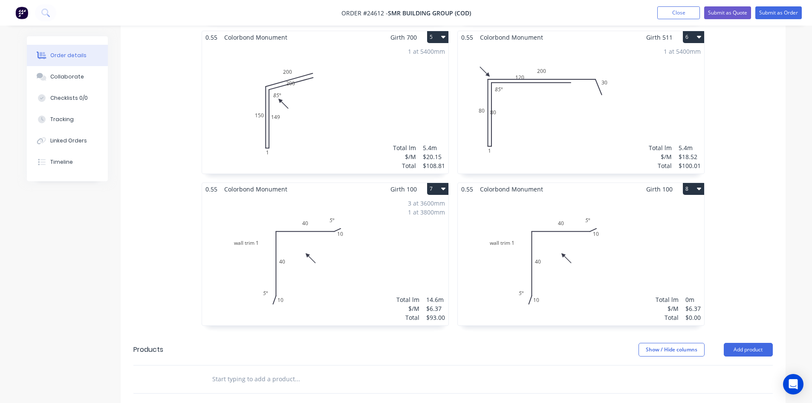
click at [556, 244] on div "Total lm $/M Total 0m $6.37 $0.00" at bounding box center [581, 260] width 246 height 130
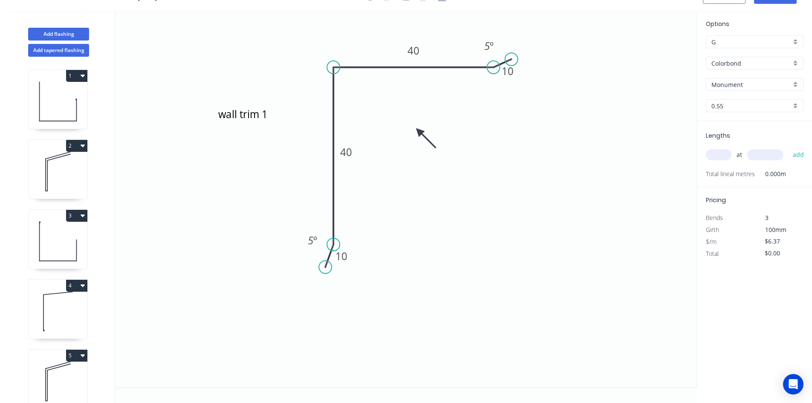
scroll to position [16, 0]
click at [268, 123] on textarea "wall trim 1" at bounding box center [250, 121] width 69 height 32
click at [268, 115] on textarea "wall trim 1" at bounding box center [250, 121] width 69 height 32
type textarea "wall trim 2"
click at [719, 157] on input "text" at bounding box center [719, 154] width 26 height 11
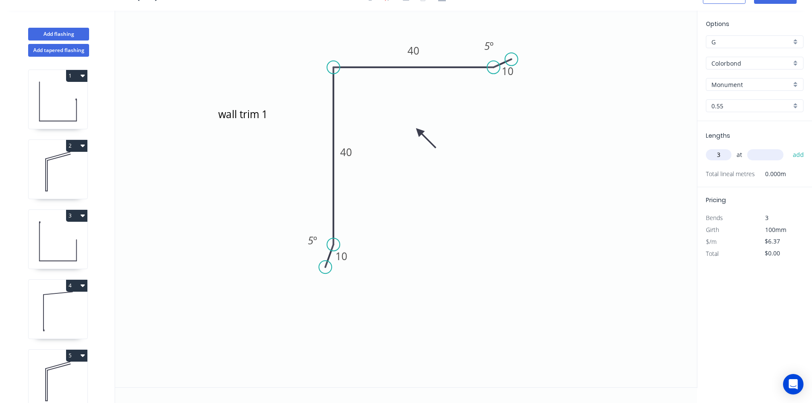
type input "3"
type input "3600"
click at [788, 147] on button "add" at bounding box center [798, 154] width 20 height 14
type input "$68.80"
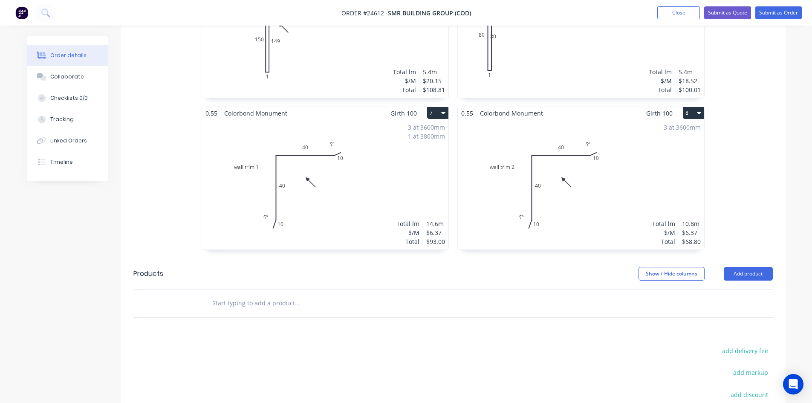
scroll to position [639, 0]
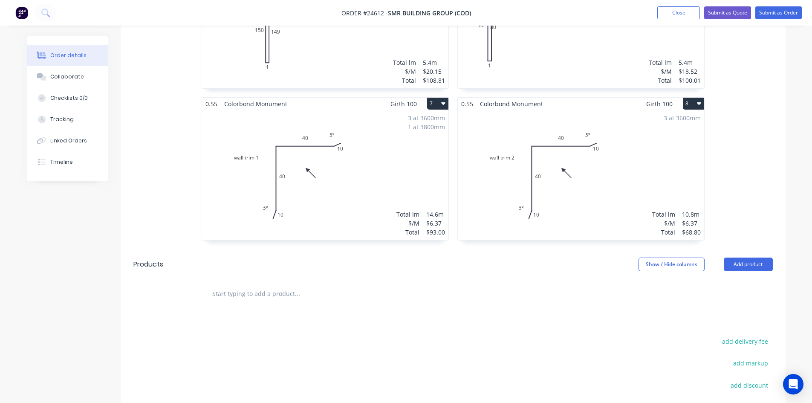
click at [695, 98] on button "8" at bounding box center [693, 104] width 21 height 12
click at [662, 135] on div "Duplicate" at bounding box center [664, 141] width 66 height 12
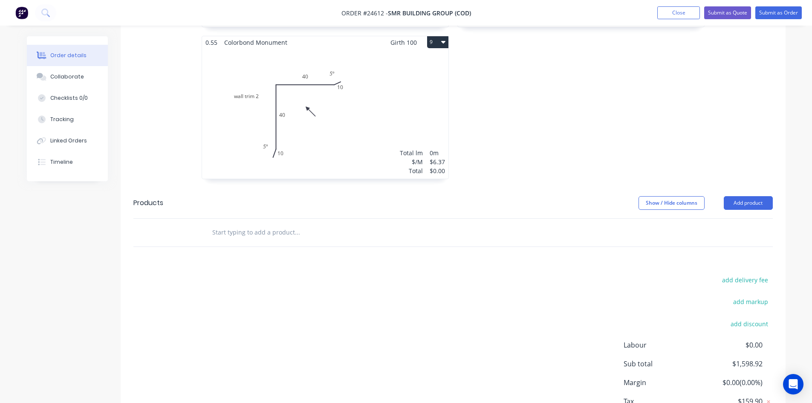
click at [355, 134] on div "Total lm $/M Total 0m $6.37 $0.00" at bounding box center [325, 114] width 246 height 130
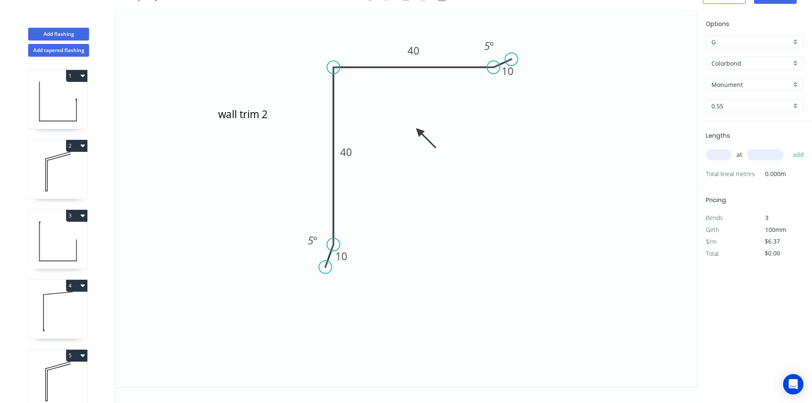
scroll to position [16, 0]
click at [337, 70] on circle at bounding box center [333, 67] width 13 height 13
click at [380, 79] on div "Delete point" at bounding box center [378, 79] width 86 height 17
click at [356, 80] on div "Delete point" at bounding box center [377, 79] width 86 height 17
click at [339, 76] on div "Delete point" at bounding box center [375, 74] width 86 height 17
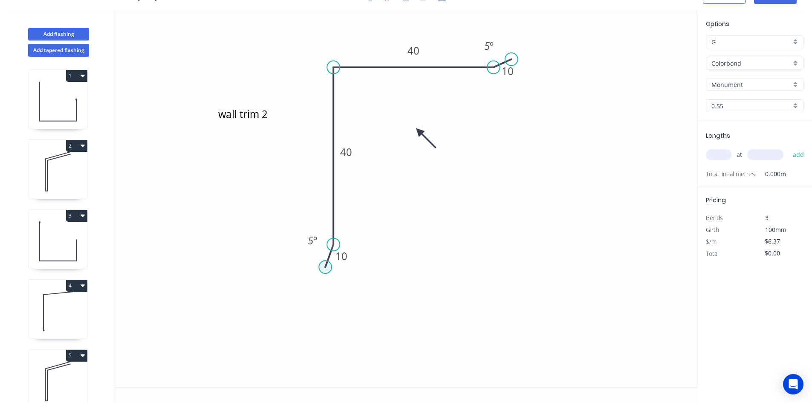
click at [323, 265] on circle at bounding box center [325, 266] width 13 height 13
click at [349, 284] on div "Delete point" at bounding box center [366, 281] width 86 height 17
click at [360, 255] on div "Delete point" at bounding box center [373, 254] width 86 height 17
click at [392, 84] on div "Delete point" at bounding box center [375, 83] width 86 height 17
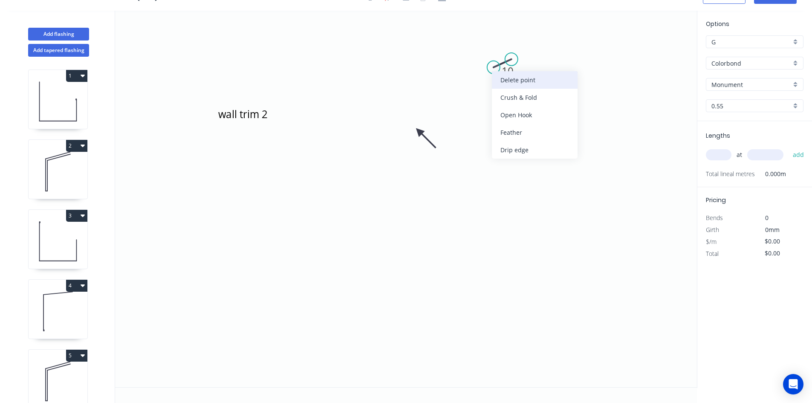
click at [503, 79] on div "Delete point" at bounding box center [535, 79] width 86 height 17
click at [599, 61] on icon "wall trim 2" at bounding box center [406, 199] width 582 height 376
click at [570, 82] on icon at bounding box center [584, 71] width 29 height 21
click at [483, 82] on icon at bounding box center [526, 82] width 87 height 0
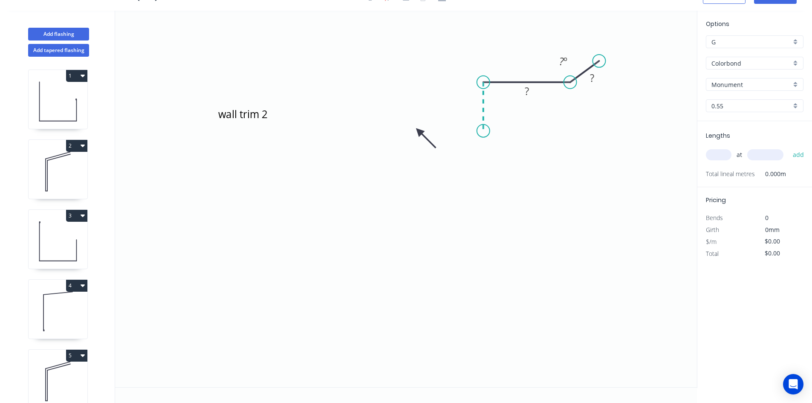
click at [482, 131] on icon "wall trim 2 ? ? ? º" at bounding box center [406, 199] width 582 height 376
click at [320, 132] on icon "wall trim 2 ? ? ? ? º" at bounding box center [406, 199] width 582 height 376
click at [317, 293] on icon "wall trim 2 ? ? ? ? ? º" at bounding box center [406, 199] width 582 height 376
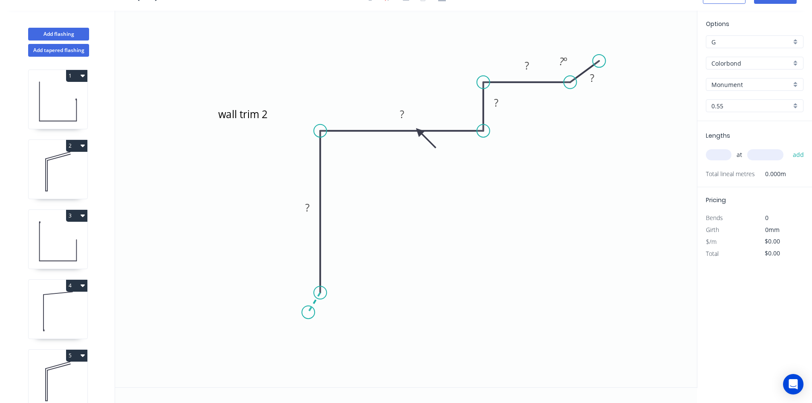
click at [308, 312] on icon "wall trim 2 ? ? ? ? ? ? º" at bounding box center [406, 199] width 582 height 376
drag, startPoint x: 434, startPoint y: 145, endPoint x: 444, endPoint y: 182, distance: 39.0
click at [444, 182] on icon at bounding box center [451, 189] width 25 height 25
click at [306, 283] on rect at bounding box center [299, 287] width 17 height 12
click at [327, 304] on tspan "?" at bounding box center [325, 305] width 4 height 14
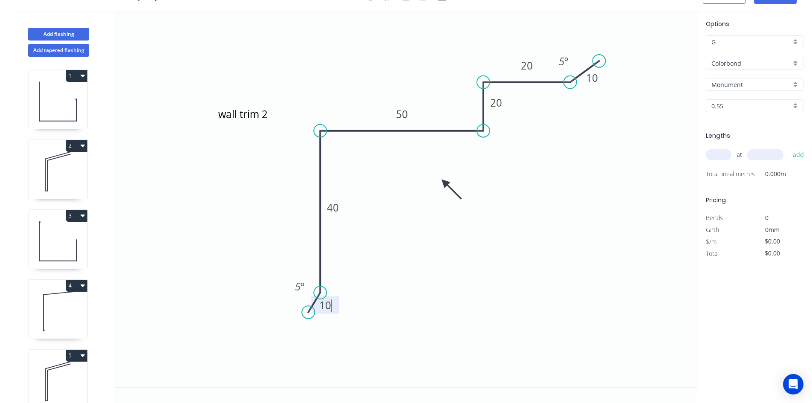
type input "$8.95"
click at [265, 114] on textarea "wall trim 2" at bounding box center [250, 121] width 69 height 32
click at [273, 116] on textarea "wall trim 2" at bounding box center [250, 121] width 69 height 32
click at [298, 68] on icon "wall trim 3 10 40 50 20 20 10 5 º 5 º" at bounding box center [406, 199] width 582 height 376
type textarea "wall trim 3"
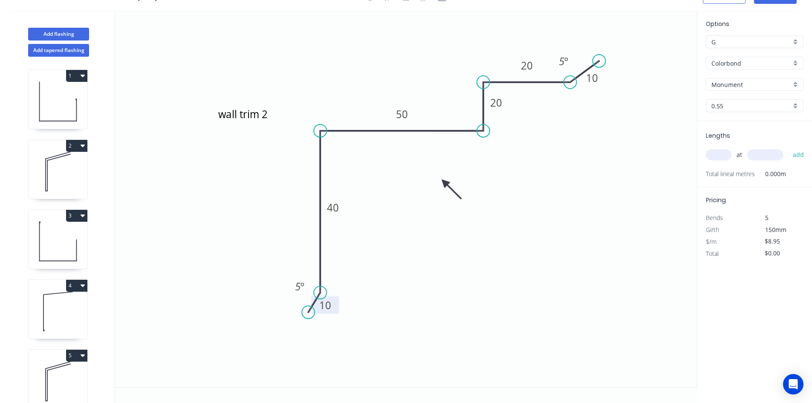
click at [727, 156] on input "text" at bounding box center [719, 154] width 26 height 11
type input "2"
type input "3800"
click at [788, 147] on button "add" at bounding box center [798, 154] width 20 height 14
type input "$68.02"
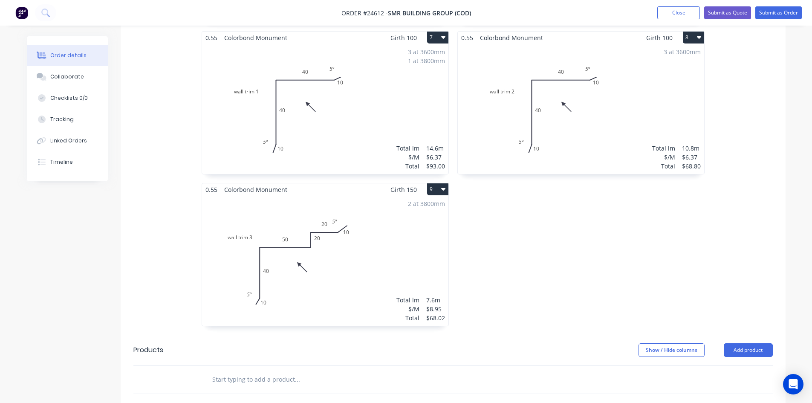
scroll to position [724, 0]
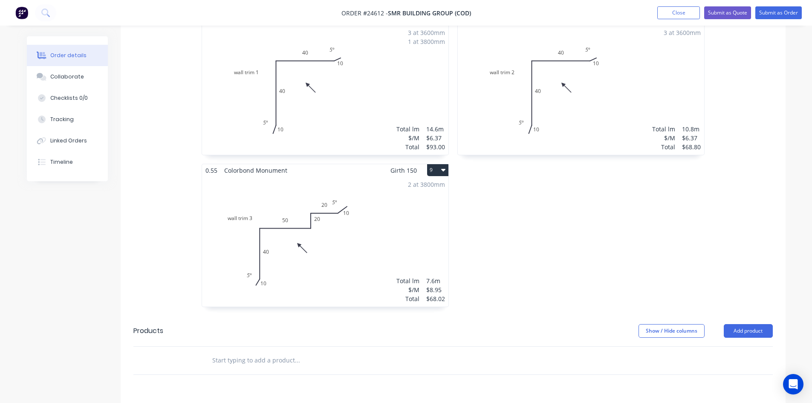
click at [444, 166] on icon "button" at bounding box center [443, 169] width 4 height 7
click at [401, 202] on div "Duplicate" at bounding box center [408, 208] width 66 height 12
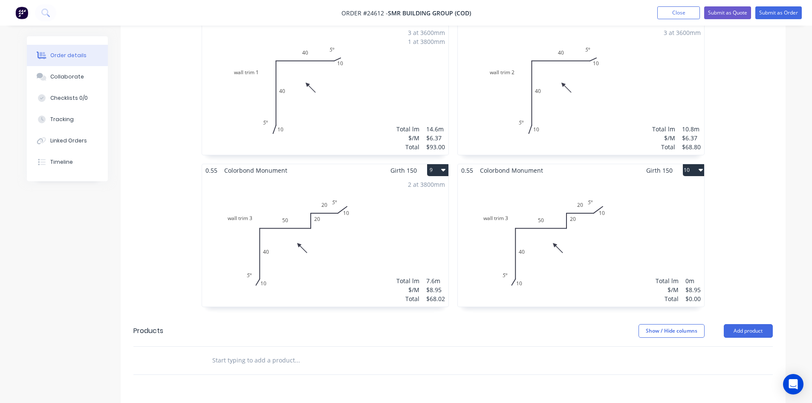
click at [607, 250] on div "Total lm $/M Total 0m $8.95 $0.00" at bounding box center [581, 241] width 246 height 130
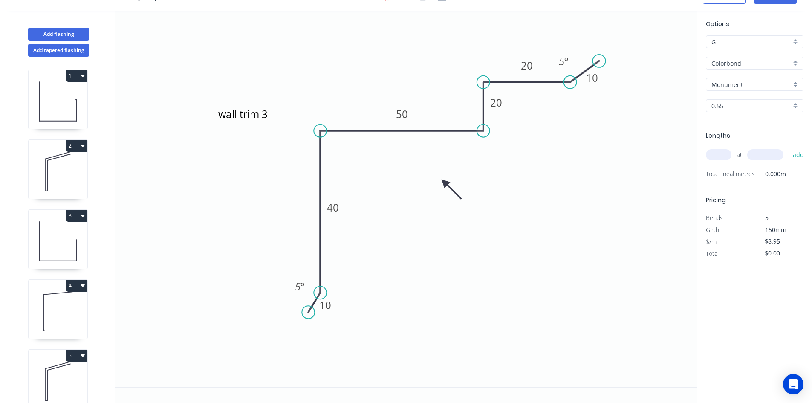
scroll to position [16, 0]
click at [401, 116] on tspan "50" at bounding box center [402, 114] width 12 height 14
click at [543, 228] on icon "wall trim 3 10 40 40 20 20 10 5 º 5 º" at bounding box center [406, 199] width 582 height 376
click at [273, 118] on textarea "wall trim 3" at bounding box center [250, 121] width 69 height 32
click at [268, 115] on textarea "wall trim 3" at bounding box center [250, 121] width 69 height 32
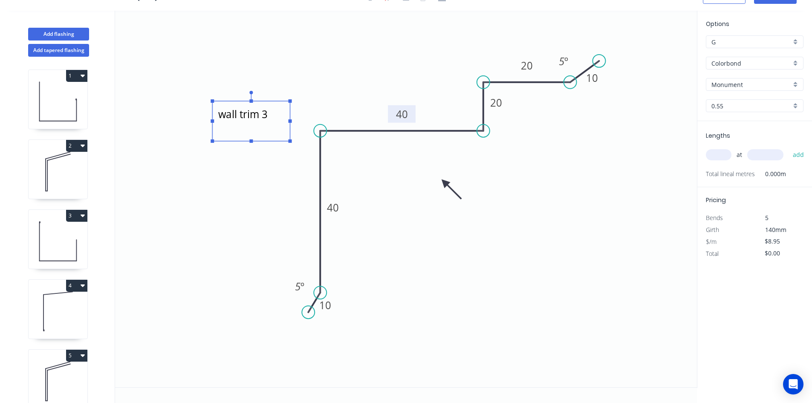
click at [271, 115] on textarea "wall trim 3" at bounding box center [250, 121] width 69 height 32
type textarea "wall trim 4"
click at [721, 159] on input "text" at bounding box center [719, 154] width 26 height 11
type input "1"
type input "3300"
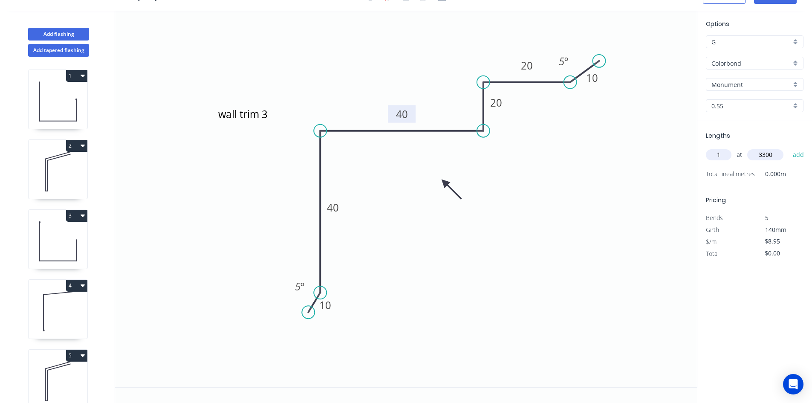
click at [788, 147] on button "add" at bounding box center [798, 154] width 20 height 14
type input "$29.54"
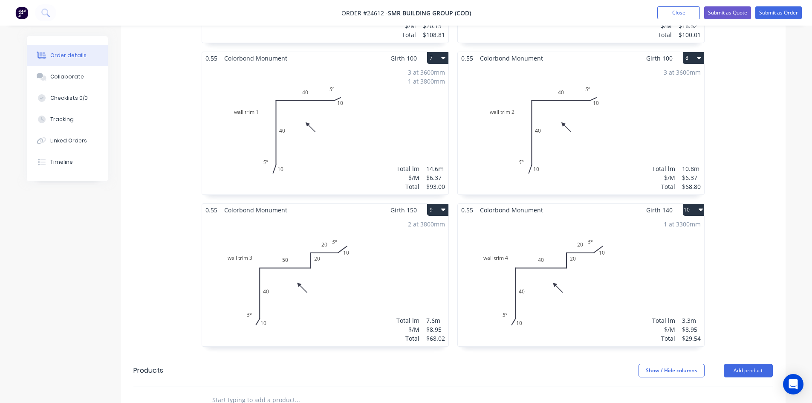
scroll to position [682, 0]
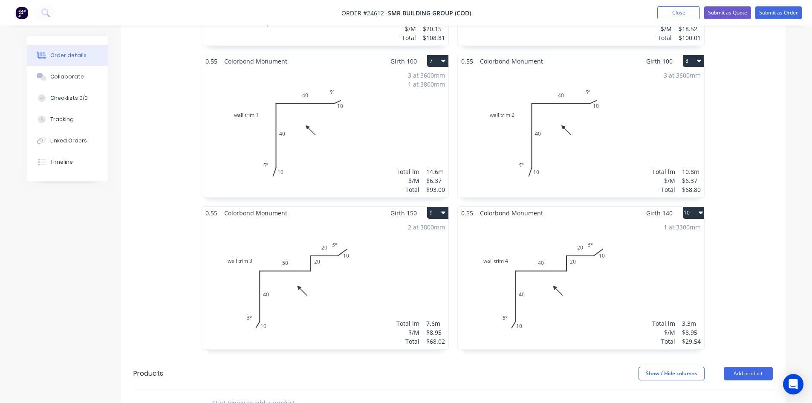
click at [693, 55] on button "8" at bounding box center [693, 61] width 21 height 12
click at [655, 92] on div "Duplicate" at bounding box center [664, 98] width 66 height 12
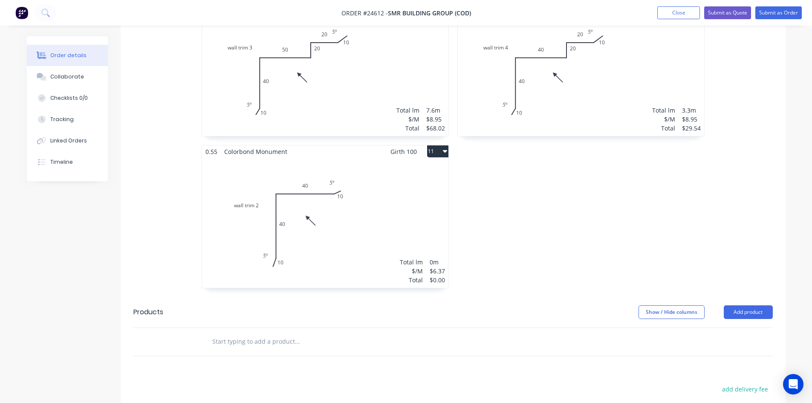
click at [381, 179] on div "Total lm $/M Total 0m $6.37 $0.00" at bounding box center [325, 223] width 246 height 130
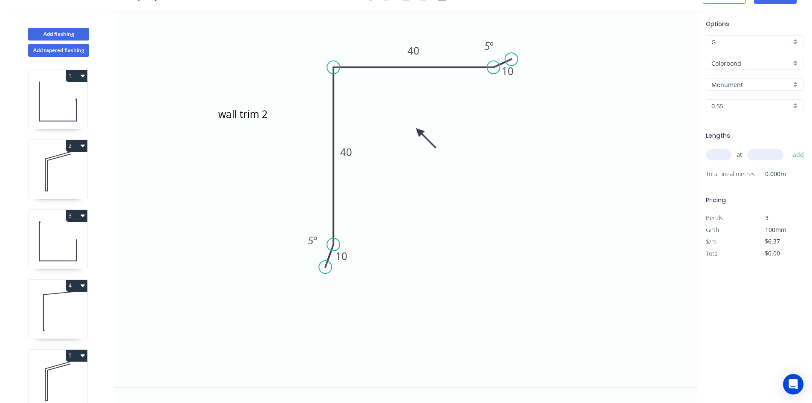
scroll to position [16, 0]
click at [513, 61] on circle at bounding box center [511, 59] width 13 height 13
click at [560, 71] on div "Delete point" at bounding box center [554, 70] width 86 height 17
click at [530, 93] on div "Crush & Fold" at bounding box center [532, 96] width 86 height 17
type input "$6.86"
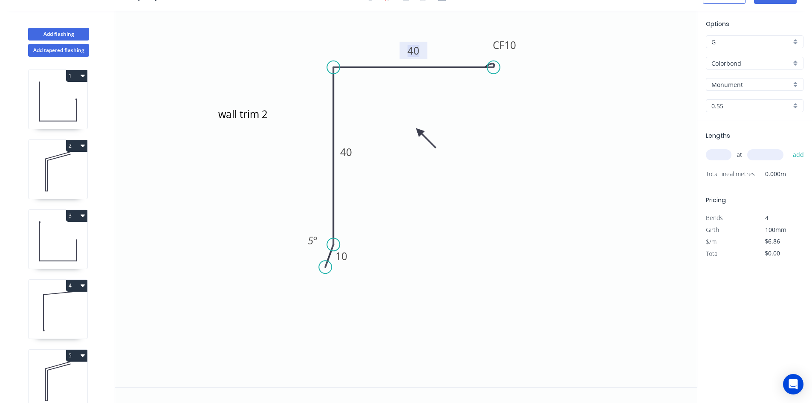
click at [410, 45] on tspan "40" at bounding box center [413, 50] width 12 height 14
click at [268, 116] on textarea "wall trim 2" at bounding box center [250, 121] width 69 height 32
click at [269, 116] on textarea "wall trim 2" at bounding box center [251, 121] width 69 height 32
click at [270, 207] on icon "wall trim 5 10 40 CF 10 30 5 º" at bounding box center [406, 199] width 582 height 376
type textarea "wall trim 5"
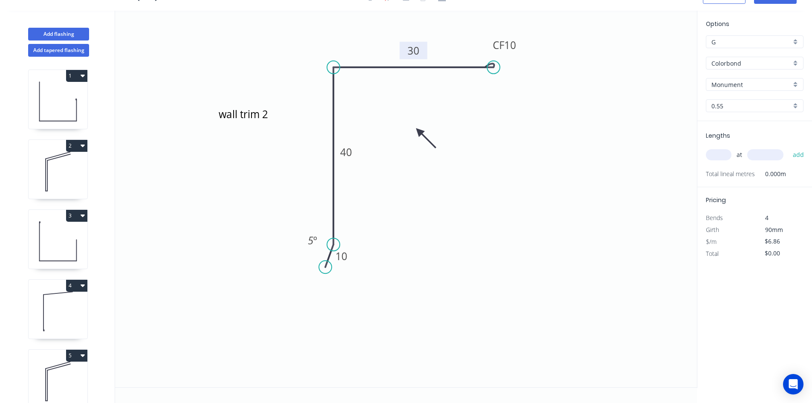
click at [718, 155] on input "text" at bounding box center [719, 154] width 26 height 11
type input "2"
type input "3600"
click at [788, 147] on button "add" at bounding box center [798, 154] width 20 height 14
type input "$49.39"
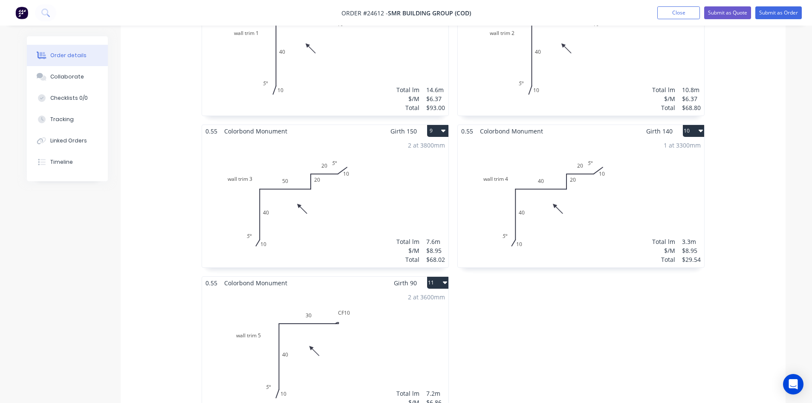
scroll to position [810, 0]
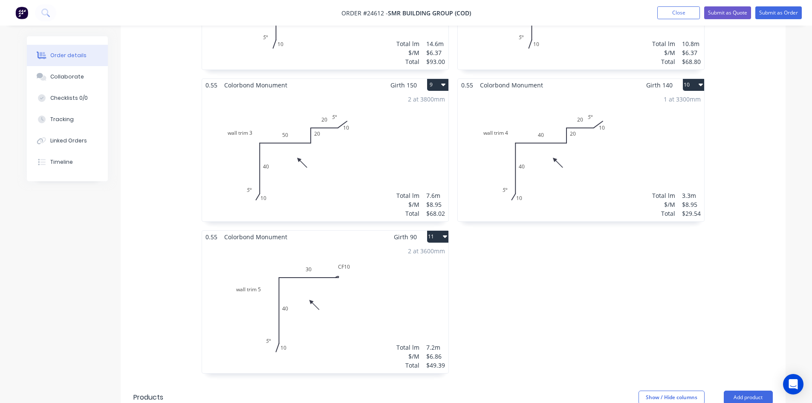
click at [440, 231] on button "11" at bounding box center [437, 237] width 21 height 12
click at [410, 268] on div "Duplicate" at bounding box center [408, 274] width 66 height 12
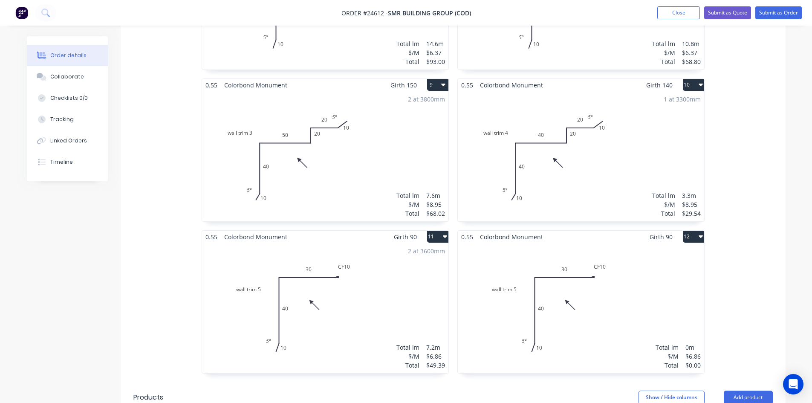
click at [511, 243] on div "Total lm $/M Total 0m $6.86 $0.00" at bounding box center [581, 308] width 246 height 130
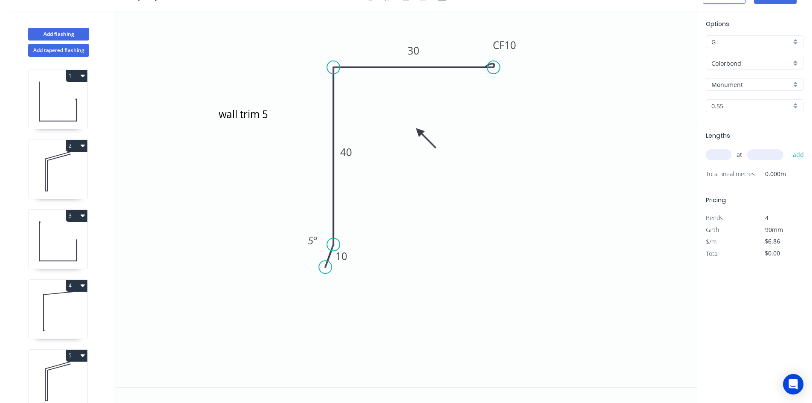
scroll to position [16, 0]
click at [240, 120] on textarea "wall trim 5" at bounding box center [251, 121] width 69 height 32
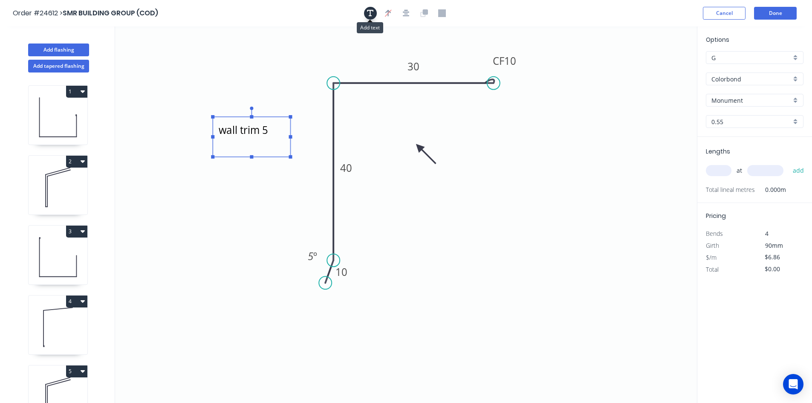
click at [374, 16] on button "button" at bounding box center [370, 13] width 13 height 13
click at [371, 14] on icon "button" at bounding box center [370, 13] width 7 height 8
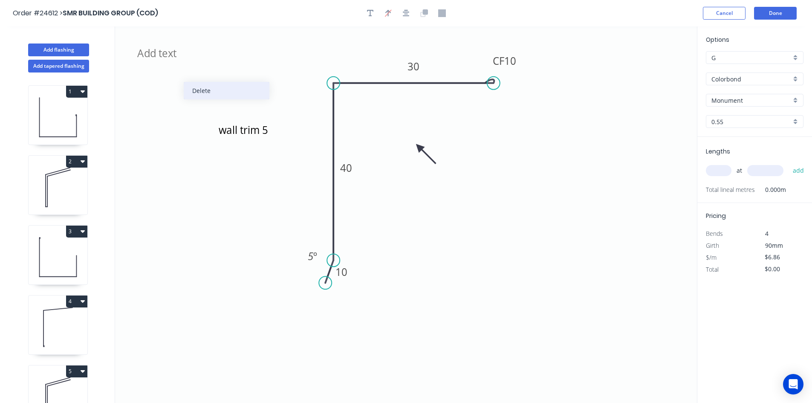
click at [204, 92] on div "Delete" at bounding box center [227, 90] width 86 height 17
click at [262, 152] on div "Delete" at bounding box center [276, 151] width 86 height 17
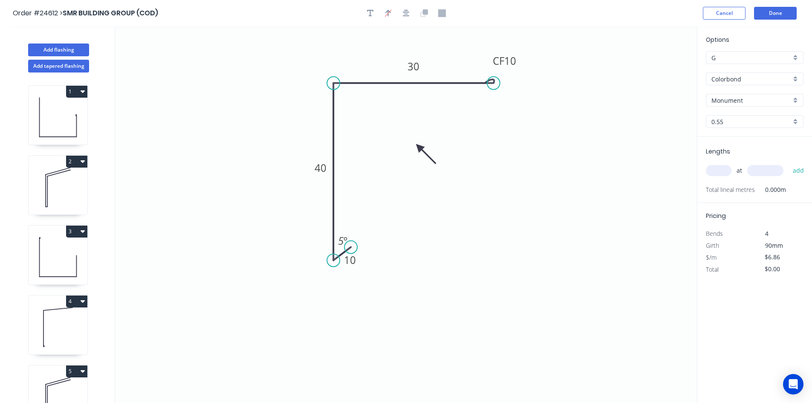
drag, startPoint x: 324, startPoint y: 281, endPoint x: 351, endPoint y: 247, distance: 43.1
click at [351, 247] on circle at bounding box center [350, 246] width 13 height 13
click at [366, 271] on div "Hide angle" at bounding box center [381, 269] width 86 height 17
click at [531, 131] on div "Delete bend" at bounding box center [537, 128] width 86 height 17
click at [490, 84] on circle at bounding box center [493, 83] width 13 height 13
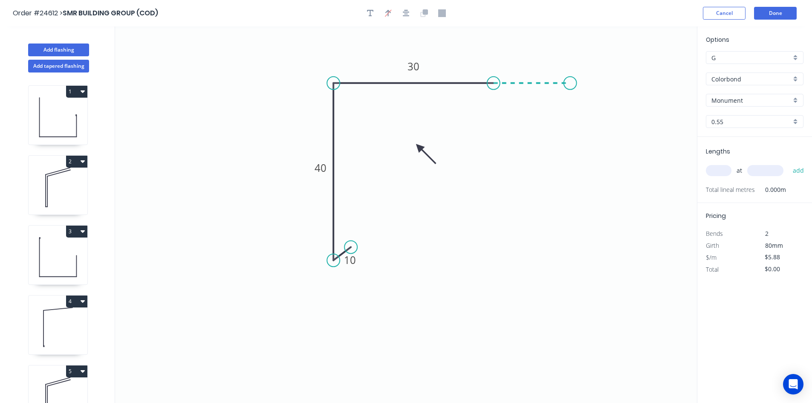
click at [570, 85] on icon "10 40 30" at bounding box center [406, 214] width 582 height 376
click at [581, 275] on icon "10 40 30 ?" at bounding box center [406, 214] width 582 height 376
click at [557, 268] on icon "10 40 30 ? ?" at bounding box center [406, 214] width 582 height 376
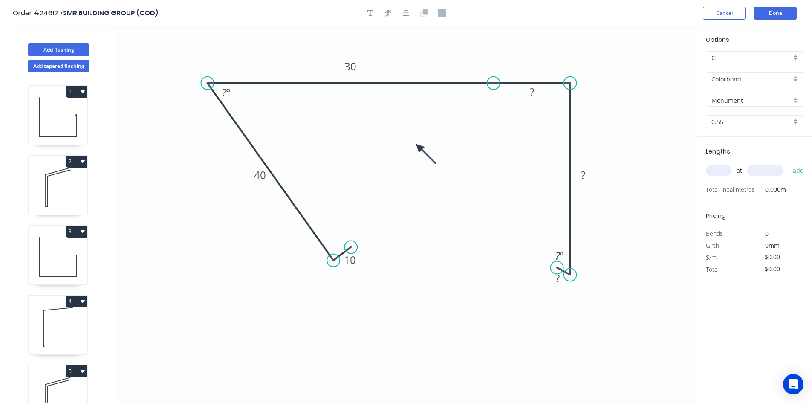
drag, startPoint x: 334, startPoint y: 84, endPoint x: 207, endPoint y: 100, distance: 128.3
click at [207, 100] on icon "10 40 30 ? ? ? ? º ? º" at bounding box center [406, 214] width 582 height 376
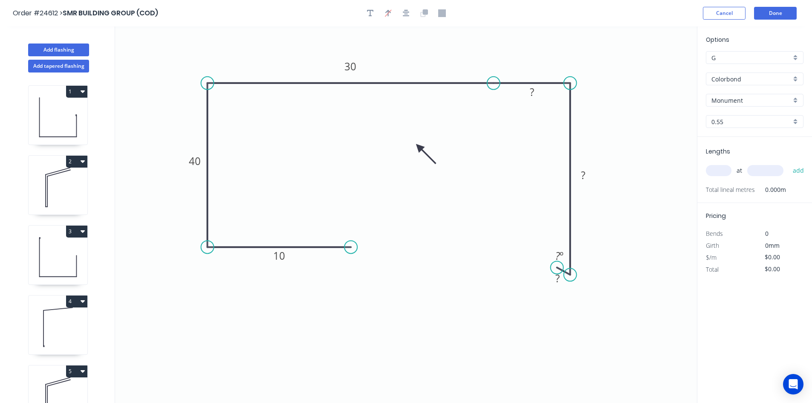
drag, startPoint x: 335, startPoint y: 261, endPoint x: 210, endPoint y: 250, distance: 124.9
click at [210, 250] on circle at bounding box center [207, 246] width 13 height 13
drag, startPoint x: 354, startPoint y: 249, endPoint x: 222, endPoint y: 238, distance: 132.9
click at [221, 237] on circle at bounding box center [220, 237] width 13 height 13
click at [196, 163] on tspan "40" at bounding box center [195, 161] width 12 height 14
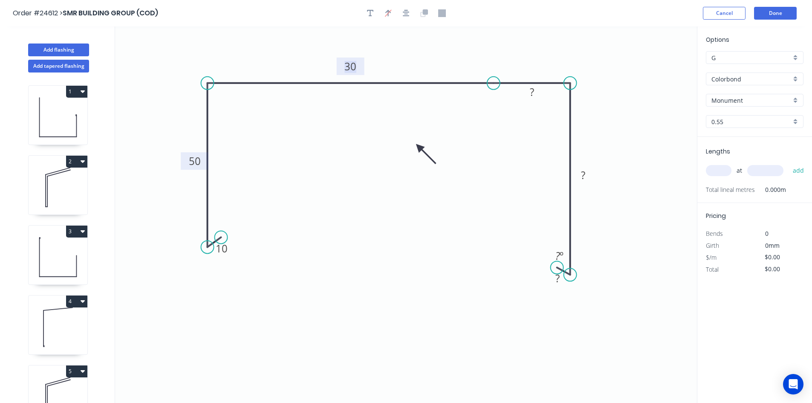
drag, startPoint x: 351, startPoint y: 62, endPoint x: 409, endPoint y: 61, distance: 57.9
click at [352, 62] on tspan "30" at bounding box center [350, 66] width 12 height 14
click at [358, 65] on rect at bounding box center [350, 67] width 17 height 12
click at [531, 94] on tspan "?" at bounding box center [532, 92] width 4 height 14
click at [564, 110] on div "Hide measurement" at bounding box center [574, 104] width 86 height 17
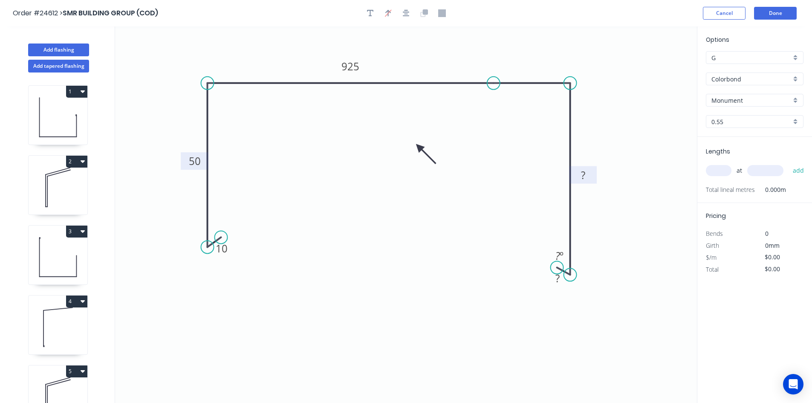
click at [584, 174] on tspan "?" at bounding box center [583, 175] width 4 height 14
click at [602, 273] on div "Delete point" at bounding box center [597, 270] width 86 height 17
click at [570, 83] on circle at bounding box center [570, 83] width 13 height 13
click at [494, 86] on circle at bounding box center [493, 83] width 13 height 13
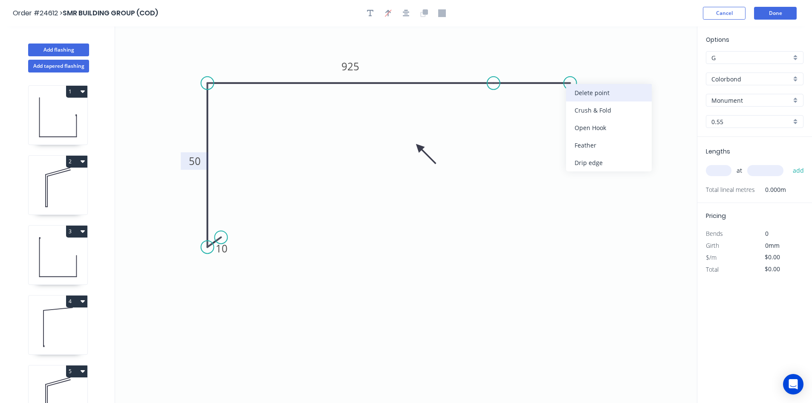
click at [595, 93] on div "Delete point" at bounding box center [609, 92] width 86 height 17
click at [490, 85] on circle at bounding box center [493, 83] width 13 height 13
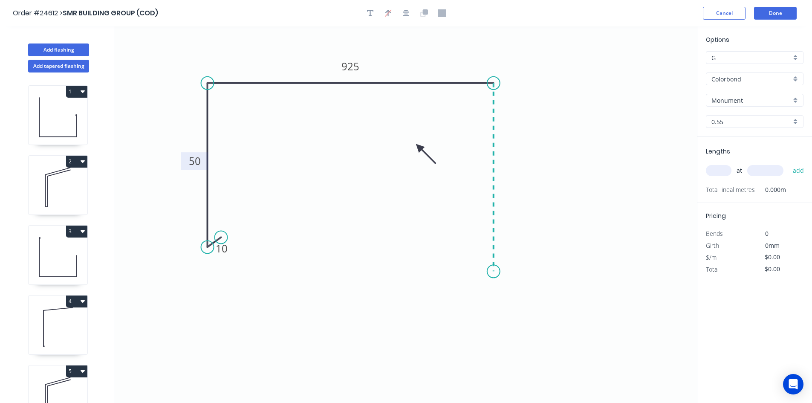
click at [500, 271] on icon "10 50 925" at bounding box center [406, 214] width 582 height 376
click at [475, 256] on icon "10 50 925 ?" at bounding box center [406, 214] width 582 height 376
click at [510, 174] on rect at bounding box center [506, 174] width 17 height 12
click at [476, 267] on g "?" at bounding box center [475, 269] width 17 height 14
click at [513, 278] on div "Hide angle" at bounding box center [529, 276] width 86 height 17
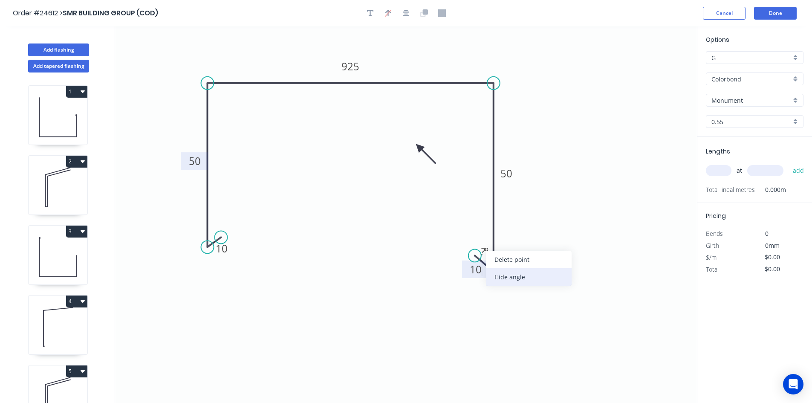
type input "$26.96"
drag, startPoint x: 418, startPoint y: 148, endPoint x: 506, endPoint y: 101, distance: 100.1
click at [506, 101] on icon at bounding box center [512, 107] width 25 height 25
click at [506, 101] on icon at bounding box center [506, 110] width 8 height 27
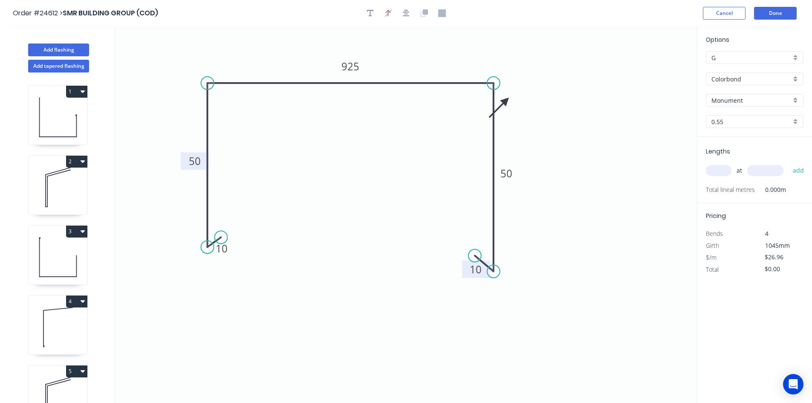
click at [506, 101] on icon at bounding box center [499, 107] width 25 height 25
click at [506, 101] on icon at bounding box center [495, 101] width 27 height 8
click at [506, 101] on icon at bounding box center [499, 93] width 25 height 25
click at [506, 101] on icon at bounding box center [506, 90] width 8 height 27
click at [723, 170] on input "text" at bounding box center [719, 170] width 26 height 11
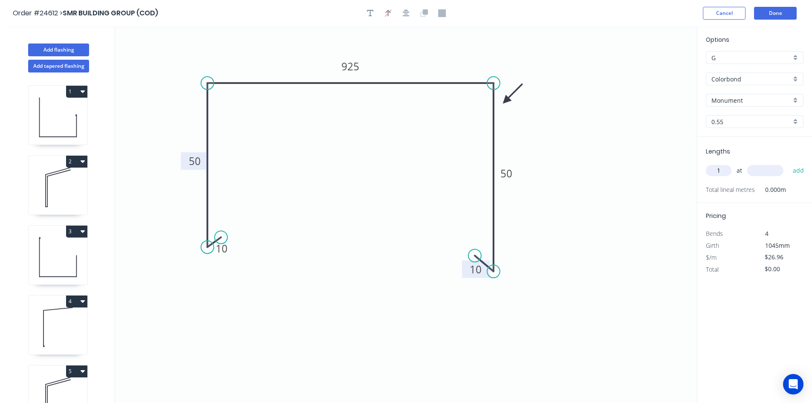
type input "1"
type input "2000"
click at [788, 163] on button "add" at bounding box center [798, 170] width 20 height 14
type input "$53.92"
click at [780, 12] on button "Done" at bounding box center [775, 13] width 43 height 13
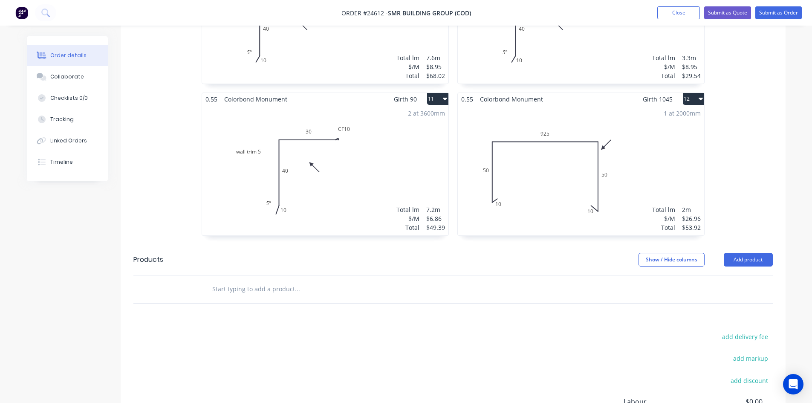
scroll to position [852, 0]
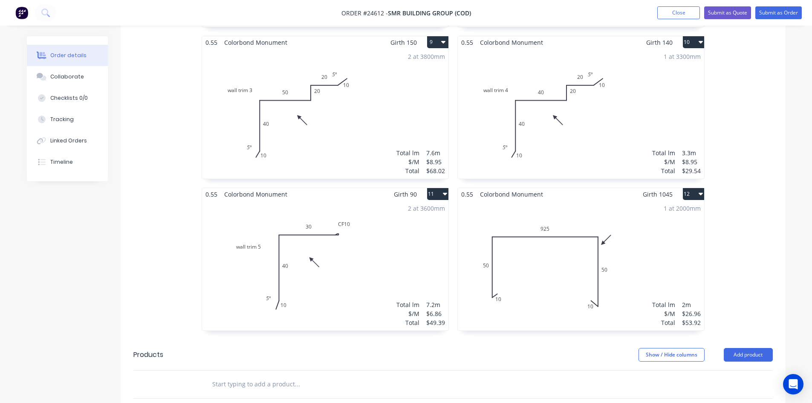
click at [696, 188] on button "12" at bounding box center [693, 194] width 21 height 12
click at [665, 225] on div "Duplicate" at bounding box center [664, 231] width 66 height 12
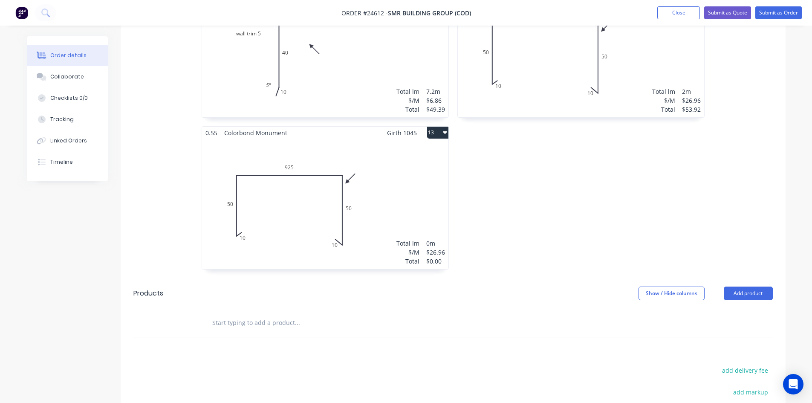
click at [382, 215] on div "Total lm $/M Total 0m $26.96 $0.00" at bounding box center [325, 204] width 246 height 130
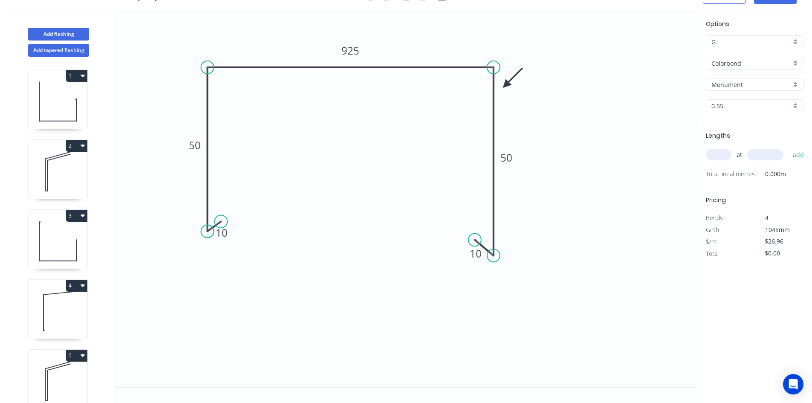
scroll to position [16, 0]
click at [494, 71] on circle at bounding box center [493, 67] width 13 height 13
click at [517, 271] on div "Delete point" at bounding box center [534, 270] width 86 height 17
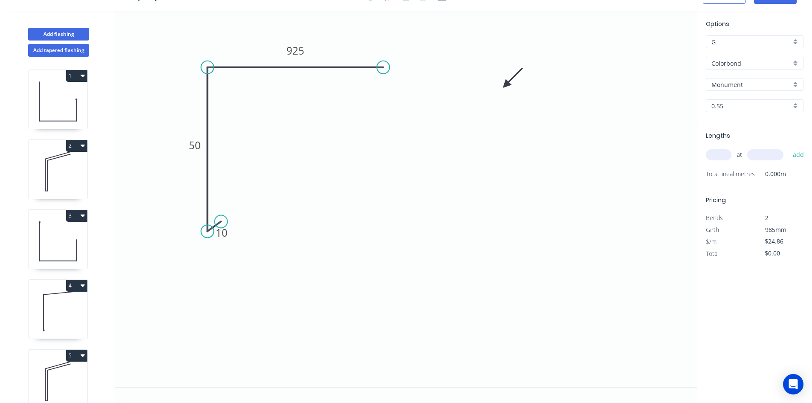
drag, startPoint x: 496, startPoint y: 68, endPoint x: 383, endPoint y: 74, distance: 112.6
click at [383, 74] on circle at bounding box center [383, 67] width 13 height 13
click at [299, 51] on tspan "925" at bounding box center [295, 50] width 18 height 14
drag, startPoint x: 505, startPoint y: 81, endPoint x: 239, endPoint y: 47, distance: 267.7
click at [239, 47] on icon at bounding box center [246, 40] width 25 height 25
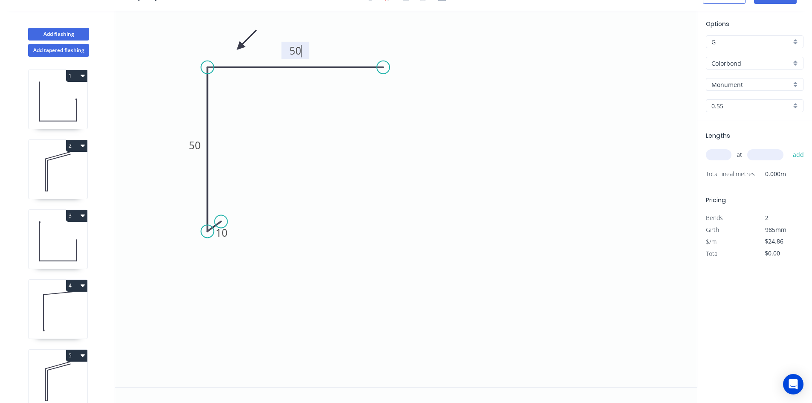
type input "$7.12"
click at [239, 47] on icon at bounding box center [246, 40] width 25 height 25
click at [239, 47] on icon at bounding box center [249, 47] width 27 height 8
click at [239, 47] on icon at bounding box center [246, 53] width 25 height 25
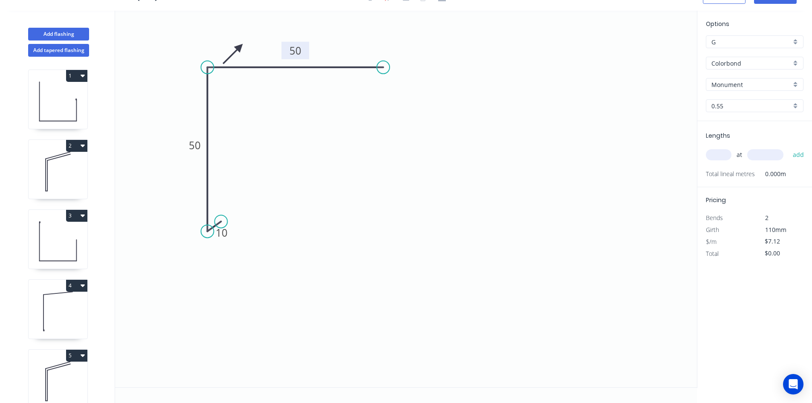
click at [239, 47] on icon at bounding box center [232, 53] width 25 height 25
click at [239, 47] on icon at bounding box center [229, 47] width 27 height 8
click at [239, 47] on icon at bounding box center [232, 40] width 25 height 25
drag, startPoint x: 703, startPoint y: 155, endPoint x: 717, endPoint y: 153, distance: 14.1
click at [707, 154] on div "Lengths at add Total lineal metres 0.000m" at bounding box center [754, 154] width 115 height 66
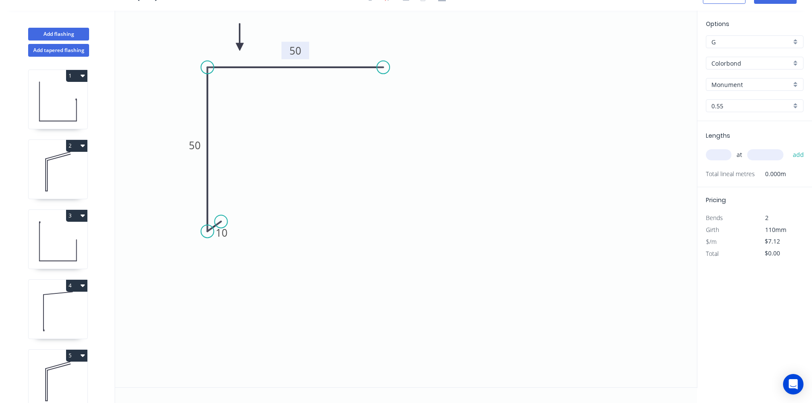
click at [718, 155] on input "text" at bounding box center [719, 154] width 26 height 11
type input "2"
type input "1200"
click at [788, 147] on button "add" at bounding box center [798, 154] width 20 height 14
type input "$17.09"
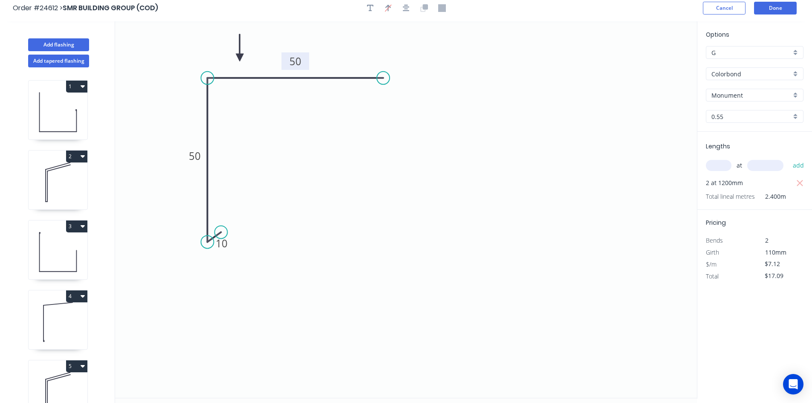
scroll to position [0, 0]
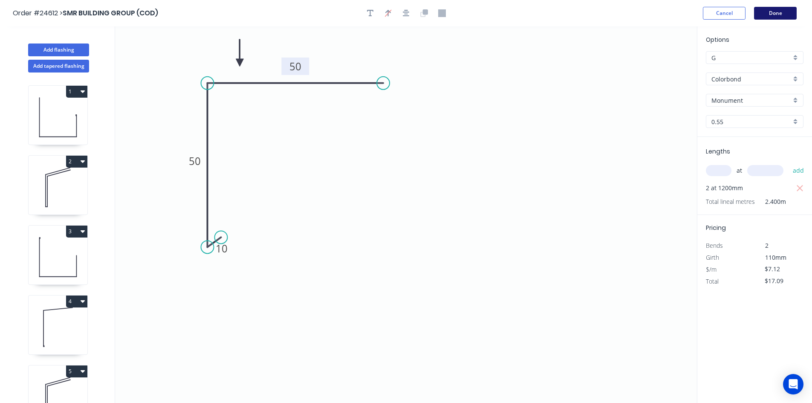
click at [770, 12] on button "Done" at bounding box center [775, 13] width 43 height 13
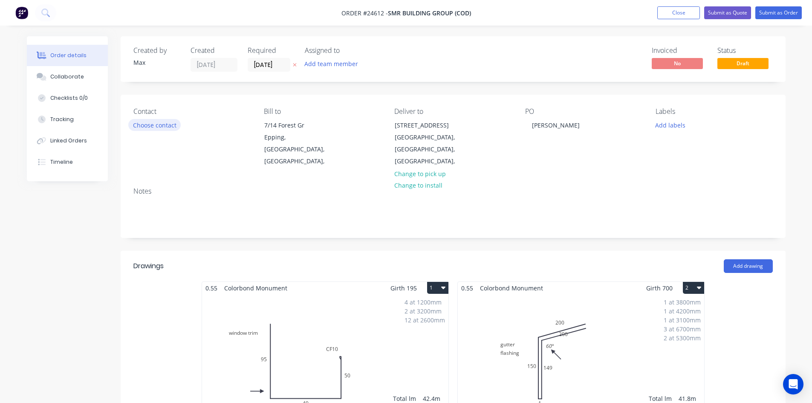
click at [157, 127] on button "Choose contact" at bounding box center [154, 125] width 52 height 12
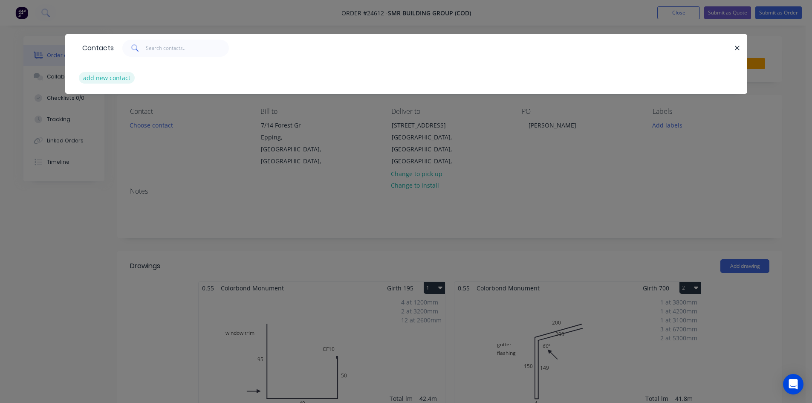
click at [110, 77] on button "add new contact" at bounding box center [107, 78] width 56 height 12
select select "AU"
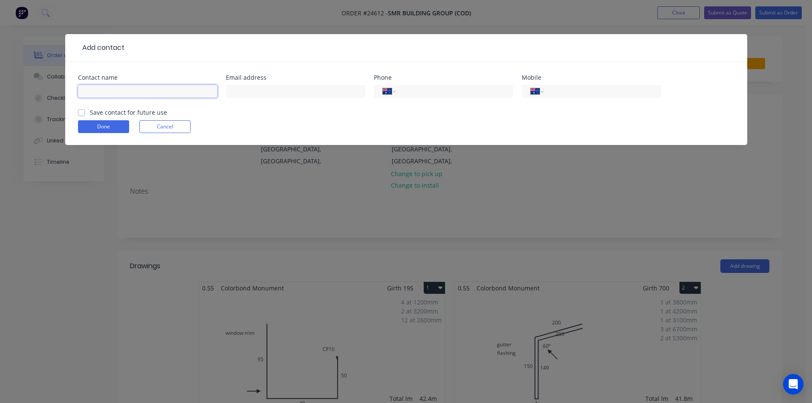
drag, startPoint x: 135, startPoint y: 91, endPoint x: 141, endPoint y: 89, distance: 6.9
click at [135, 91] on input "text" at bounding box center [147, 91] width 139 height 13
type input "bing@smrservices.com.au"
click at [111, 127] on button "Done" at bounding box center [103, 126] width 51 height 13
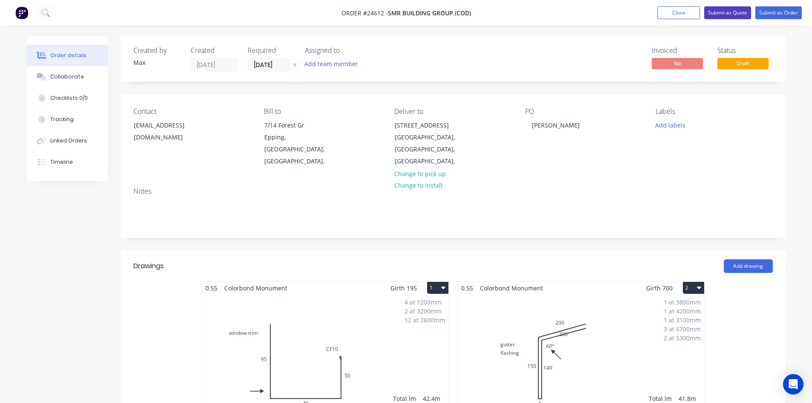
click at [729, 13] on button "Submit as Quote" at bounding box center [727, 12] width 47 height 13
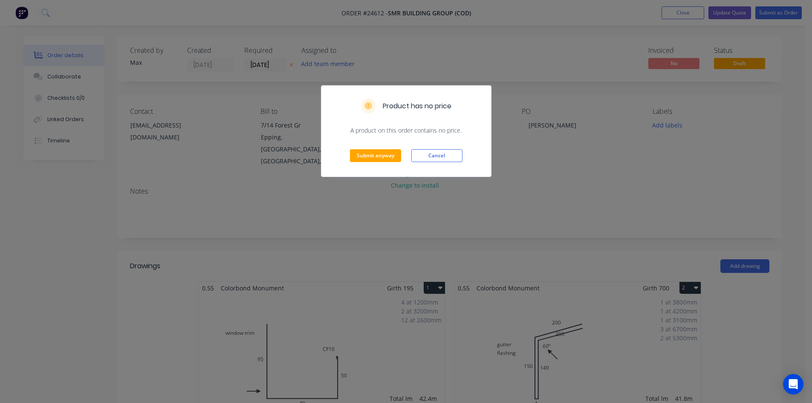
click at [615, 155] on div "Product has no price A product on this order contains no price. Submit anyway C…" at bounding box center [406, 201] width 812 height 403
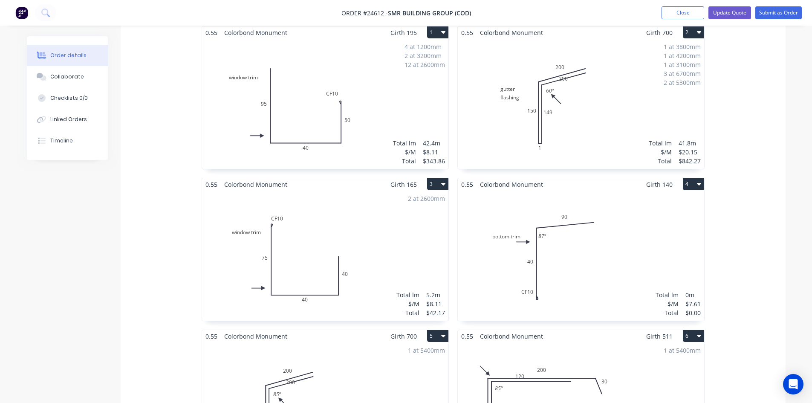
scroll to position [256, 0]
click at [589, 248] on div "Total lm $/M Total 0m $7.61 $0.00" at bounding box center [581, 255] width 246 height 130
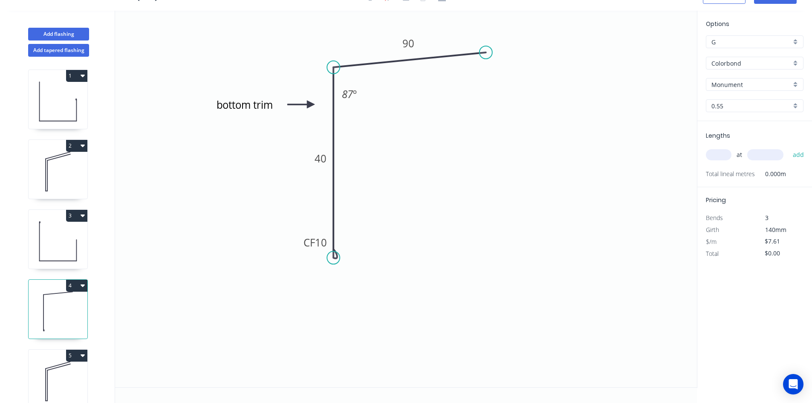
scroll to position [16, 0]
click at [715, 151] on input "text" at bounding box center [719, 154] width 26 height 11
type input "1"
type input "2300"
click at [788, 147] on button "add" at bounding box center [798, 154] width 20 height 14
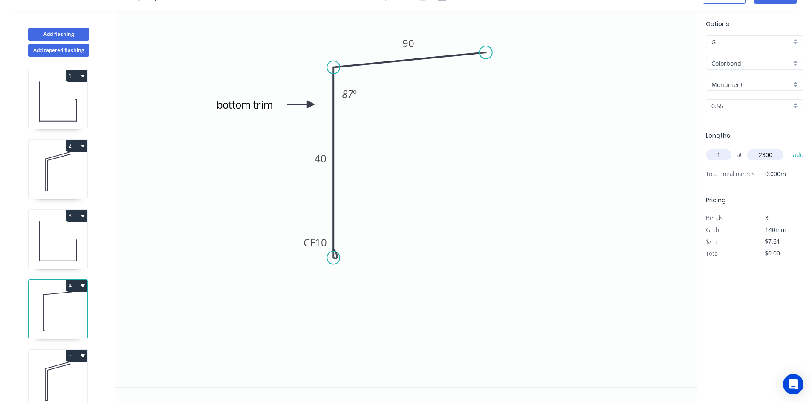
type input "$17.50"
type input "1"
type input "2600"
click at [788, 147] on button "add" at bounding box center [798, 154] width 20 height 14
type input "$37.29"
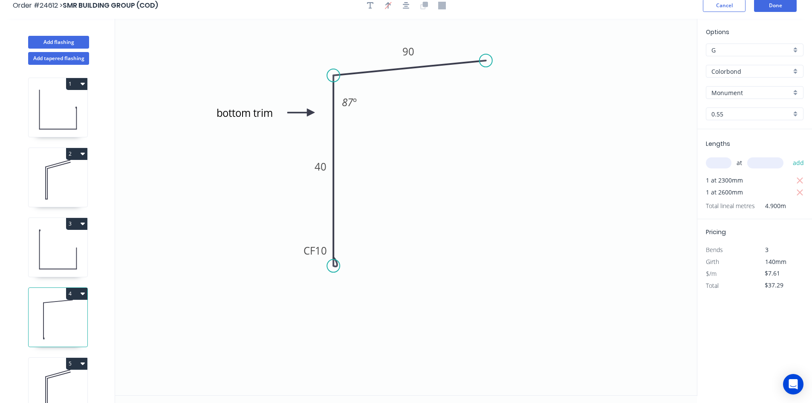
scroll to position [0, 0]
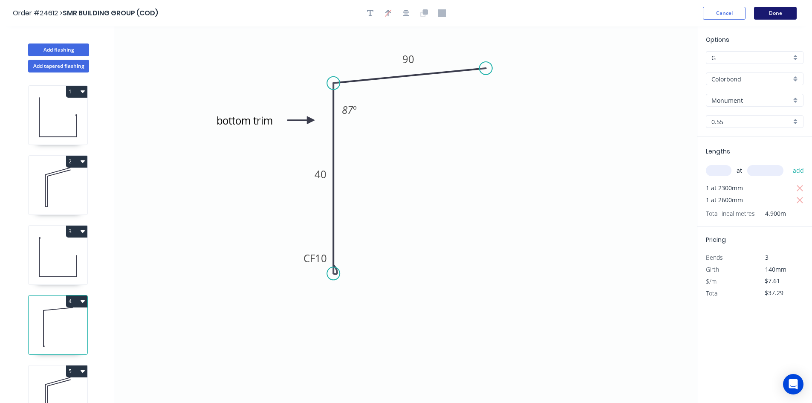
click at [775, 14] on button "Done" at bounding box center [775, 13] width 43 height 13
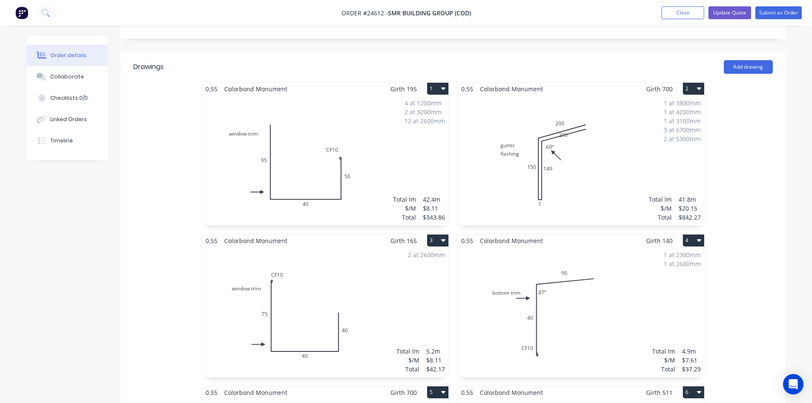
scroll to position [298, 0]
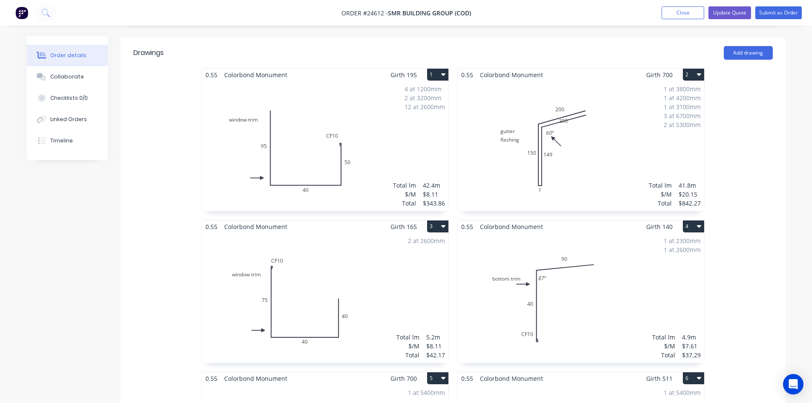
click at [313, 233] on div "2 at 2600mm Total lm $/M Total 5.2m $8.11 $42.17" at bounding box center [325, 298] width 246 height 130
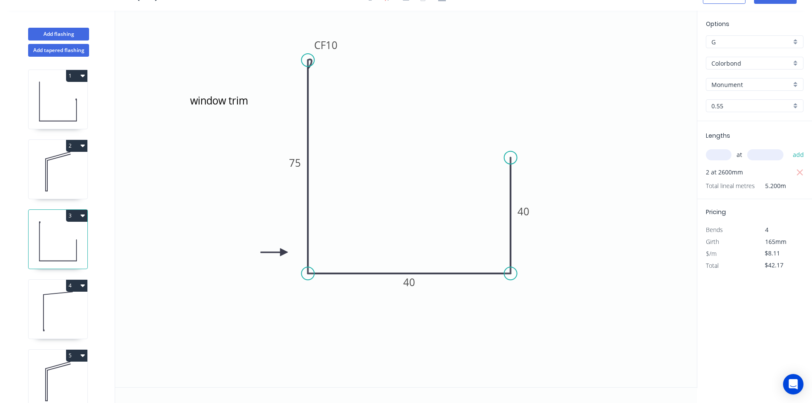
scroll to position [16, 0]
click at [213, 101] on textarea "window trim" at bounding box center [249, 107] width 123 height 32
drag, startPoint x: 244, startPoint y: 159, endPoint x: 248, endPoint y: 159, distance: 4.8
click at [248, 159] on icon "sliding door CF 10 75 40 40" at bounding box center [406, 199] width 582 height 376
type textarea "sliding door"
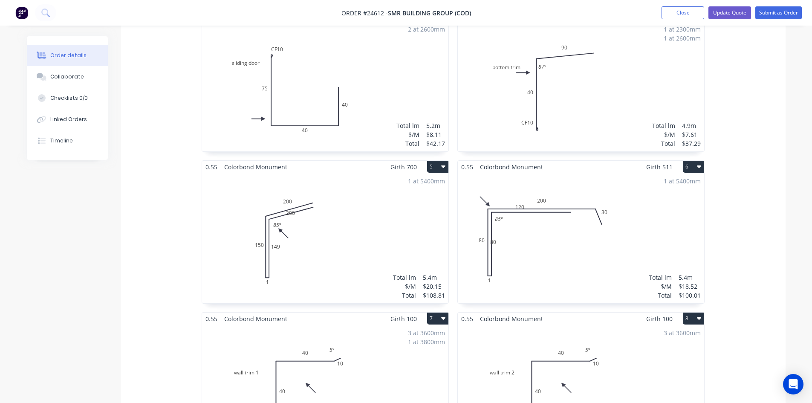
scroll to position [469, 0]
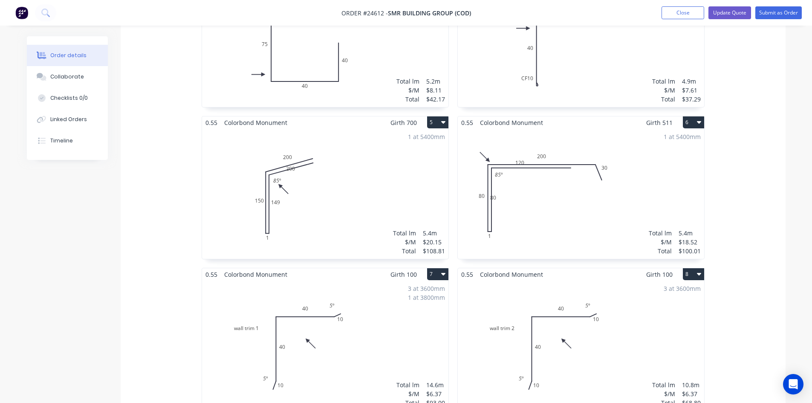
click at [542, 171] on div "1 at 5400mm Total lm $/M Total 5.4m $18.52 $100.01" at bounding box center [581, 194] width 246 height 130
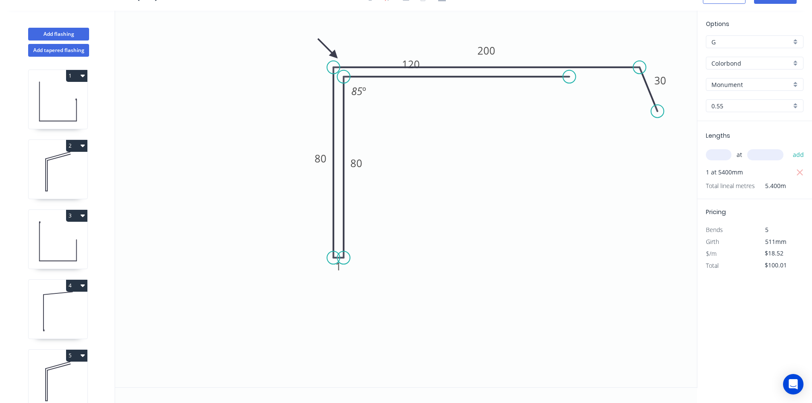
scroll to position [16, 0]
click at [358, 95] on tspan "85" at bounding box center [356, 91] width 11 height 14
click at [443, 170] on icon "0 120 80 1 80 200 30 95 º" at bounding box center [406, 199] width 582 height 376
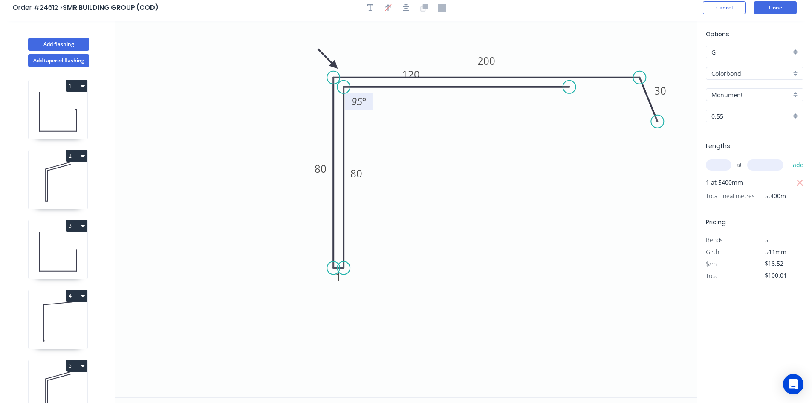
scroll to position [0, 0]
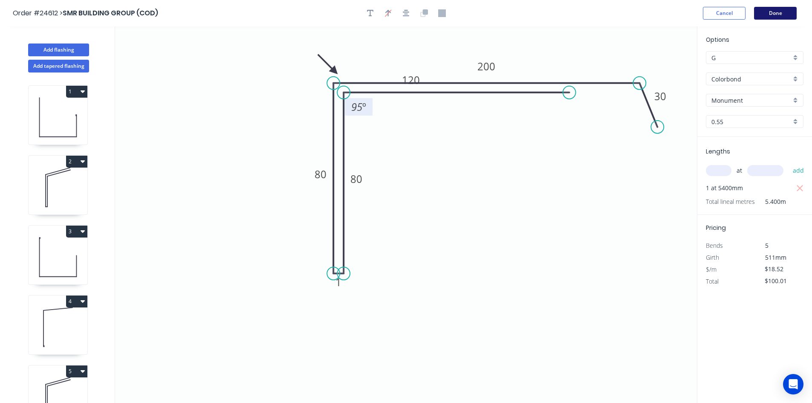
click at [787, 13] on button "Done" at bounding box center [775, 13] width 43 height 13
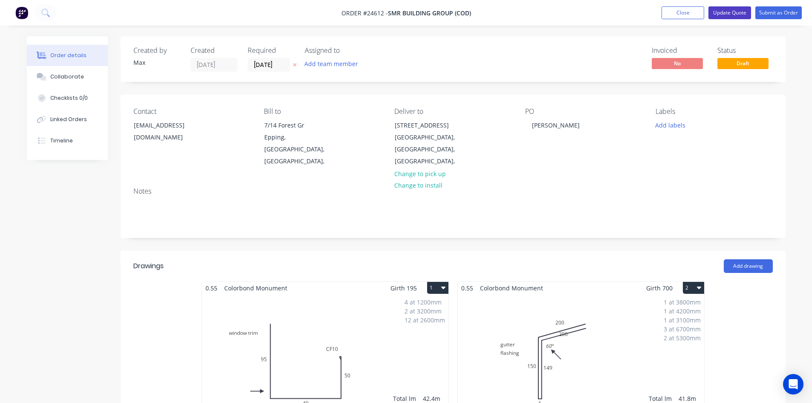
click at [727, 12] on button "Update Quote" at bounding box center [729, 12] width 43 height 13
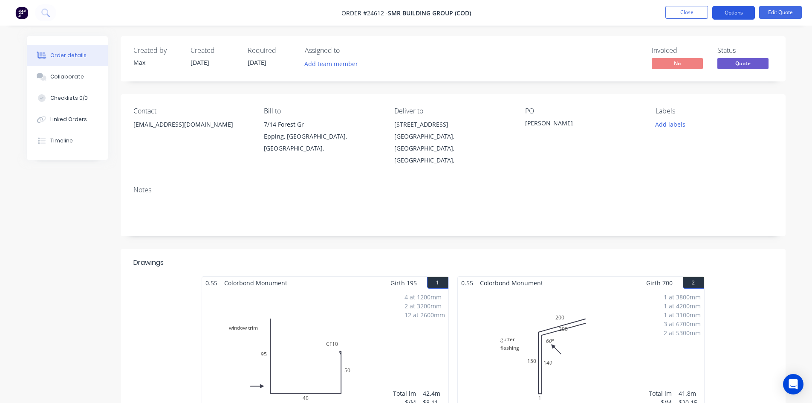
click at [739, 13] on button "Options" at bounding box center [733, 13] width 43 height 14
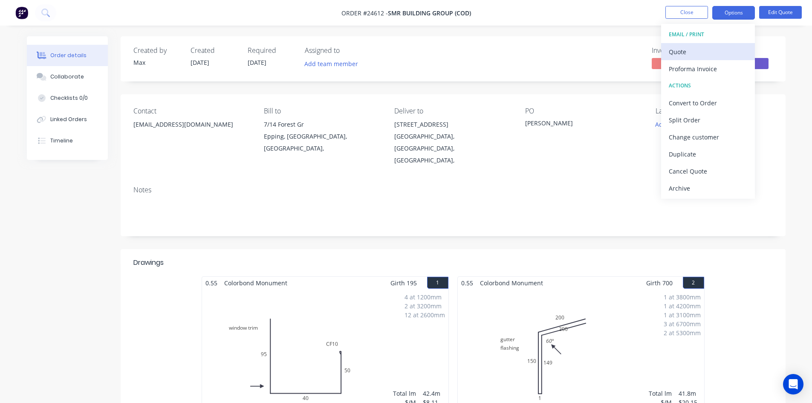
click at [707, 49] on div "Quote" at bounding box center [708, 52] width 78 height 12
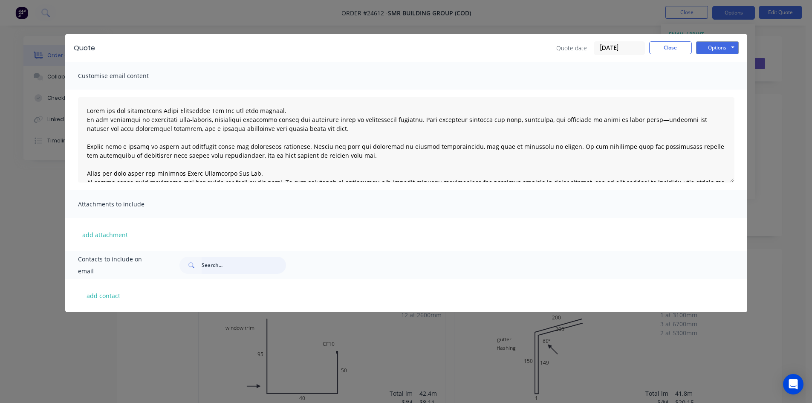
click at [211, 265] on input "text" at bounding box center [244, 265] width 84 height 17
type input "bing@smrservices.com.au"
click at [114, 294] on button "add contact" at bounding box center [103, 295] width 51 height 13
select select "AU"
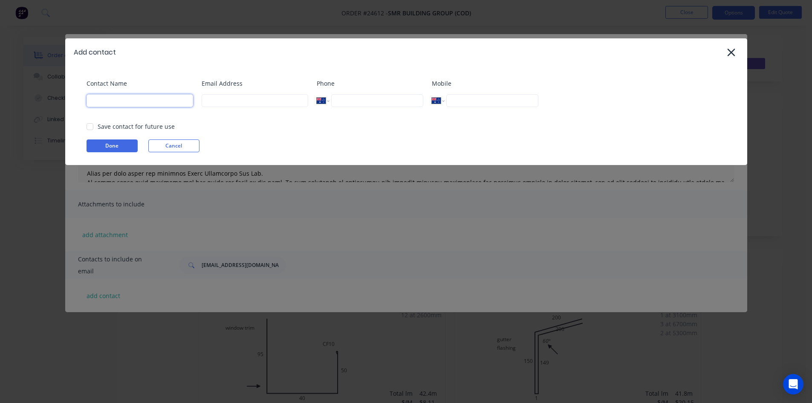
click at [152, 97] on input at bounding box center [139, 100] width 107 height 13
type input "b"
click at [222, 104] on input at bounding box center [255, 100] width 107 height 13
type input "bing@smrservices.com.au"
click at [170, 102] on input at bounding box center [139, 100] width 107 height 13
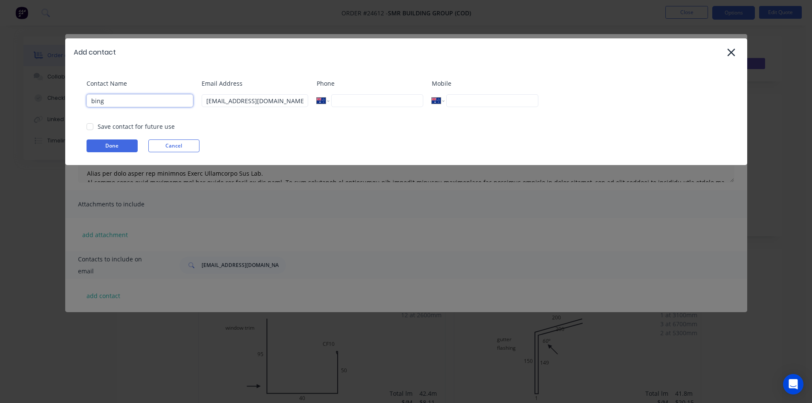
click at [88, 127] on div at bounding box center [89, 126] width 17 height 17
type input "bing"
click at [101, 145] on button "Done" at bounding box center [111, 145] width 51 height 13
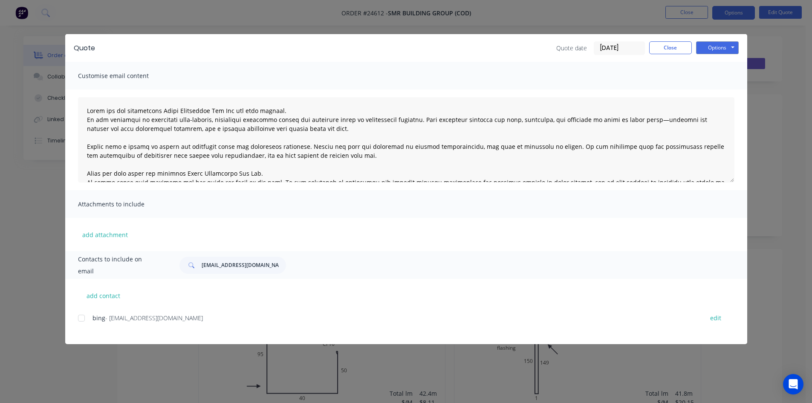
click at [83, 317] on div at bounding box center [81, 317] width 17 height 17
click at [714, 47] on button "Options" at bounding box center [717, 47] width 43 height 13
click at [732, 89] on button "Email" at bounding box center [723, 91] width 55 height 14
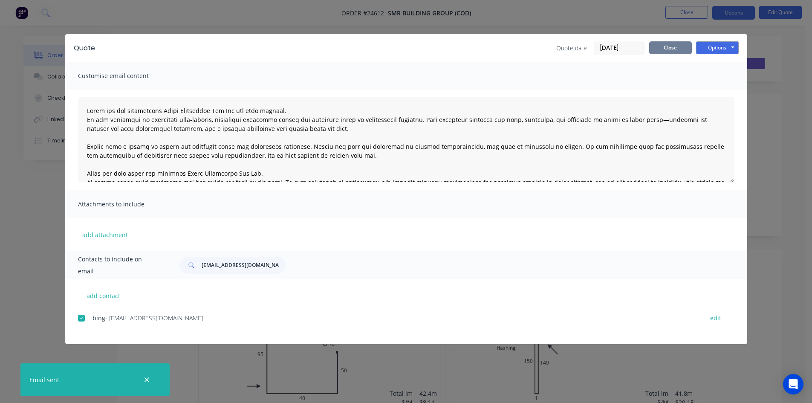
click at [664, 45] on button "Close" at bounding box center [670, 47] width 43 height 13
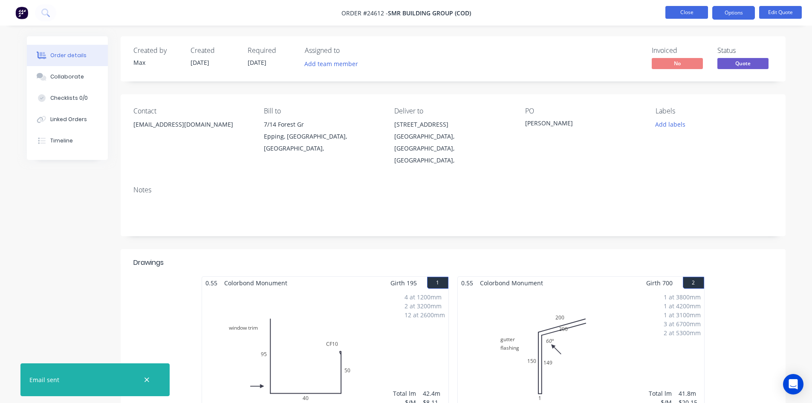
click at [693, 14] on button "Close" at bounding box center [686, 12] width 43 height 13
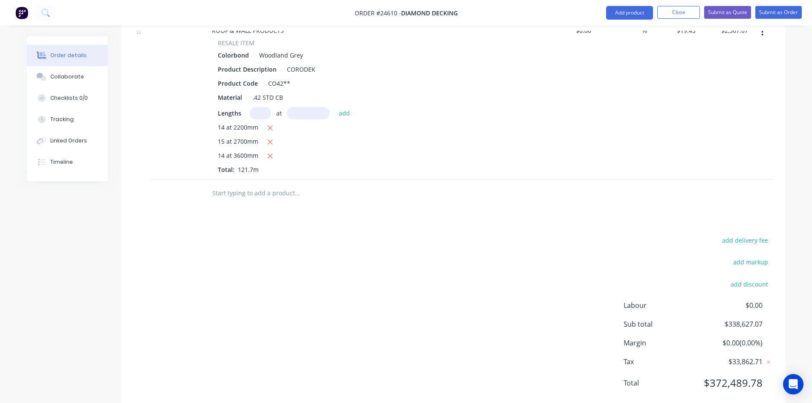
scroll to position [562, 0]
